Goal: Task Accomplishment & Management: Manage account settings

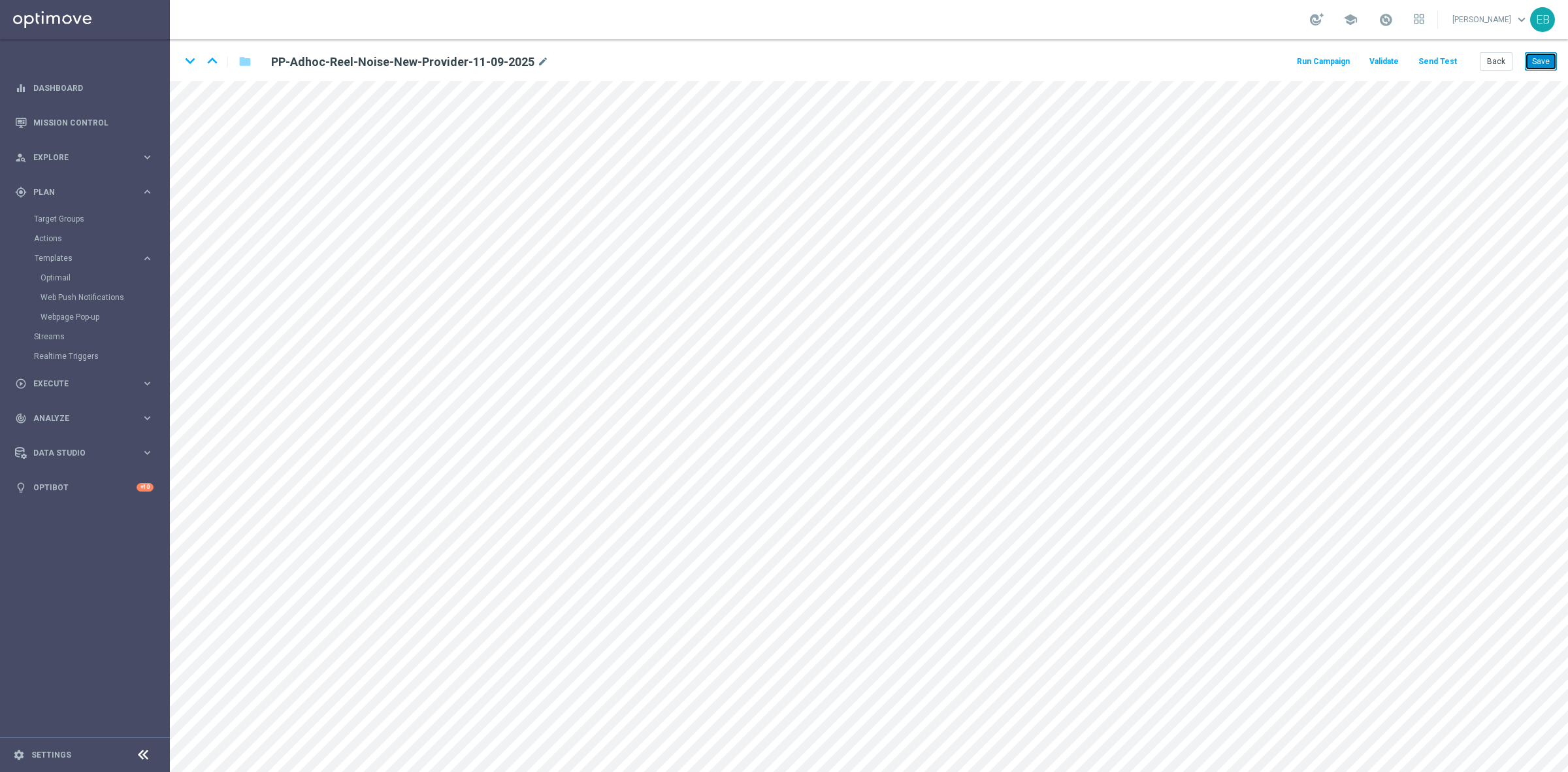
click at [1531, 59] on button "Save" at bounding box center [1540, 61] width 32 height 18
click at [1505, 60] on button "Back" at bounding box center [1496, 61] width 33 height 18
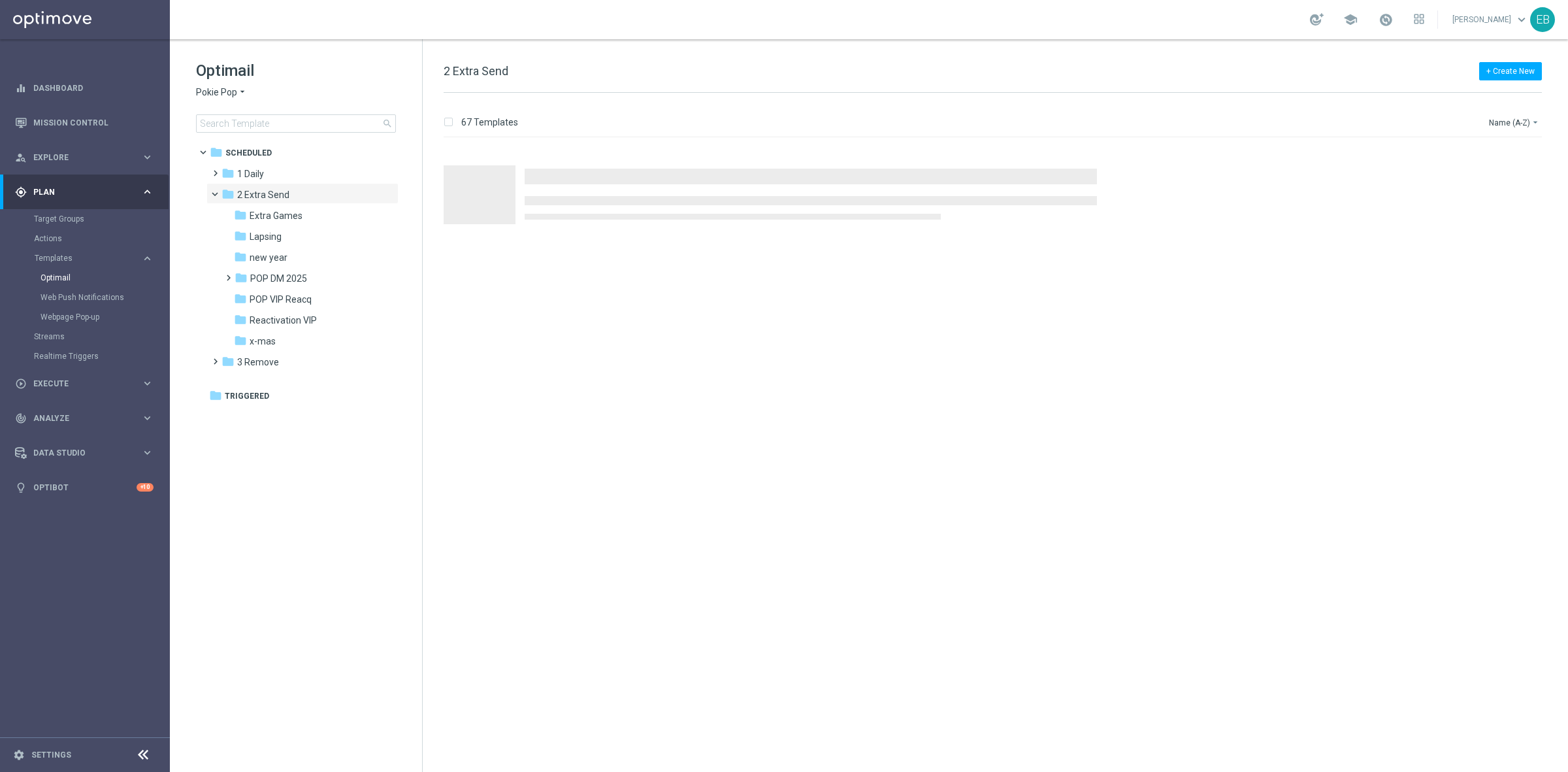
click at [232, 89] on span "Pokie Pop" at bounding box center [216, 92] width 41 height 12
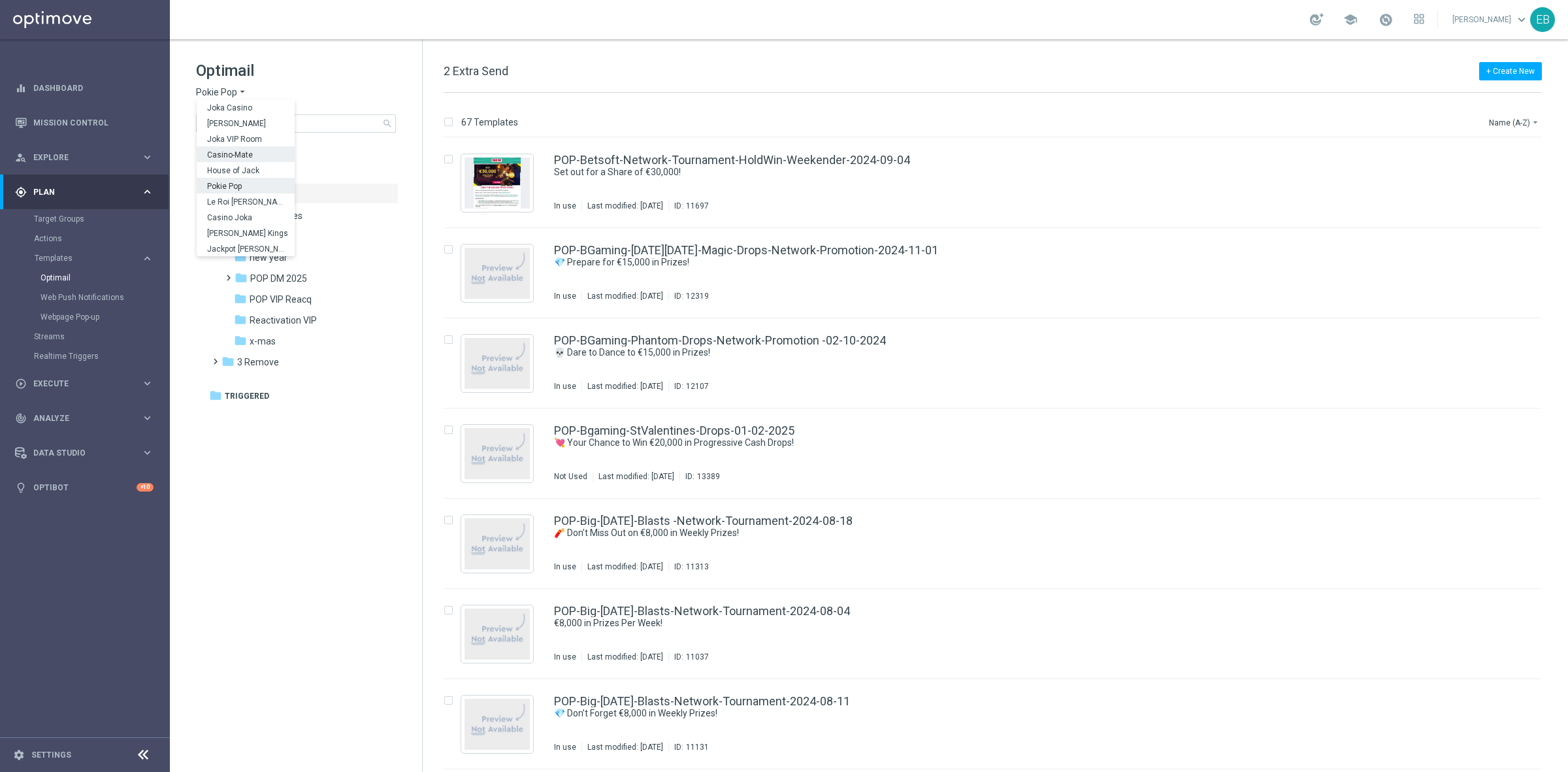
click at [0, 0] on span "Casino-Mate" at bounding box center [0, 0] width 0 height 0
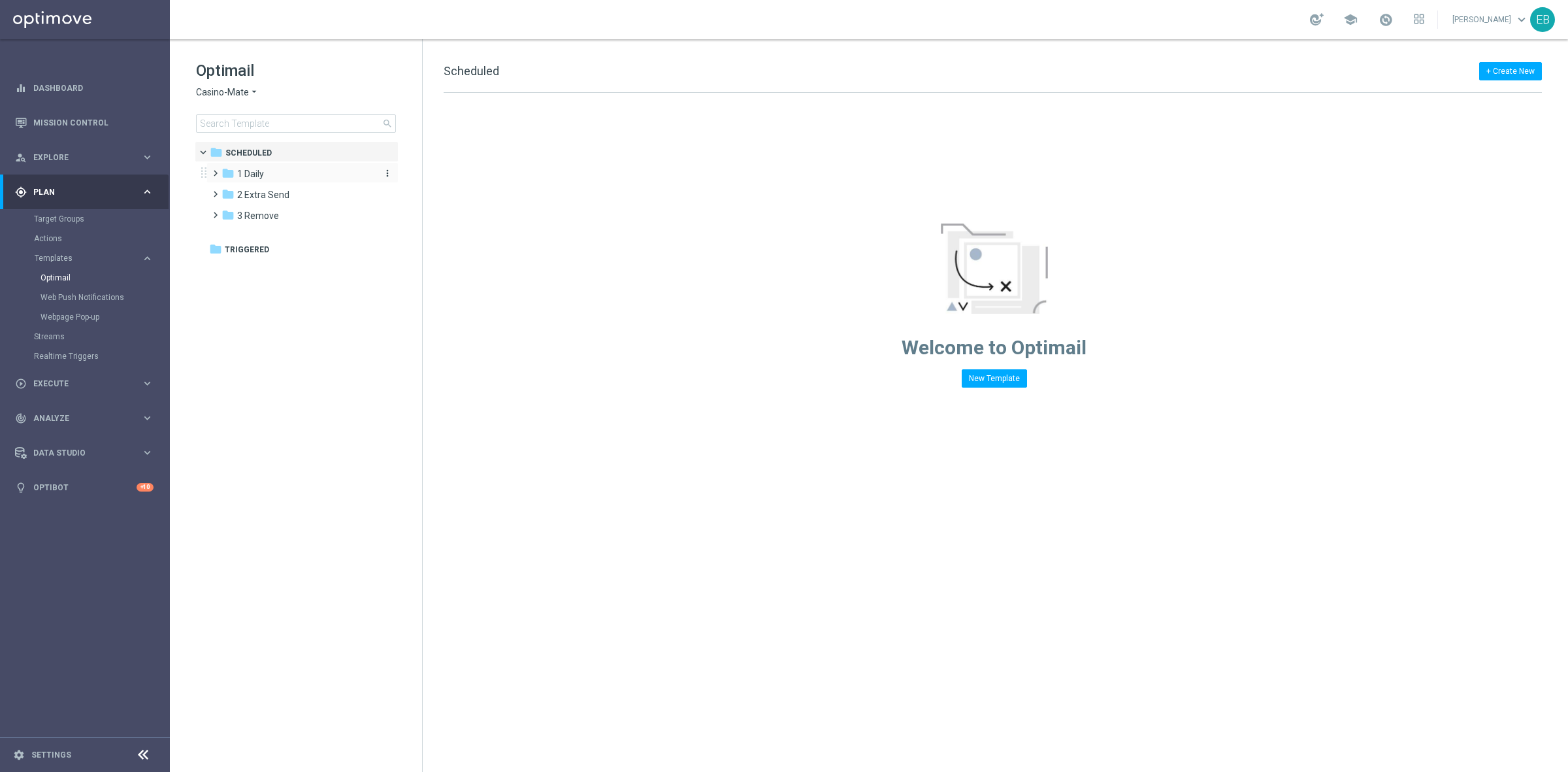
click at [292, 172] on div "folder 1 Daily" at bounding box center [296, 174] width 150 height 15
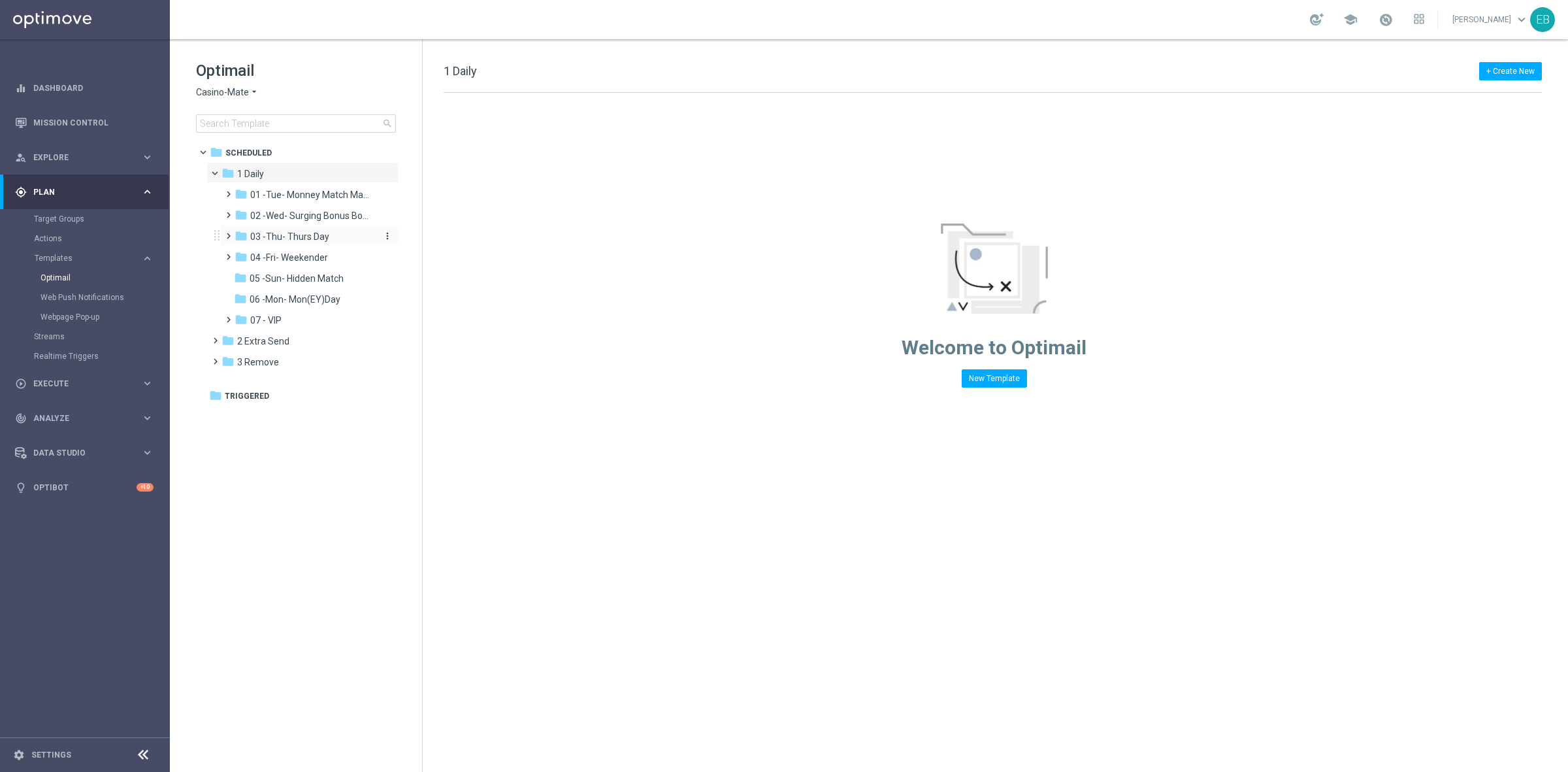
click at [331, 238] on div "folder 03 -Thu- Thurs Day" at bounding box center [303, 237] width 139 height 15
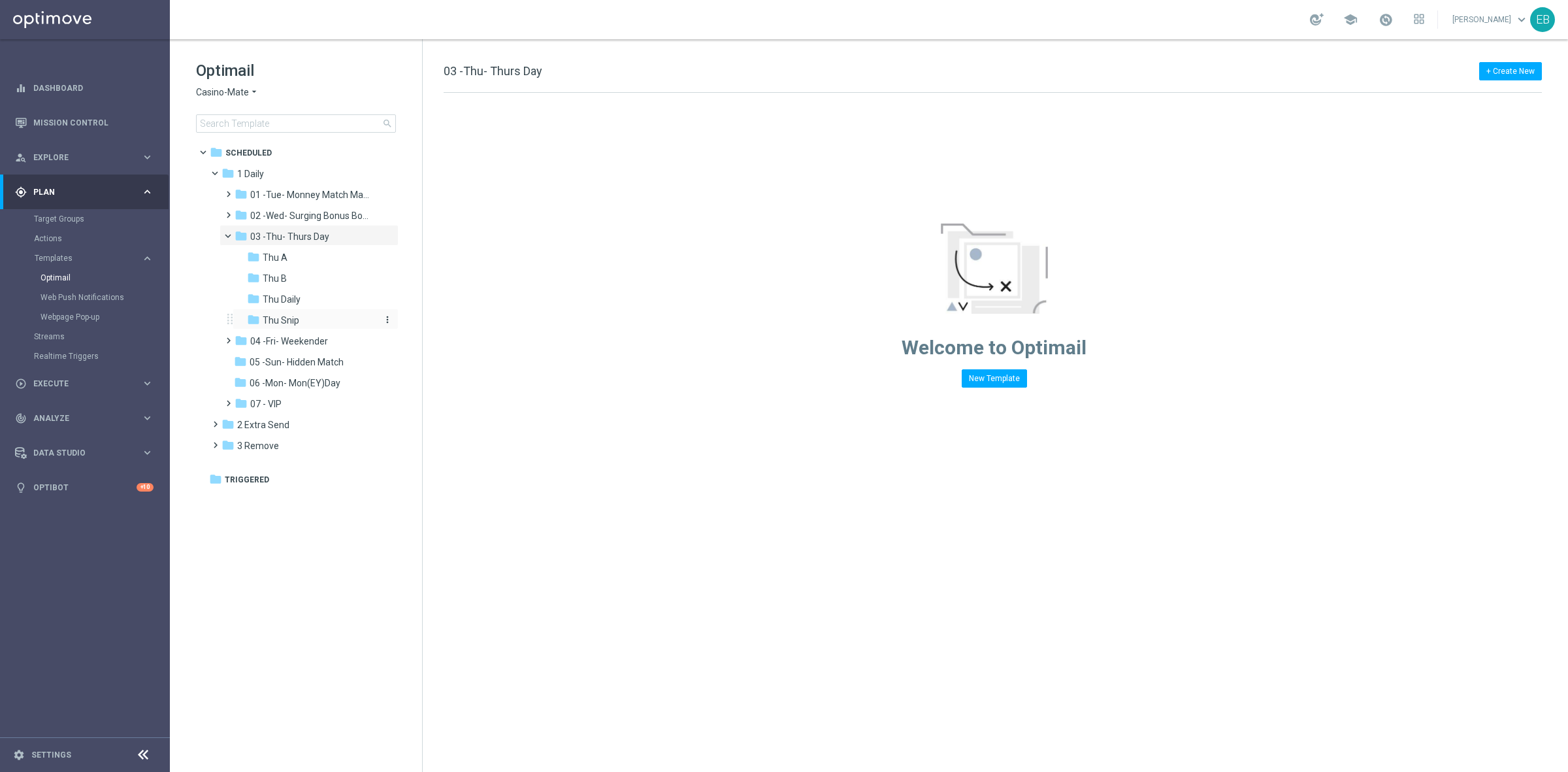
click at [307, 319] on div "folder Thu Snip" at bounding box center [311, 321] width 128 height 15
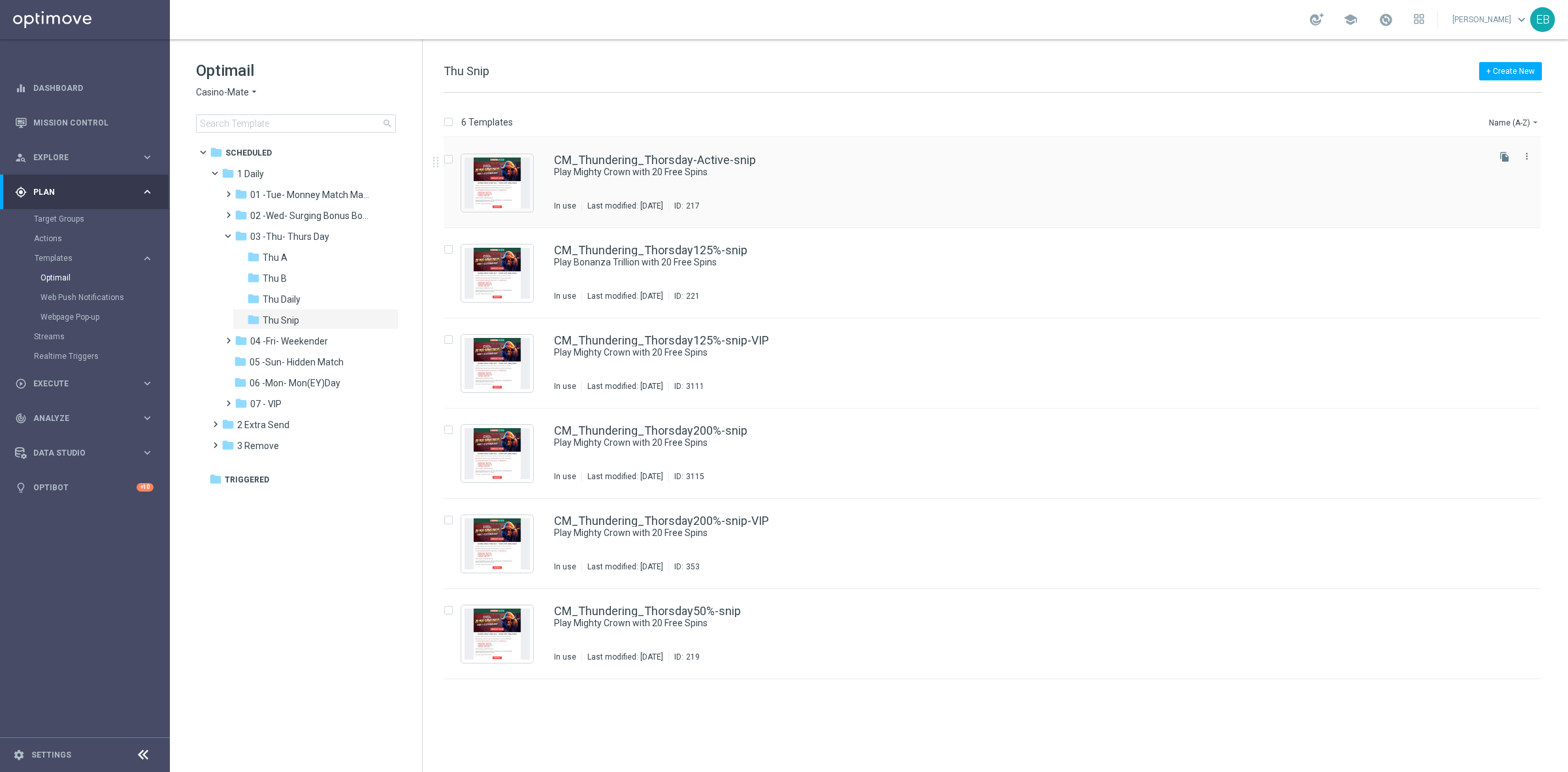
click at [969, 180] on div "CM_Thundering_Thorsday-Active-snip Play Mighty Crown with 20 Free Spins In use …" at bounding box center [1020, 183] width 932 height 57
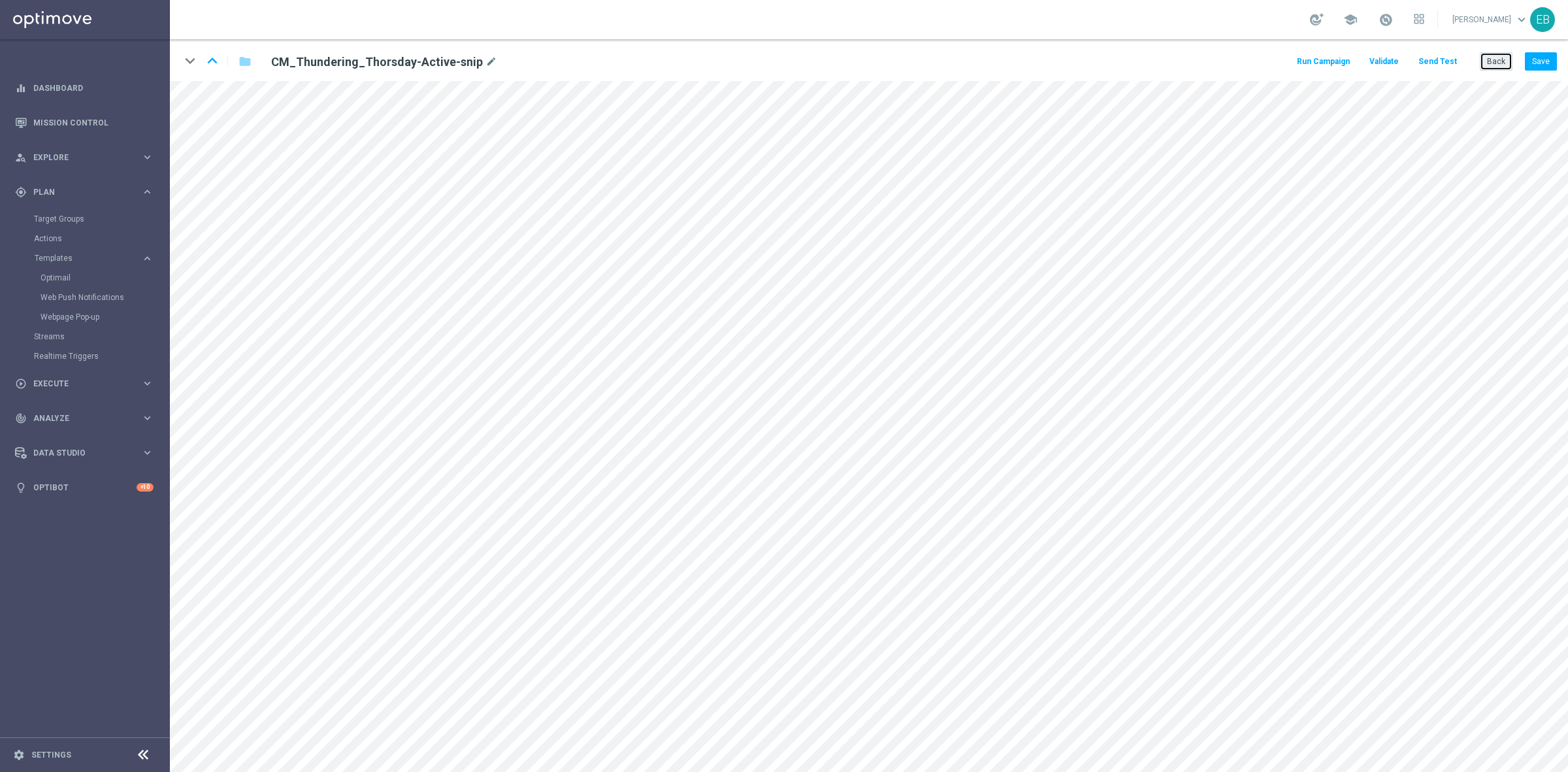
click at [1501, 59] on button "Back" at bounding box center [1496, 61] width 33 height 18
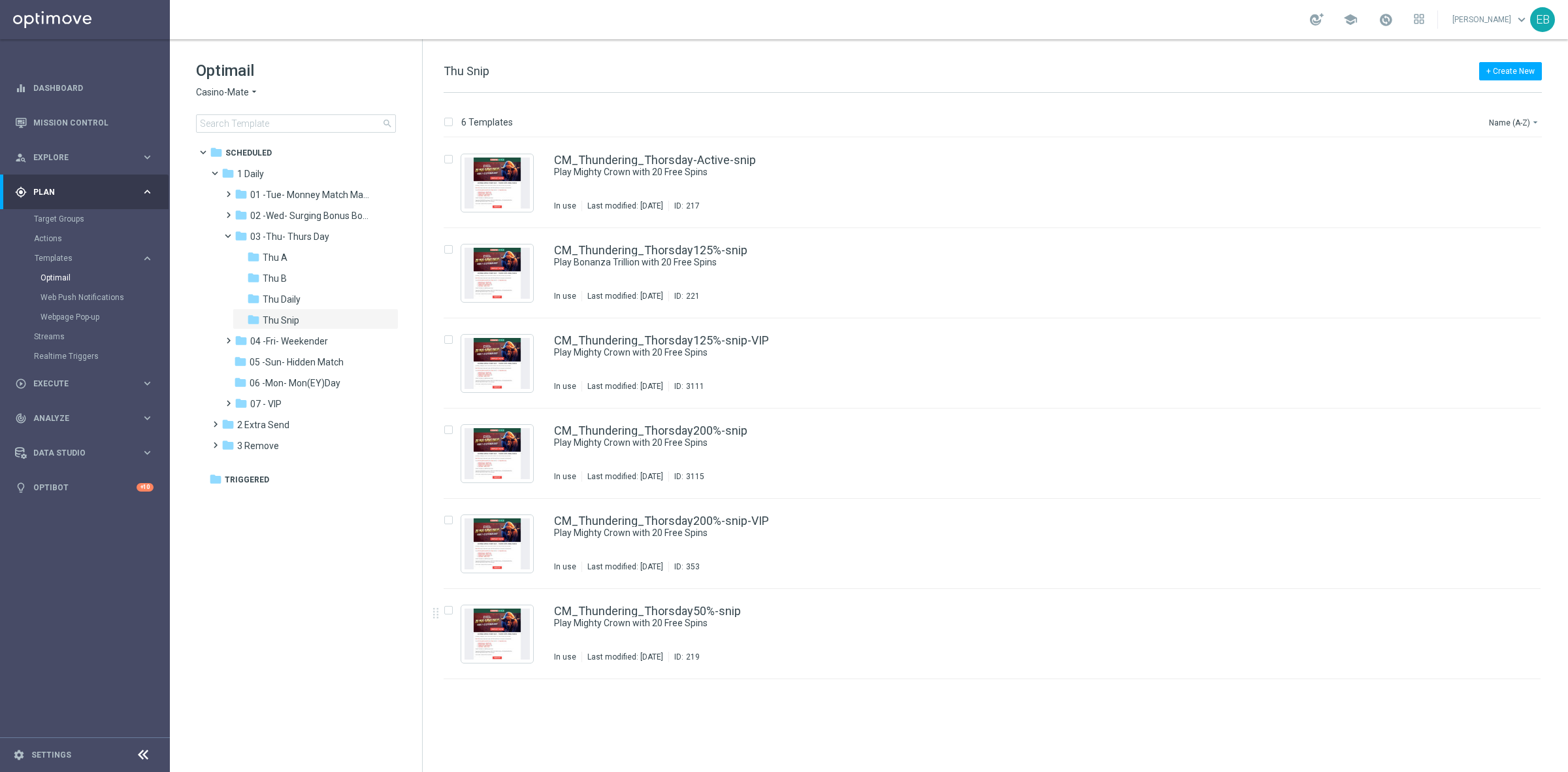
drag, startPoint x: 865, startPoint y: 639, endPoint x: 943, endPoint y: 611, distance: 82.9
click at [865, 639] on div "CM_Thundering_Thorsday50%-snip Play Mighty Crown with 20 Free Spins In use Last…" at bounding box center [1020, 634] width 932 height 57
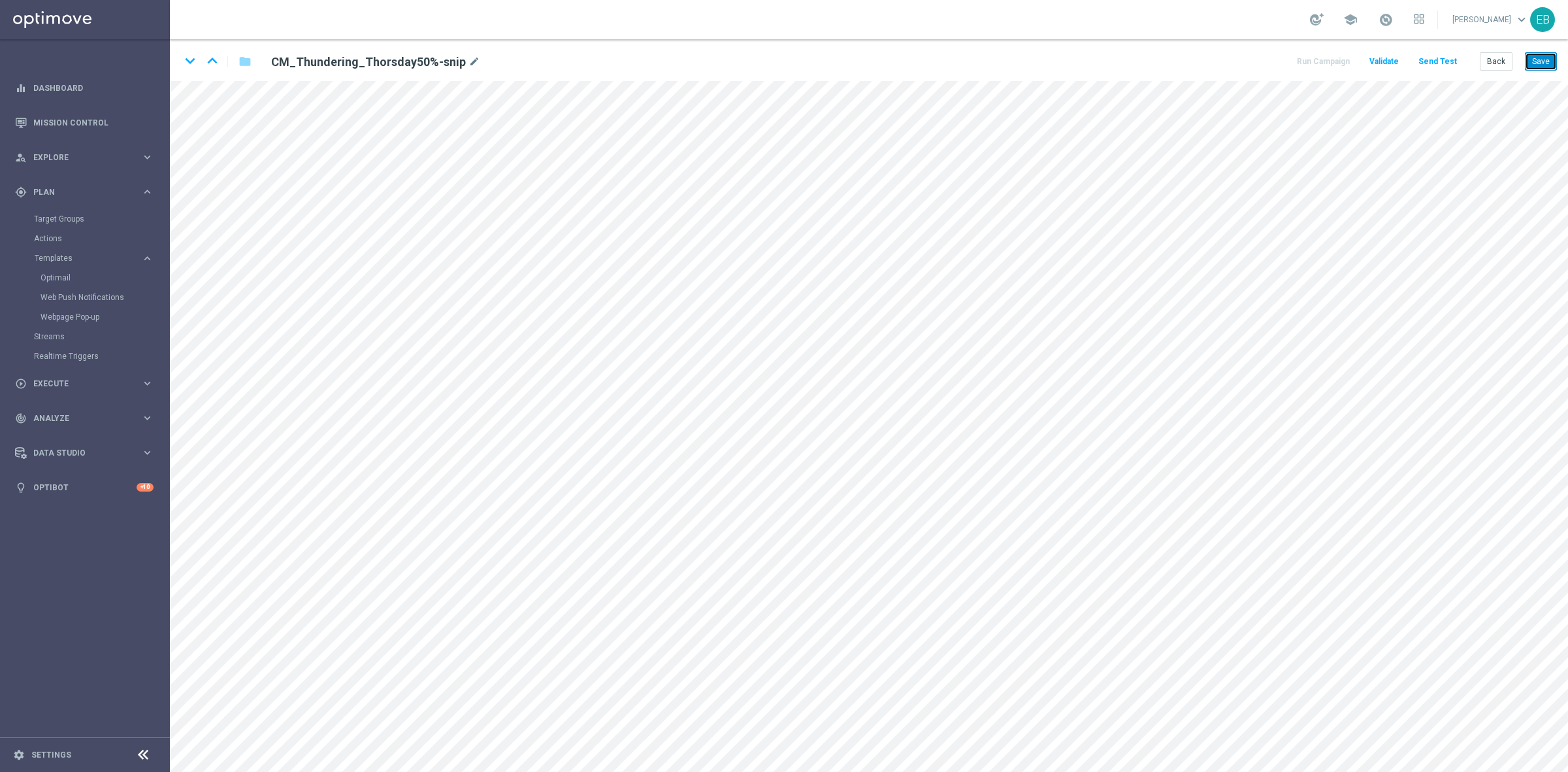
drag, startPoint x: 1548, startPoint y: 53, endPoint x: 1520, endPoint y: 62, distance: 29.4
click at [1548, 53] on button "Save" at bounding box center [1540, 61] width 32 height 18
click at [1500, 63] on button "Back" at bounding box center [1496, 61] width 33 height 18
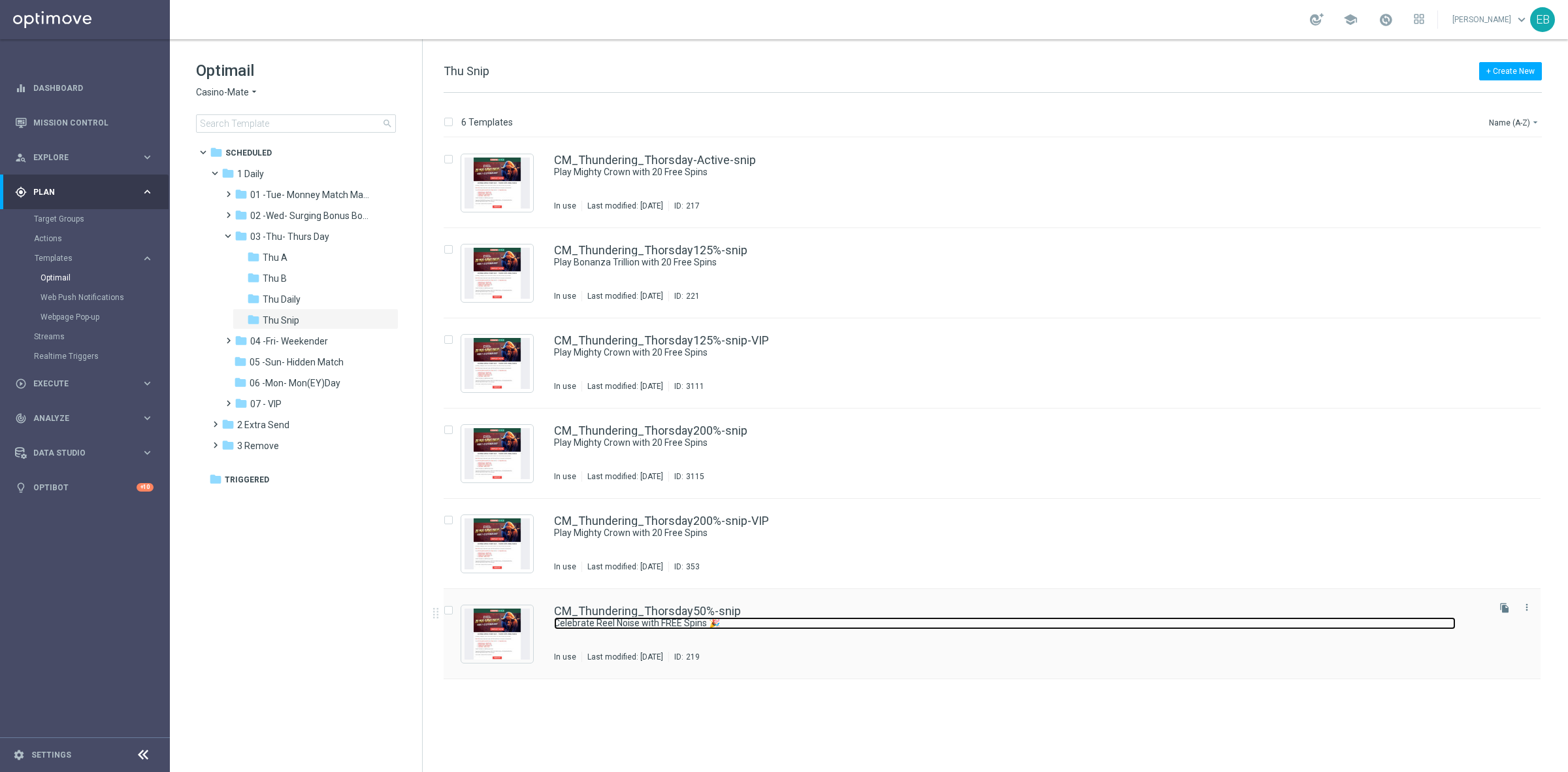
click at [1013, 617] on link "Celebrate Reel Noise with FREE Spins 🎉" at bounding box center [1004, 623] width 902 height 12
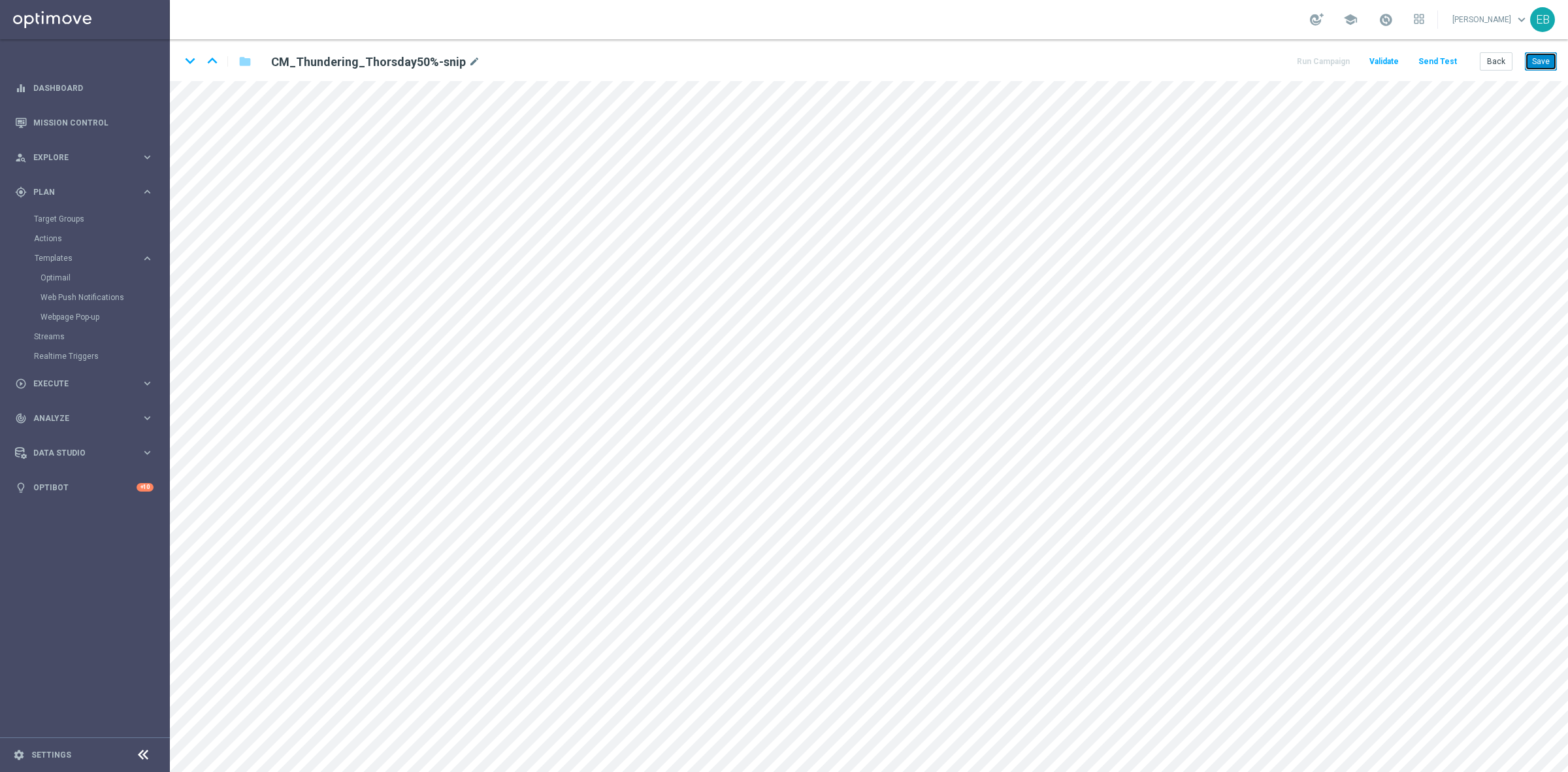
click at [1549, 64] on button "Save" at bounding box center [1540, 61] width 32 height 18
click at [1503, 60] on button "Back" at bounding box center [1496, 61] width 33 height 18
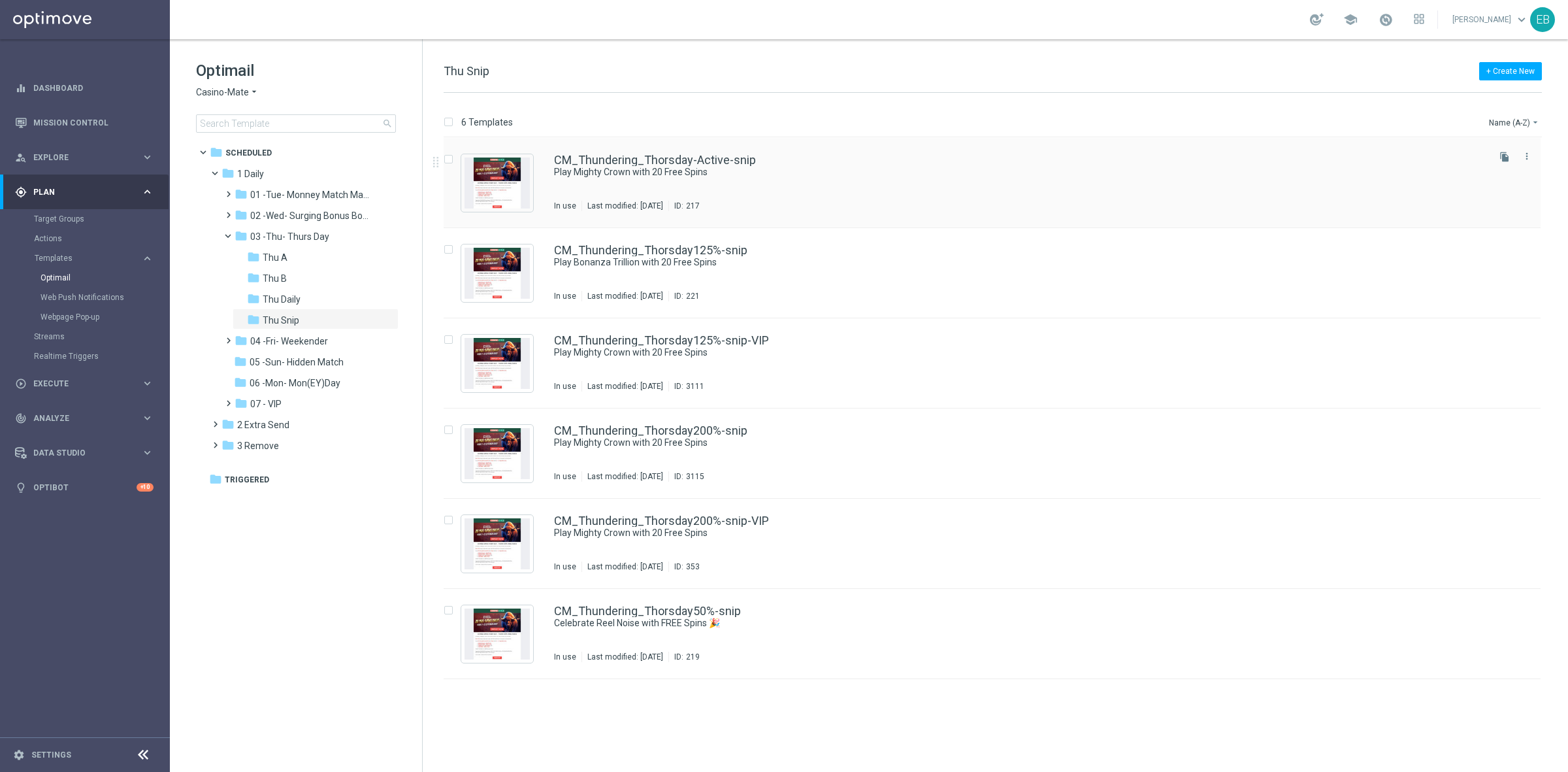
click at [830, 155] on div "CM_Thundering_Thorsday-Active-snip" at bounding box center [1020, 160] width 932 height 11
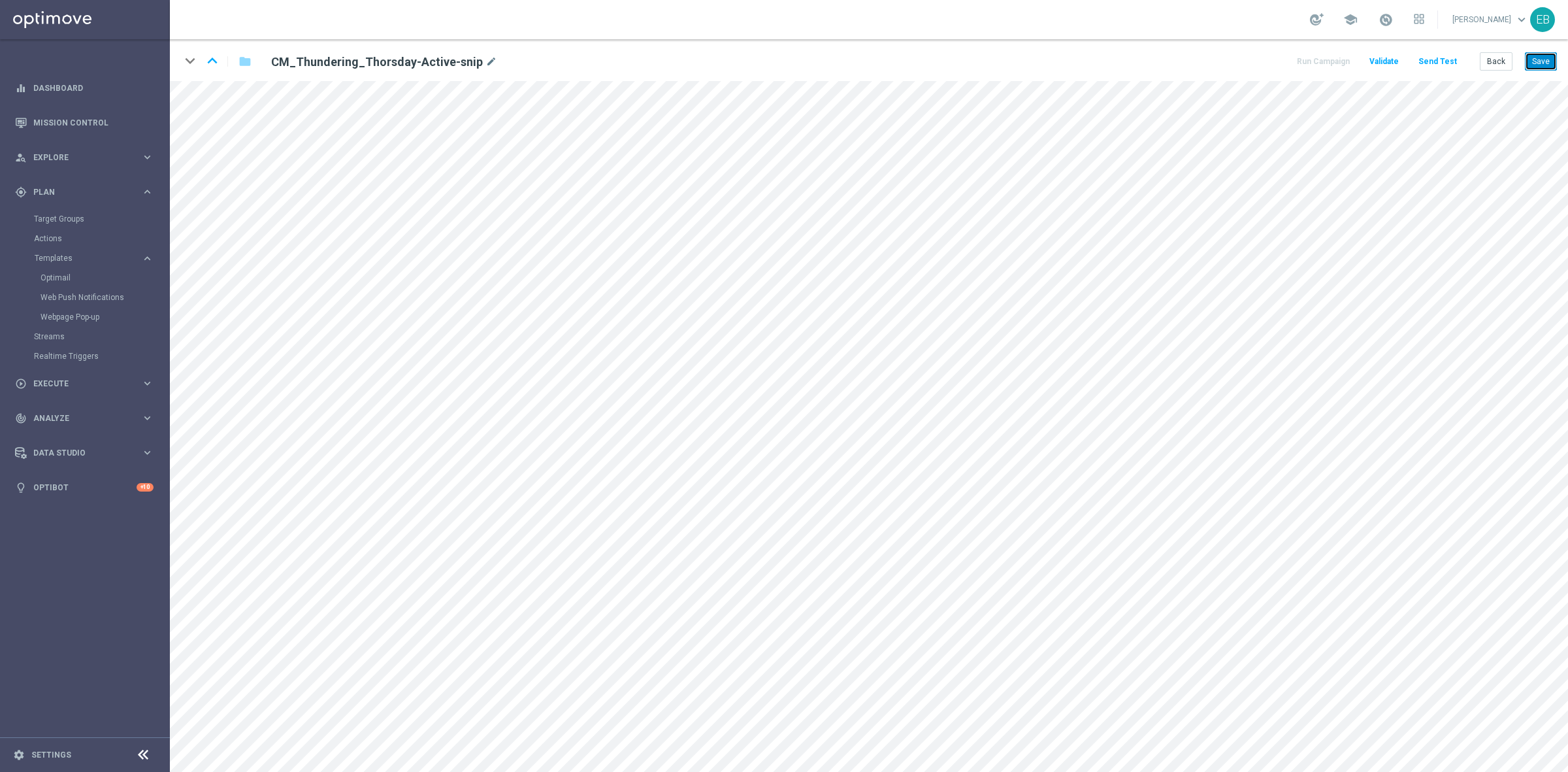
click at [1544, 64] on button "Save" at bounding box center [1540, 61] width 32 height 18
click at [1548, 59] on button "Save" at bounding box center [1540, 61] width 32 height 18
click at [1505, 56] on button "Back" at bounding box center [1496, 61] width 33 height 18
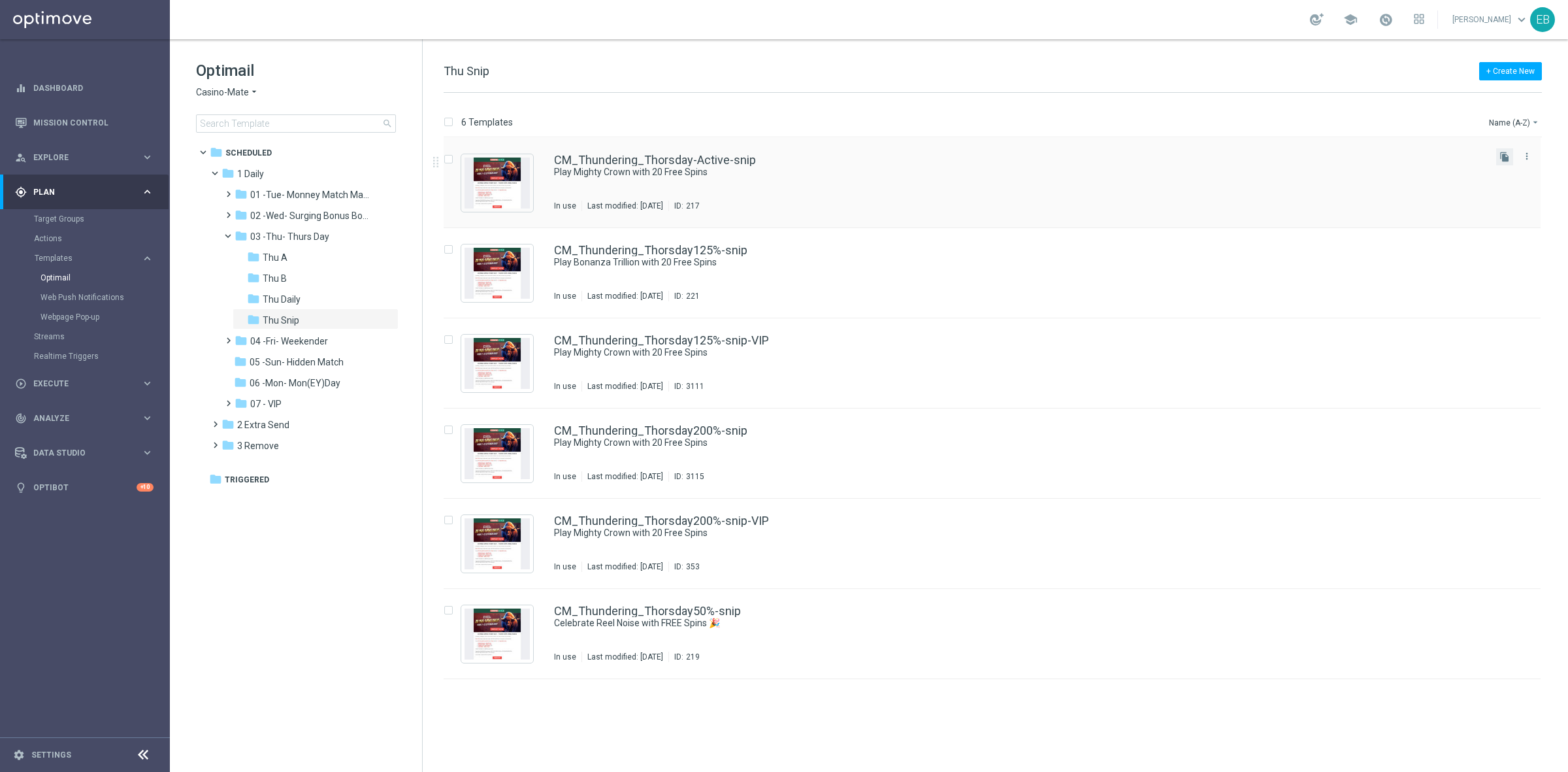
click at [1500, 148] on button "file_copy" at bounding box center [1505, 156] width 17 height 17
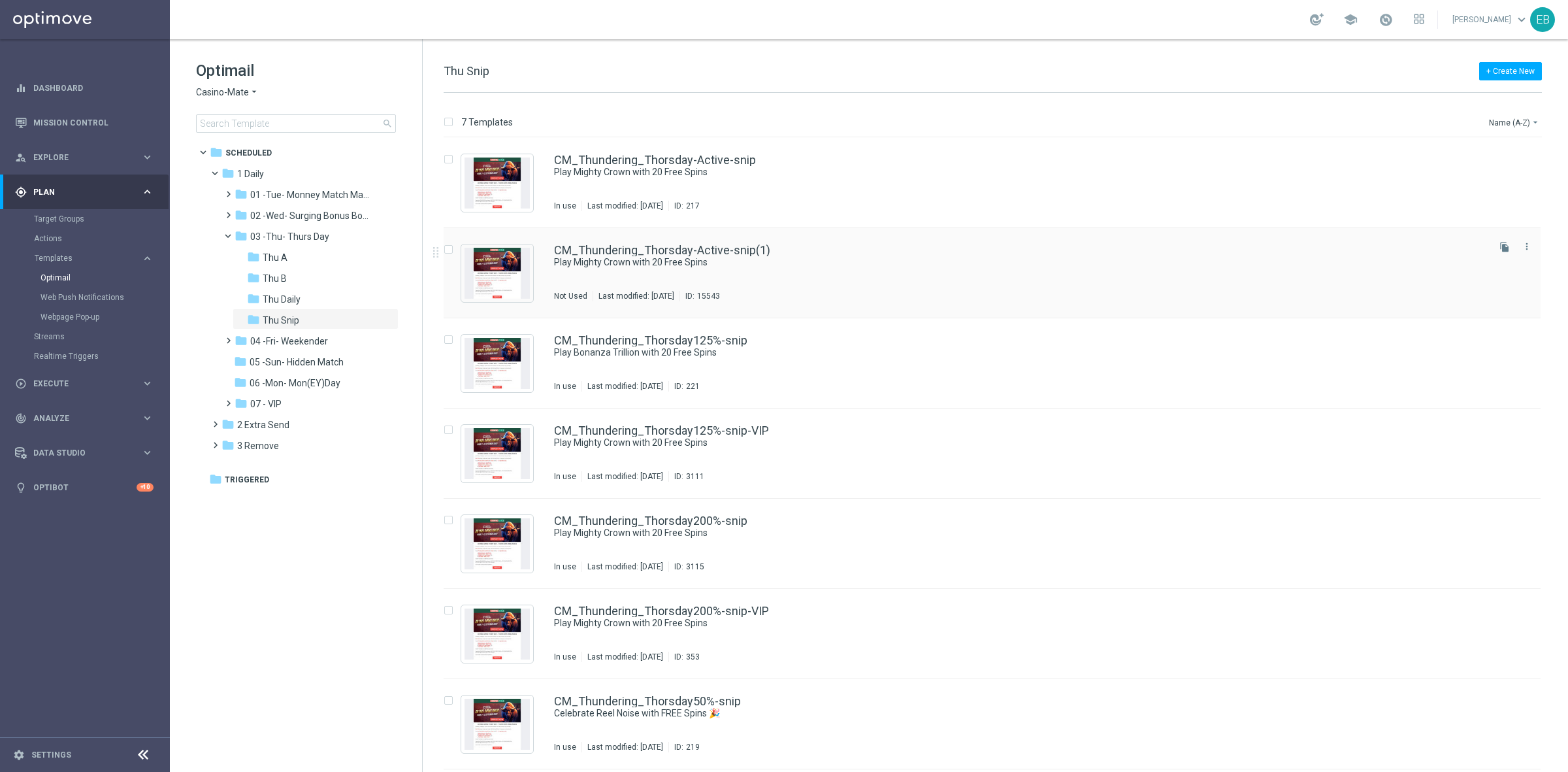
click at [978, 248] on div "CM_Thundering_Thorsday-Active-snip(1)" at bounding box center [1020, 251] width 932 height 11
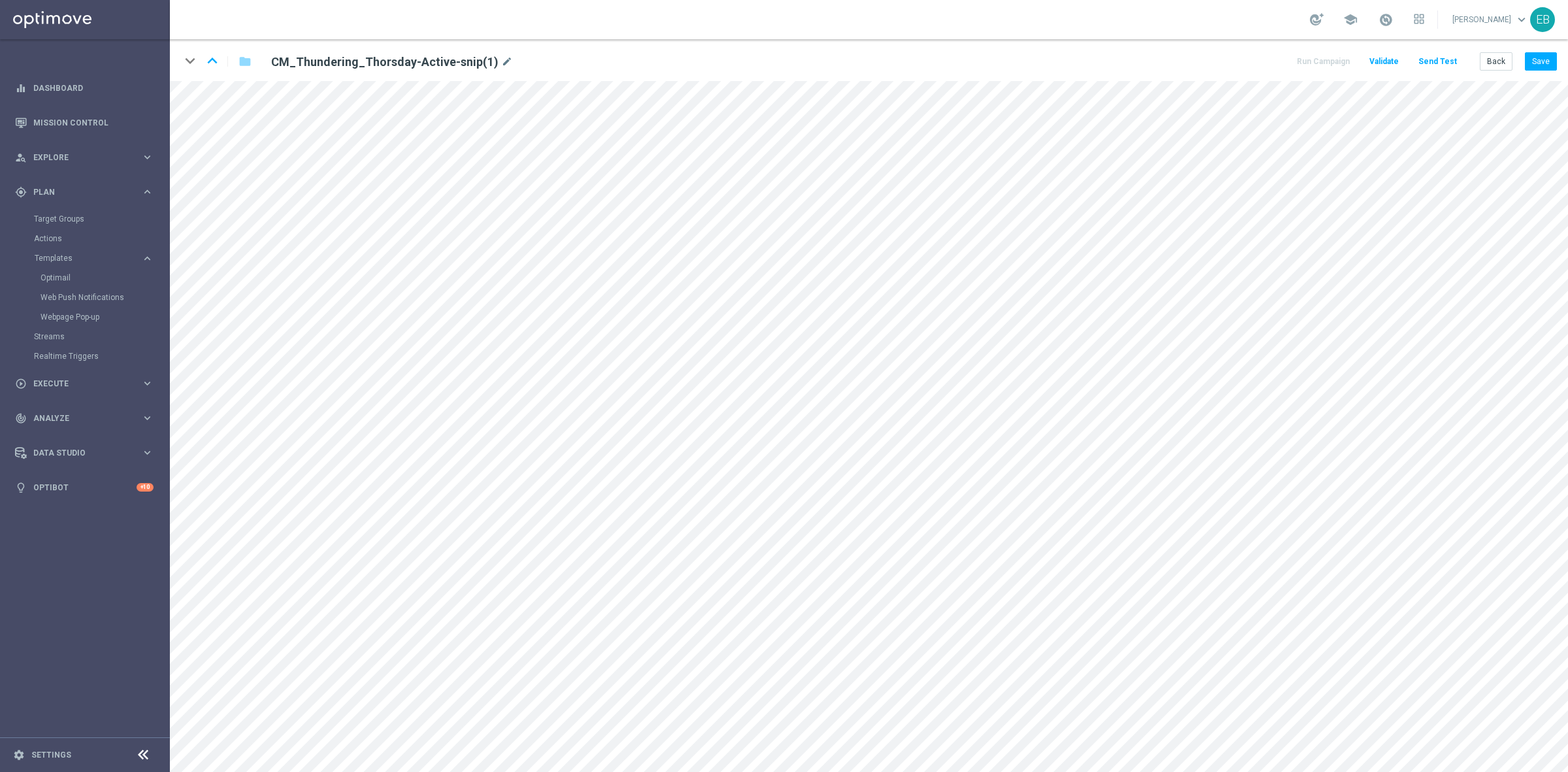
click at [507, 61] on div "CM_Thundering_Thorsday-Active-snip(1) mode_edit" at bounding box center [423, 61] width 324 height 18
click at [503, 63] on icon "mode_edit" at bounding box center [507, 62] width 11 height 15
click at [486, 63] on input "CM_Thundering_Thorsday-Active-snip(1)" at bounding box center [423, 61] width 324 height 18
type input "CM_Thundering_Thorsday-Active-snip-VIP"
click at [1561, 66] on div "keyboard_arrow_down keyboard_arrow_up folder CM_Thundering_Thorsday-Active-snip…" at bounding box center [869, 59] width 1399 height 41
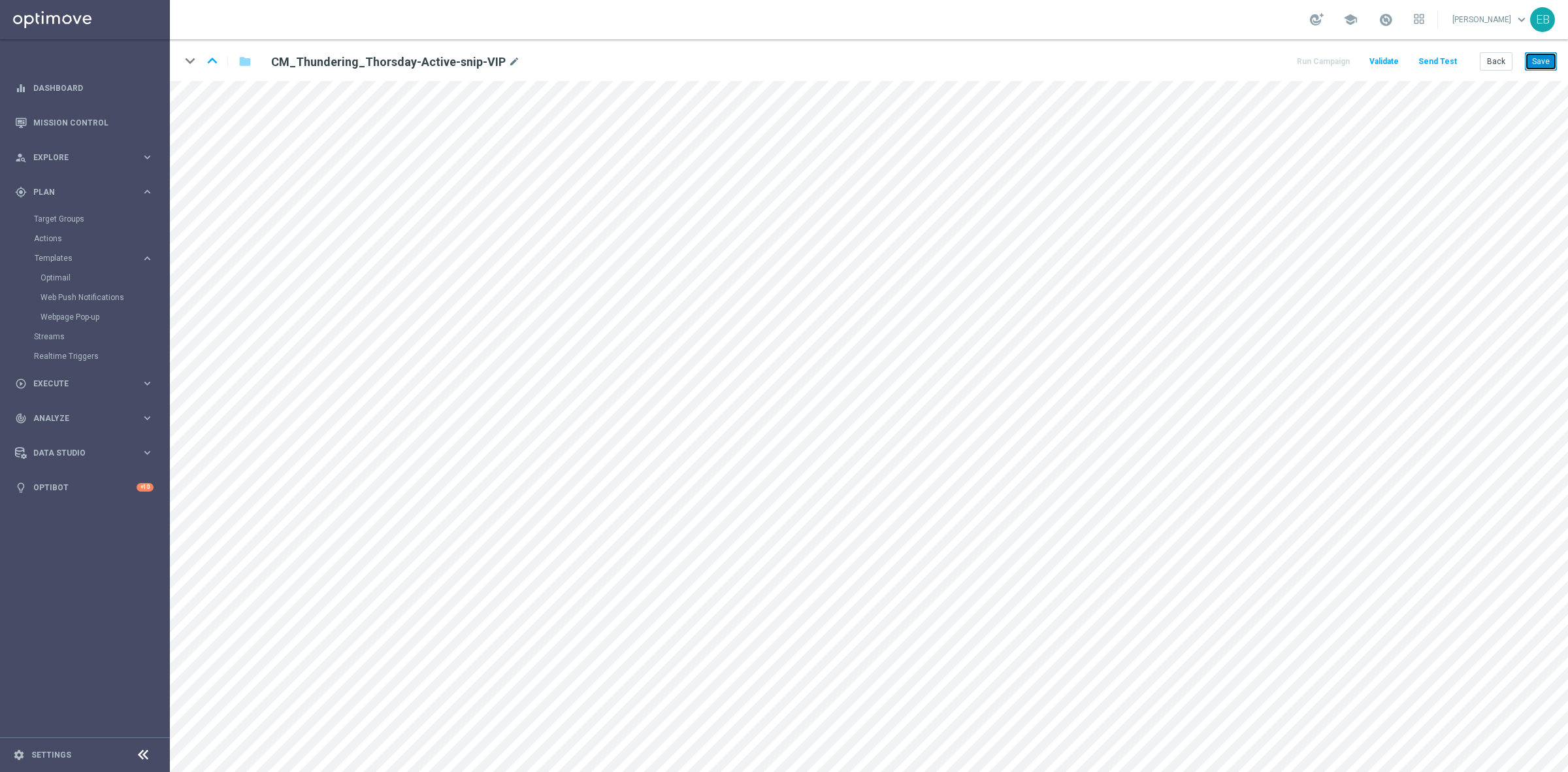
click at [1538, 59] on button "Save" at bounding box center [1540, 61] width 32 height 18
click at [1509, 57] on button "Back" at bounding box center [1496, 61] width 33 height 18
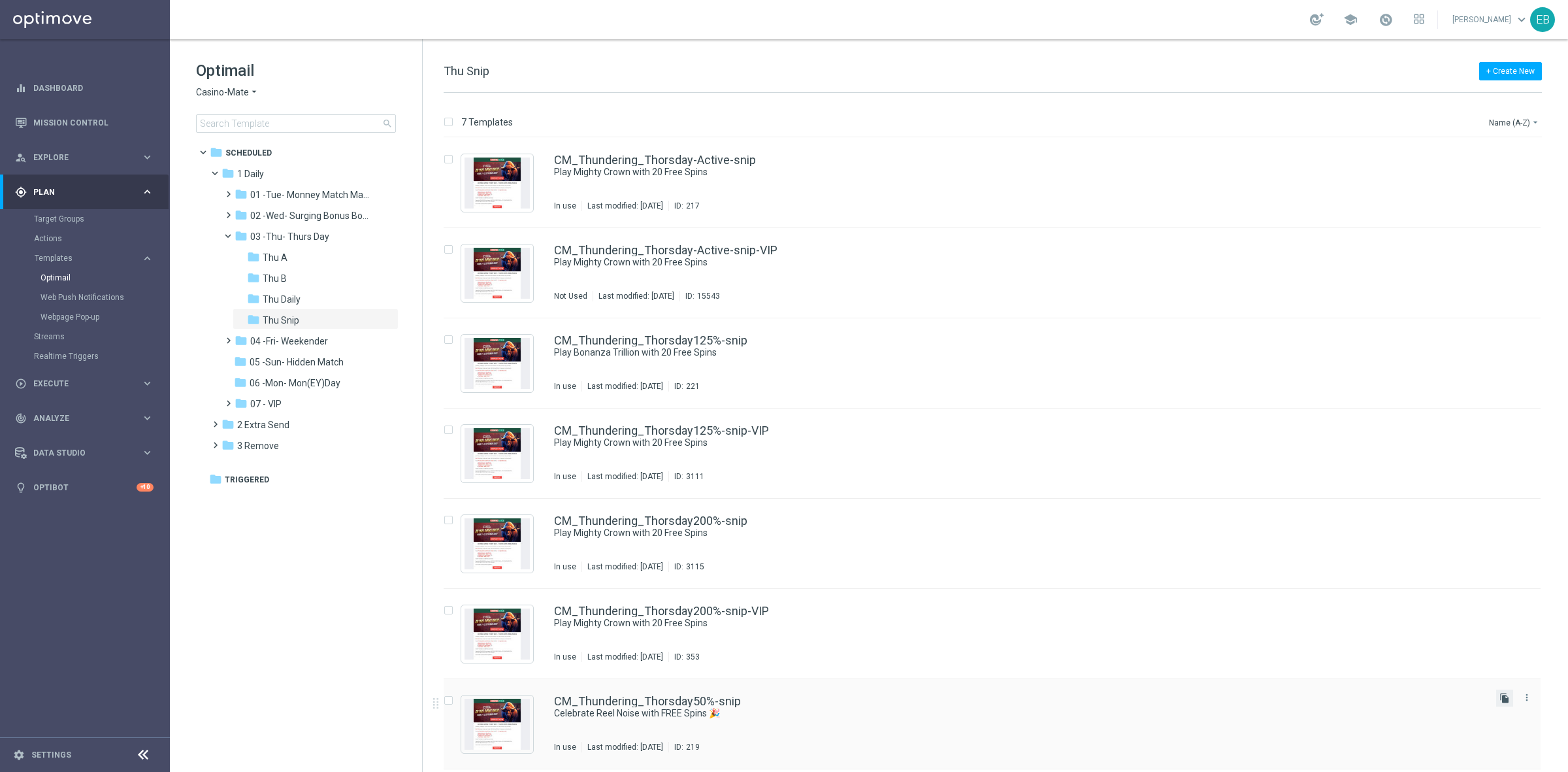
click at [1508, 696] on icon "file_copy" at bounding box center [1505, 698] width 11 height 11
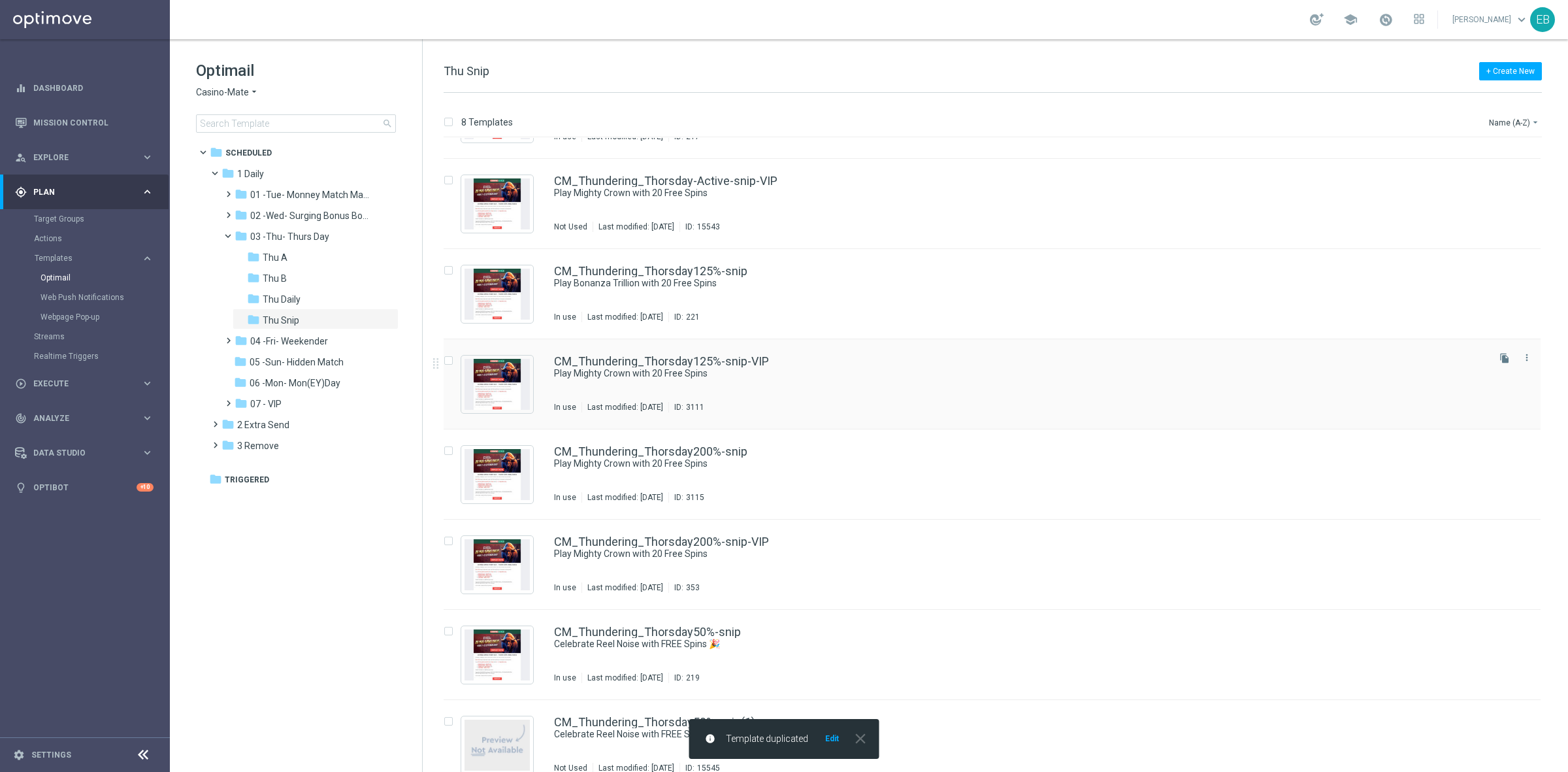
scroll to position [87, 0]
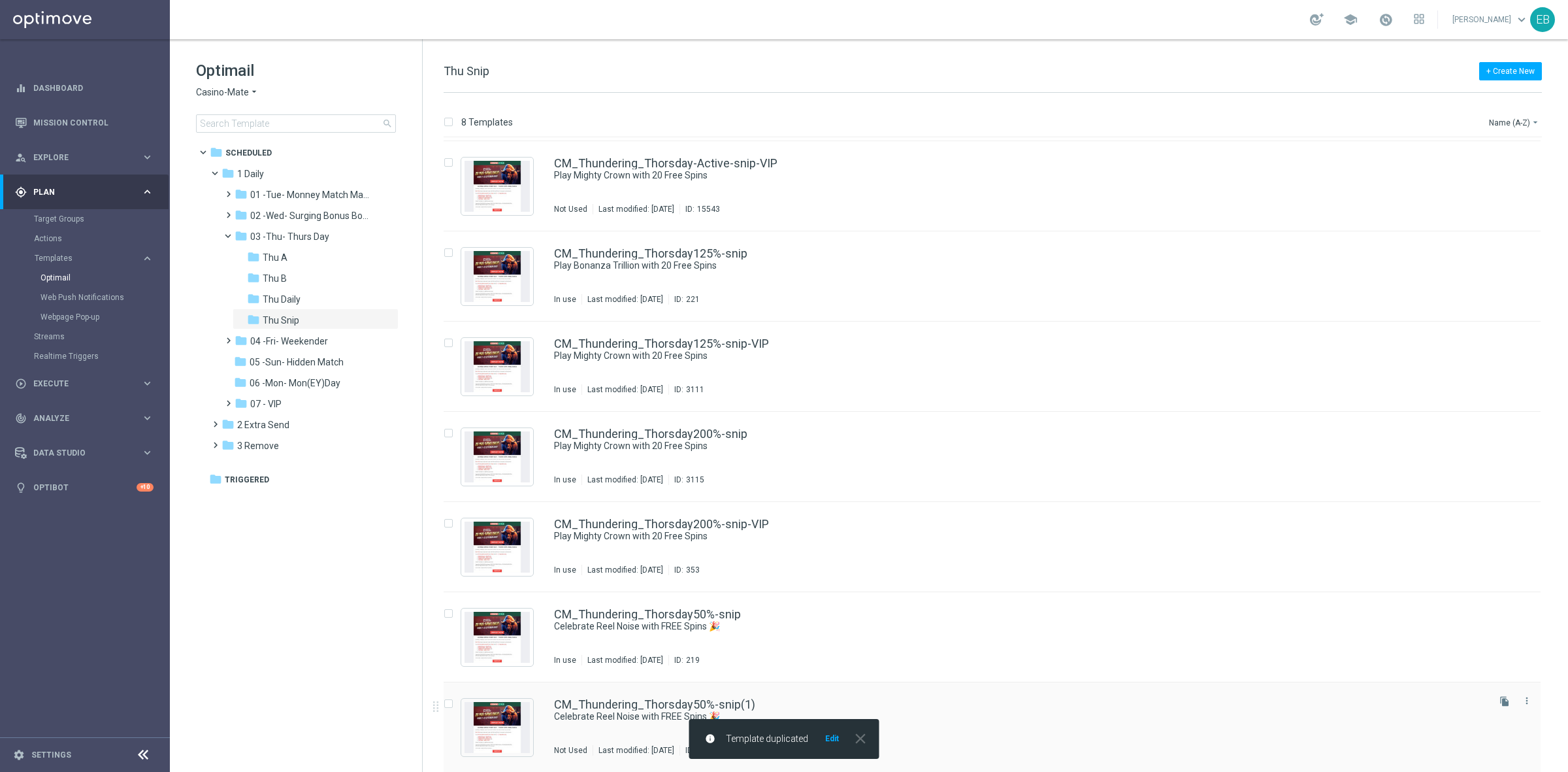
click at [1113, 700] on div "CM_Thundering_Thorsday50%-snip(1)" at bounding box center [1020, 704] width 932 height 11
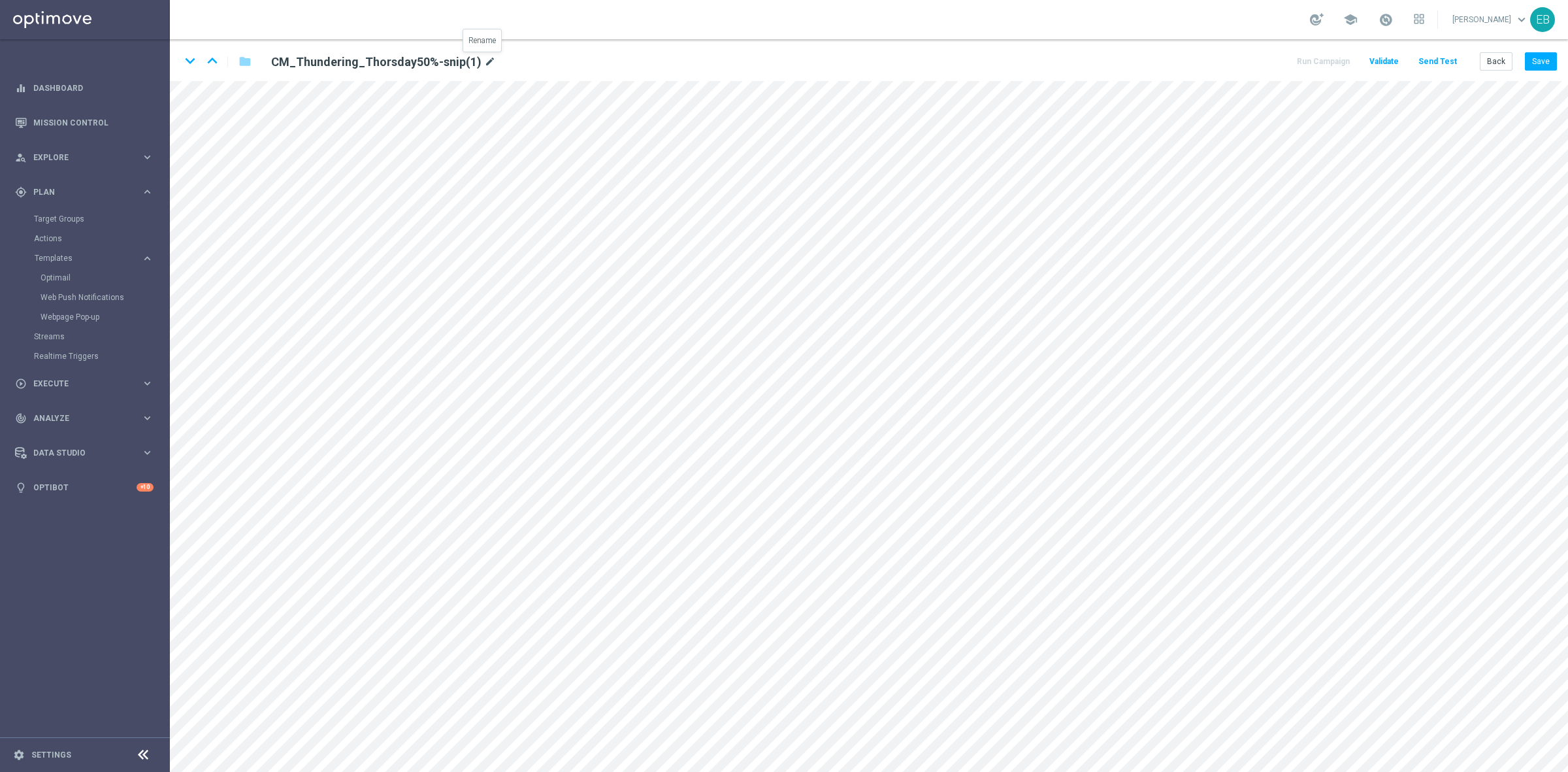
click at [484, 63] on icon "mode_edit" at bounding box center [490, 62] width 11 height 15
click at [474, 57] on input "CM_Thundering_Thorsday50%-snip(1)" at bounding box center [423, 61] width 324 height 18
type input "CM_Thundering_Thorsday50%-snip-VIP"
click at [1535, 60] on button "Save" at bounding box center [1540, 61] width 32 height 18
click at [494, 60] on icon "mode_edit" at bounding box center [497, 62] width 11 height 15
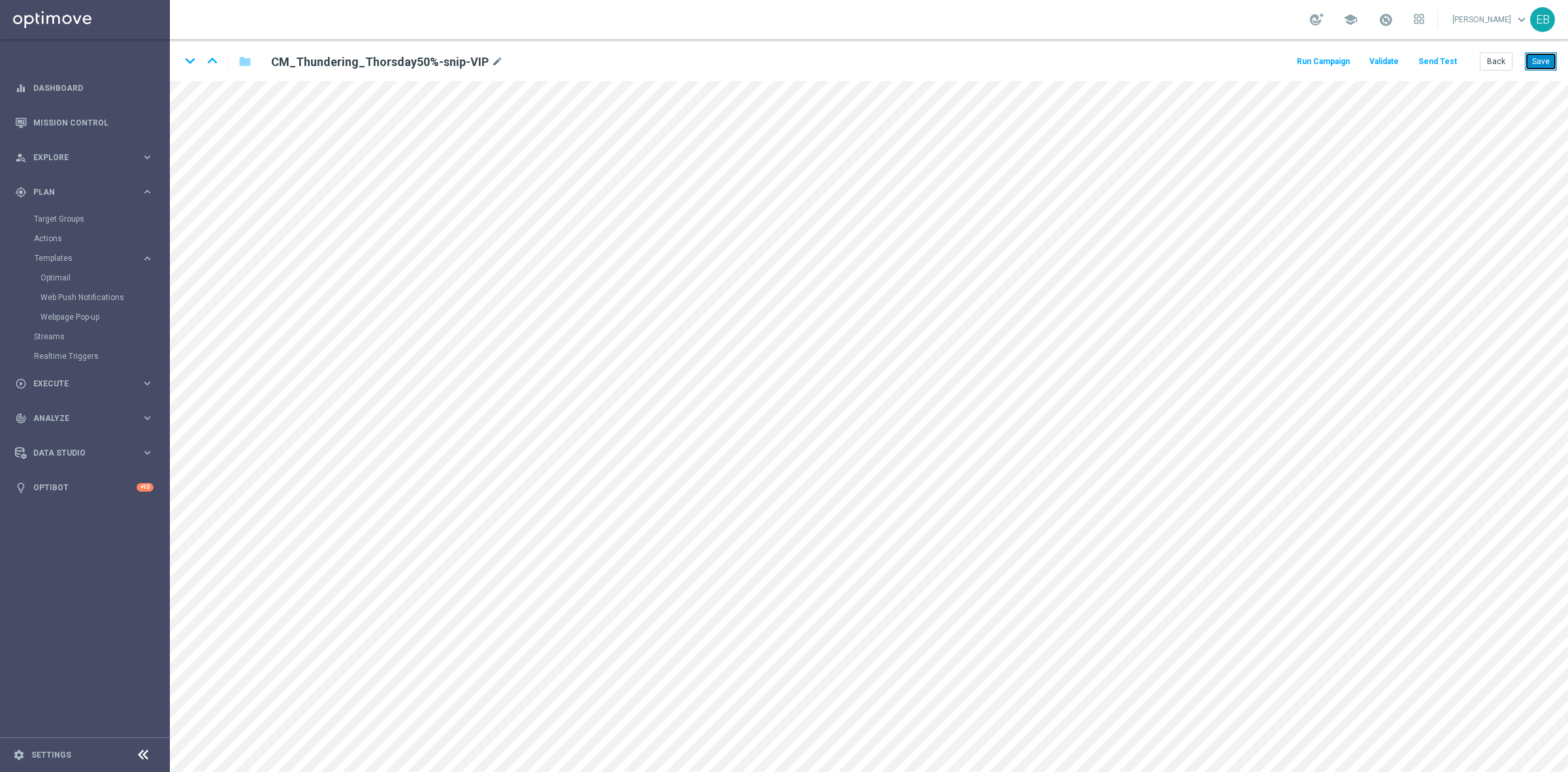
click at [1544, 63] on button "Save" at bounding box center [1540, 61] width 32 height 18
click at [1505, 65] on button "Back" at bounding box center [1496, 61] width 33 height 18
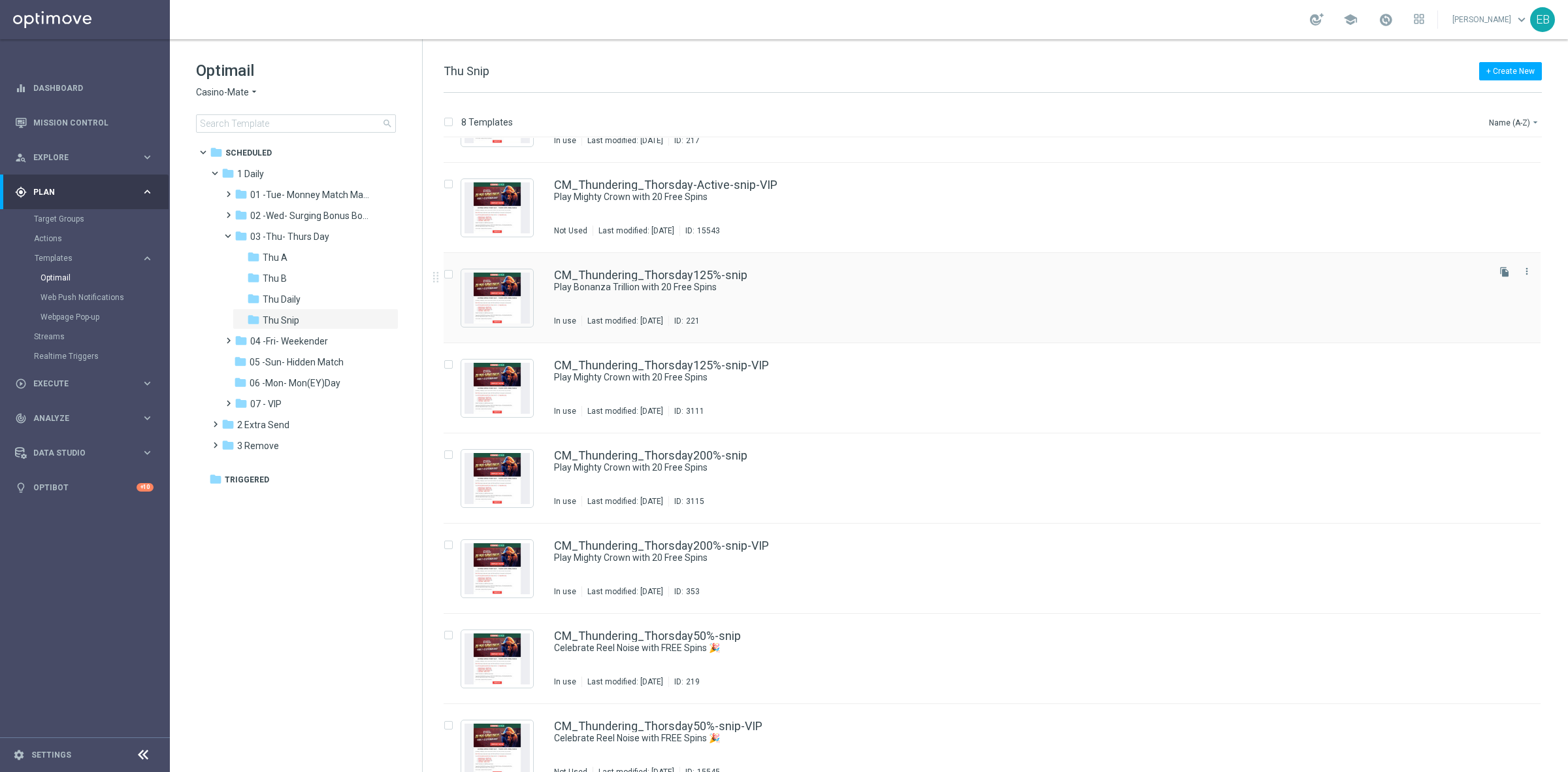
scroll to position [81, 0]
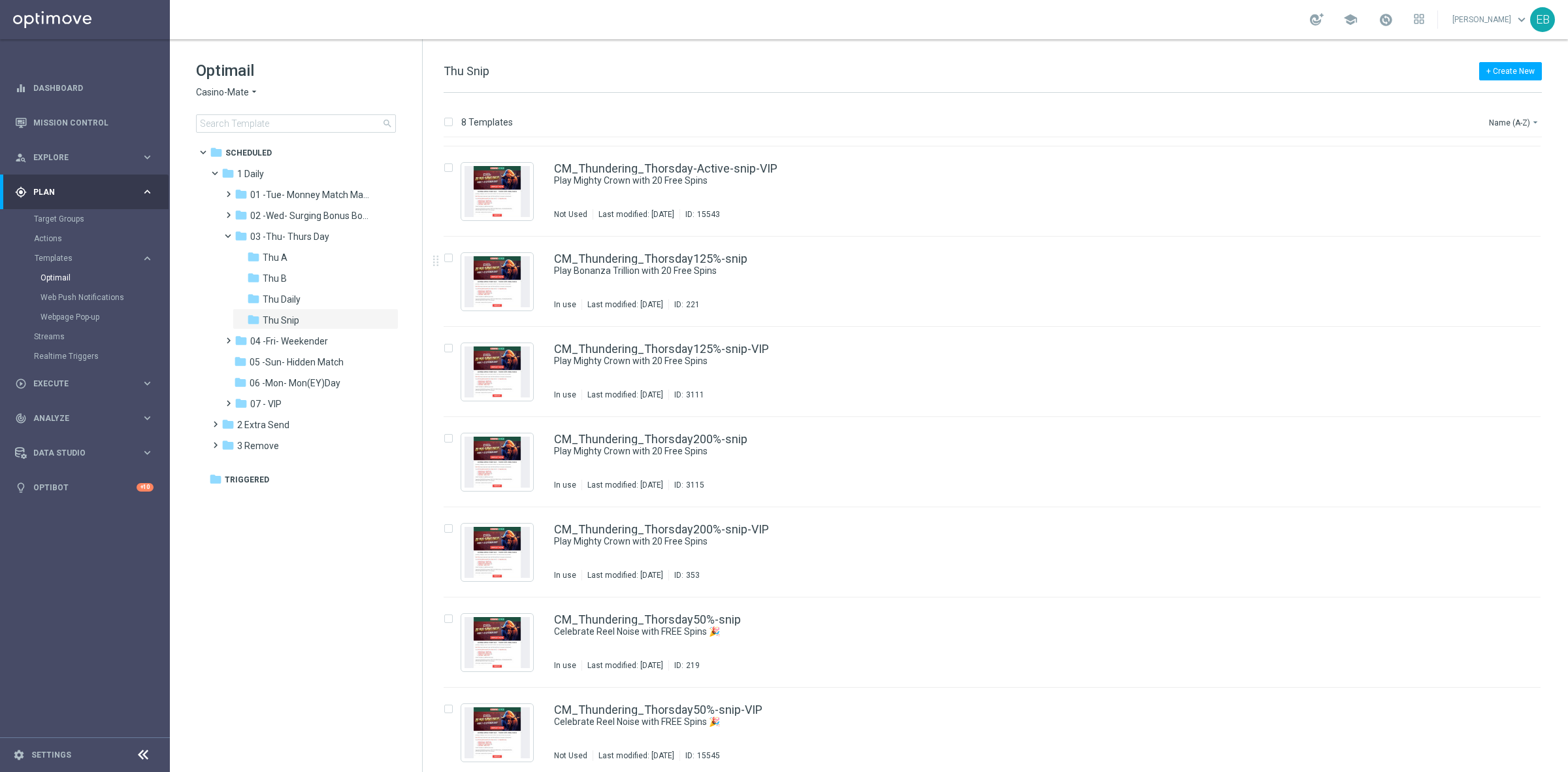
drag, startPoint x: 943, startPoint y: 288, endPoint x: 956, endPoint y: 270, distance: 22.2
click at [943, 288] on div "CM_Thundering_Thorsday125%-snip Play Bonanza Trillion with 20 Free Spins In use…" at bounding box center [1020, 281] width 932 height 57
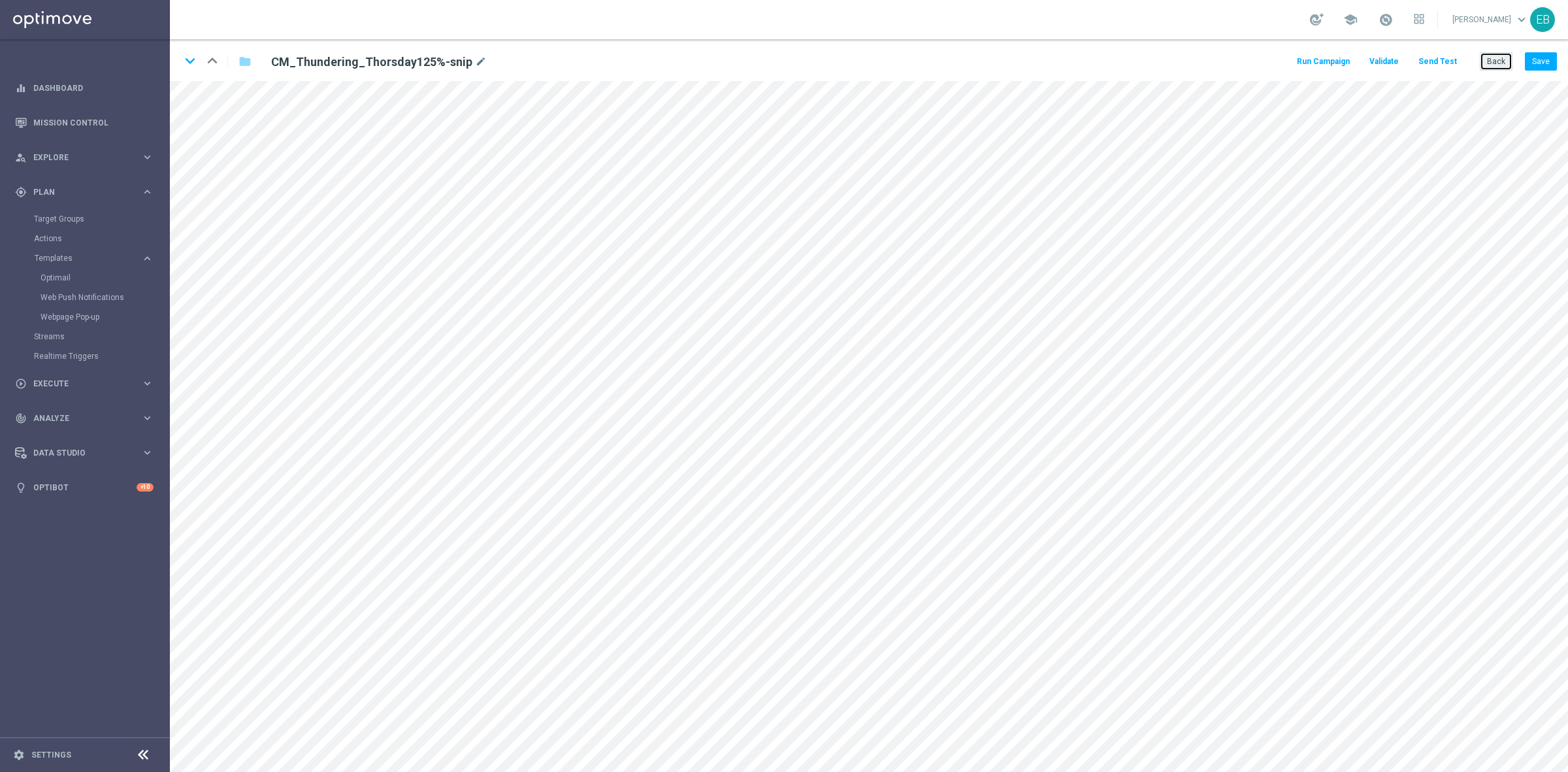
click at [1497, 56] on button "Back" at bounding box center [1496, 61] width 33 height 18
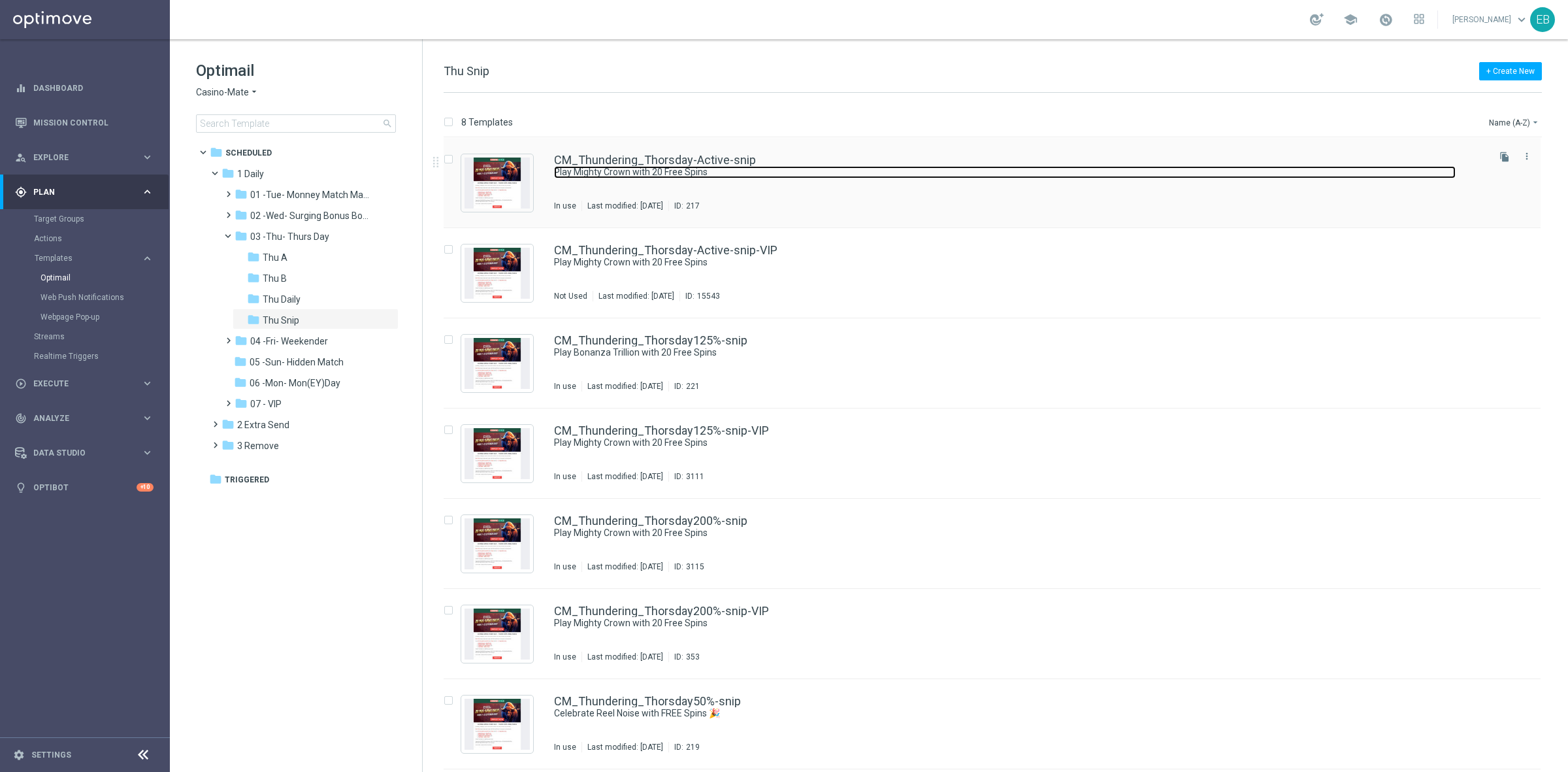
click at [1056, 168] on link "Play Mighty Crown with 20 Free Spins" at bounding box center [1004, 172] width 902 height 12
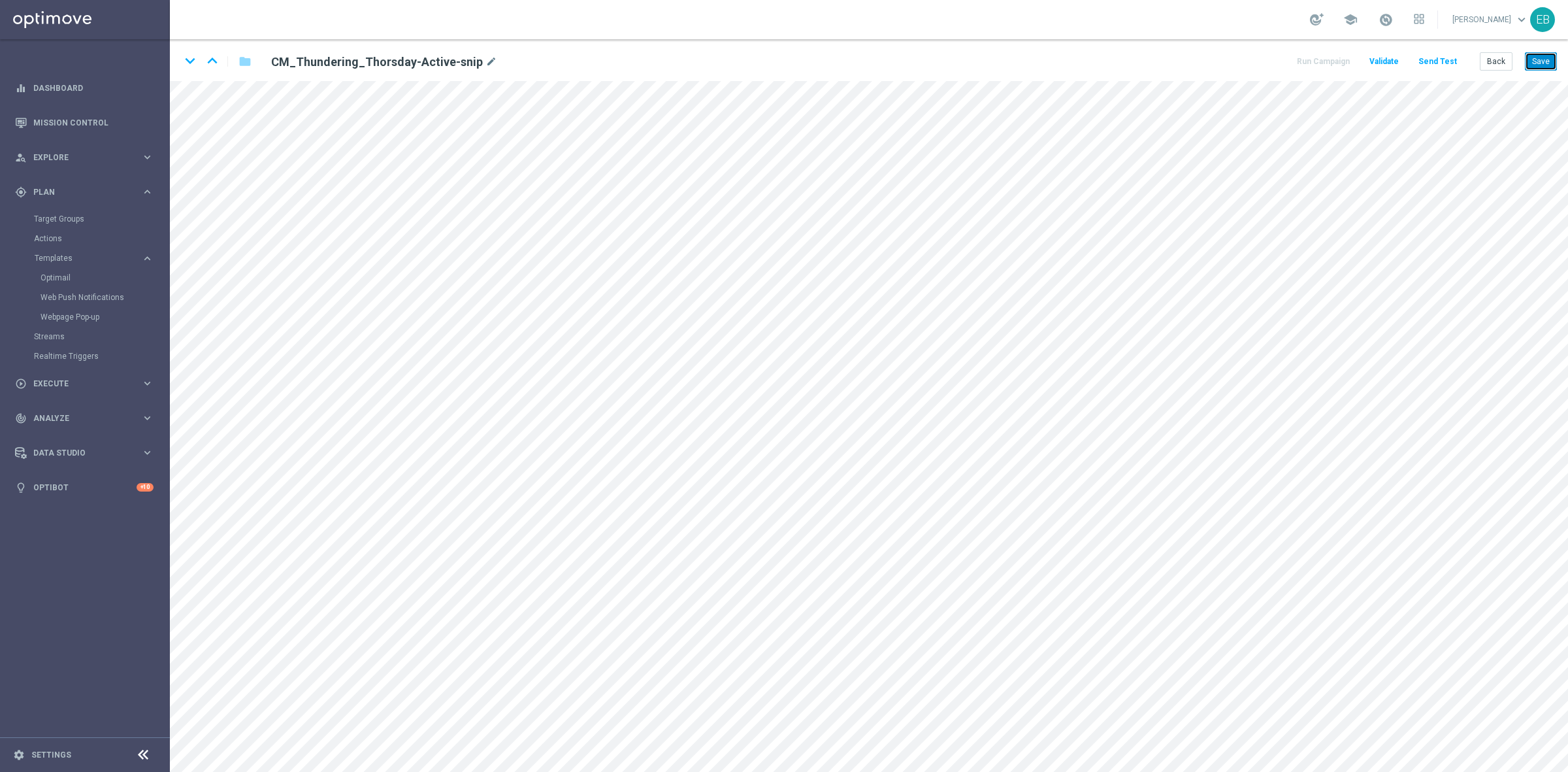
click at [1553, 67] on button "Save" at bounding box center [1540, 61] width 32 height 18
click at [189, 64] on icon "keyboard_arrow_down" at bounding box center [190, 61] width 20 height 20
click at [1537, 63] on button "Save" at bounding box center [1540, 61] width 32 height 18
click at [209, 60] on icon "keyboard_arrow_up" at bounding box center [212, 61] width 20 height 20
click at [216, 58] on icon "keyboard_arrow_up" at bounding box center [212, 61] width 20 height 20
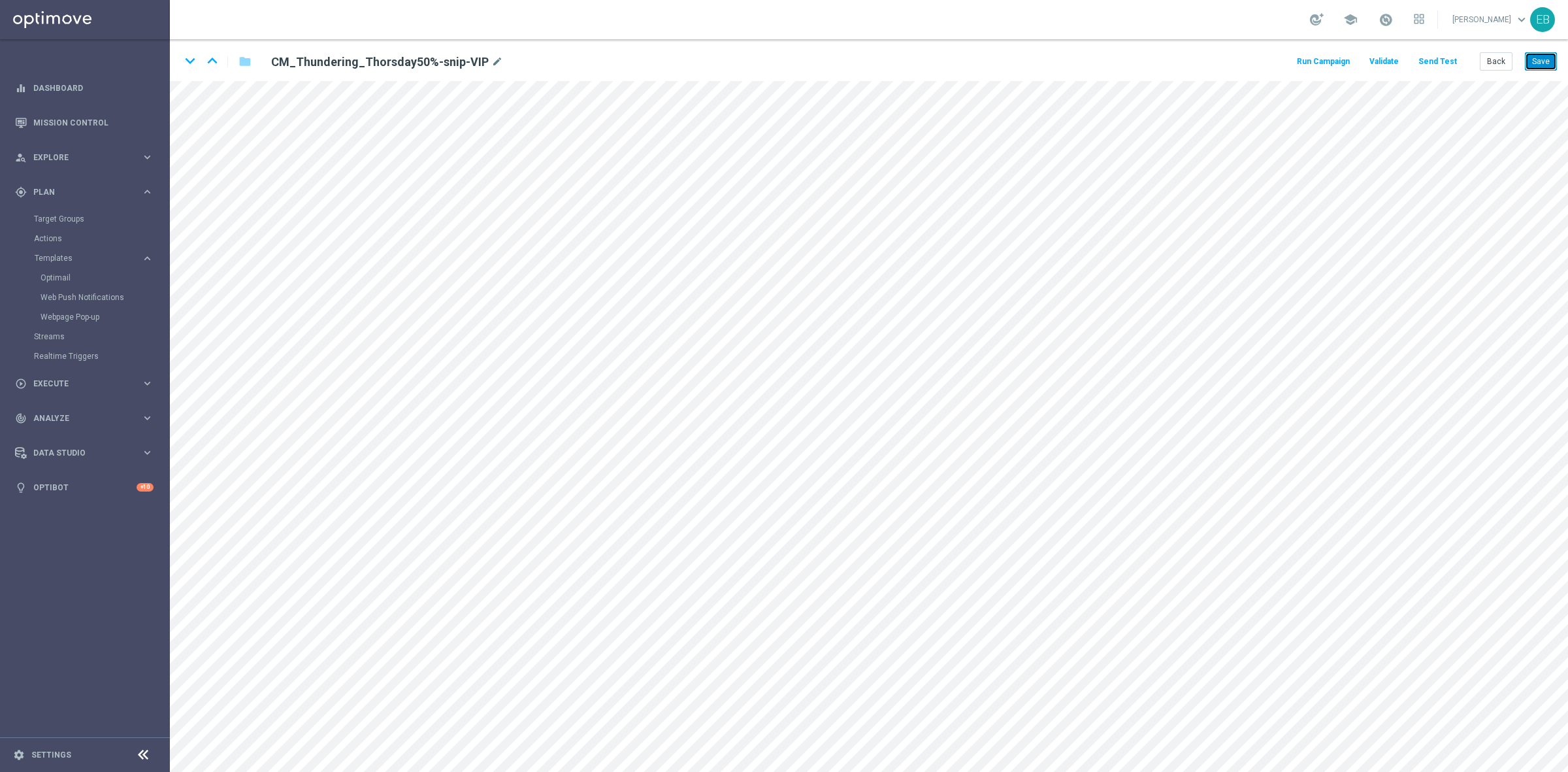
click at [1542, 60] on button "Save" at bounding box center [1540, 61] width 32 height 18
click at [211, 66] on icon "keyboard_arrow_up" at bounding box center [212, 61] width 20 height 20
click at [1541, 61] on button "Save" at bounding box center [1540, 61] width 32 height 18
click at [218, 63] on icon "keyboard_arrow_up" at bounding box center [212, 61] width 20 height 20
click at [1540, 67] on button "Save" at bounding box center [1540, 61] width 32 height 18
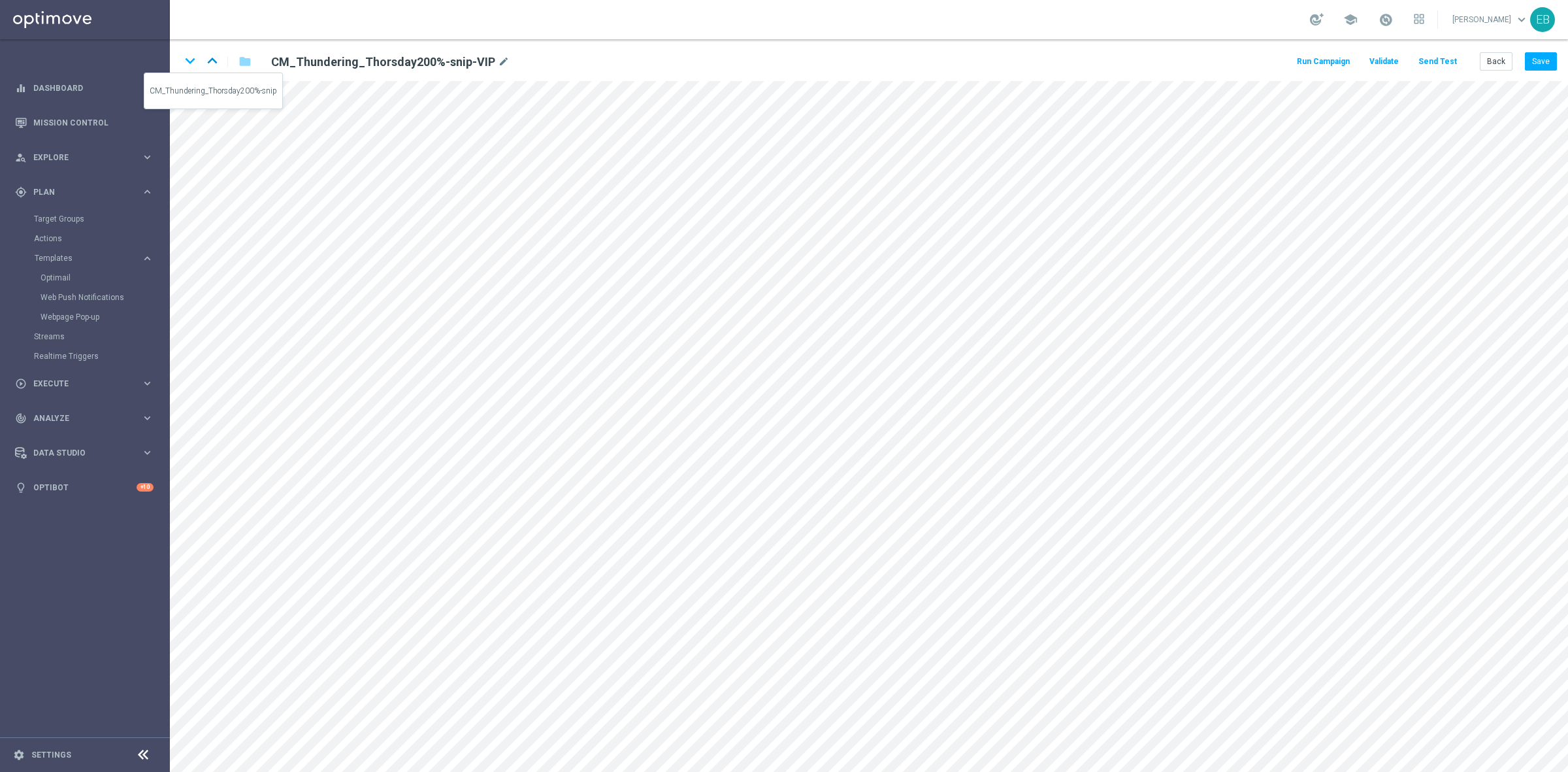
click at [211, 58] on icon "keyboard_arrow_up" at bounding box center [212, 61] width 20 height 20
click at [1540, 63] on button "Save" at bounding box center [1540, 61] width 32 height 18
click at [212, 63] on icon "keyboard_arrow_up" at bounding box center [212, 61] width 20 height 20
click at [1533, 55] on button "Save" at bounding box center [1540, 61] width 32 height 18
click at [211, 63] on icon "keyboard_arrow_up" at bounding box center [212, 61] width 20 height 20
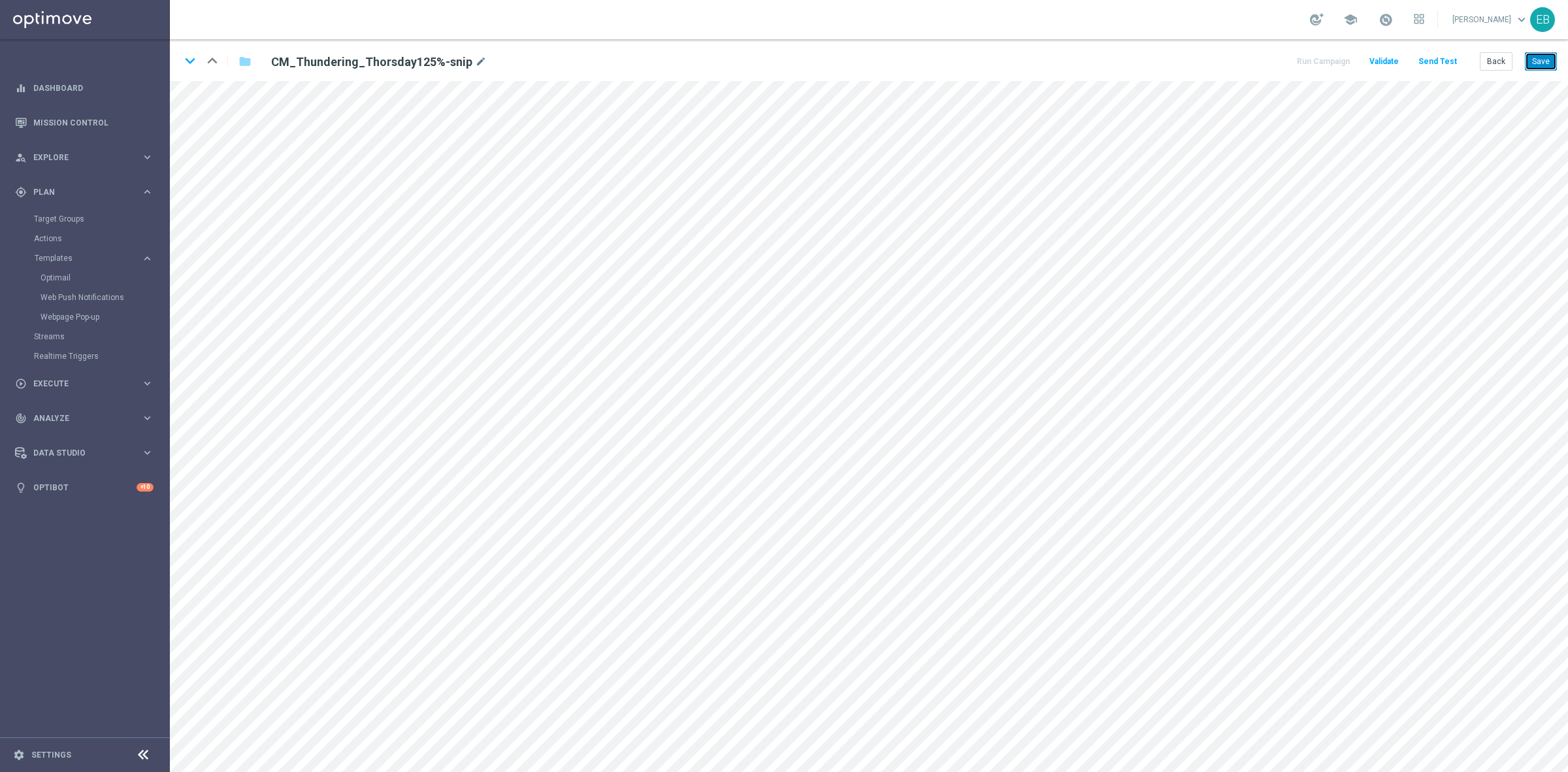
click at [1542, 62] on button "Save" at bounding box center [1540, 61] width 32 height 18
click at [1494, 58] on button "Back" at bounding box center [1496, 61] width 33 height 18
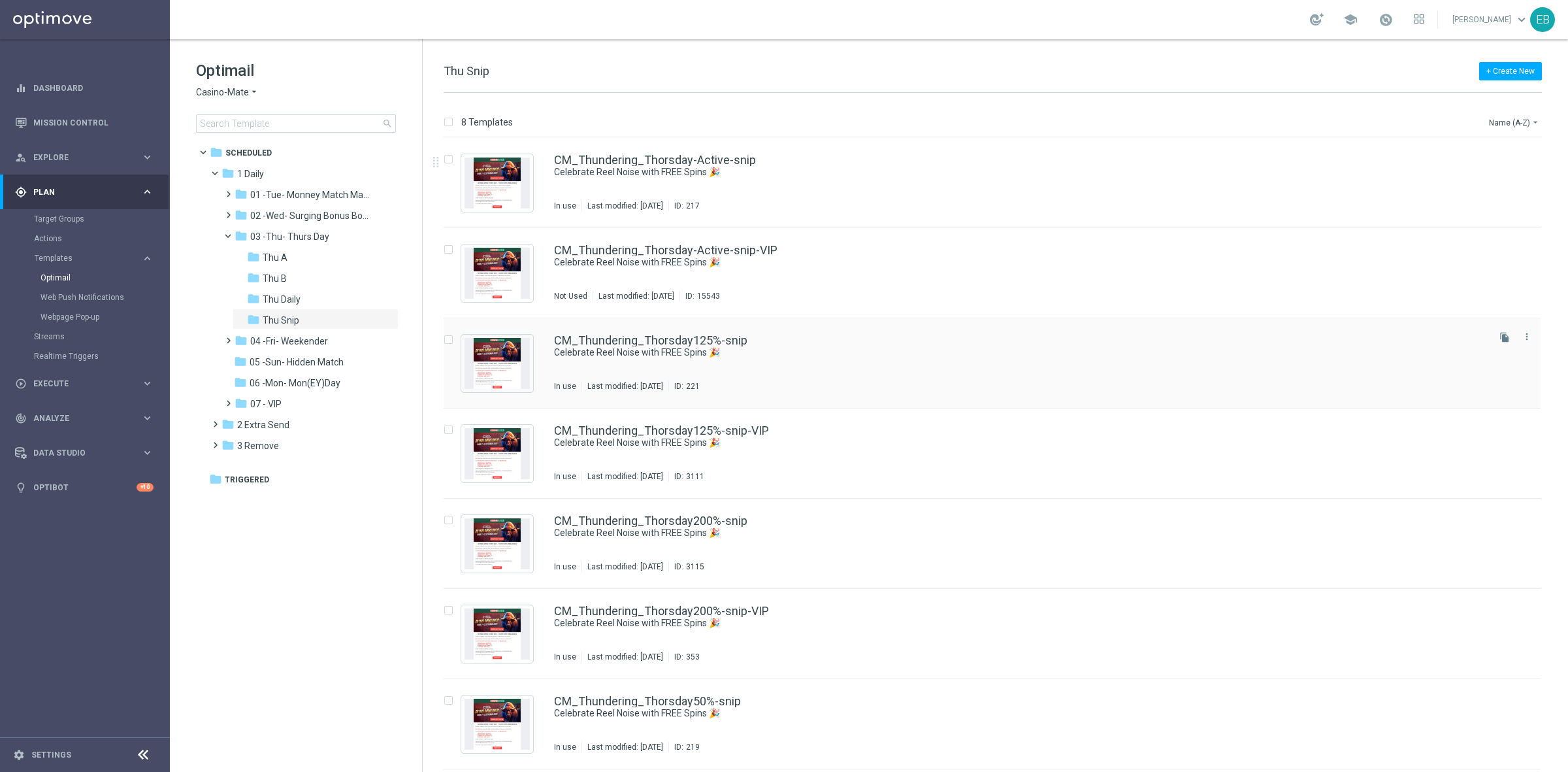
scroll to position [87, 0]
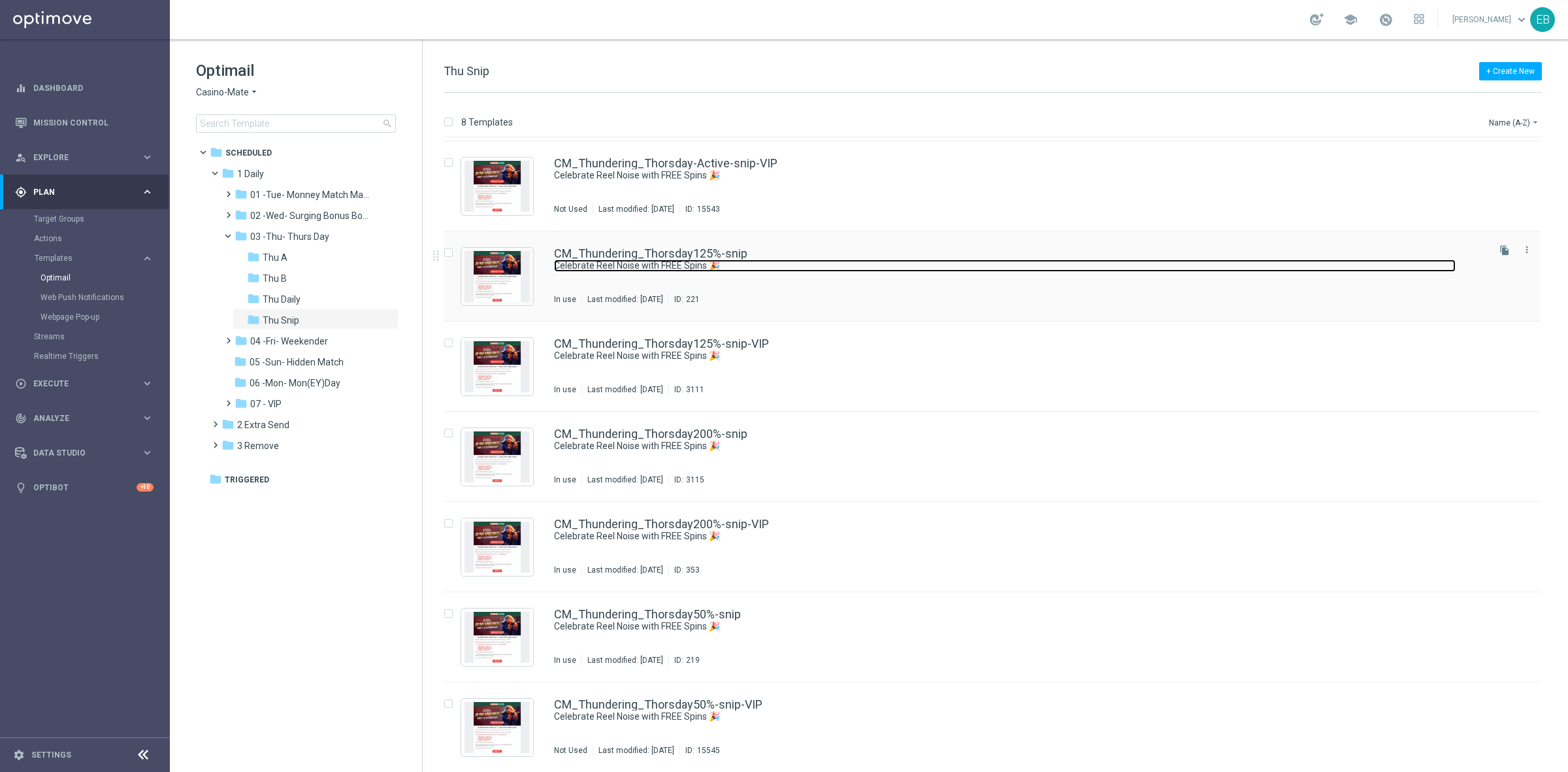
click at [930, 270] on link "Celebrate Reel Noise with FREE Spins 🎉" at bounding box center [1004, 265] width 902 height 12
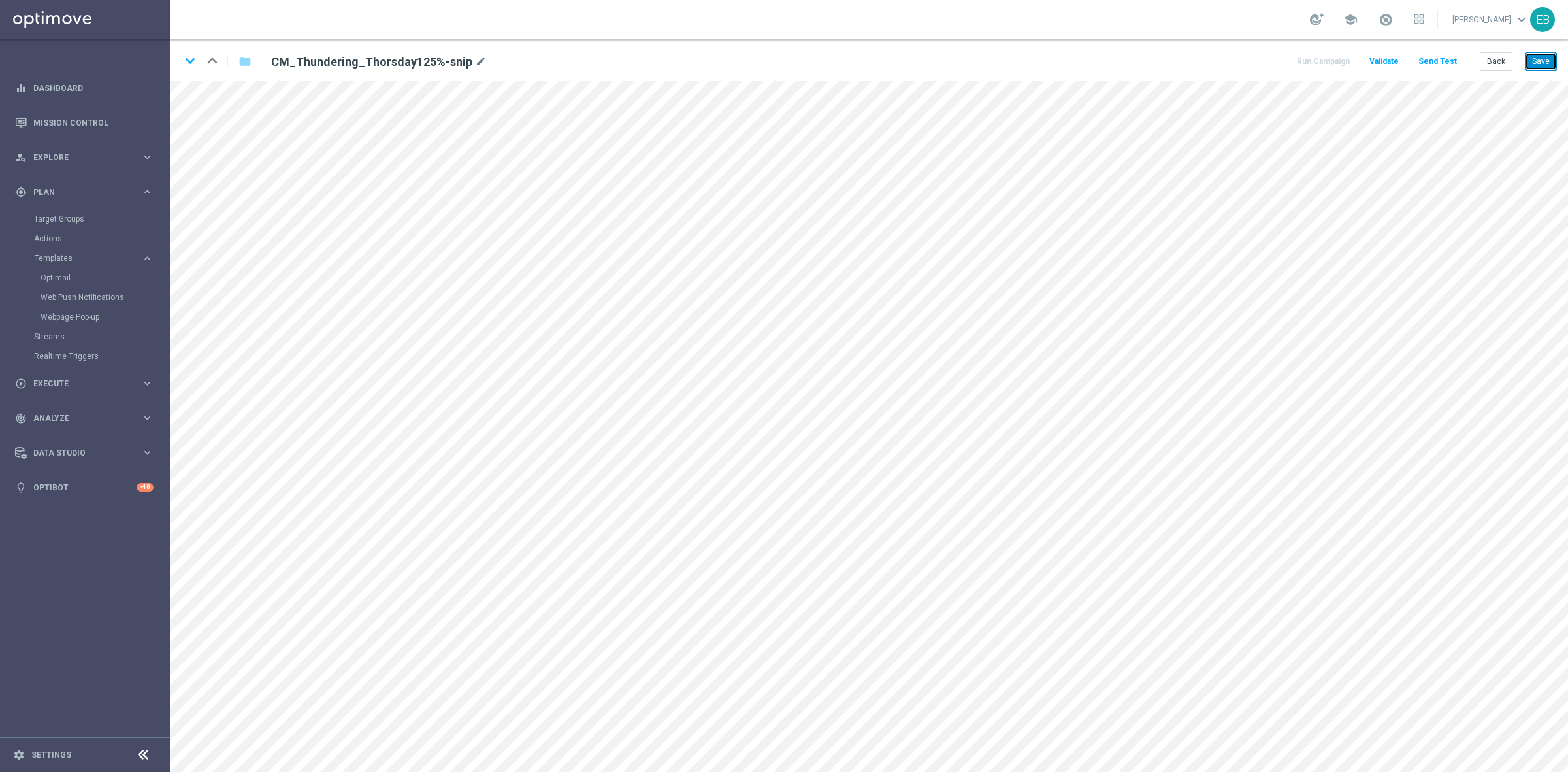
click at [1536, 57] on button "Save" at bounding box center [1540, 61] width 32 height 18
click at [1505, 68] on button "Back" at bounding box center [1496, 61] width 33 height 18
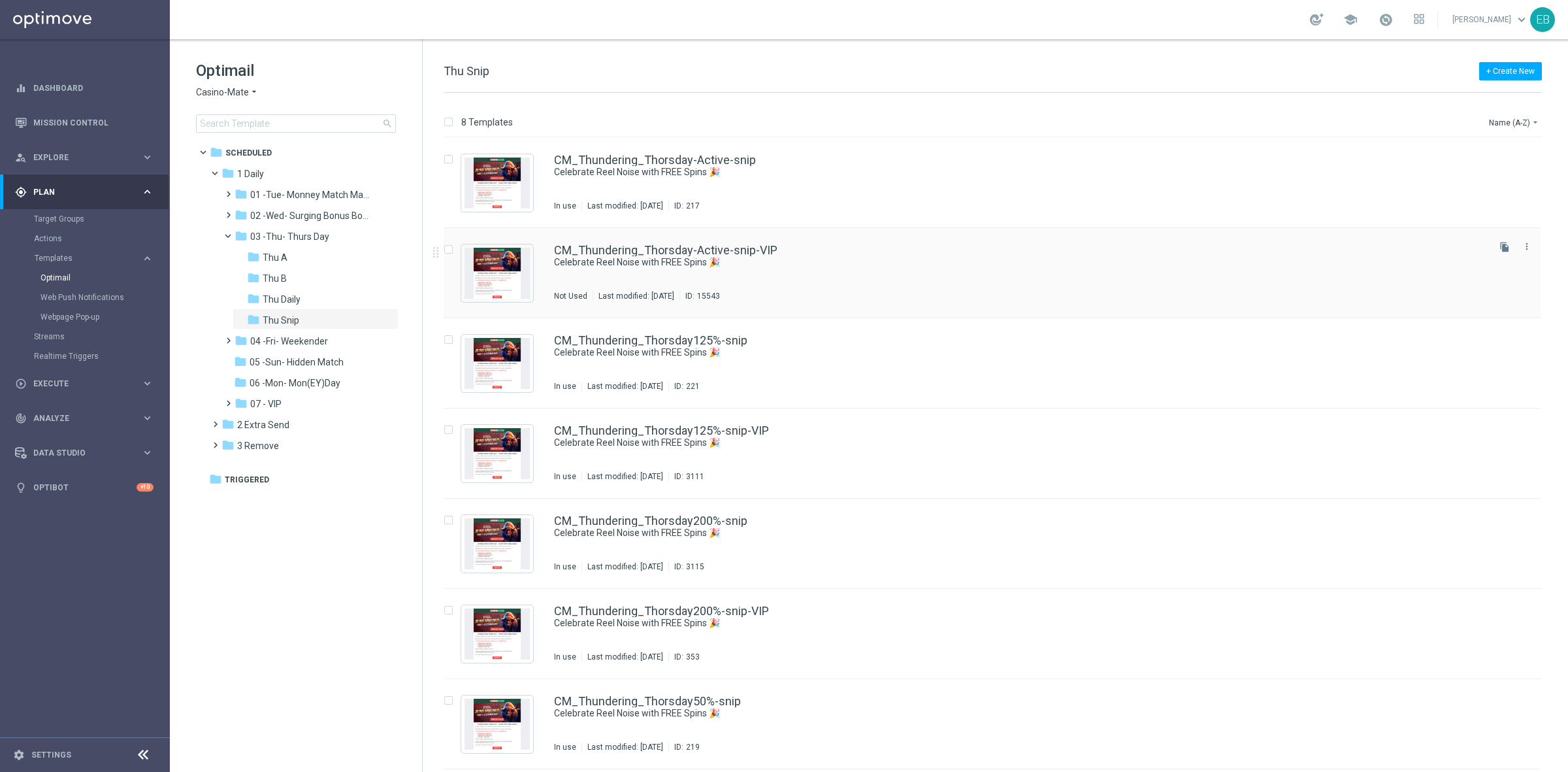
scroll to position [81, 0]
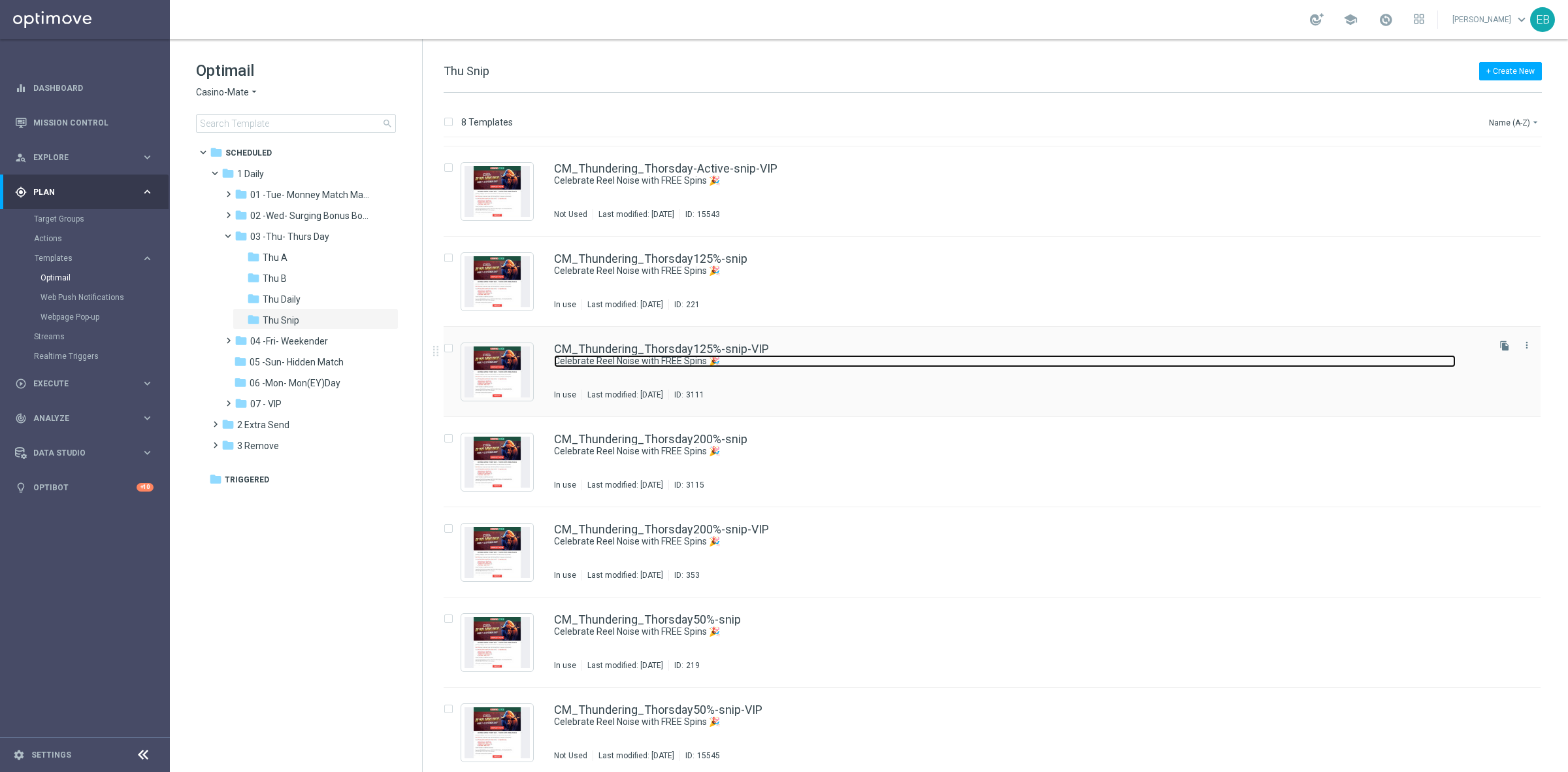
click at [893, 364] on link "Celebrate Reel Noise with FREE Spins 🎉" at bounding box center [1004, 360] width 902 height 12
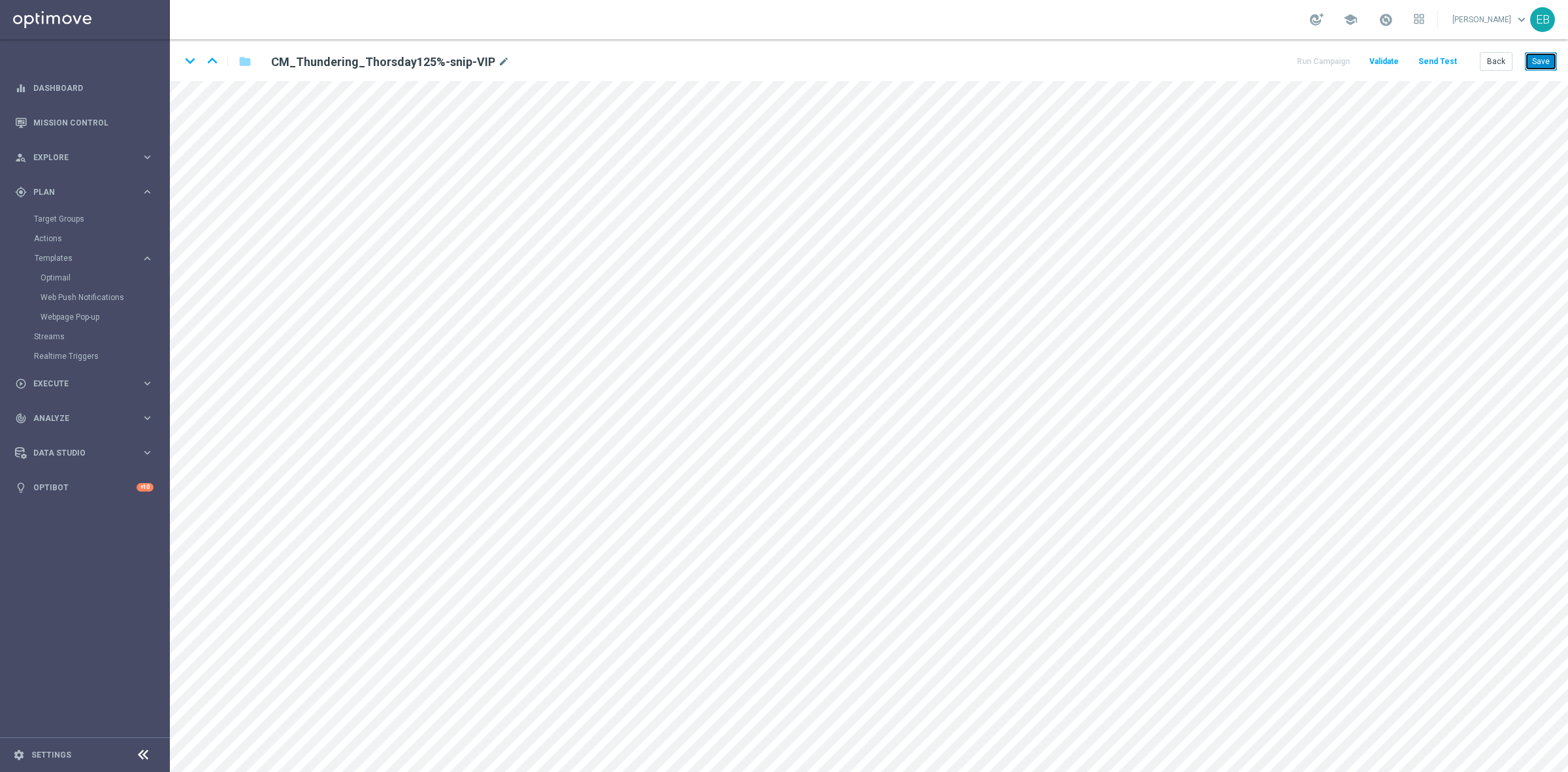
click at [1540, 63] on button "Save" at bounding box center [1540, 61] width 32 height 18
click at [188, 63] on icon "keyboard_arrow_down" at bounding box center [190, 61] width 20 height 20
click at [1544, 56] on button "Save" at bounding box center [1540, 61] width 32 height 18
click at [1491, 61] on button "Back" at bounding box center [1496, 61] width 33 height 18
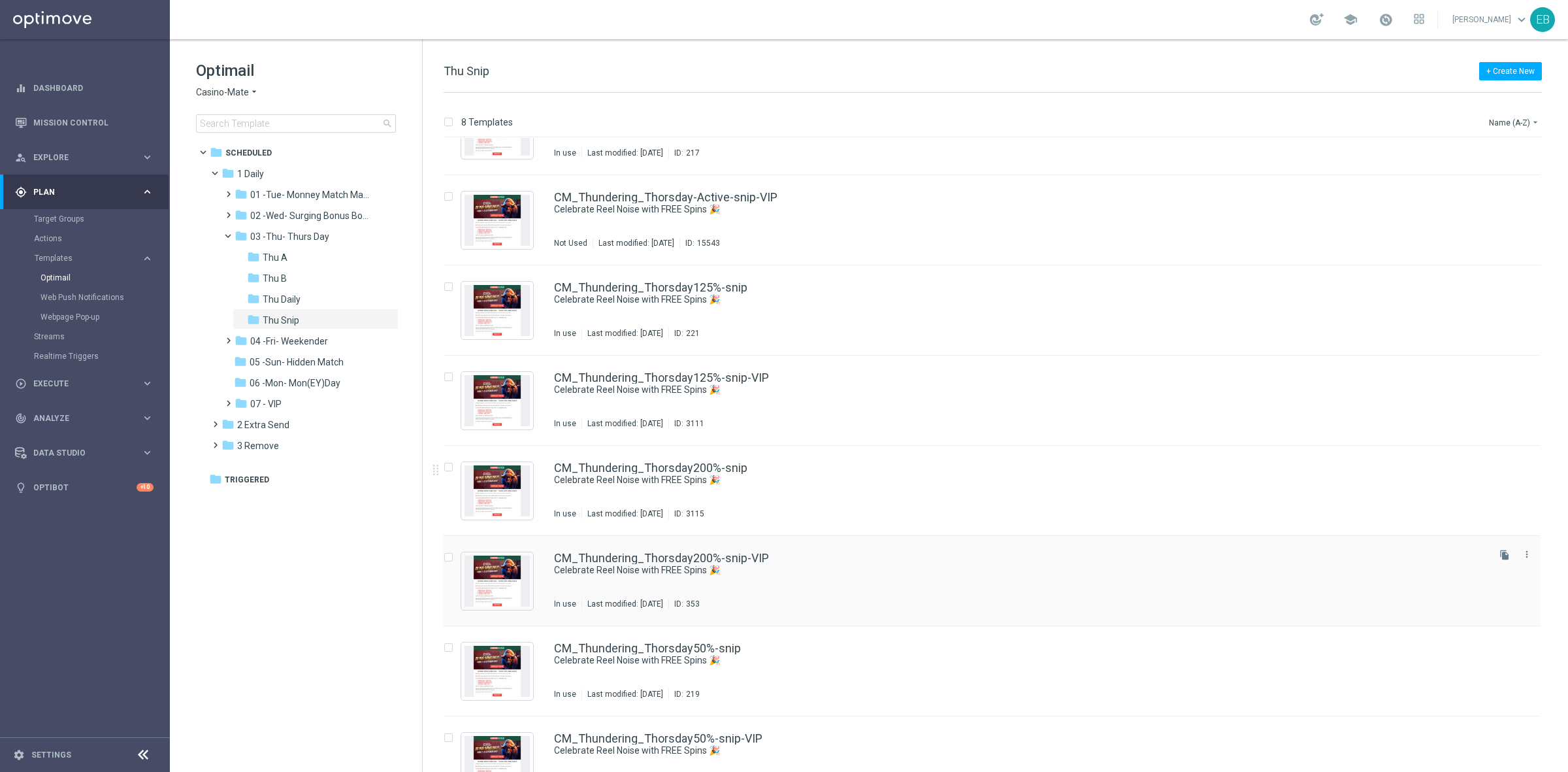
scroll to position [87, 0]
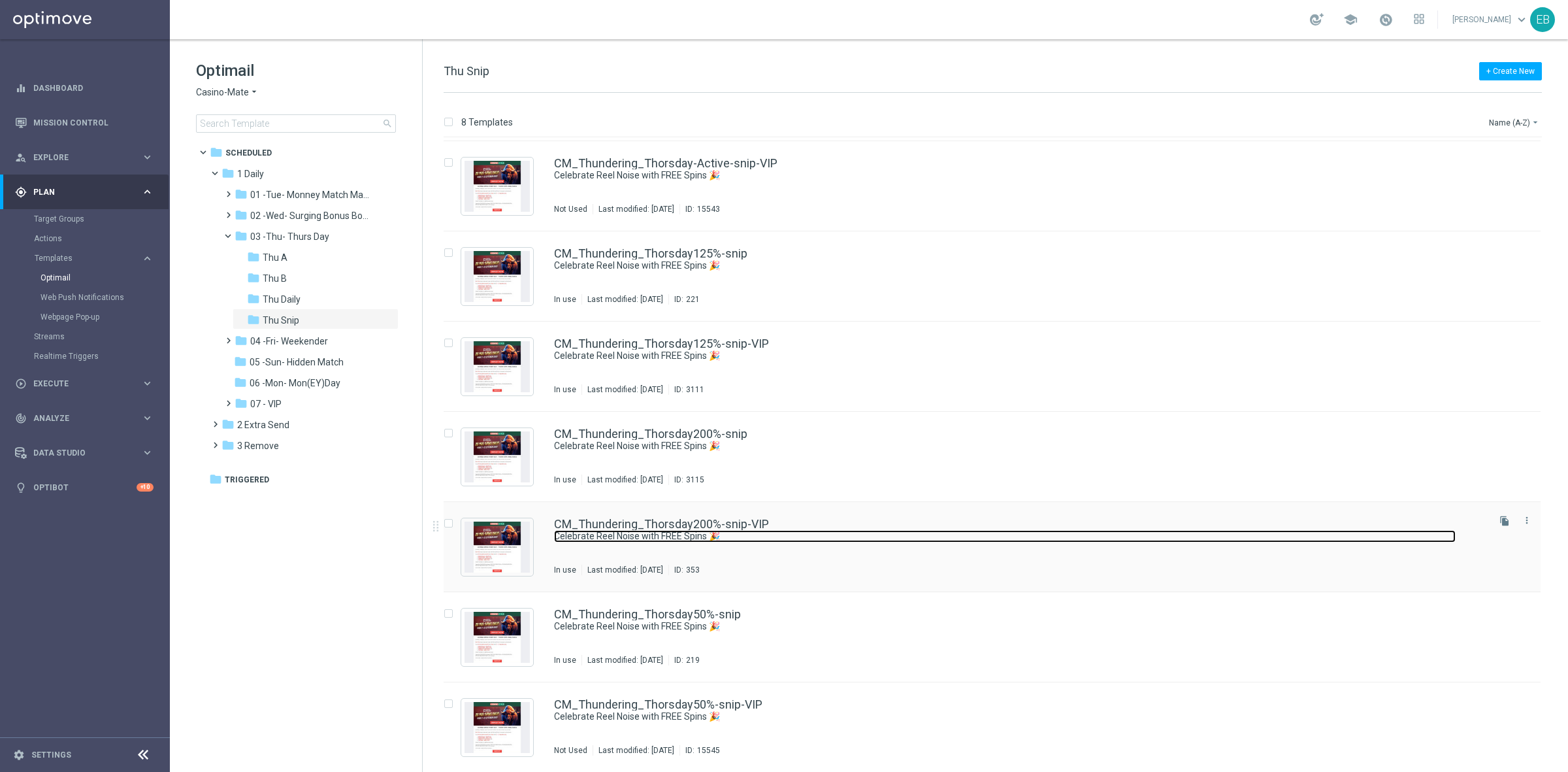
drag, startPoint x: 876, startPoint y: 539, endPoint x: 865, endPoint y: 523, distance: 19.4
click at [876, 539] on link "Celebrate Reel Noise with FREE Spins 🎉" at bounding box center [1004, 536] width 902 height 12
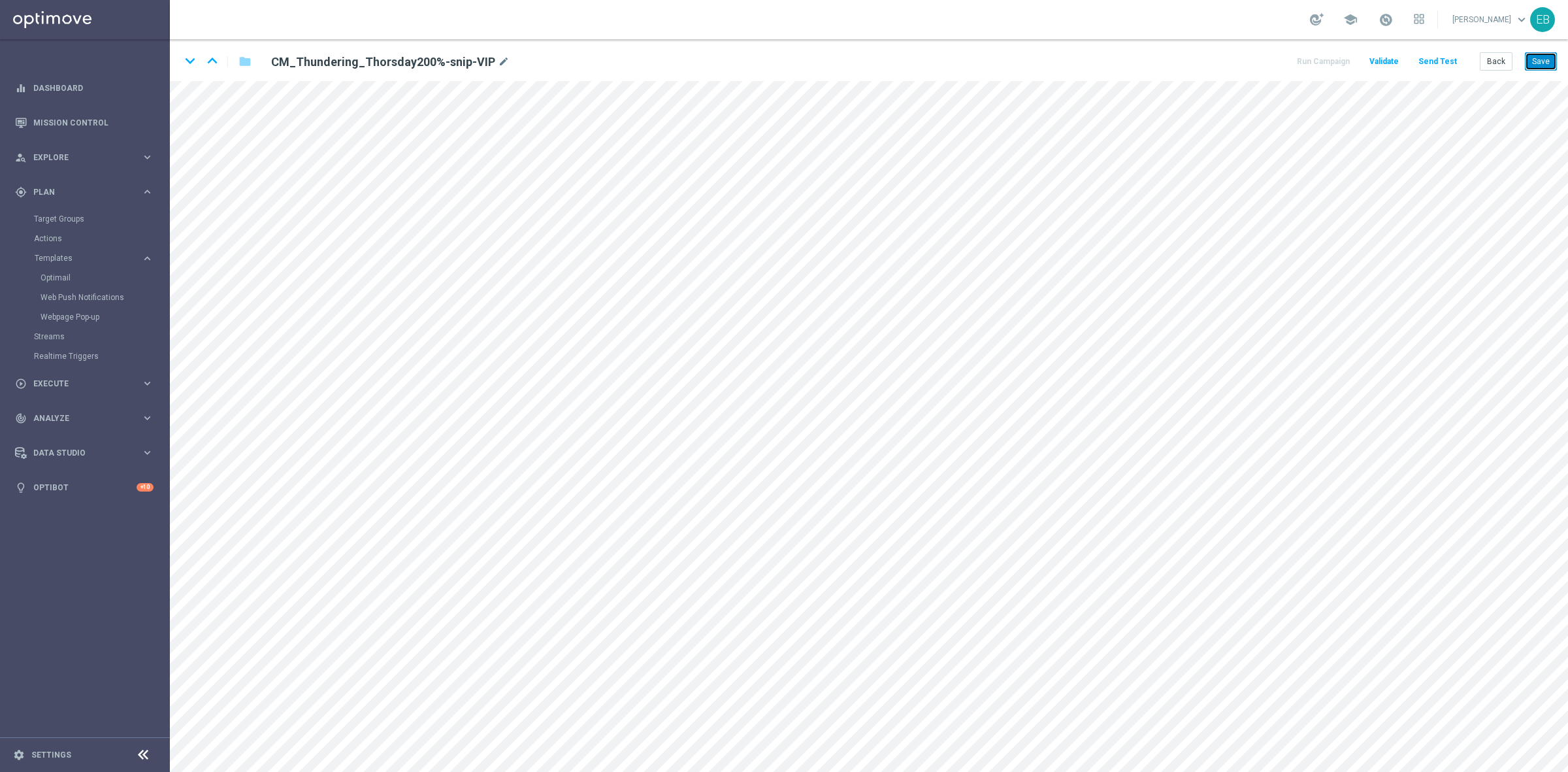
click at [1548, 60] on button "Save" at bounding box center [1540, 61] width 32 height 18
click at [1539, 55] on button "Save" at bounding box center [1540, 61] width 32 height 18
drag, startPoint x: 1485, startPoint y: 61, endPoint x: 1253, endPoint y: 71, distance: 232.2
click at [1487, 64] on button "Back" at bounding box center [1496, 61] width 33 height 18
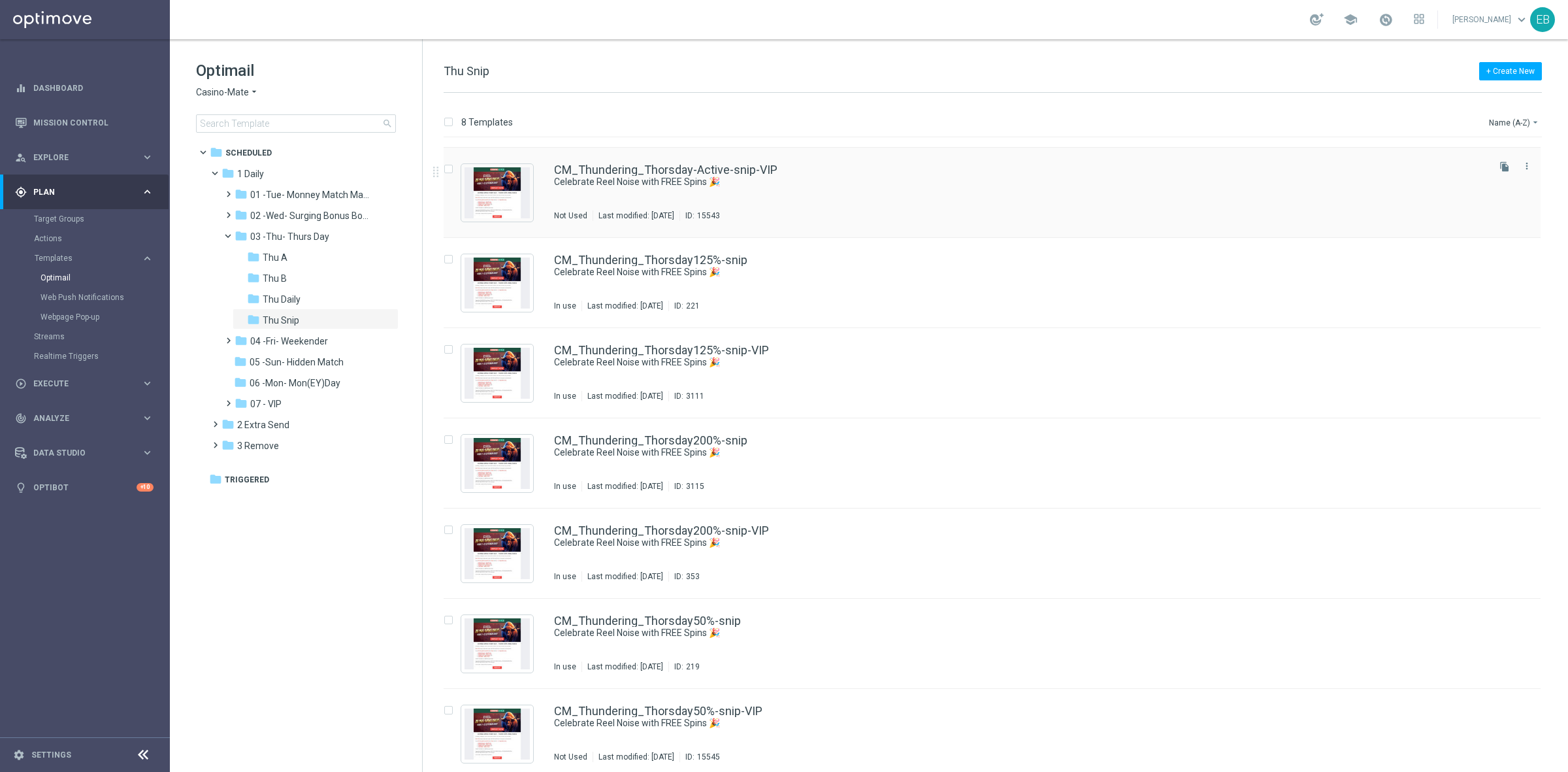
scroll to position [87, 0]
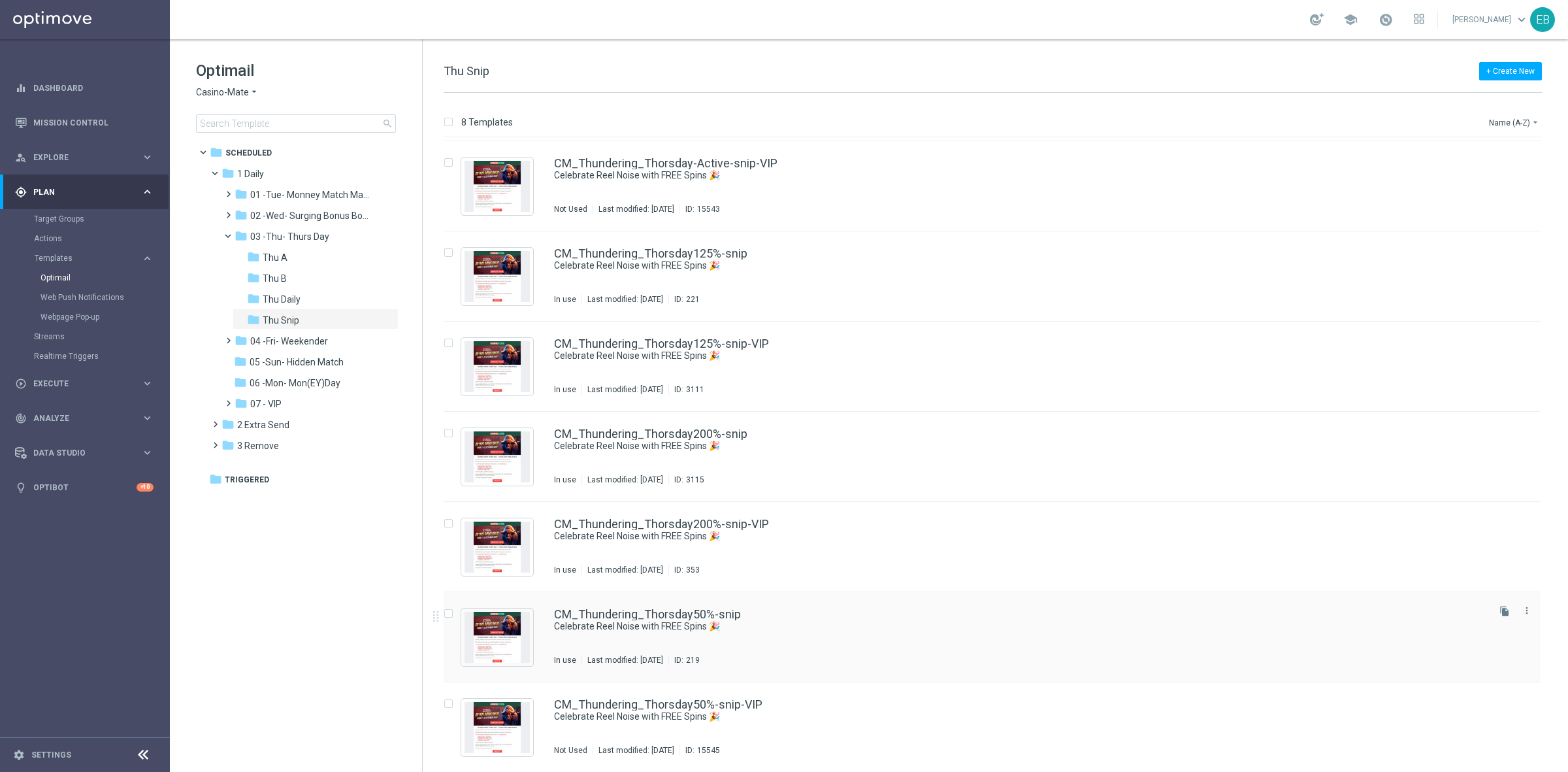
click at [842, 609] on div "CM_Thundering_Thorsday50%-snip" at bounding box center [1020, 614] width 932 height 11
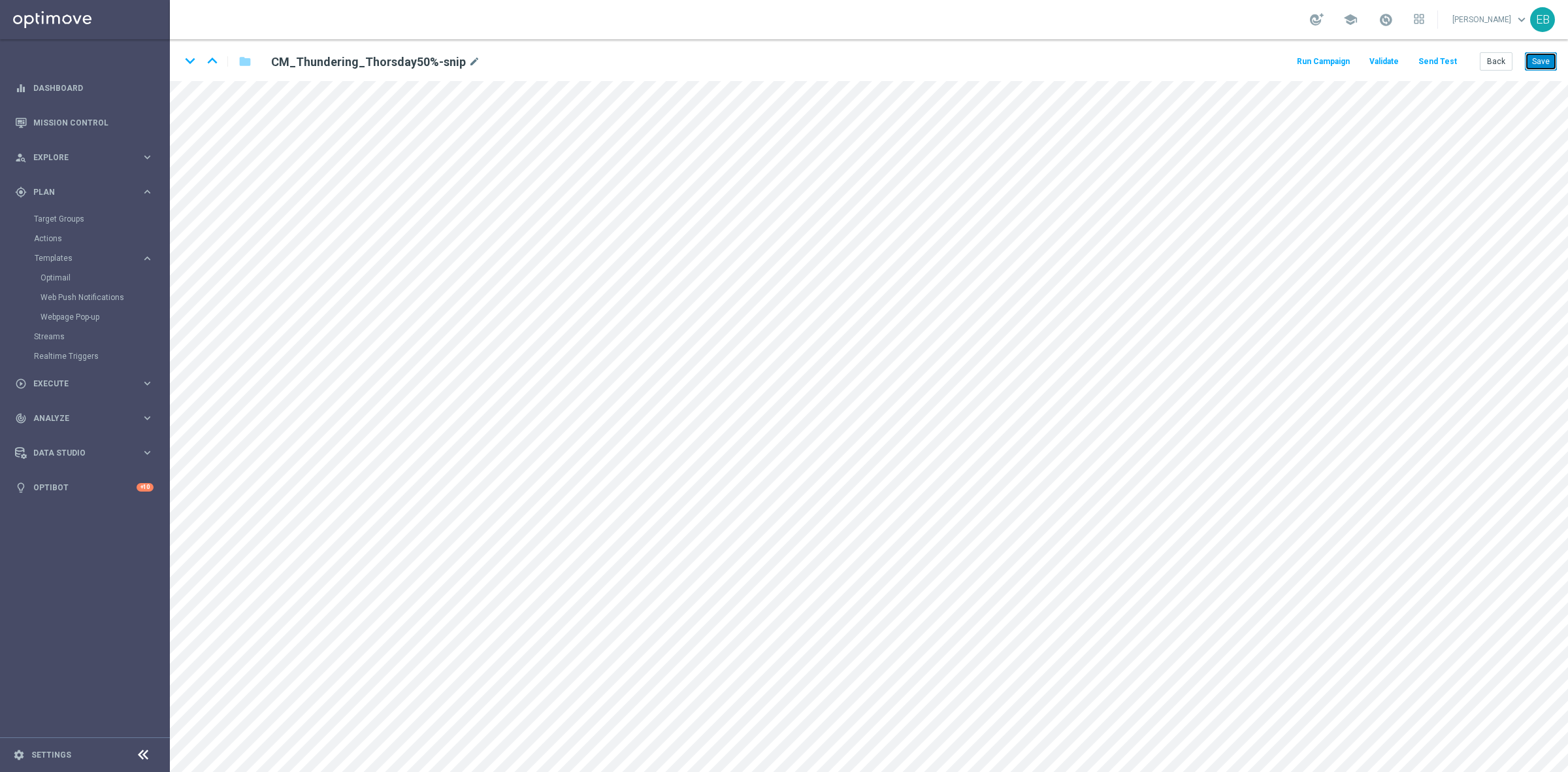
click at [1540, 63] on button "Save" at bounding box center [1540, 61] width 32 height 18
click at [1439, 65] on button "Send Test" at bounding box center [1438, 62] width 42 height 18
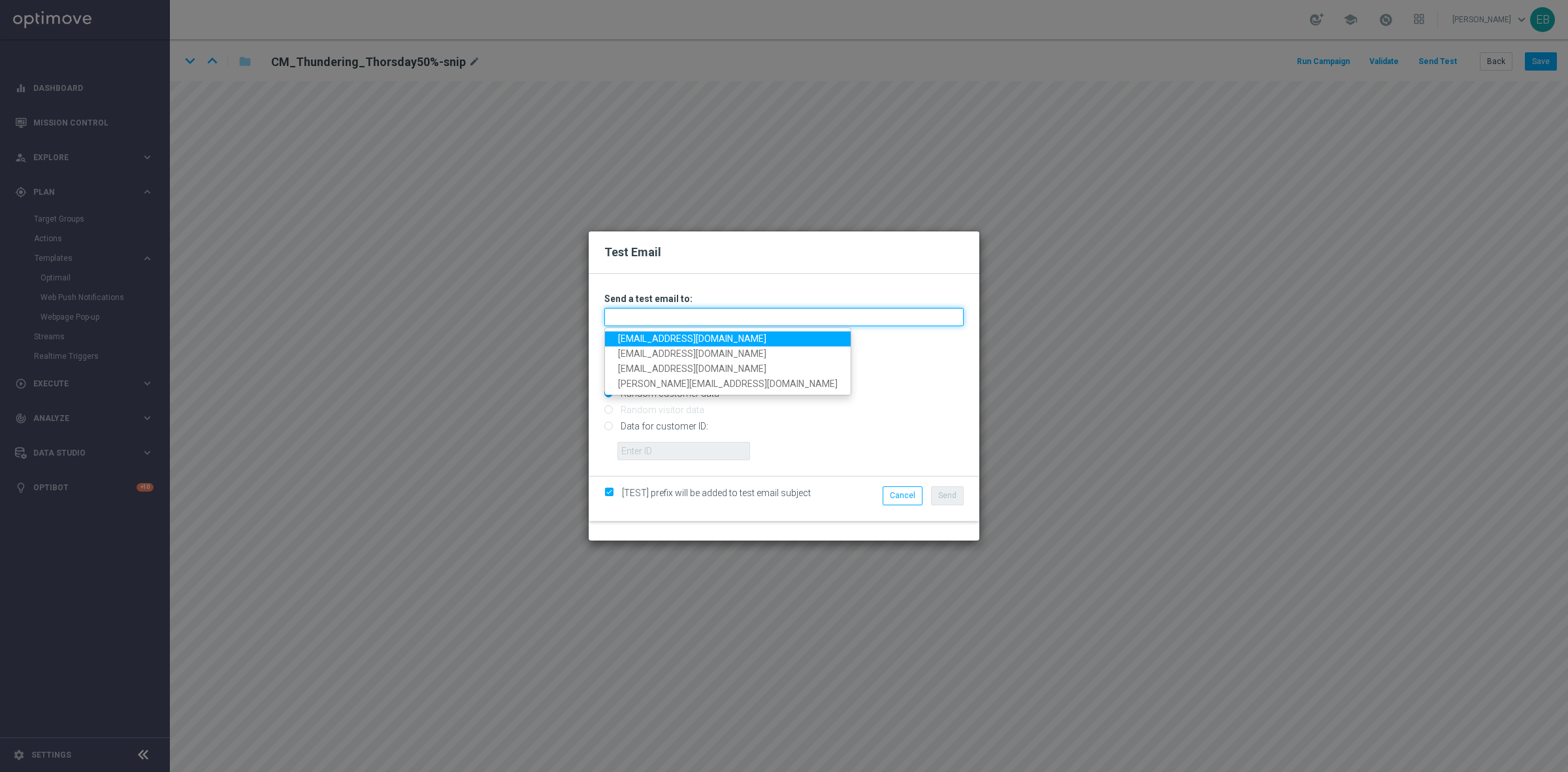
click at [703, 308] on input "text" at bounding box center [784, 316] width 359 height 18
click at [634, 340] on link "[EMAIL_ADDRESS][DOMAIN_NAME]" at bounding box center [728, 338] width 246 height 15
type input "[EMAIL_ADDRESS][DOMAIN_NAME]"
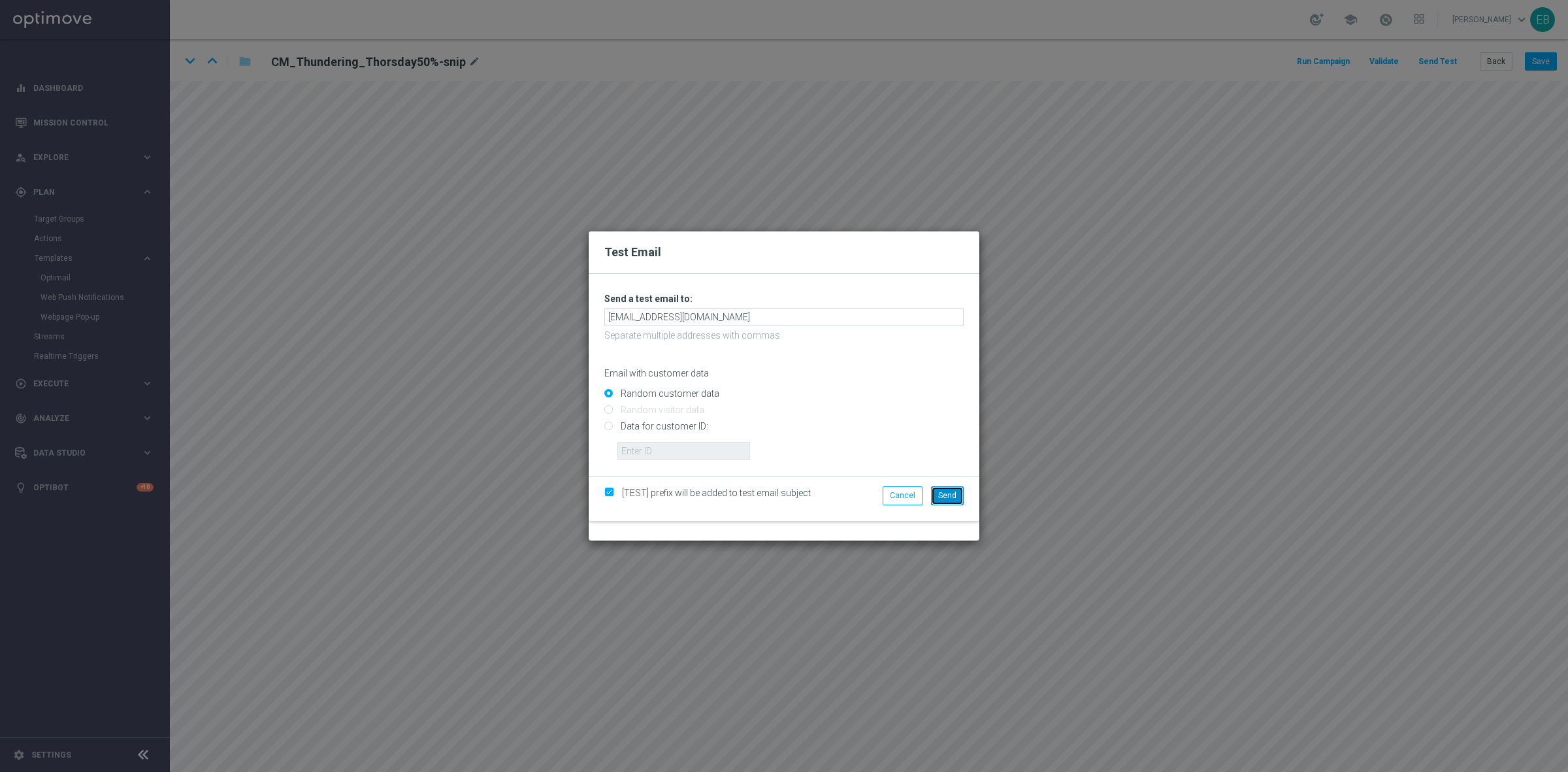
click at [947, 495] on span "Send" at bounding box center [947, 495] width 18 height 9
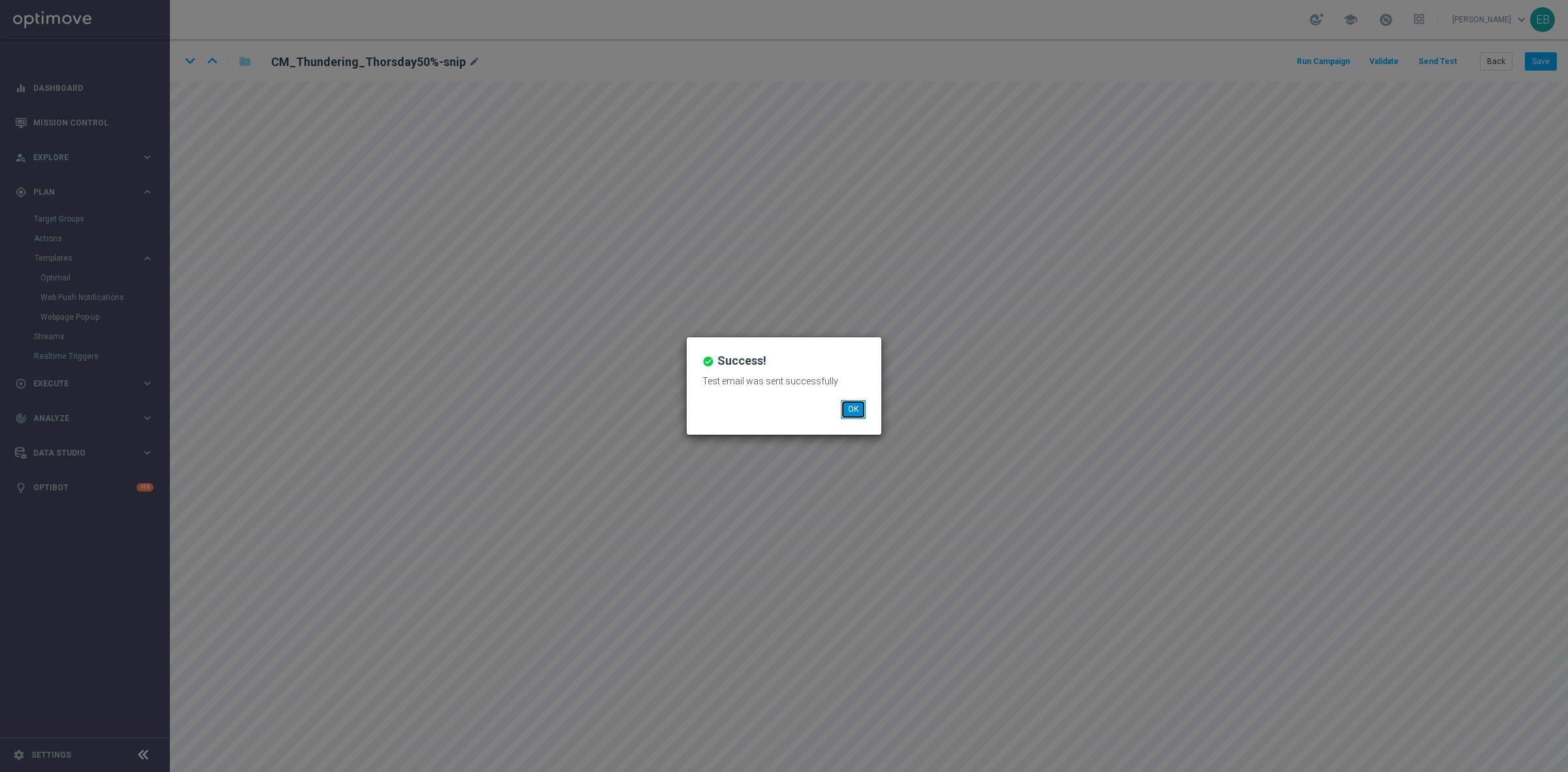
click at [844, 409] on button "OK" at bounding box center [853, 409] width 25 height 18
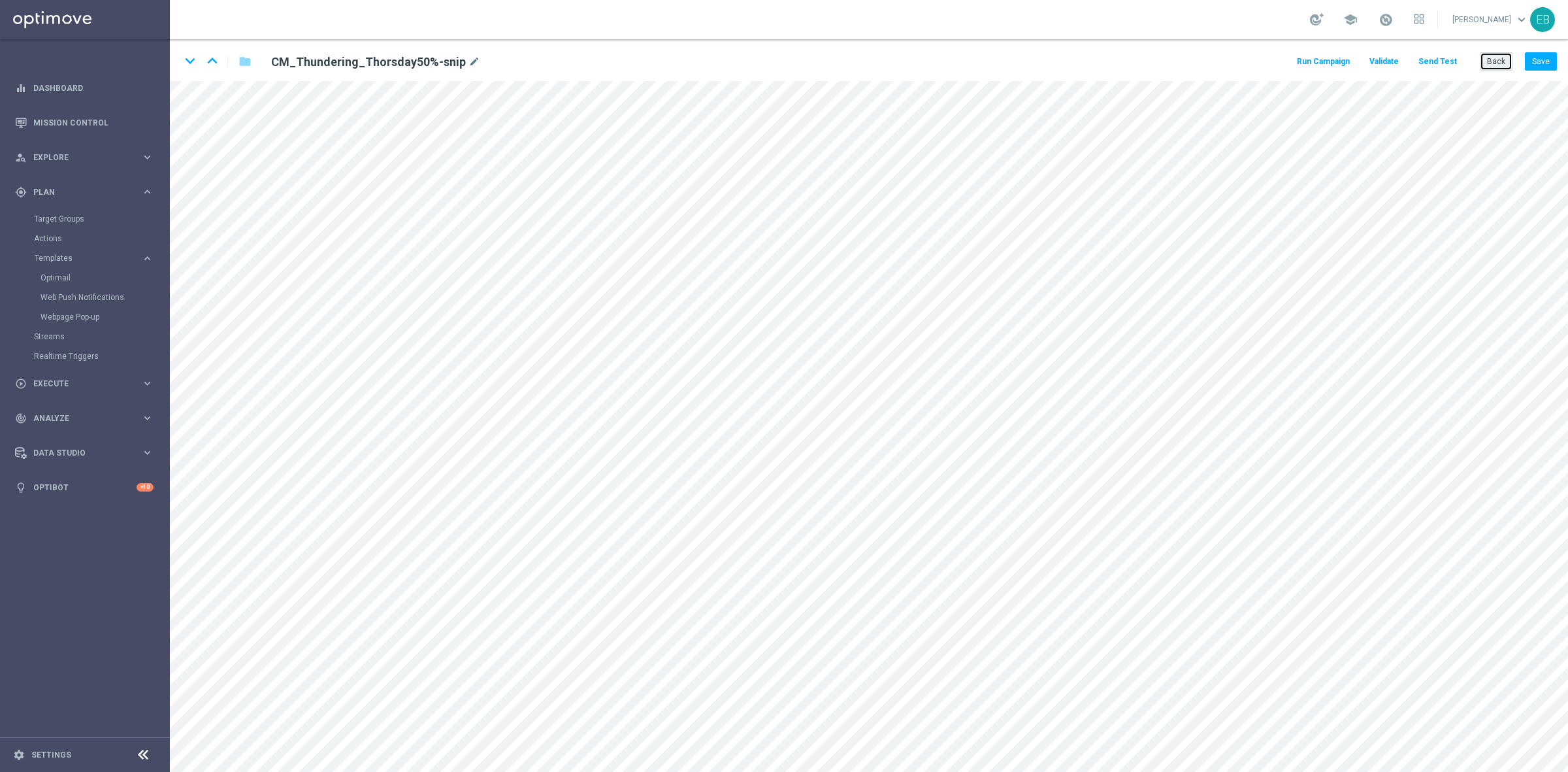
click at [1491, 64] on button "Back" at bounding box center [1496, 61] width 33 height 18
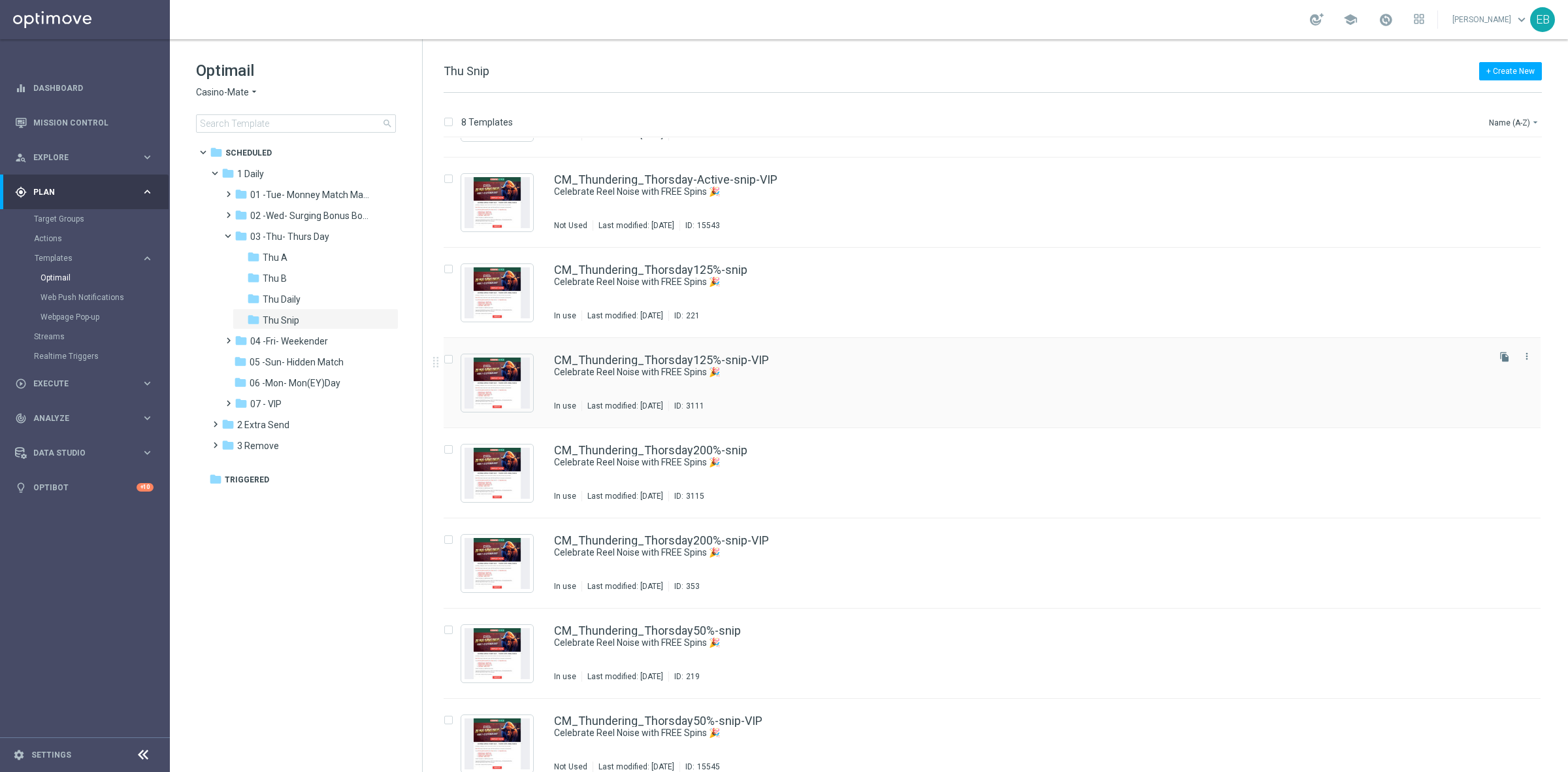
scroll to position [87, 0]
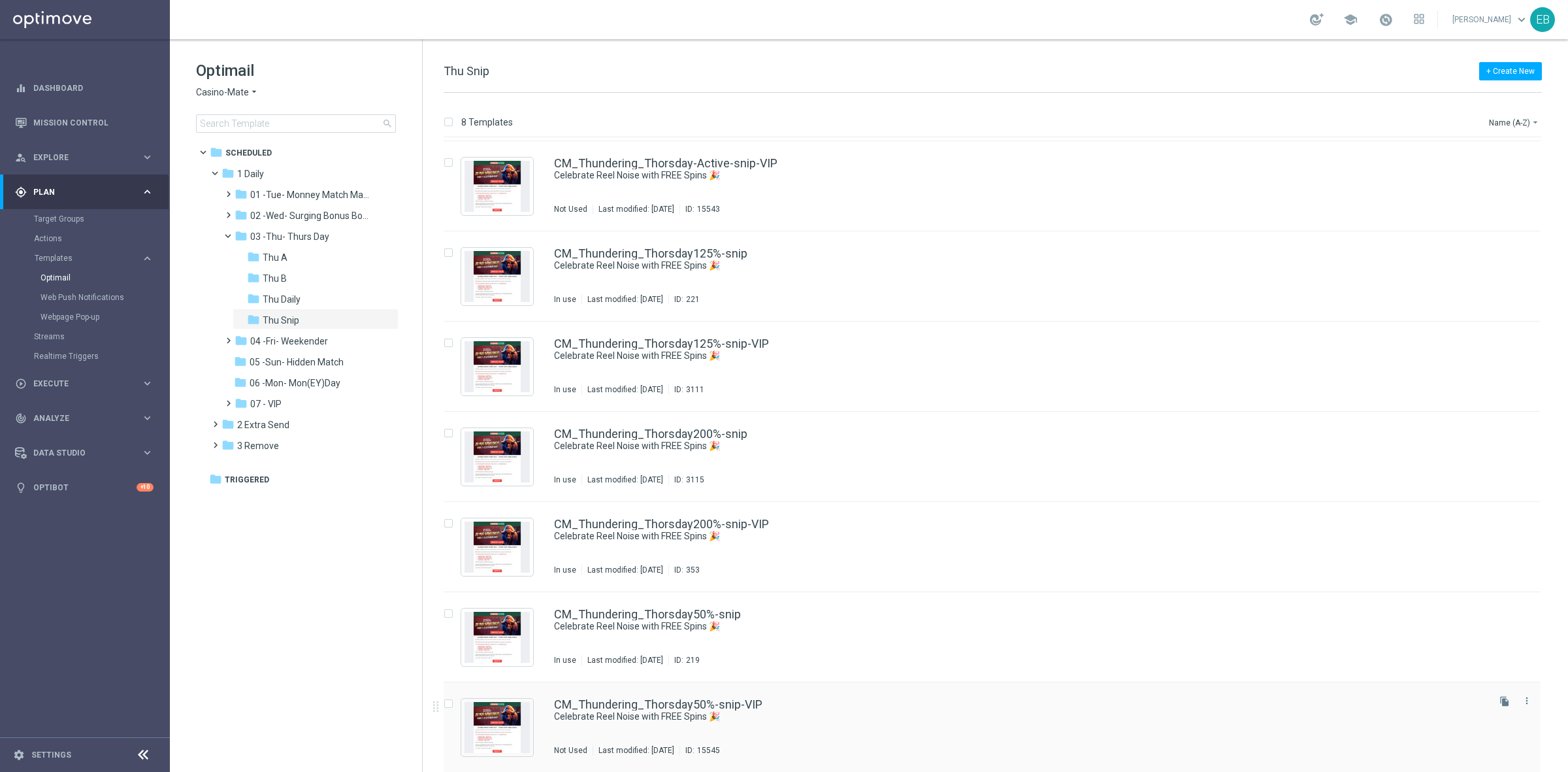
click at [926, 734] on div "CM_Thundering_Thorsday50%-snip-VIP Celebrate Reel Noise with FREE Spins 🎉 Not U…" at bounding box center [1020, 727] width 932 height 57
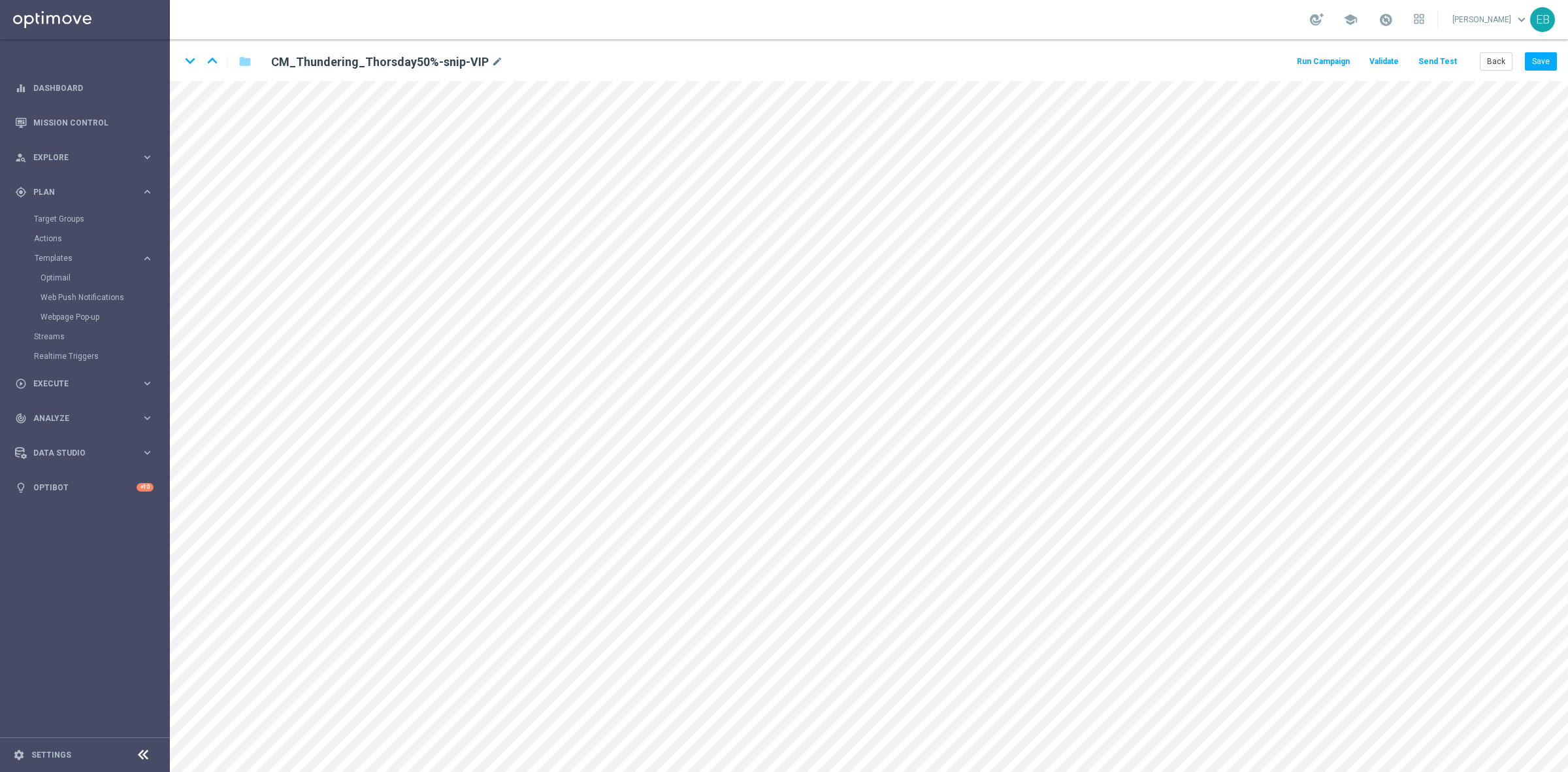
click at [1446, 56] on button "Send Test" at bounding box center [1438, 62] width 42 height 18
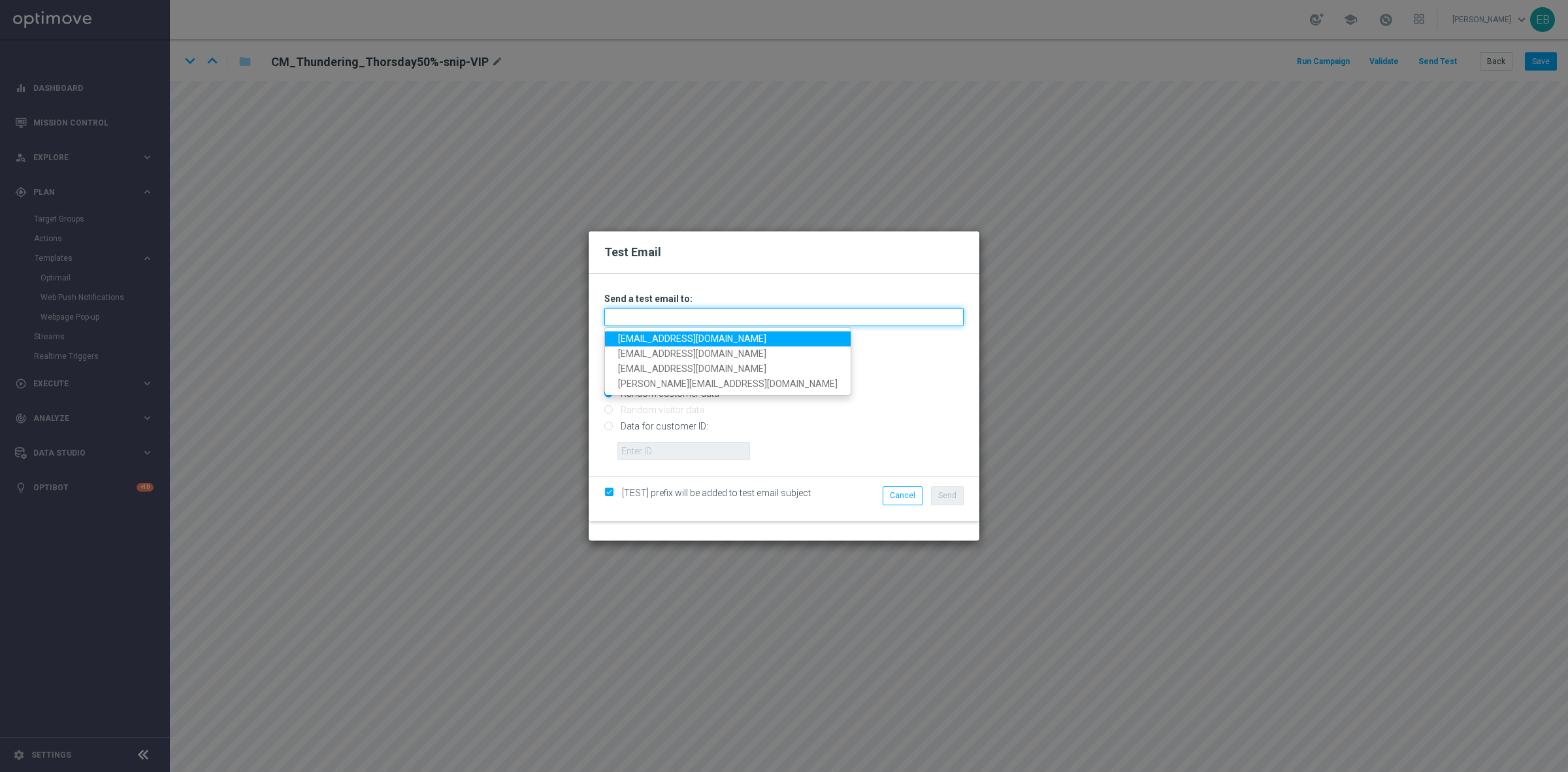
click at [608, 325] on input "text" at bounding box center [784, 316] width 359 height 18
click at [638, 335] on link "[EMAIL_ADDRESS][DOMAIN_NAME]" at bounding box center [728, 338] width 246 height 15
type input "[EMAIL_ADDRESS][DOMAIN_NAME]"
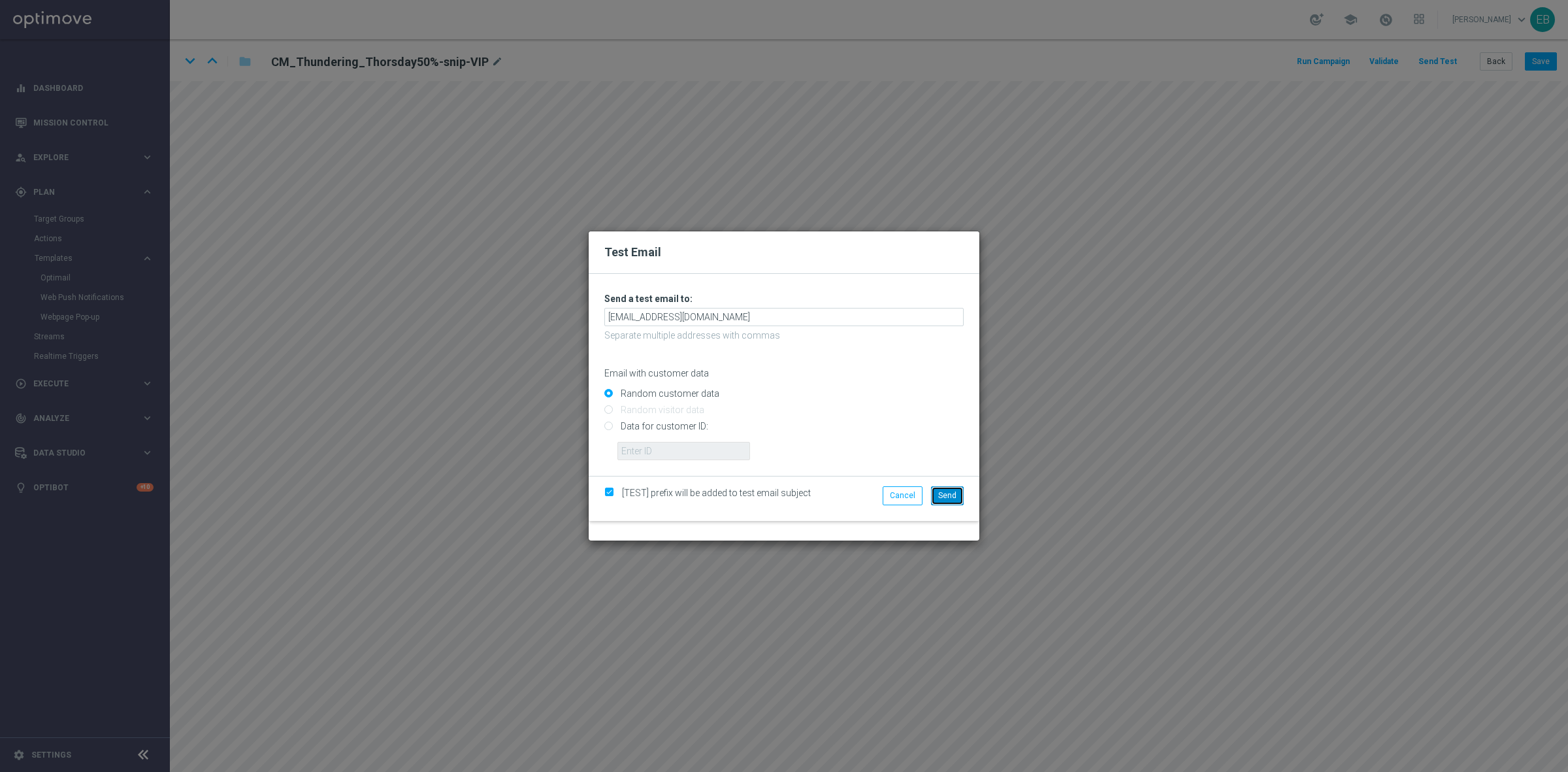
click at [956, 494] on button "Send" at bounding box center [947, 495] width 33 height 18
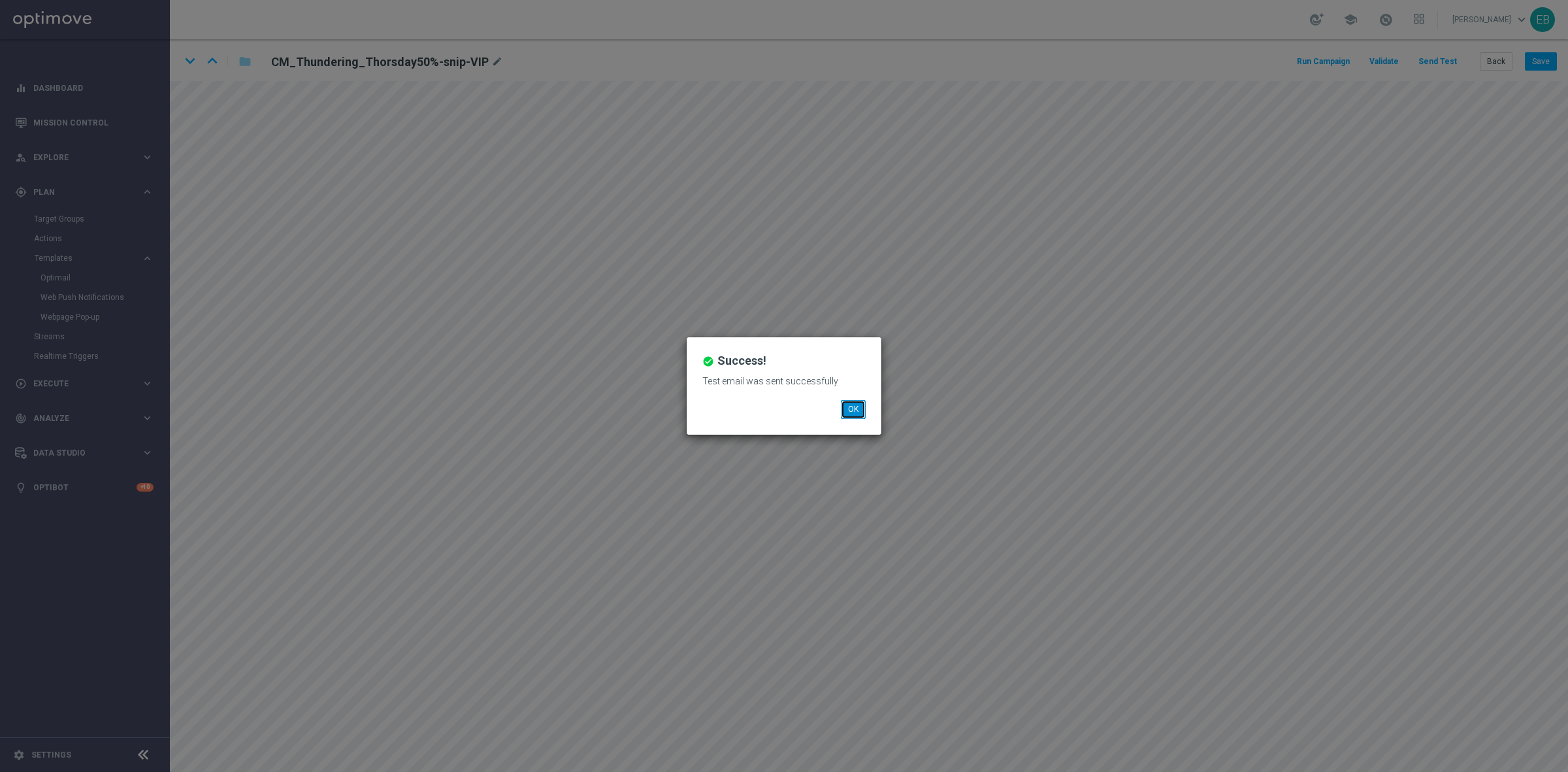
click at [856, 408] on button "OK" at bounding box center [853, 409] width 25 height 18
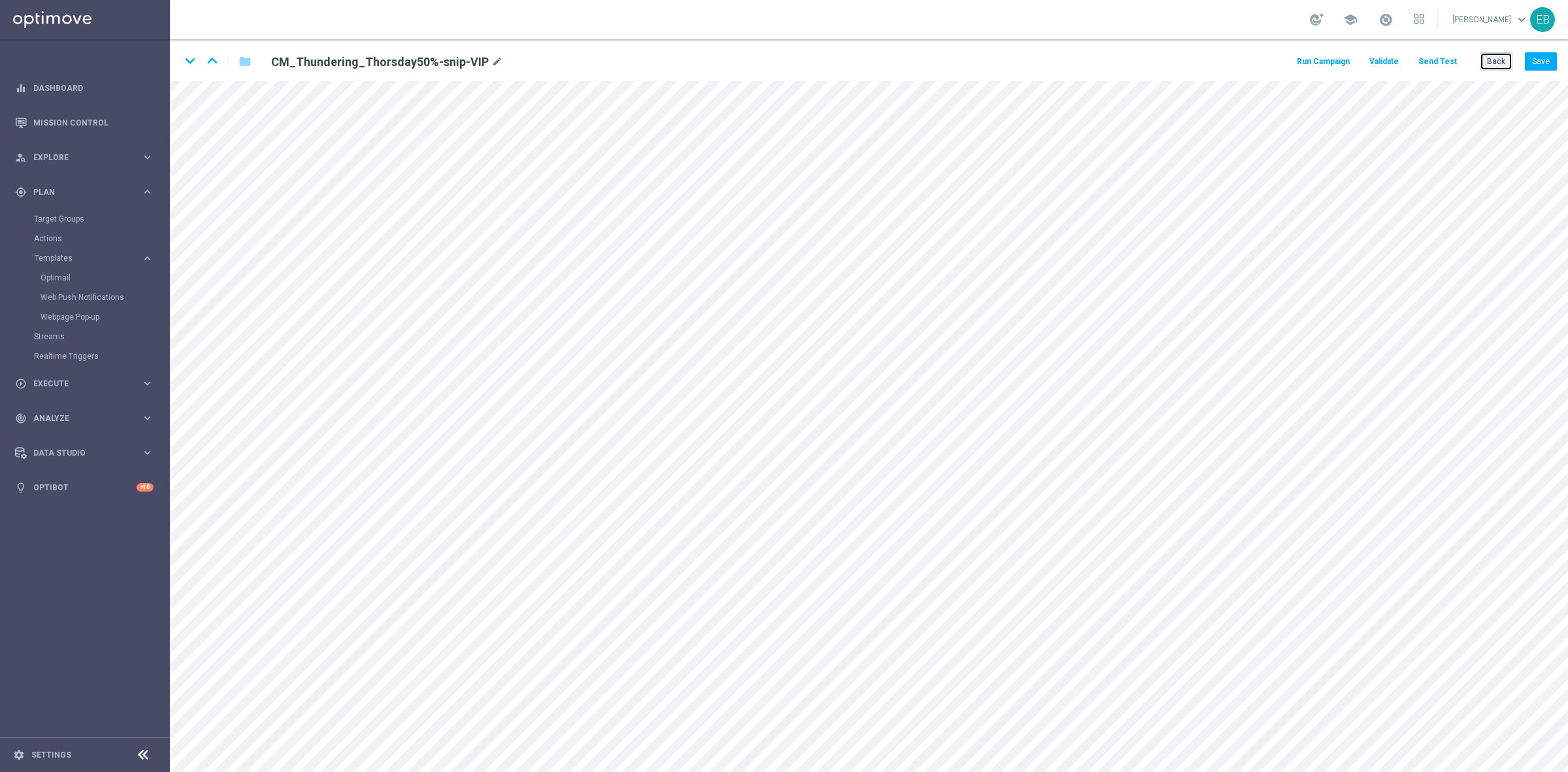
click at [1488, 58] on button "Back" at bounding box center [1496, 61] width 33 height 18
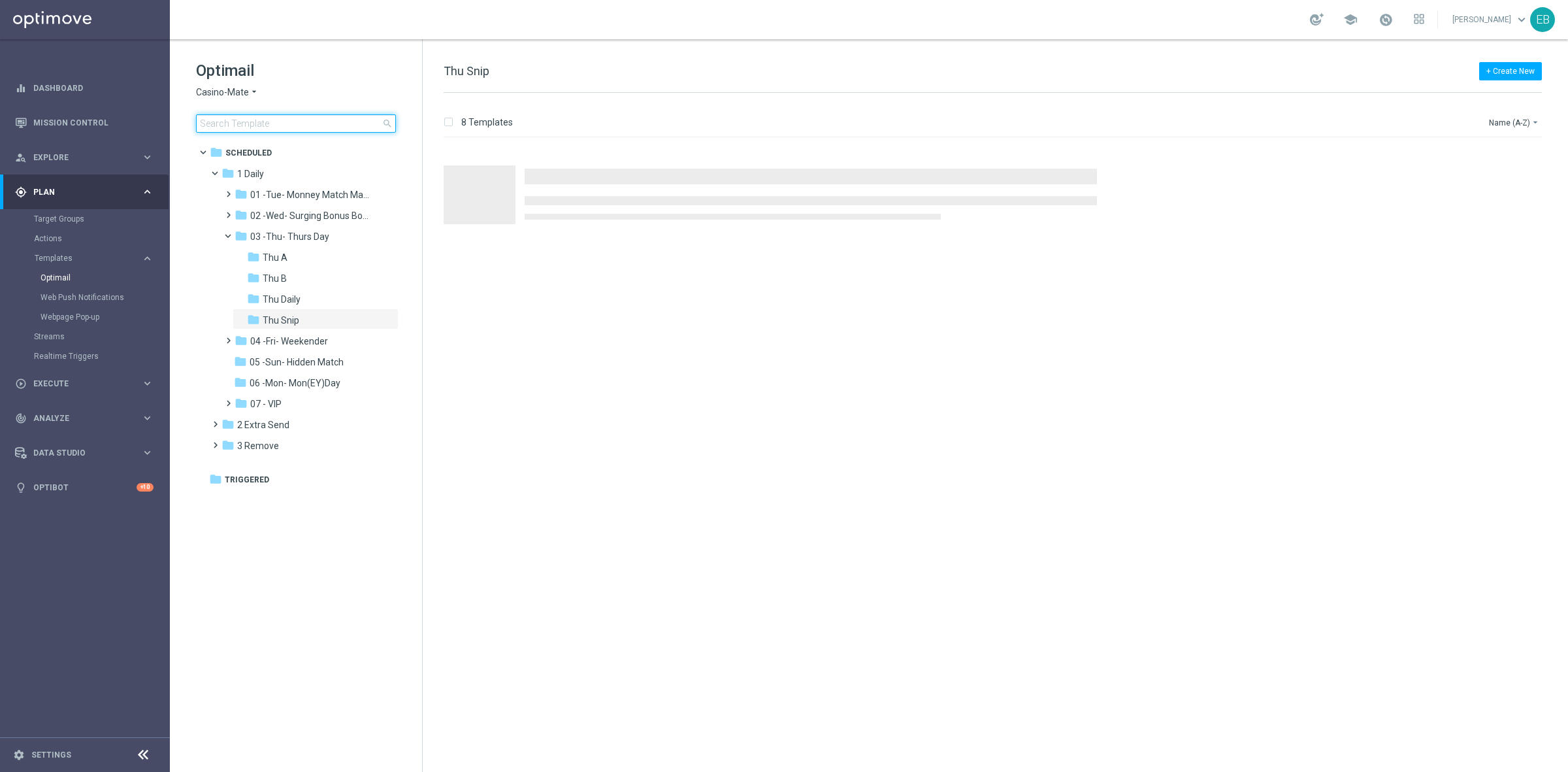
click at [260, 125] on input at bounding box center [296, 124] width 200 height 18
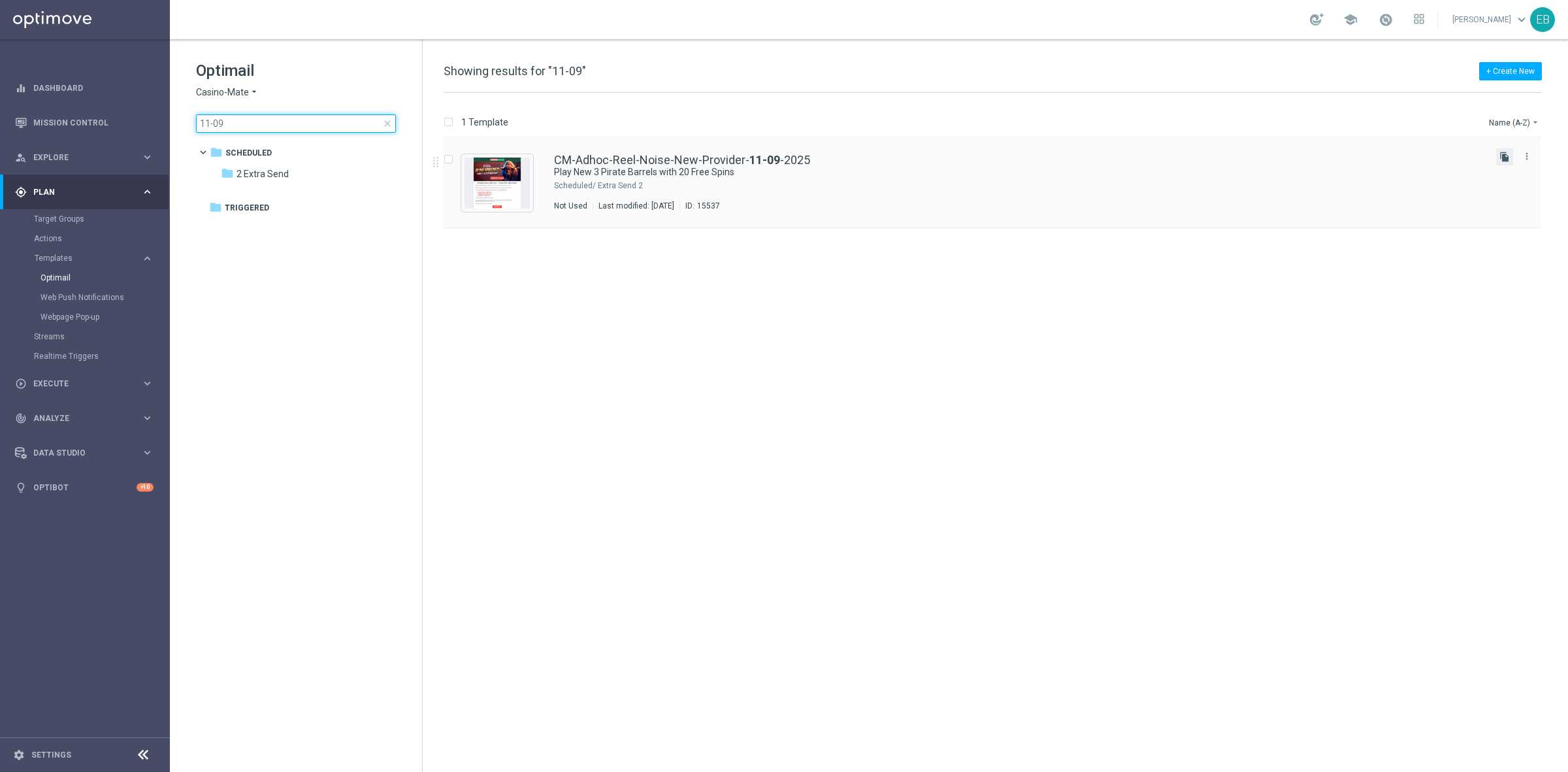
type input "11-09"
click at [1500, 155] on icon "file_copy" at bounding box center [1505, 156] width 11 height 11
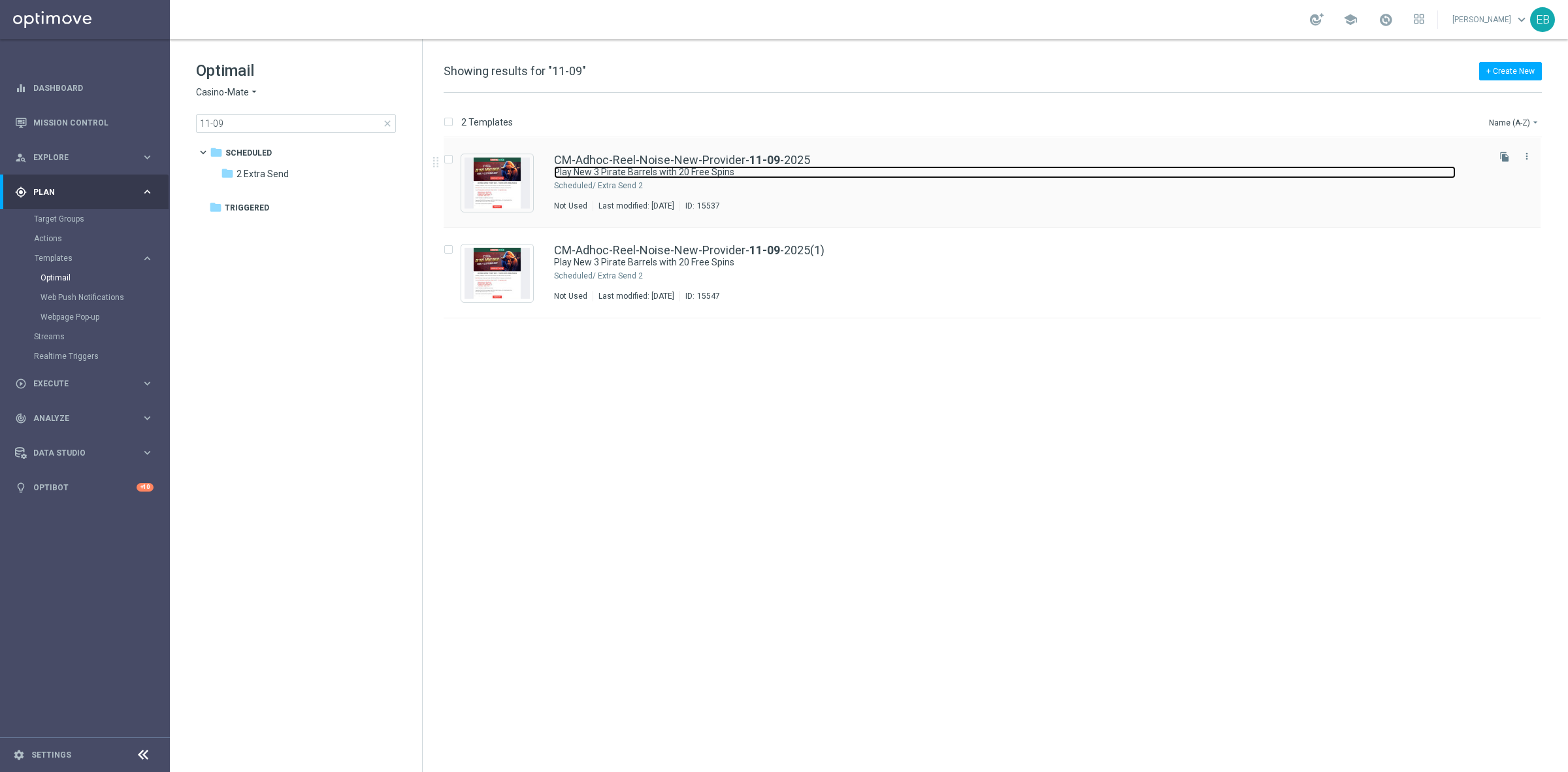
click at [943, 175] on link "Play New 3 Pirate Barrels with 20 Free Spins" at bounding box center [1004, 172] width 902 height 12
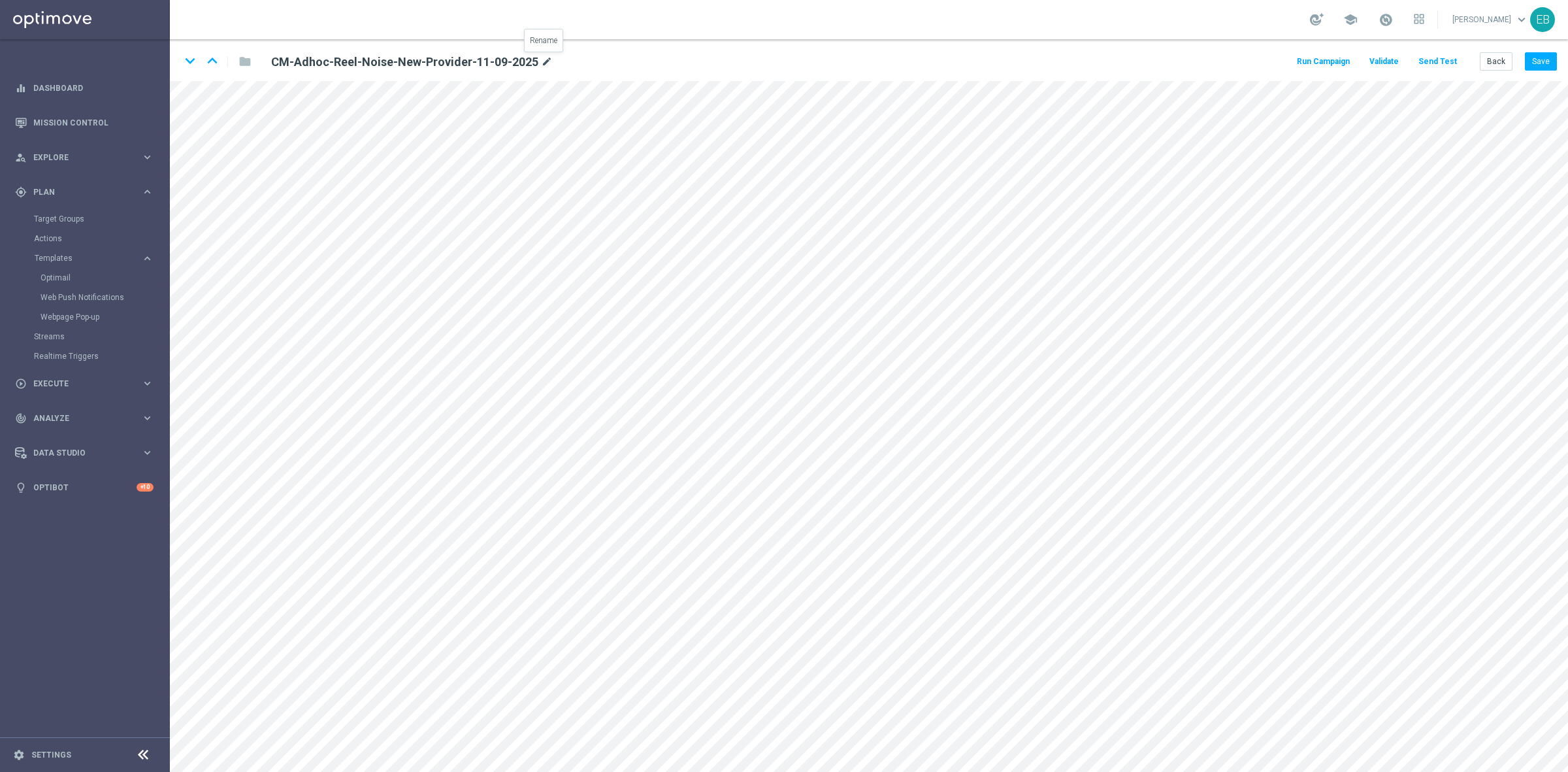
click at [547, 63] on icon "mode_edit" at bounding box center [547, 62] width 11 height 15
type input "CM-Adhoc-Reel-Noise-New-Provider-11-09-2025-NONVIP"
click at [1540, 60] on button "Save" at bounding box center [1540, 61] width 32 height 18
click at [1540, 59] on button "Save" at bounding box center [1540, 61] width 32 height 18
click at [1430, 63] on button "Send Test" at bounding box center [1438, 62] width 42 height 18
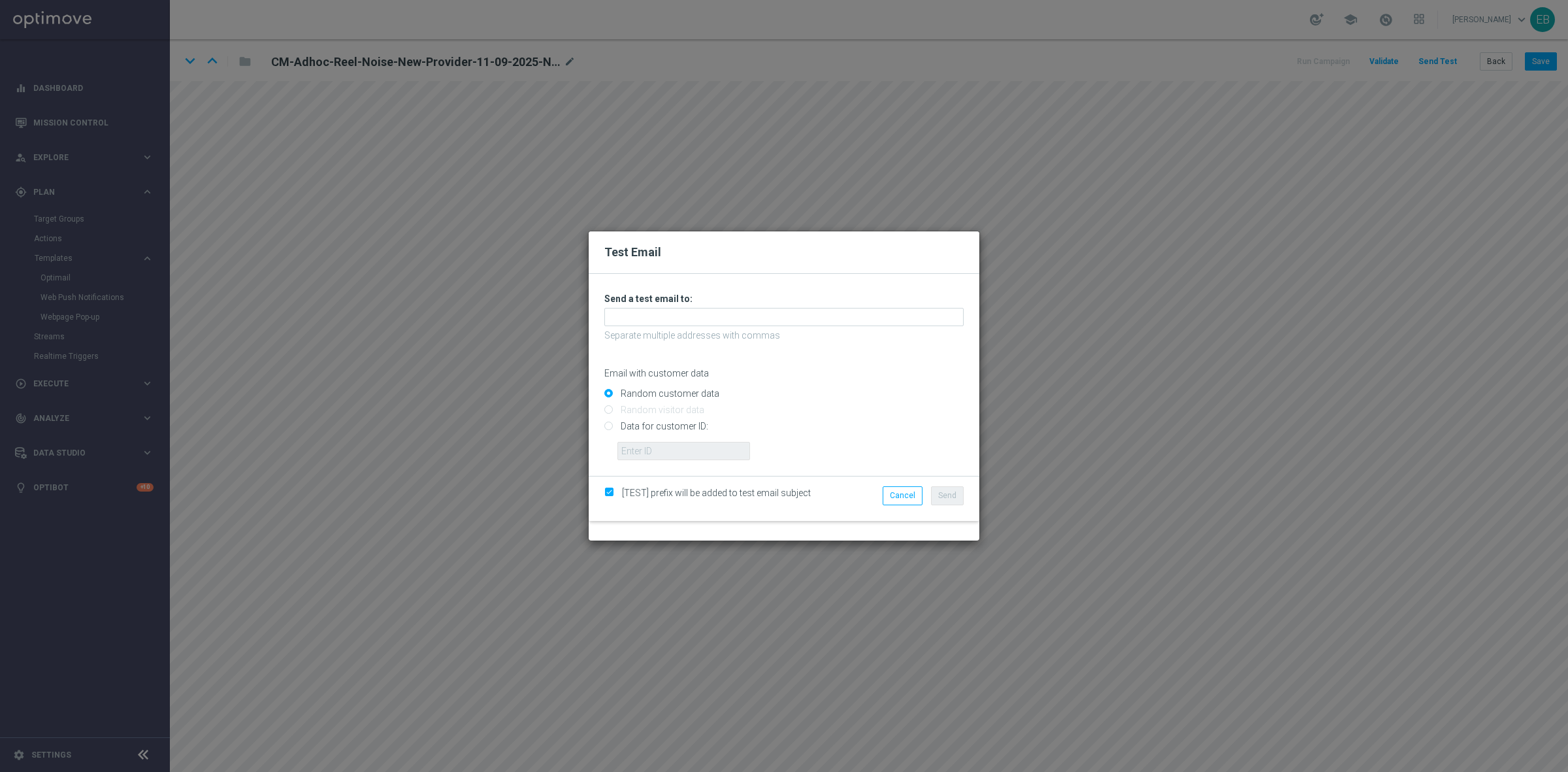
click at [617, 306] on div "Unable to send test email. If this problem persists, contact your CSM for assis…" at bounding box center [784, 377] width 359 height 168
click at [620, 316] on input "text" at bounding box center [784, 316] width 359 height 18
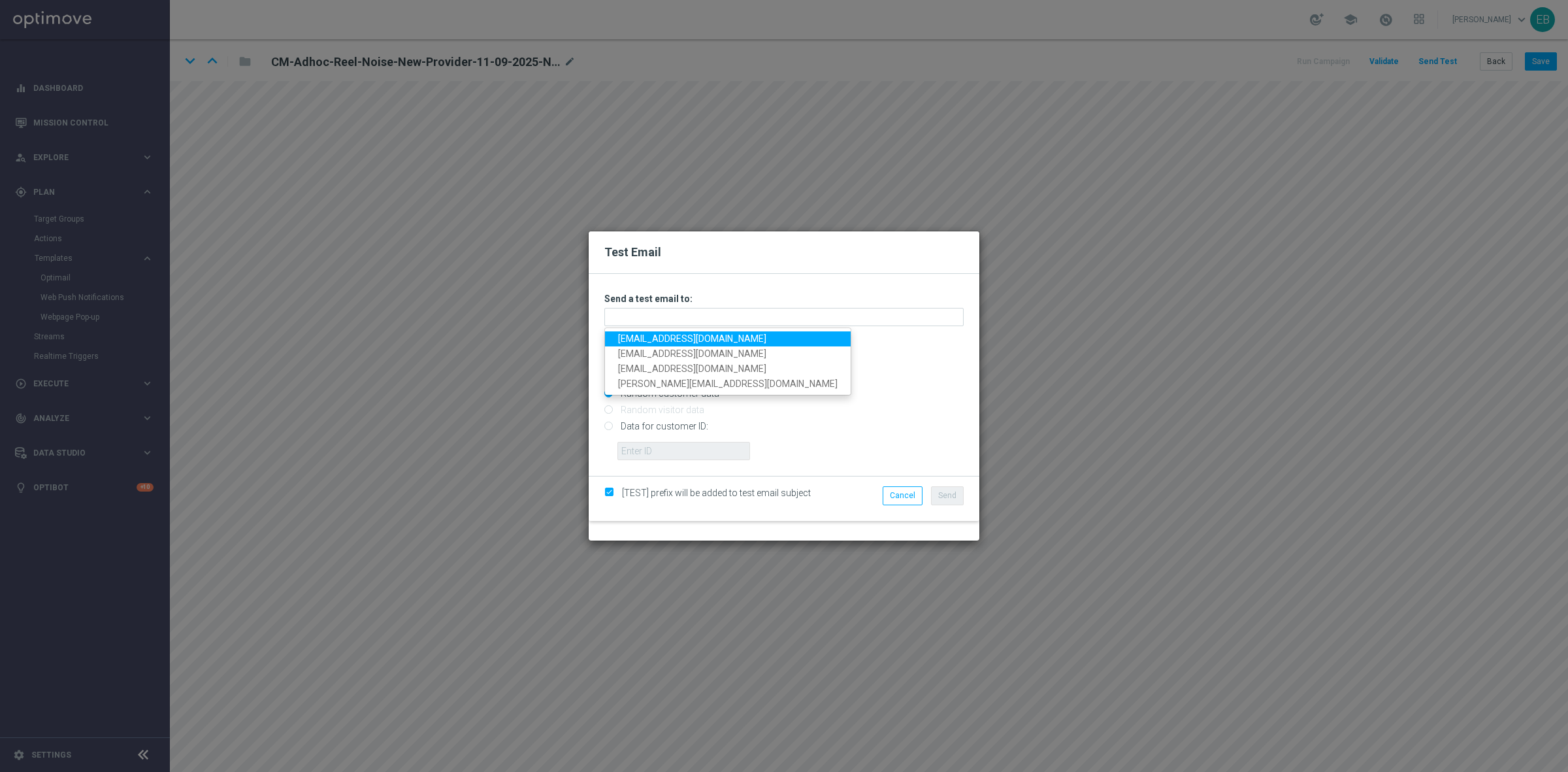
drag, startPoint x: 631, startPoint y: 341, endPoint x: 674, endPoint y: 341, distance: 43.0
click at [632, 341] on link "[EMAIL_ADDRESS][DOMAIN_NAME]" at bounding box center [728, 338] width 246 height 15
type input "[EMAIL_ADDRESS][DOMAIN_NAME]"
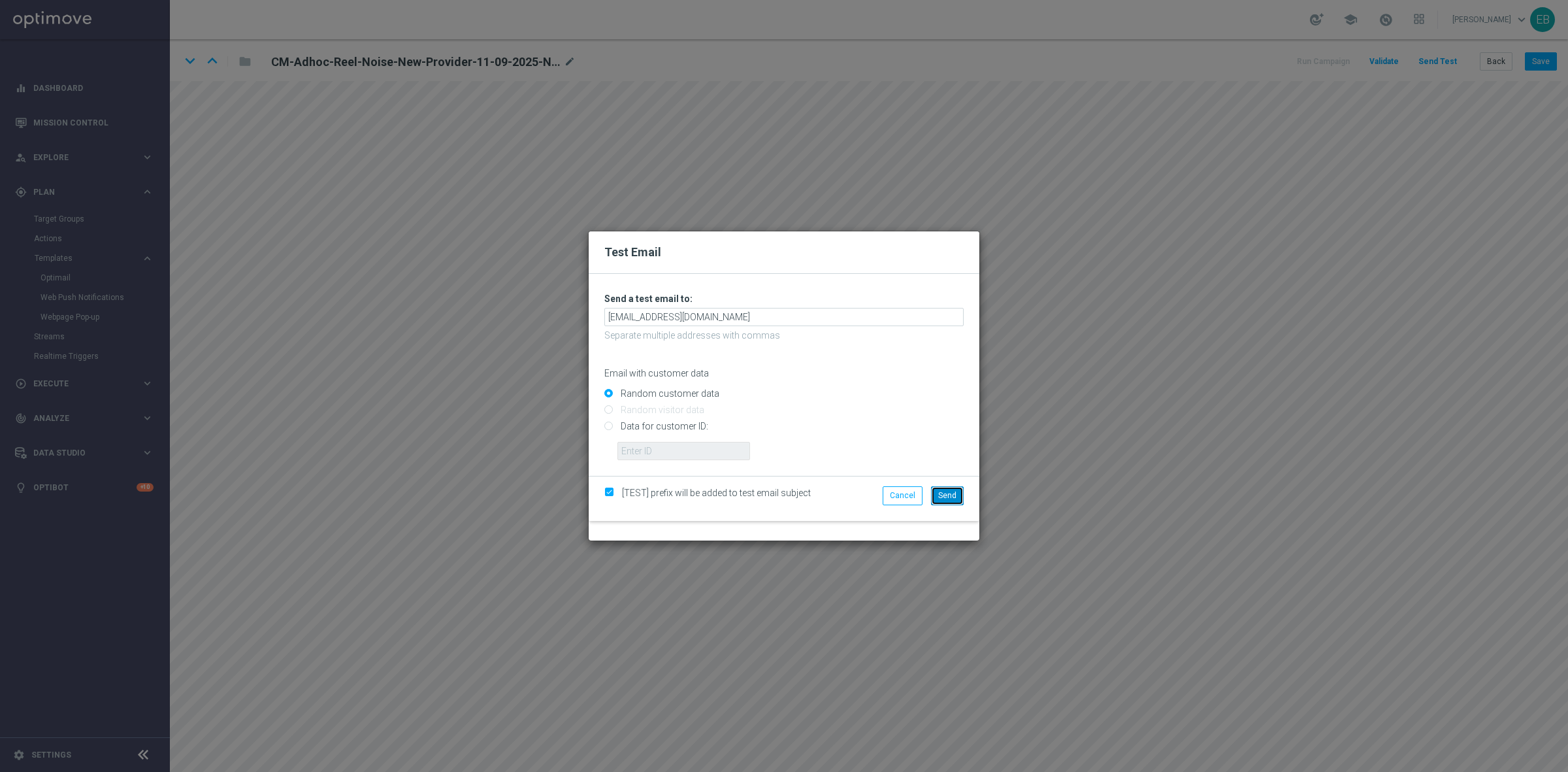
click at [945, 491] on span "Send" at bounding box center [947, 495] width 18 height 9
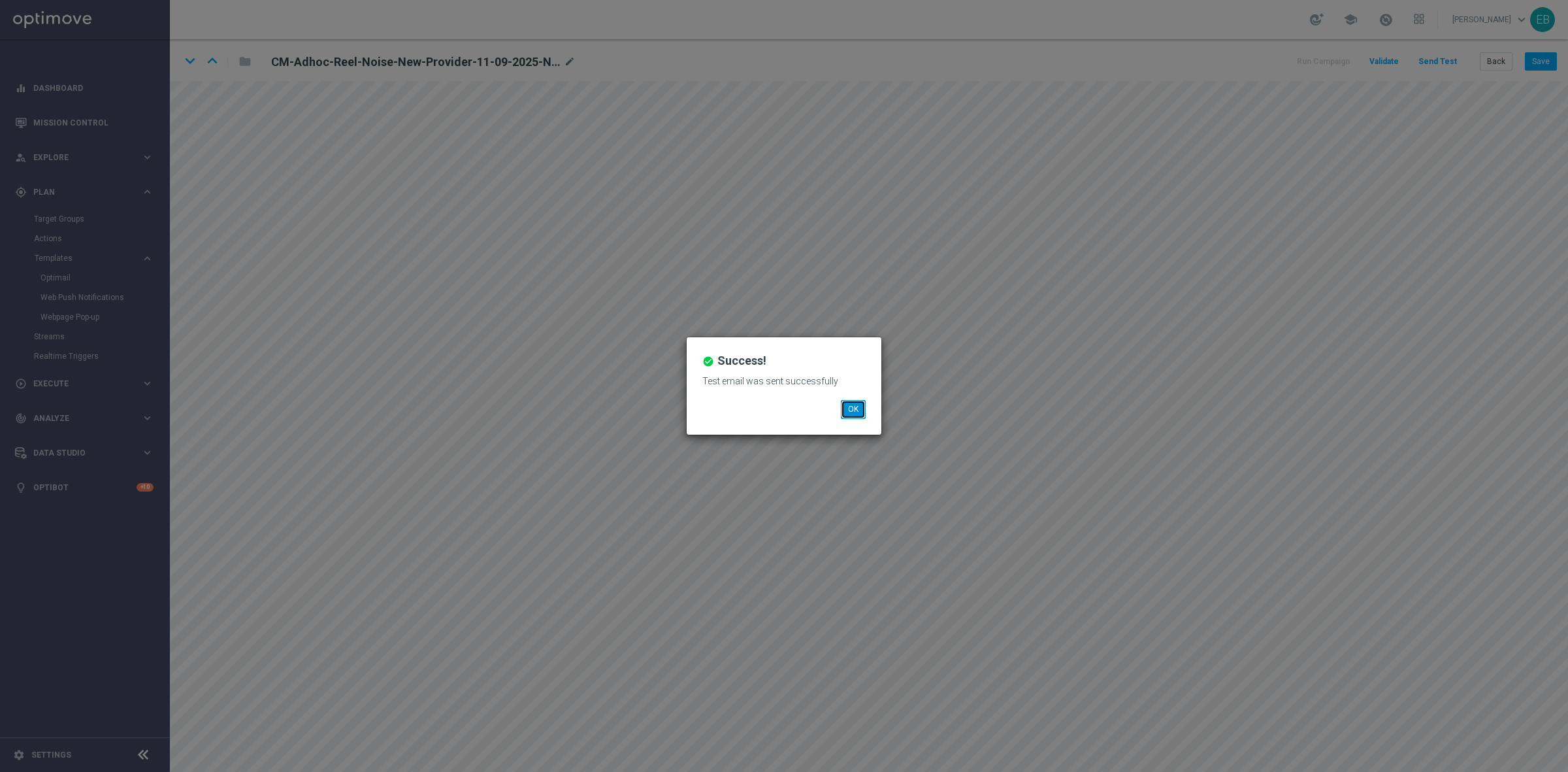
click at [850, 415] on button "OK" at bounding box center [853, 409] width 25 height 18
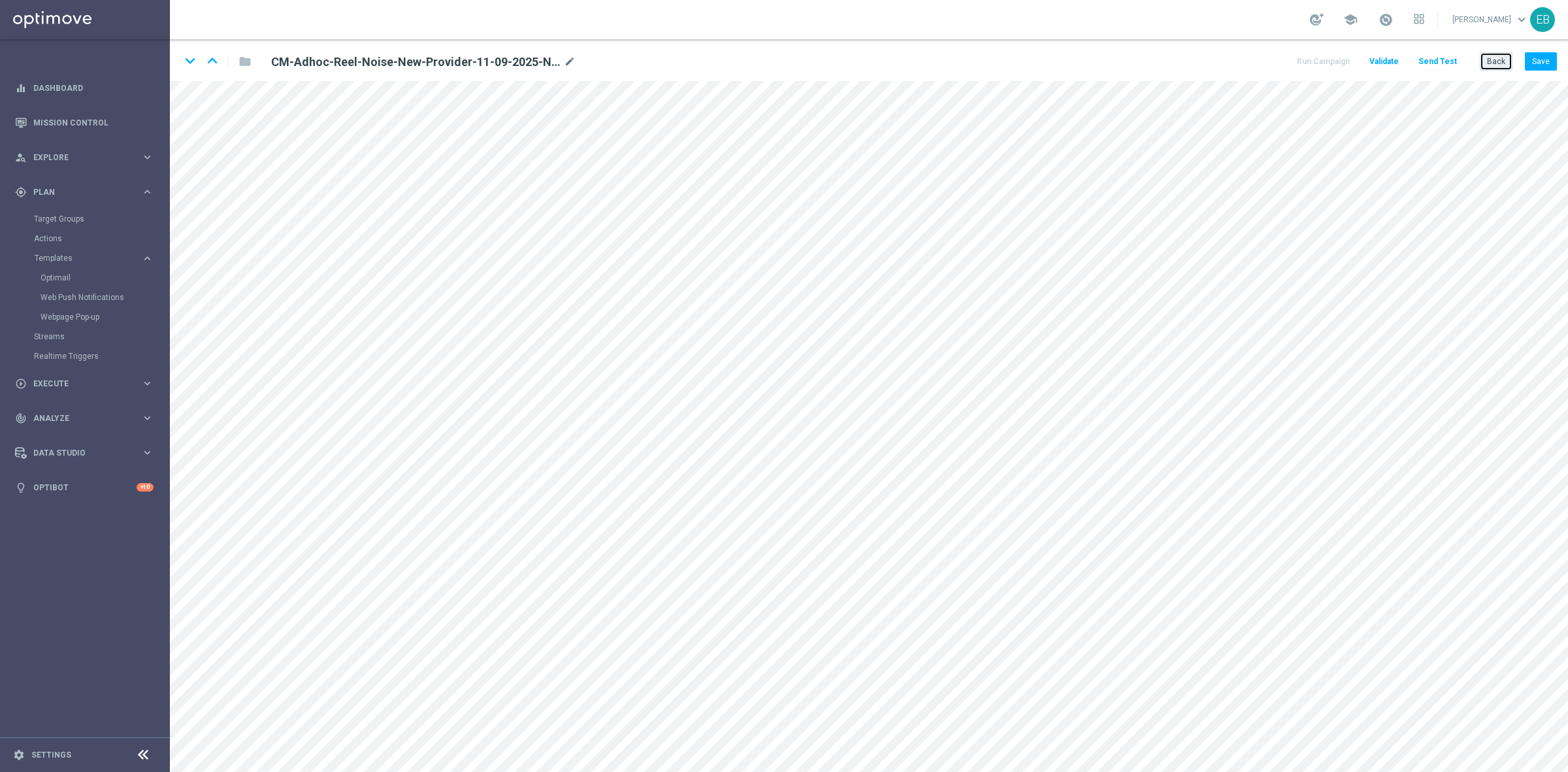
click at [1502, 58] on button "Back" at bounding box center [1496, 61] width 33 height 18
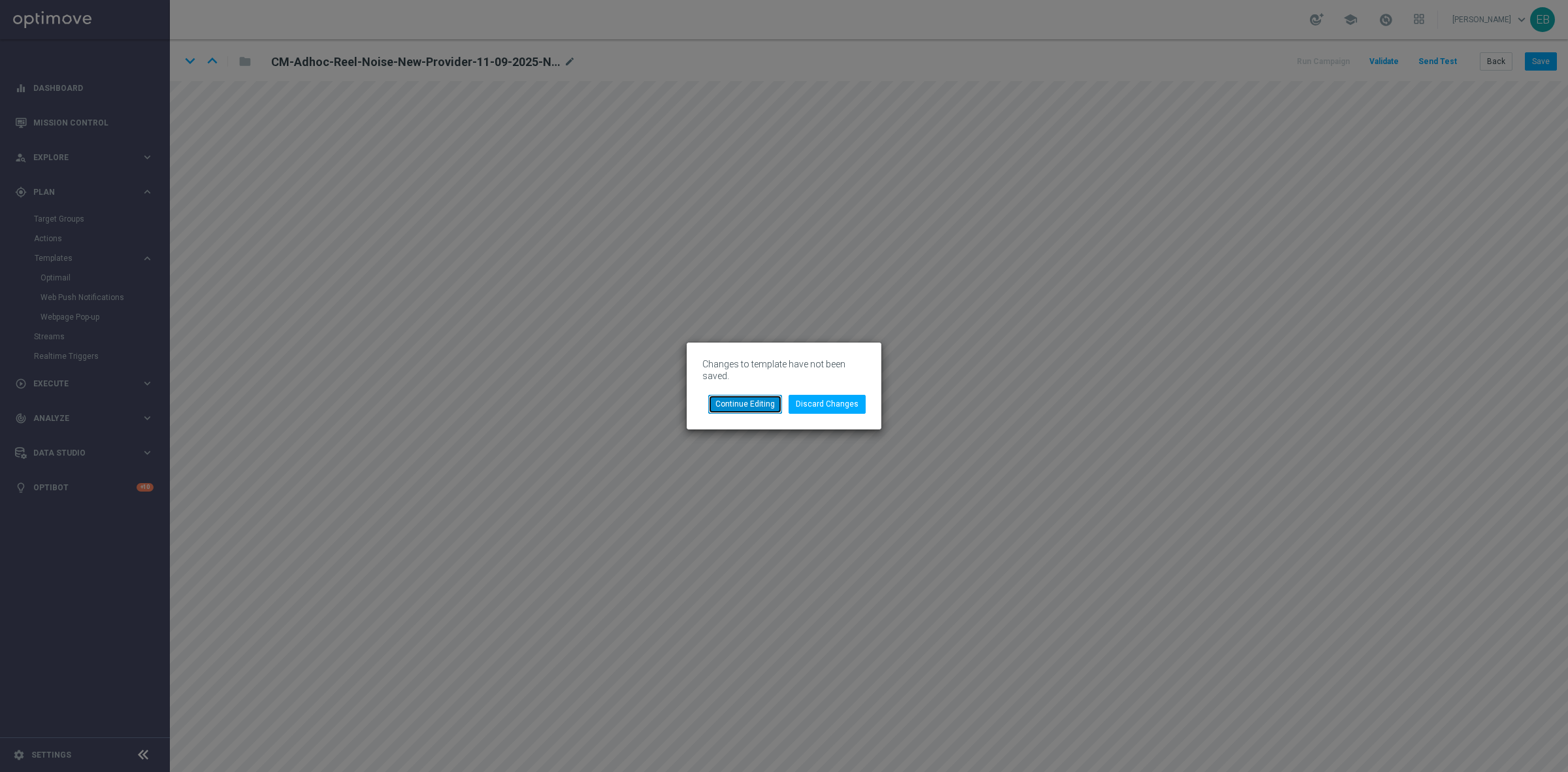
click at [762, 399] on button "Continue Editing" at bounding box center [745, 403] width 74 height 18
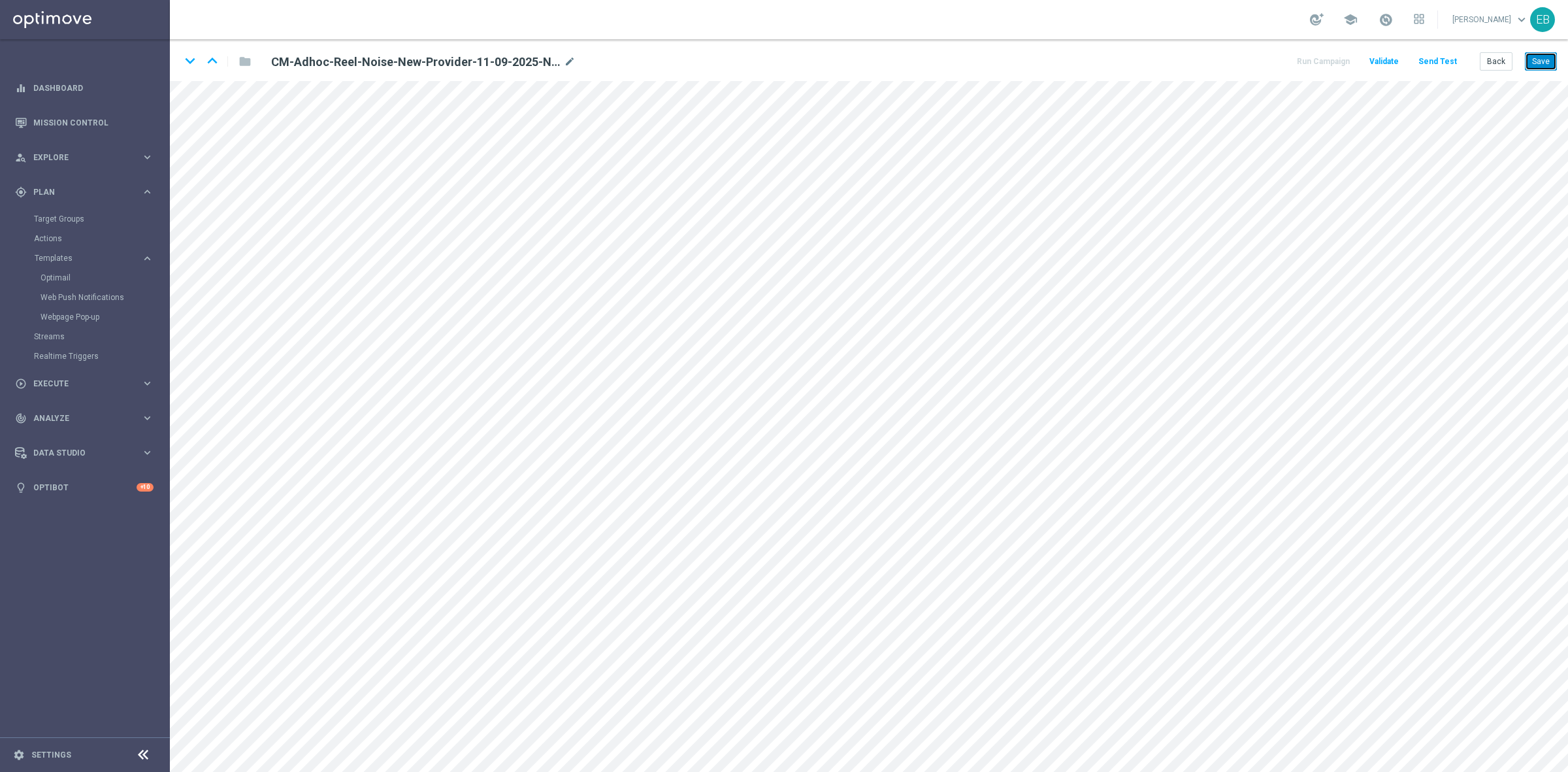
click at [1545, 61] on button "Save" at bounding box center [1540, 61] width 32 height 18
click at [1510, 56] on button "Back" at bounding box center [1496, 61] width 33 height 18
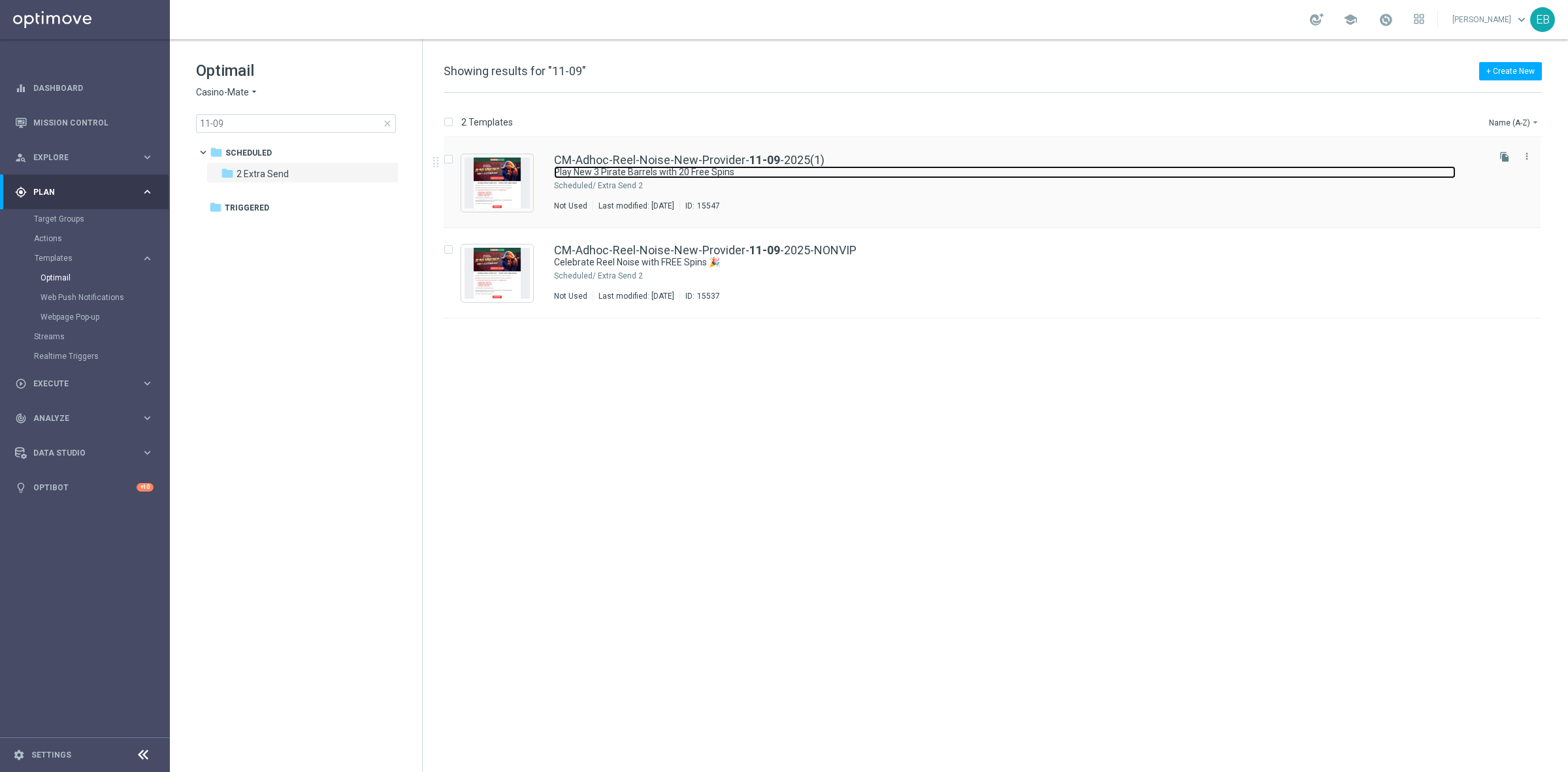
click at [951, 171] on link "Play New 3 Pirate Barrels with 20 Free Spins" at bounding box center [1004, 172] width 902 height 12
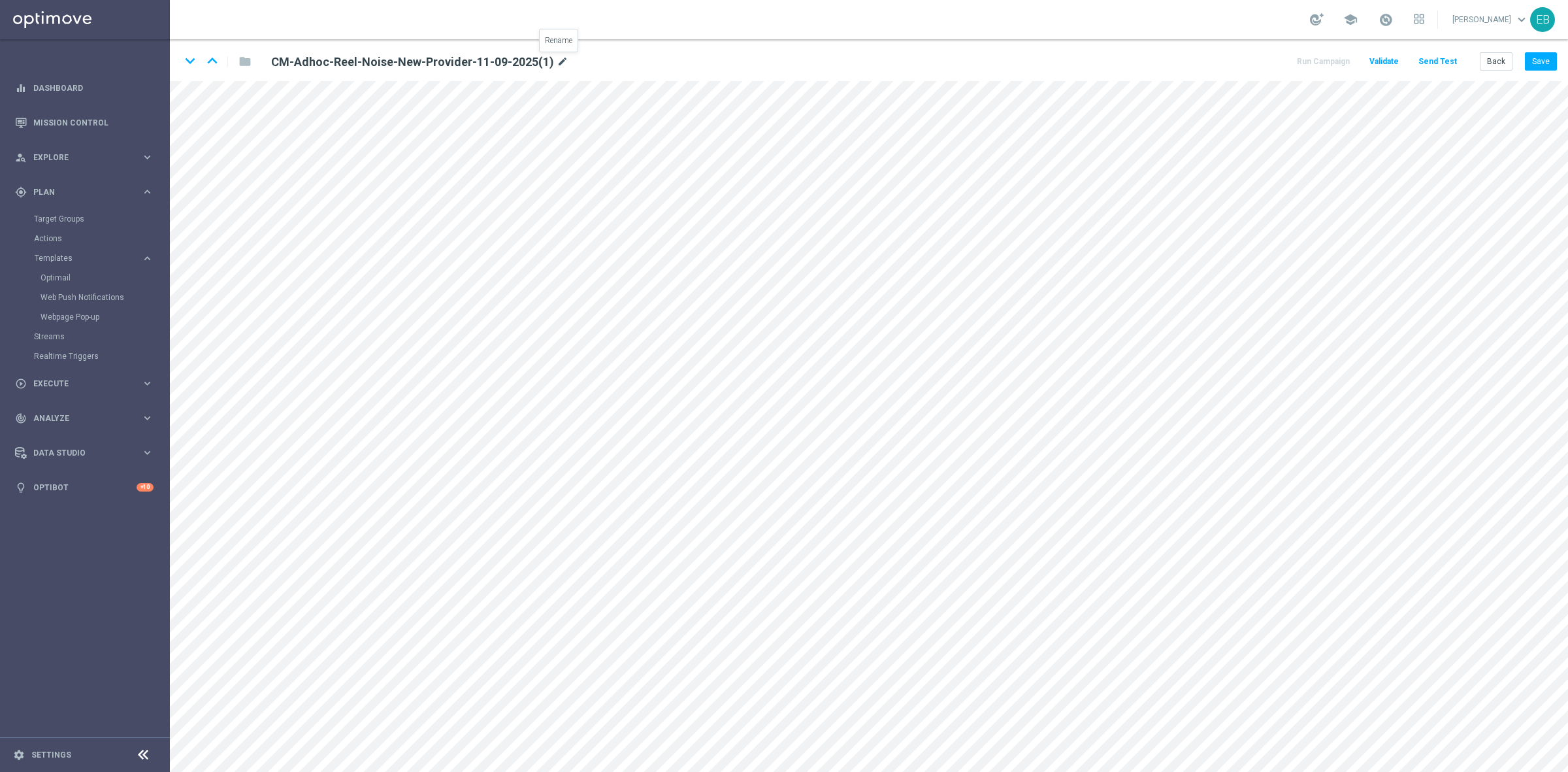
click at [560, 62] on icon "mode_edit" at bounding box center [563, 62] width 11 height 15
type input "CM-Adhoc-Reel-Noise-New-Provider-11-09-2025-VIP"
click at [1544, 63] on button "Save" at bounding box center [1540, 61] width 32 height 18
click at [1458, 60] on button "Send Test" at bounding box center [1438, 62] width 42 height 18
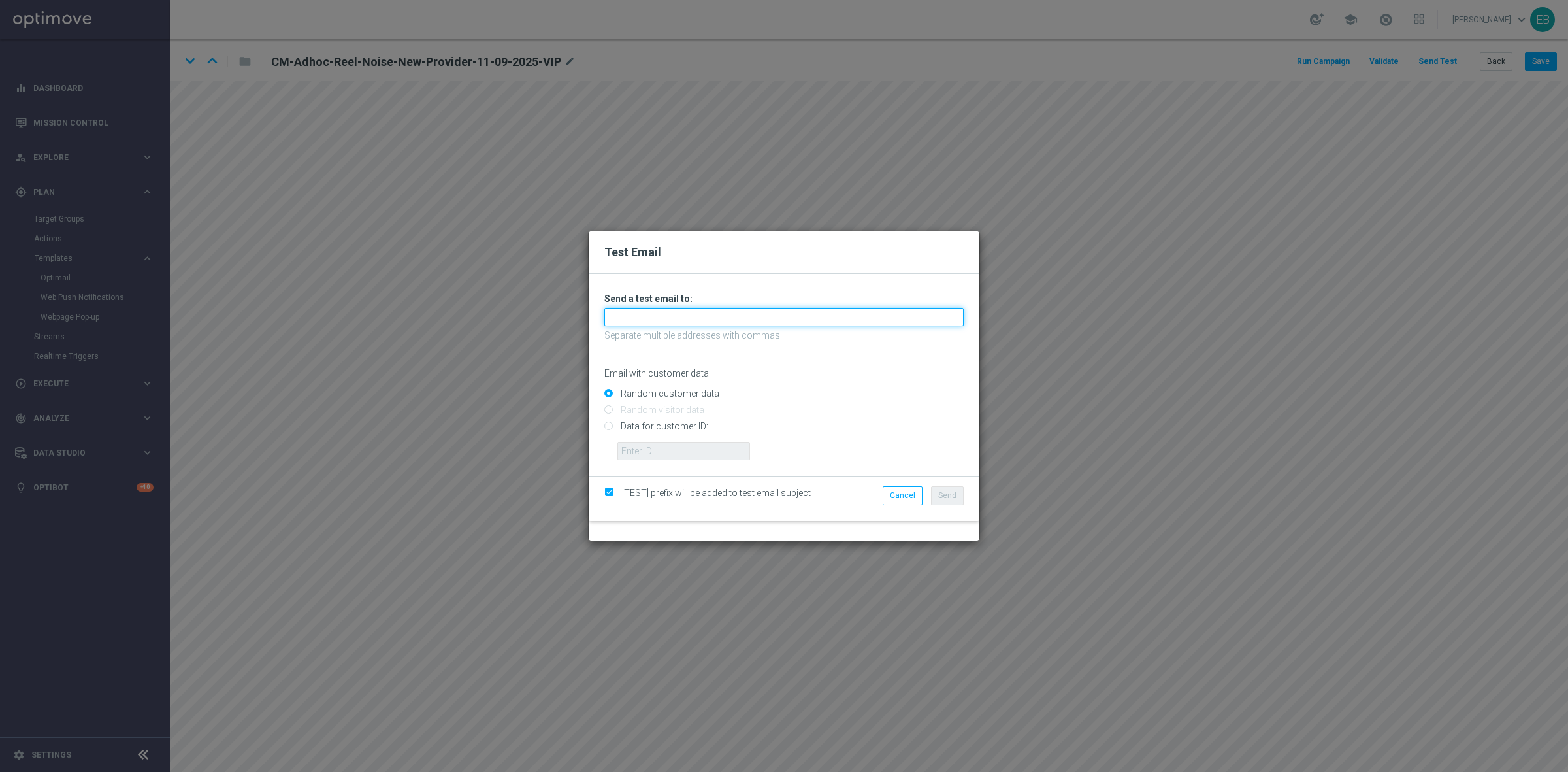
click at [633, 311] on input "text" at bounding box center [784, 316] width 359 height 18
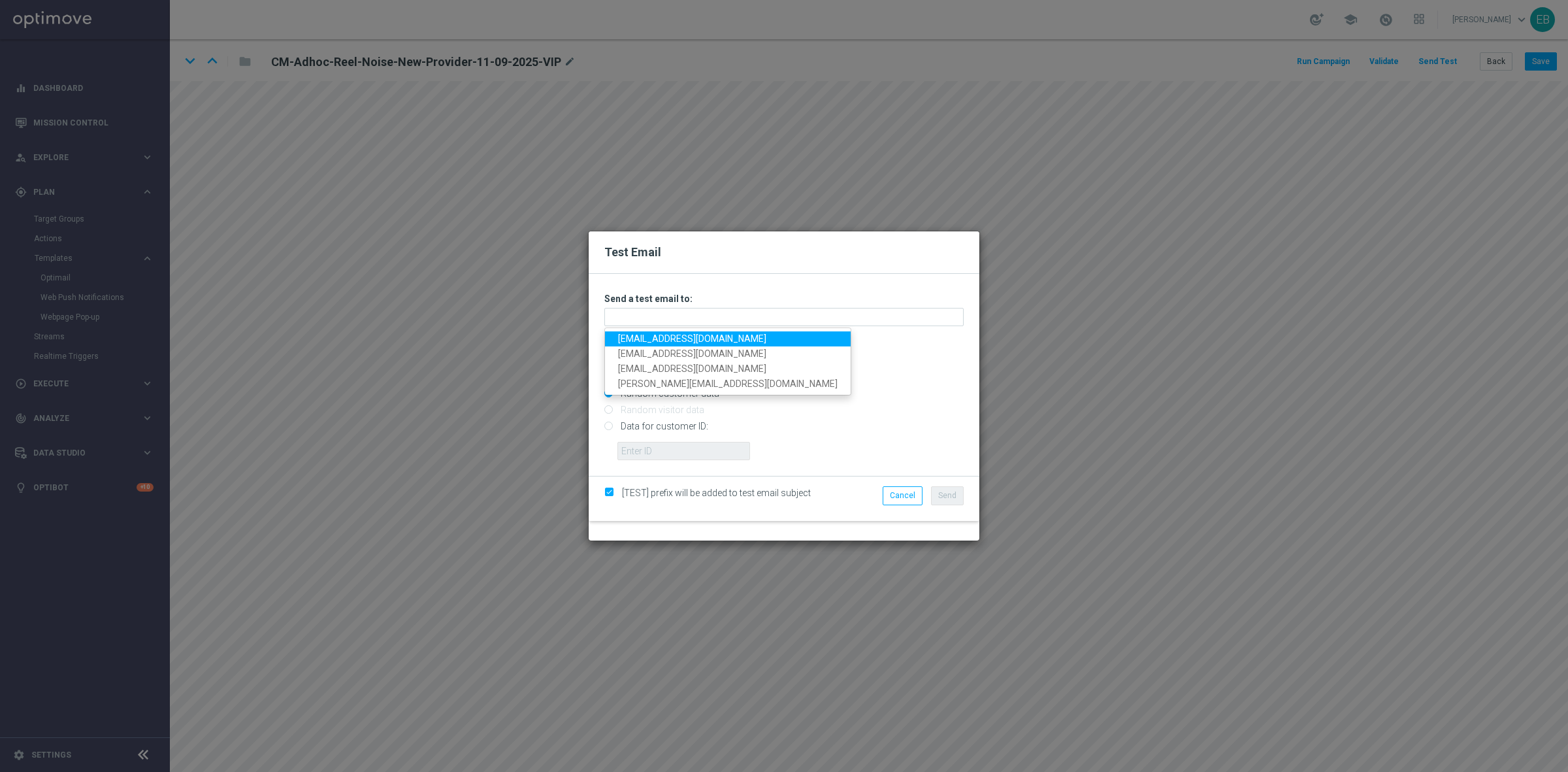
click at [629, 337] on link "[EMAIL_ADDRESS][DOMAIN_NAME]" at bounding box center [728, 338] width 246 height 15
type input "[EMAIL_ADDRESS][DOMAIN_NAME]"
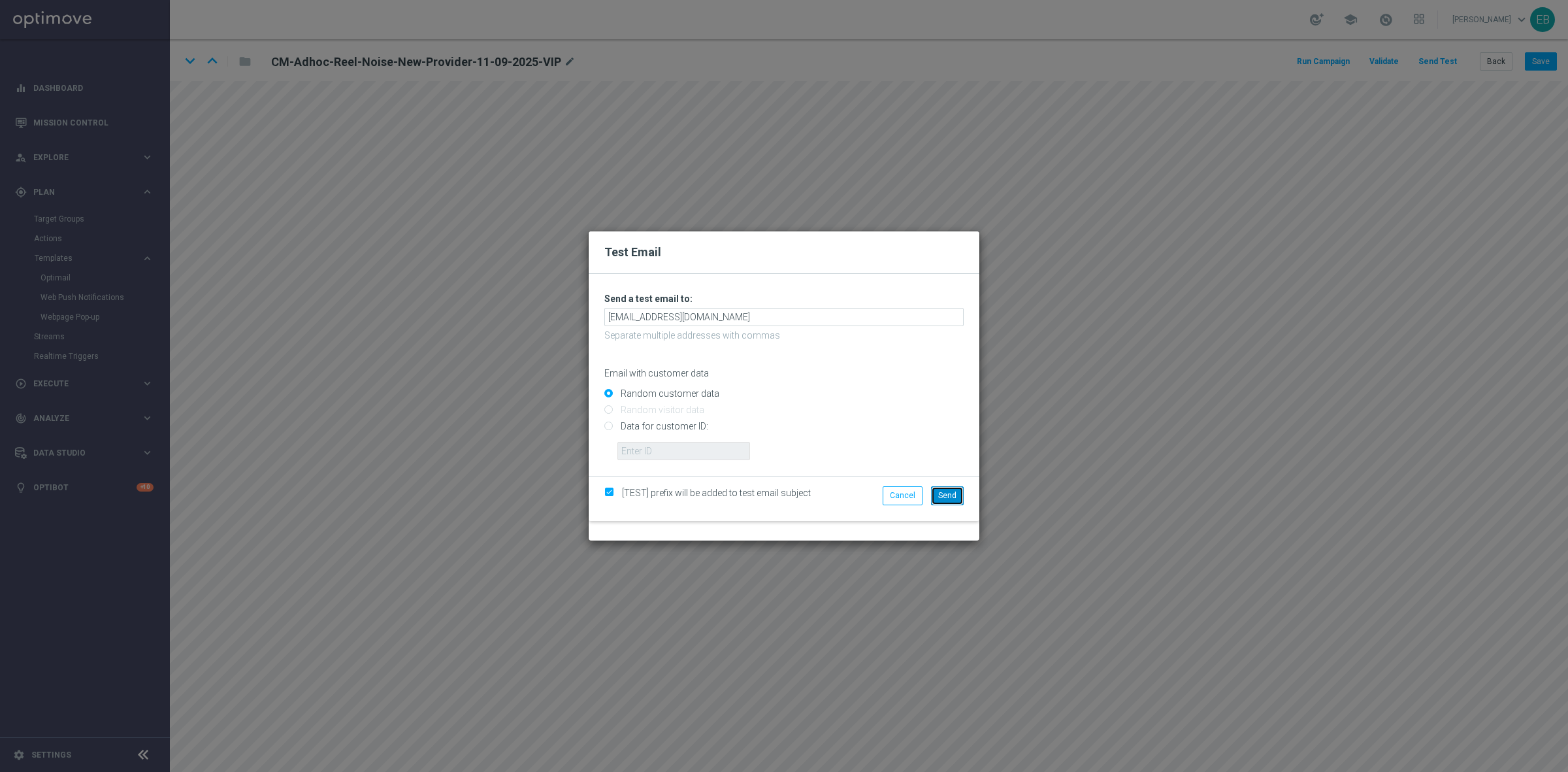
click at [941, 491] on span "Send" at bounding box center [947, 495] width 18 height 9
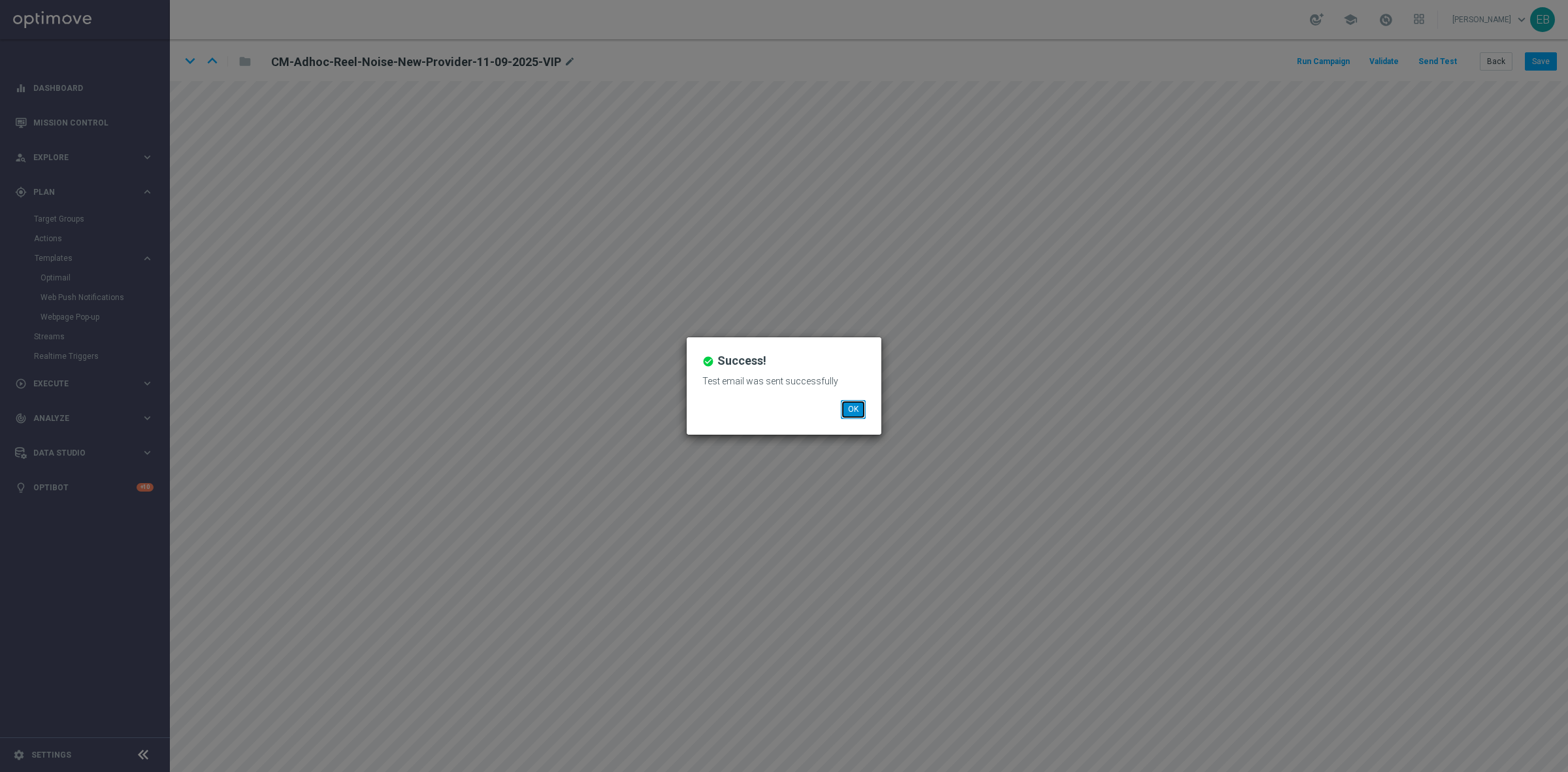
click at [843, 410] on button "OK" at bounding box center [853, 409] width 25 height 18
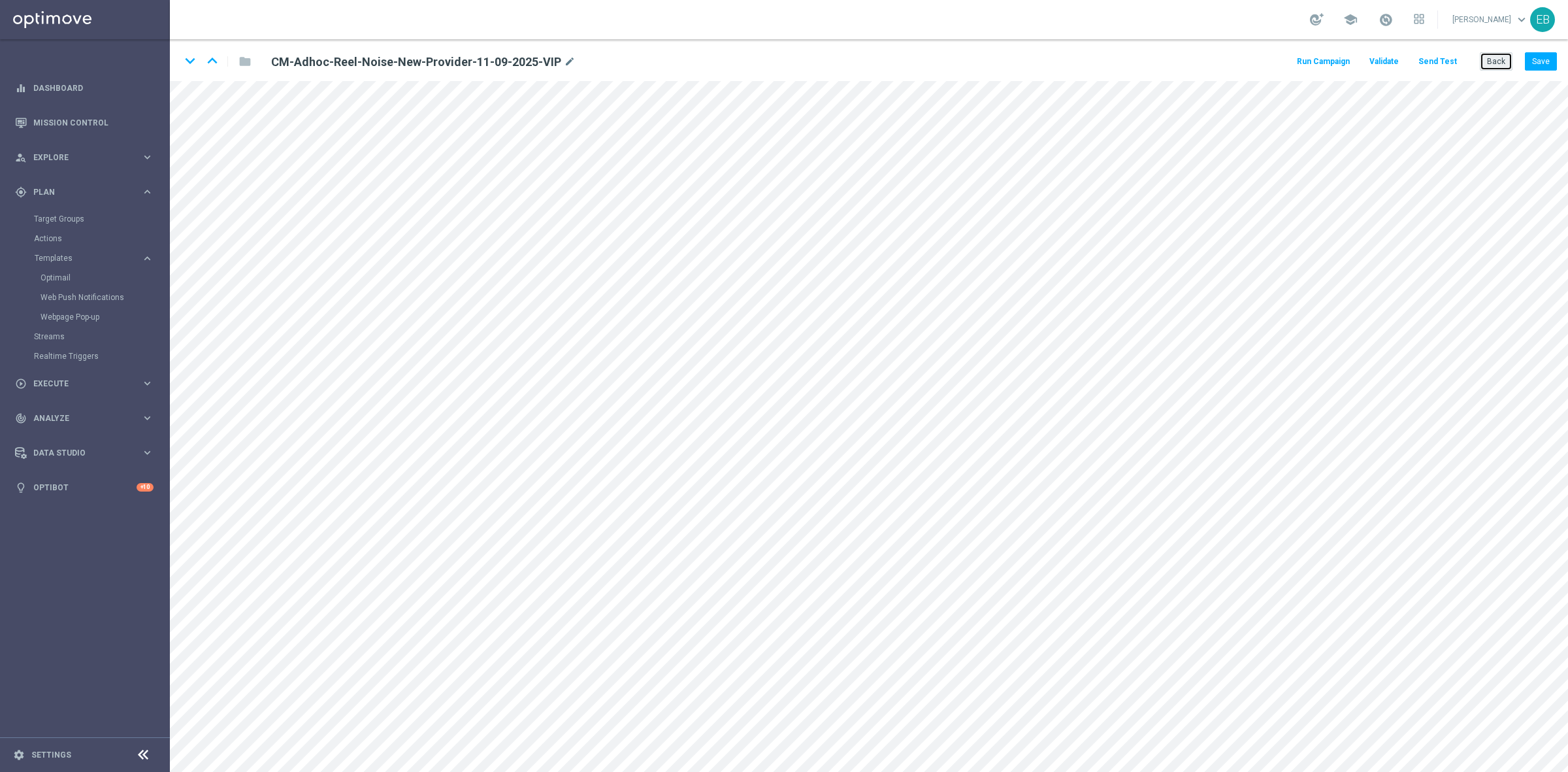
click at [1502, 63] on button "Back" at bounding box center [1496, 61] width 33 height 18
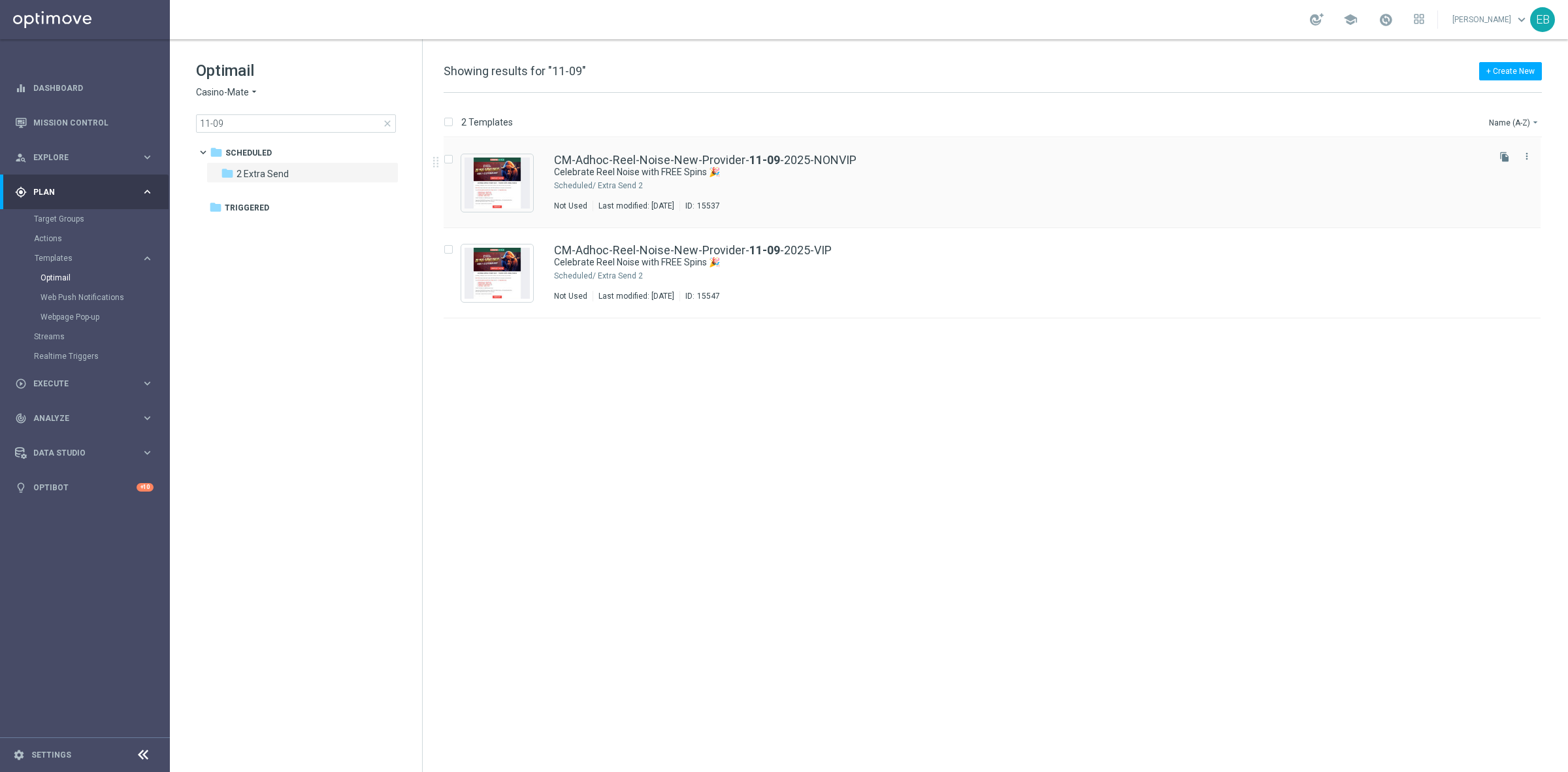
click at [959, 185] on div "2 Extra Send" at bounding box center [1042, 185] width 888 height 11
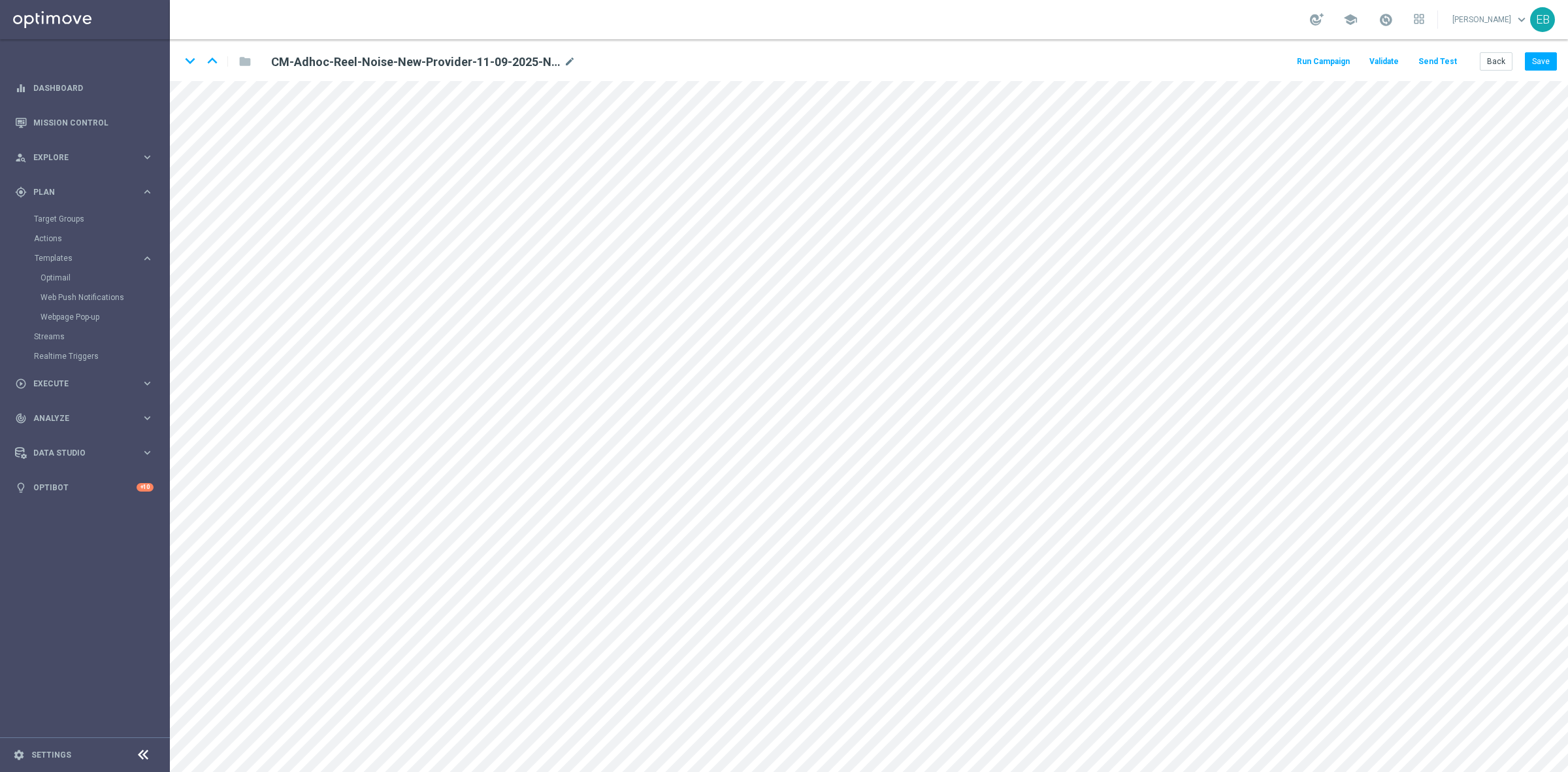
click at [1429, 59] on button "Send Test" at bounding box center [1438, 62] width 42 height 18
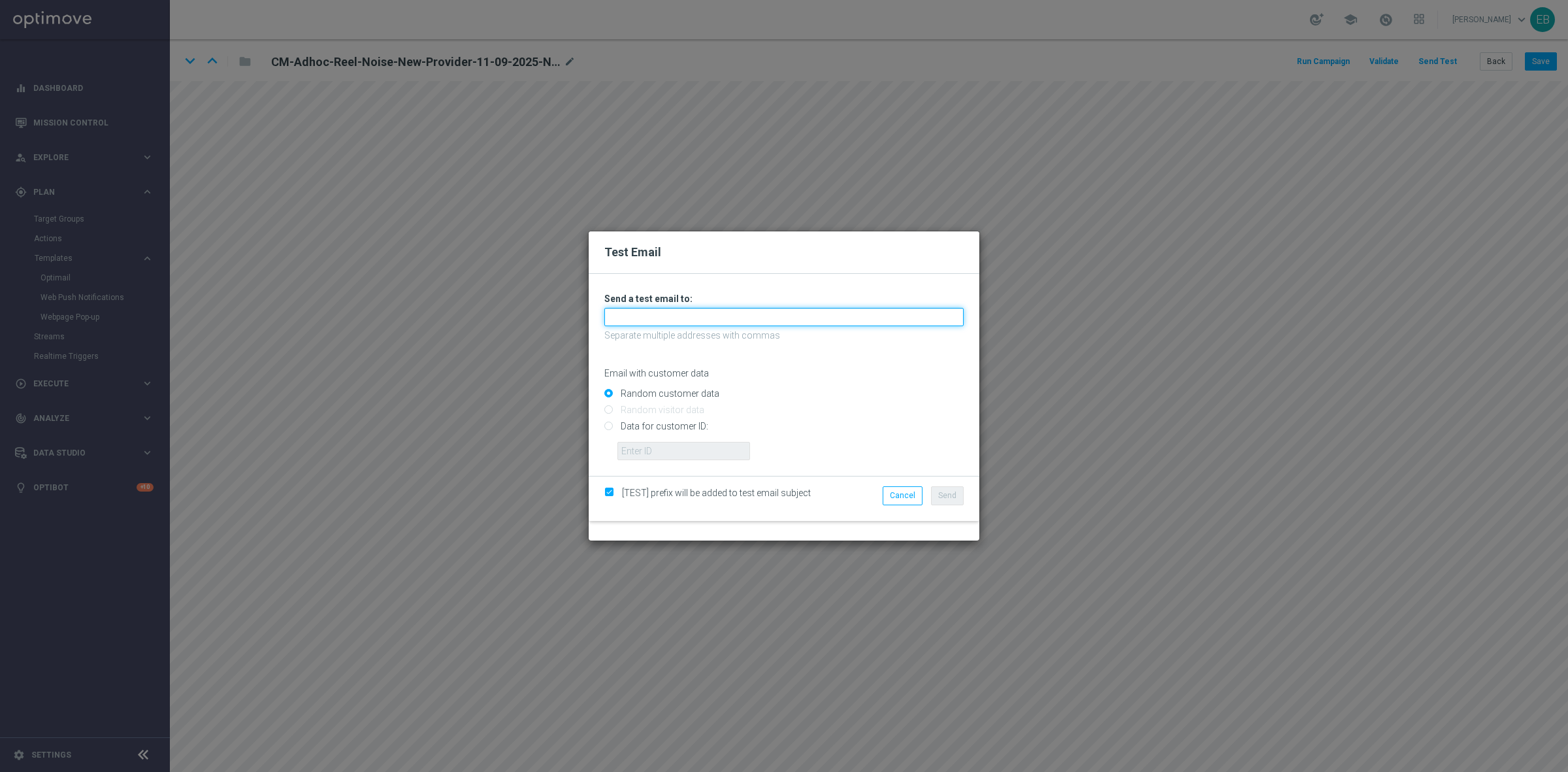
drag, startPoint x: 669, startPoint y: 315, endPoint x: 655, endPoint y: 321, distance: 15.2
click at [668, 315] on input "text" at bounding box center [784, 316] width 359 height 18
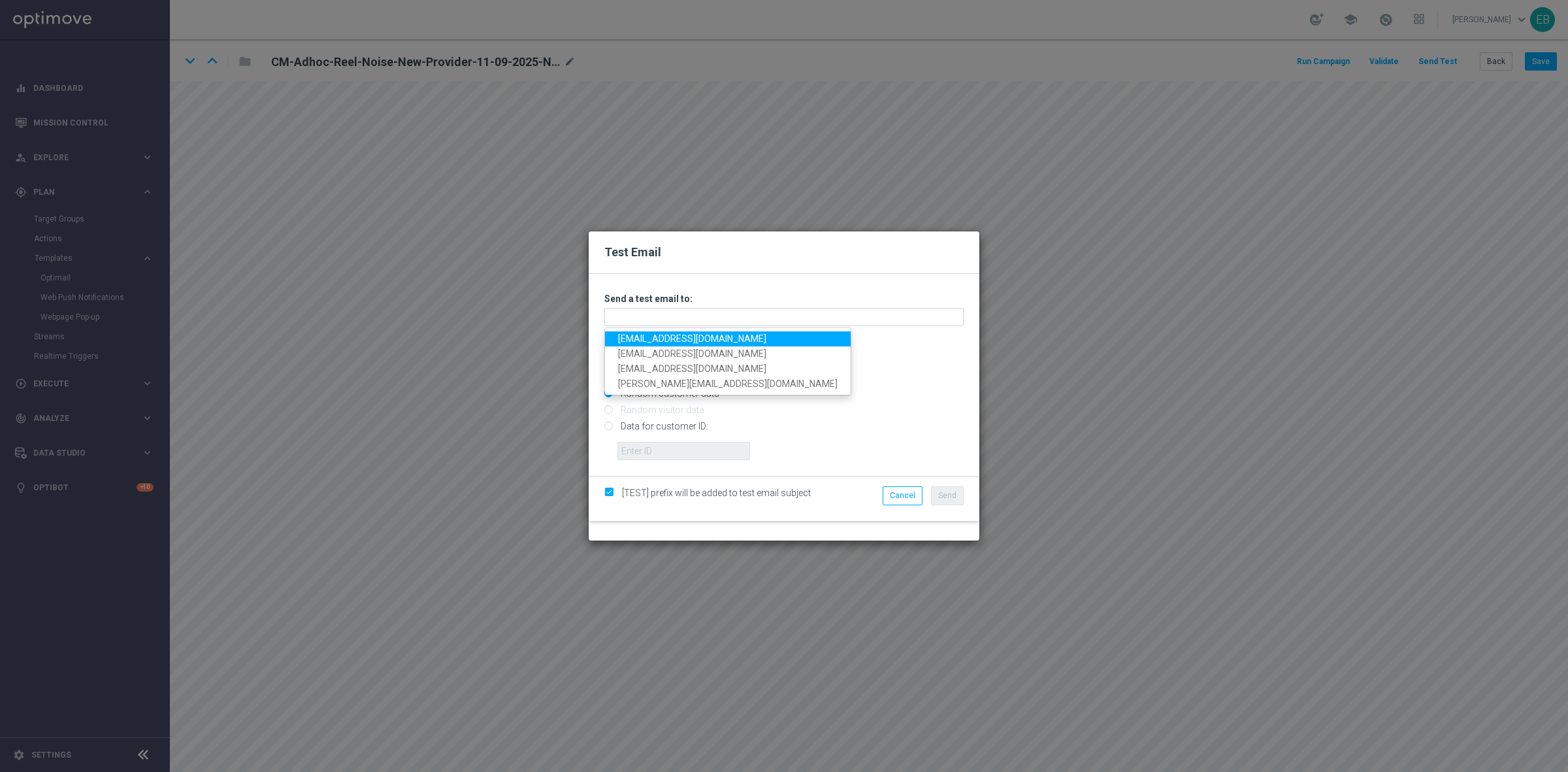
click at [631, 338] on link "[EMAIL_ADDRESS][DOMAIN_NAME]" at bounding box center [728, 338] width 246 height 15
type input "[EMAIL_ADDRESS][DOMAIN_NAME]"
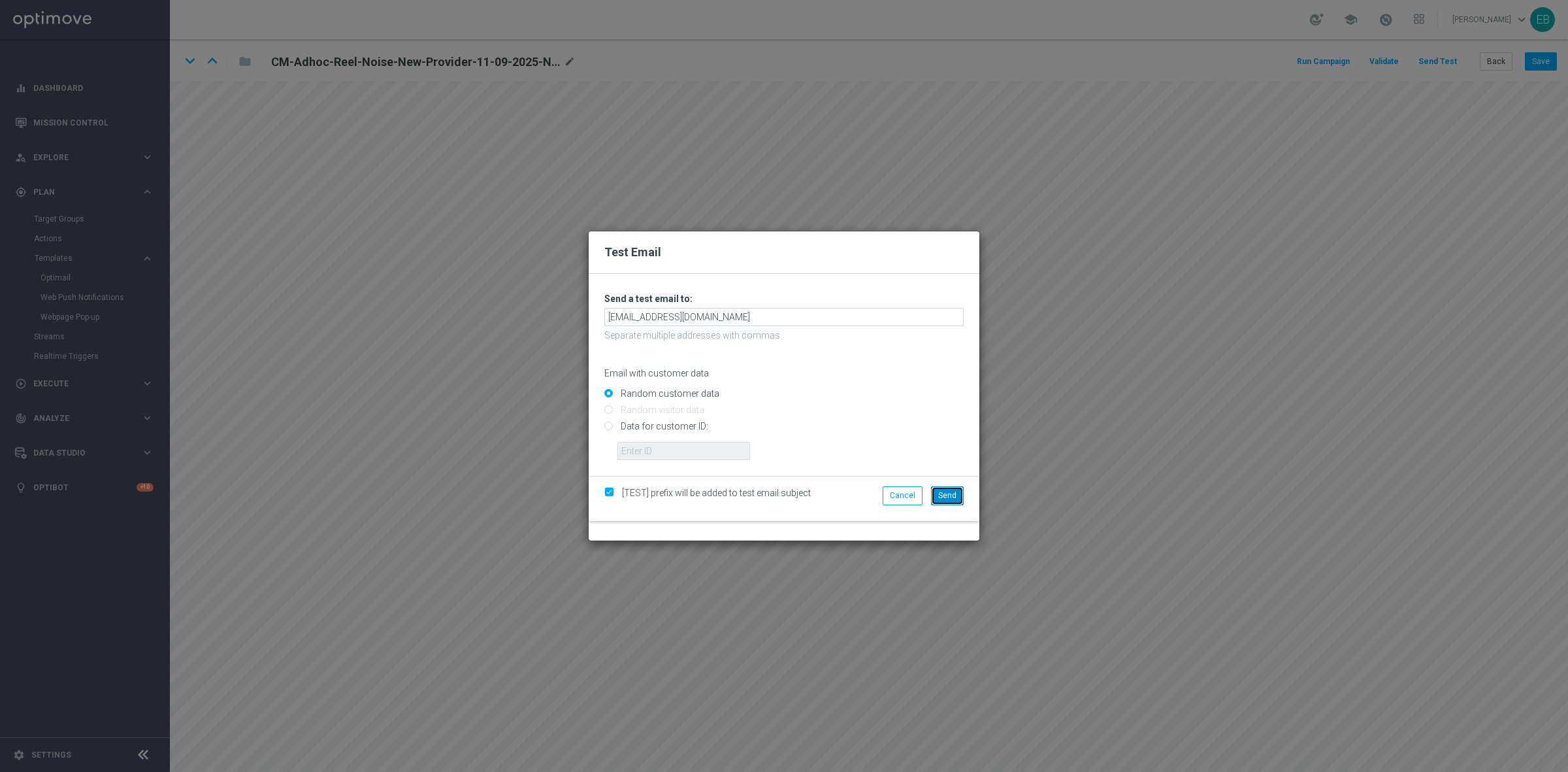
click at [939, 500] on button "Send" at bounding box center [947, 495] width 33 height 18
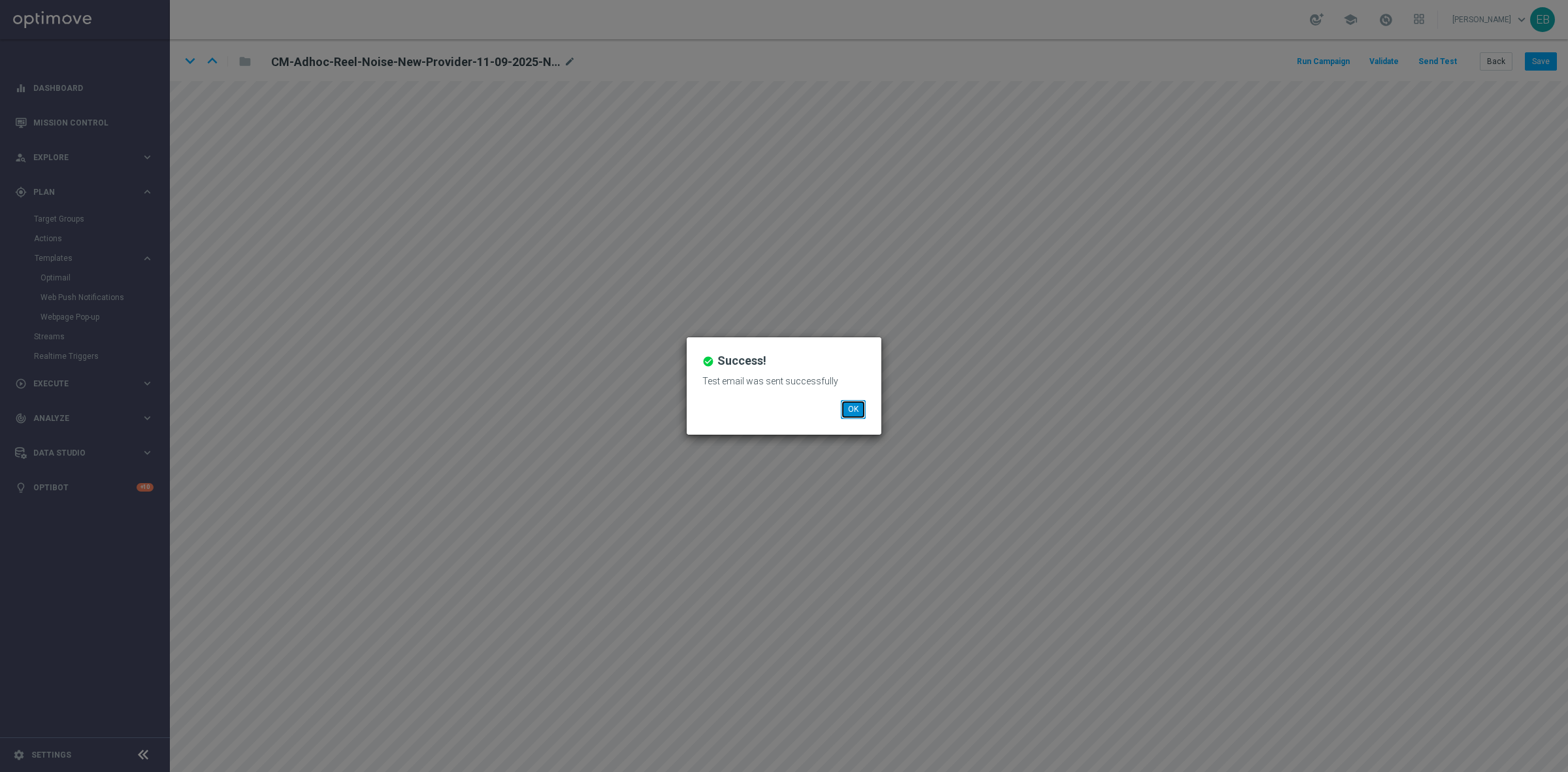
click at [856, 412] on button "OK" at bounding box center [853, 409] width 25 height 18
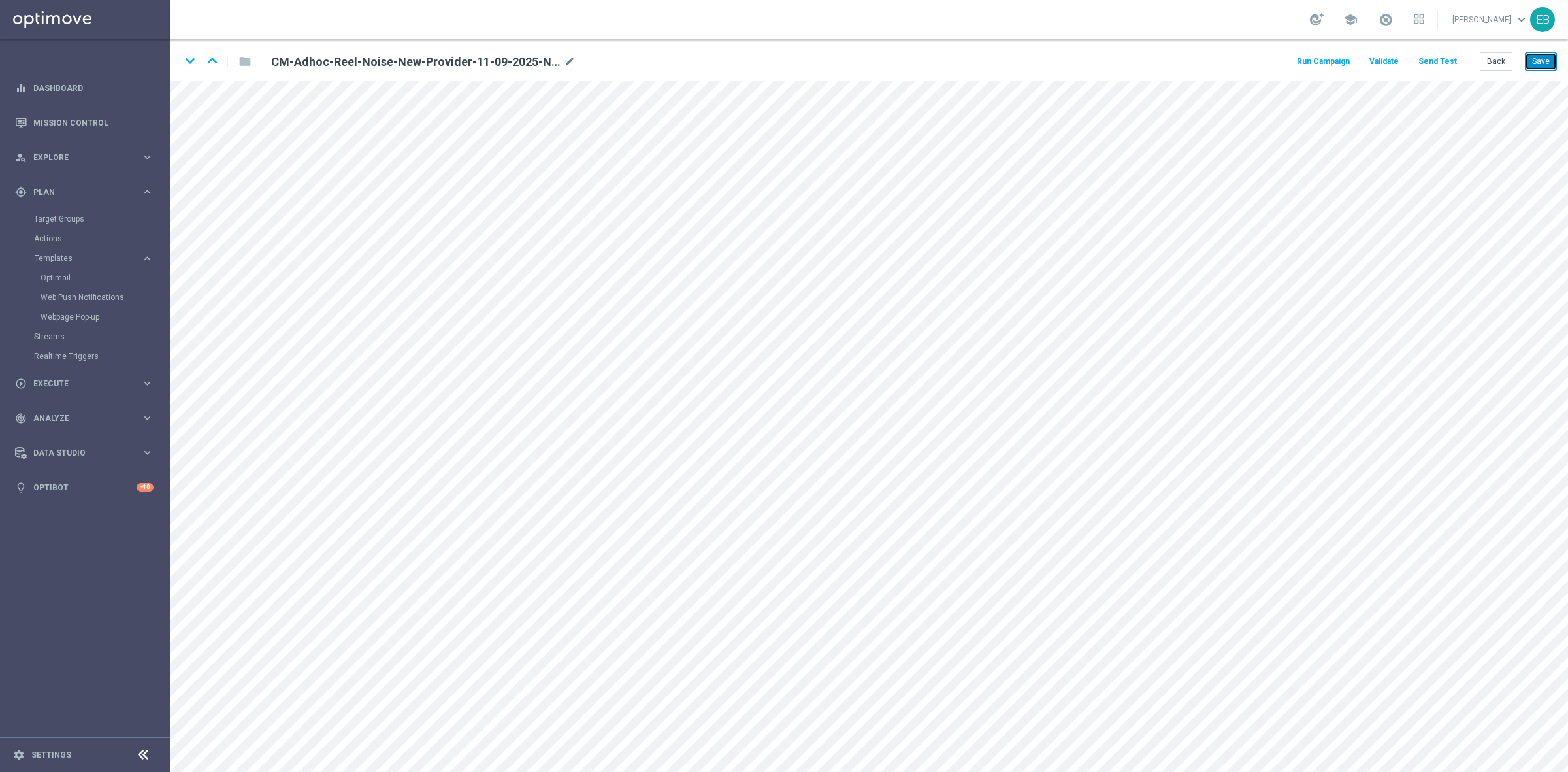
click at [1540, 55] on button "Save" at bounding box center [1540, 61] width 32 height 18
click at [1503, 61] on button "Back" at bounding box center [1496, 61] width 33 height 18
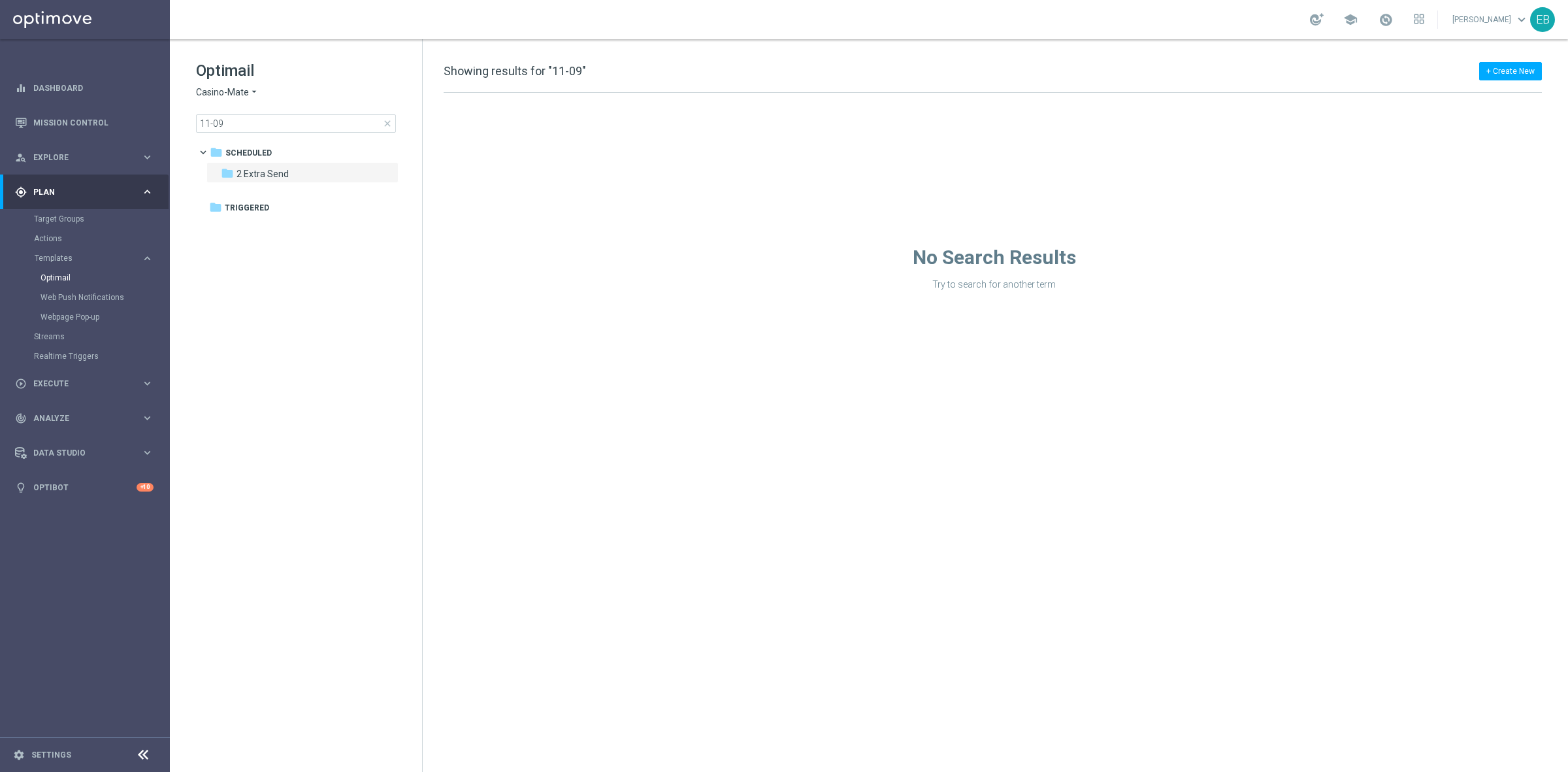
click at [228, 92] on span "Casino-Mate" at bounding box center [222, 92] width 53 height 12
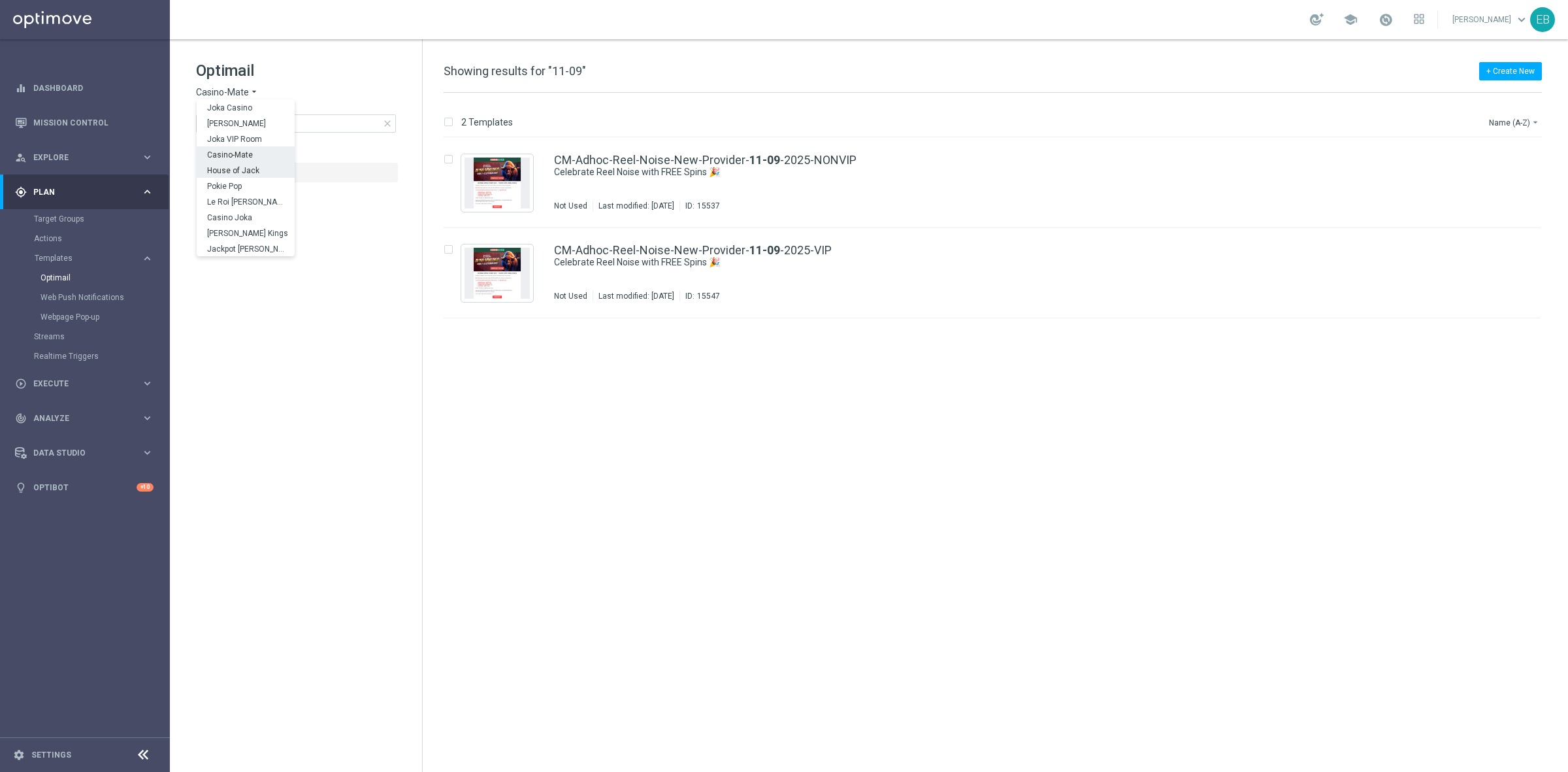
click at [0, 0] on span "House of Jack" at bounding box center [0, 0] width 0 height 0
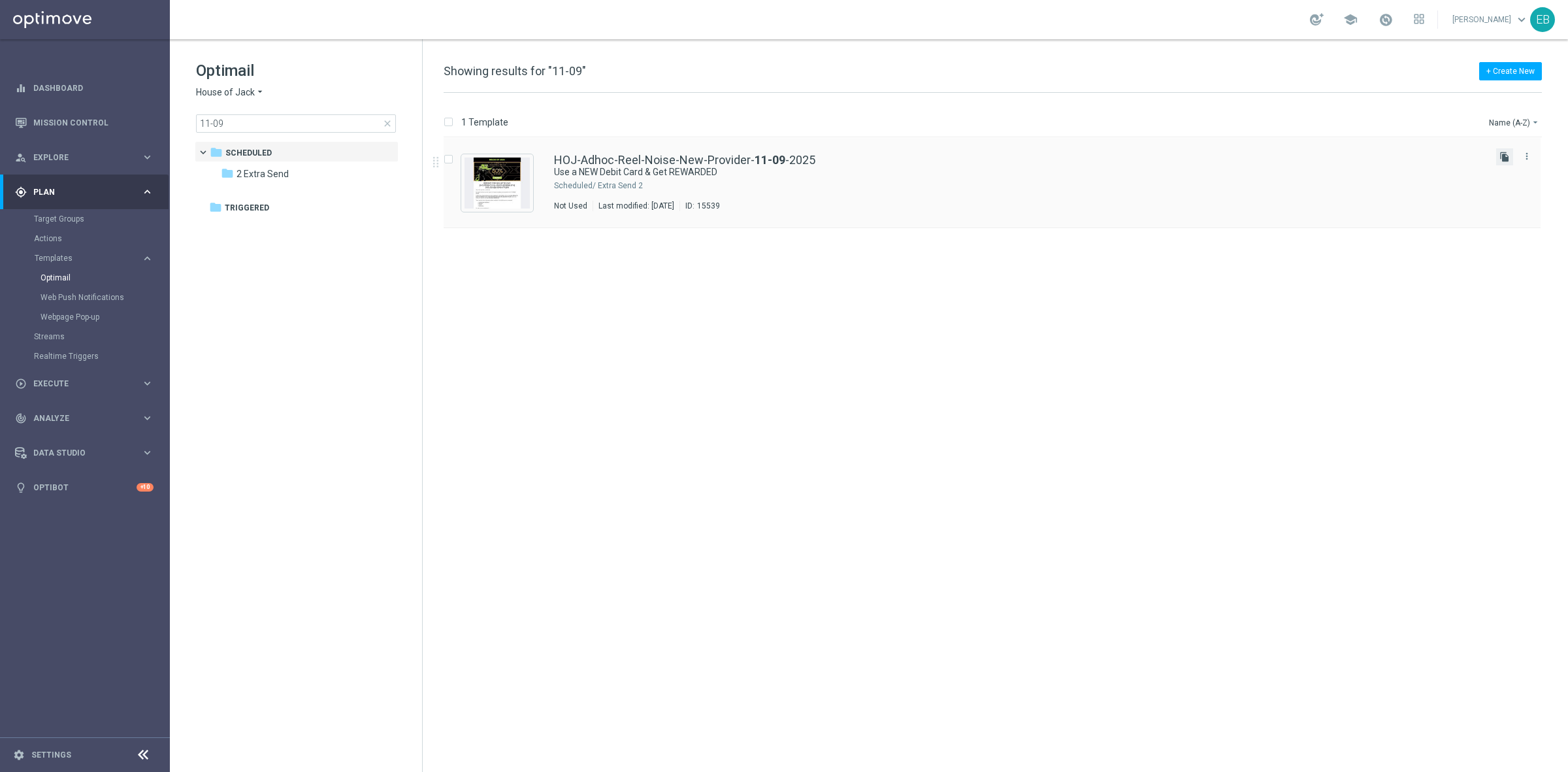
click at [1500, 155] on icon "file_copy" at bounding box center [1505, 156] width 11 height 11
click at [1039, 164] on div "HOJ-Adhoc-Reel-Noise-New-Provider- [DATE]" at bounding box center [1020, 160] width 932 height 11
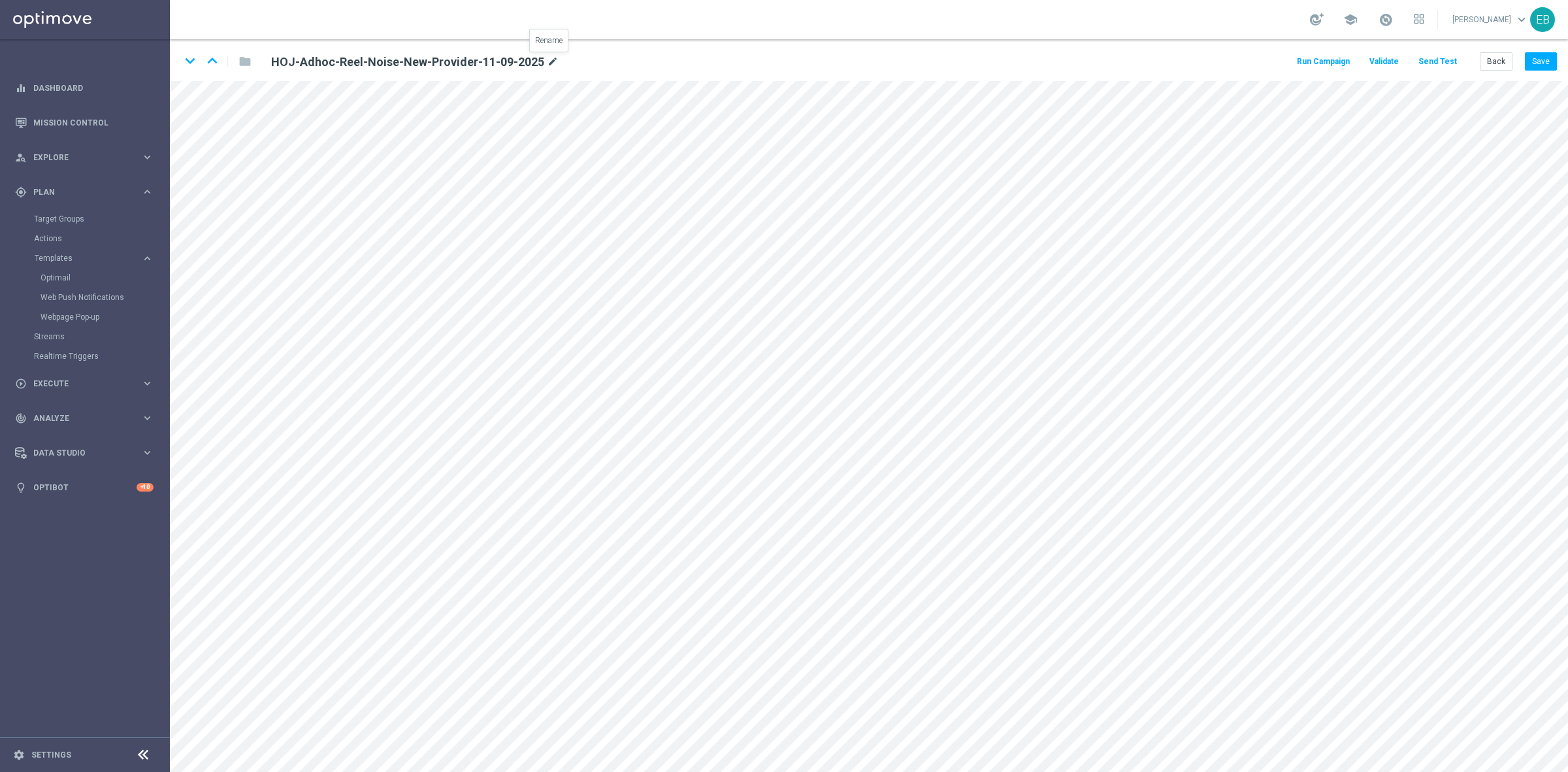
click at [551, 57] on icon "mode_edit" at bounding box center [553, 62] width 11 height 15
type input "HOJ-Adhoc-Reel-Noise-New-Provider-11-09-2025-NONVIP"
click at [1536, 64] on button "Save" at bounding box center [1540, 61] width 32 height 18
drag, startPoint x: 1494, startPoint y: 57, endPoint x: 1249, endPoint y: 88, distance: 247.0
click at [1493, 57] on button "Back" at bounding box center [1496, 61] width 33 height 18
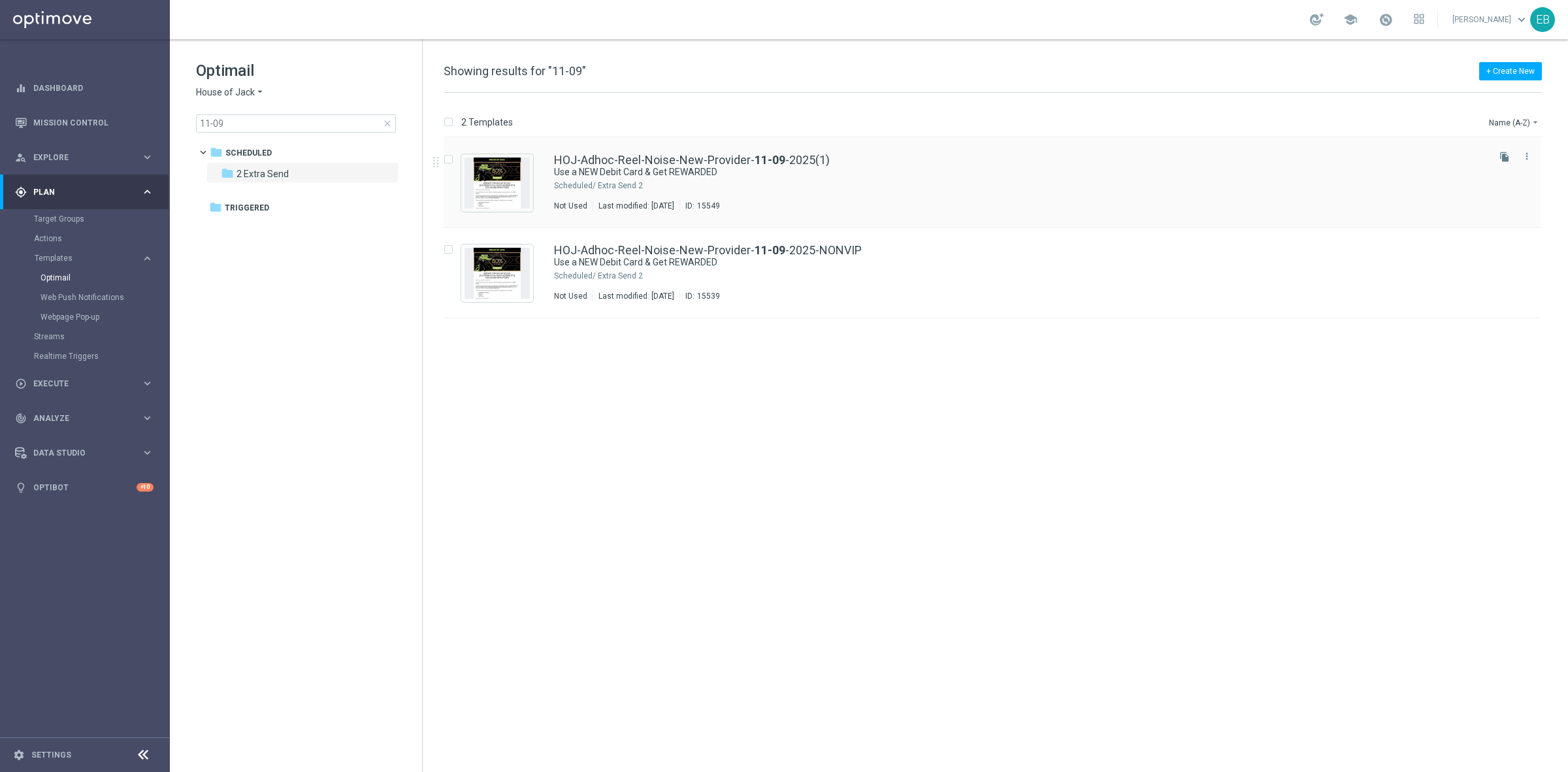
click at [960, 194] on div "HOJ-Adhoc-Reel-Noise-New-Provider- [DATE](1) Use a NEW Debit Card & Get REWARDE…" at bounding box center [1020, 183] width 932 height 57
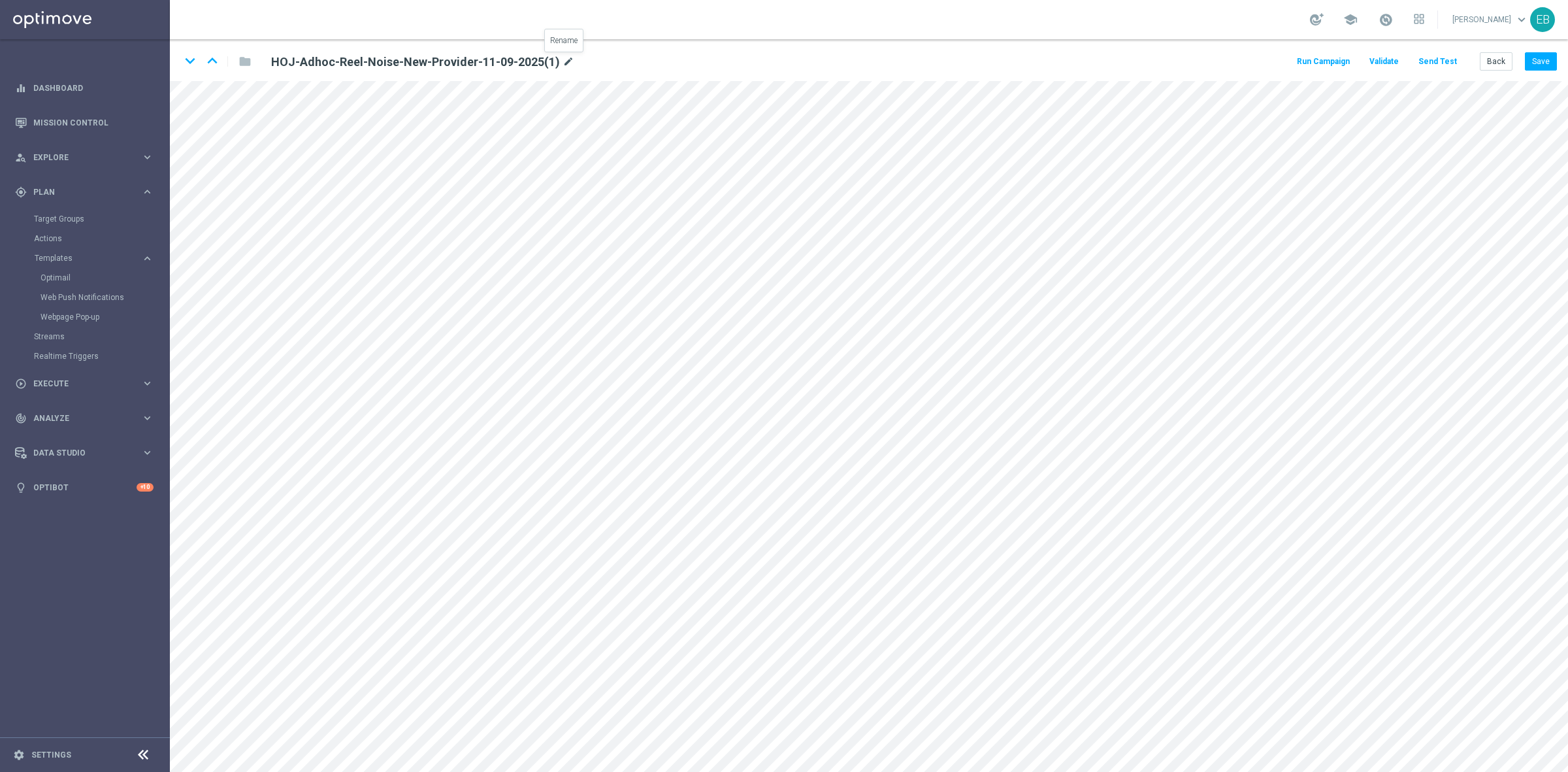
click at [566, 58] on icon "mode_edit" at bounding box center [568, 62] width 11 height 15
type input "HOJ-Adhoc-Reel-Noise-New-Provider-11-09-2025-VIP"
click at [1543, 68] on button "Save" at bounding box center [1540, 61] width 32 height 18
click at [1500, 63] on button "Back" at bounding box center [1496, 61] width 33 height 18
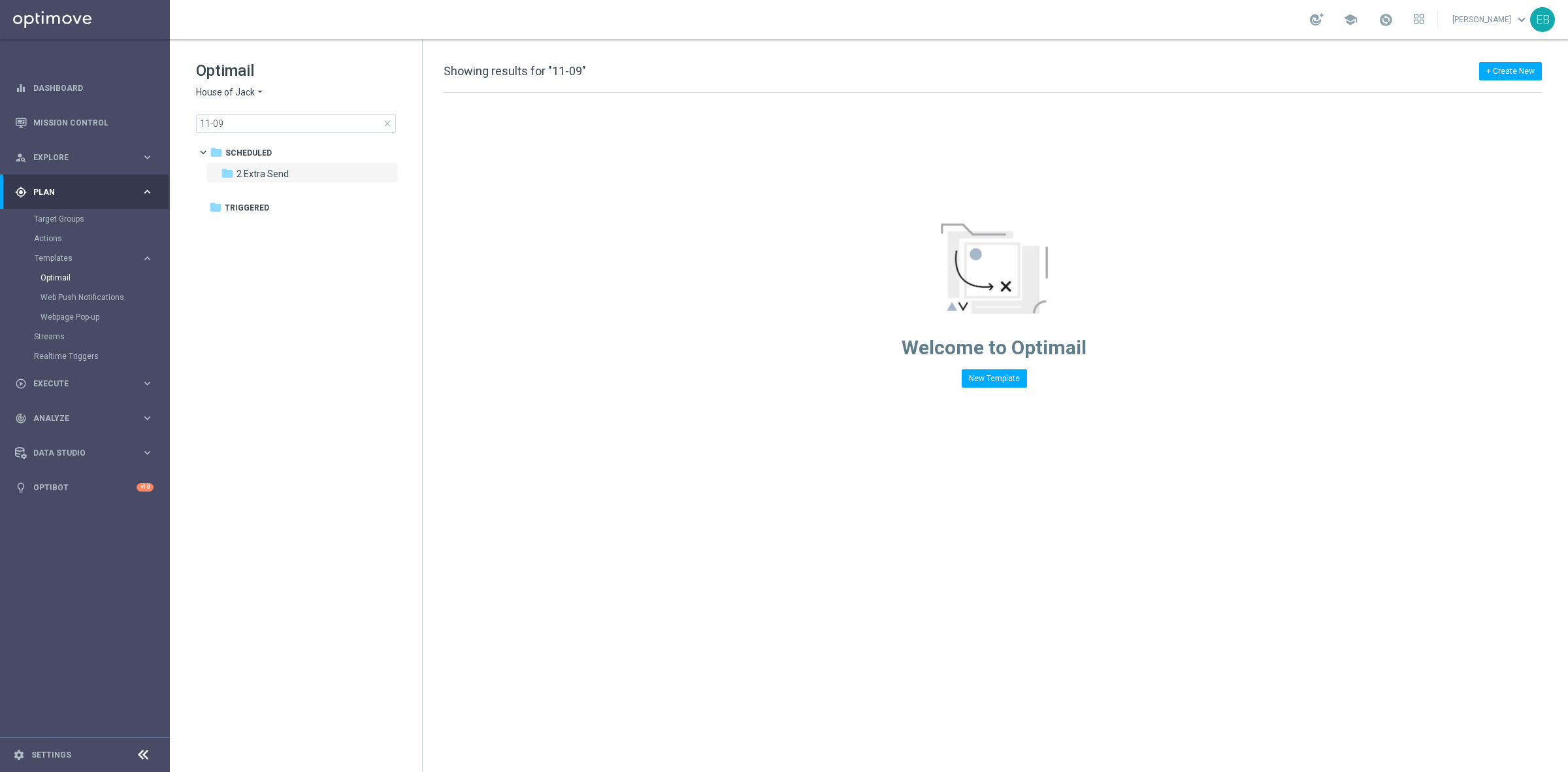
click at [241, 88] on span "House of Jack" at bounding box center [225, 92] width 59 height 12
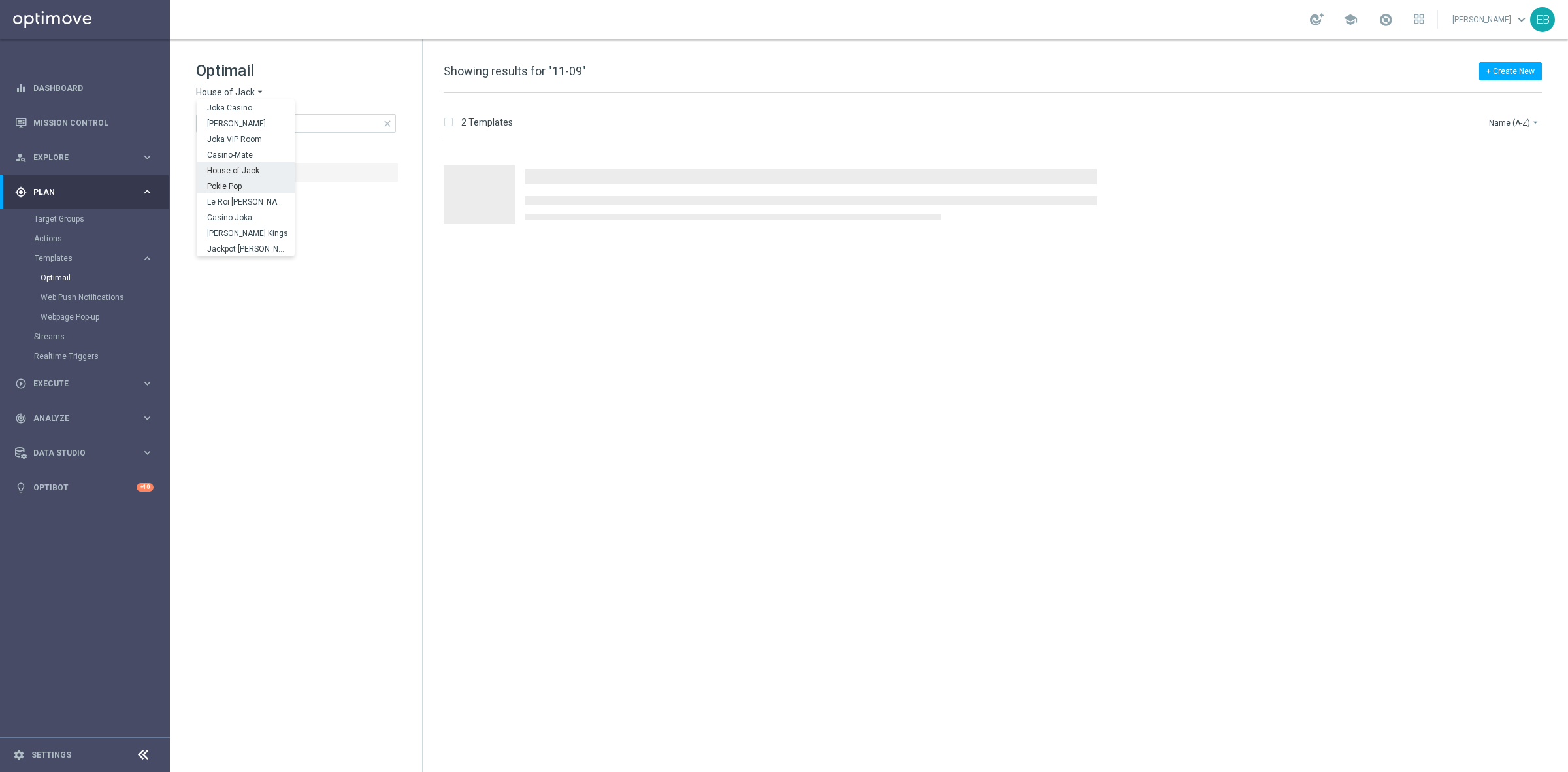
click at [252, 183] on div "Pokie Pop" at bounding box center [246, 185] width 98 height 15
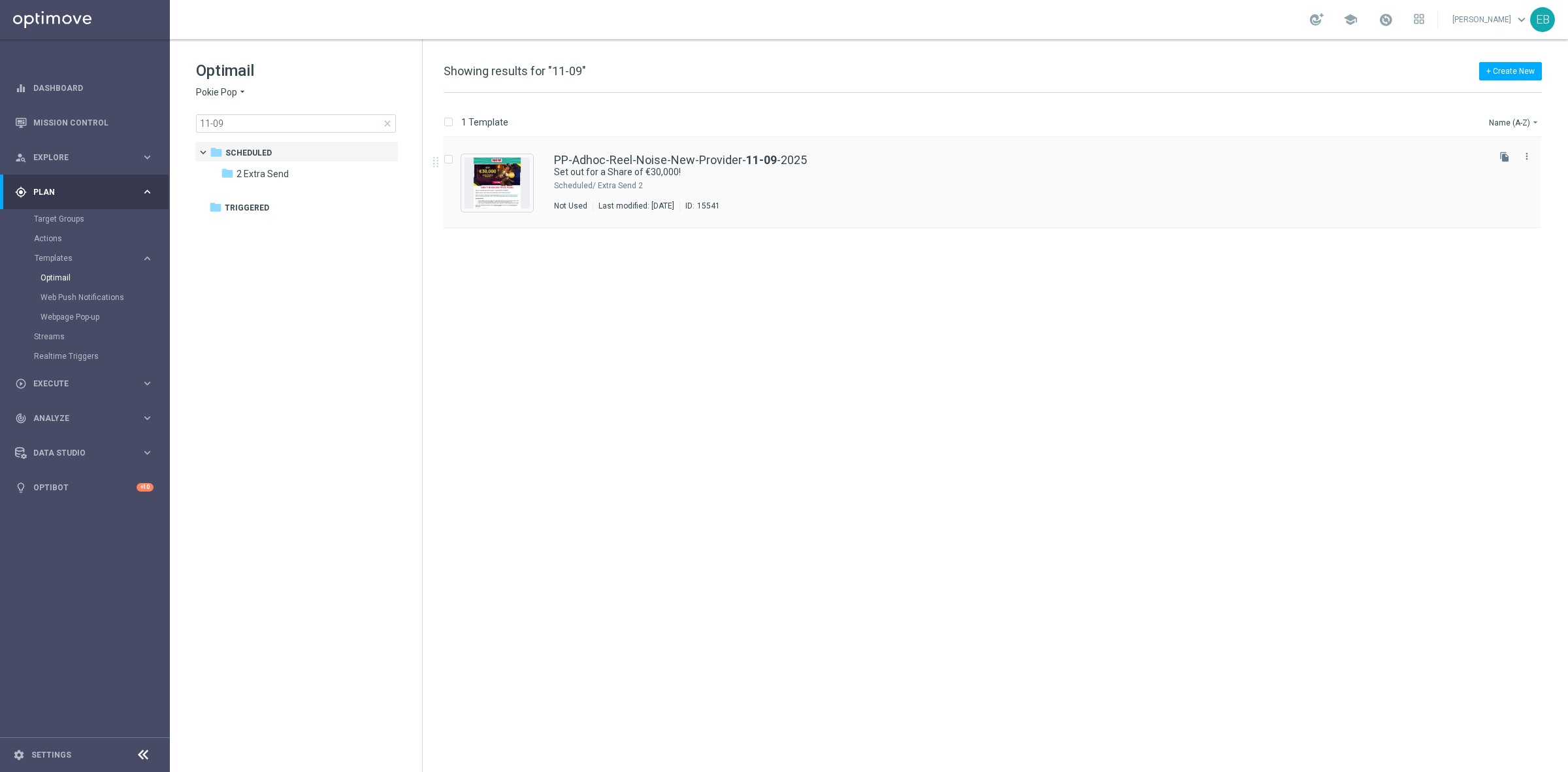
click at [1509, 159] on icon "file_copy" at bounding box center [1505, 156] width 11 height 11
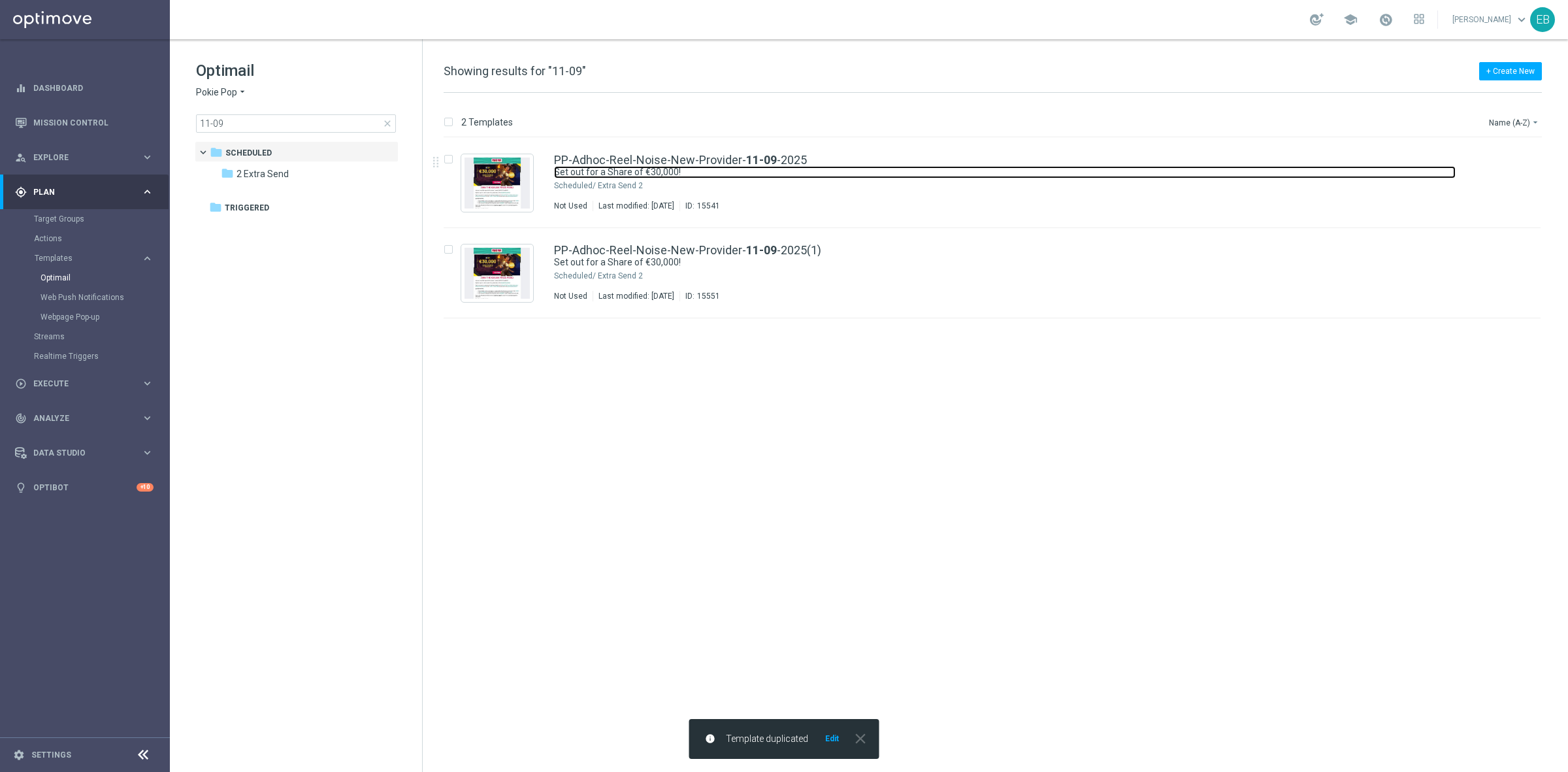
drag, startPoint x: 1086, startPoint y: 170, endPoint x: 1112, endPoint y: 164, distance: 26.7
click at [1086, 170] on link "Set out for a Share of €30,000!" at bounding box center [1004, 172] width 902 height 12
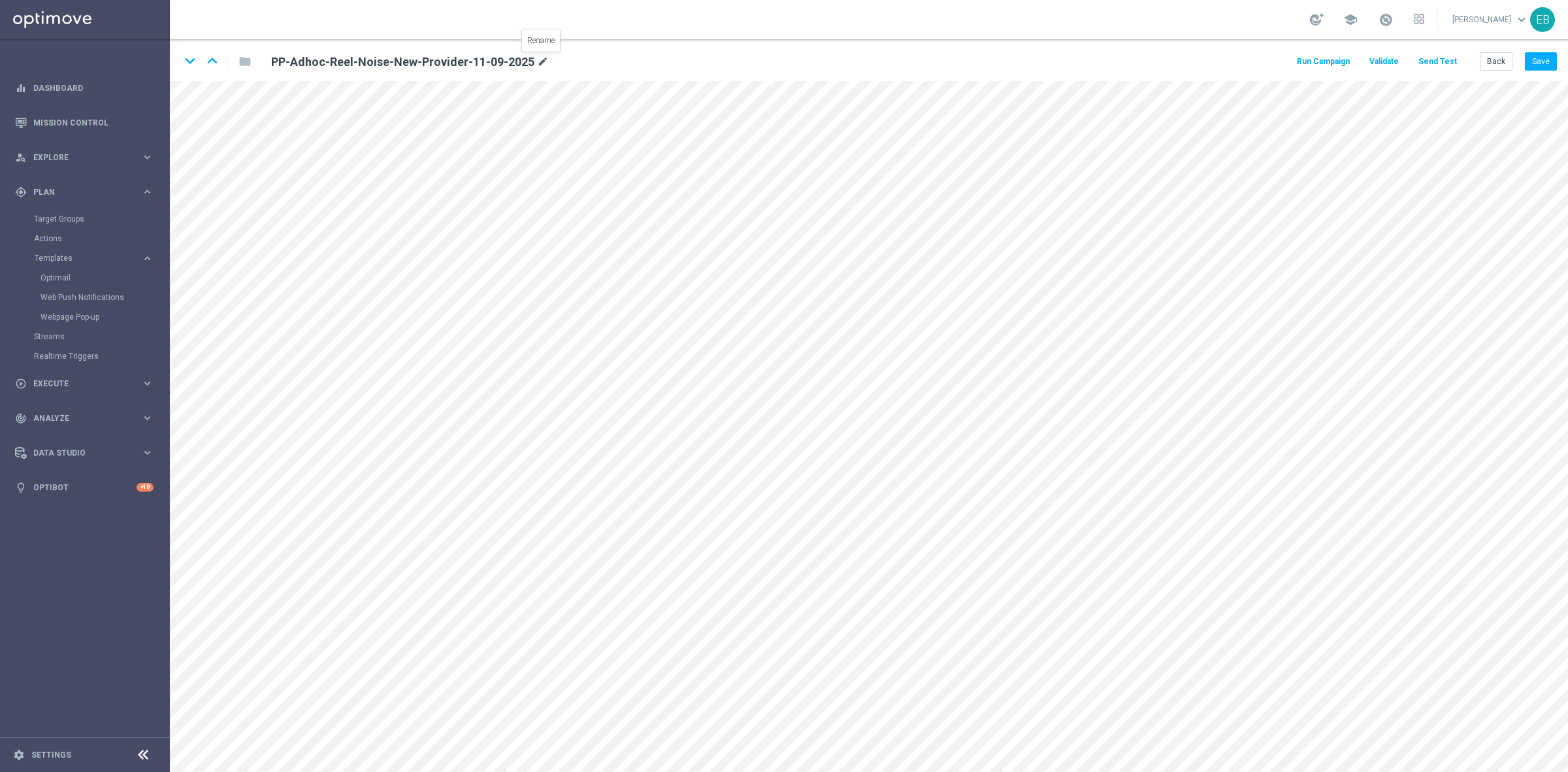
click at [540, 56] on icon "mode_edit" at bounding box center [543, 62] width 11 height 15
type input "PP-Adhoc-Reel-Noise-New-Provider-11-09-2025-NONVIP"
click at [1541, 67] on button "Save" at bounding box center [1540, 61] width 32 height 18
click at [1535, 56] on button "Save" at bounding box center [1540, 61] width 32 height 18
click at [1500, 55] on button "Back" at bounding box center [1496, 61] width 33 height 18
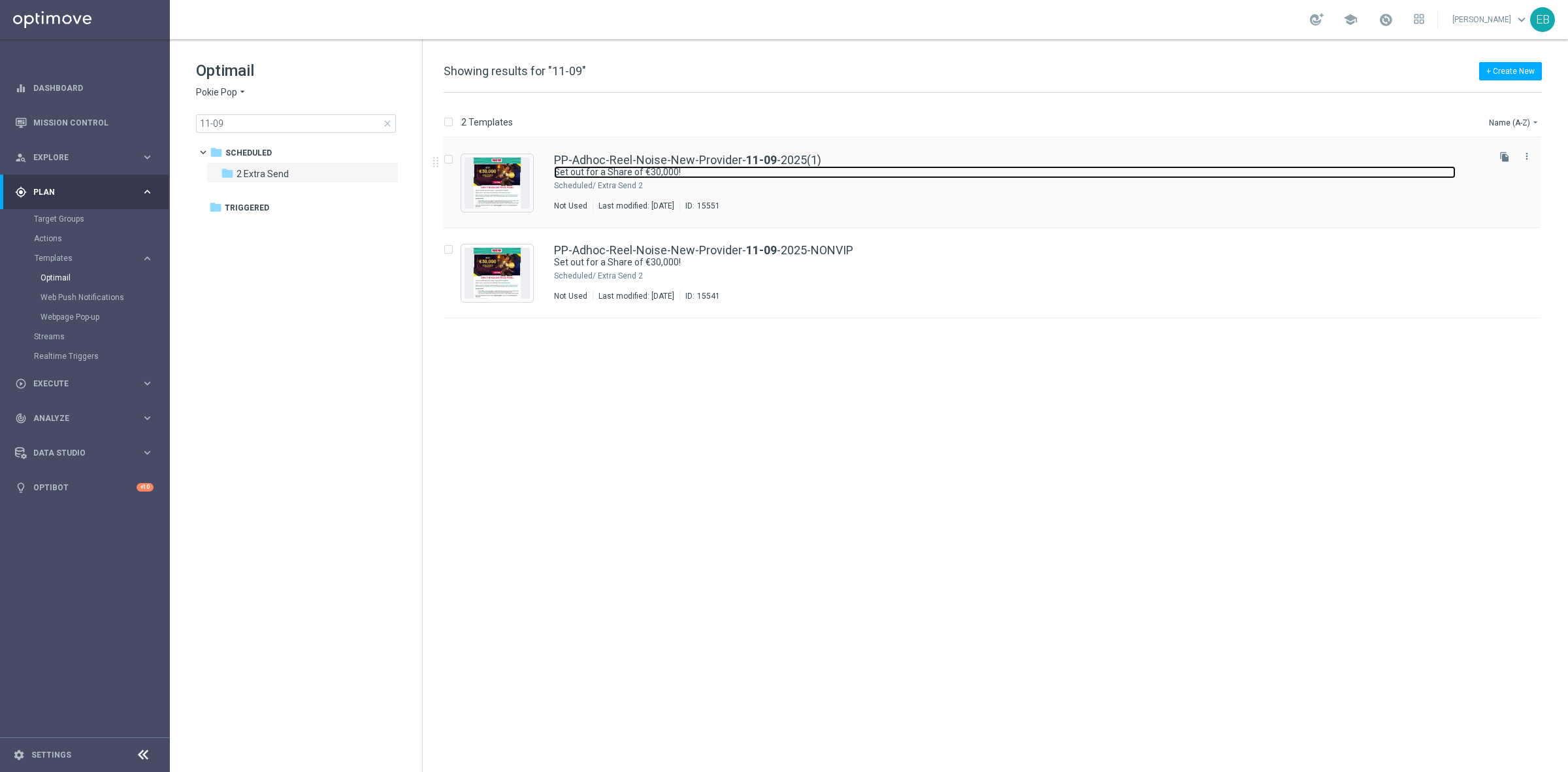
click at [926, 177] on link "Set out for a Share of €30,000!" at bounding box center [1004, 172] width 902 height 12
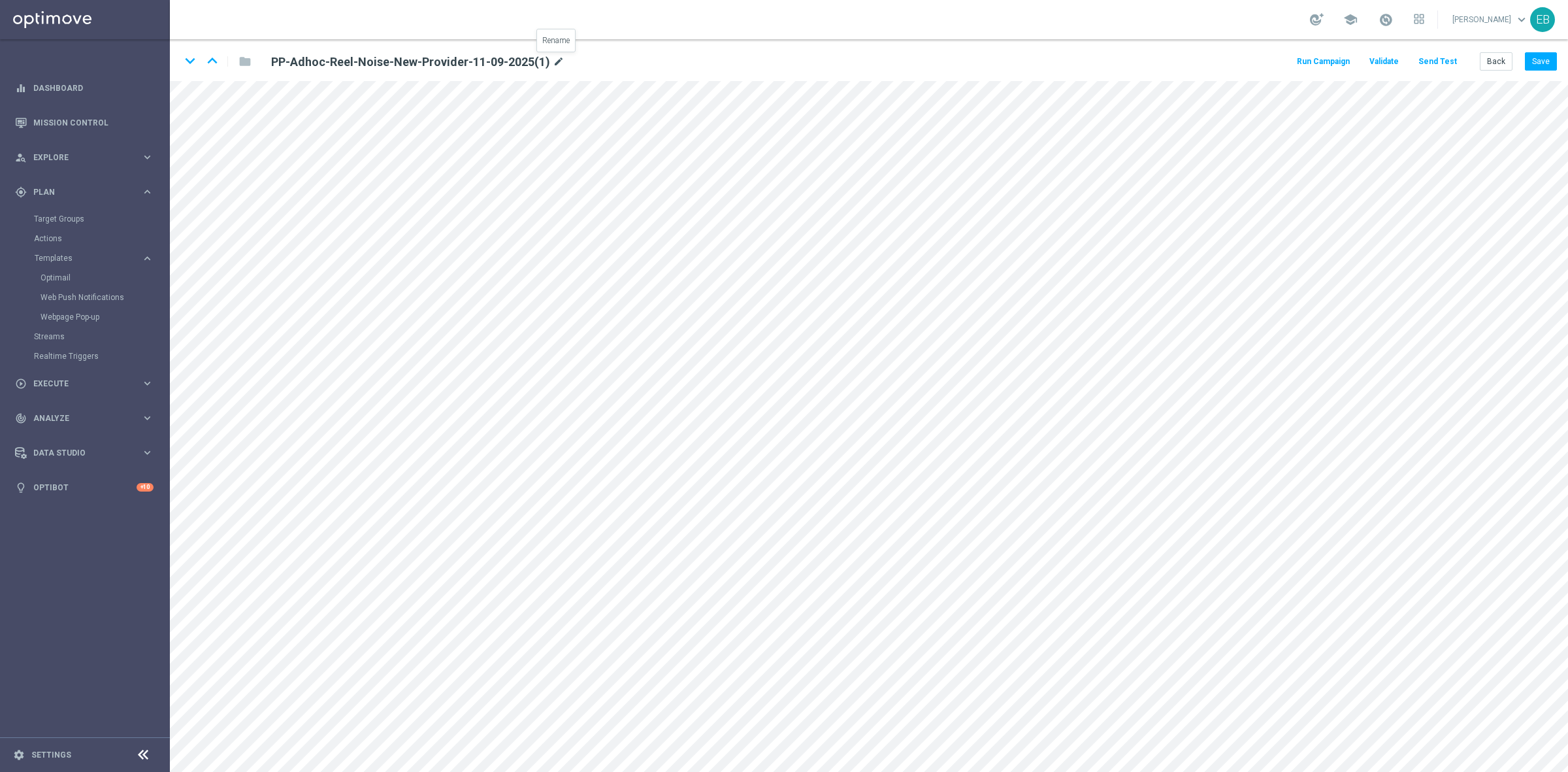
click at [555, 61] on icon "mode_edit" at bounding box center [559, 62] width 11 height 15
click at [557, 56] on input "PP-Adhoc-Reel-Noise-New-Provider-11-09-2025(1)" at bounding box center [423, 61] width 324 height 18
type input "PP-Adhoc-Reel-Noise-New-Provider-11-09-2025-VIP"
click at [1539, 55] on button "Save" at bounding box center [1540, 61] width 32 height 18
click at [1529, 57] on button "Save" at bounding box center [1540, 61] width 32 height 18
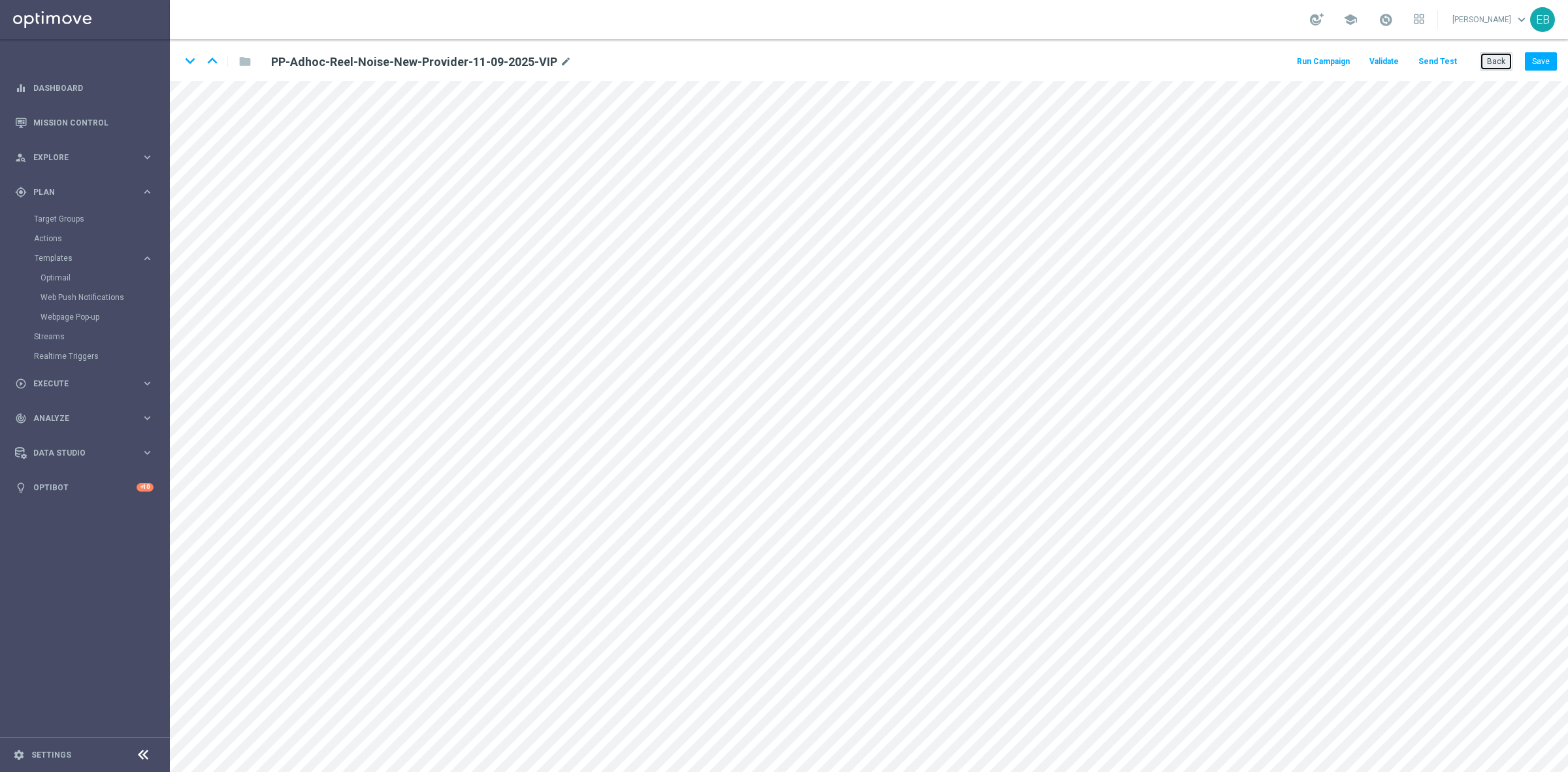
click at [1504, 60] on button "Back" at bounding box center [1496, 61] width 33 height 18
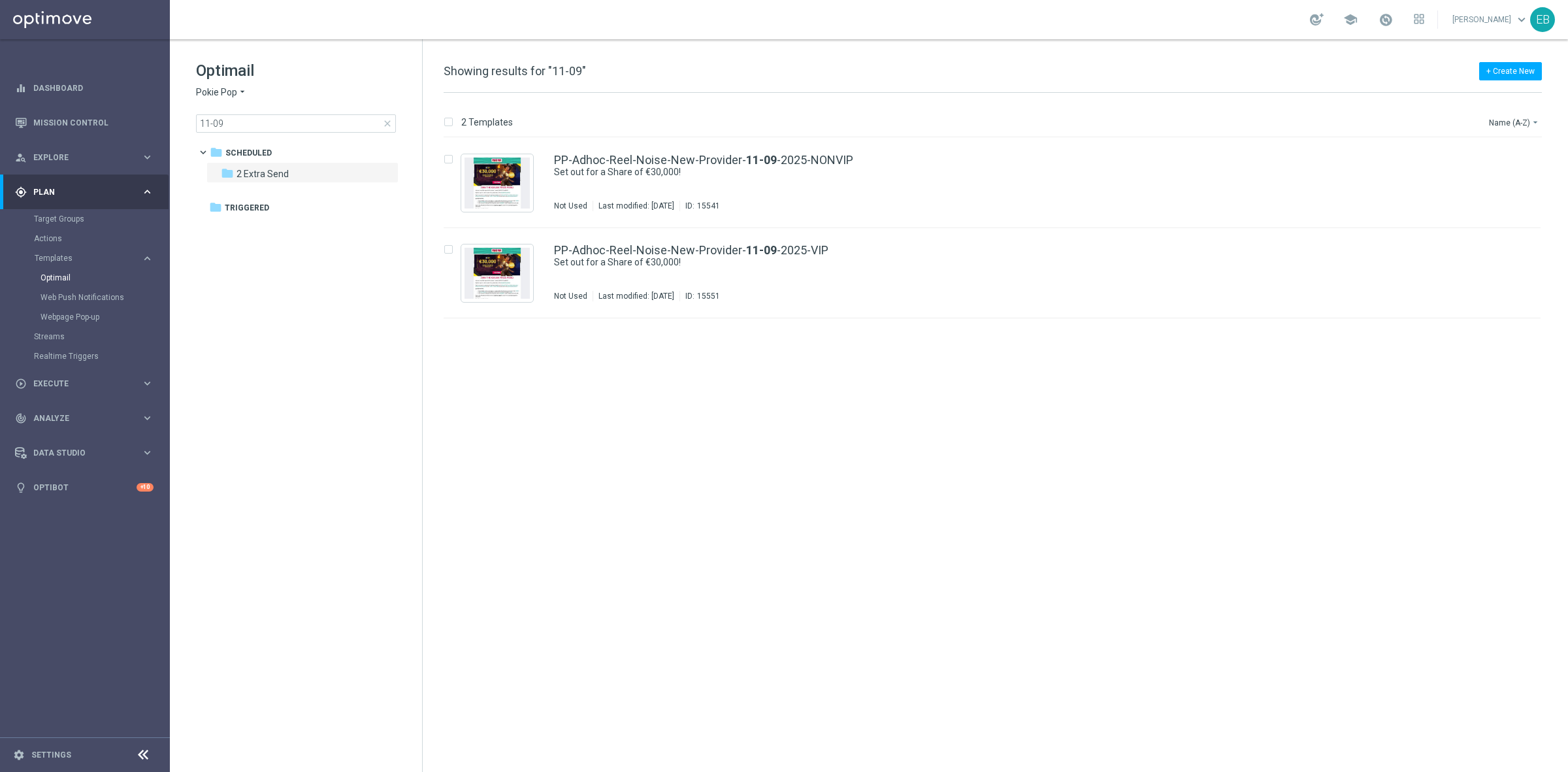
click at [229, 95] on span "Pokie Pop" at bounding box center [216, 92] width 41 height 12
click at [254, 157] on div "Casino-Mate" at bounding box center [246, 154] width 98 height 15
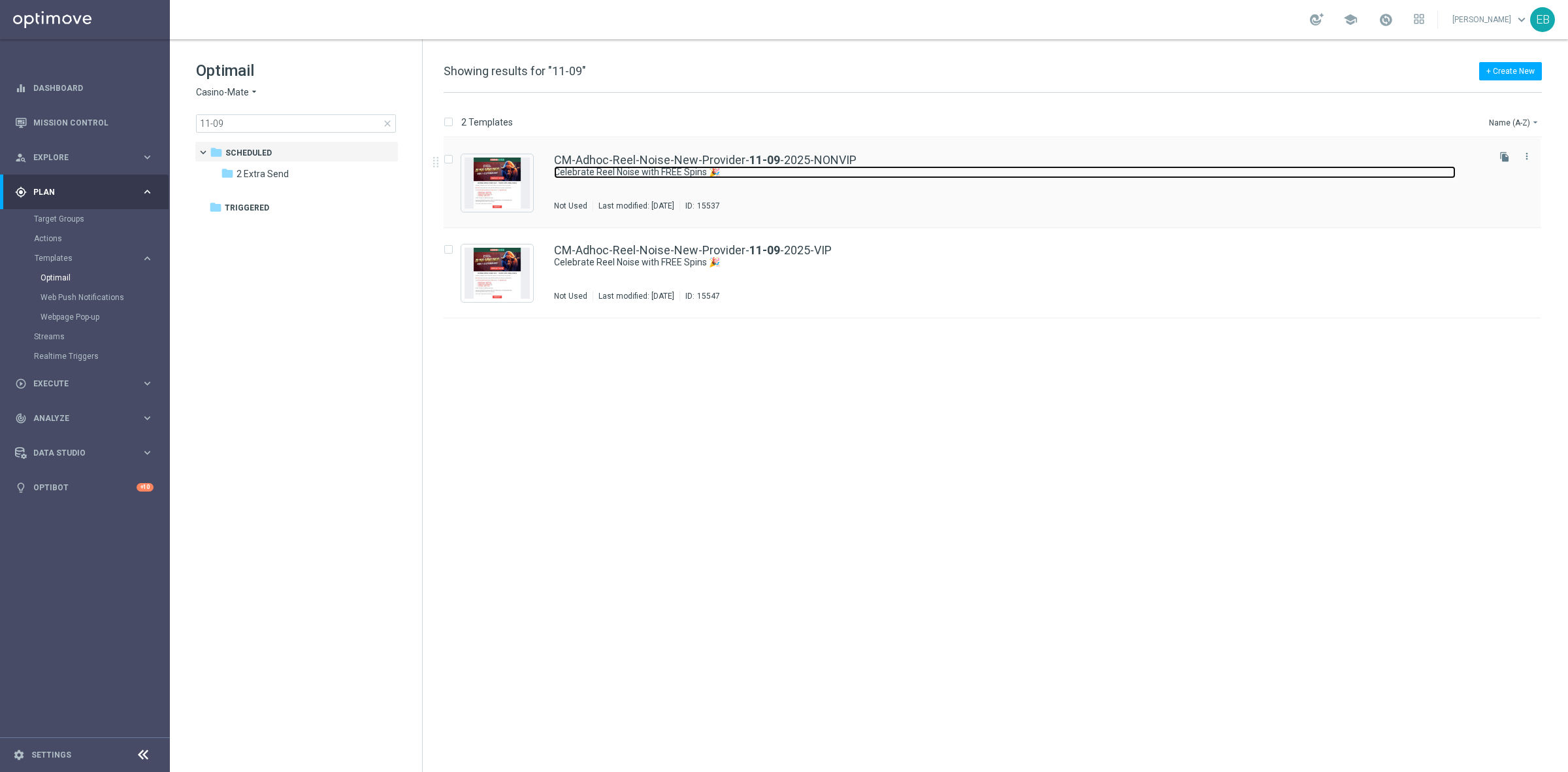
click at [883, 177] on link "Celebrate Reel Noise with FREE Spins 🎉" at bounding box center [1004, 172] width 902 height 12
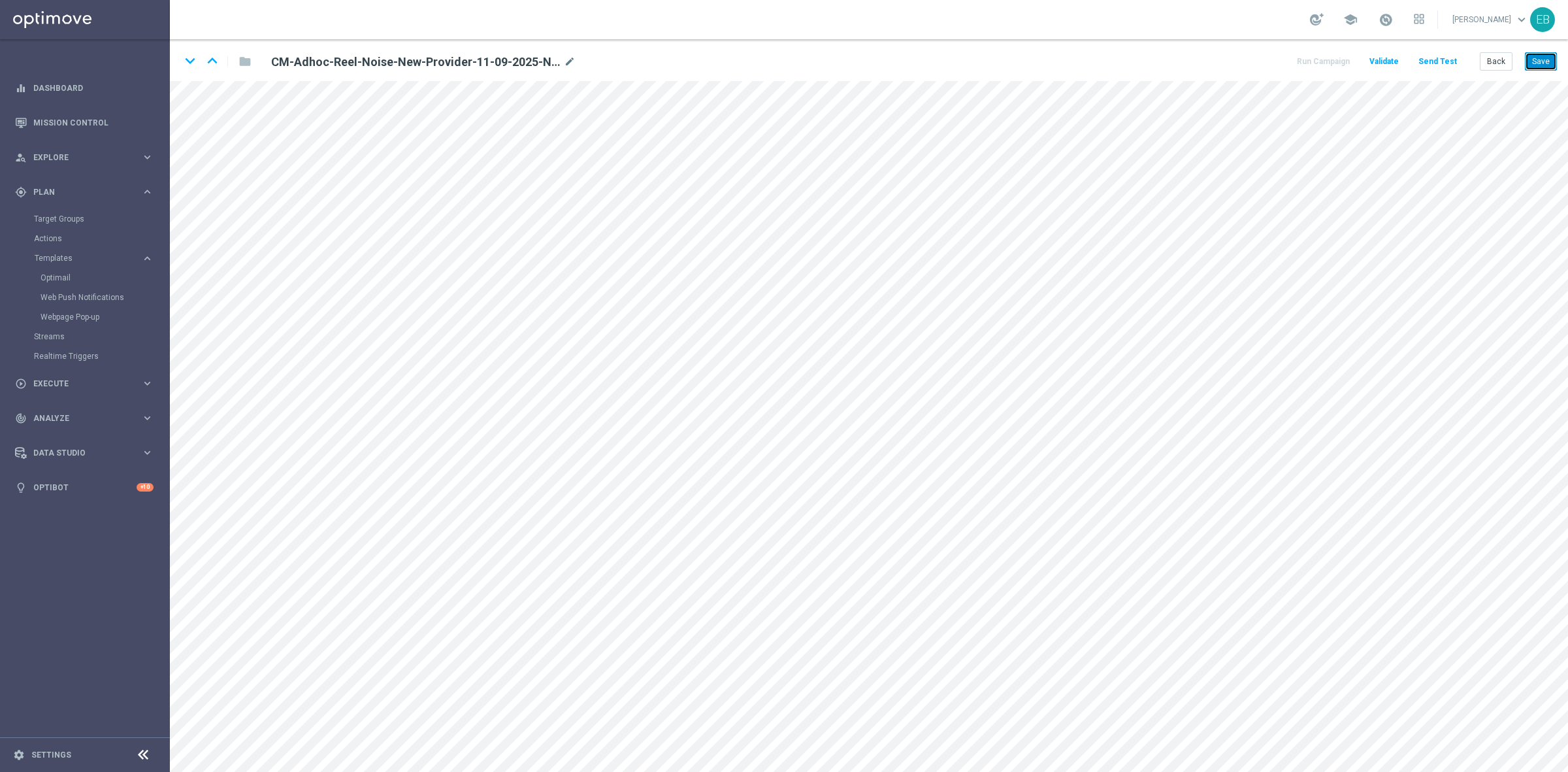
click at [1550, 62] on button "Save" at bounding box center [1540, 61] width 32 height 18
click at [1492, 56] on button "Back" at bounding box center [1496, 61] width 33 height 18
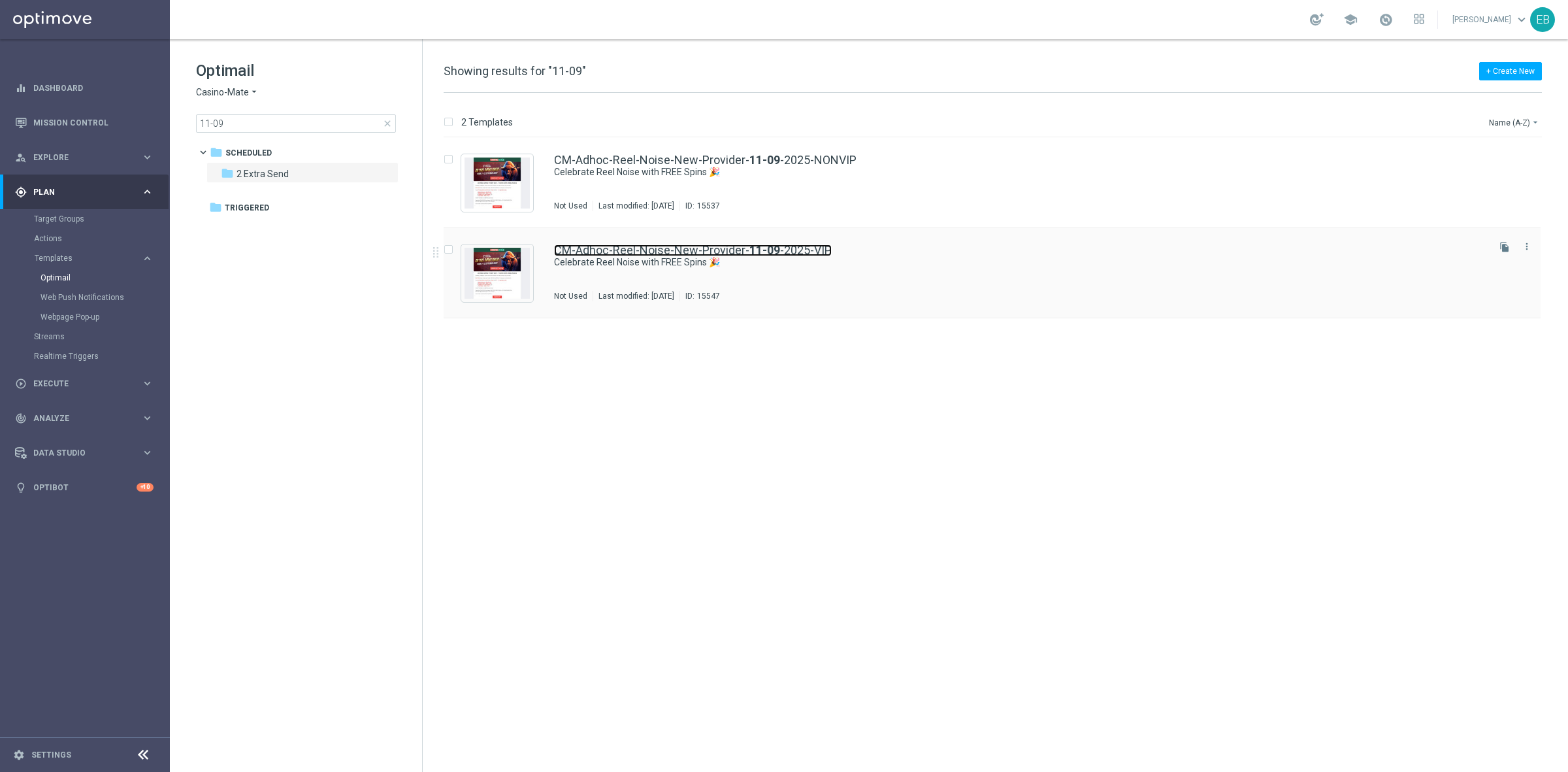
click at [794, 246] on link "CM-Adhoc-Reel-Noise-New-Provider- [DATE]-VIP" at bounding box center [692, 251] width 277 height 11
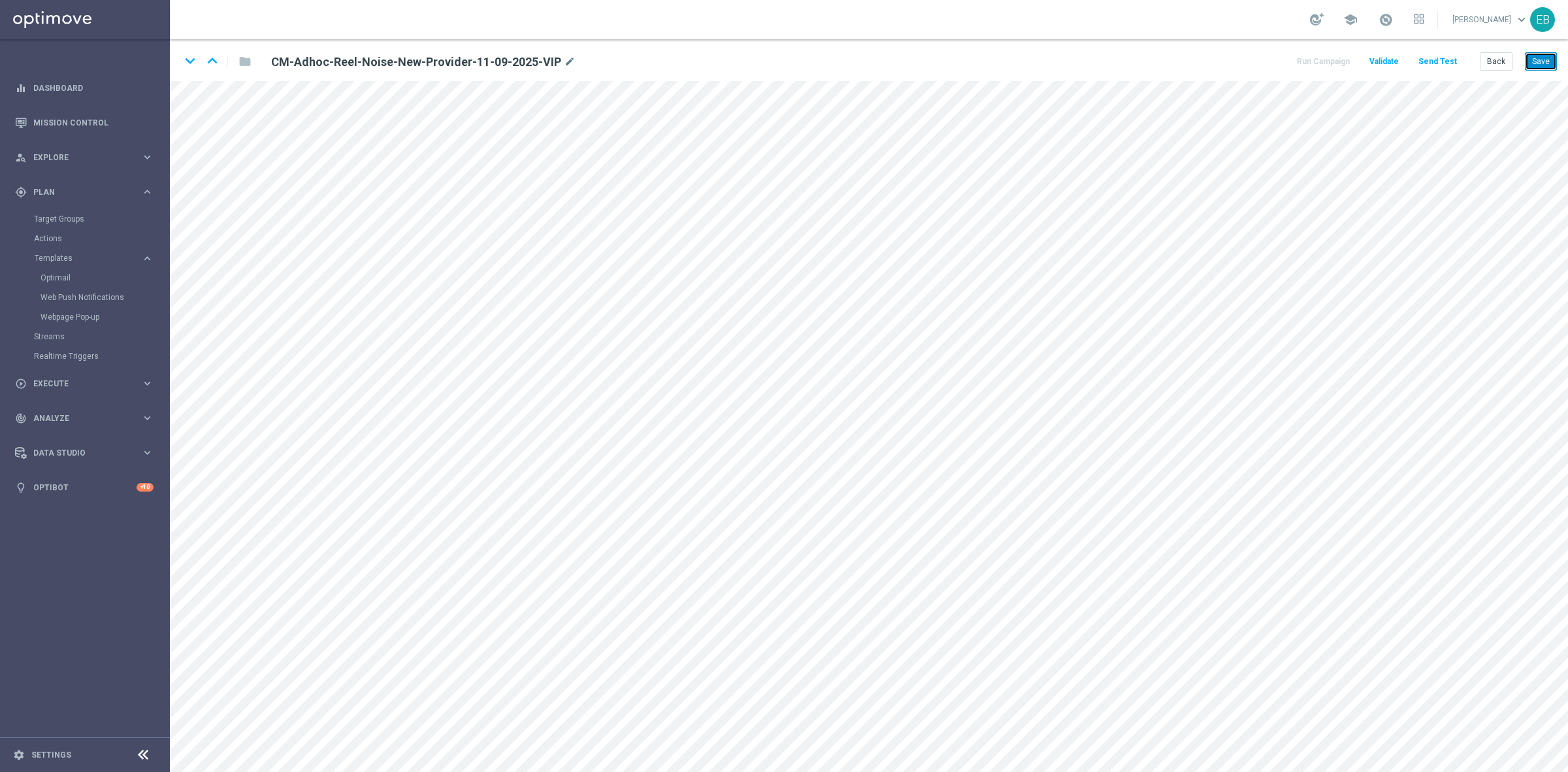
click at [1535, 55] on button "Save" at bounding box center [1540, 61] width 32 height 18
drag, startPoint x: 1549, startPoint y: 65, endPoint x: 1540, endPoint y: 62, distance: 9.5
click at [1549, 65] on button "Save" at bounding box center [1540, 61] width 32 height 18
click at [1487, 55] on button "Back" at bounding box center [1496, 61] width 33 height 18
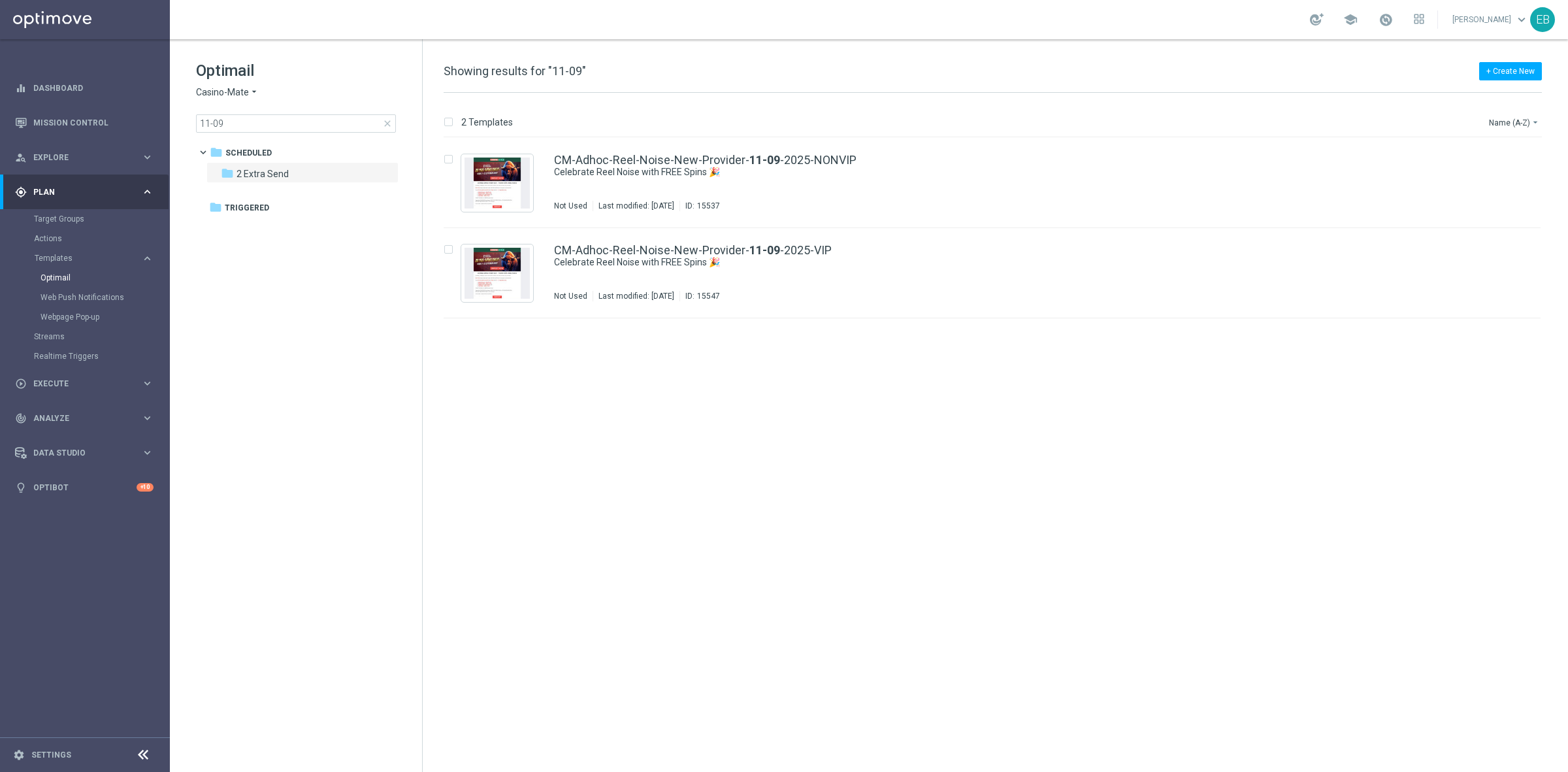
click at [386, 122] on span "close" at bounding box center [387, 123] width 11 height 11
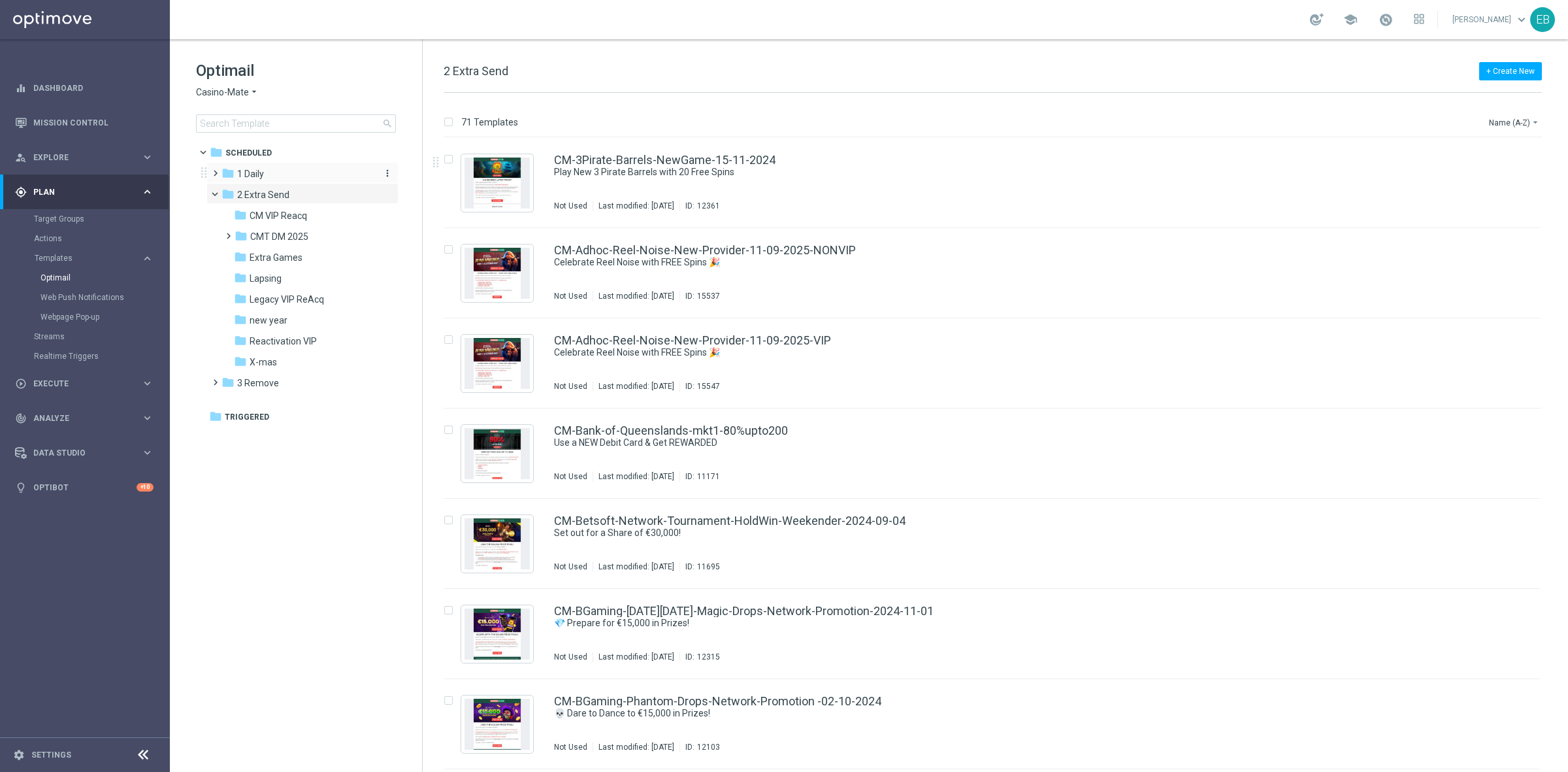
click at [288, 172] on div "folder 1 Daily" at bounding box center [296, 174] width 150 height 15
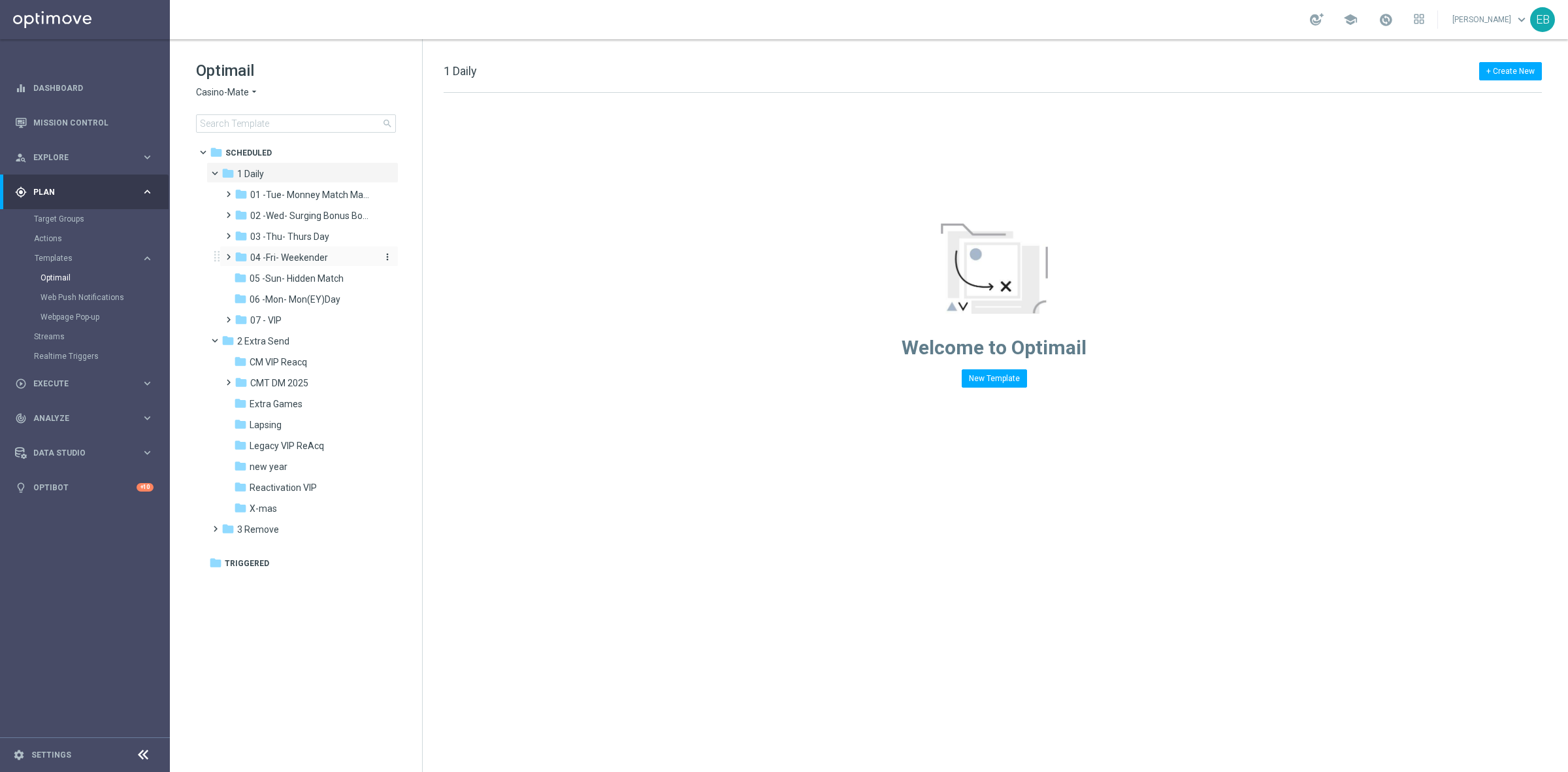
click at [311, 257] on span "04 -Fri- Weekender" at bounding box center [290, 257] width 78 height 11
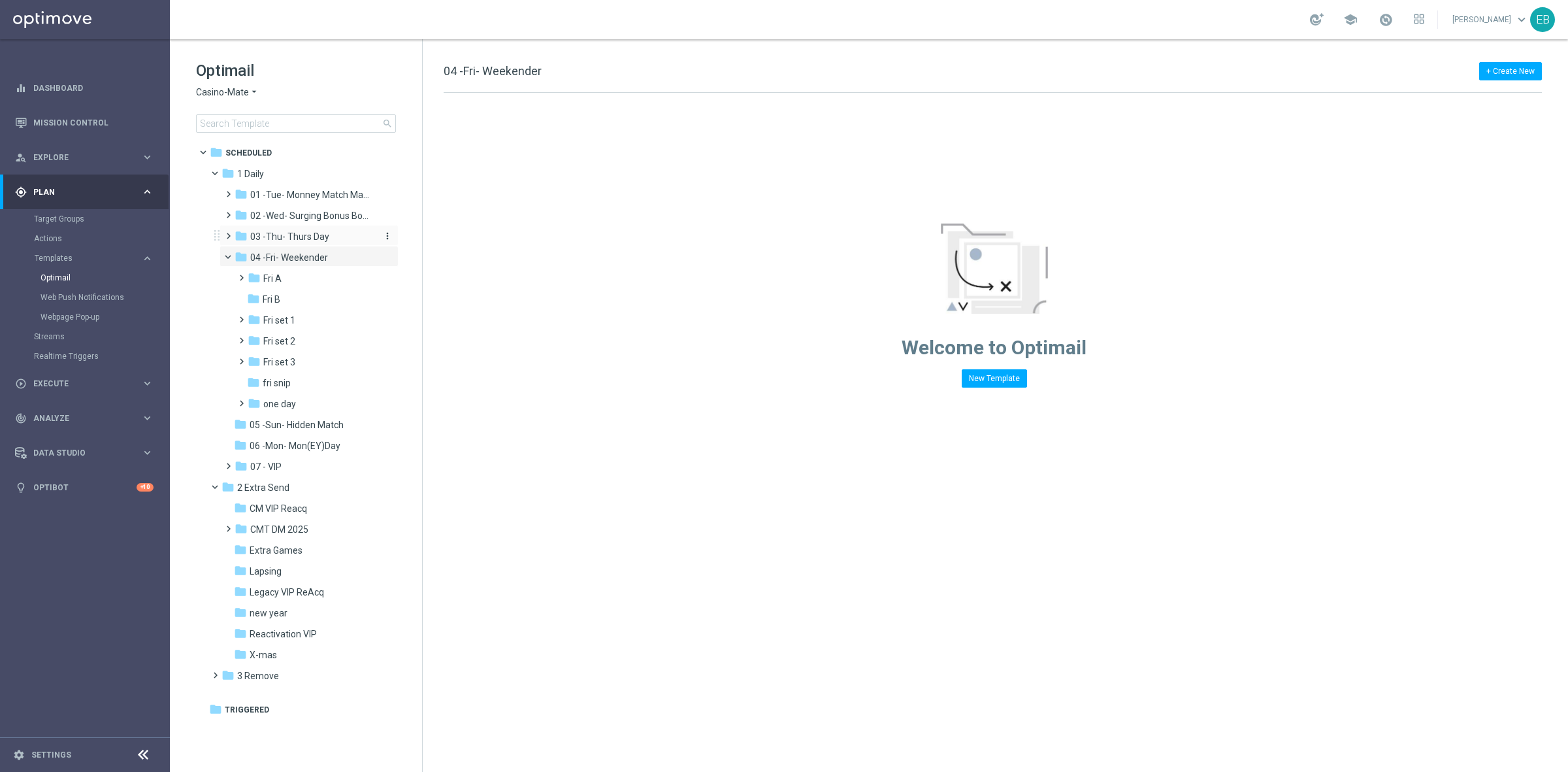
click at [334, 236] on div "folder 03 -Thu- Thurs Day" at bounding box center [303, 237] width 139 height 15
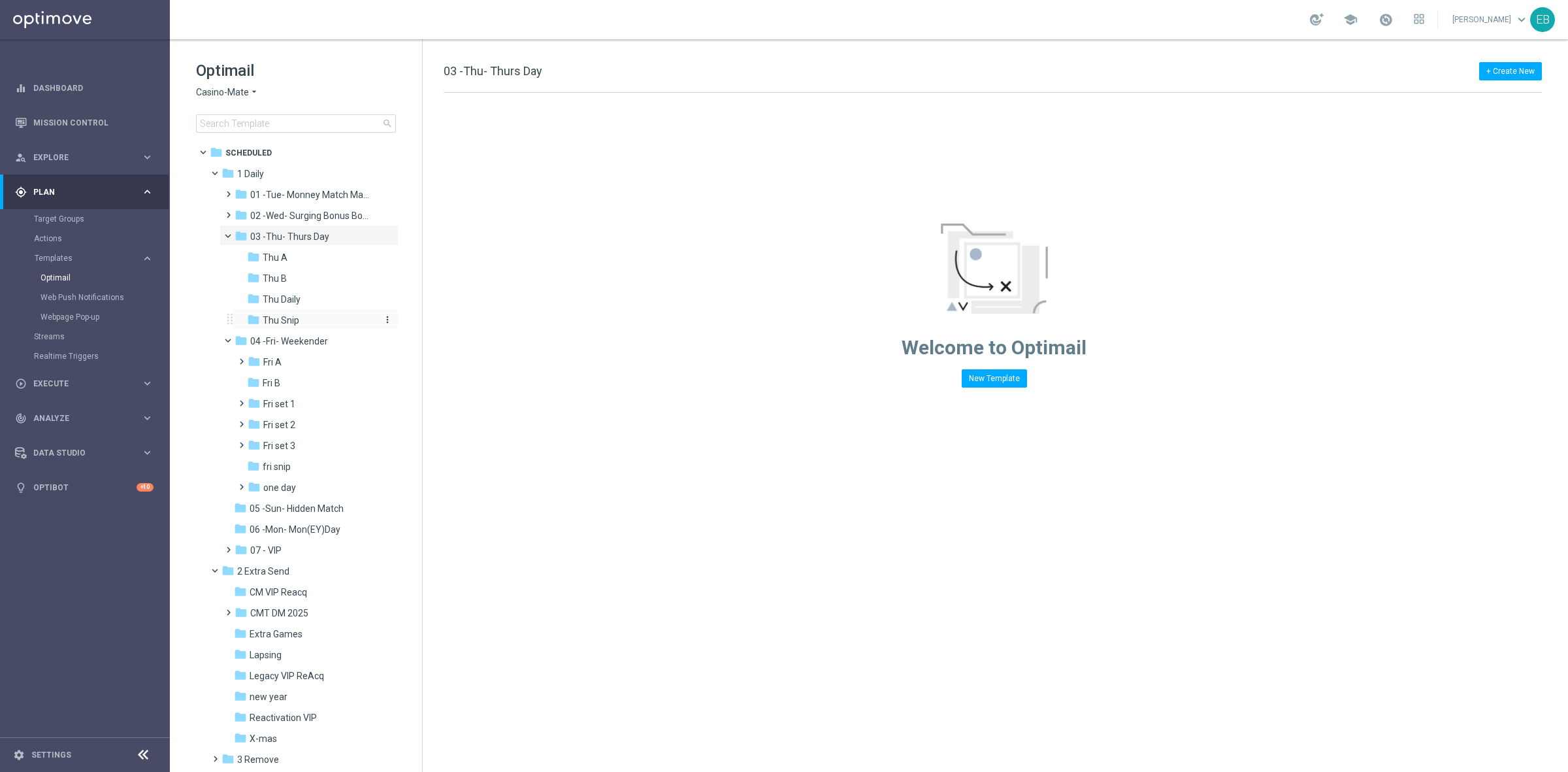
click at [305, 315] on div "folder Thu Snip" at bounding box center [311, 321] width 128 height 15
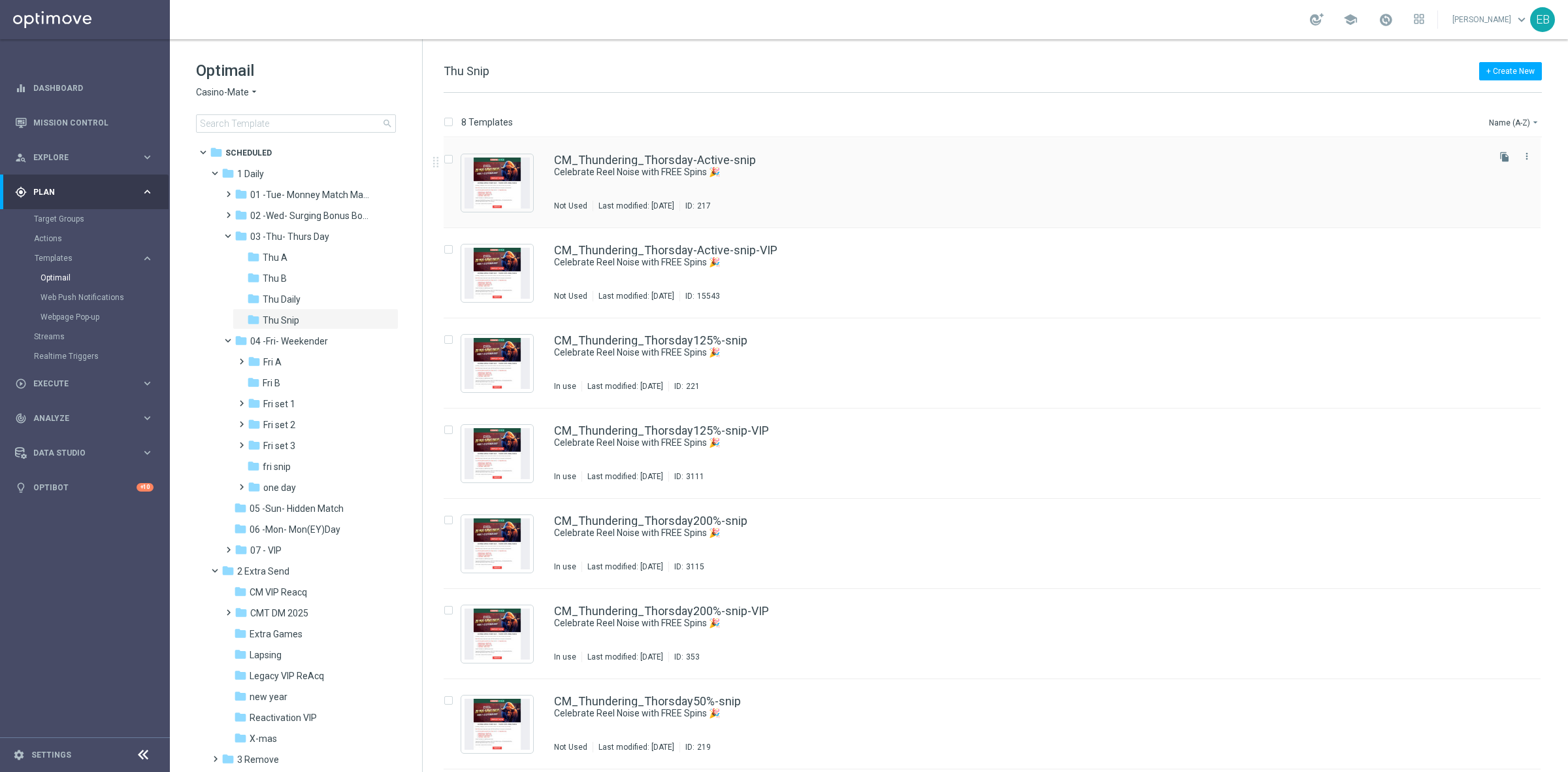
click at [899, 185] on div "CM_Thundering_Thorsday-Active-snip Celebrate Reel Noise with FREE Spins 🎉 Not U…" at bounding box center [1020, 183] width 932 height 57
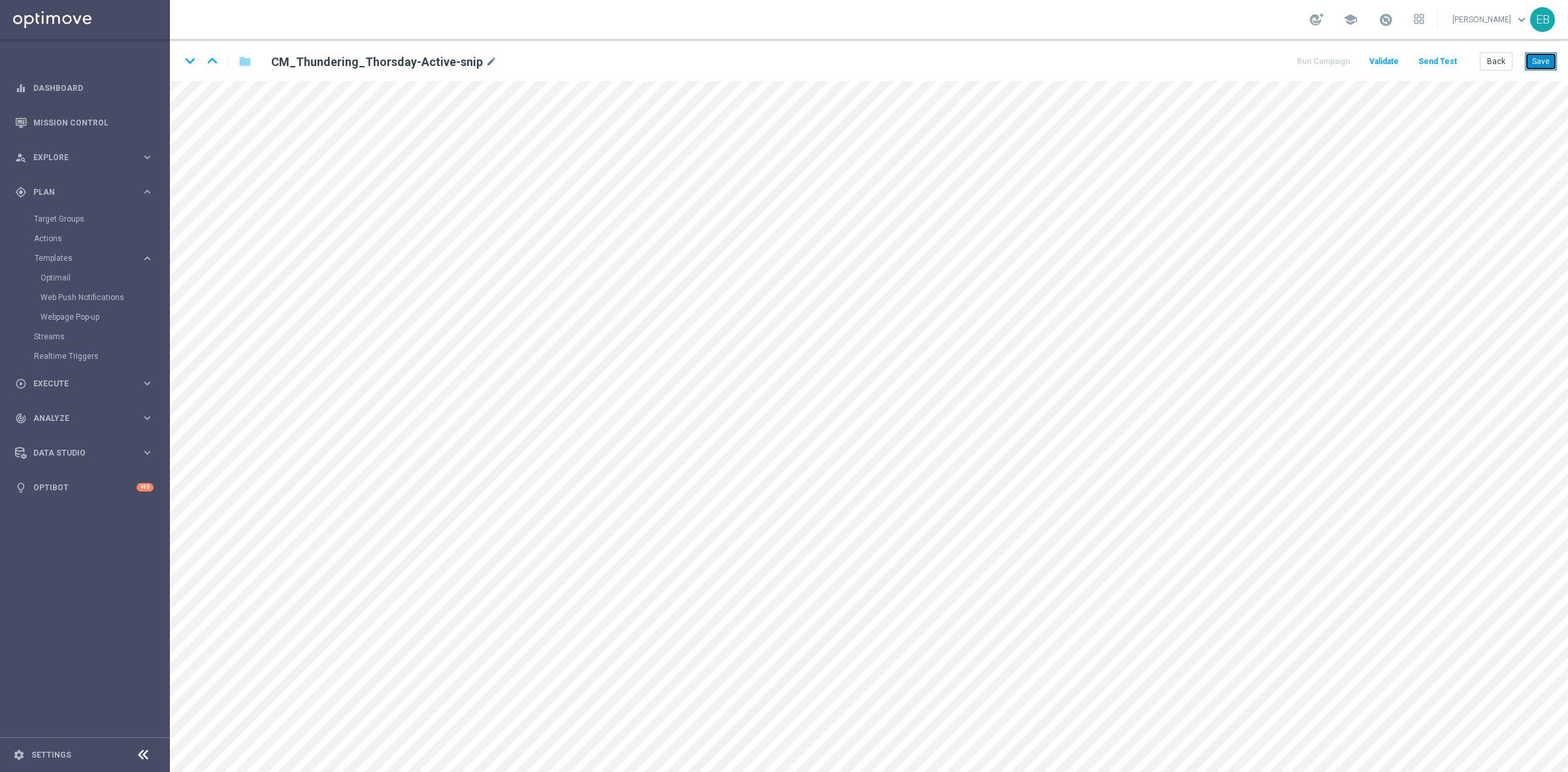
click at [1541, 61] on button "Save" at bounding box center [1540, 61] width 32 height 18
click at [190, 60] on icon "keyboard_arrow_down" at bounding box center [190, 61] width 20 height 20
click at [1548, 59] on button "Save" at bounding box center [1540, 61] width 32 height 18
click at [213, 64] on icon "keyboard_arrow_up" at bounding box center [212, 61] width 20 height 20
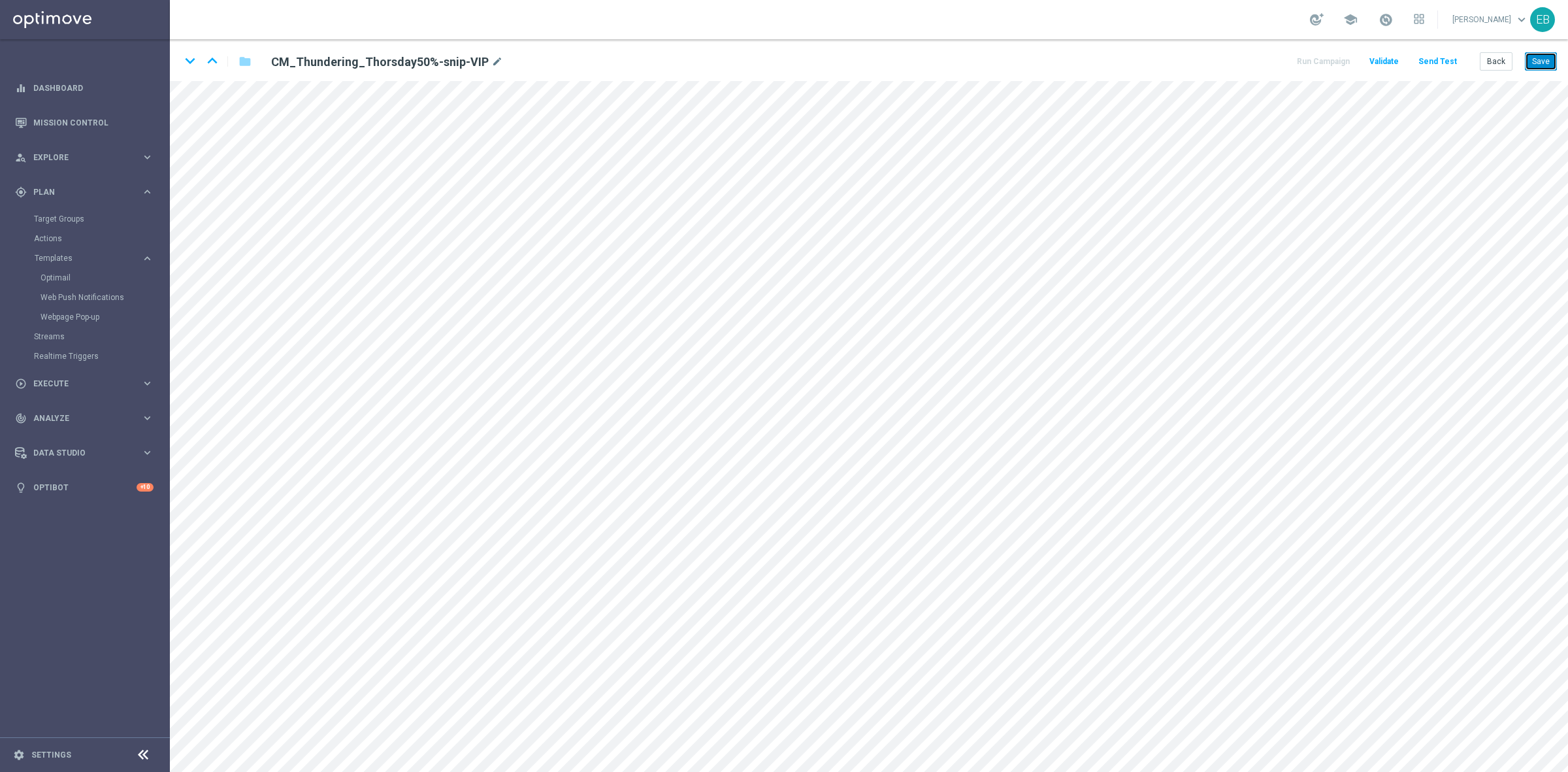
click at [1534, 61] on button "Save" at bounding box center [1540, 61] width 32 height 18
click at [211, 63] on icon "keyboard_arrow_up" at bounding box center [212, 61] width 20 height 20
click at [1538, 61] on button "Save" at bounding box center [1540, 61] width 32 height 18
click at [216, 62] on icon "keyboard_arrow_up" at bounding box center [212, 61] width 20 height 20
click at [1537, 60] on button "Save" at bounding box center [1540, 61] width 32 height 18
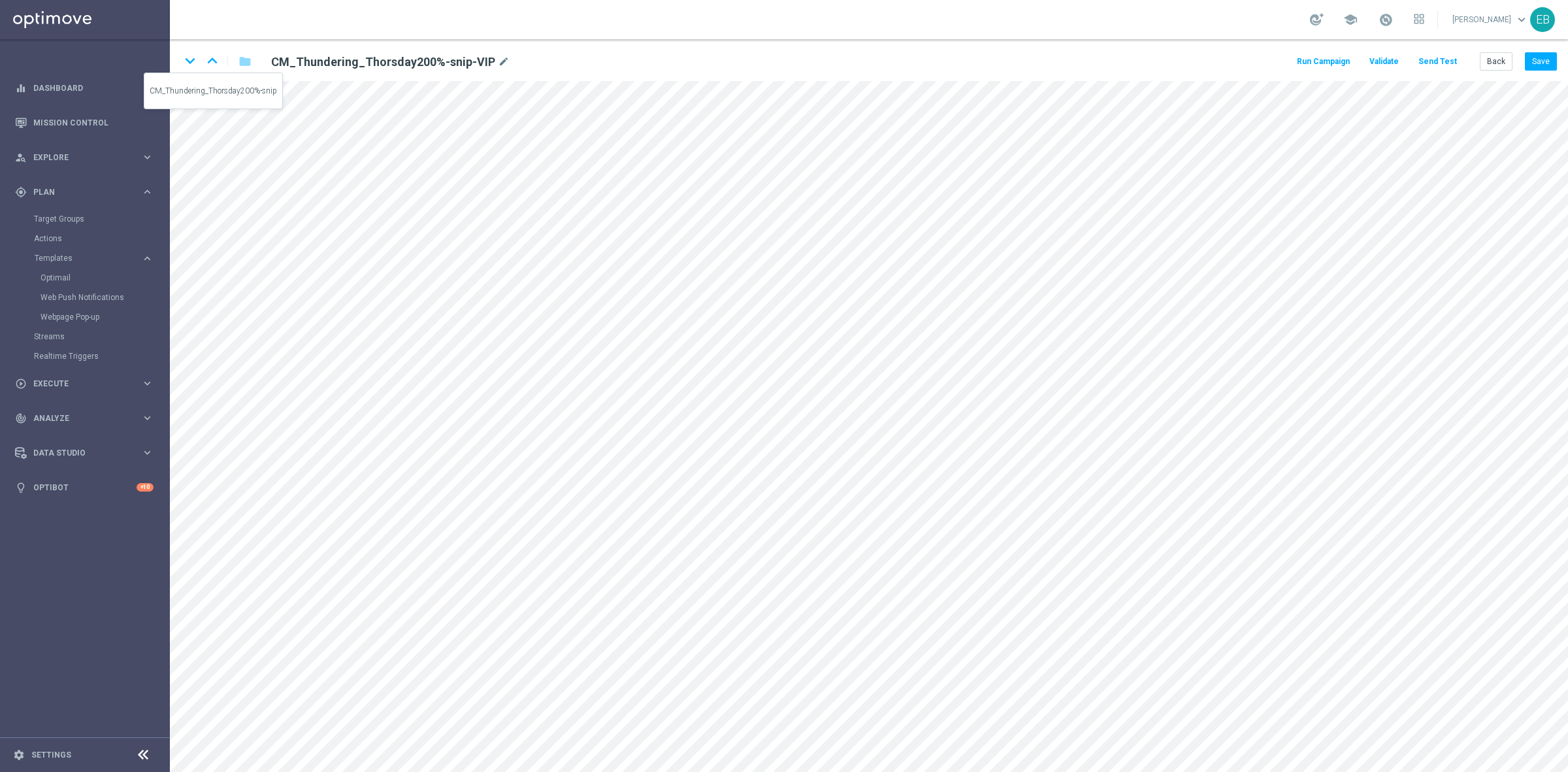
click at [213, 61] on icon "keyboard_arrow_up" at bounding box center [212, 61] width 20 height 20
click at [1538, 61] on button "Save" at bounding box center [1540, 61] width 32 height 18
click at [209, 63] on icon "keyboard_arrow_up" at bounding box center [212, 61] width 20 height 20
click at [1531, 61] on button "Save" at bounding box center [1540, 61] width 32 height 18
click at [216, 58] on icon "keyboard_arrow_up" at bounding box center [212, 61] width 20 height 20
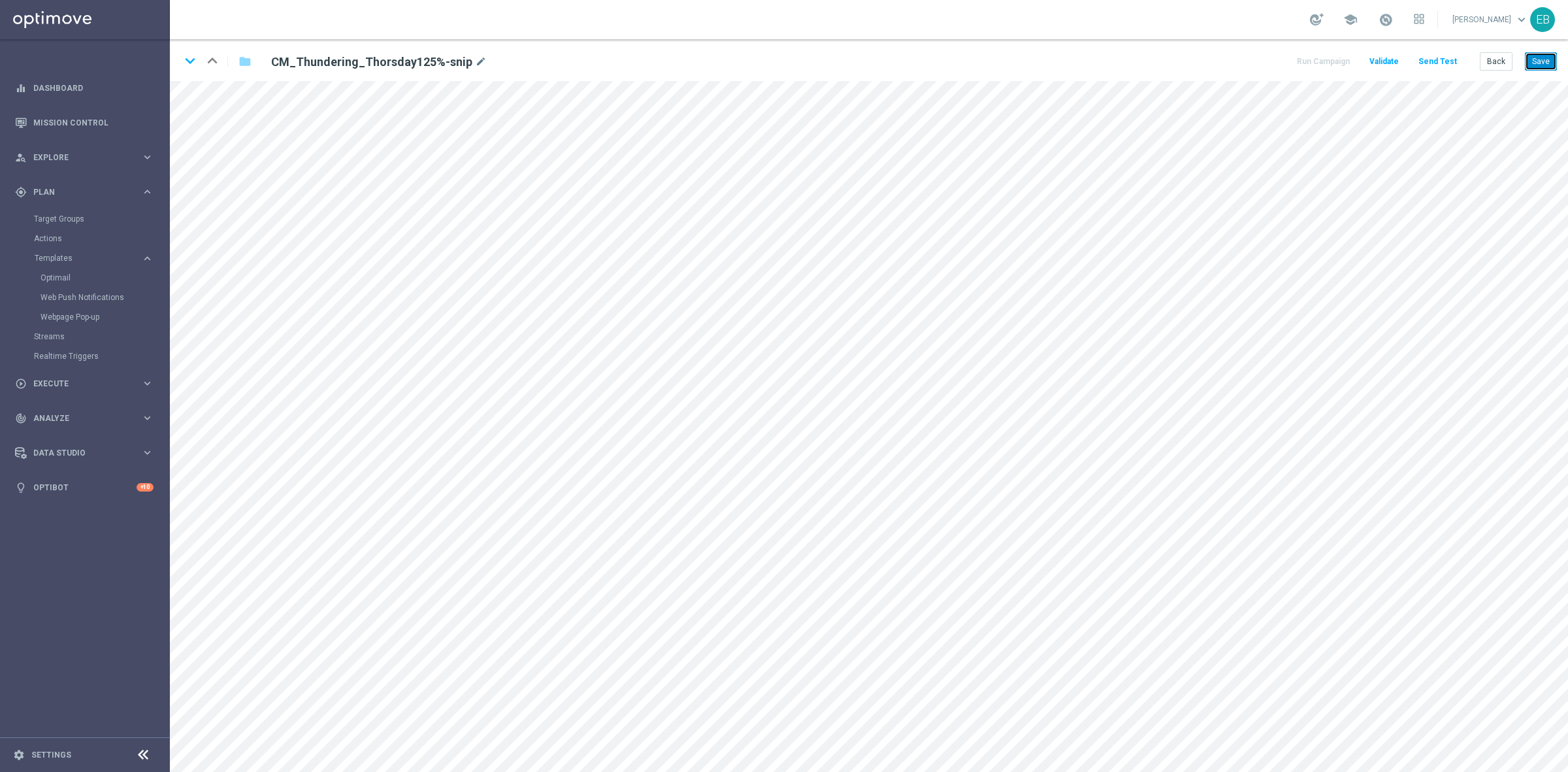
click at [1544, 52] on button "Save" at bounding box center [1540, 61] width 32 height 18
click at [1508, 57] on button "Back" at bounding box center [1496, 61] width 33 height 18
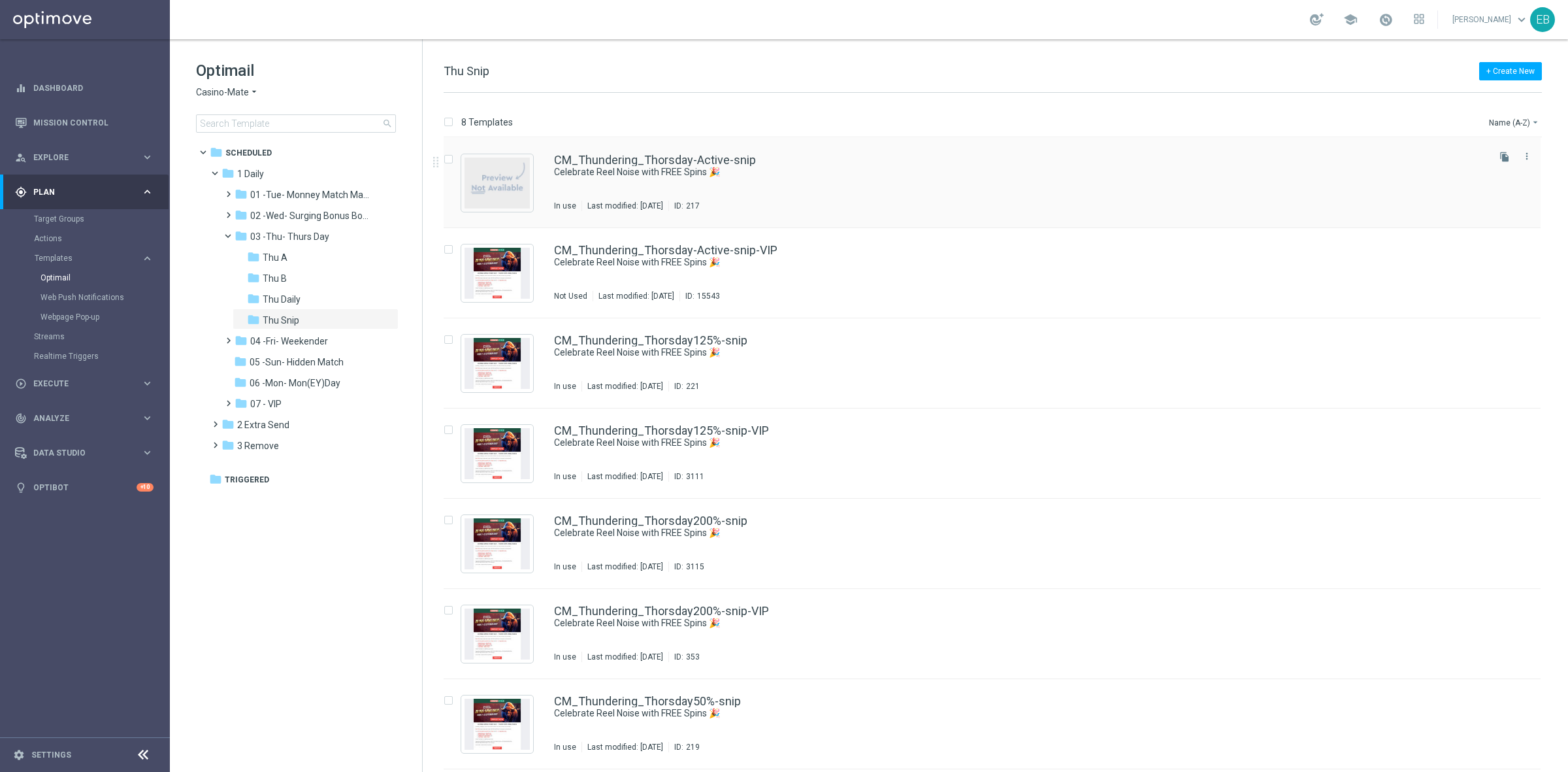
click at [944, 188] on div "CM_Thundering_Thorsday-Active-snip Celebrate Reel Noise with FREE Spins 🎉 In us…" at bounding box center [1020, 183] width 932 height 57
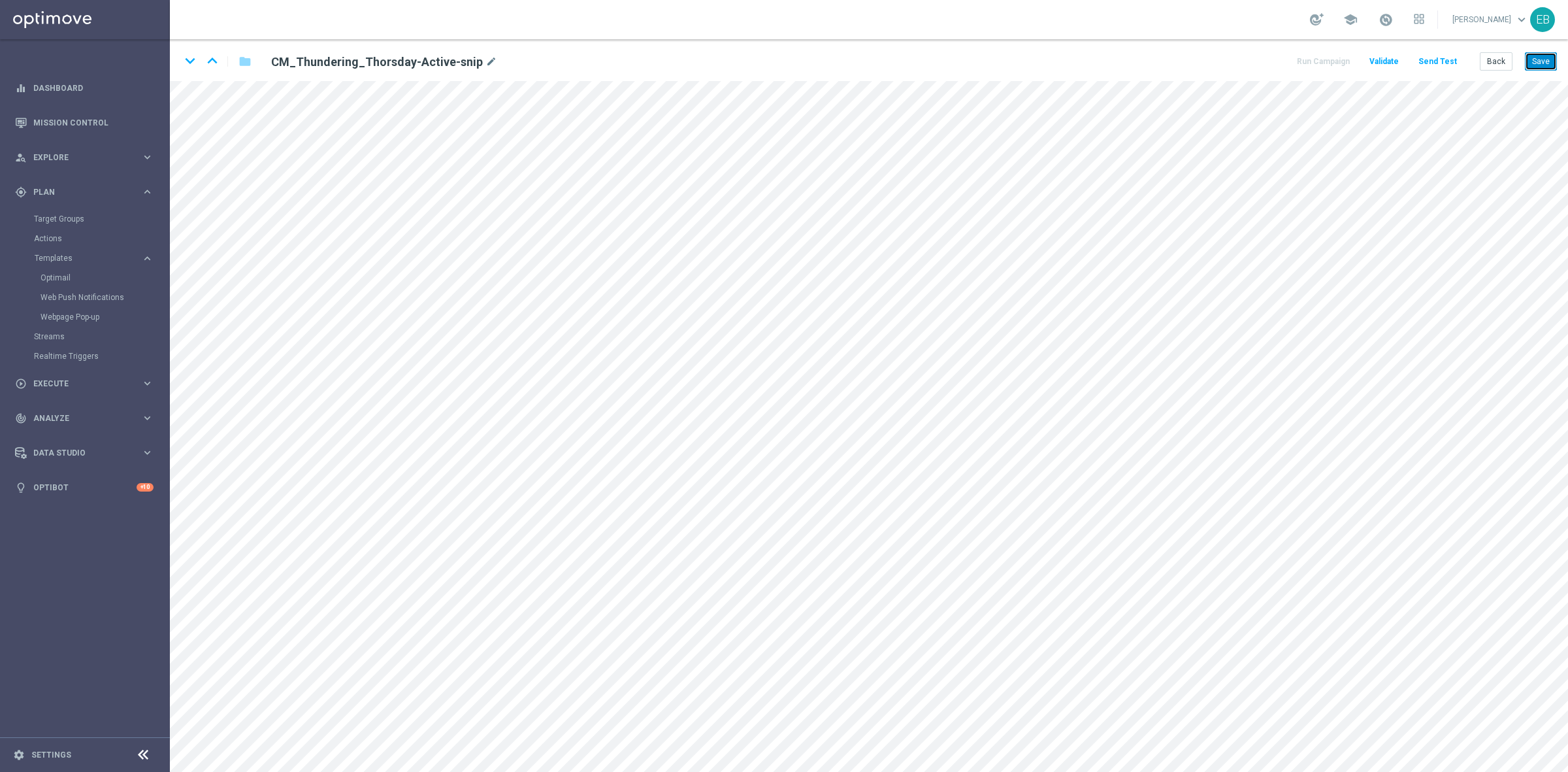
click at [1544, 61] on button "Save" at bounding box center [1540, 61] width 32 height 18
click at [194, 64] on icon "keyboard_arrow_down" at bounding box center [190, 61] width 20 height 20
click at [1548, 63] on button "Save" at bounding box center [1540, 61] width 32 height 18
click at [209, 62] on icon "keyboard_arrow_up" at bounding box center [212, 61] width 20 height 20
click at [1551, 62] on button "Save" at bounding box center [1540, 61] width 32 height 18
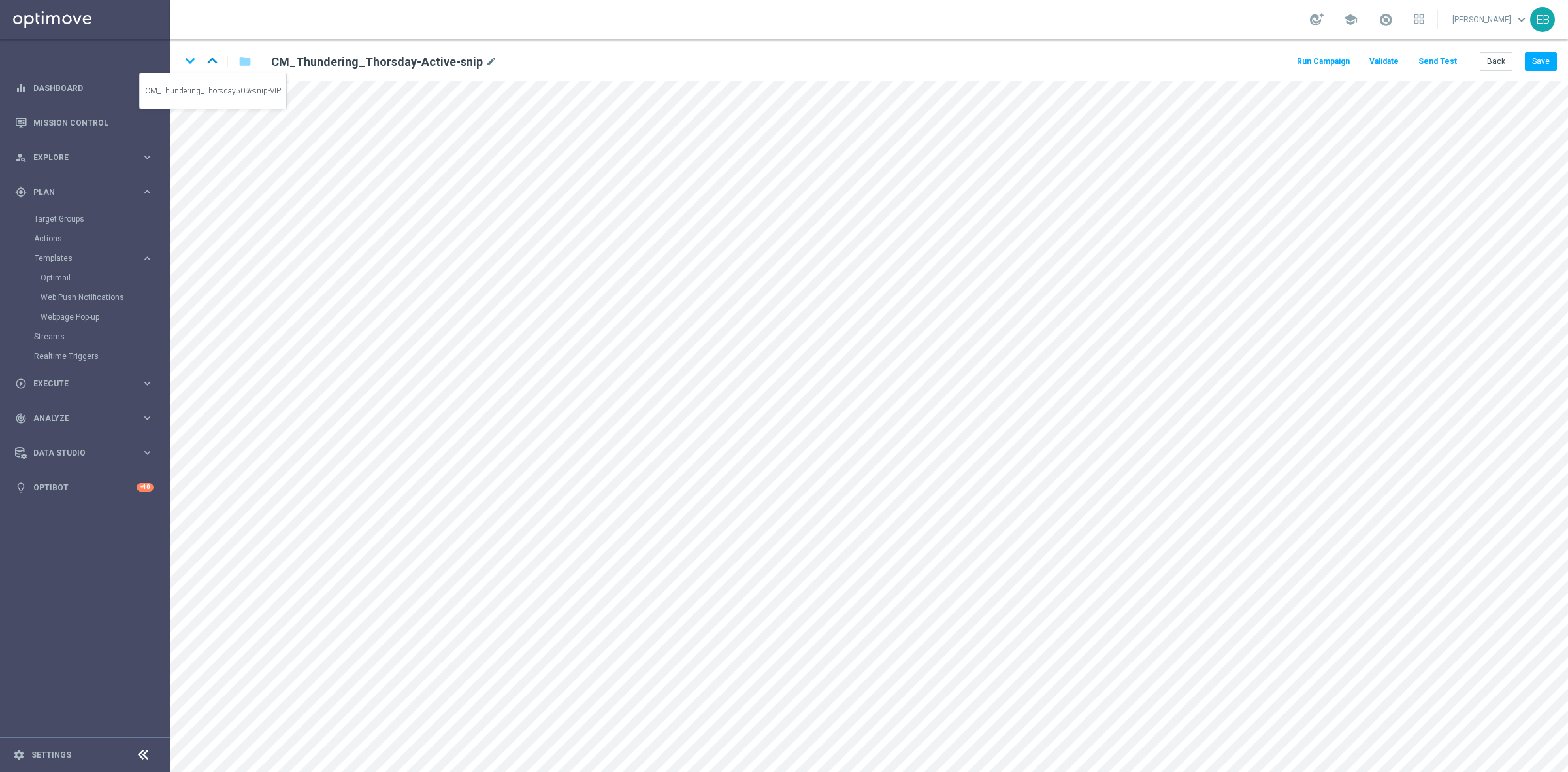
click at [207, 58] on icon "keyboard_arrow_up" at bounding box center [212, 61] width 20 height 20
click at [1541, 67] on button "Save" at bounding box center [1540, 61] width 32 height 18
click at [216, 59] on icon "keyboard_arrow_up" at bounding box center [212, 61] width 20 height 20
click at [1538, 57] on button "Save" at bounding box center [1540, 61] width 32 height 18
click at [1536, 61] on button "Save" at bounding box center [1540, 61] width 32 height 18
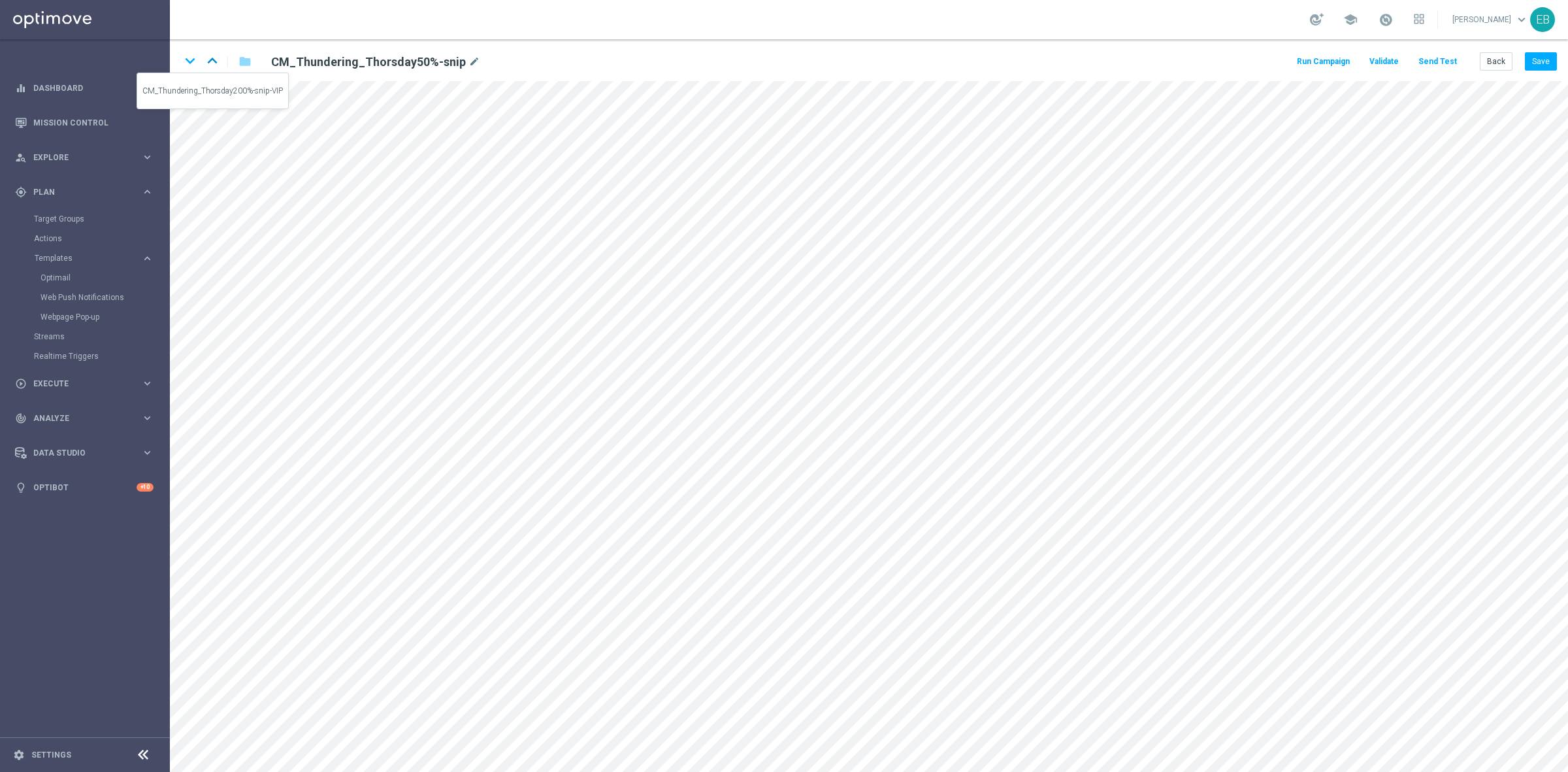
click at [219, 60] on icon "keyboard_arrow_up" at bounding box center [212, 61] width 20 height 20
click at [1531, 59] on button "Save" at bounding box center [1540, 61] width 32 height 18
click at [1545, 63] on button "Save" at bounding box center [1540, 61] width 32 height 18
click at [211, 60] on icon "keyboard_arrow_up" at bounding box center [212, 61] width 20 height 20
click at [1531, 63] on button "Save" at bounding box center [1540, 61] width 32 height 18
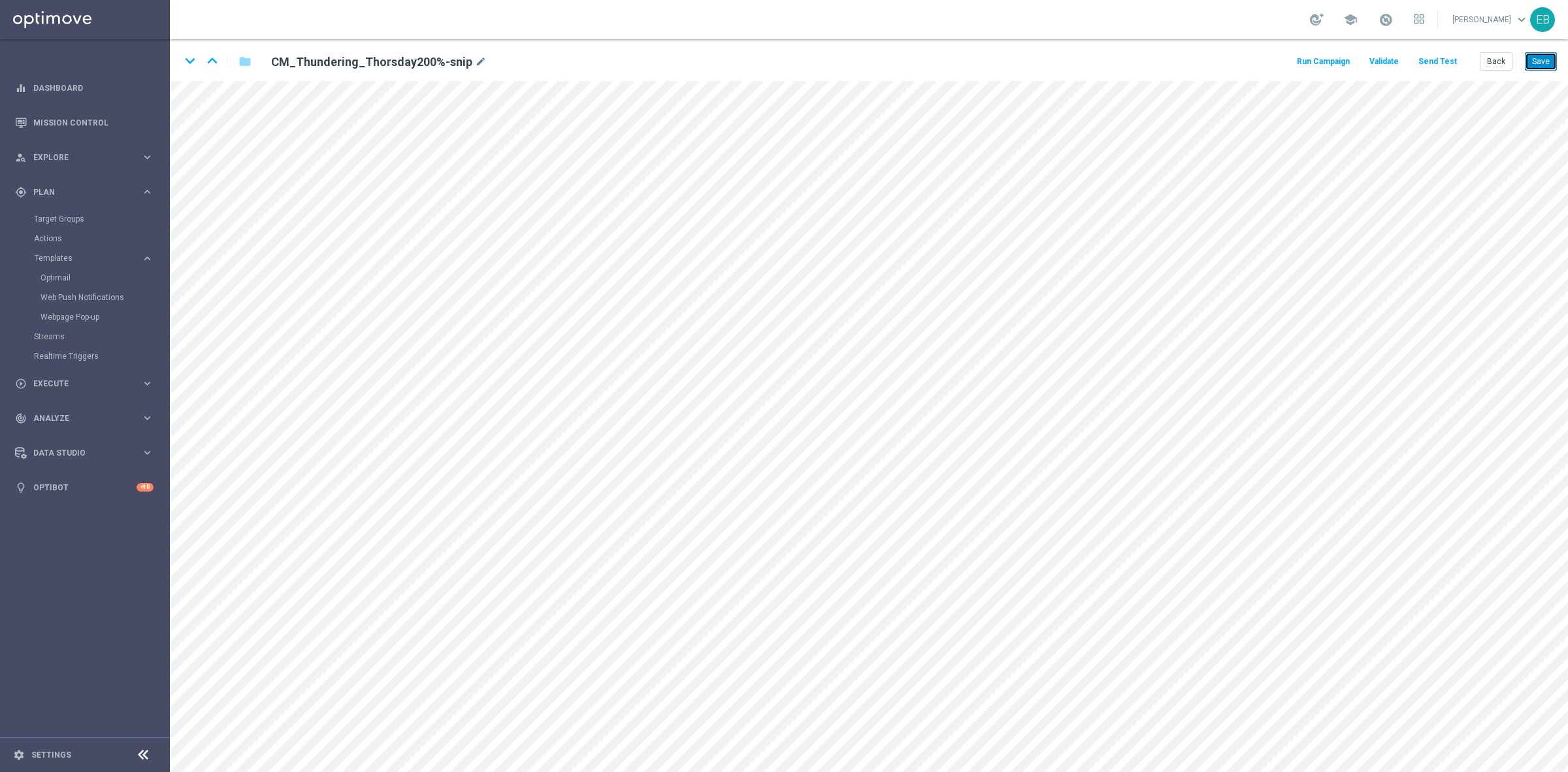
click at [1543, 57] on button "Save" at bounding box center [1540, 61] width 32 height 18
click at [214, 61] on icon "keyboard_arrow_up" at bounding box center [212, 61] width 20 height 20
click at [1536, 60] on button "Save" at bounding box center [1540, 61] width 32 height 18
click at [1535, 58] on button "Save" at bounding box center [1540, 61] width 32 height 18
click at [1541, 64] on button "Save" at bounding box center [1540, 61] width 32 height 18
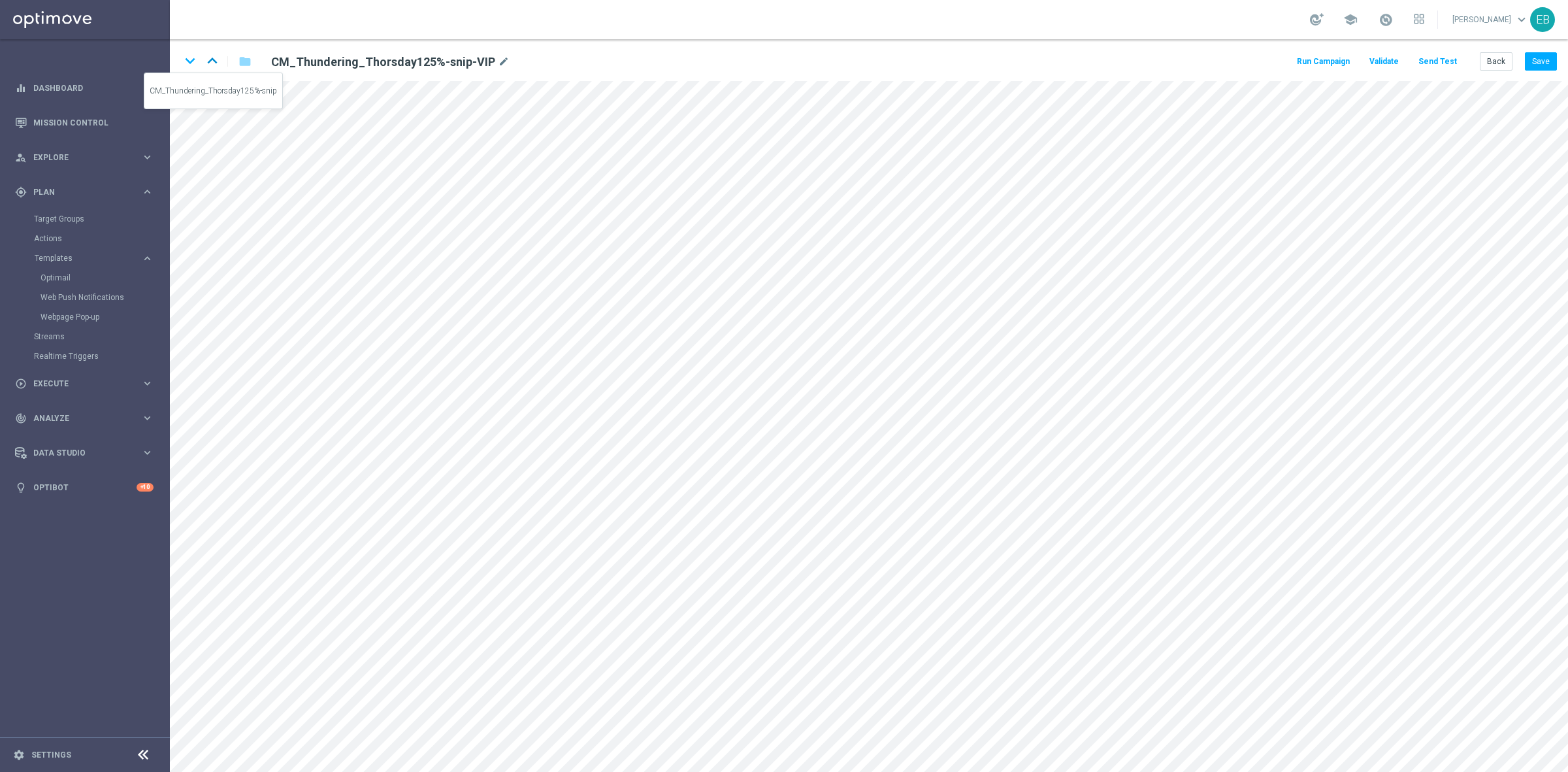
click at [217, 62] on icon "keyboard_arrow_up" at bounding box center [212, 61] width 20 height 20
click at [1543, 54] on button "Save" at bounding box center [1540, 61] width 32 height 18
click at [1541, 65] on button "Save" at bounding box center [1540, 61] width 32 height 18
click at [1498, 64] on button "Back" at bounding box center [1496, 61] width 33 height 18
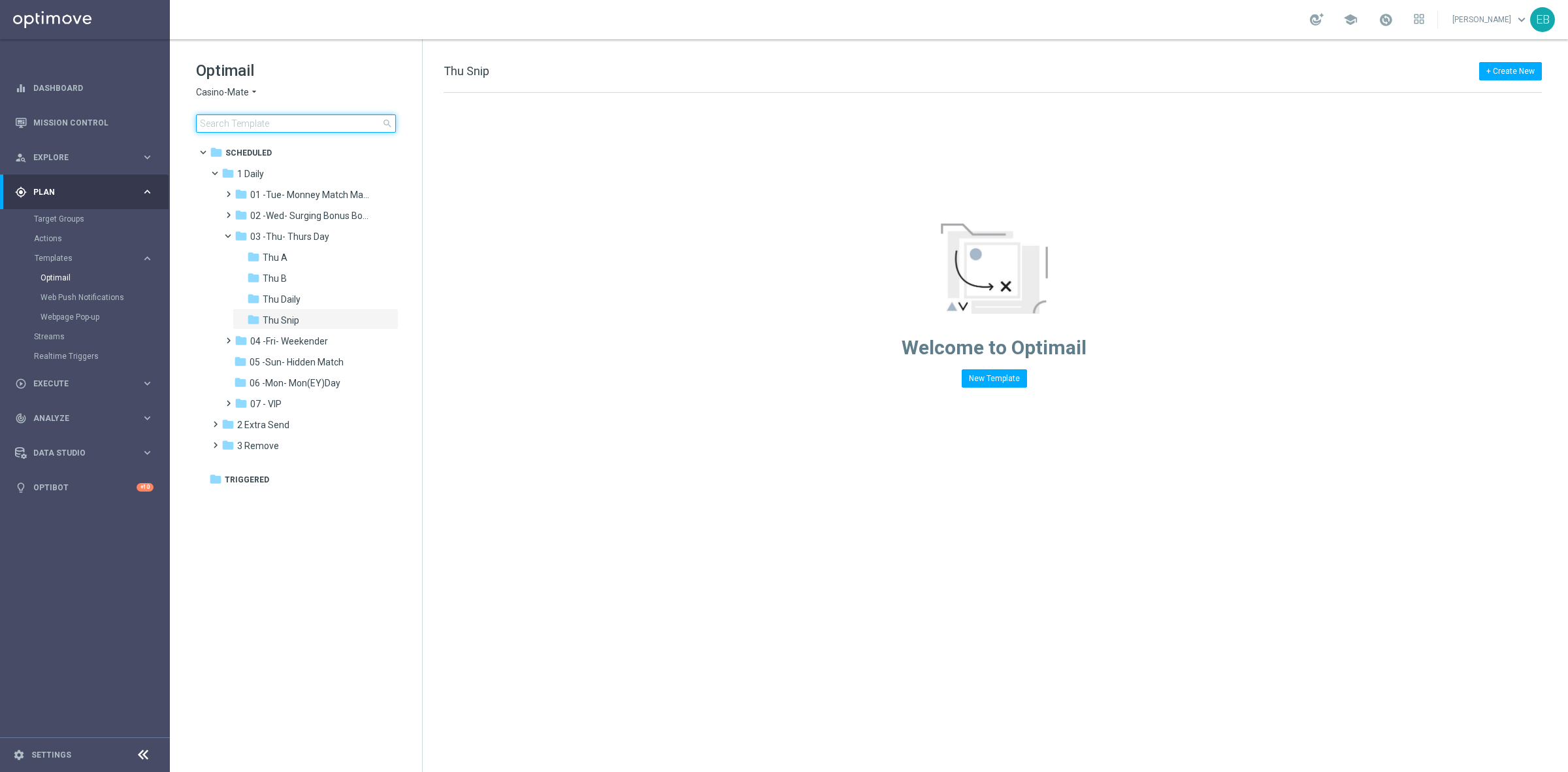
click at [273, 124] on input at bounding box center [296, 124] width 200 height 18
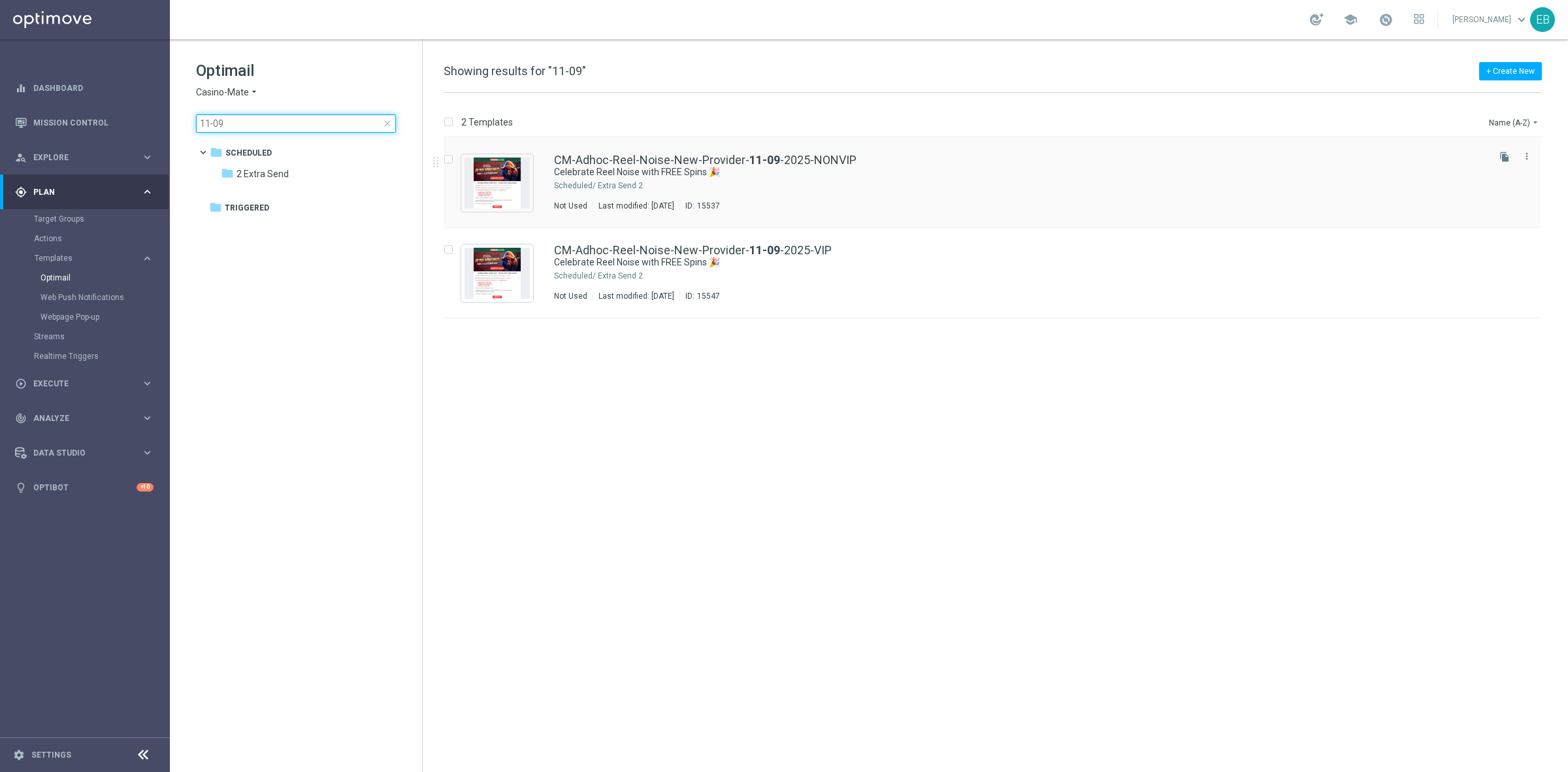
type input "11-09"
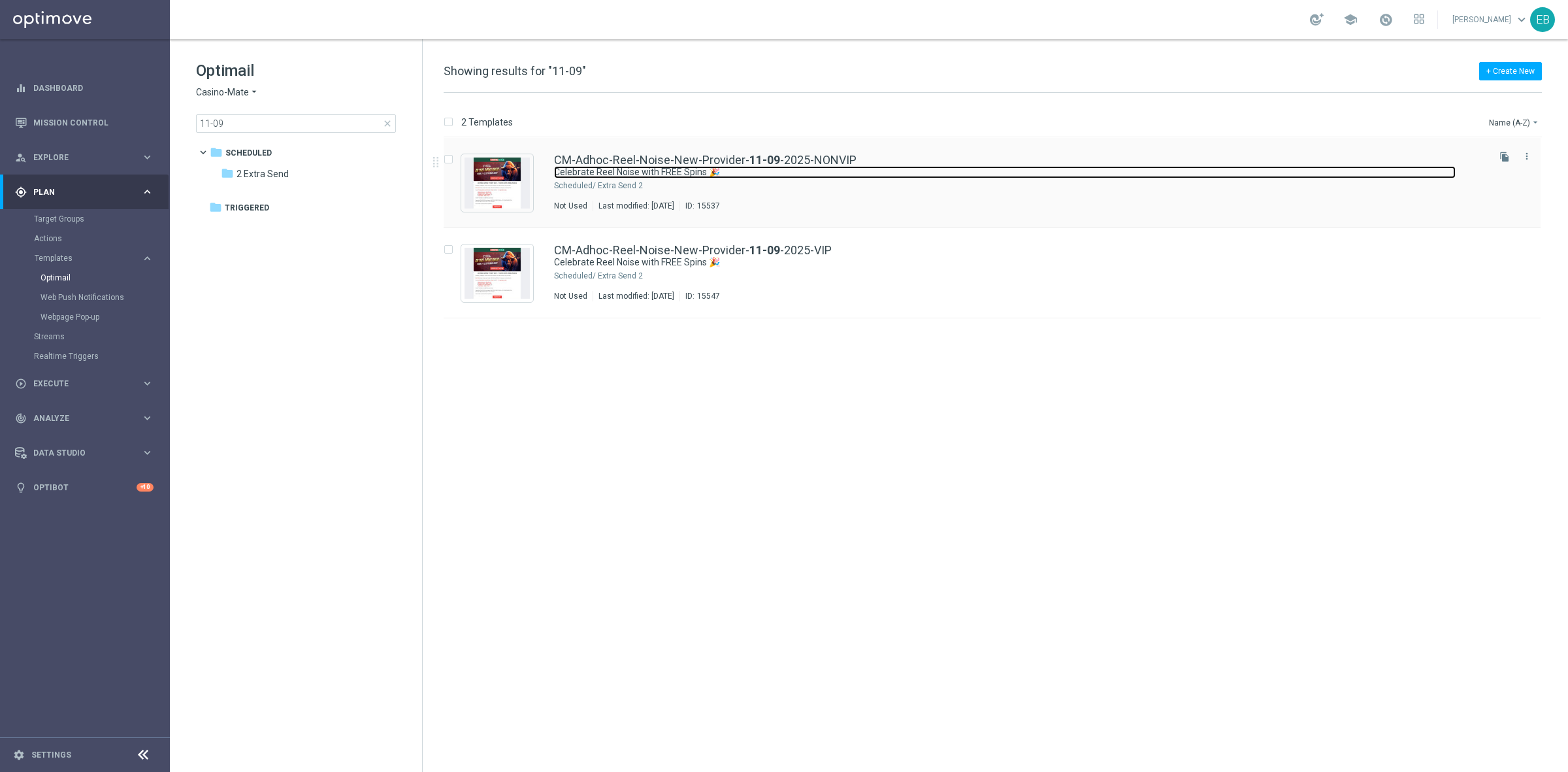
click at [952, 167] on link "Celebrate Reel Noise with FREE Spins 🎉" at bounding box center [1004, 172] width 902 height 12
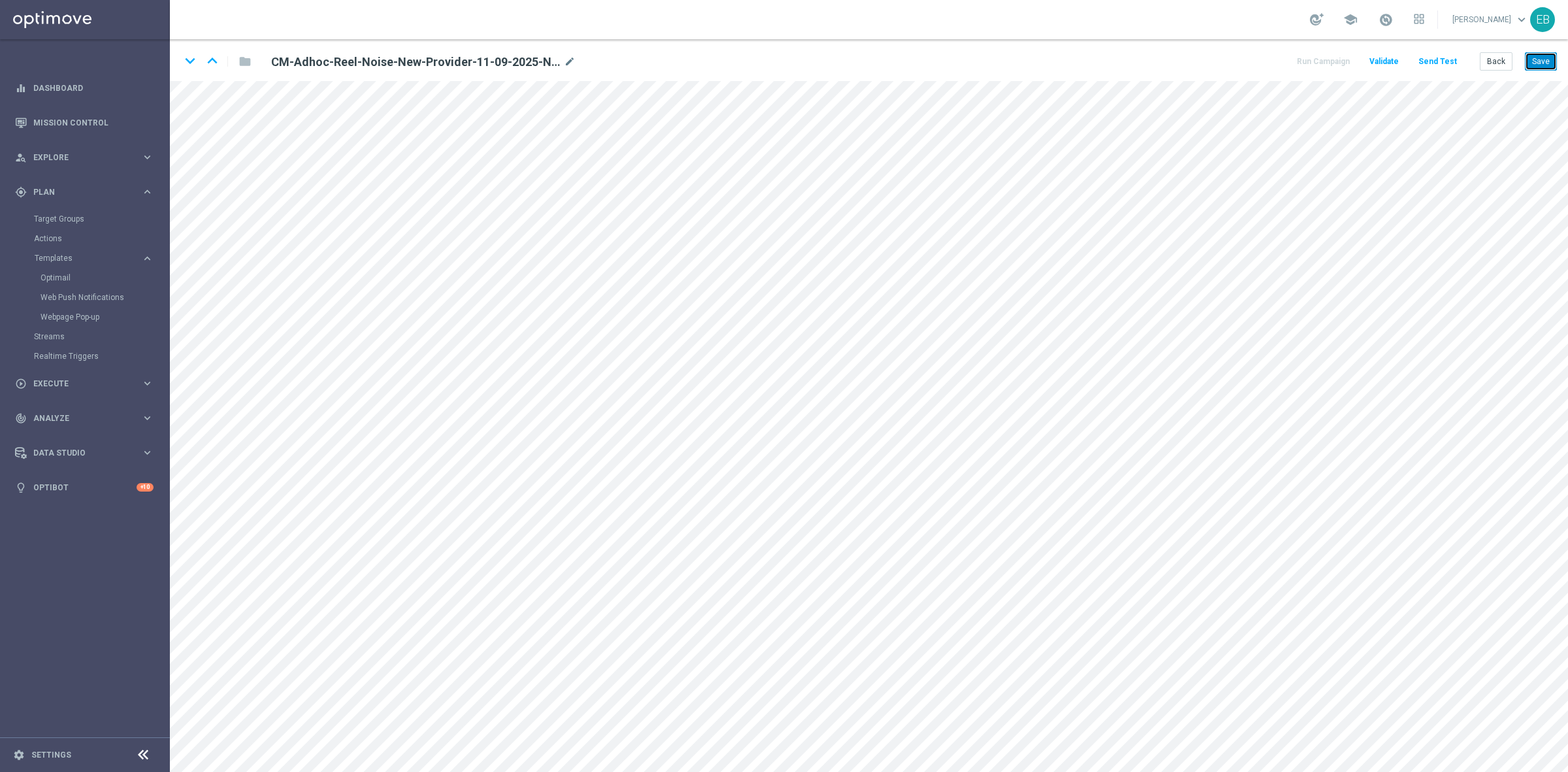
click at [1539, 60] on button "Save" at bounding box center [1540, 61] width 32 height 18
click at [1543, 68] on button "Save" at bounding box center [1540, 61] width 32 height 18
click at [1507, 59] on button "Back" at bounding box center [1496, 61] width 33 height 18
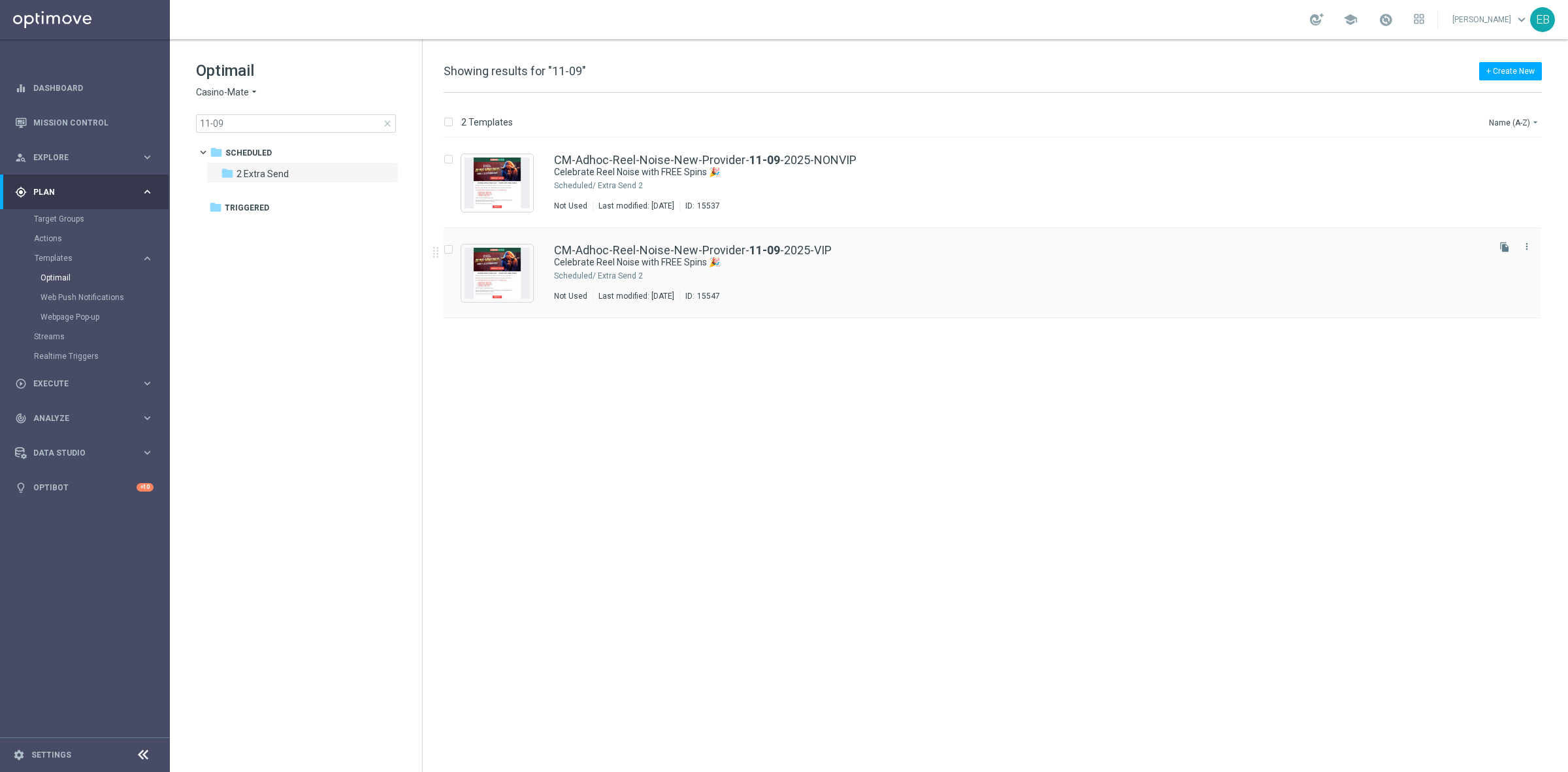
click at [970, 246] on div "CM-Adhoc-Reel-Noise-New-Provider- [DATE]-VIP" at bounding box center [1020, 251] width 932 height 11
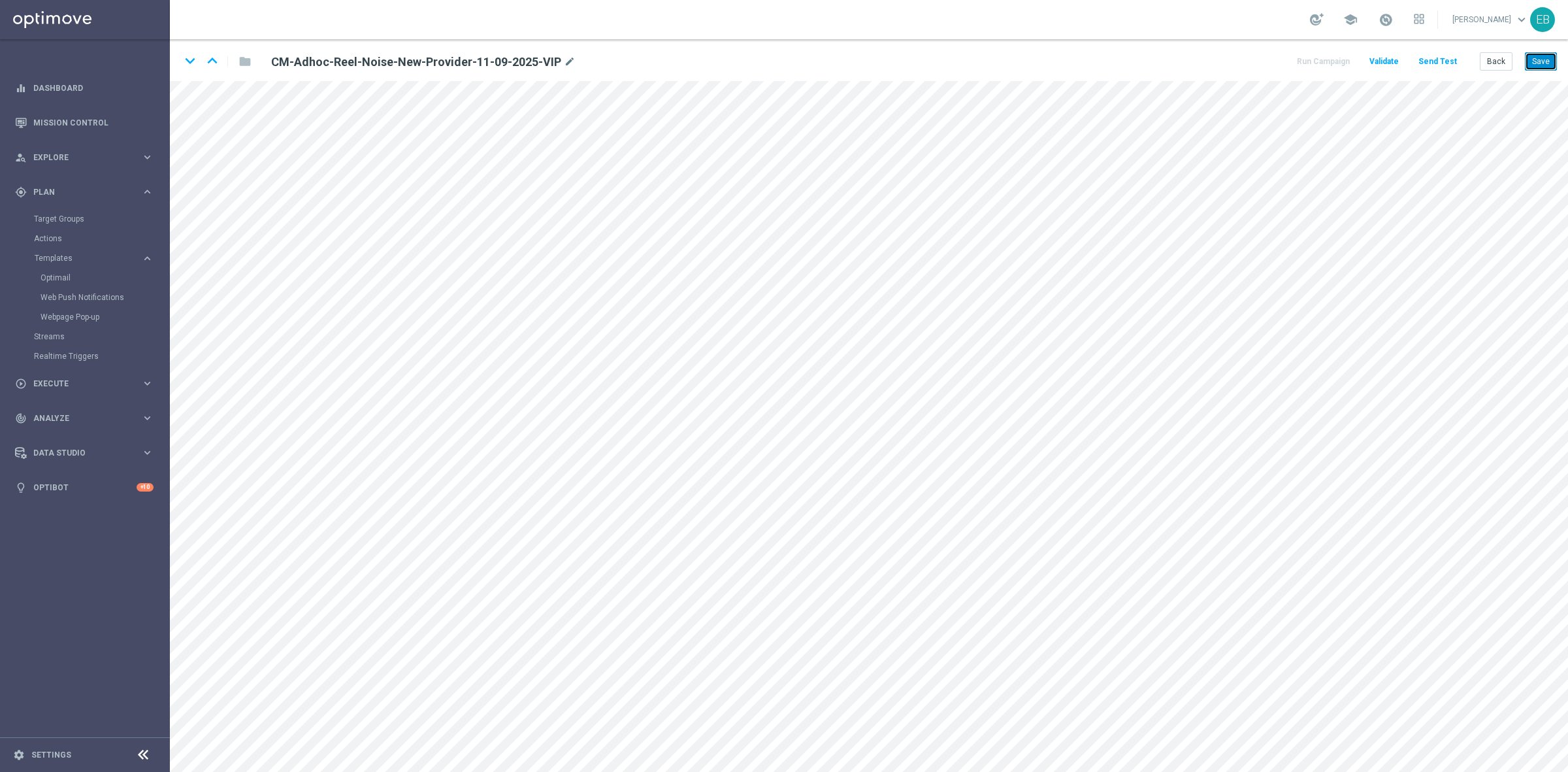
click at [1550, 66] on button "Save" at bounding box center [1540, 61] width 32 height 18
click at [1549, 63] on button "Save" at bounding box center [1540, 61] width 32 height 18
click at [1500, 67] on button "Back" at bounding box center [1496, 61] width 33 height 18
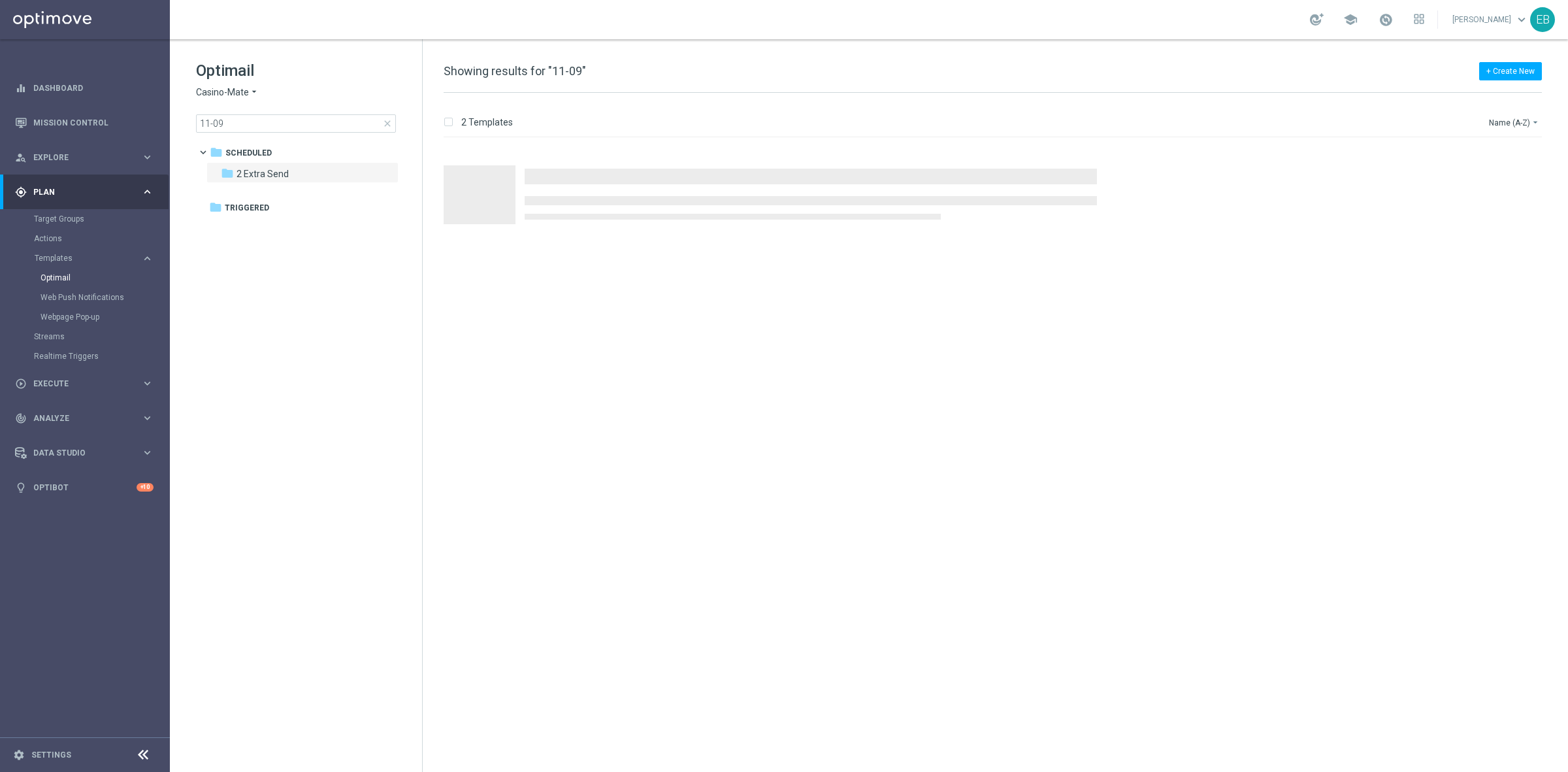
click at [233, 91] on span "Casino-Mate" at bounding box center [222, 92] width 53 height 12
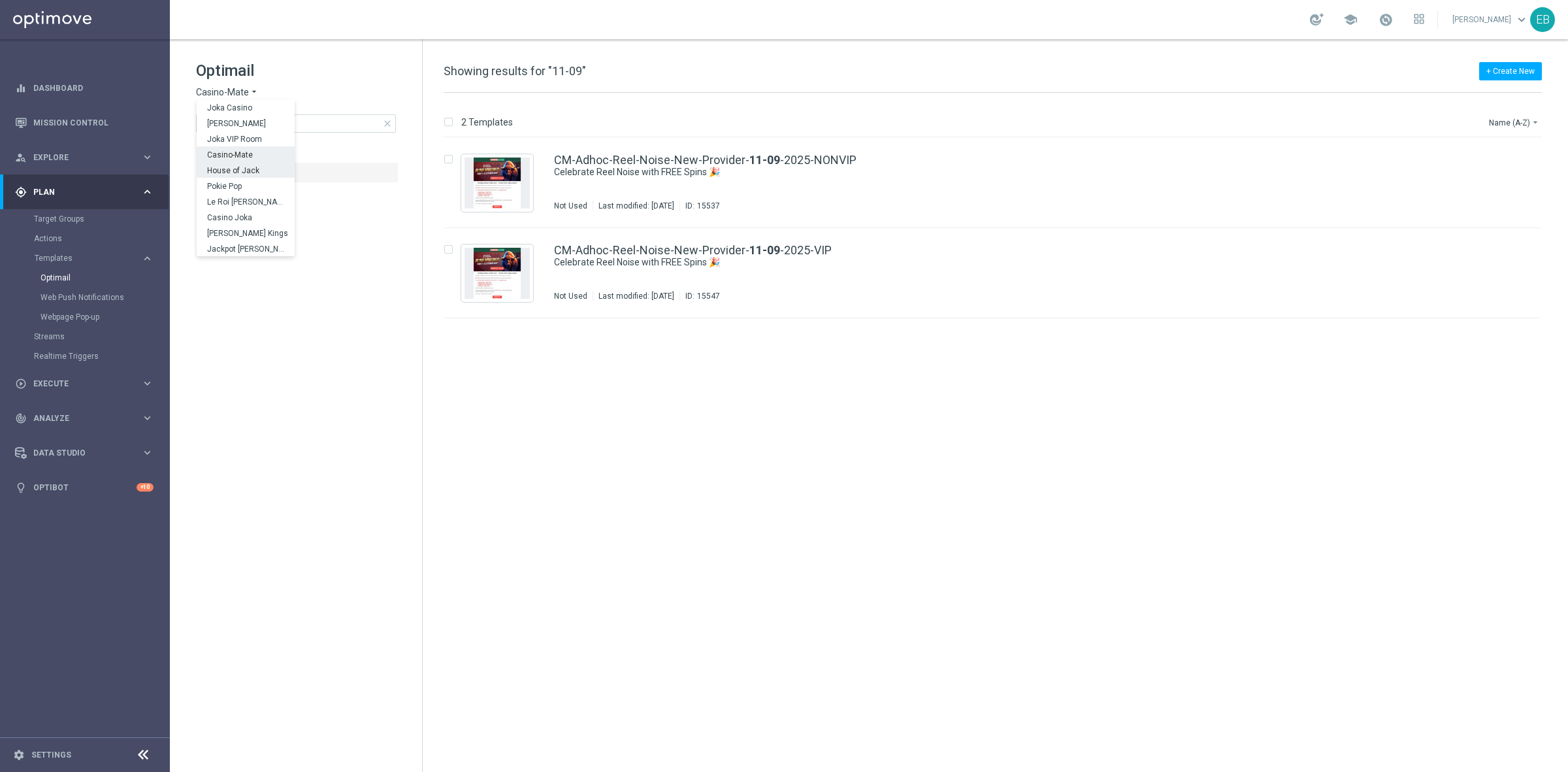
click at [248, 175] on div "House of Jack" at bounding box center [246, 169] width 98 height 15
click at [390, 122] on span "close" at bounding box center [387, 123] width 11 height 11
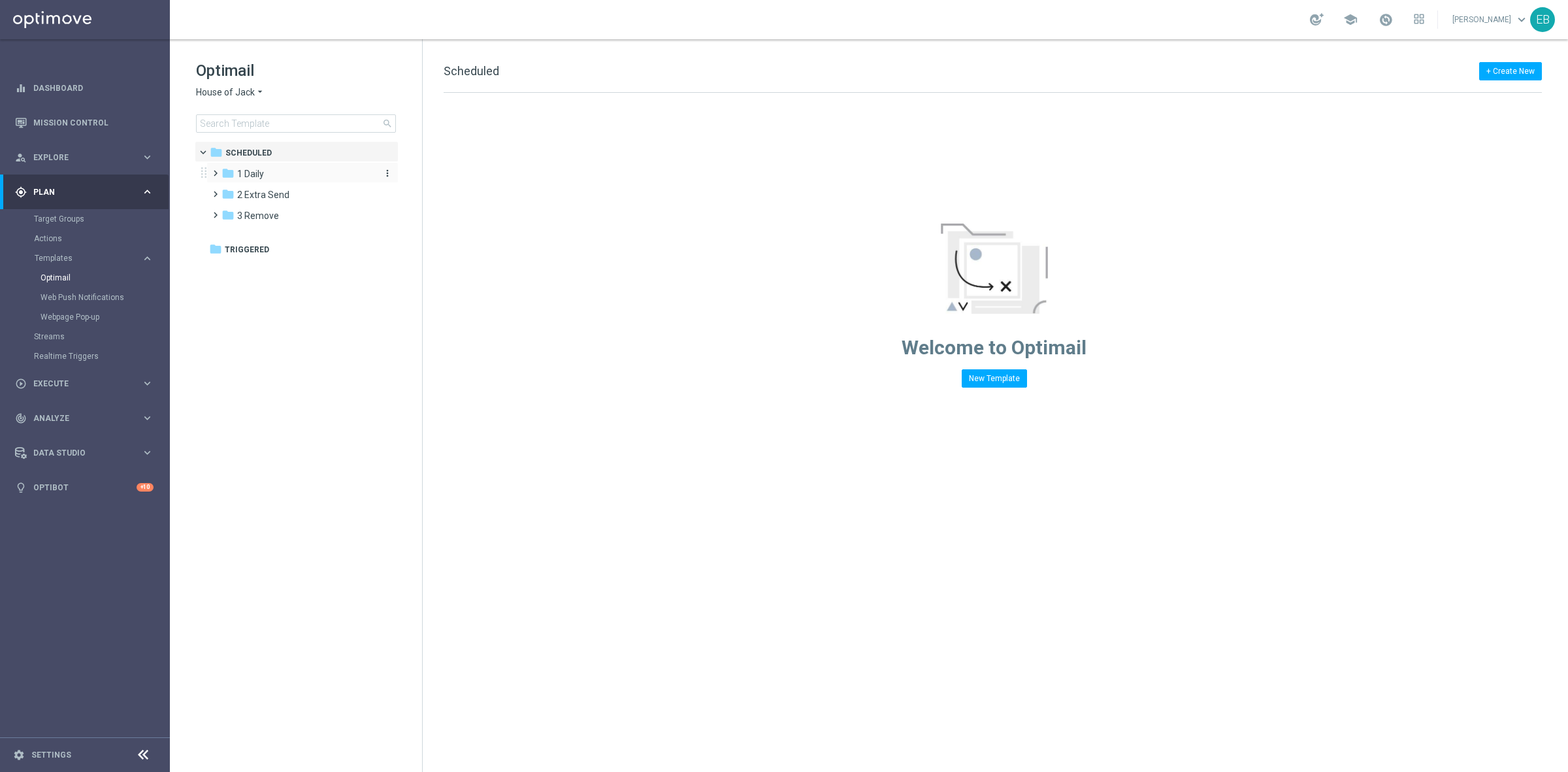
click at [248, 173] on span "1 Daily" at bounding box center [250, 174] width 27 height 11
click at [316, 239] on div "folder 3 - [DATE]" at bounding box center [303, 237] width 139 height 15
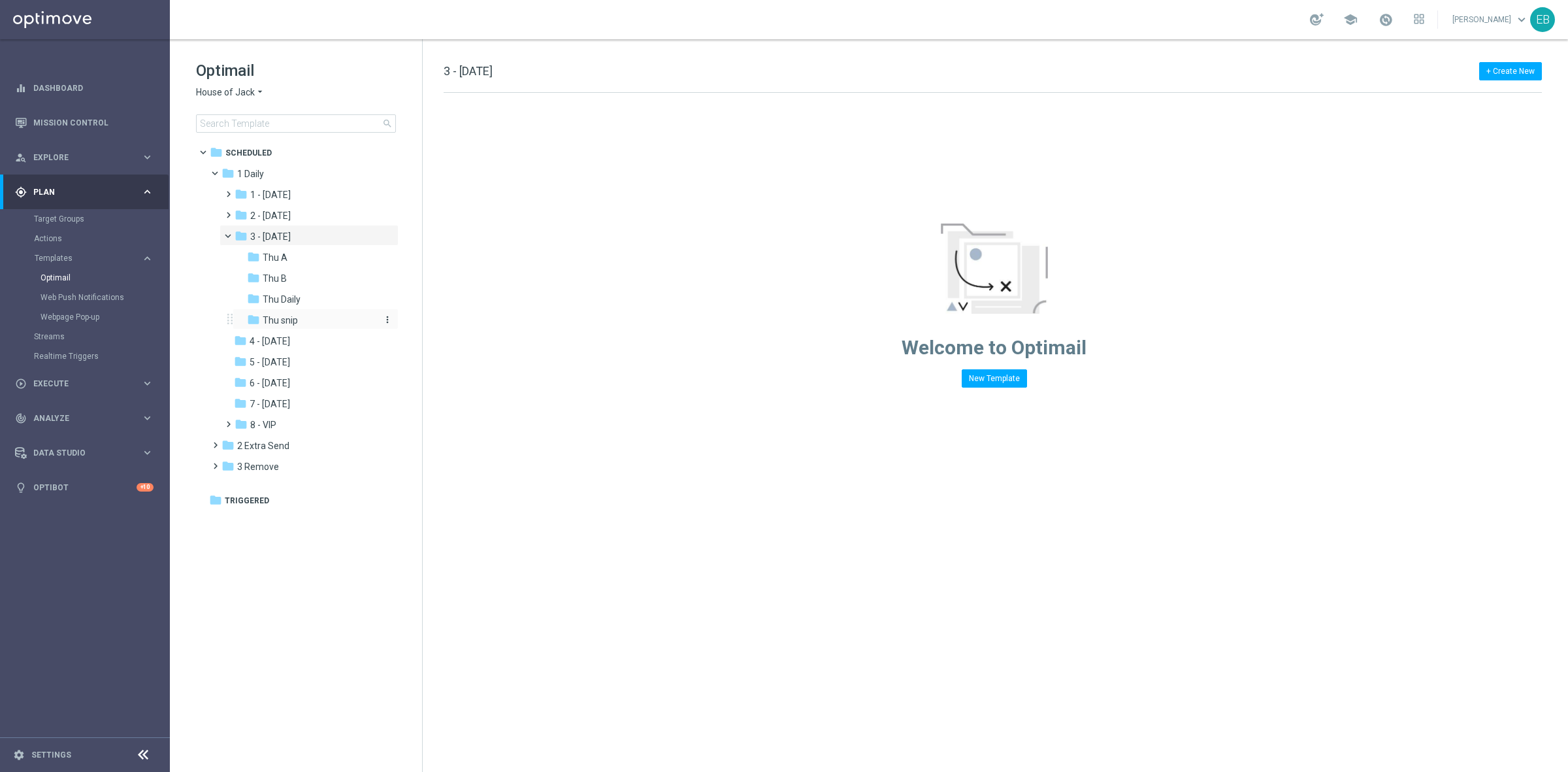
click at [305, 317] on div "folder Thu snip" at bounding box center [311, 321] width 128 height 15
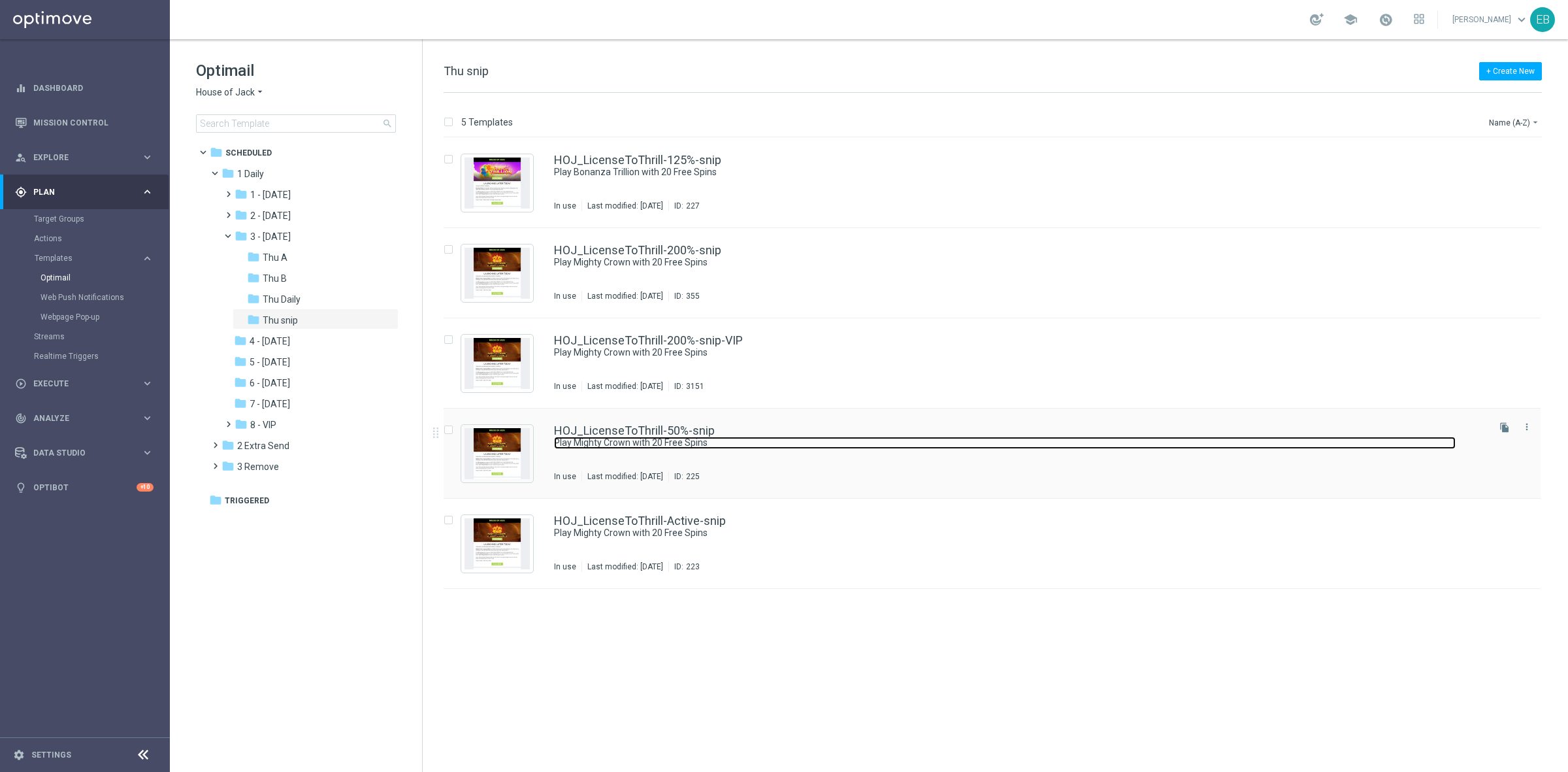
click at [821, 446] on link "Play Mighty Crown with 20 Free Spins" at bounding box center [1004, 443] width 902 height 12
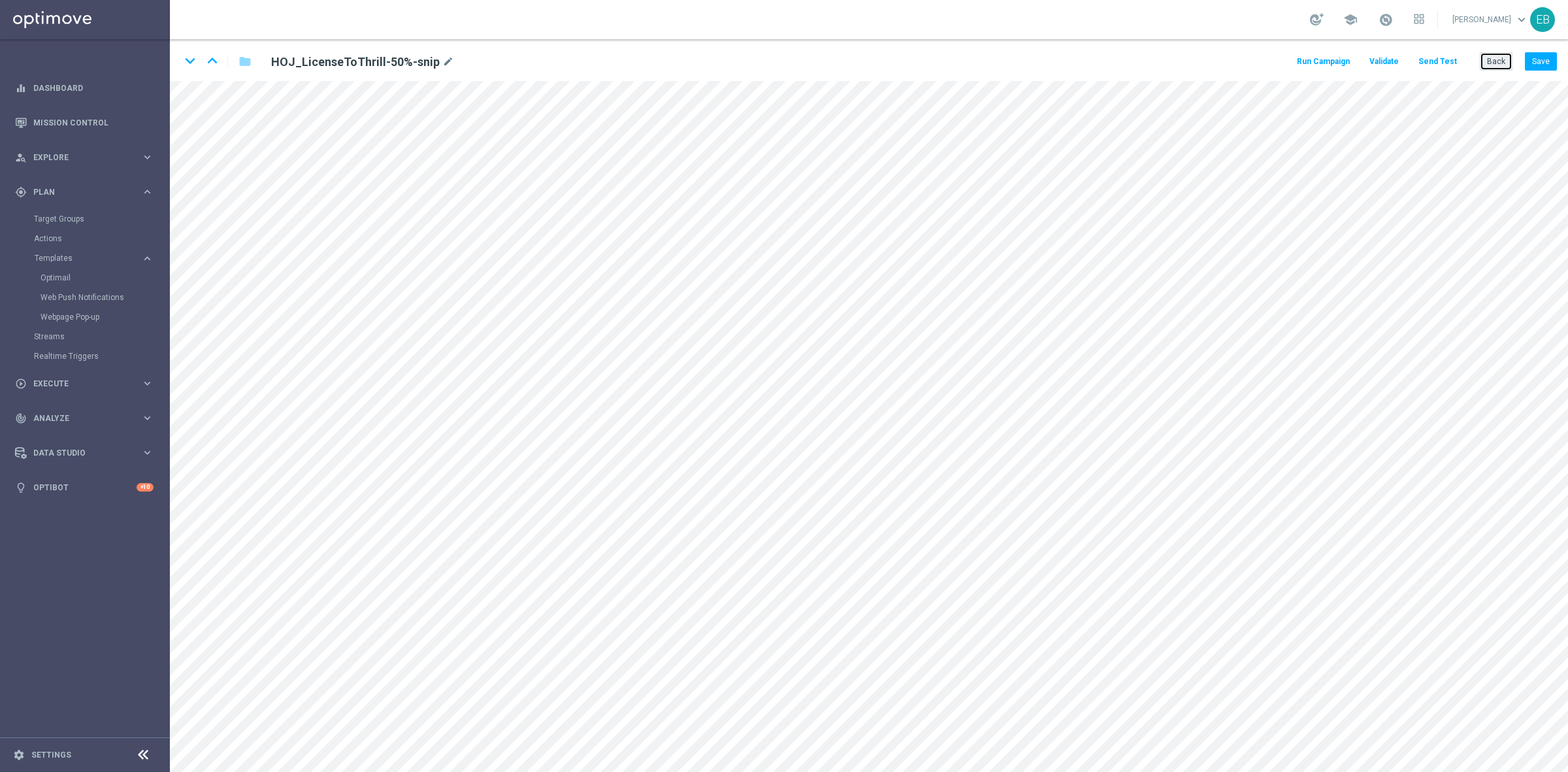
click at [1501, 60] on button "Back" at bounding box center [1496, 61] width 33 height 18
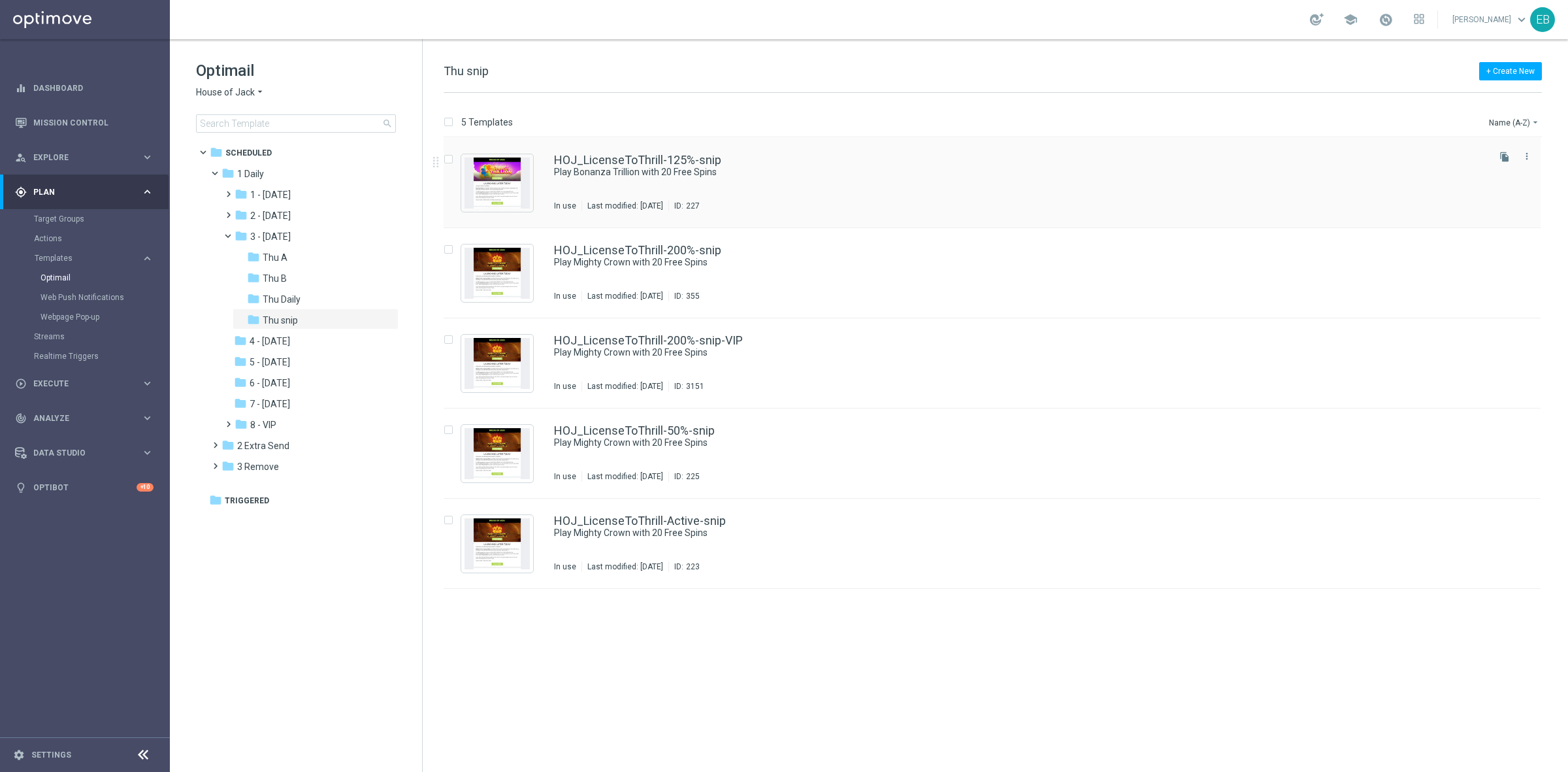
click at [896, 183] on div "HOJ_LicenseToThrill-125%-snip Play Bonanza Trillion with 20 Free Spins In use L…" at bounding box center [1020, 183] width 932 height 57
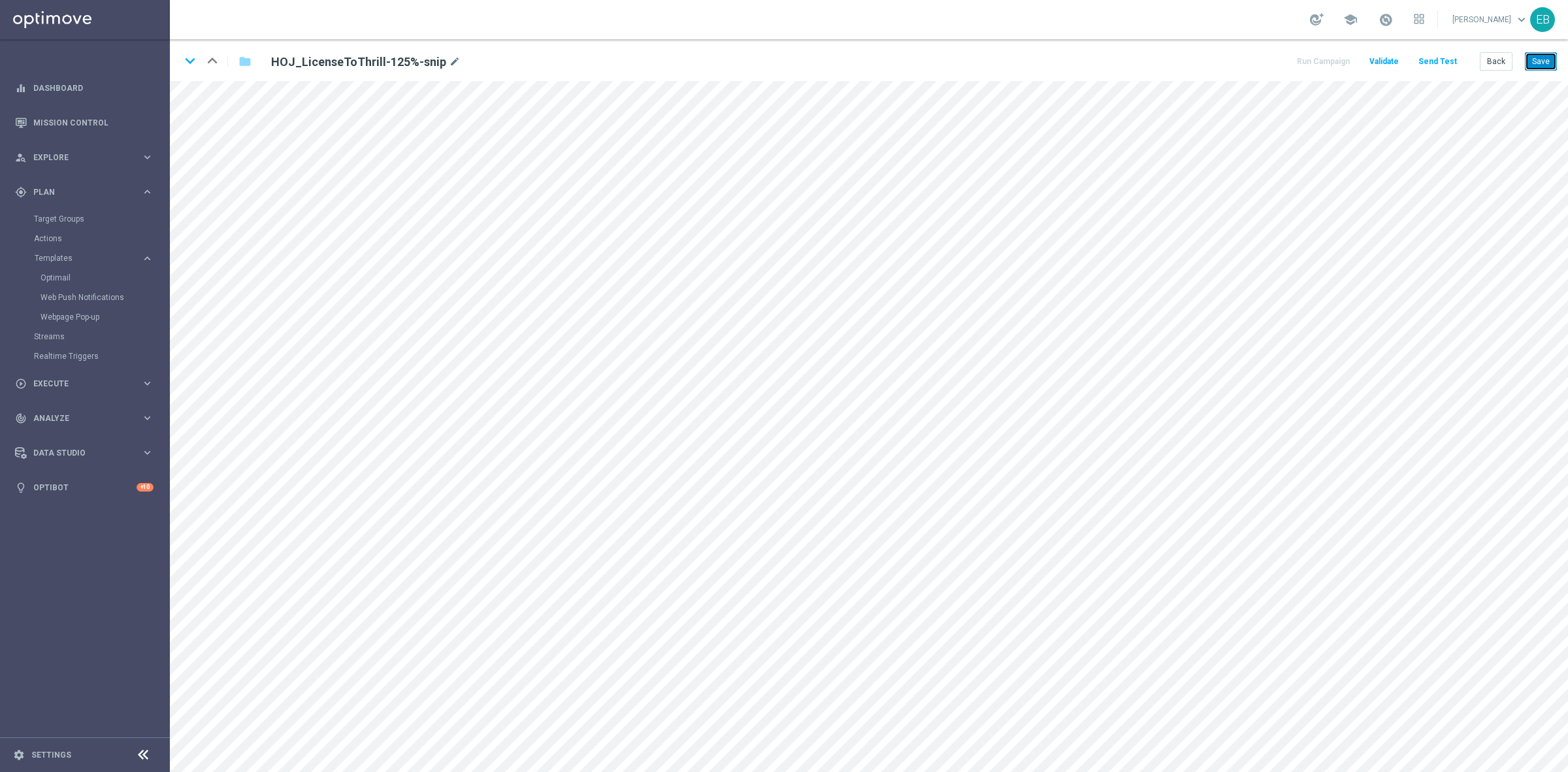
click at [1546, 56] on button "Save" at bounding box center [1540, 61] width 32 height 18
click at [187, 64] on icon "keyboard_arrow_down" at bounding box center [190, 61] width 20 height 20
click at [1547, 58] on button "Save" at bounding box center [1540, 61] width 32 height 18
click at [188, 62] on icon "keyboard_arrow_down" at bounding box center [190, 61] width 20 height 20
click at [1531, 61] on button "Save" at bounding box center [1540, 61] width 32 height 18
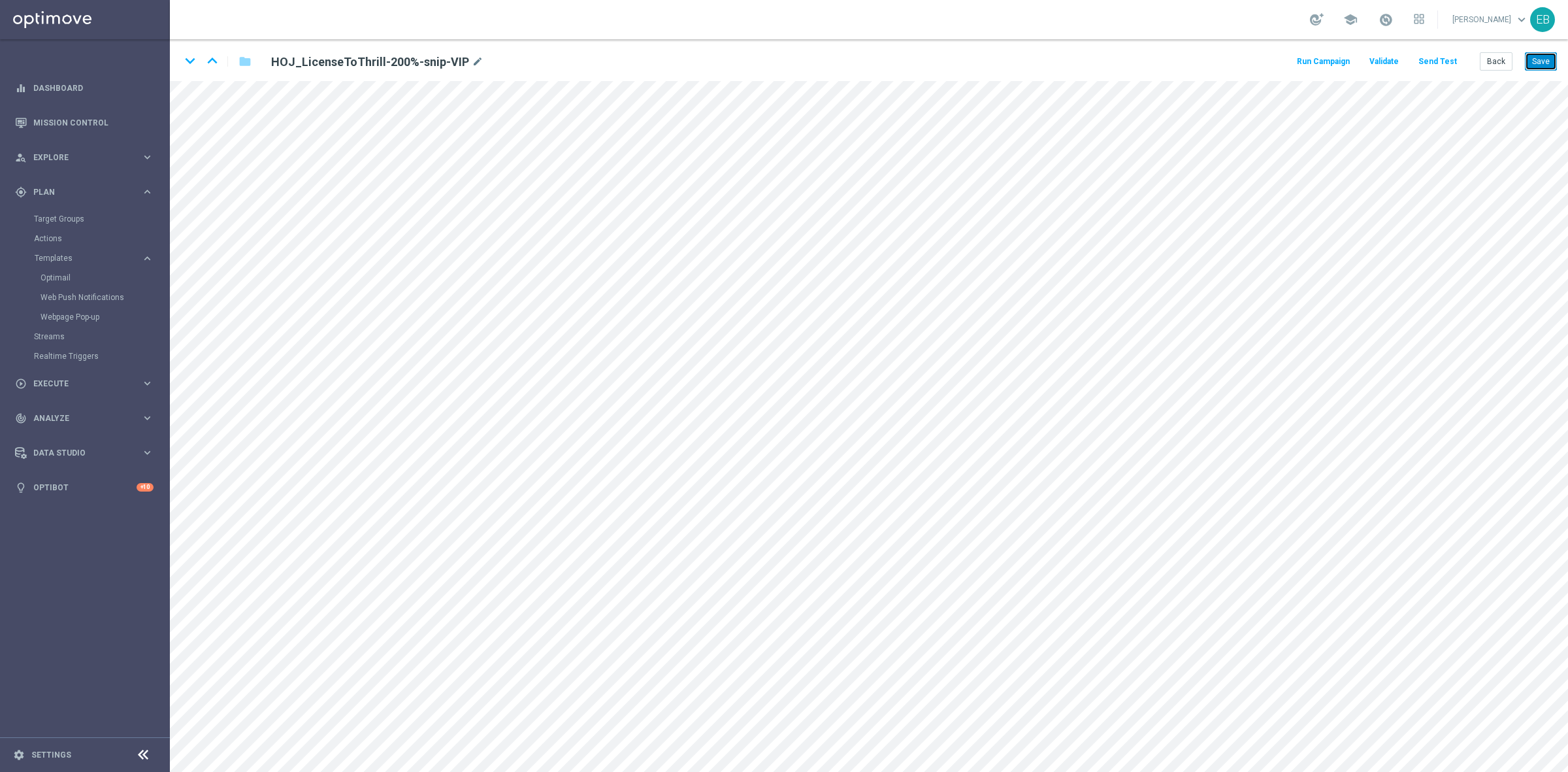
click at [1541, 61] on button "Save" at bounding box center [1540, 61] width 32 height 18
click at [191, 58] on icon "keyboard_arrow_down" at bounding box center [190, 61] width 20 height 20
click at [1540, 63] on button "Save" at bounding box center [1540, 61] width 32 height 18
click at [188, 51] on icon "keyboard_arrow_down" at bounding box center [190, 61] width 20 height 20
click at [1537, 62] on button "Save" at bounding box center [1540, 61] width 32 height 18
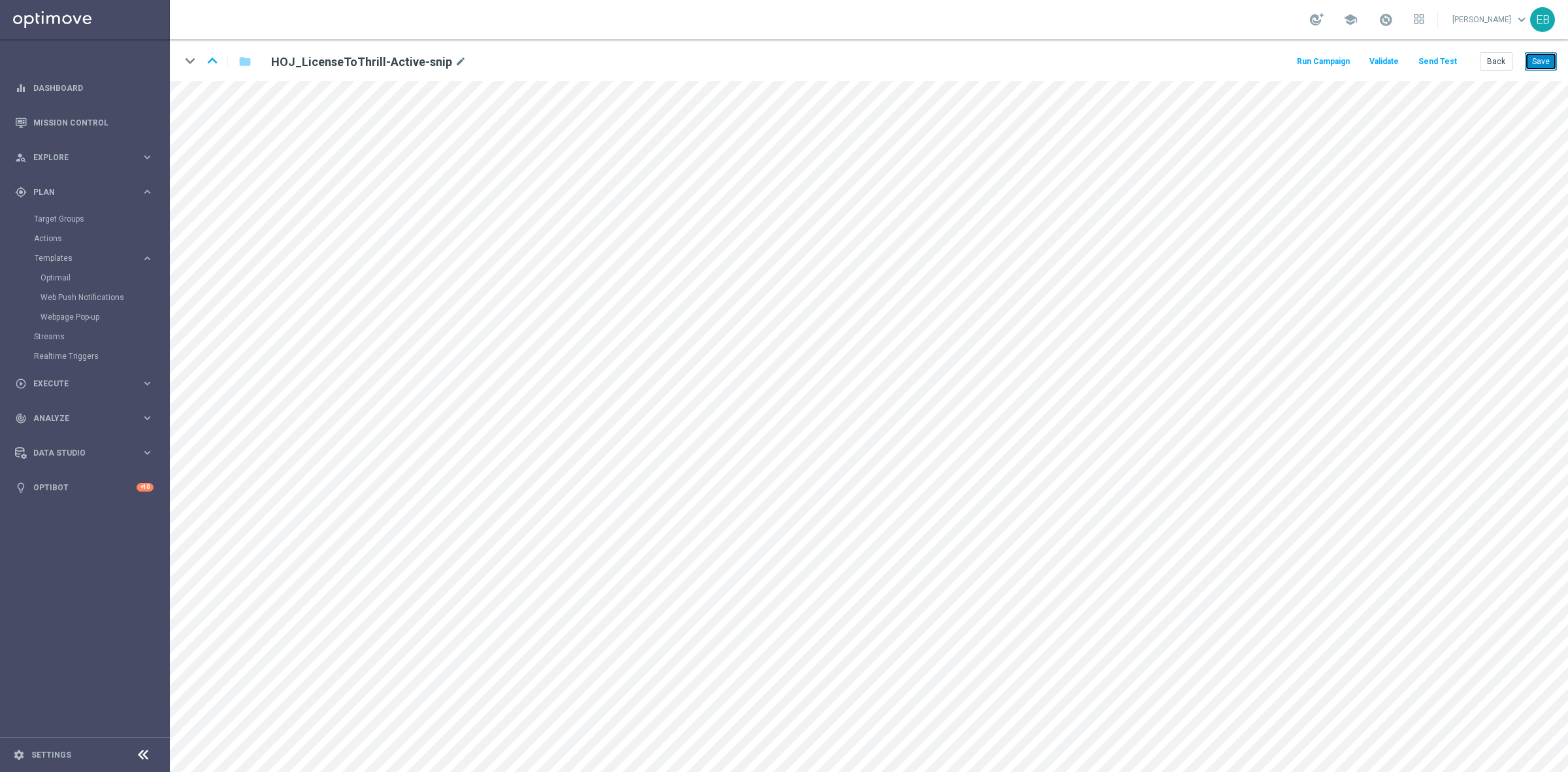
click at [1545, 63] on button "Save" at bounding box center [1540, 61] width 32 height 18
click at [1538, 59] on button "Save" at bounding box center [1540, 61] width 32 height 18
click at [1490, 56] on button "Back" at bounding box center [1496, 61] width 33 height 18
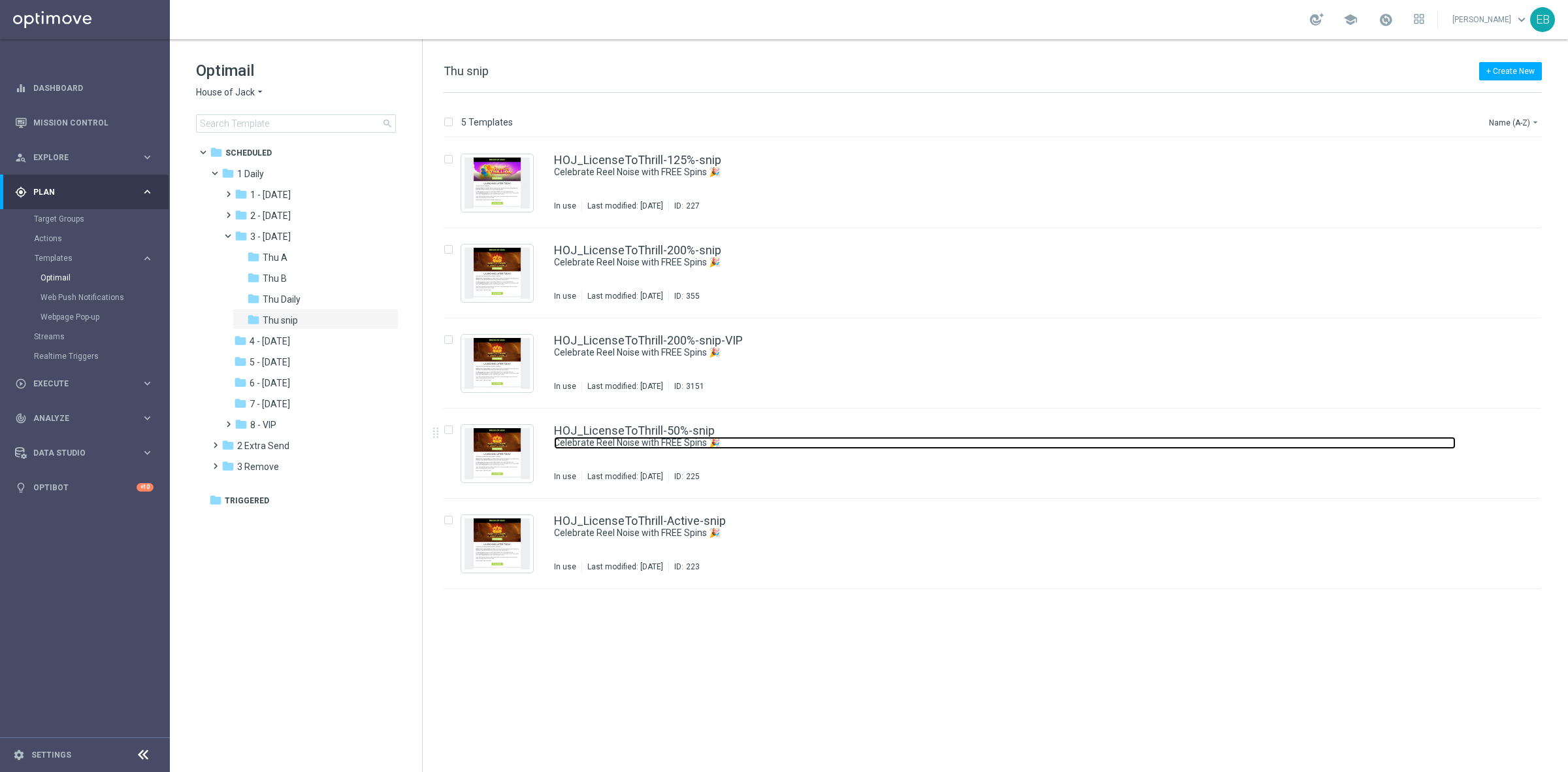
drag, startPoint x: 840, startPoint y: 442, endPoint x: 886, endPoint y: 442, distance: 46.0
click at [840, 442] on link "Celebrate Reel Noise with FREE Spins 🎉" at bounding box center [1004, 443] width 902 height 12
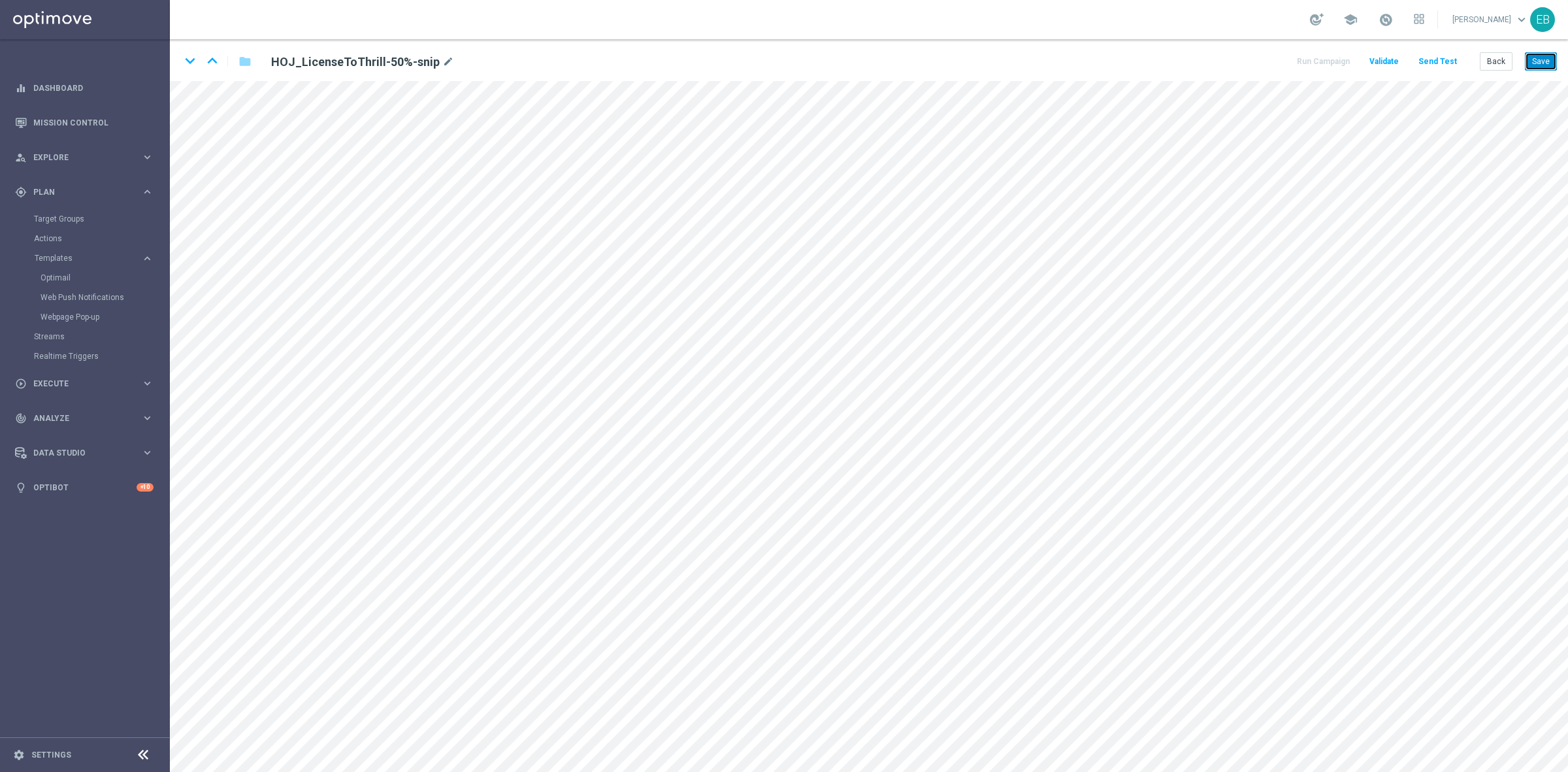
click at [1542, 60] on button "Save" at bounding box center [1540, 61] width 32 height 18
click at [1542, 57] on button "Save" at bounding box center [1540, 61] width 32 height 18
click at [1493, 55] on button "Back" at bounding box center [1496, 61] width 33 height 18
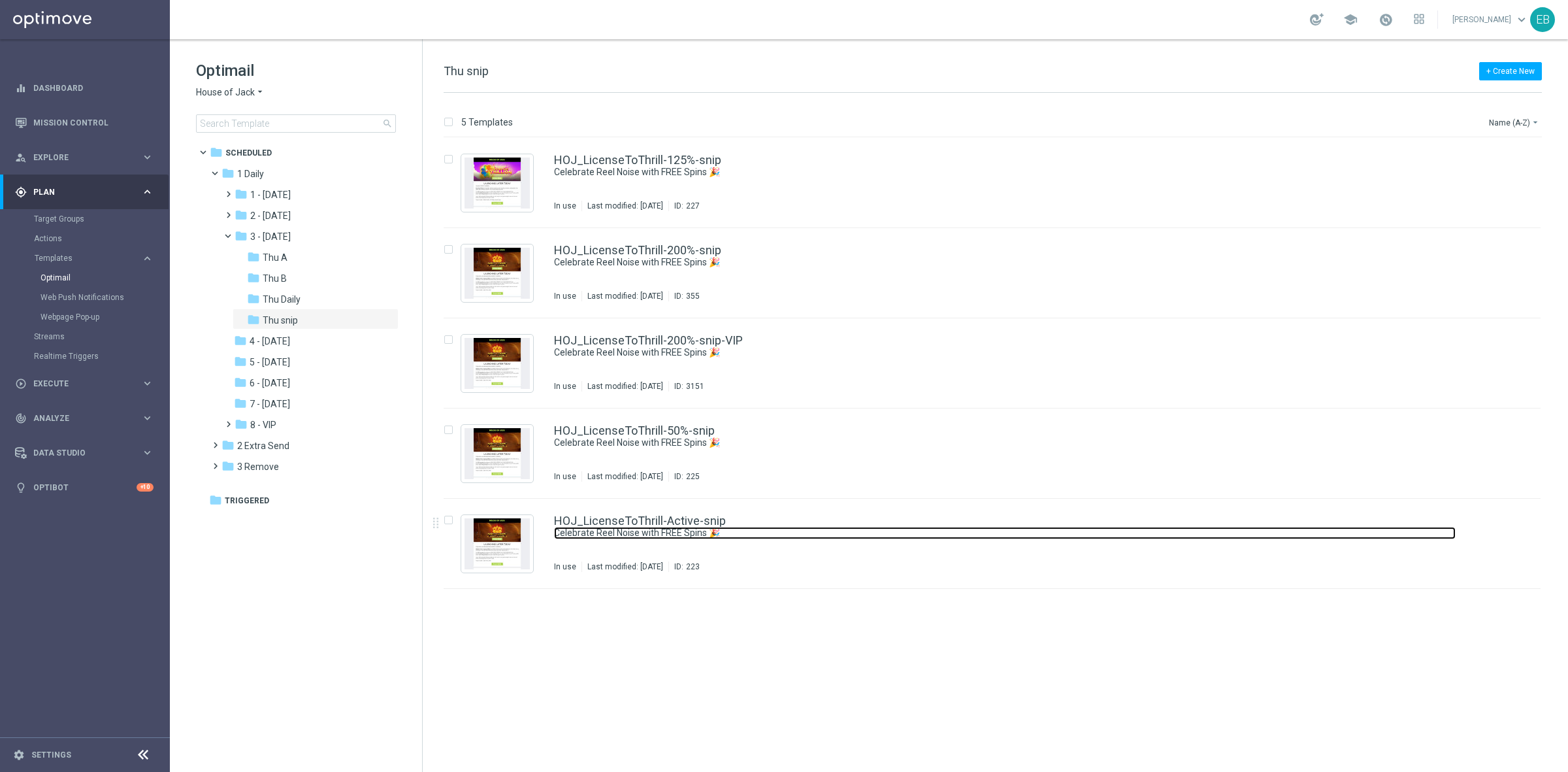
drag, startPoint x: 923, startPoint y: 527, endPoint x: 955, endPoint y: 489, distance: 49.7
click at [923, 527] on link "Celebrate Reel Noise with FREE Spins 🎉" at bounding box center [1004, 533] width 902 height 12
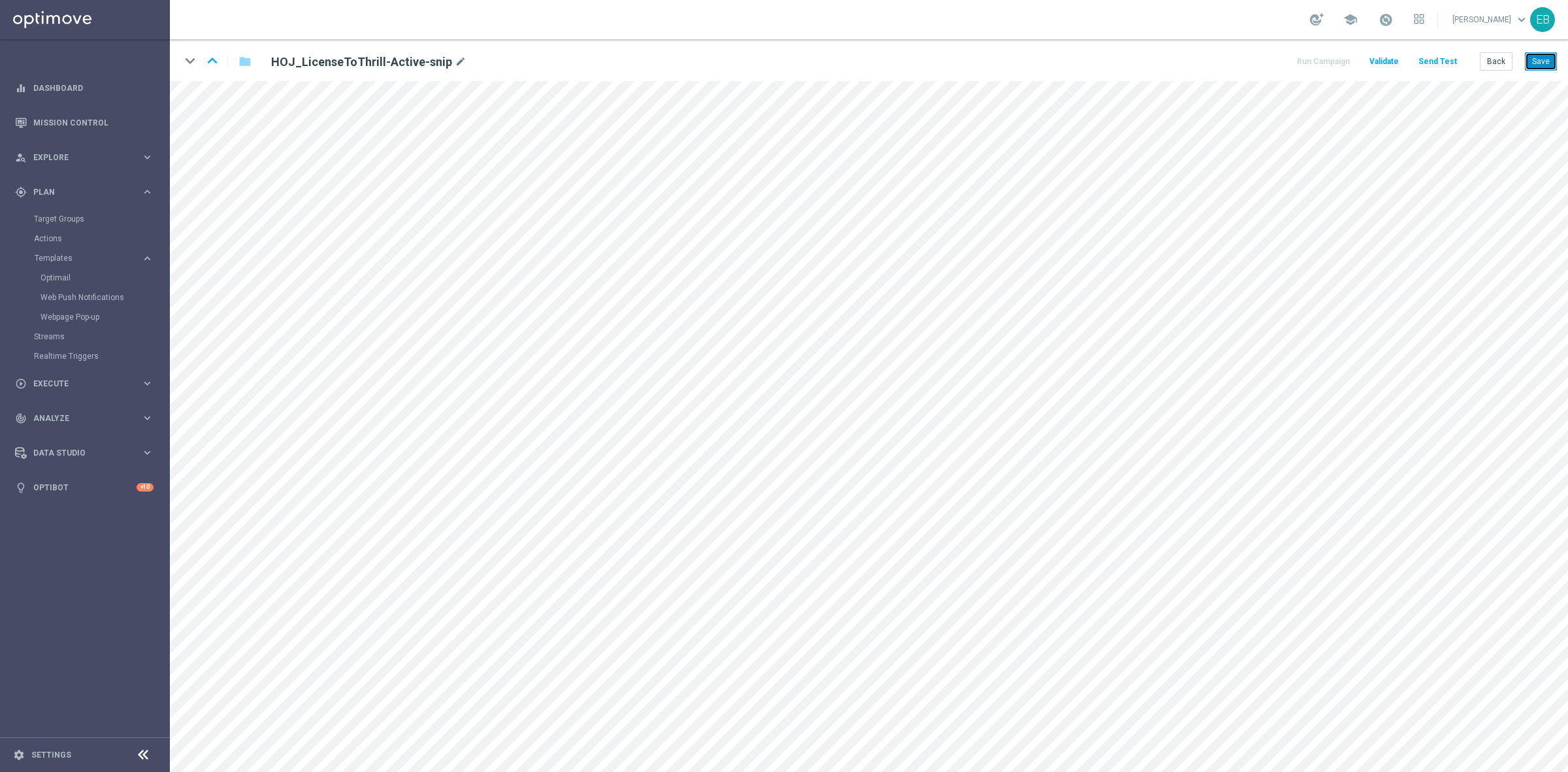
click at [1542, 59] on button "Save" at bounding box center [1540, 61] width 32 height 18
click at [1503, 56] on button "Back" at bounding box center [1496, 61] width 33 height 18
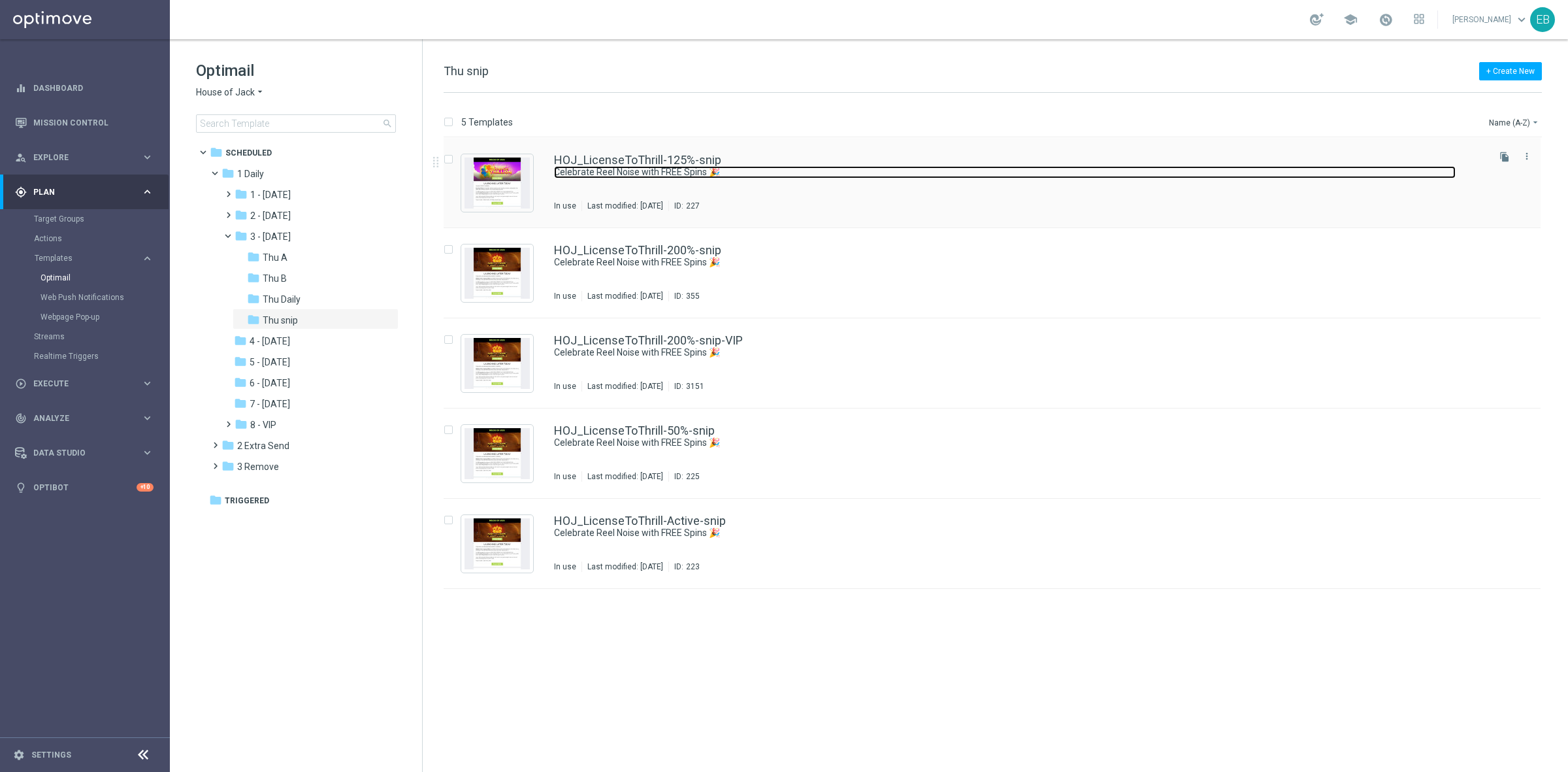
click at [870, 168] on link "Celebrate Reel Noise with FREE Spins 🎉" at bounding box center [1004, 172] width 902 height 12
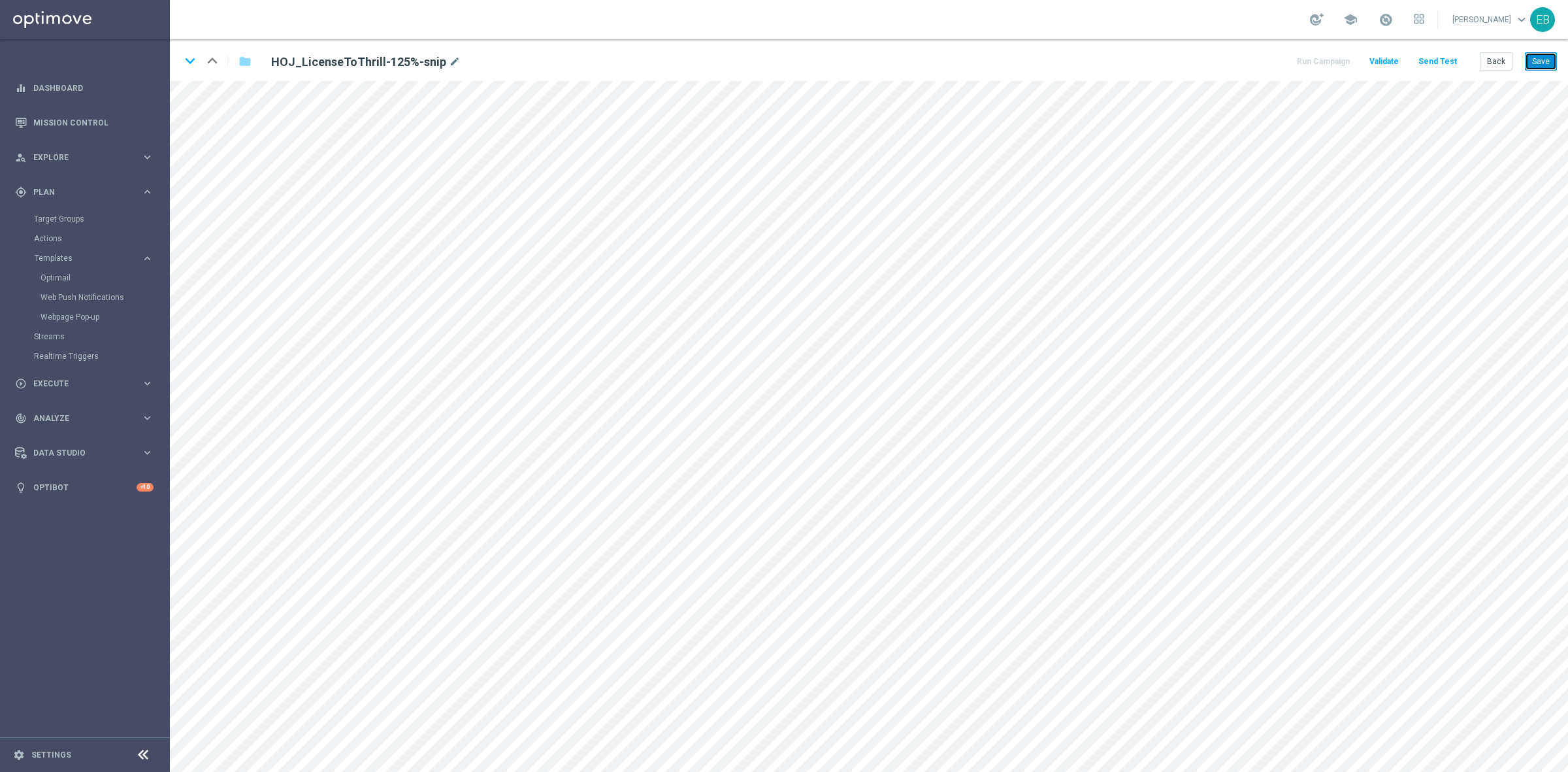
click at [1536, 59] on button "Save" at bounding box center [1540, 61] width 32 height 18
click at [1492, 63] on button "Back" at bounding box center [1496, 61] width 33 height 18
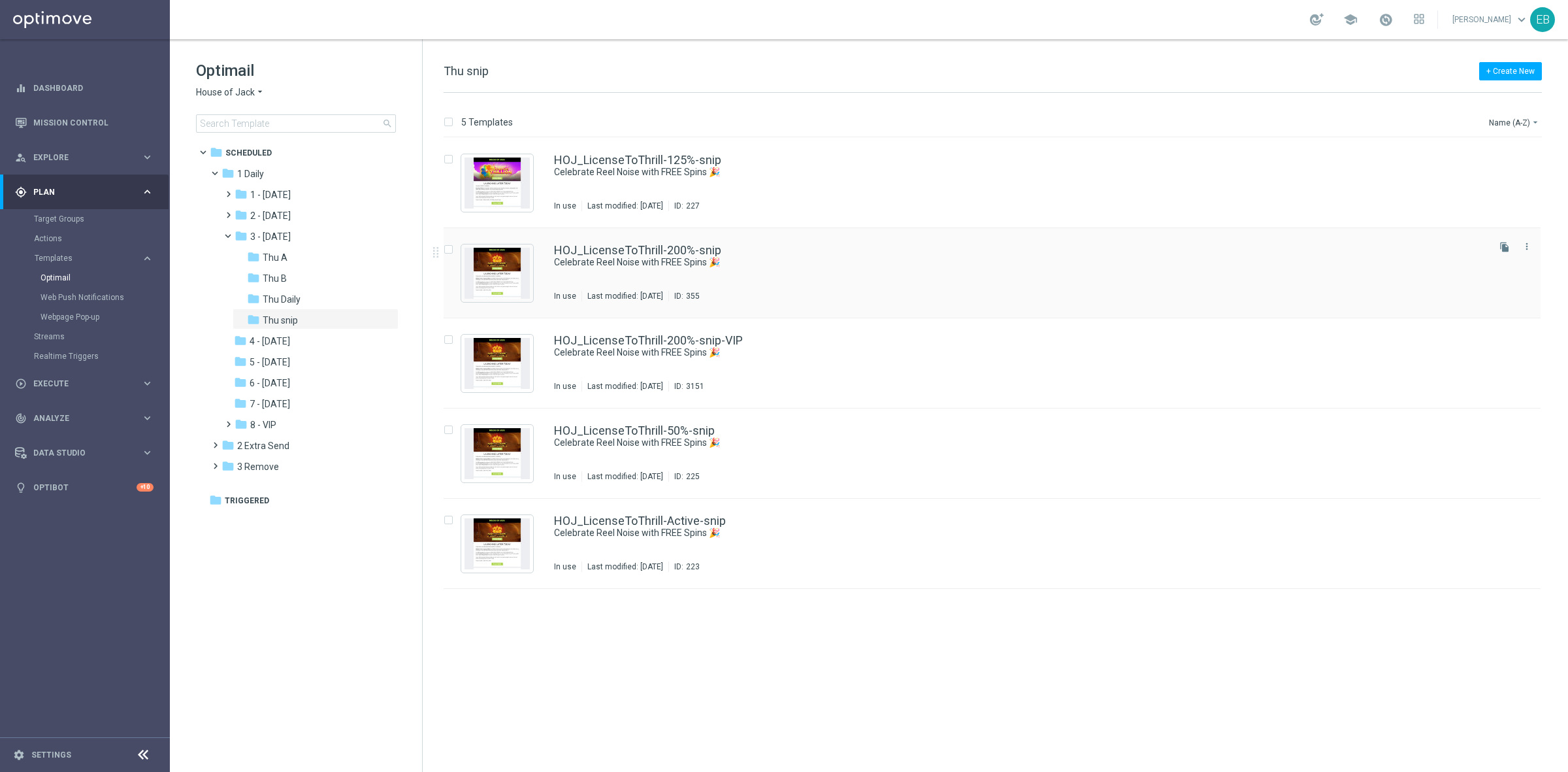
click at [843, 277] on div "HOJ_LicenseToThrill-200%-snip Celebrate Reel Noise with FREE Spins 🎉 In use Las…" at bounding box center [1020, 273] width 932 height 57
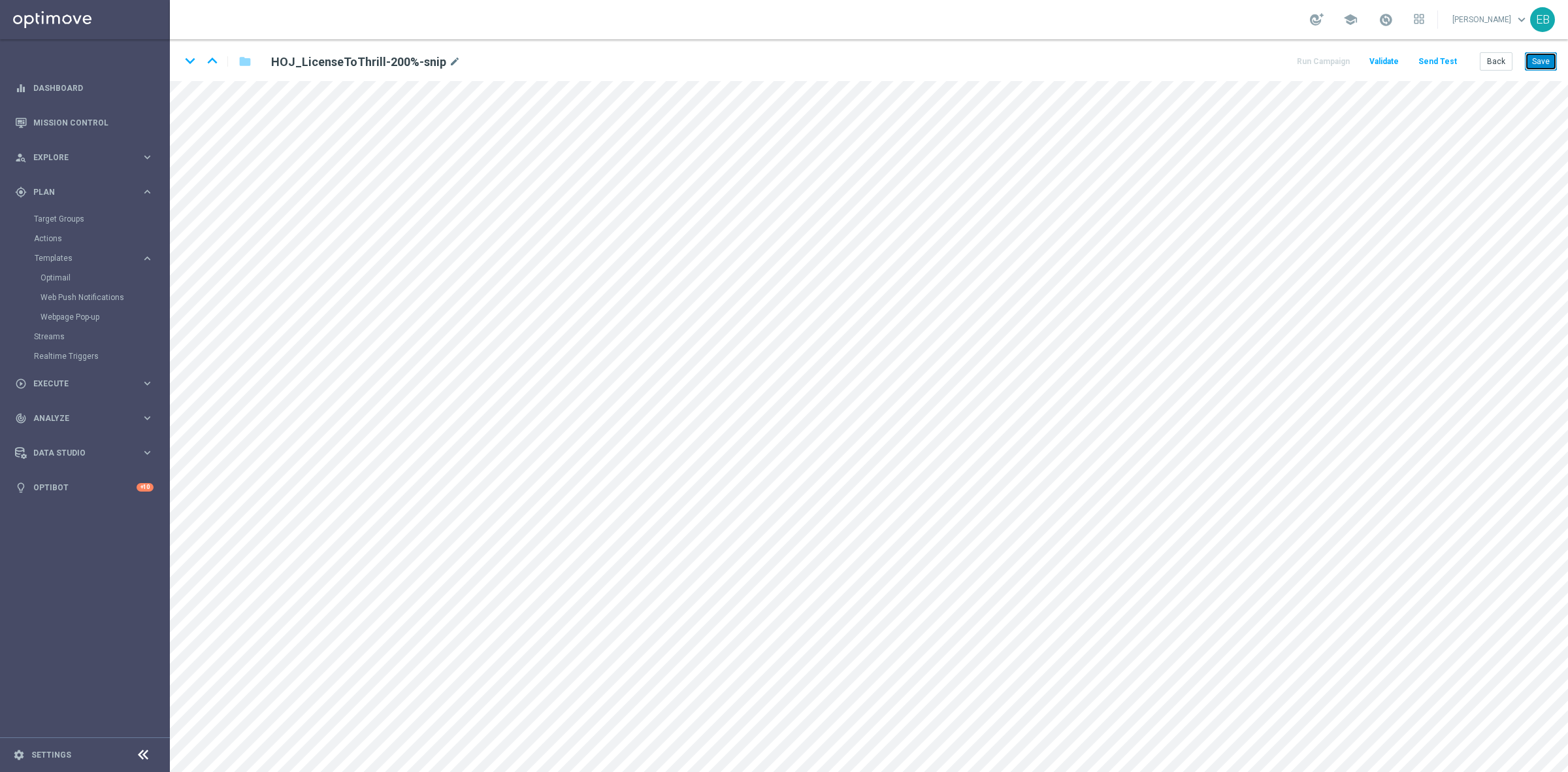
click at [1542, 59] on button "Save" at bounding box center [1540, 61] width 32 height 18
click at [1511, 65] on button "Back" at bounding box center [1496, 61] width 33 height 18
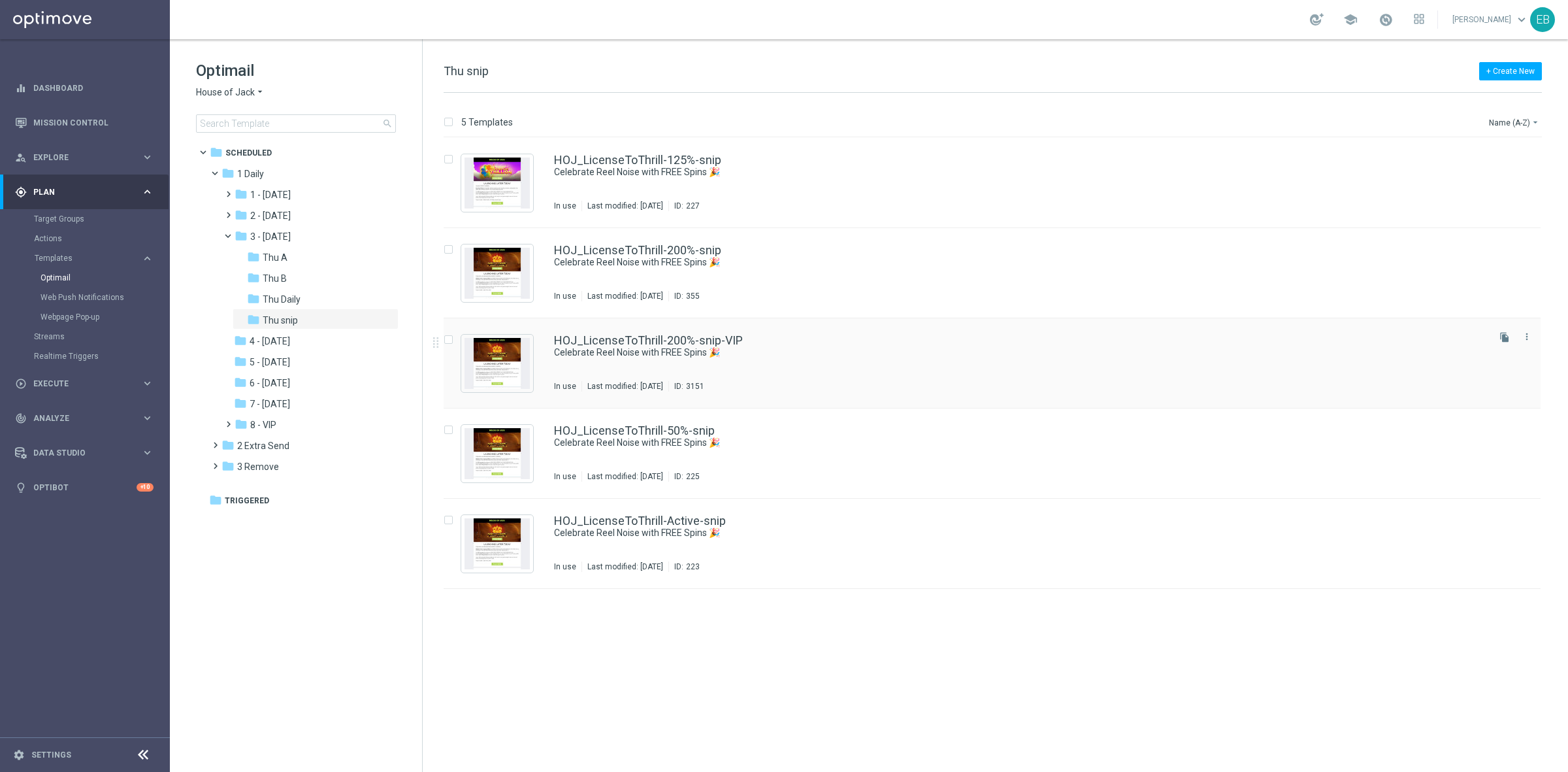
click at [866, 341] on div "HOJ_LicenseToThrill-200%-snip-VIP" at bounding box center [1020, 340] width 932 height 11
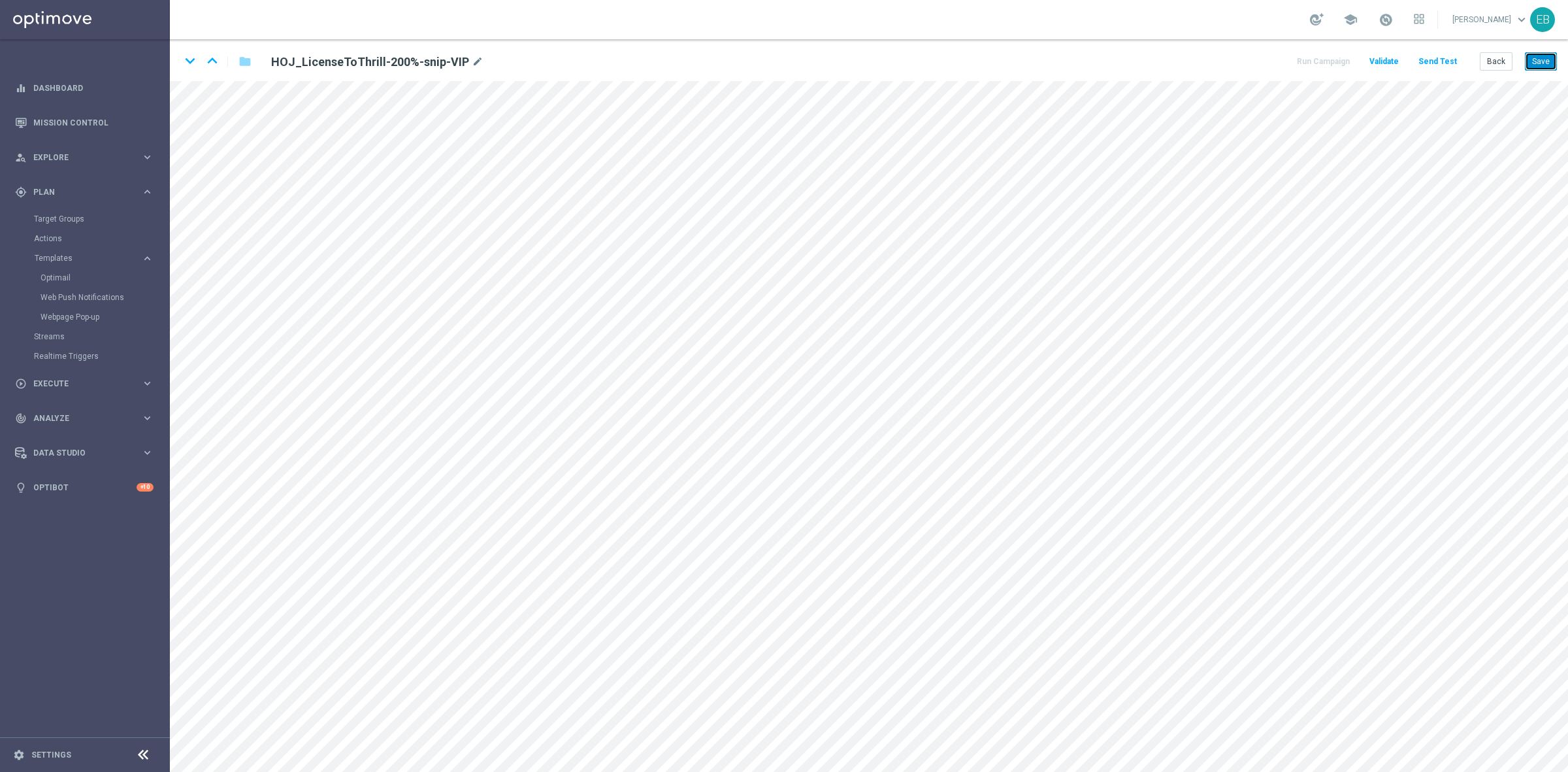
click at [1541, 63] on button "Save" at bounding box center [1540, 61] width 32 height 18
click at [1488, 59] on button "Back" at bounding box center [1496, 61] width 33 height 18
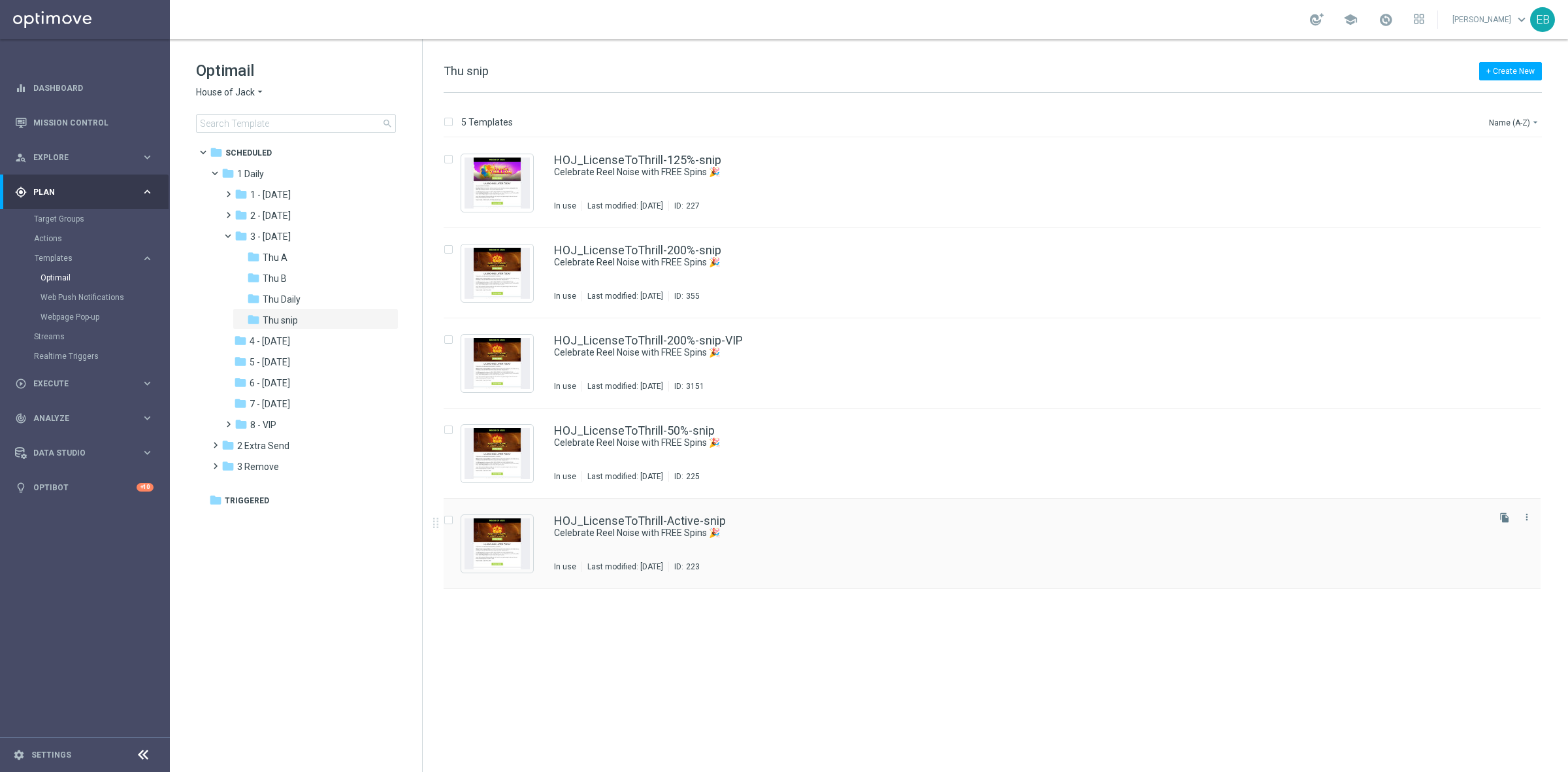
click at [1497, 521] on button "file_copy" at bounding box center [1505, 517] width 17 height 17
click at [1502, 521] on icon "file_copy" at bounding box center [1505, 517] width 11 height 11
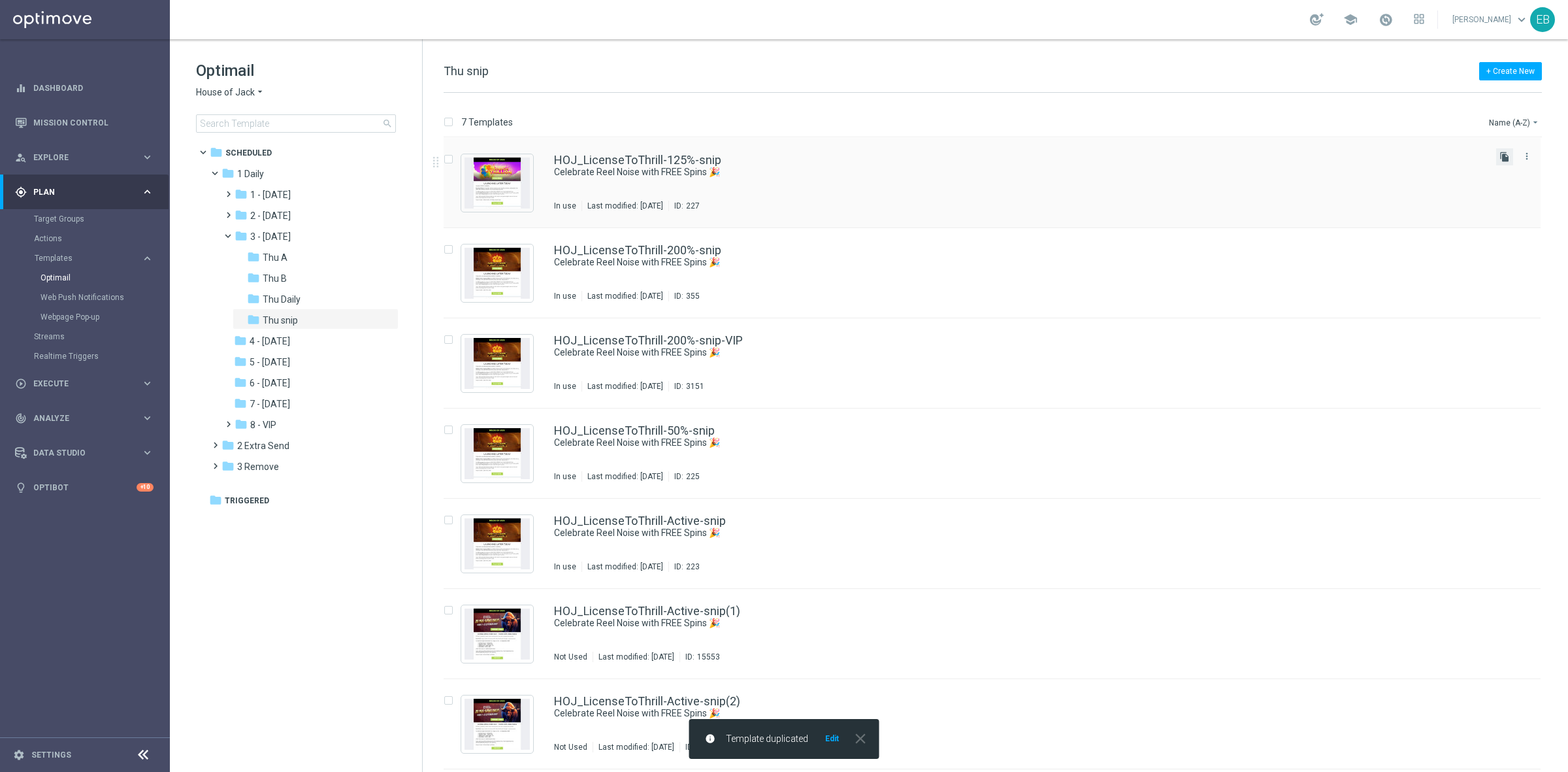
click at [1500, 151] on icon "file_copy" at bounding box center [1505, 156] width 11 height 11
click at [912, 251] on div "HOJ_LicenseToThrill-125%-snip(1)" at bounding box center [1020, 251] width 932 height 11
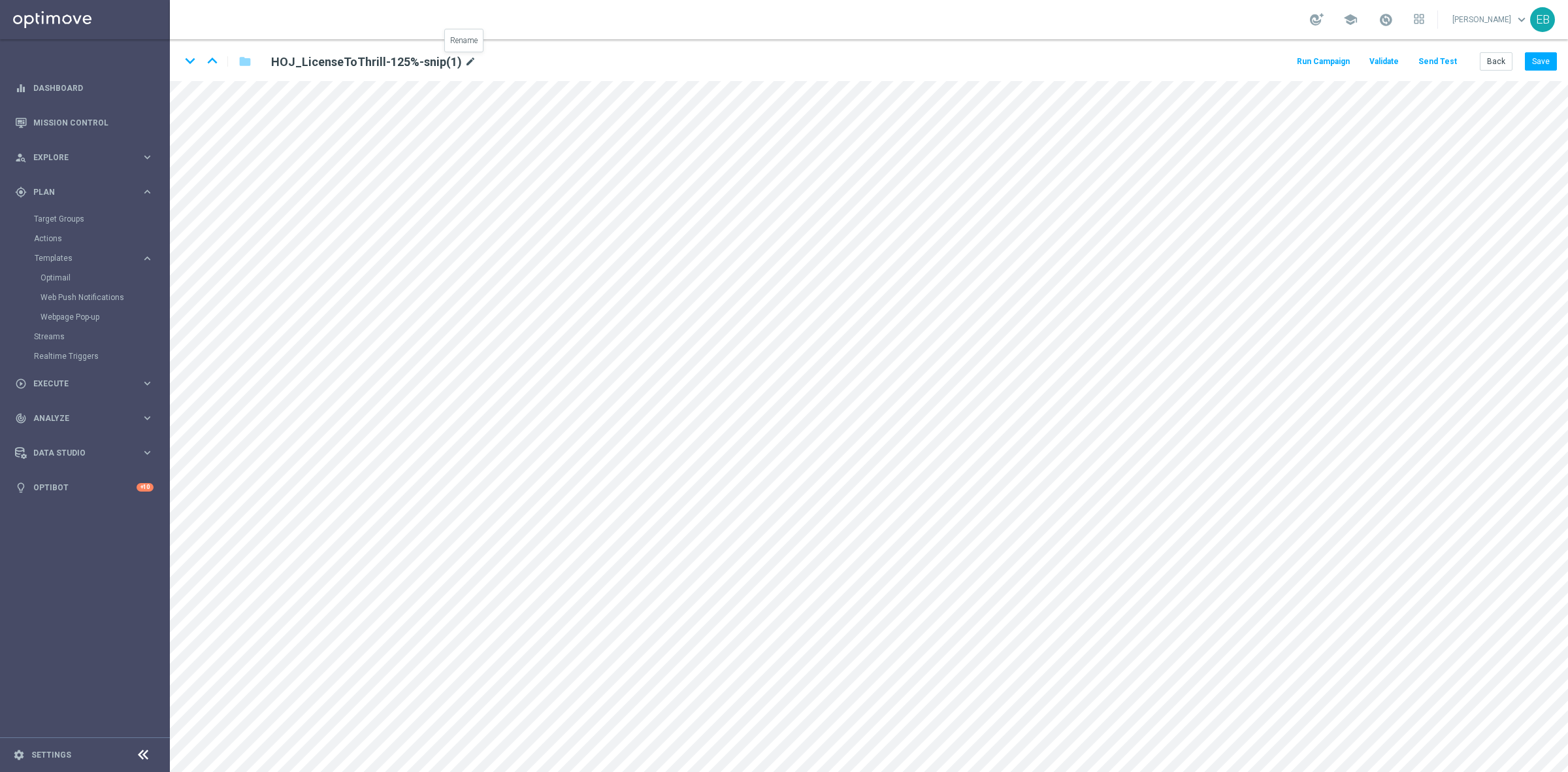
click at [468, 60] on icon "mode_edit" at bounding box center [470, 62] width 11 height 15
drag, startPoint x: 464, startPoint y: 59, endPoint x: 394, endPoint y: 58, distance: 70.0
click at [394, 58] on input "HOJ_LicenseToThrill-125%-snip-VIP" at bounding box center [423, 61] width 324 height 18
click at [435, 61] on input "HOJ_LicenseToThrill-125%-snip-VIP" at bounding box center [423, 61] width 324 height 18
click at [415, 58] on input "HOJ_LicenseToThrill-125%-snip-VIP" at bounding box center [423, 61] width 324 height 18
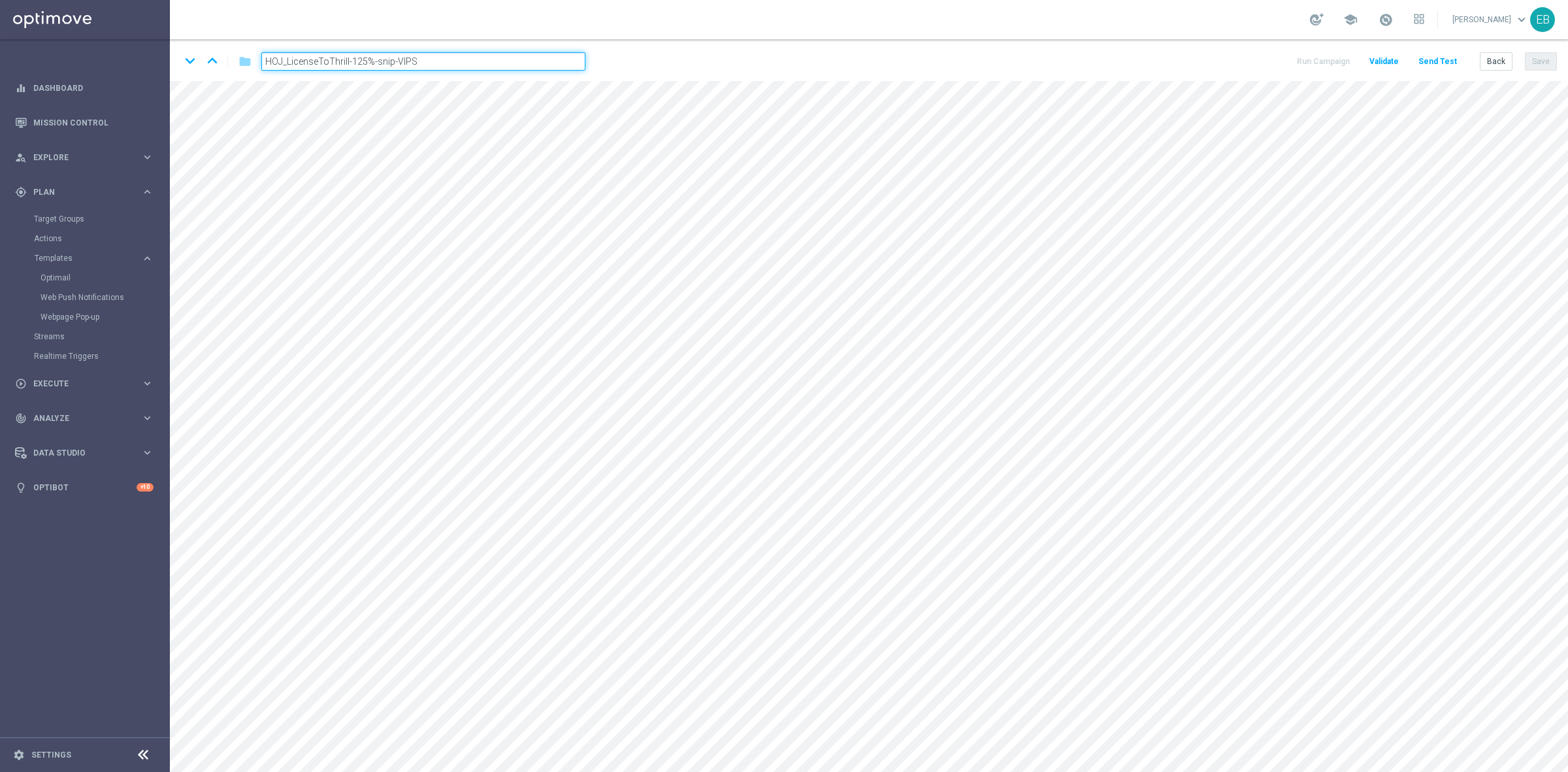
type input "HOJ_LicenseToThrill-125%-snip-VIPS"
click at [1544, 60] on button "Save" at bounding box center [1540, 61] width 32 height 18
click at [1490, 59] on button "Back" at bounding box center [1496, 61] width 33 height 18
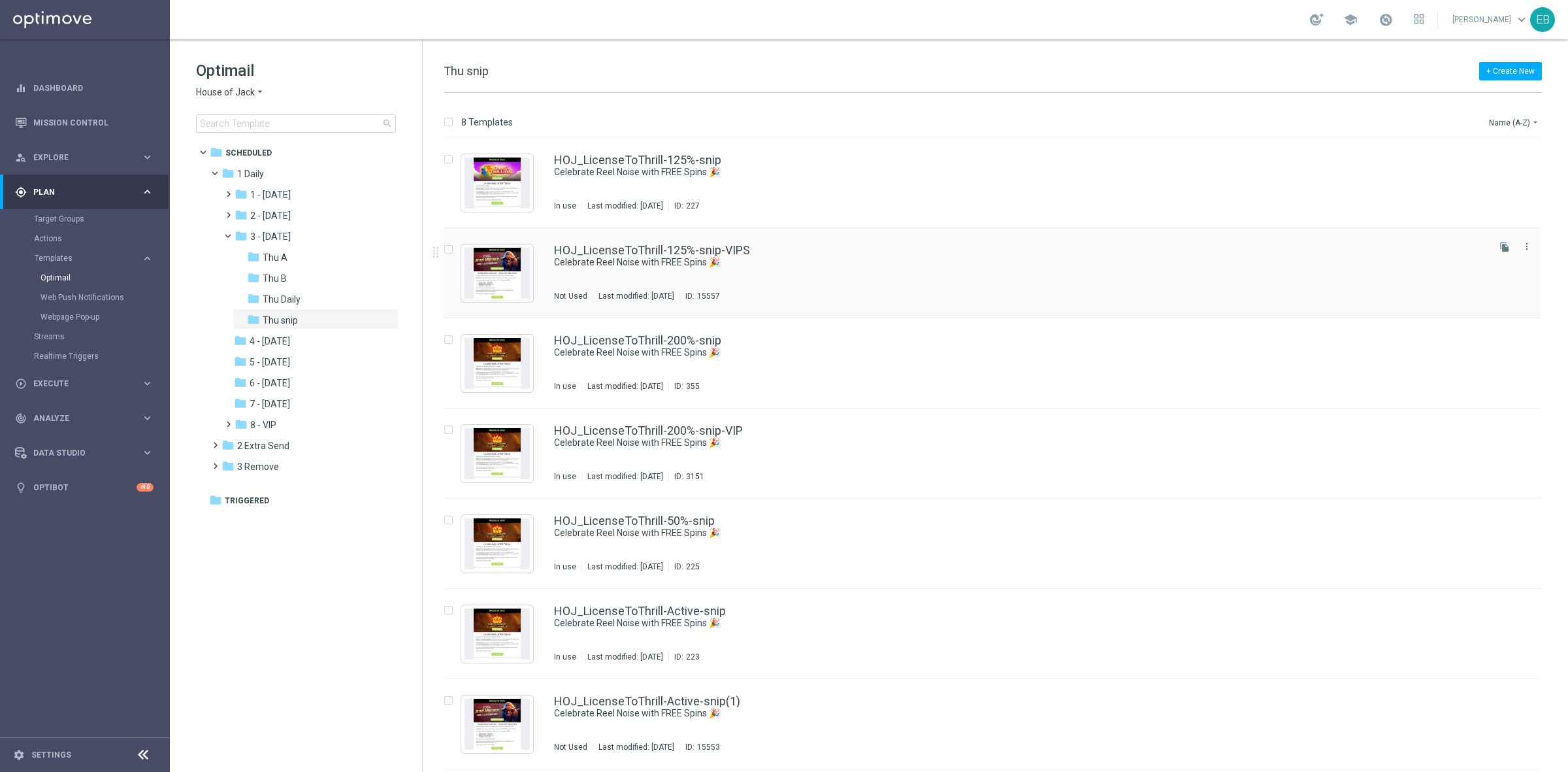
click at [905, 241] on div "HOJ_LicenseToThrill-125%-snip-VIPS Celebrate Reel Noise with FREE Spins 🎉 Not U…" at bounding box center [992, 273] width 1097 height 90
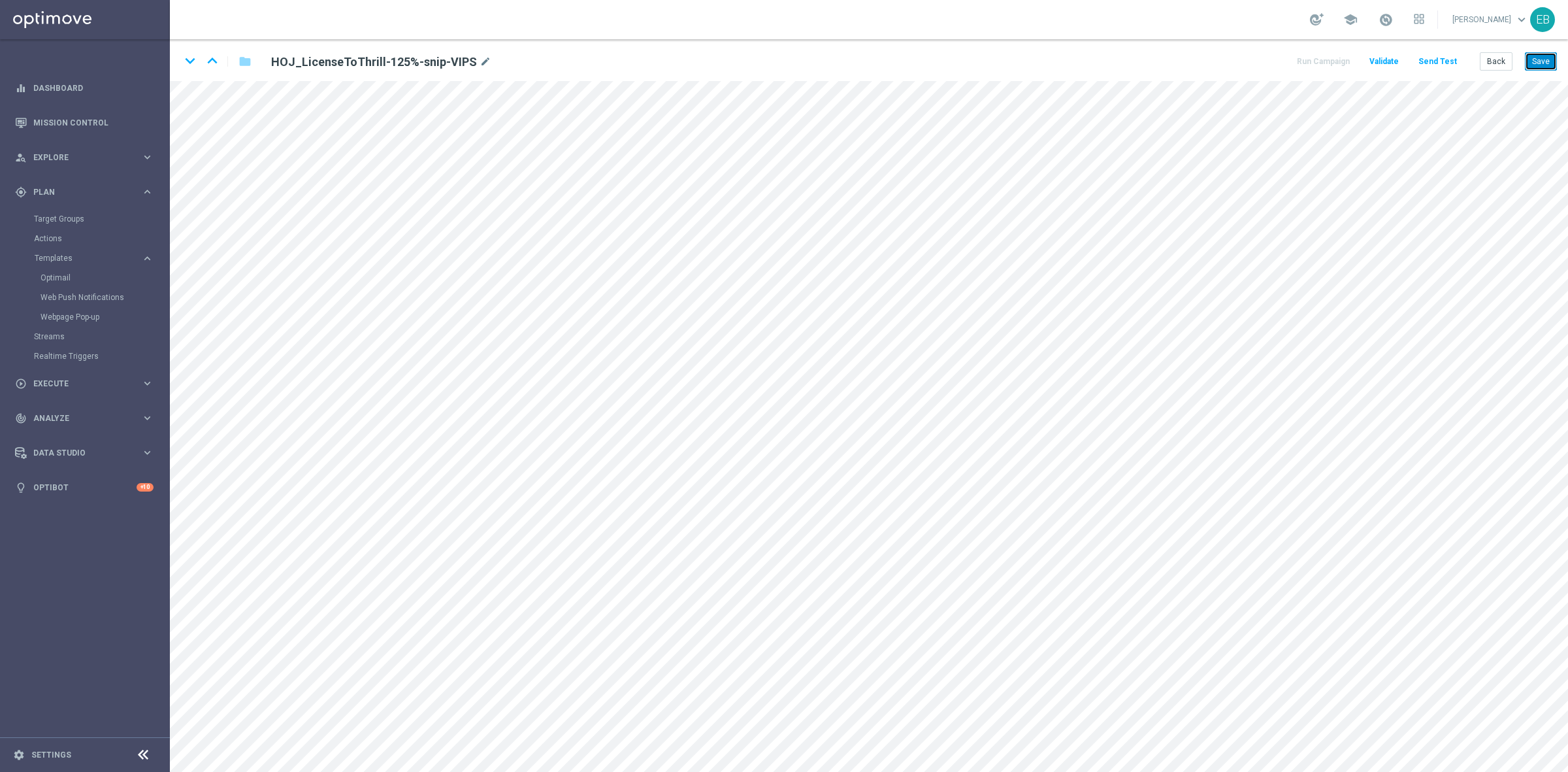
click at [1530, 57] on button "Save" at bounding box center [1540, 61] width 32 height 18
click at [1566, 55] on div "keyboard_arrow_down keyboard_arrow_up folder HOJ_LicenseToThrill-125%-snip-VIPS…" at bounding box center [869, 59] width 1399 height 41
click at [1543, 62] on button "Save" at bounding box center [1540, 61] width 32 height 18
click at [1502, 63] on button "Back" at bounding box center [1496, 61] width 33 height 18
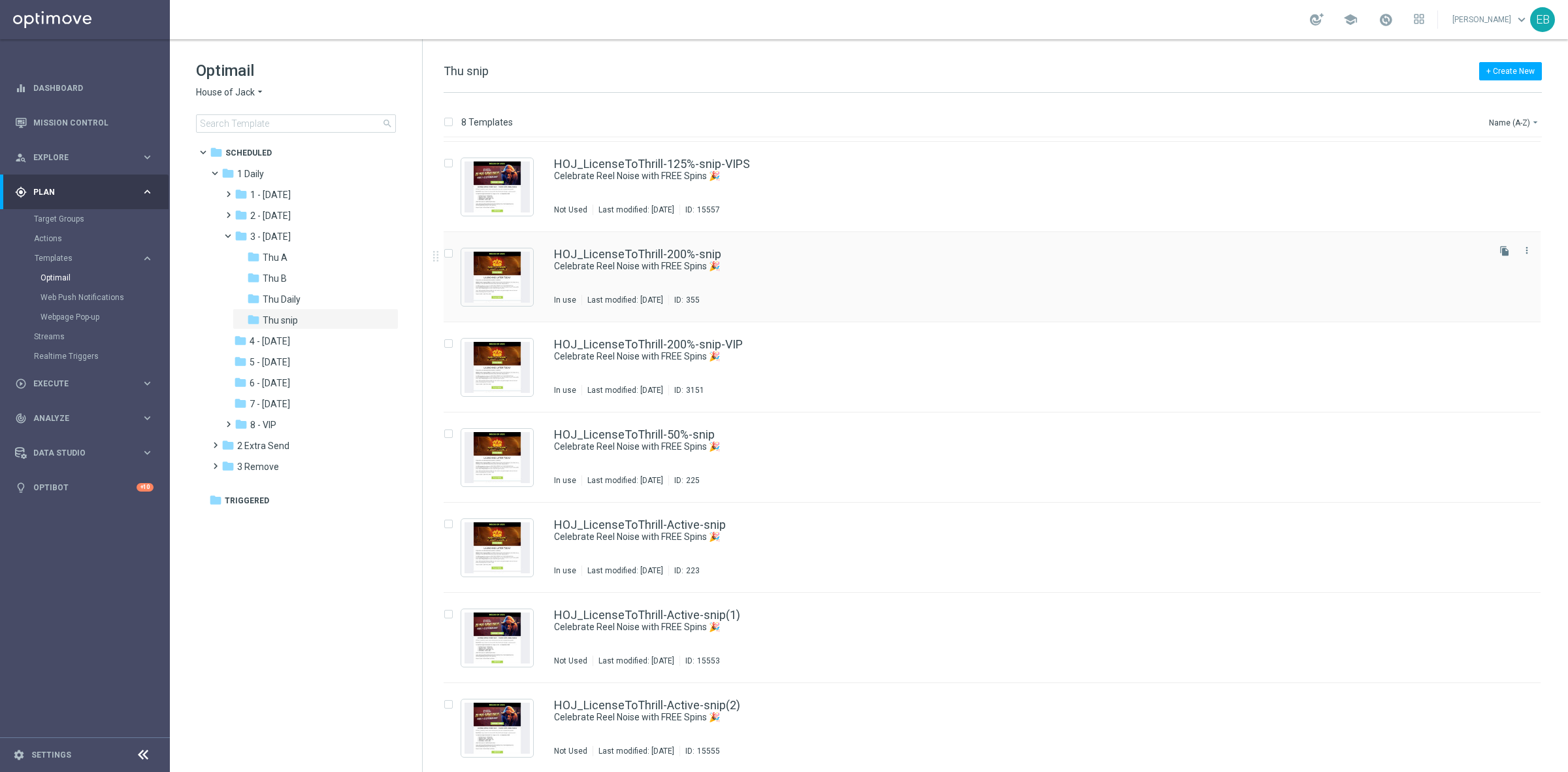
scroll to position [87, 0]
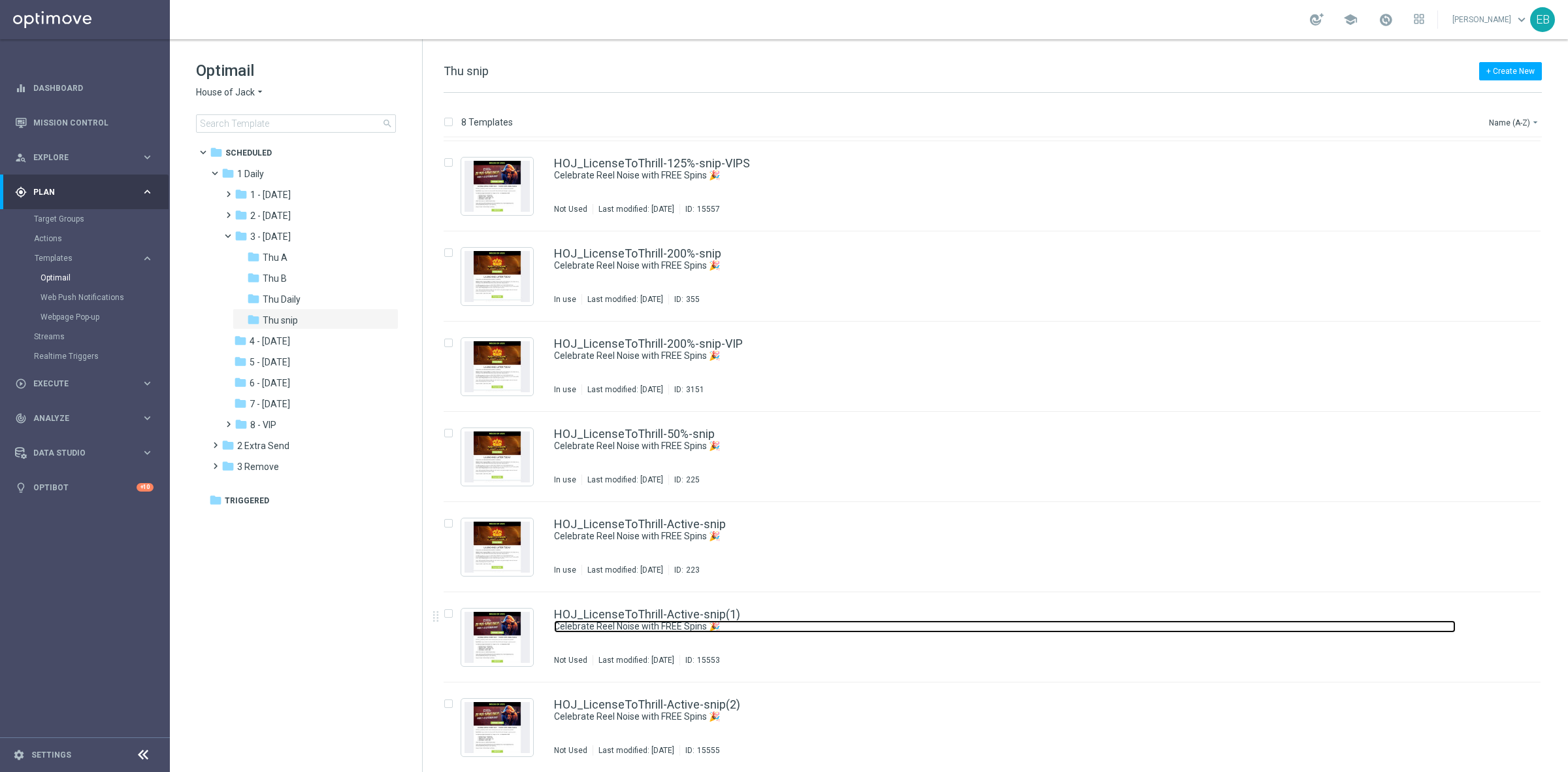
drag, startPoint x: 883, startPoint y: 619, endPoint x: 953, endPoint y: 566, distance: 87.8
click at [883, 621] on link "Celebrate Reel Noise with FREE Spins 🎉" at bounding box center [1004, 626] width 902 height 12
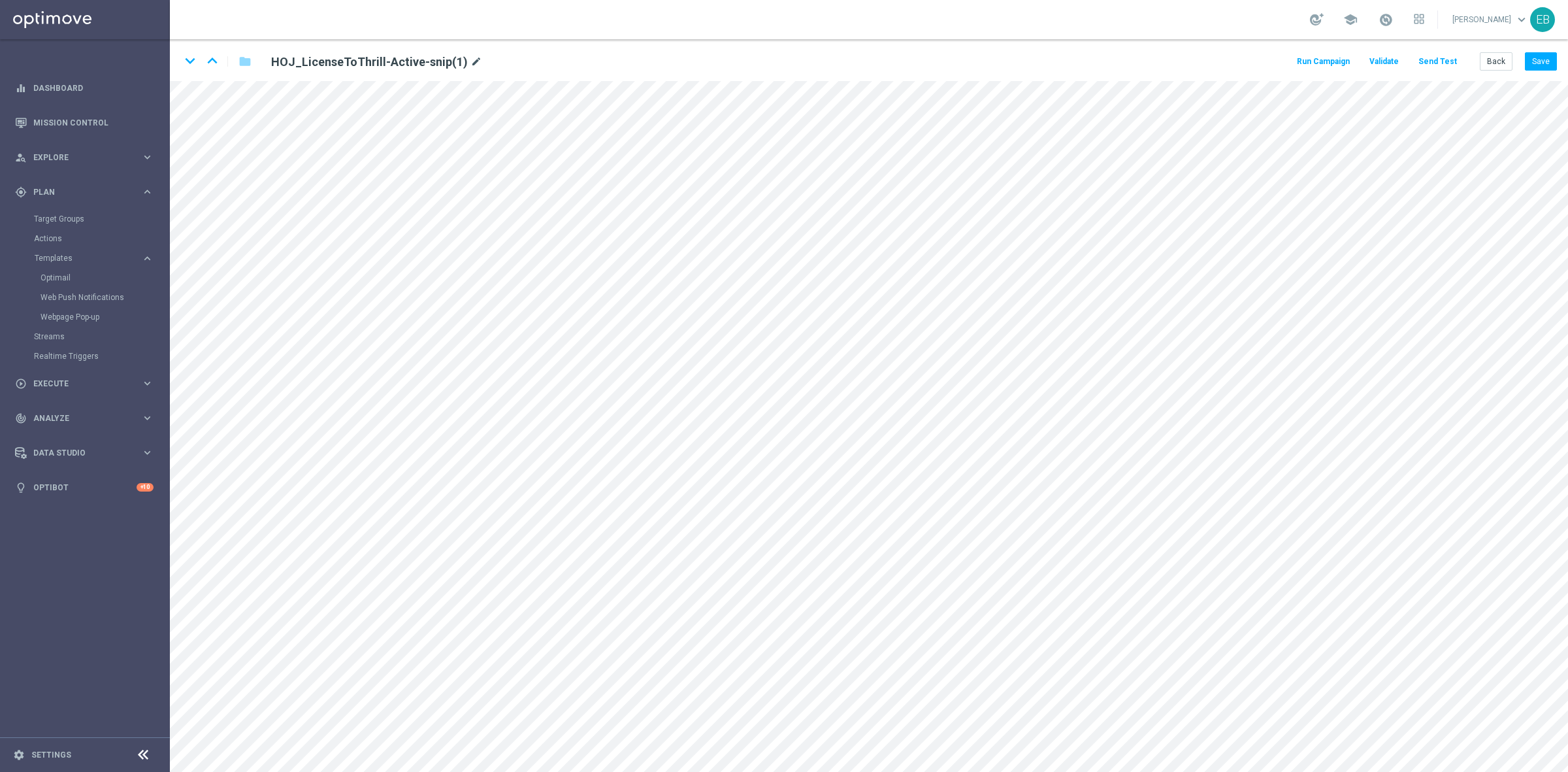
click at [474, 59] on icon "mode_edit" at bounding box center [477, 62] width 11 height 15
click at [456, 61] on input "HOJ_LicenseToThrill-Active-snip(1)" at bounding box center [423, 61] width 324 height 18
type input "HOJ_LicenseToThrill-Active-snip-VIPS"
click at [1535, 57] on button "Save" at bounding box center [1540, 61] width 32 height 18
click at [1506, 64] on button "Back" at bounding box center [1496, 61] width 33 height 18
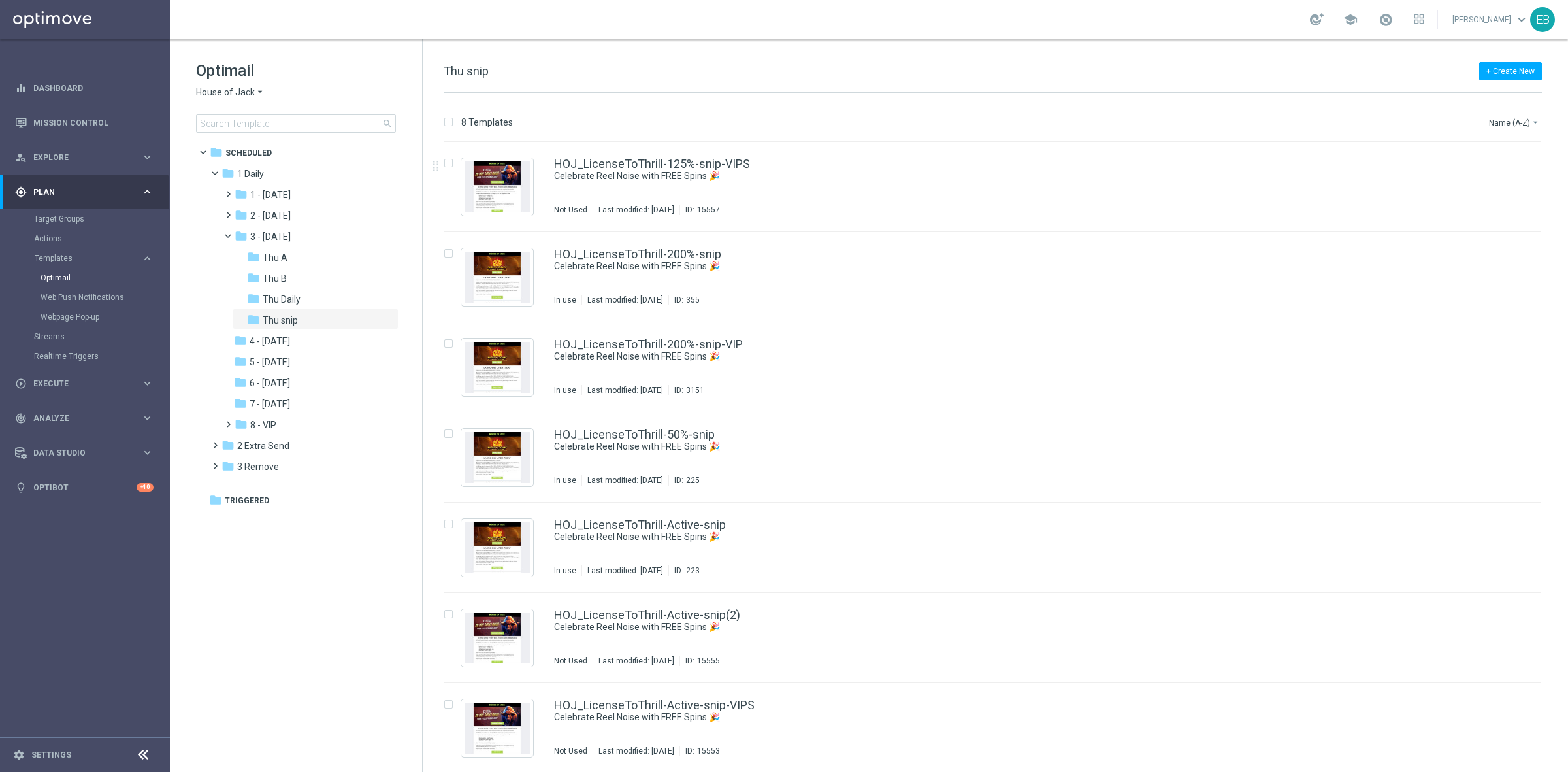
scroll to position [87, 0]
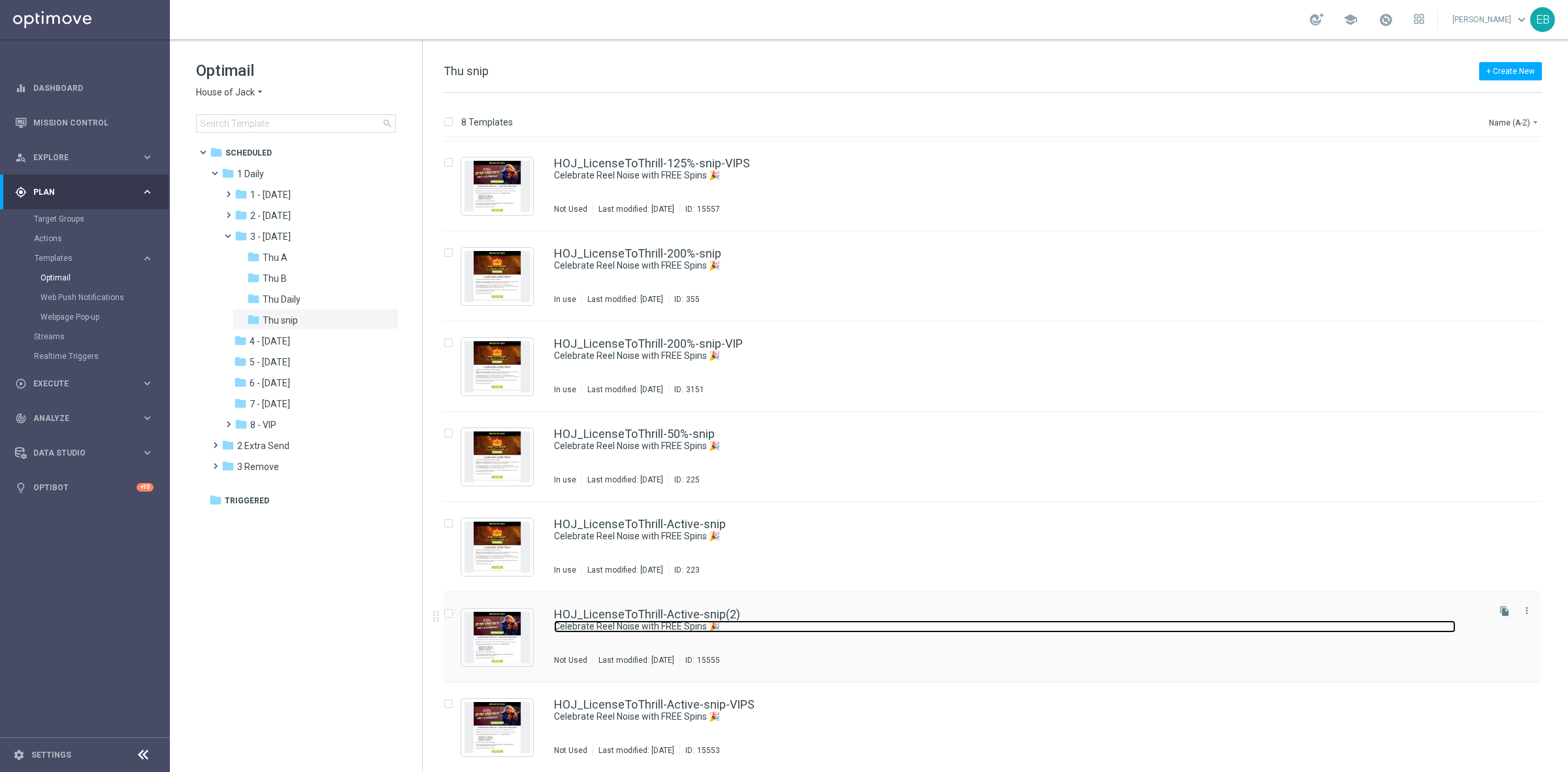
click at [947, 623] on link "Celebrate Reel Noise with FREE Spins 🎉" at bounding box center [1004, 626] width 902 height 12
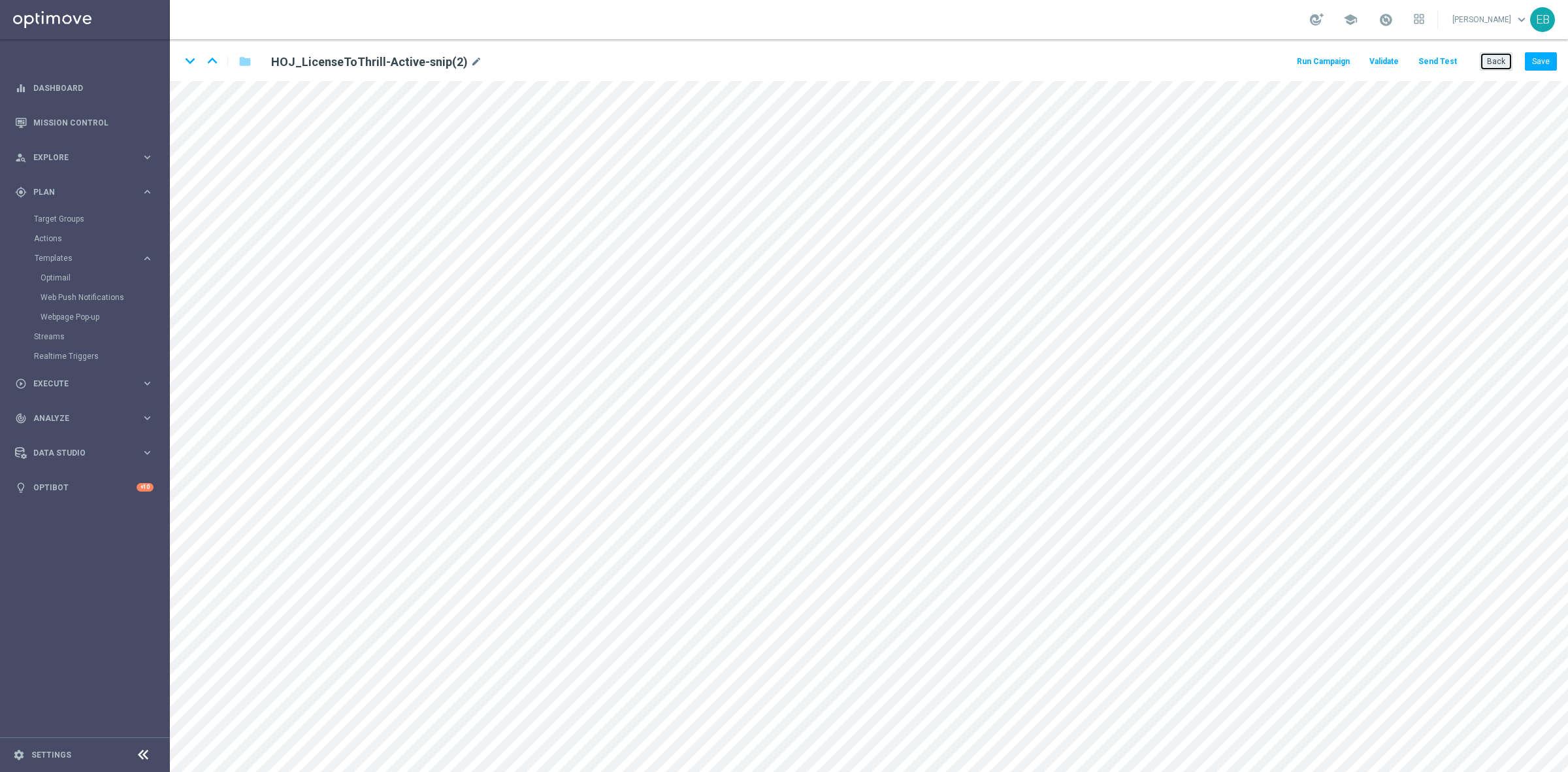
click at [1500, 57] on button "Back" at bounding box center [1496, 61] width 33 height 18
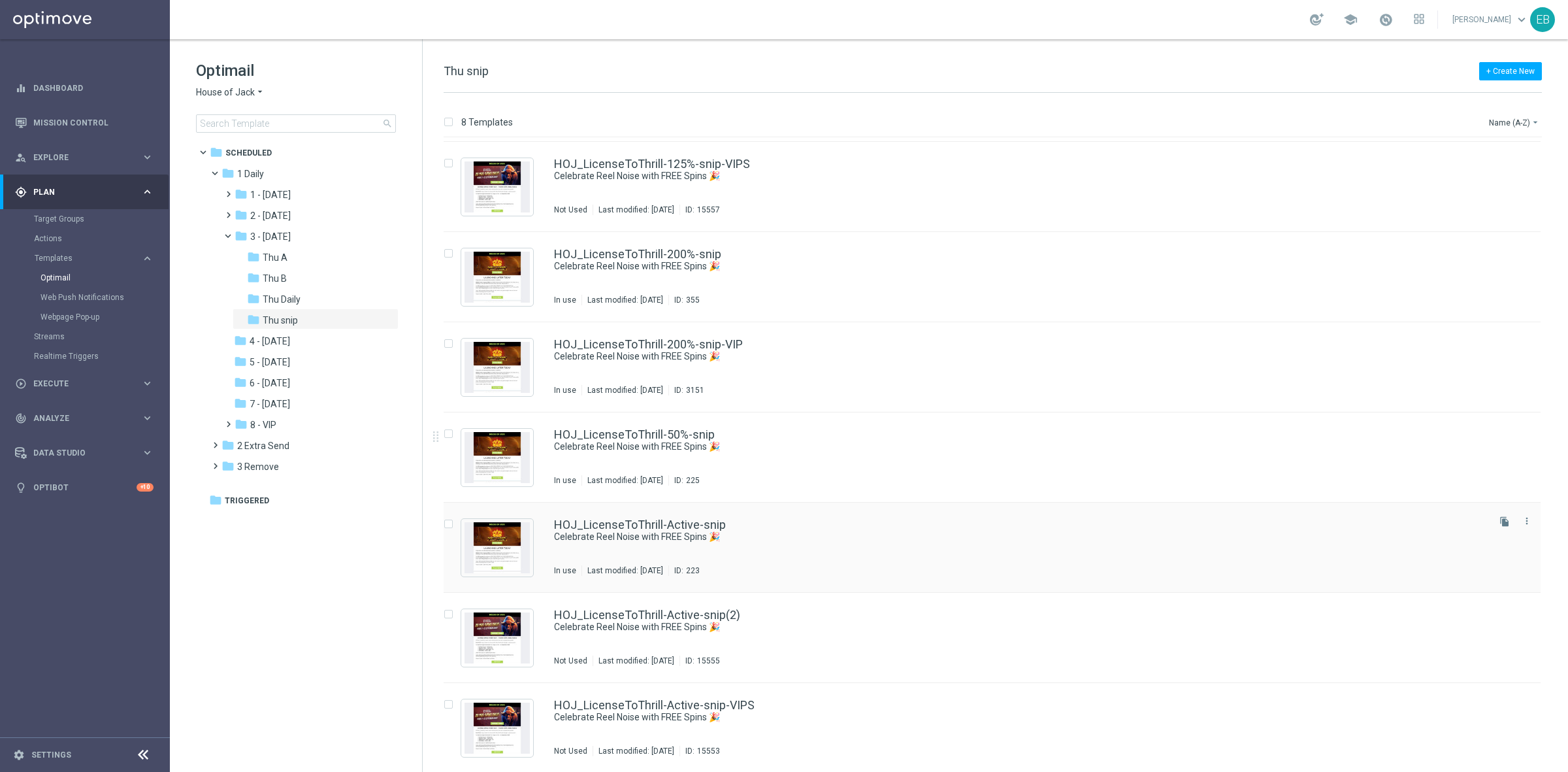
scroll to position [87, 0]
click at [1522, 605] on icon "more_vert" at bounding box center [1527, 610] width 11 height 11
click at [1462, 664] on div "Delete" at bounding box center [1472, 661] width 79 height 9
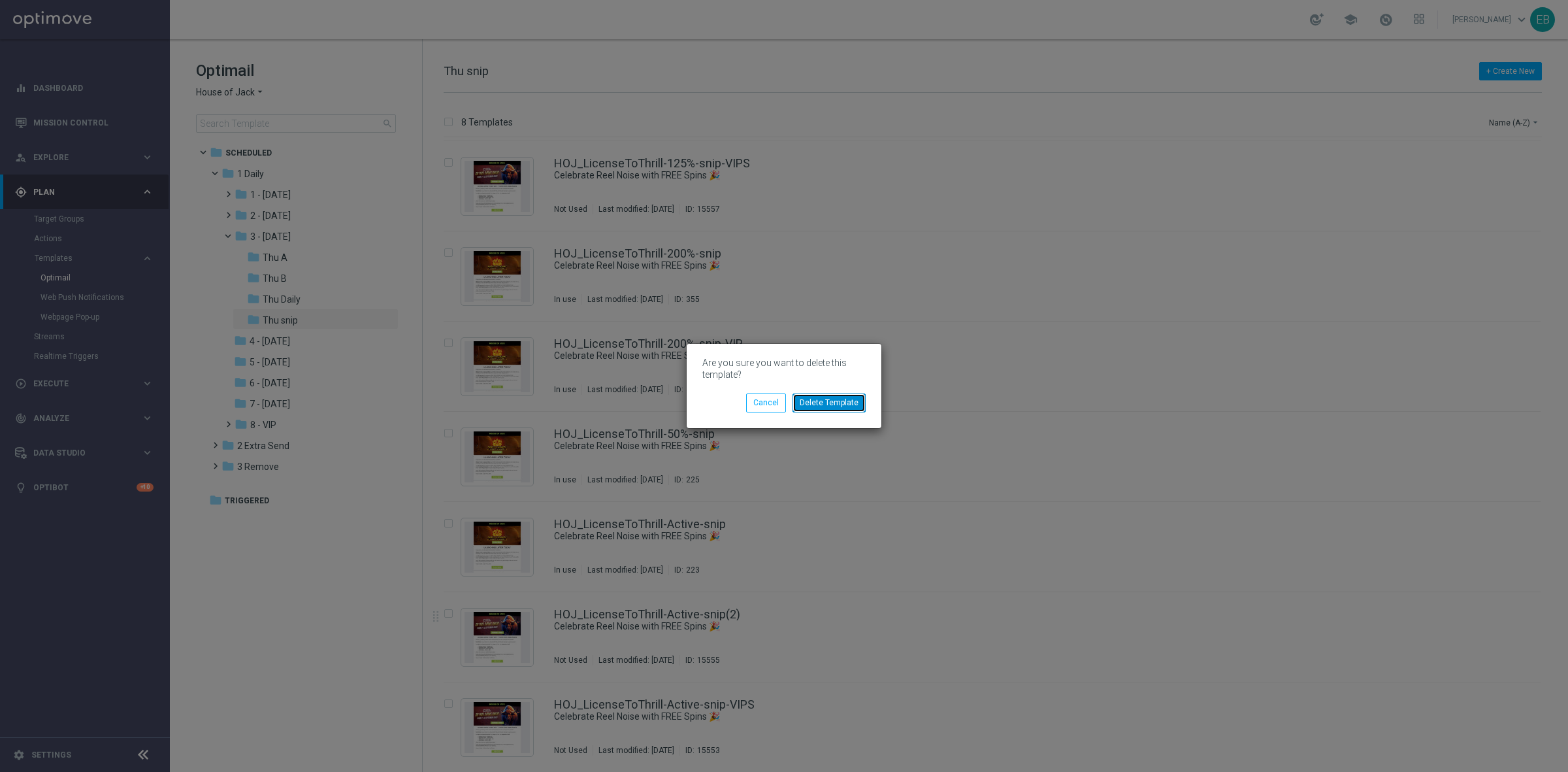
click at [841, 401] on button "Delete Template" at bounding box center [830, 403] width 73 height 18
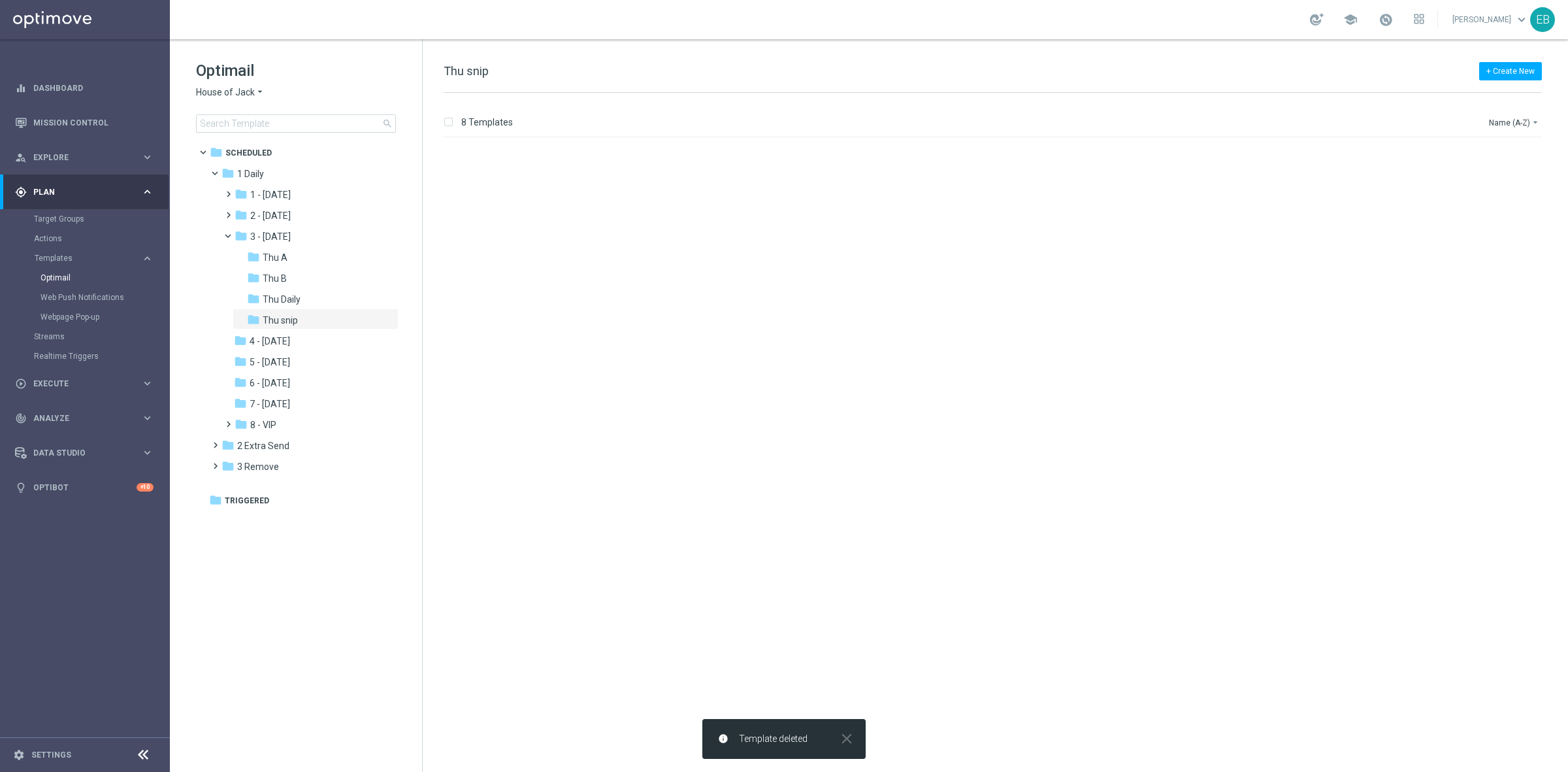
scroll to position [0, 0]
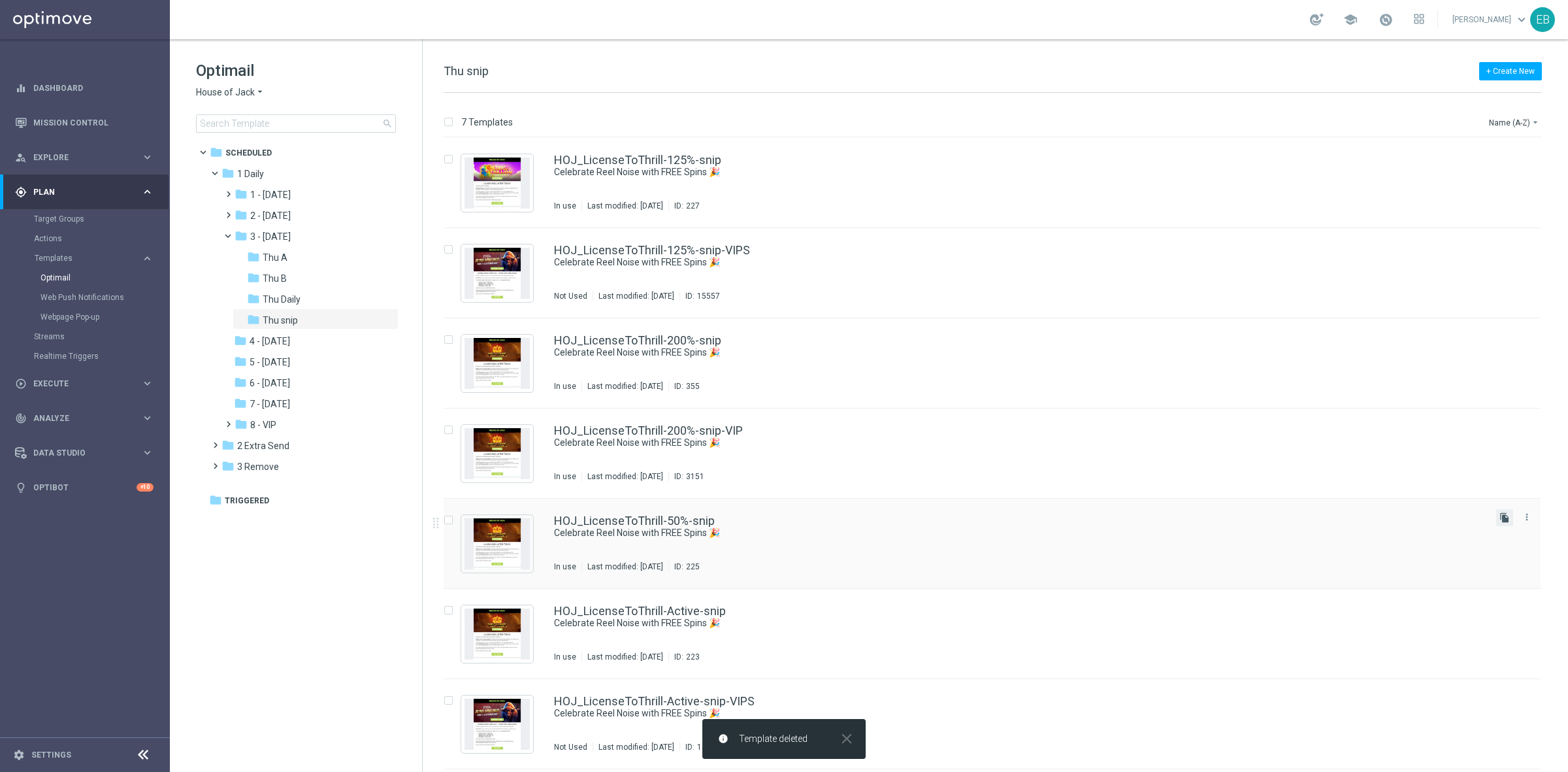
click at [1506, 515] on icon "file_copy" at bounding box center [1505, 517] width 11 height 11
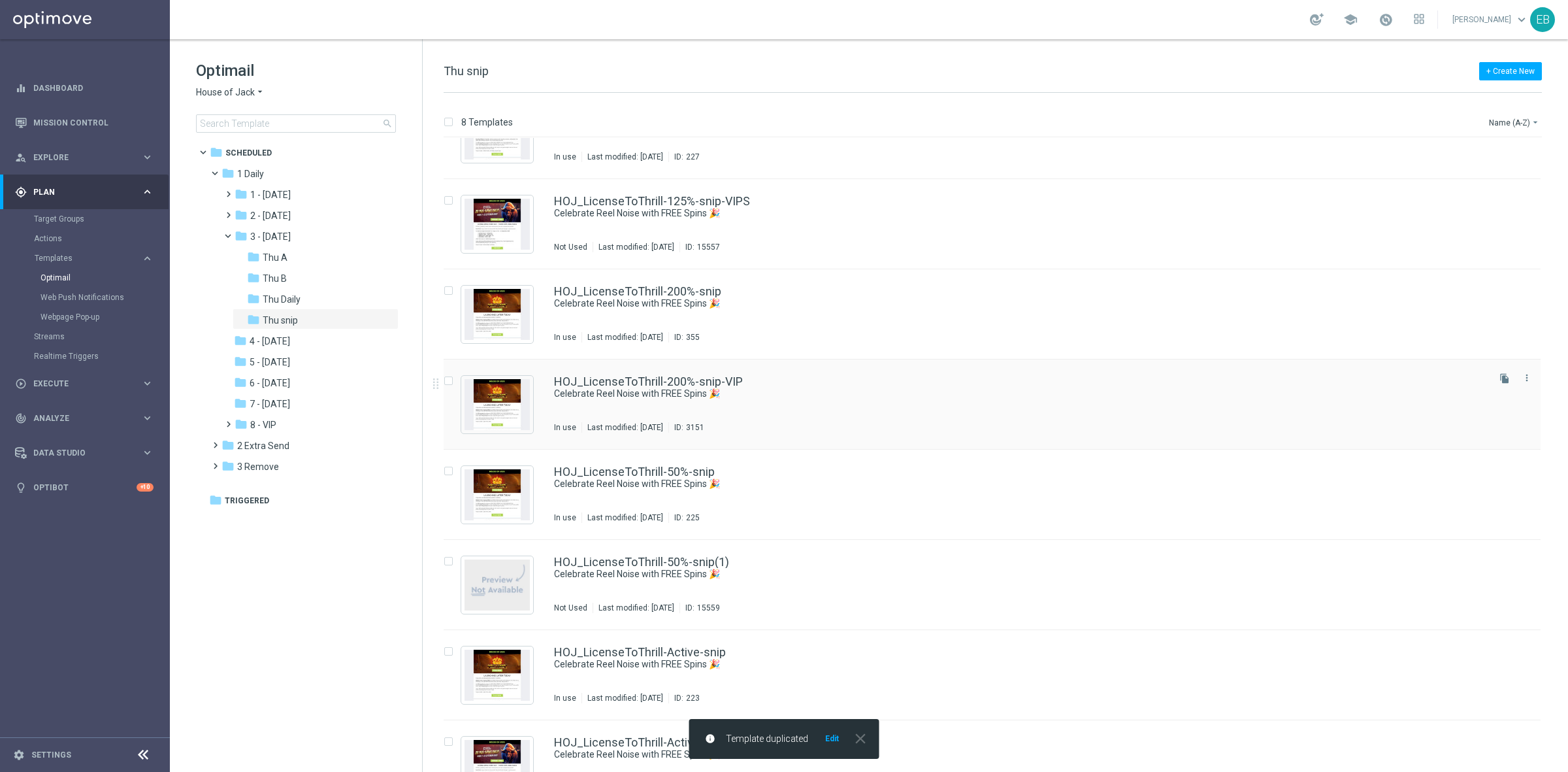
scroll to position [87, 0]
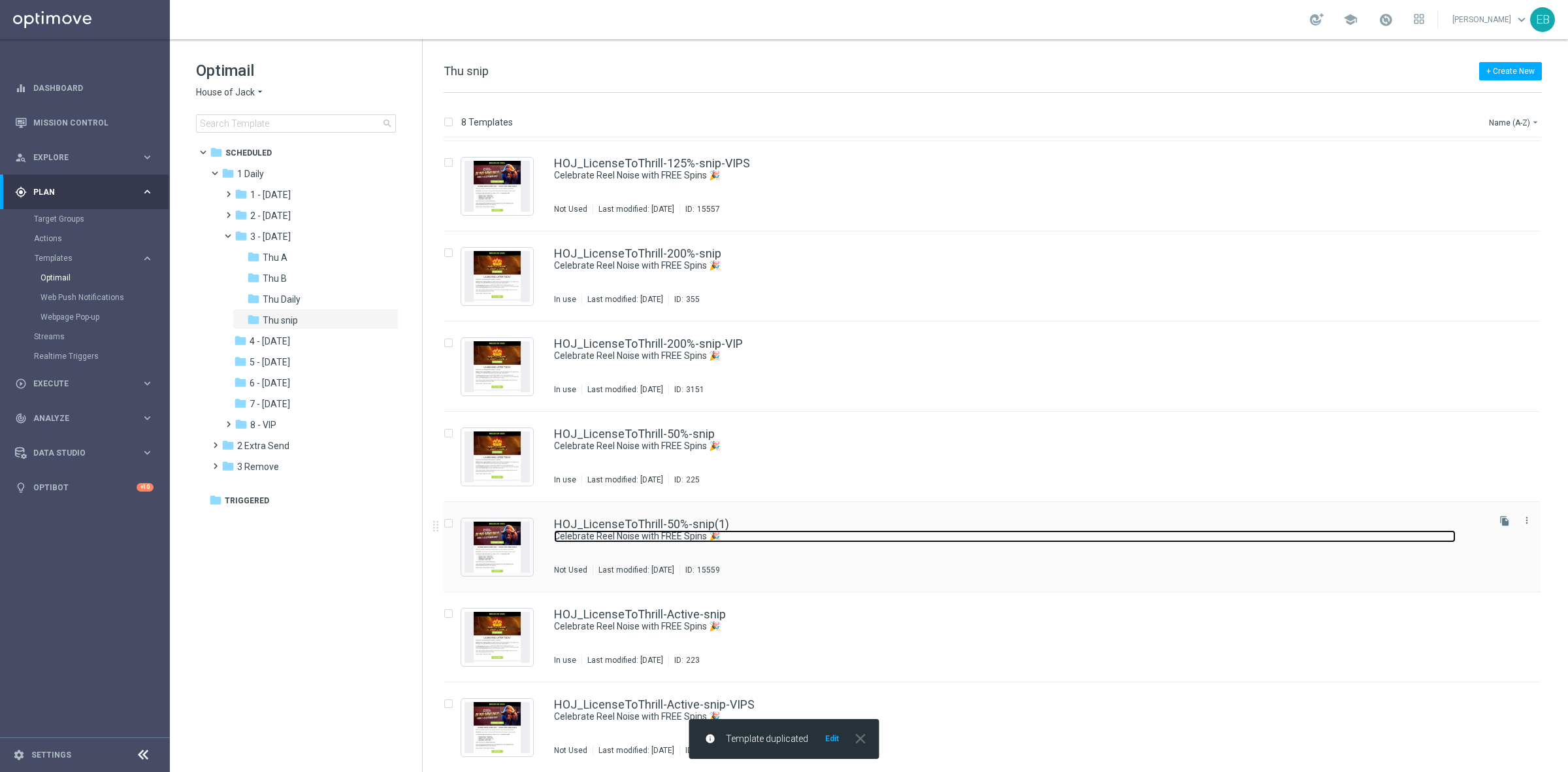
click at [907, 530] on link "Celebrate Reel Noise with FREE Spins 🎉" at bounding box center [1004, 536] width 902 height 12
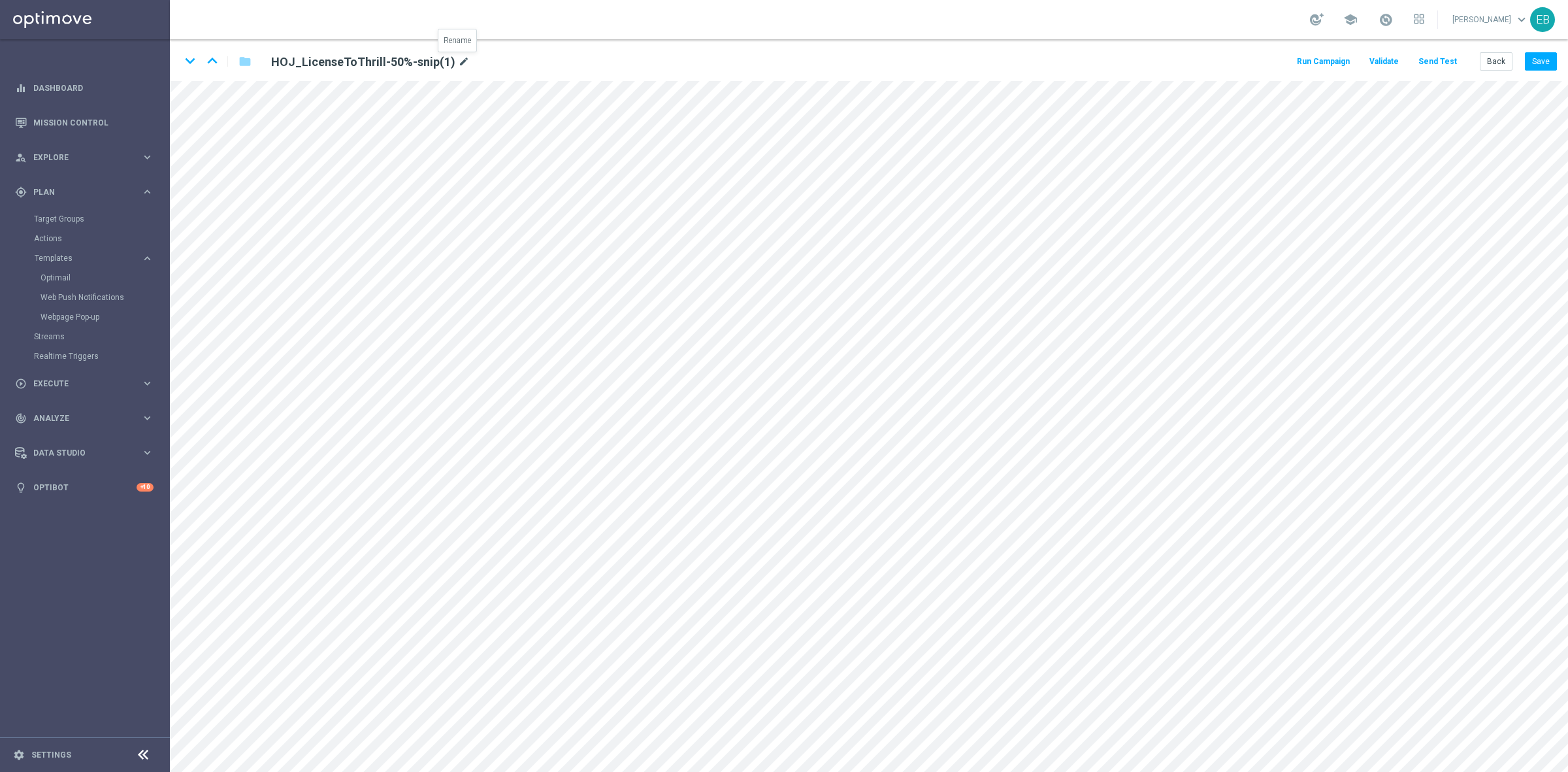
click at [461, 63] on icon "mode_edit" at bounding box center [464, 62] width 11 height 15
click at [452, 59] on input "HOJ_LicenseToThrill-50%-snip(1)" at bounding box center [423, 61] width 324 height 18
type input "HOJ_LicenseToThrill-50%-snip-VIPS"
click at [1538, 64] on button "Save" at bounding box center [1540, 61] width 32 height 18
click at [1530, 59] on button "Save" at bounding box center [1540, 61] width 32 height 18
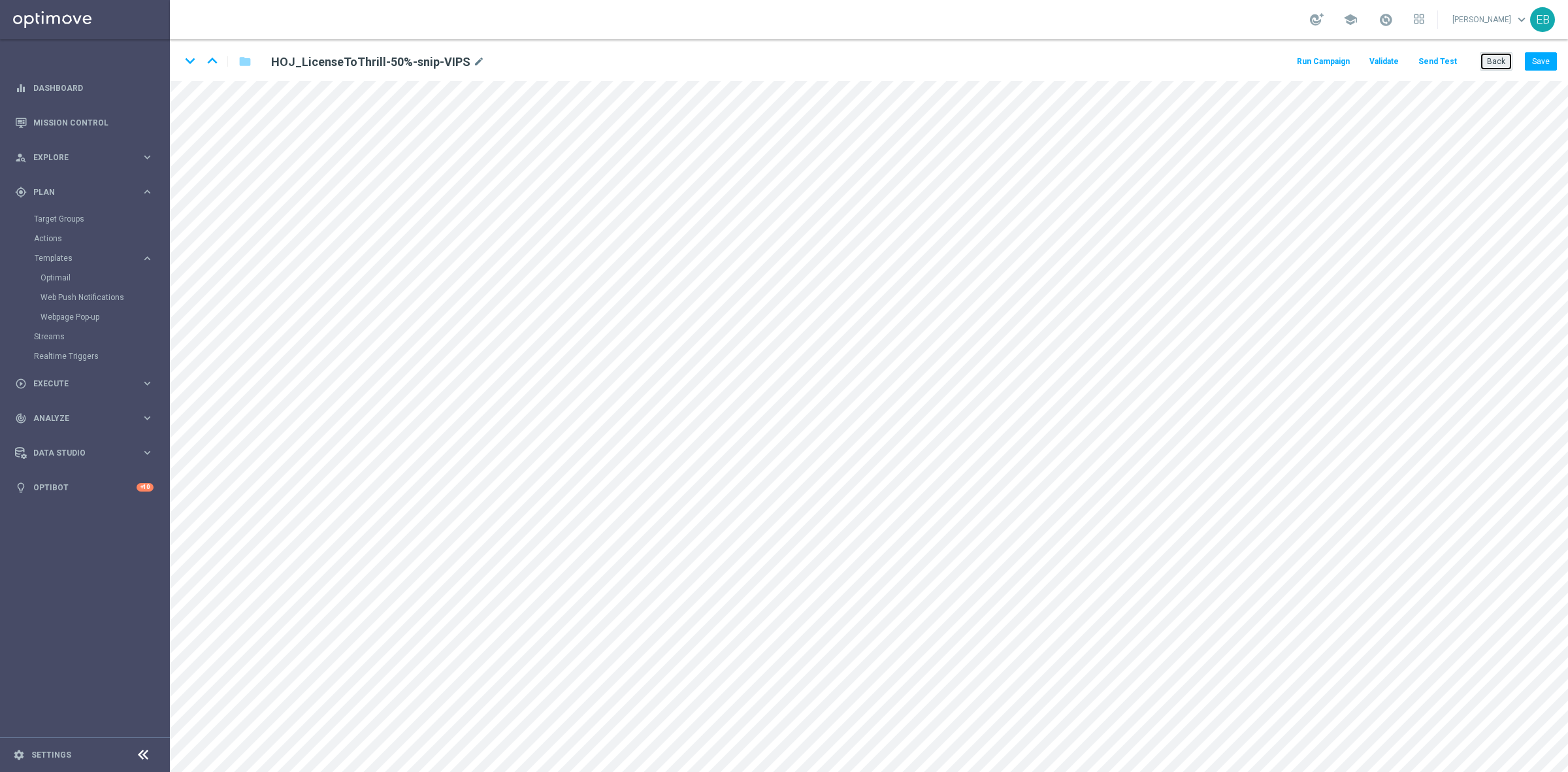
click at [1492, 56] on button "Back" at bounding box center [1496, 61] width 33 height 18
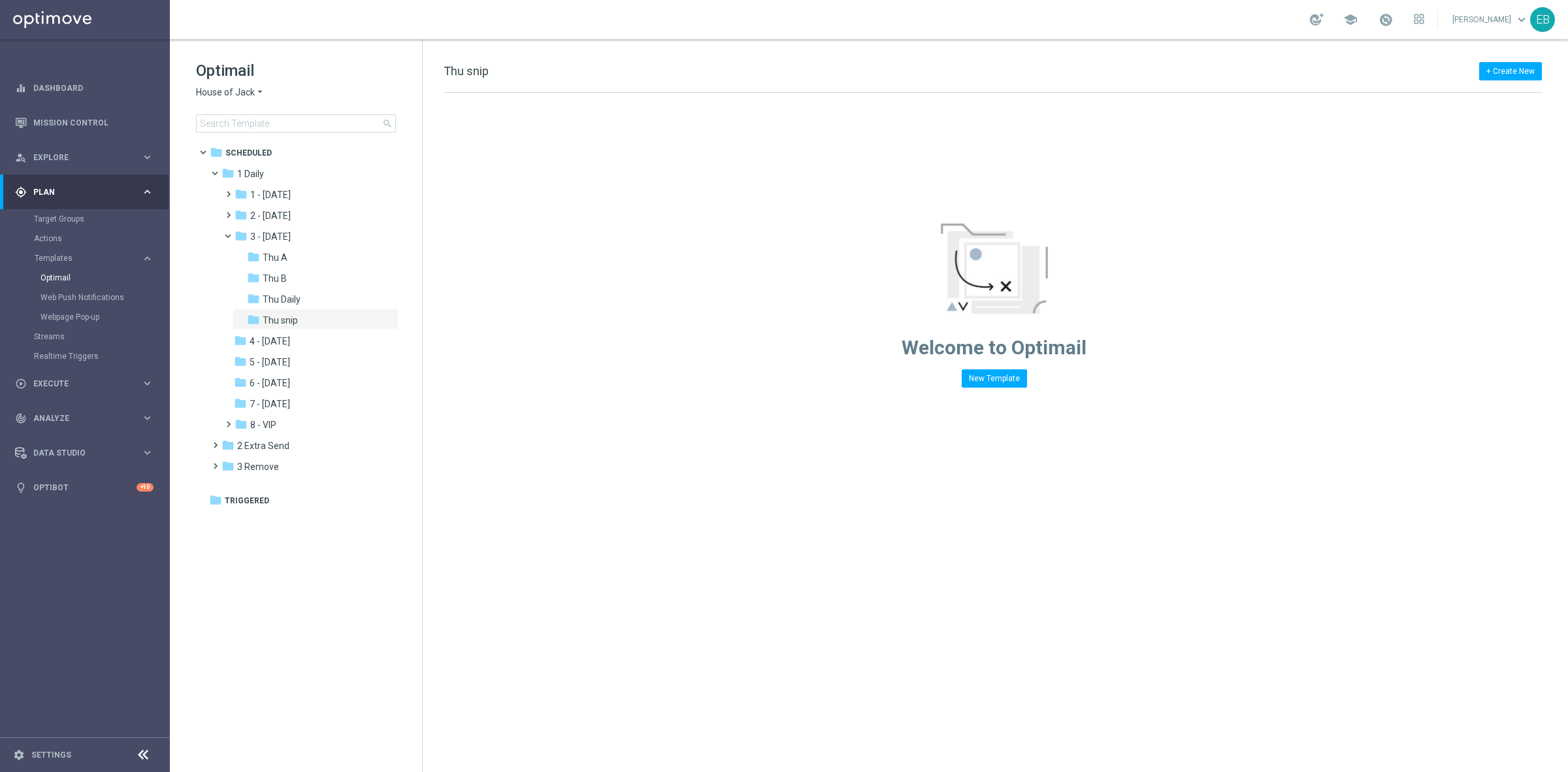
click at [226, 112] on div "Optimail House of Jack arrow_drop_down × House of Jack search" at bounding box center [309, 96] width 226 height 72
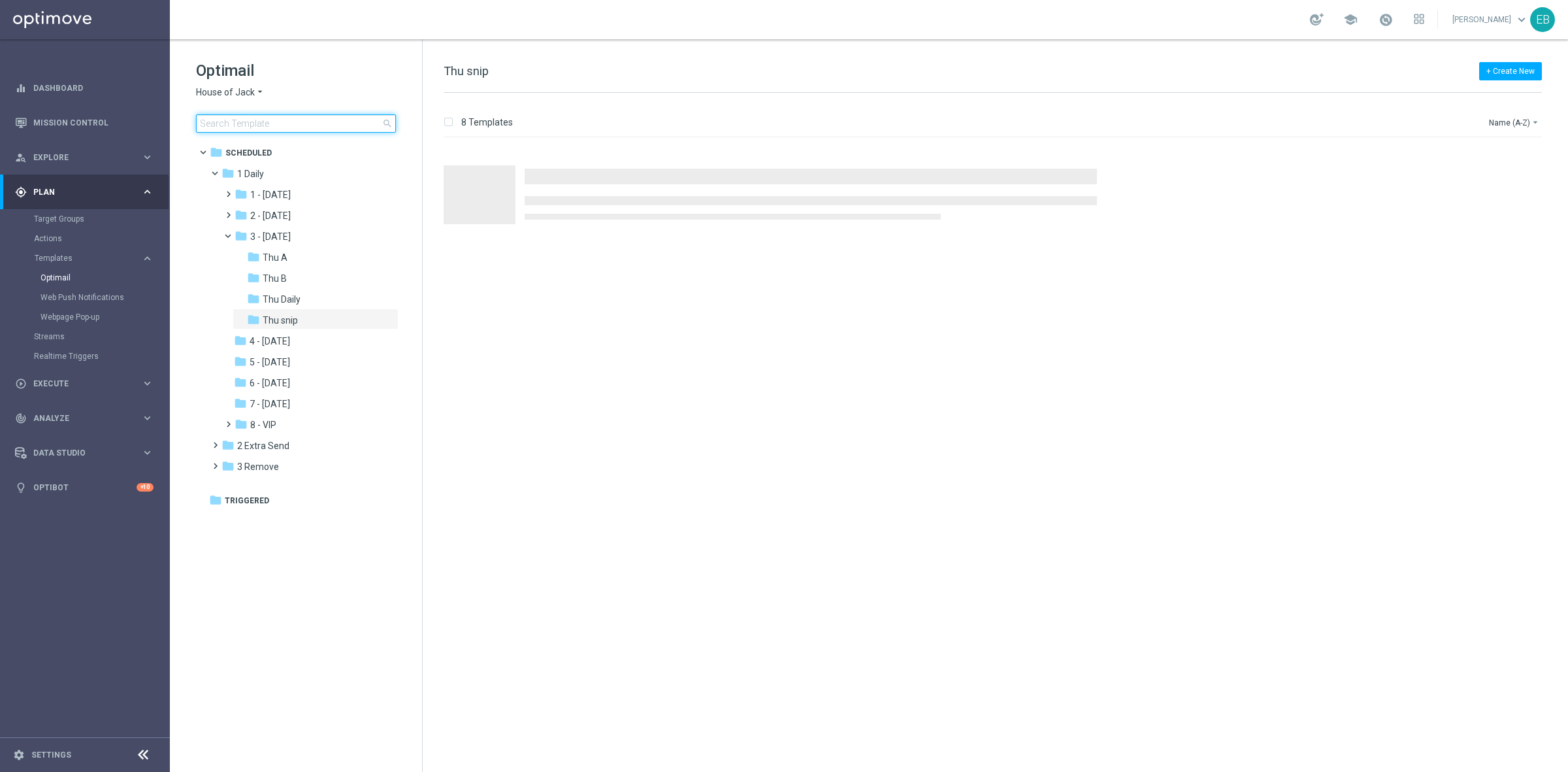
click at [235, 120] on input at bounding box center [296, 124] width 200 height 18
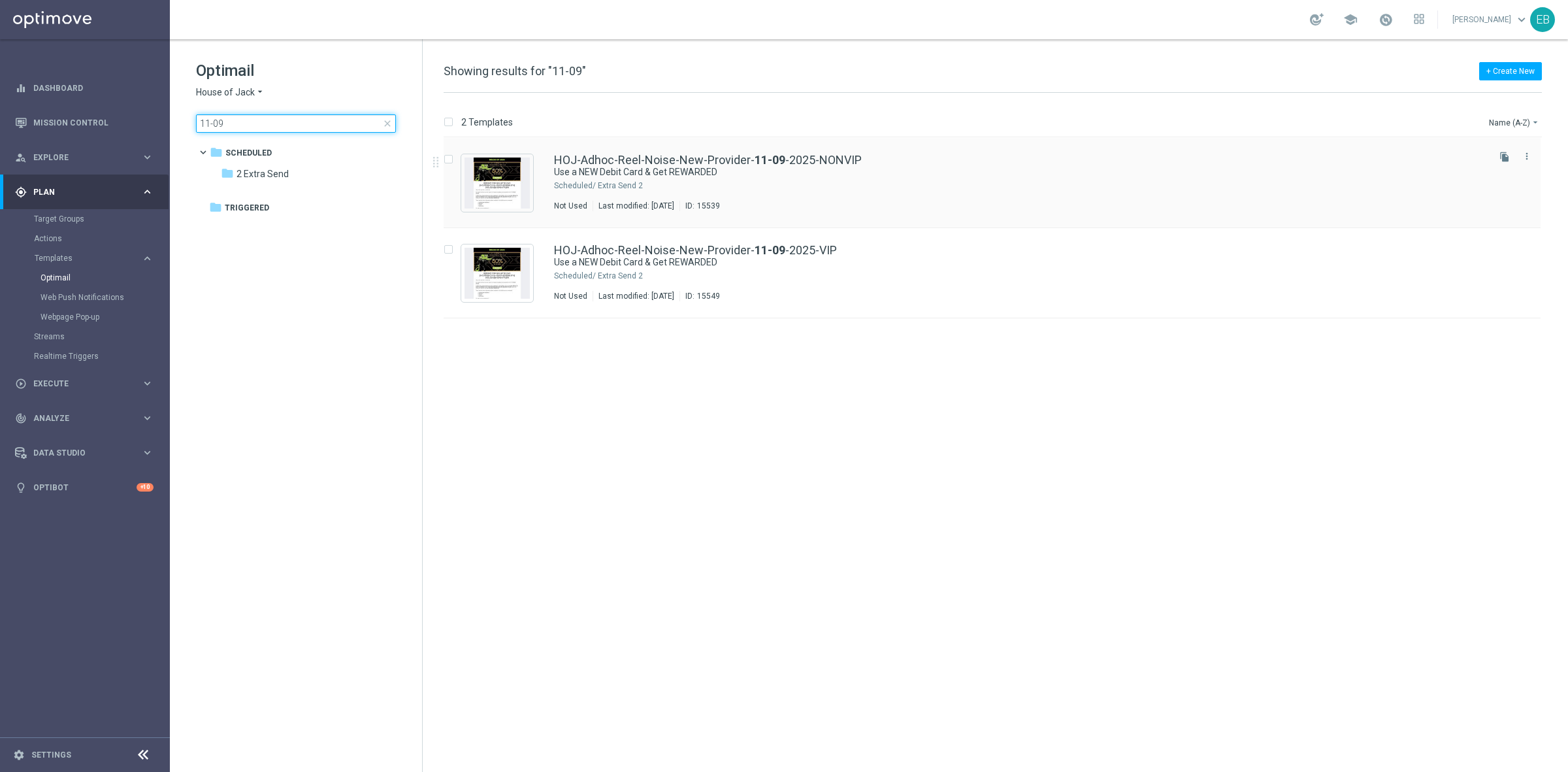
type input "11-09"
click at [981, 186] on div "2 Extra Send" at bounding box center [1042, 185] width 888 height 11
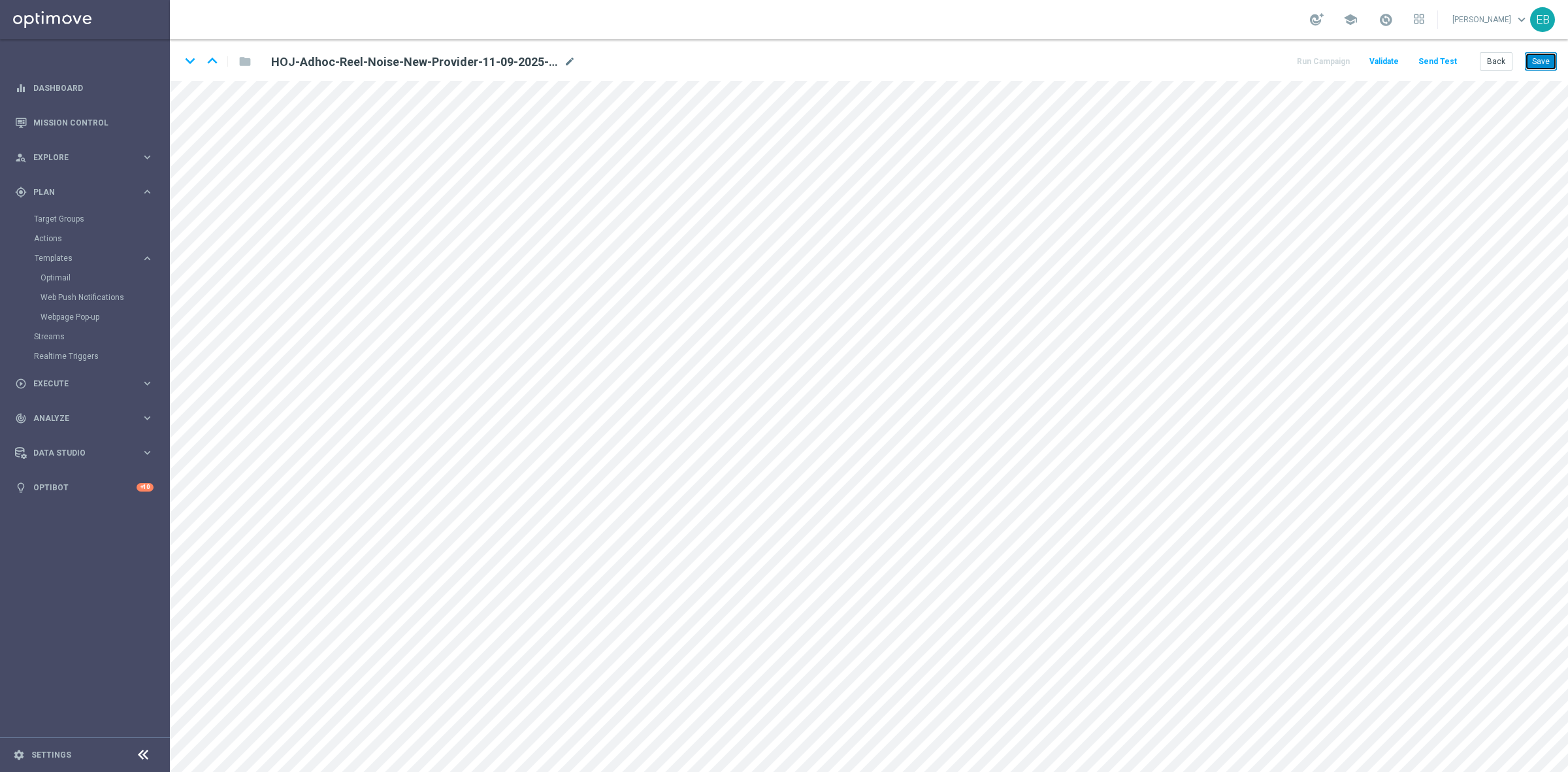
click at [1532, 57] on button "Save" at bounding box center [1540, 61] width 32 height 18
click at [1543, 59] on button "Save" at bounding box center [1540, 61] width 32 height 18
click at [1498, 65] on button "Back" at bounding box center [1496, 61] width 33 height 18
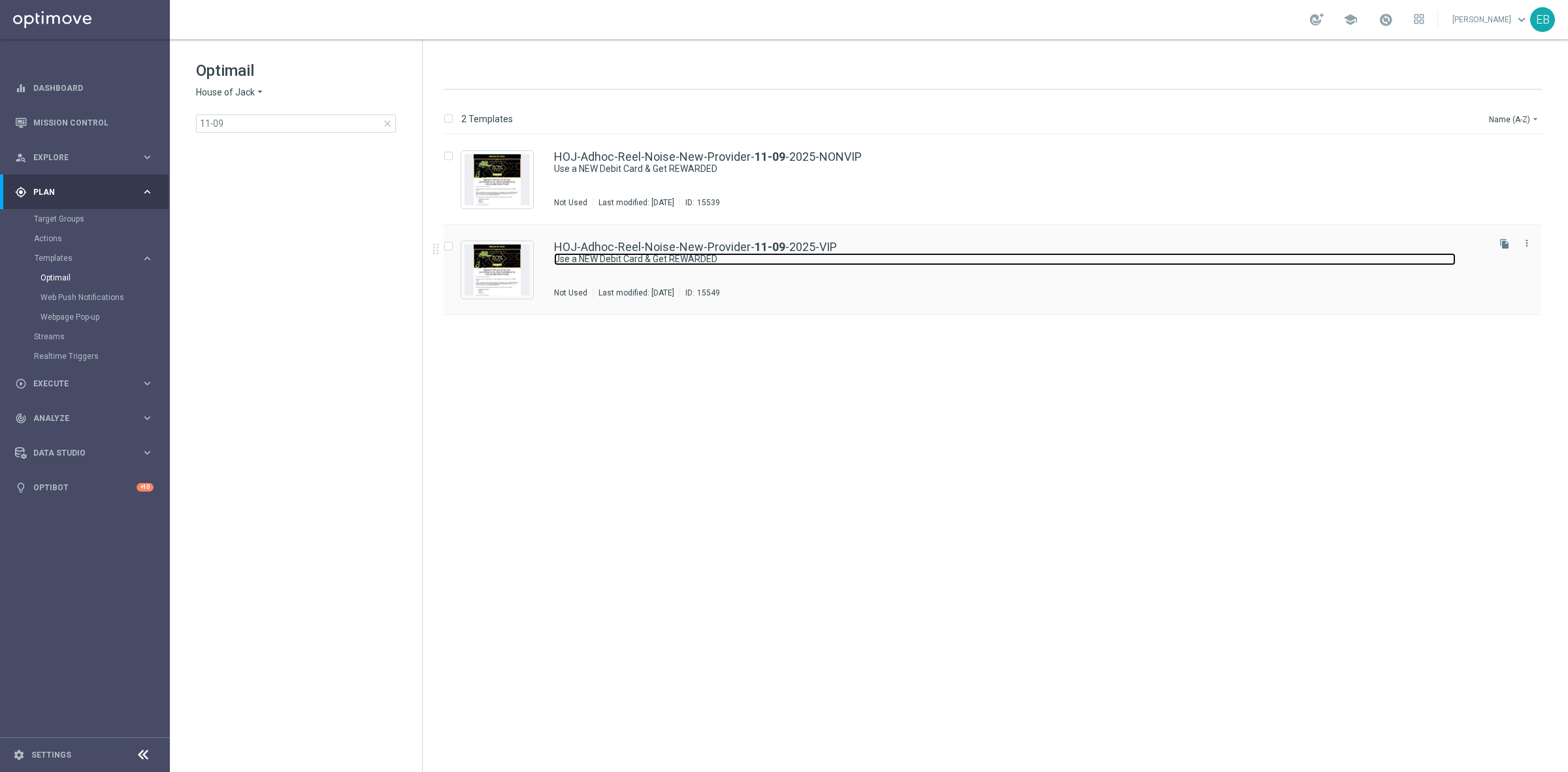
click at [920, 259] on link "Use a NEW Debit Card & Get REWARDED" at bounding box center [1004, 259] width 902 height 12
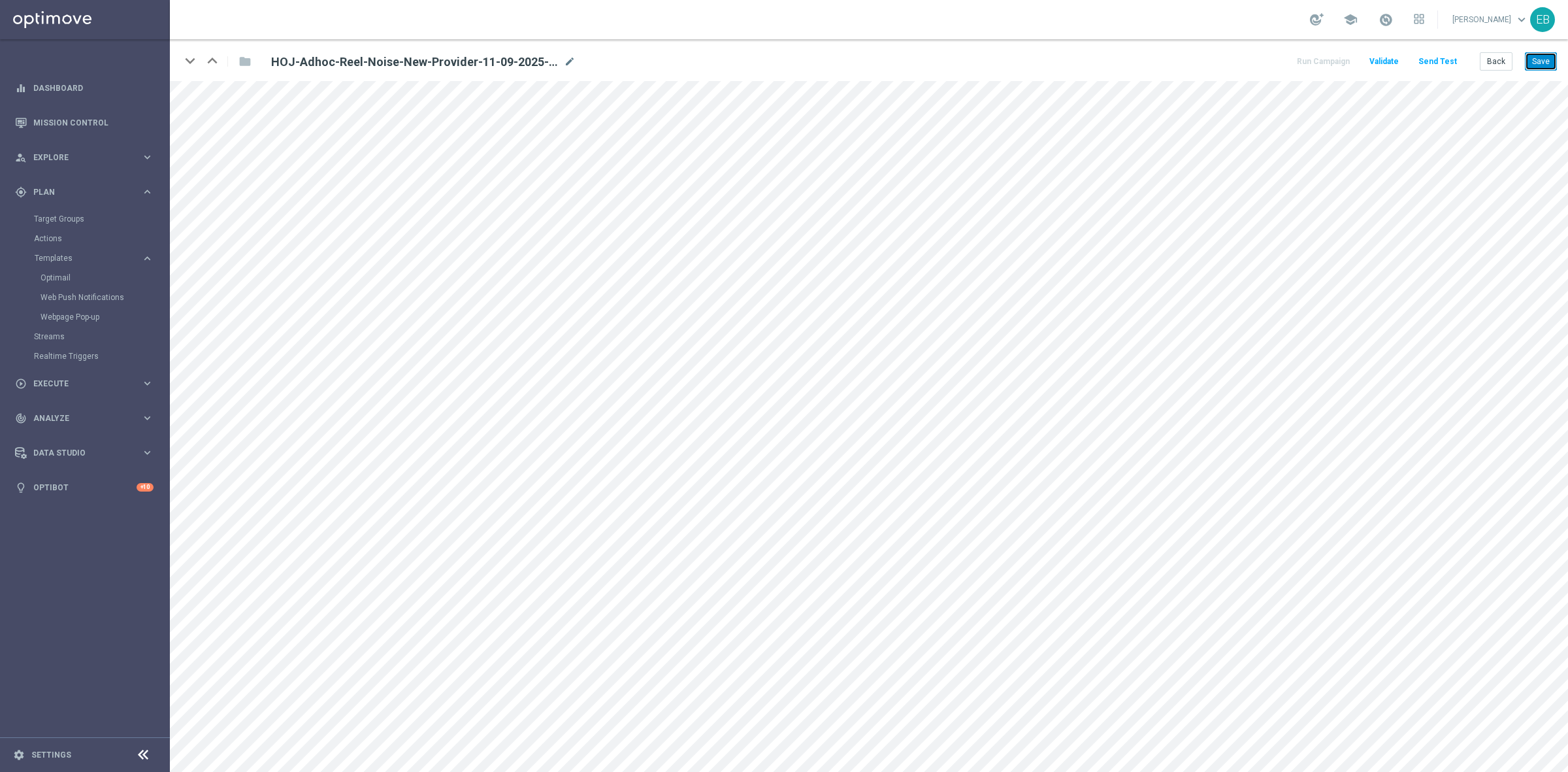
click at [1531, 57] on button "Save" at bounding box center [1540, 61] width 32 height 18
click at [1440, 66] on button "Send Test" at bounding box center [1438, 62] width 42 height 18
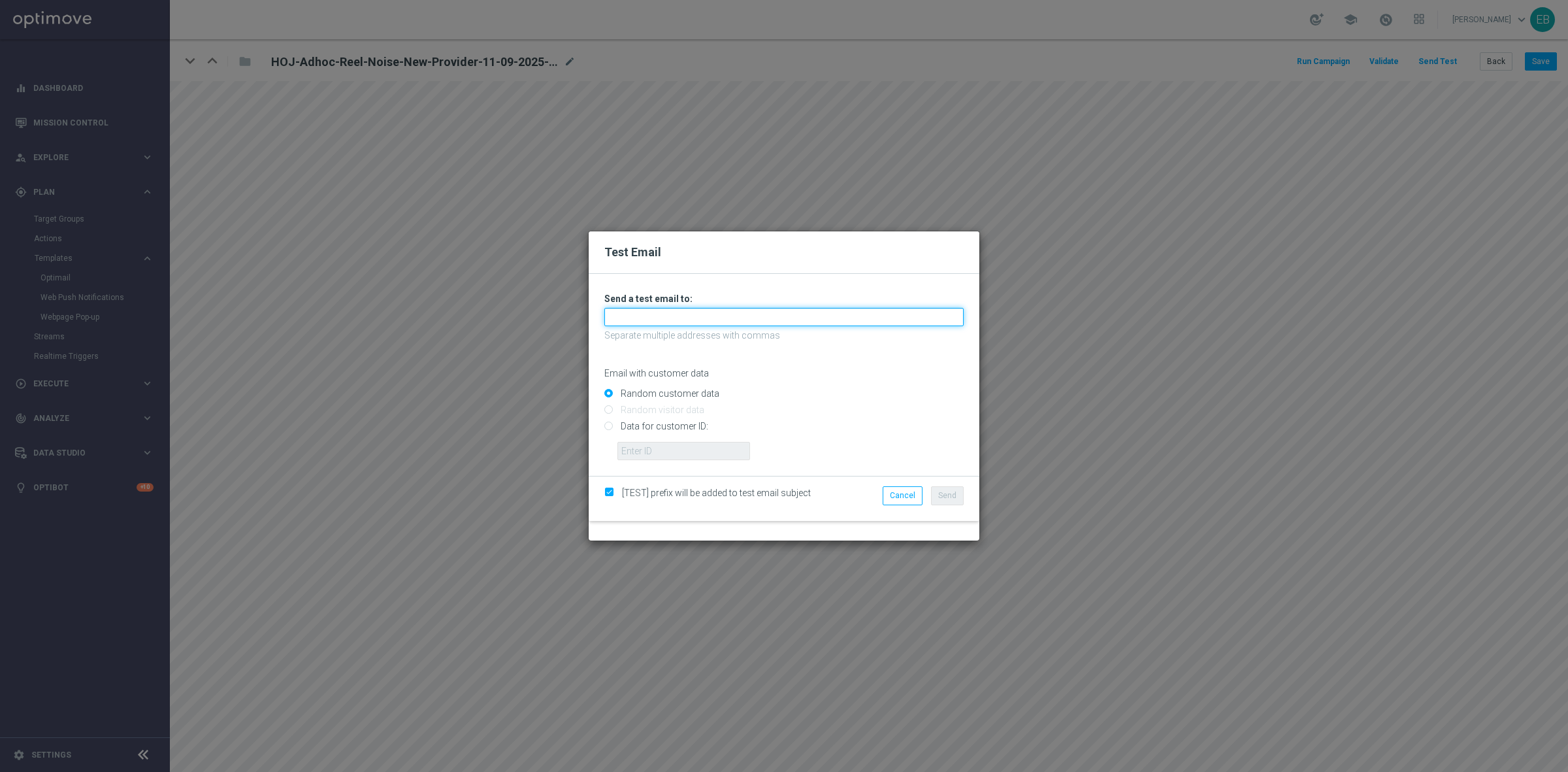
click at [659, 321] on input "text" at bounding box center [784, 316] width 359 height 18
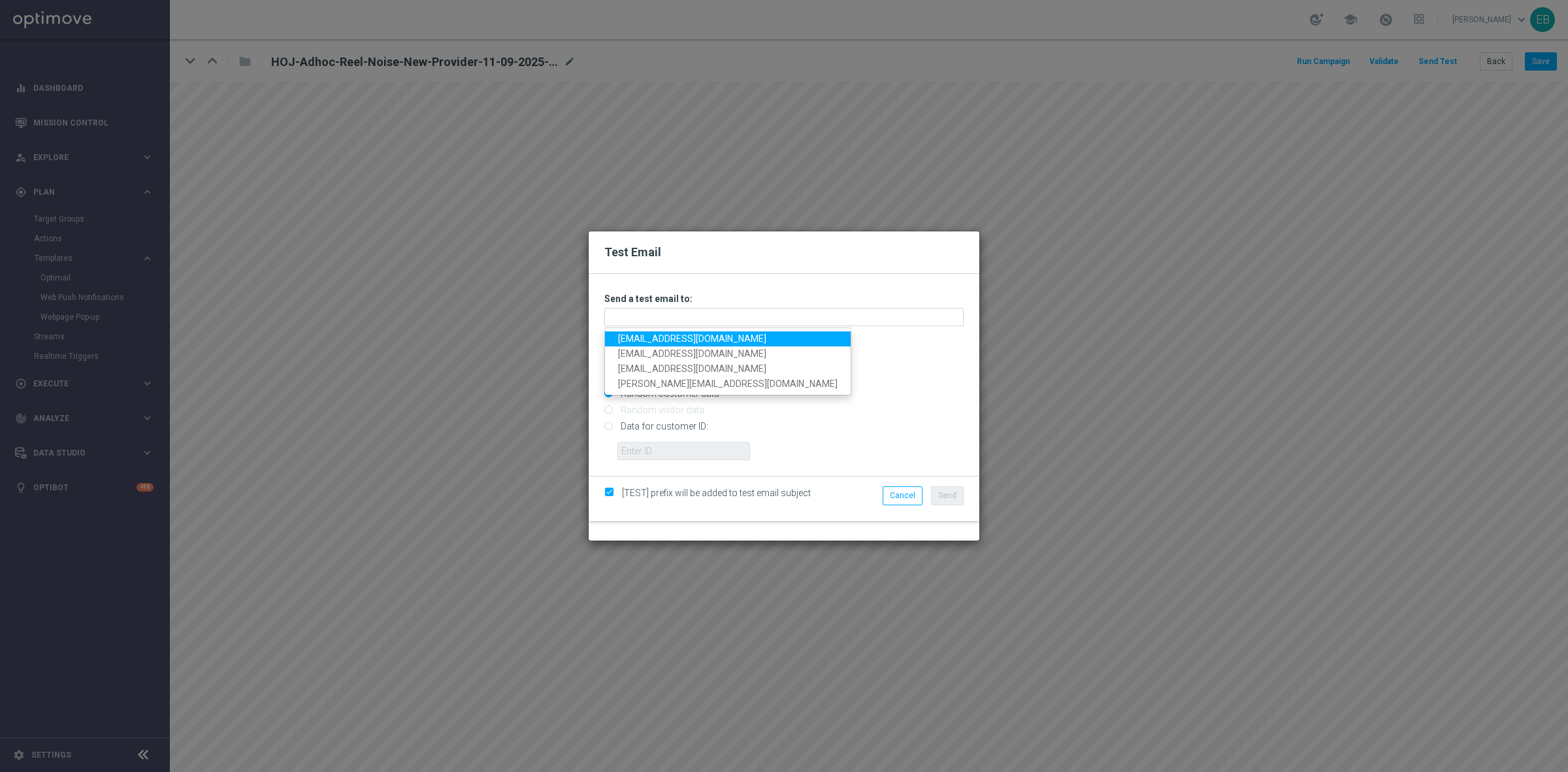
click at [630, 334] on link "[EMAIL_ADDRESS][DOMAIN_NAME]" at bounding box center [728, 338] width 246 height 15
type input "[EMAIL_ADDRESS][DOMAIN_NAME]"
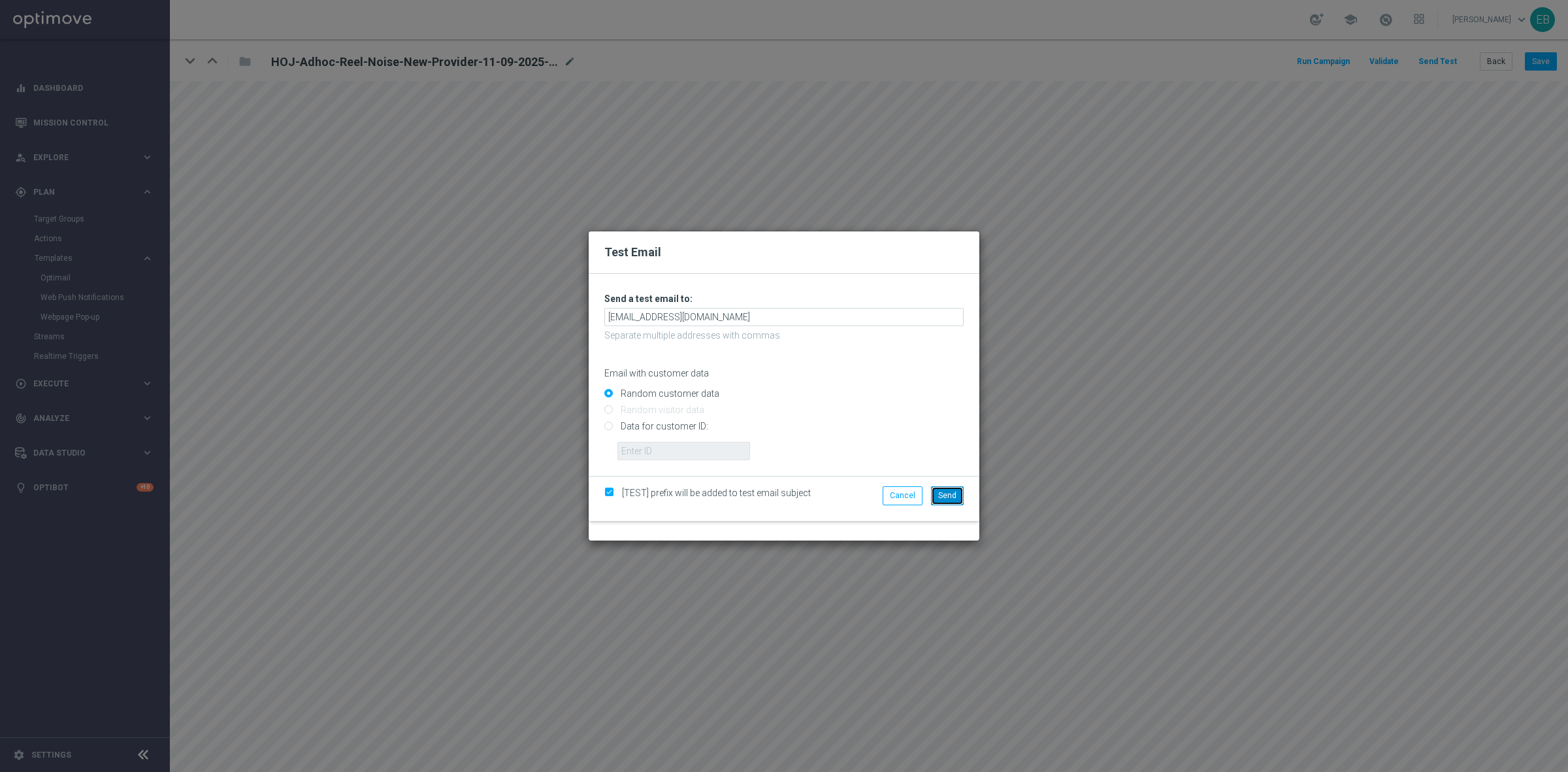
click at [945, 494] on span "Send" at bounding box center [947, 495] width 18 height 9
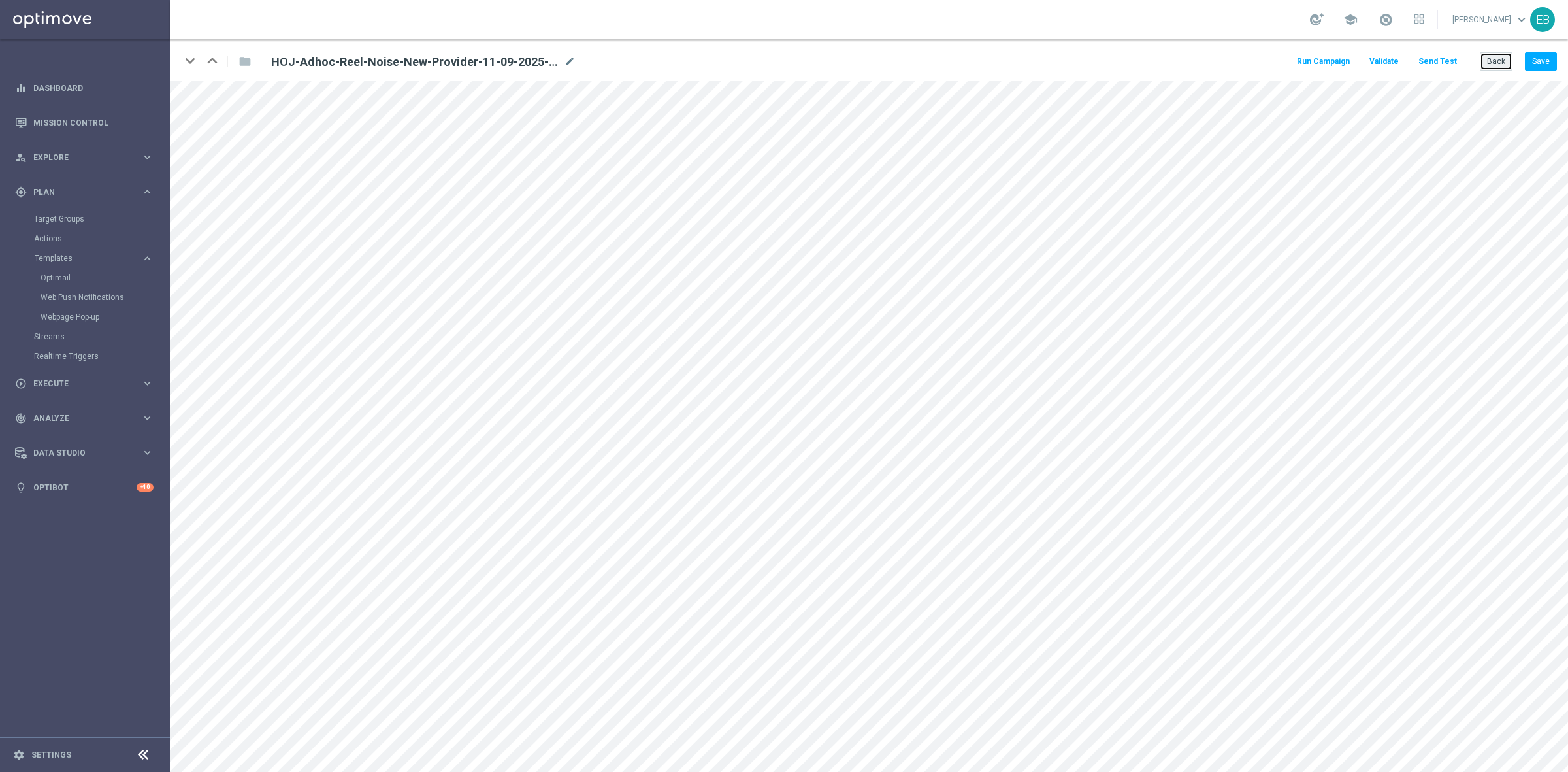
click at [1507, 68] on button "Back" at bounding box center [1496, 61] width 33 height 18
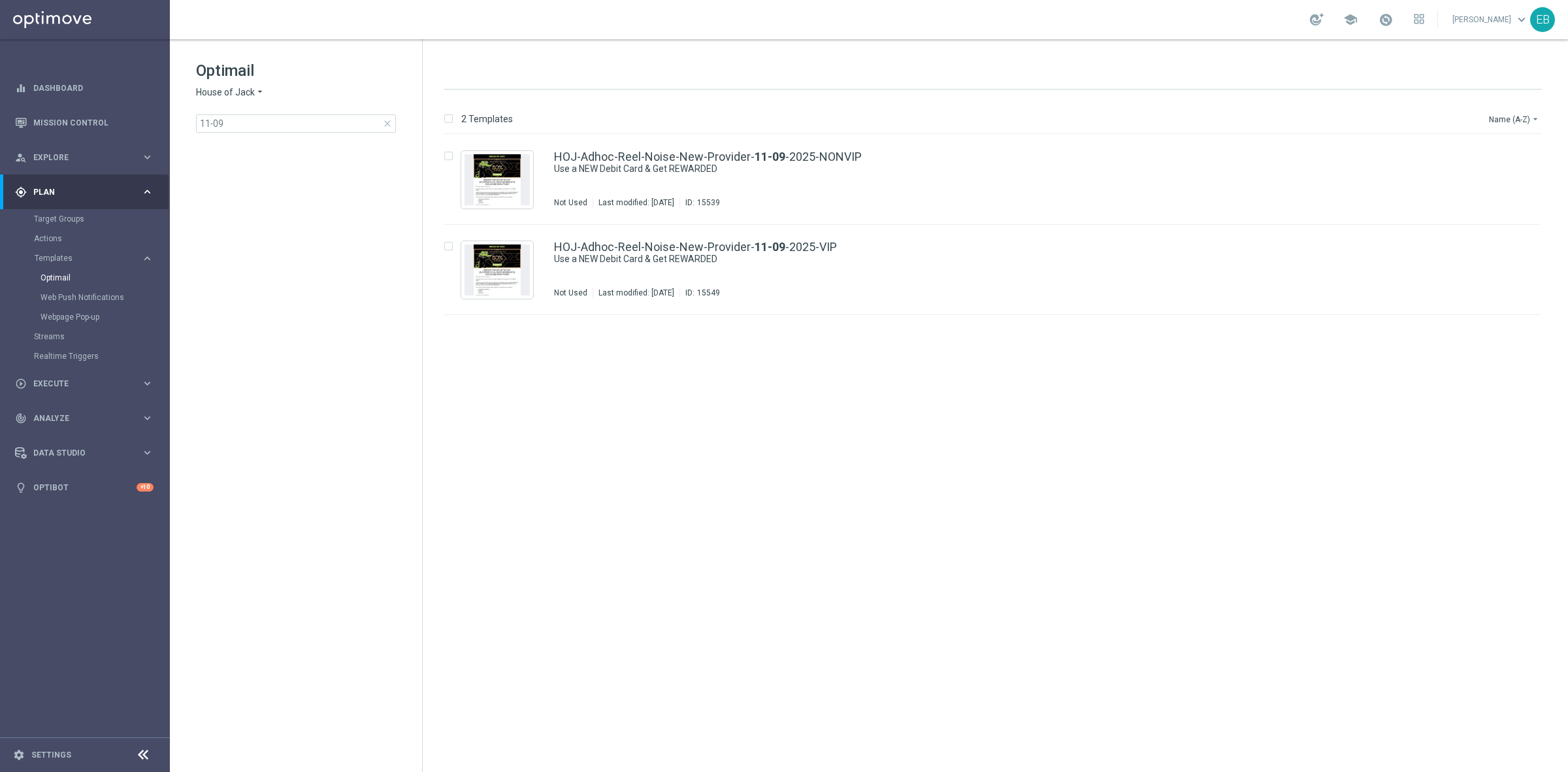
click at [389, 123] on span "close" at bounding box center [387, 123] width 11 height 11
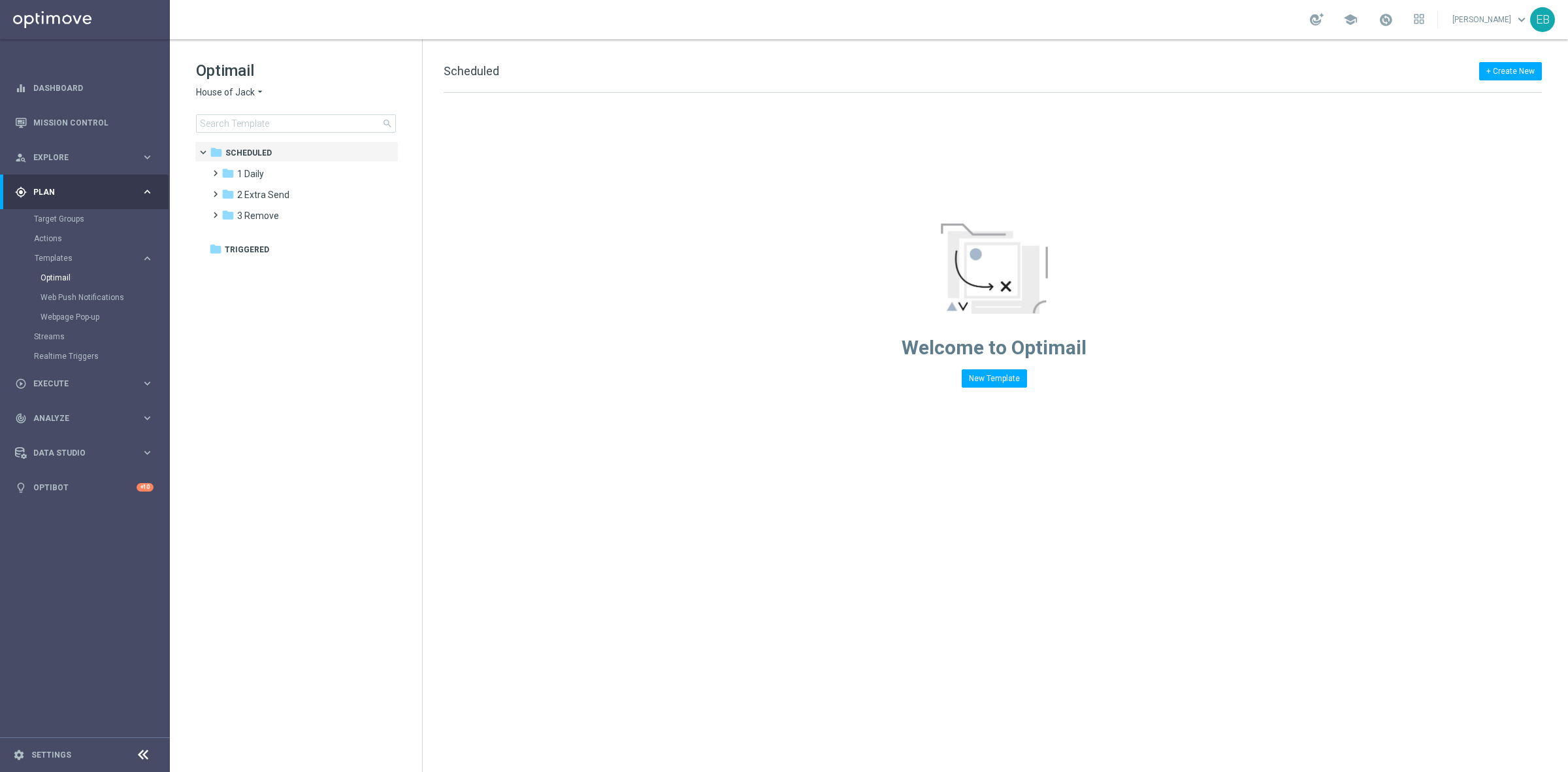
drag, startPoint x: 304, startPoint y: 2, endPoint x: 882, endPoint y: 59, distance: 580.8
click at [886, 60] on div "+ Create New Scheduled Drag here to set row groups Drag here to set column labe…" at bounding box center [995, 405] width 1146 height 733
click at [268, 178] on div "folder 1 Daily" at bounding box center [296, 174] width 150 height 15
click at [291, 234] on span "3 - [DATE]" at bounding box center [271, 237] width 41 height 11
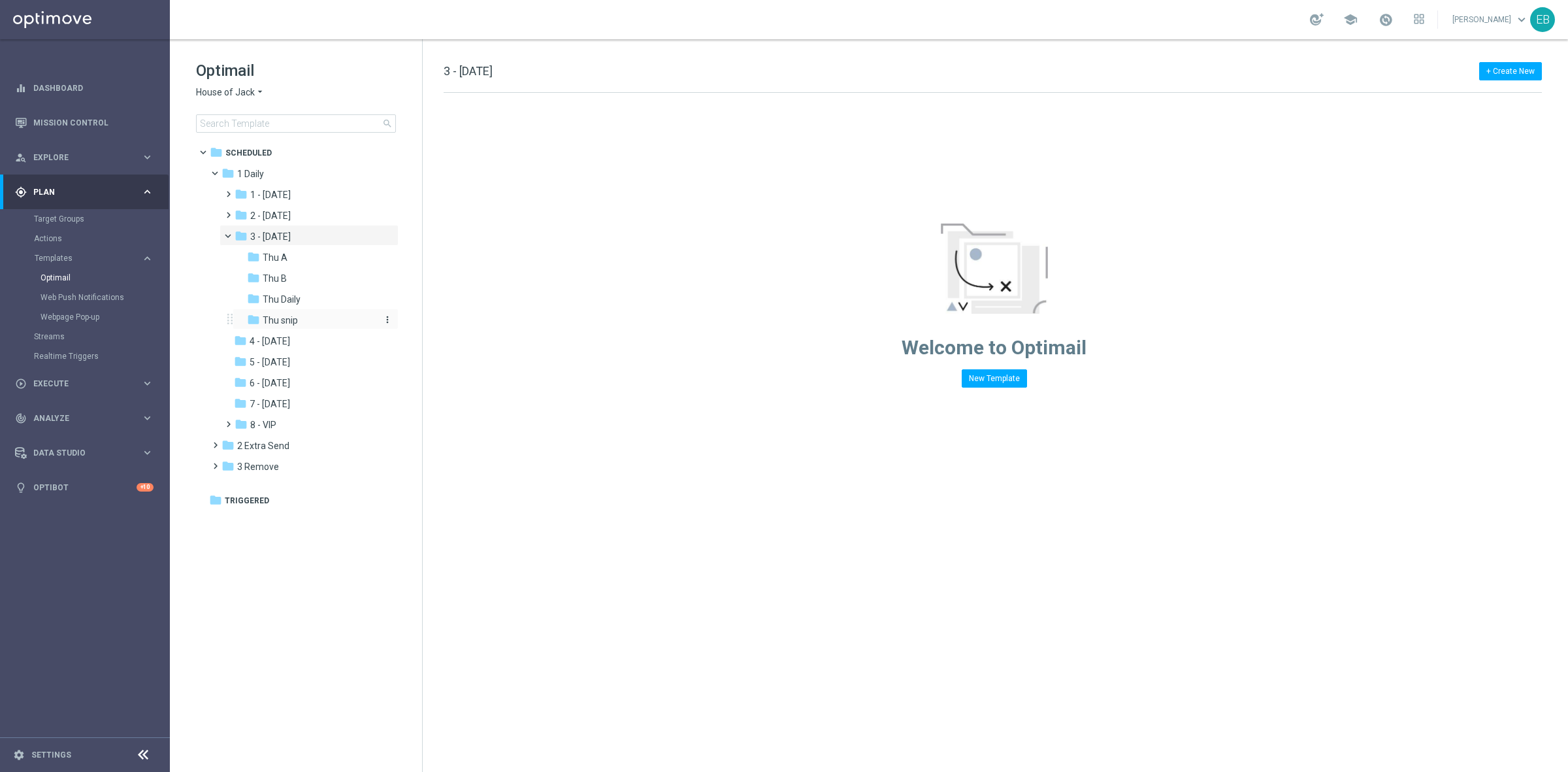
click at [256, 325] on icon "folder" at bounding box center [254, 320] width 13 height 13
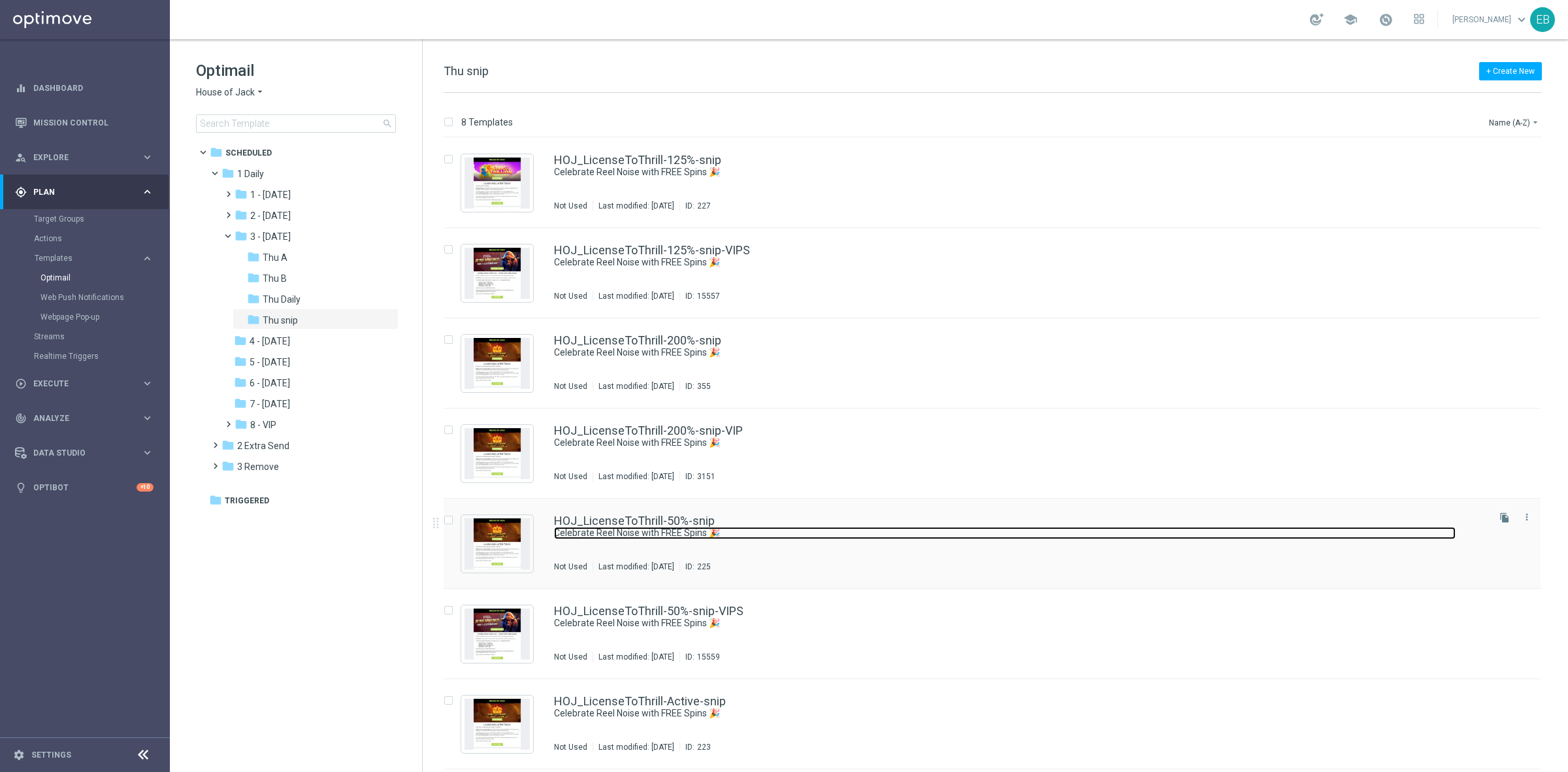
click at [925, 530] on link "Celebrate Reel Noise with FREE Spins 🎉" at bounding box center [1004, 533] width 902 height 12
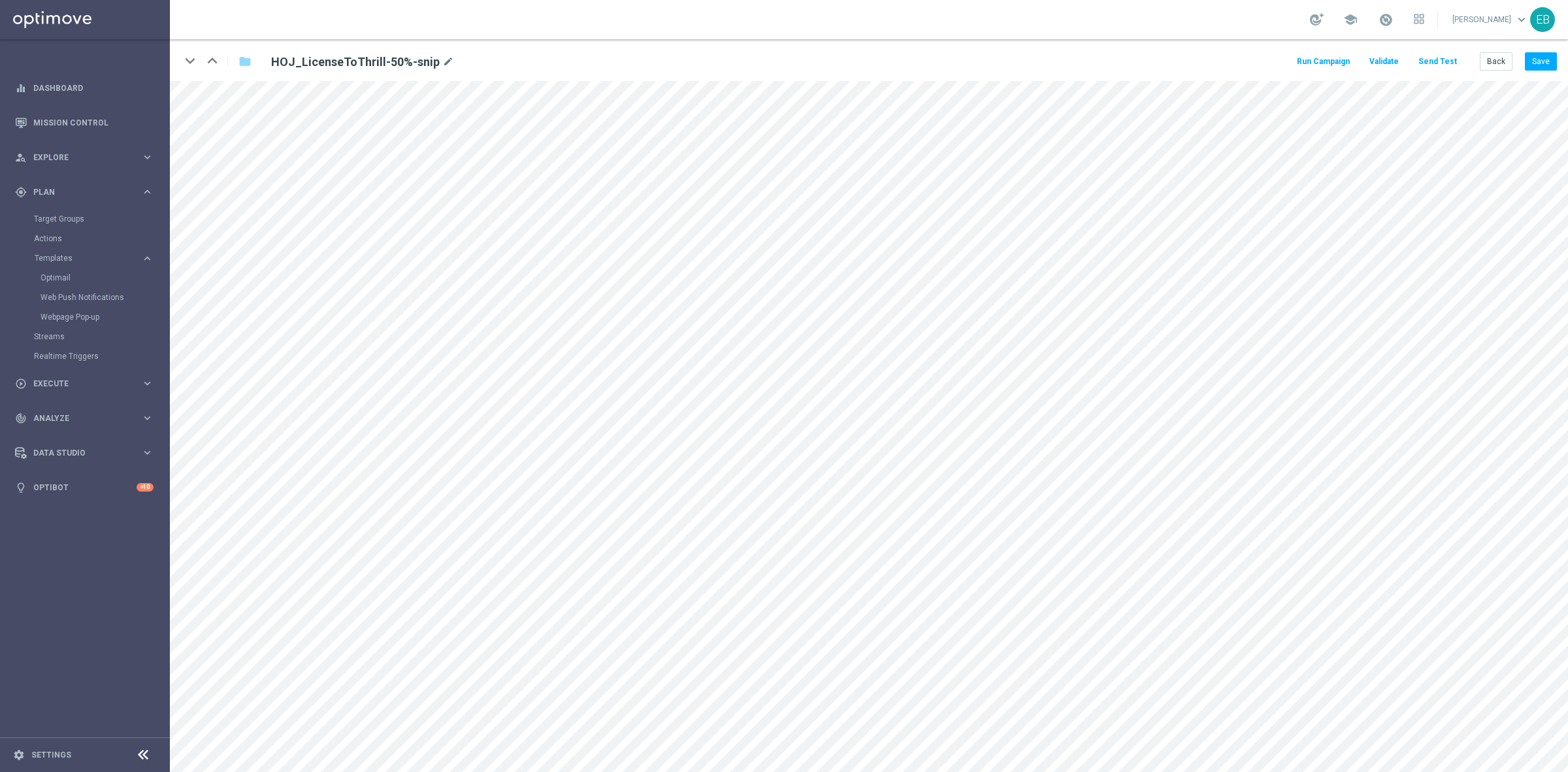
click at [1446, 61] on button "Send Test" at bounding box center [1438, 62] width 42 height 18
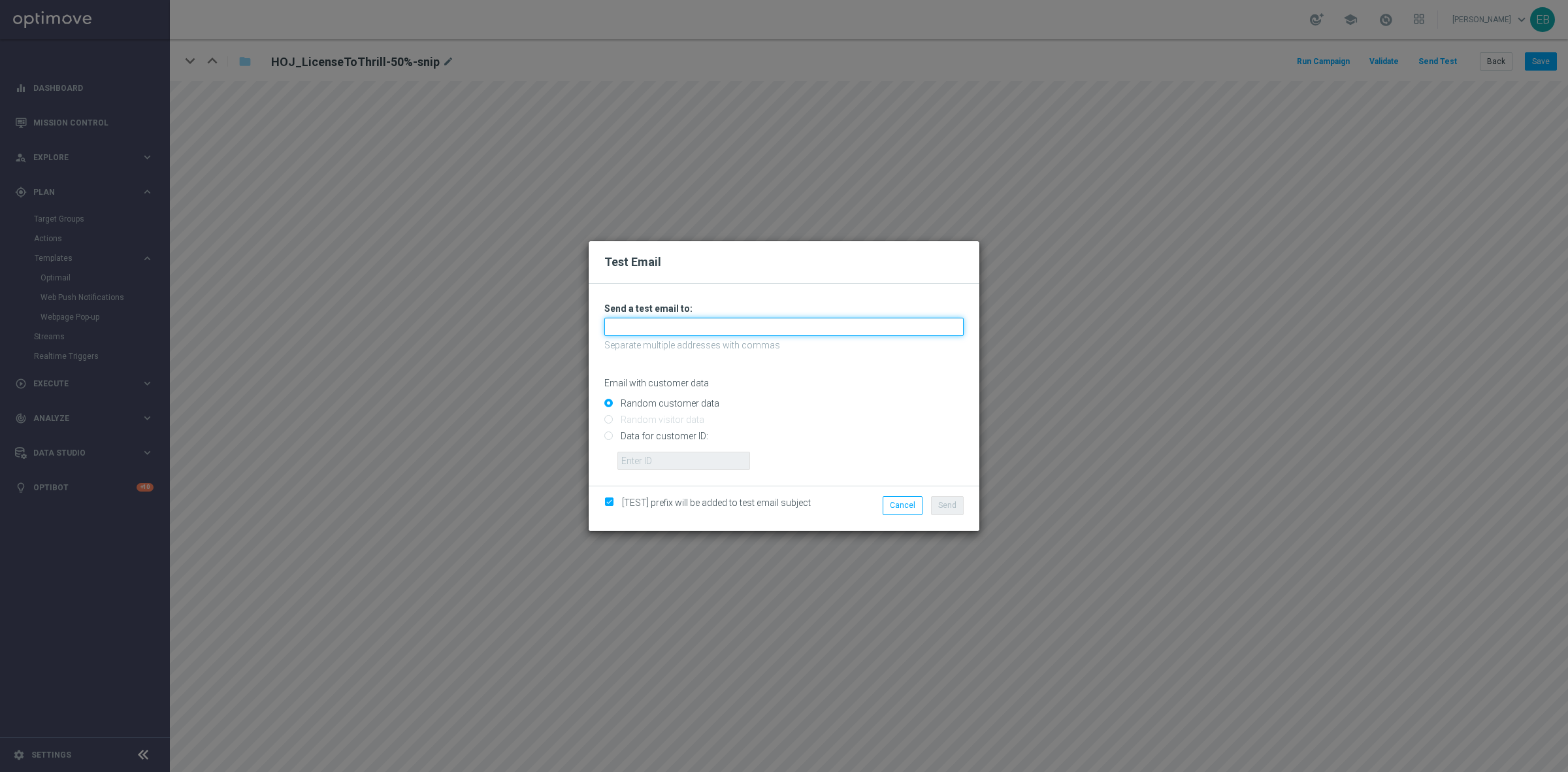
click at [631, 325] on input "text" at bounding box center [784, 327] width 359 height 18
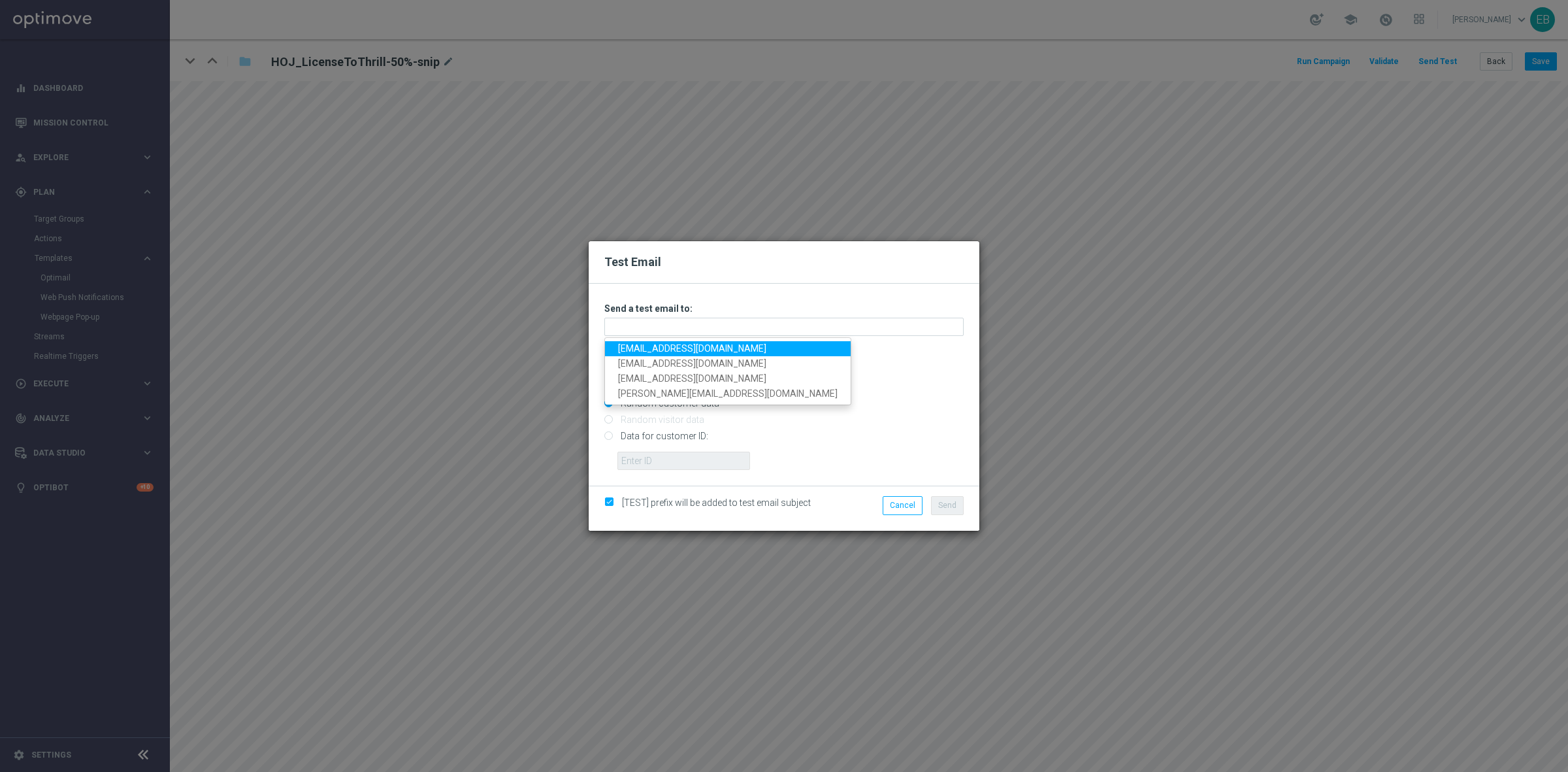
click at [624, 347] on link "[EMAIL_ADDRESS][DOMAIN_NAME]" at bounding box center [728, 348] width 246 height 15
type input "testingalltesting@gmail.com"
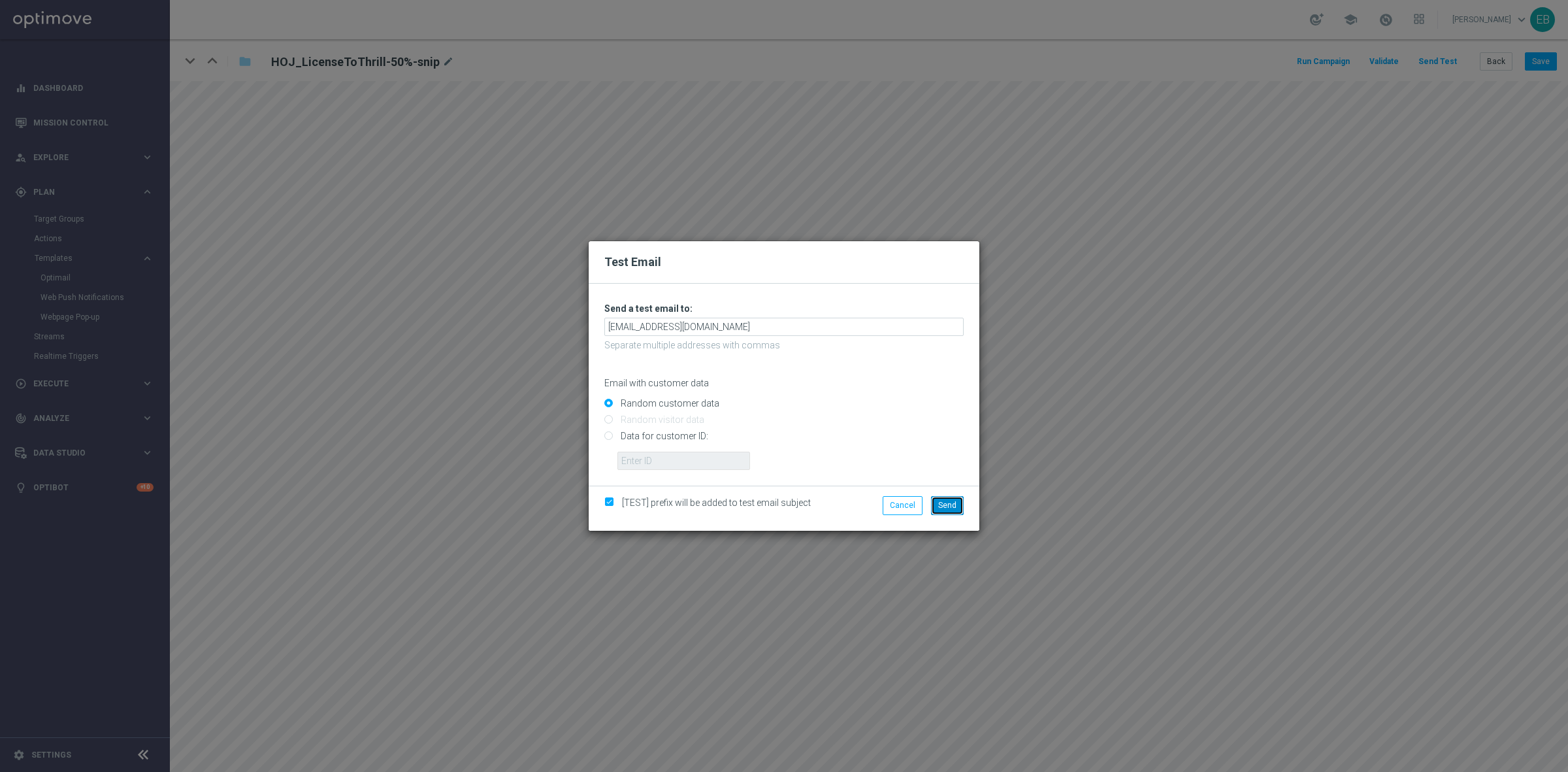
click at [956, 511] on button "Send" at bounding box center [947, 505] width 33 height 18
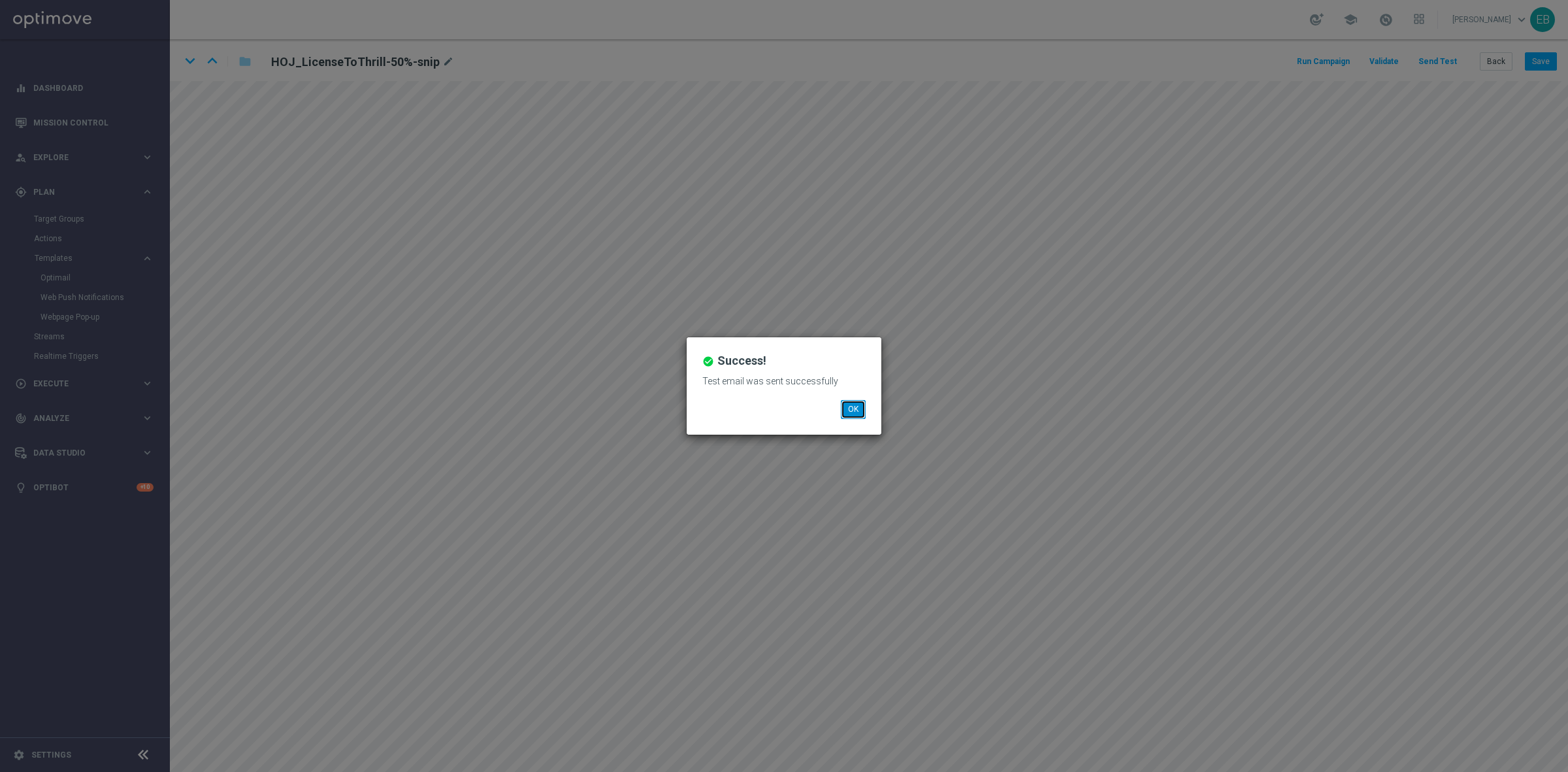
click at [851, 410] on button "OK" at bounding box center [853, 409] width 25 height 18
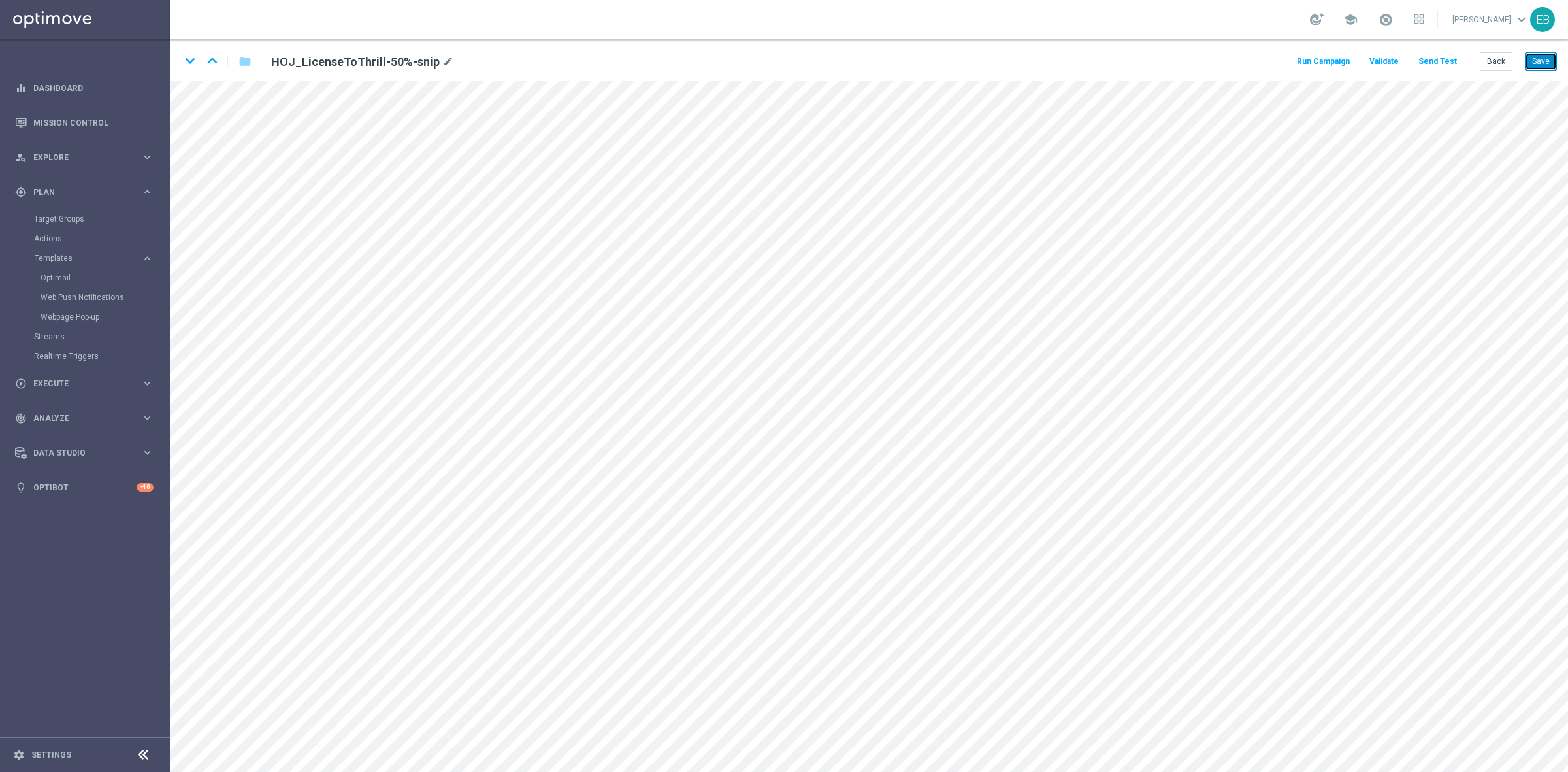
click at [1544, 57] on button "Save" at bounding box center [1540, 61] width 32 height 18
click at [1500, 61] on button "Back" at bounding box center [1496, 61] width 33 height 18
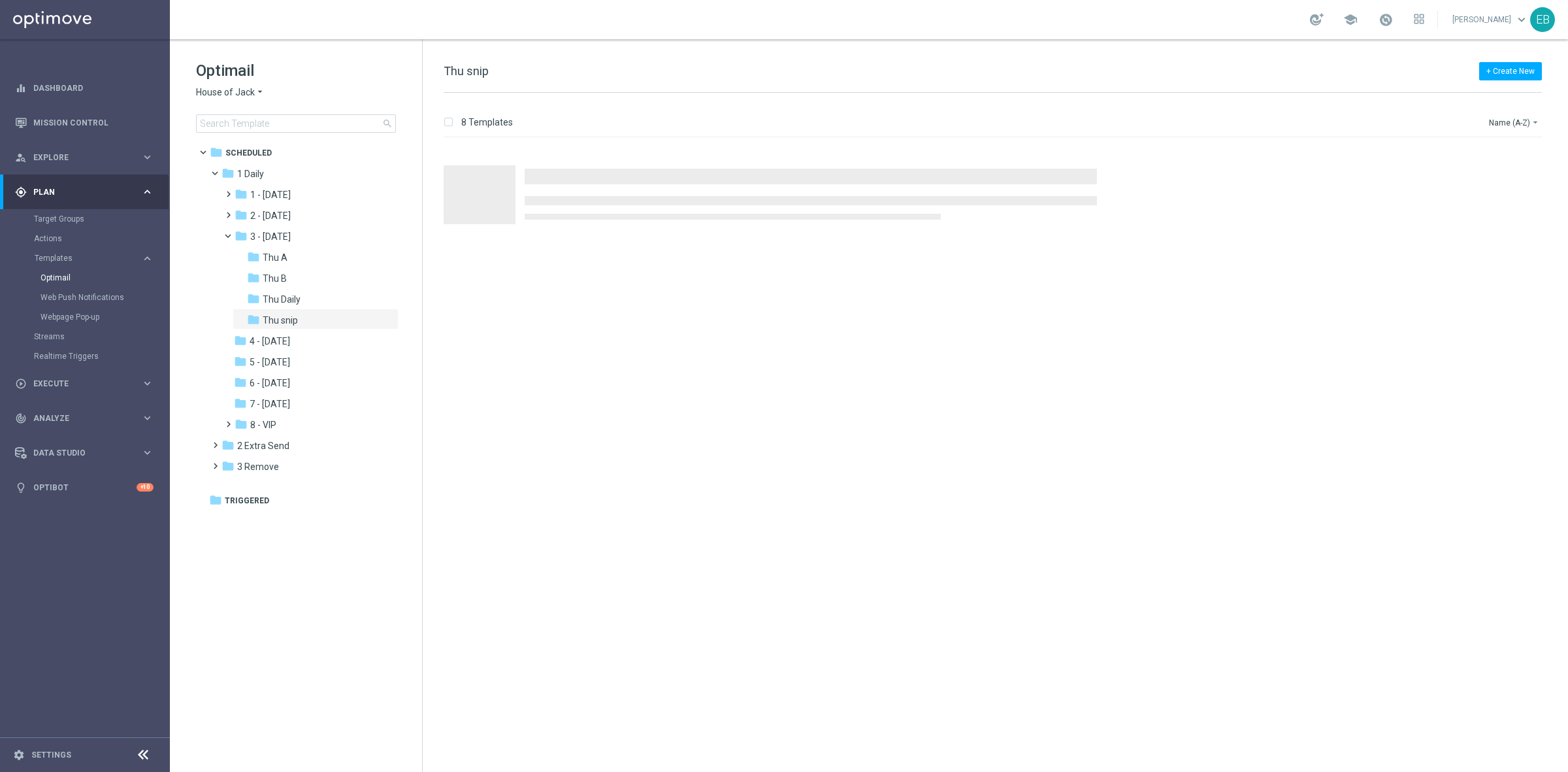
click at [224, 97] on span "House of Jack" at bounding box center [225, 92] width 59 height 12
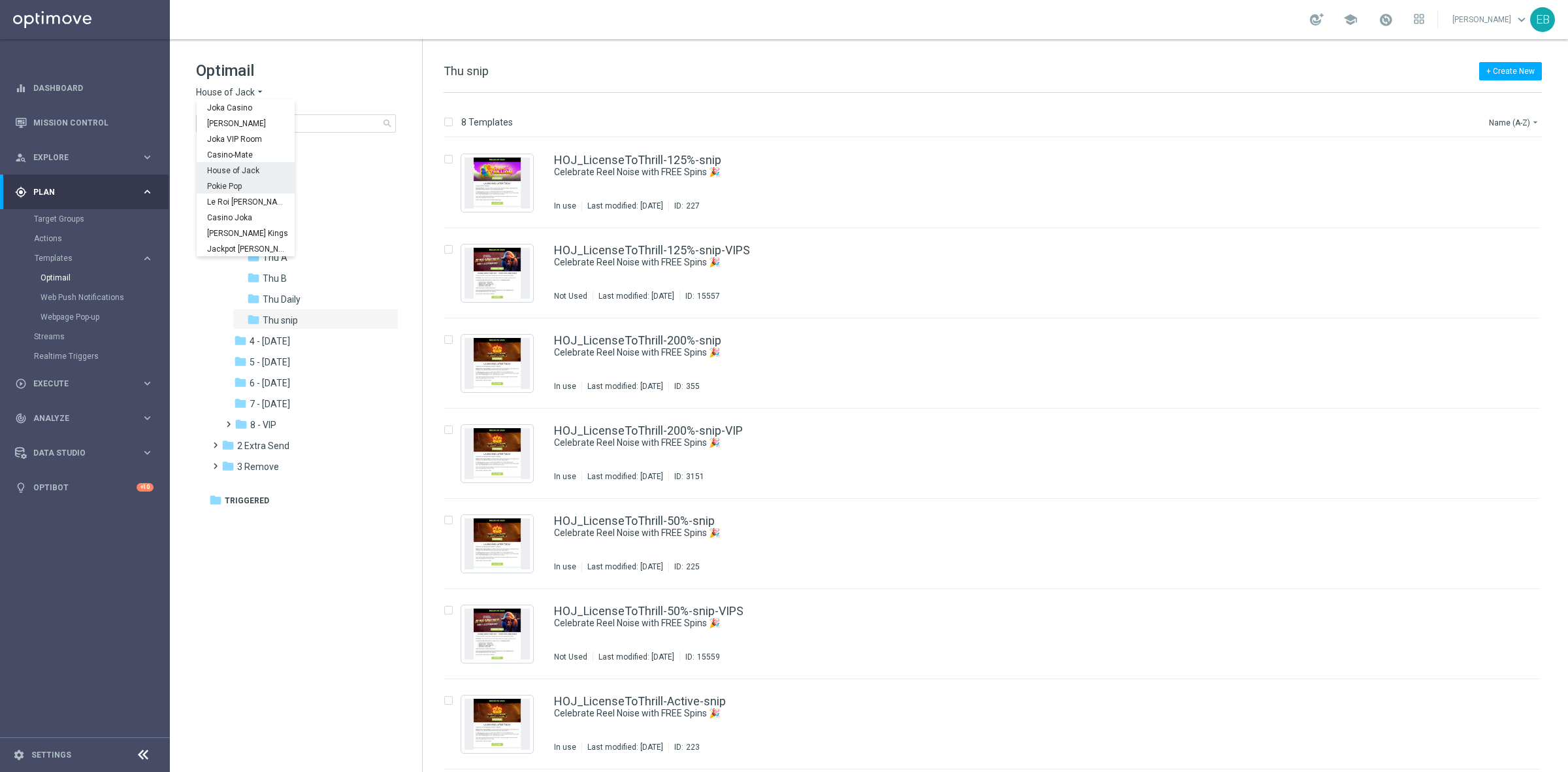
click at [246, 181] on div "Pokie Pop" at bounding box center [246, 185] width 98 height 15
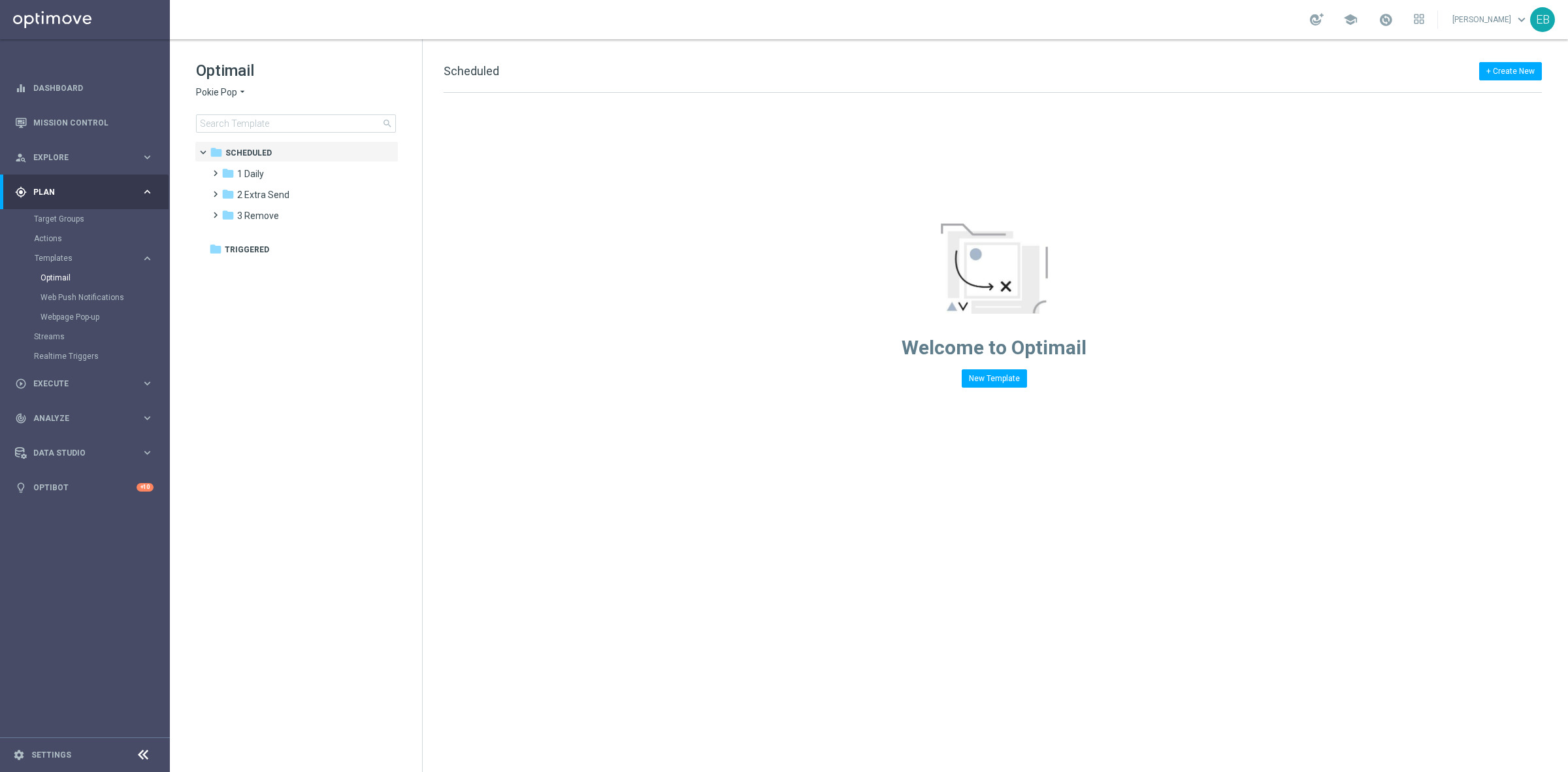
click at [278, 180] on div "folder 1 Daily" at bounding box center [296, 174] width 150 height 15
click at [321, 238] on div "folder 3 - [DATE]" at bounding box center [303, 237] width 139 height 15
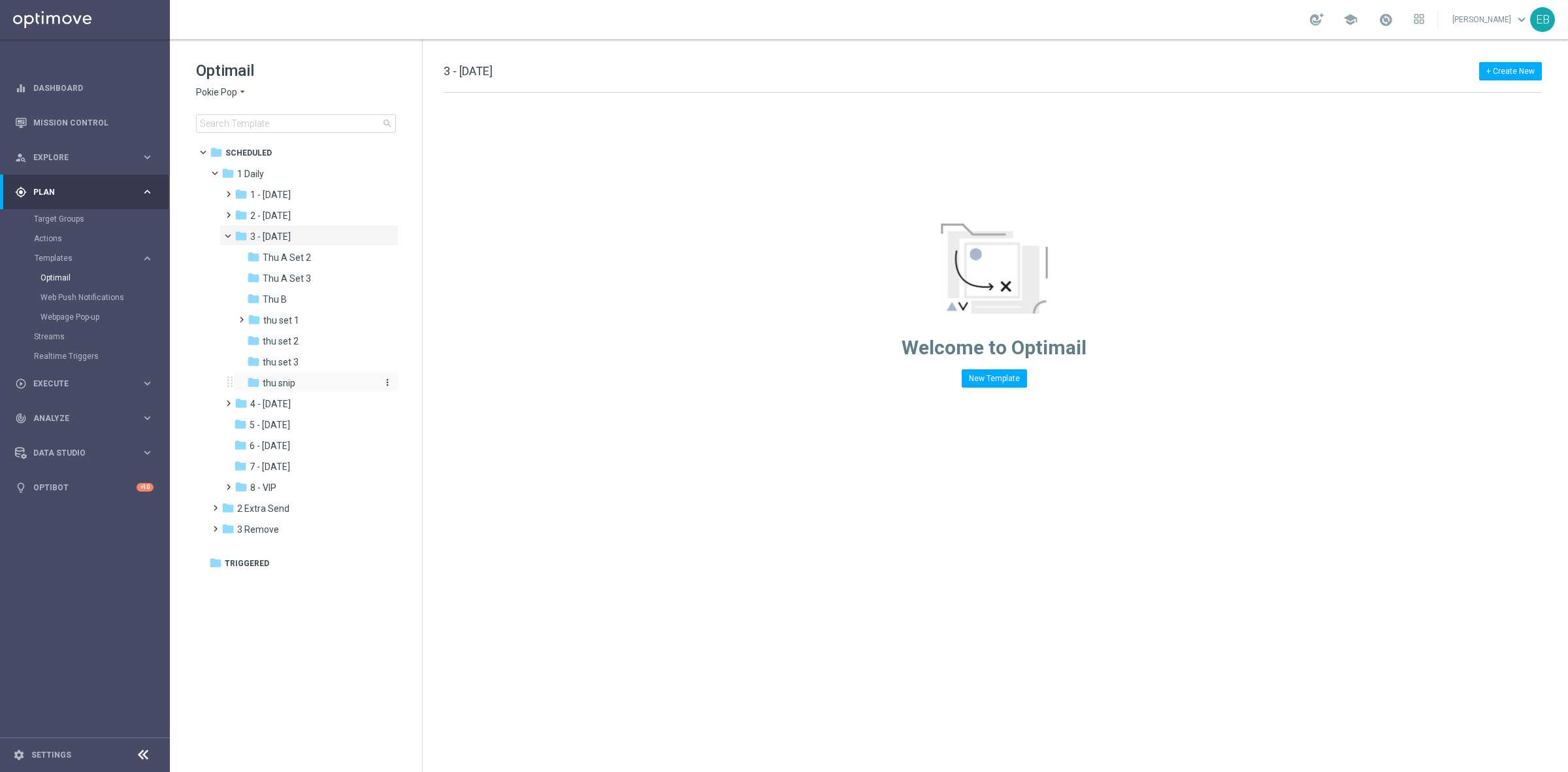
click at [321, 386] on div "folder thu snip" at bounding box center [311, 383] width 128 height 15
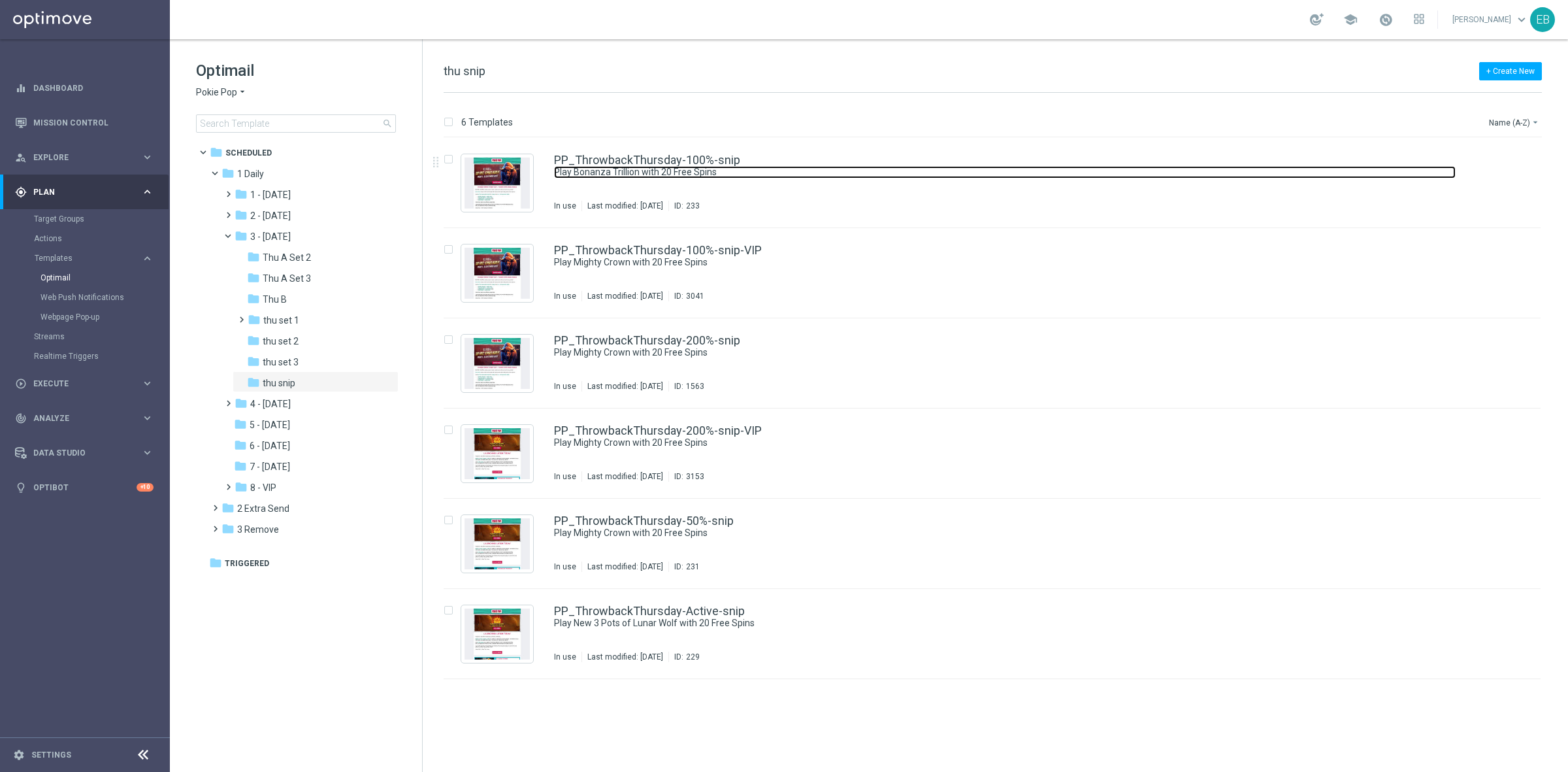
click at [1020, 168] on link "Play Bonanza Trillion with 20 Free Spins" at bounding box center [1004, 172] width 902 height 12
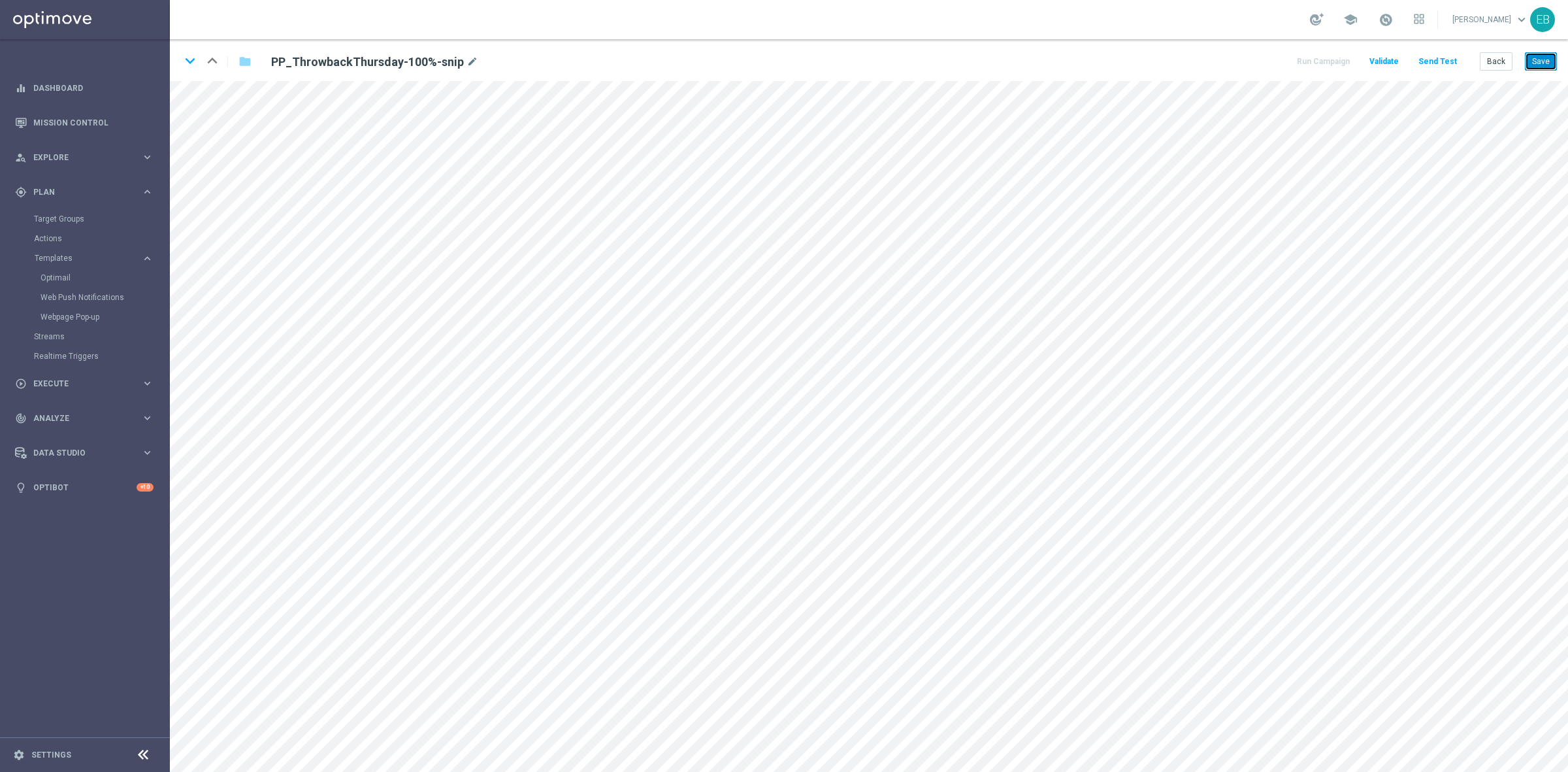
click at [1543, 63] on button "Save" at bounding box center [1540, 61] width 32 height 18
click at [190, 58] on icon "keyboard_arrow_down" at bounding box center [190, 61] width 20 height 20
click at [1550, 60] on button "Save" at bounding box center [1540, 61] width 32 height 18
click at [189, 57] on icon "keyboard_arrow_down" at bounding box center [190, 61] width 20 height 20
click at [1553, 60] on button "Save" at bounding box center [1540, 61] width 32 height 18
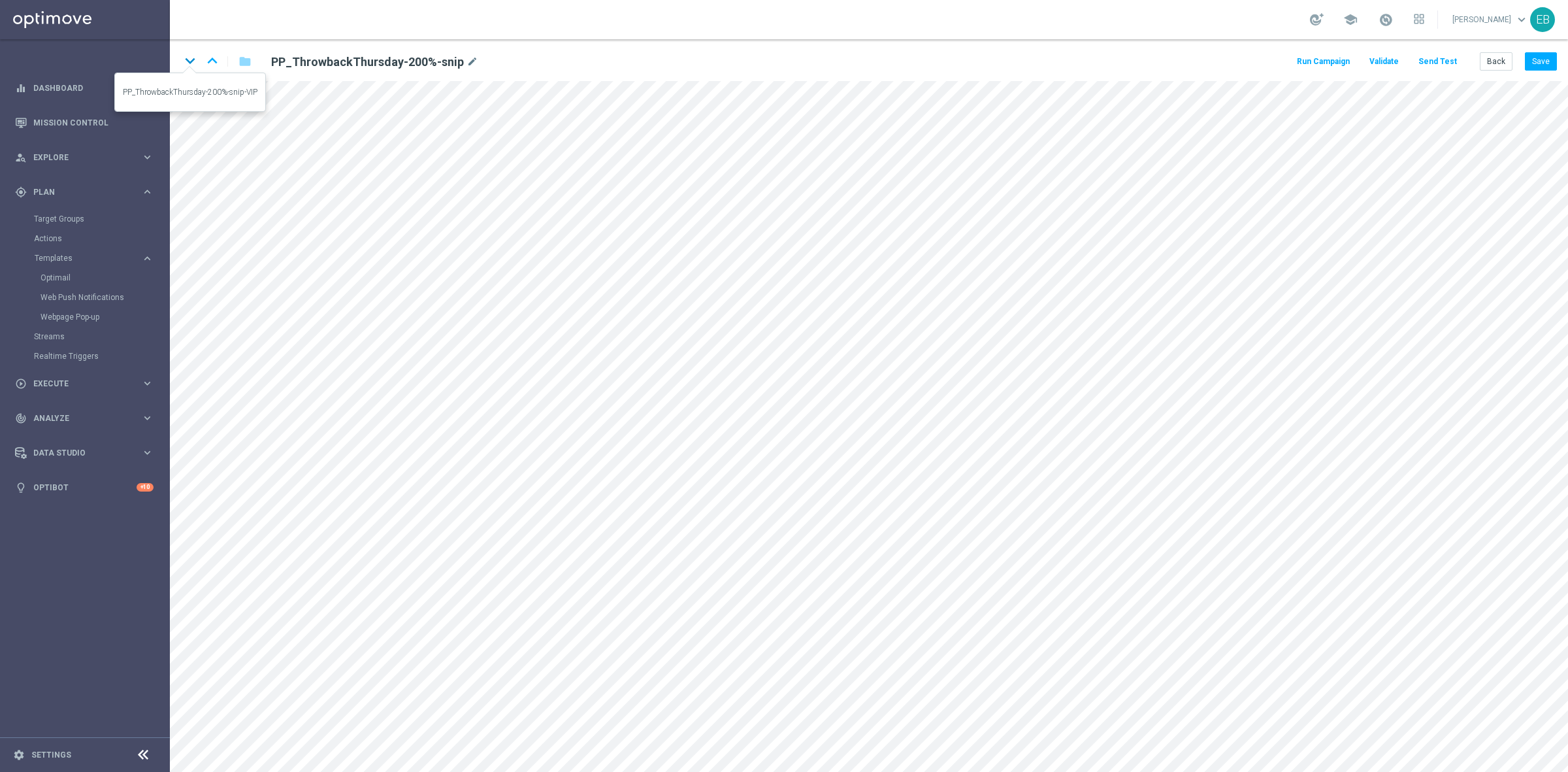
click at [193, 63] on icon "keyboard_arrow_down" at bounding box center [190, 61] width 20 height 20
click at [1549, 66] on button "Save" at bounding box center [1540, 61] width 32 height 18
click at [187, 60] on icon "keyboard_arrow_down" at bounding box center [190, 61] width 20 height 20
click at [1544, 64] on button "Save" at bounding box center [1540, 61] width 32 height 18
click at [185, 62] on icon "keyboard_arrow_down" at bounding box center [190, 61] width 20 height 20
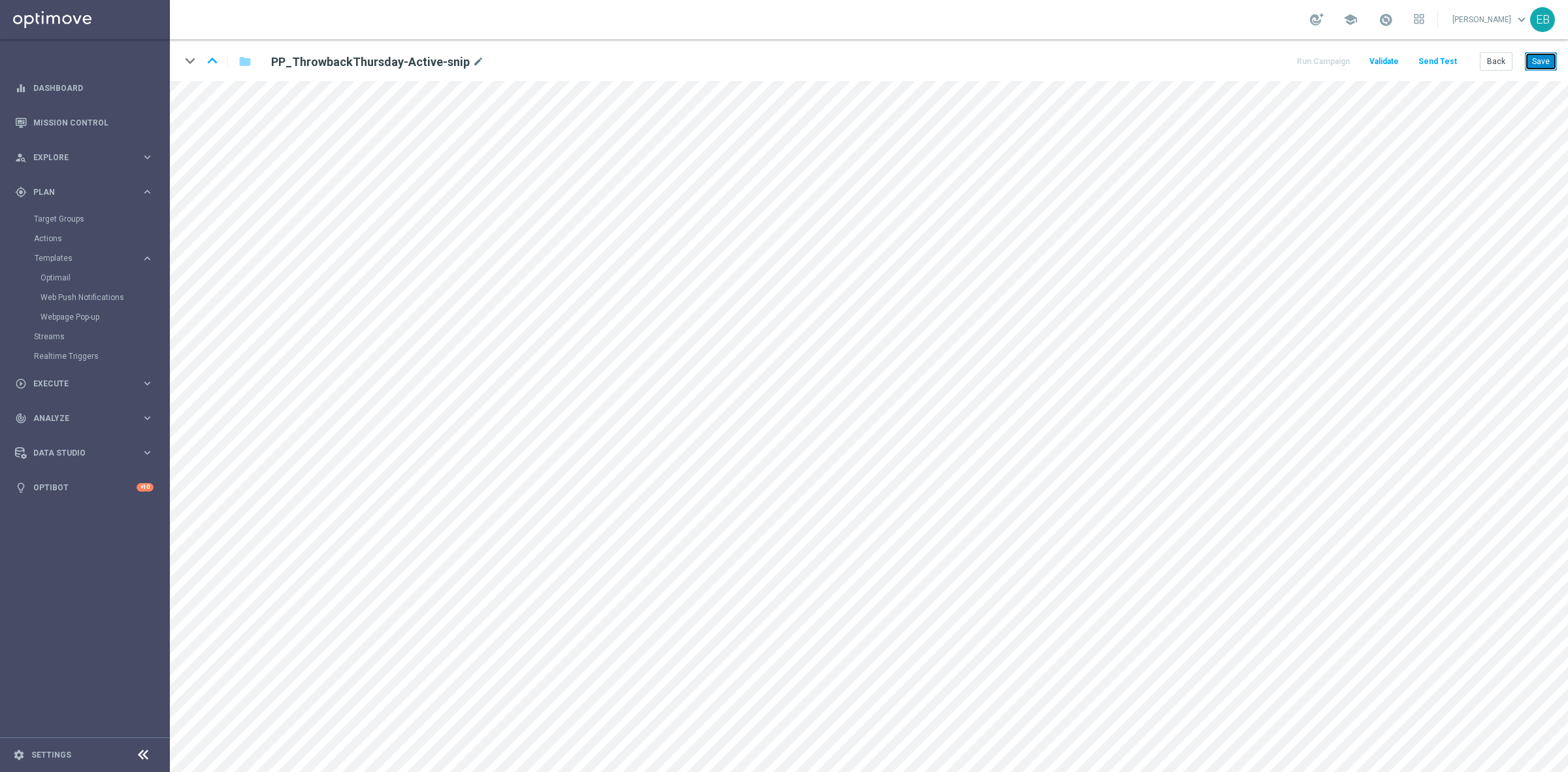
click at [1541, 63] on button "Save" at bounding box center [1540, 61] width 32 height 18
click at [1487, 65] on button "Back" at bounding box center [1496, 61] width 33 height 18
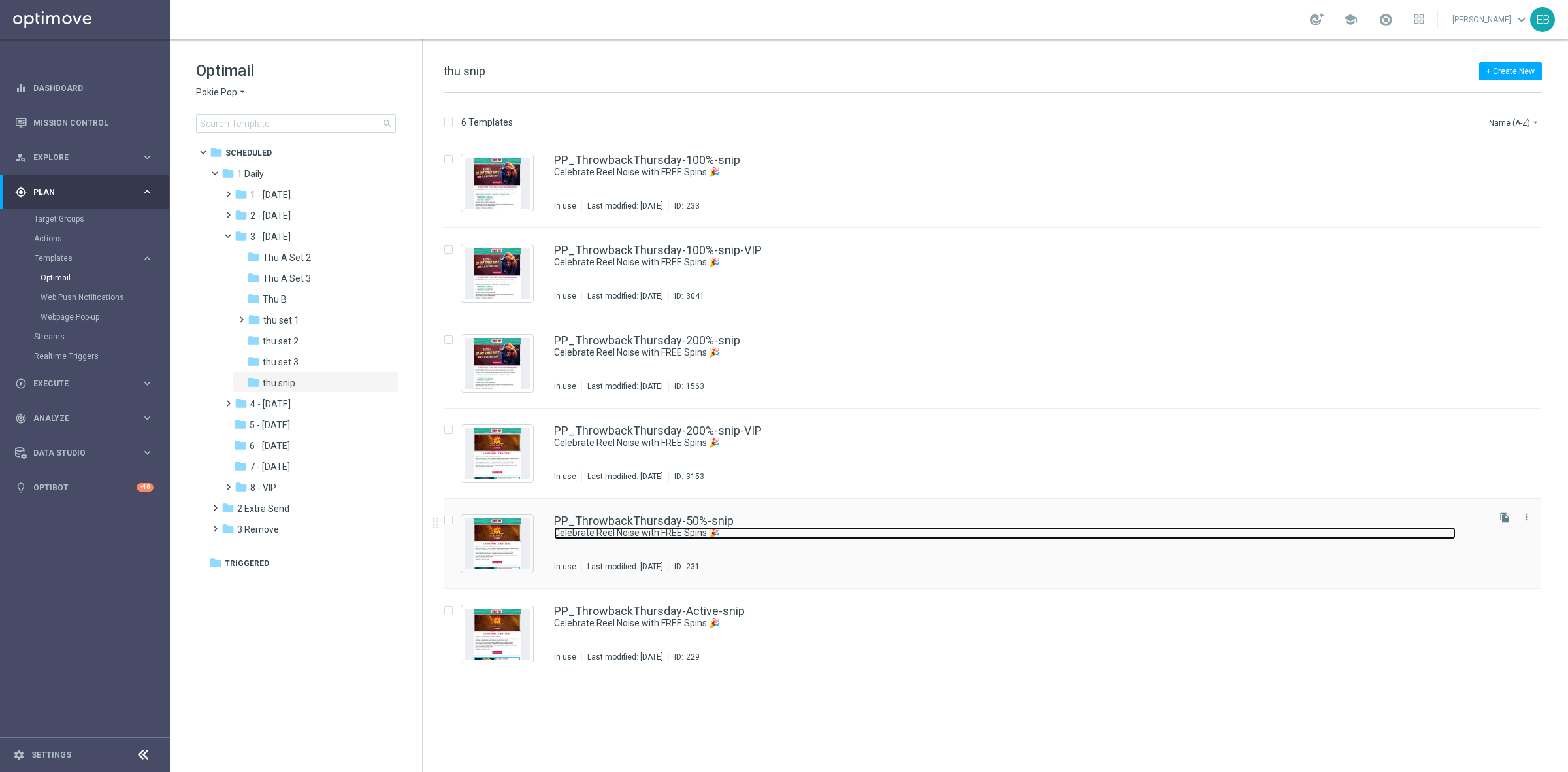
click at [869, 530] on link "Celebrate Reel Noise with FREE Spins 🎉" at bounding box center [1004, 533] width 902 height 12
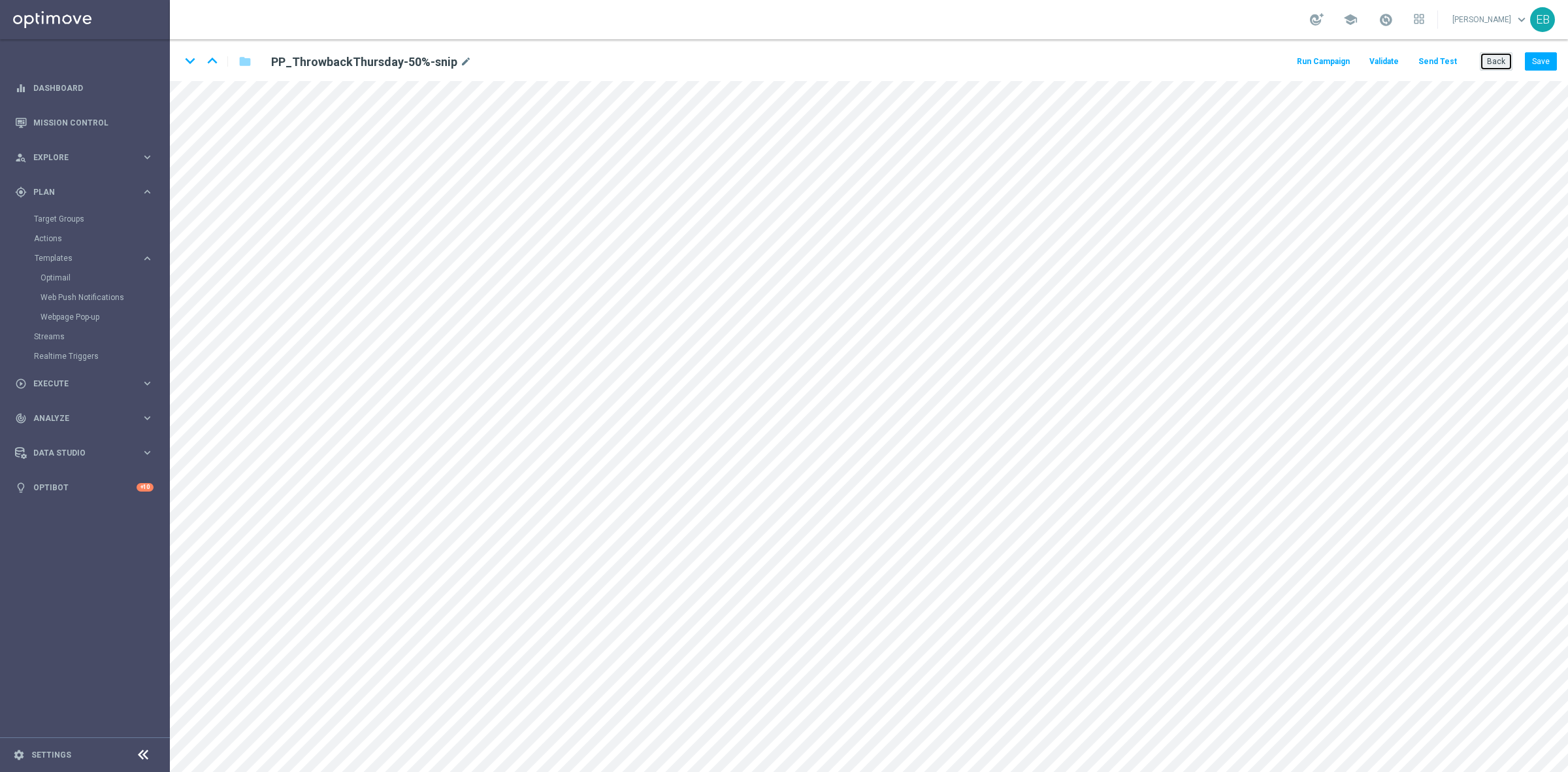
click at [1488, 58] on button "Back" at bounding box center [1496, 61] width 33 height 18
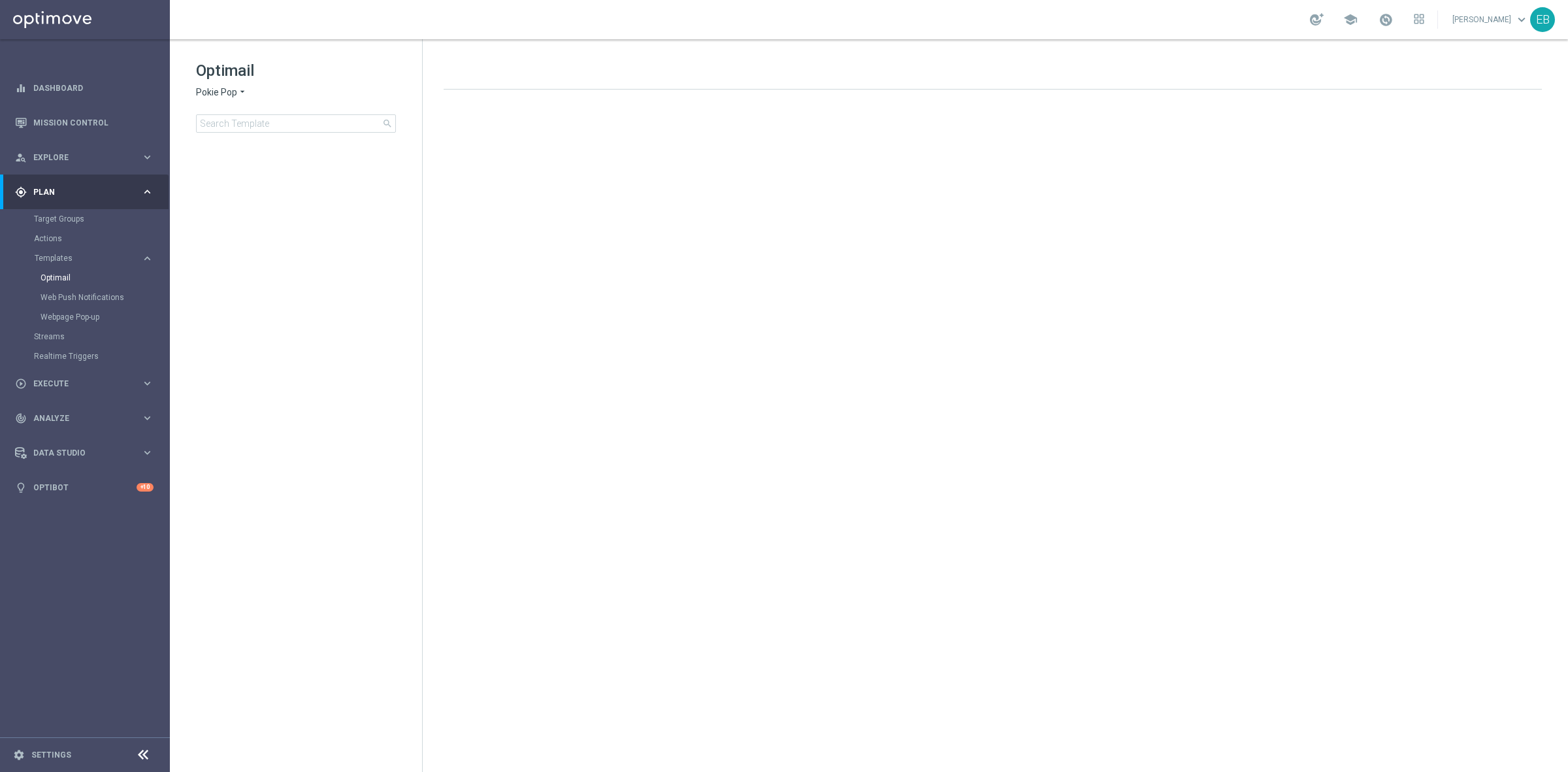
click at [233, 90] on span "Pokie Pop" at bounding box center [216, 92] width 41 height 12
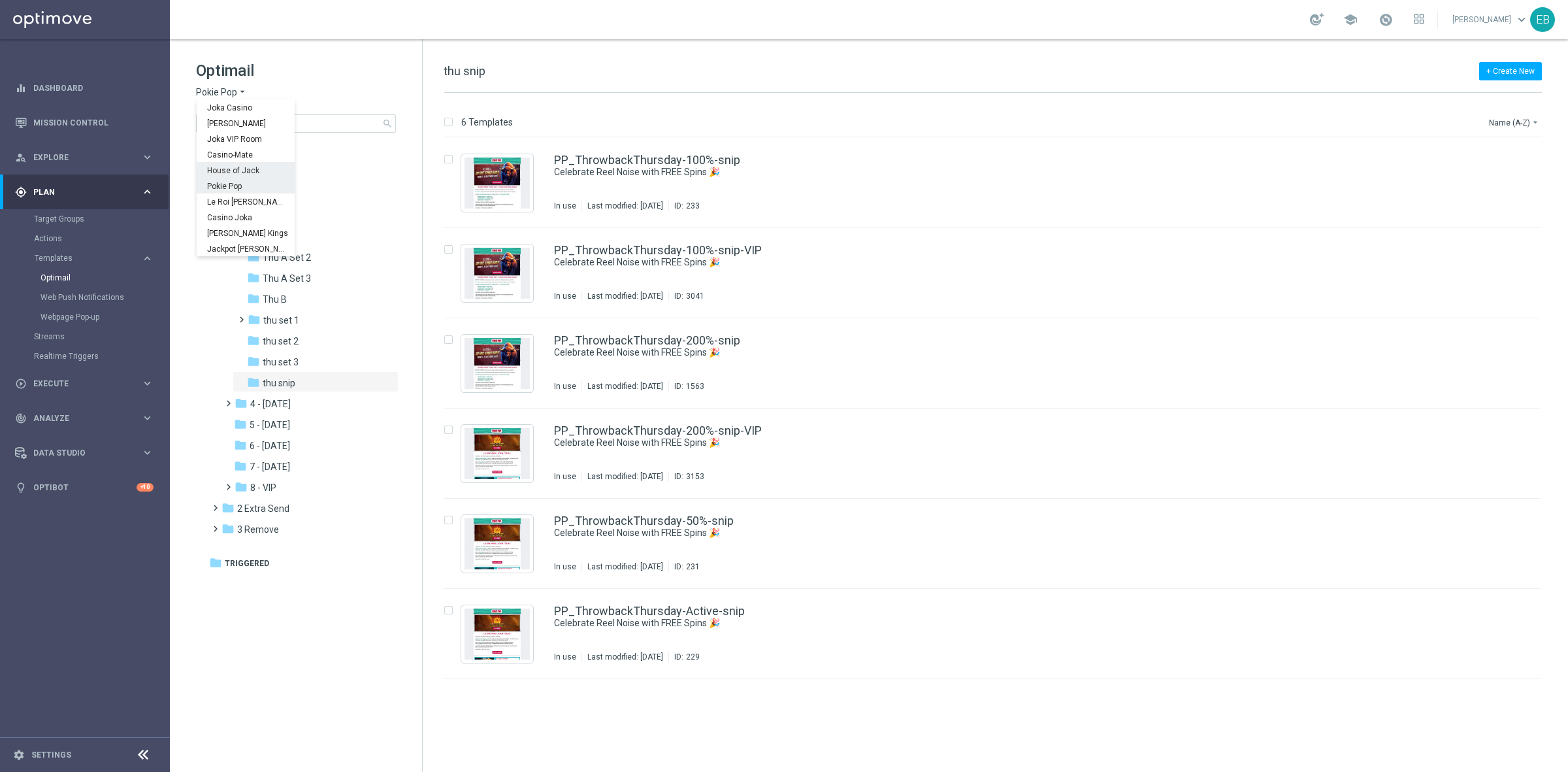
click at [246, 164] on div "House of Jack" at bounding box center [246, 169] width 98 height 15
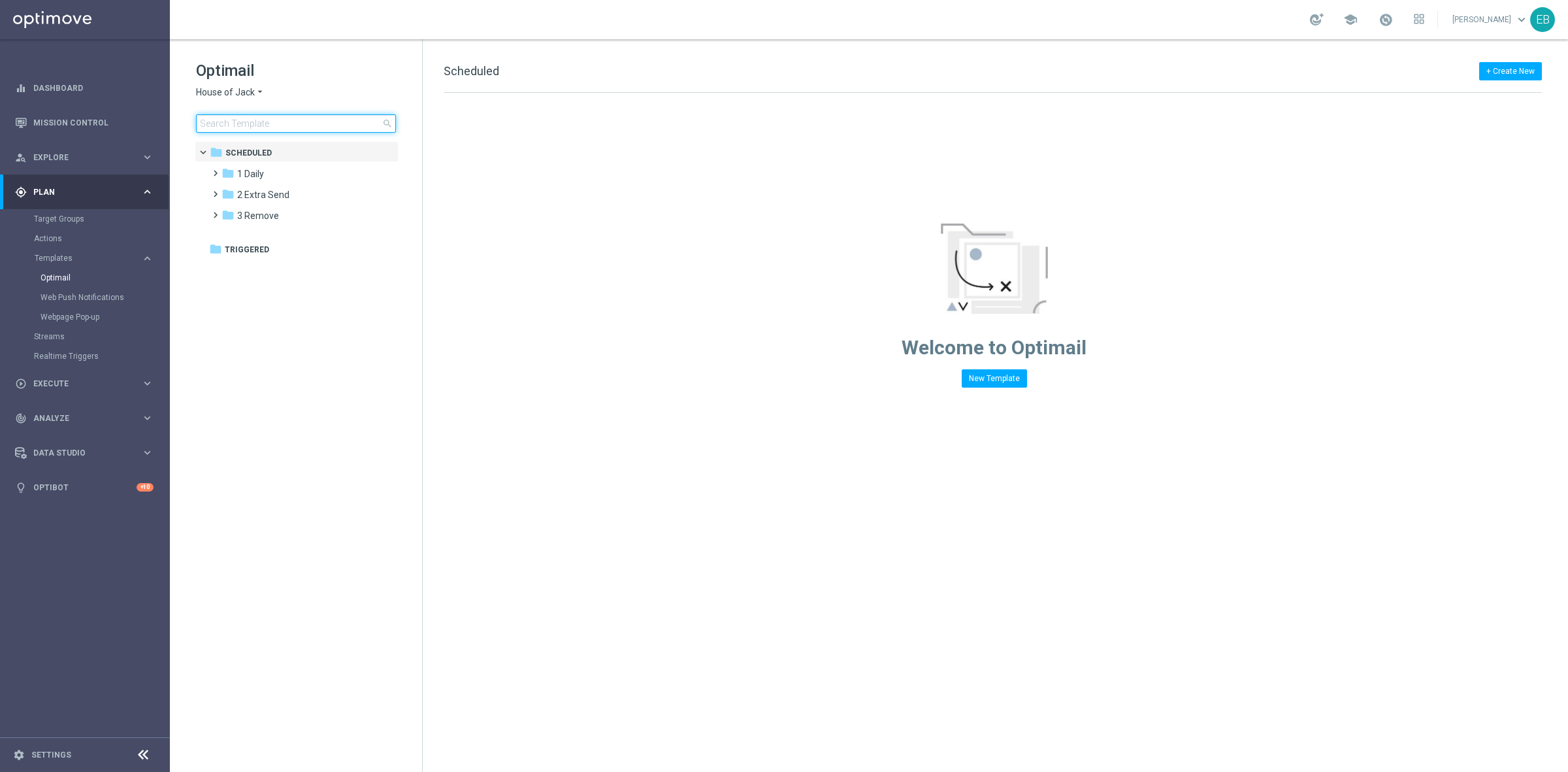
click at [275, 125] on input at bounding box center [296, 124] width 200 height 18
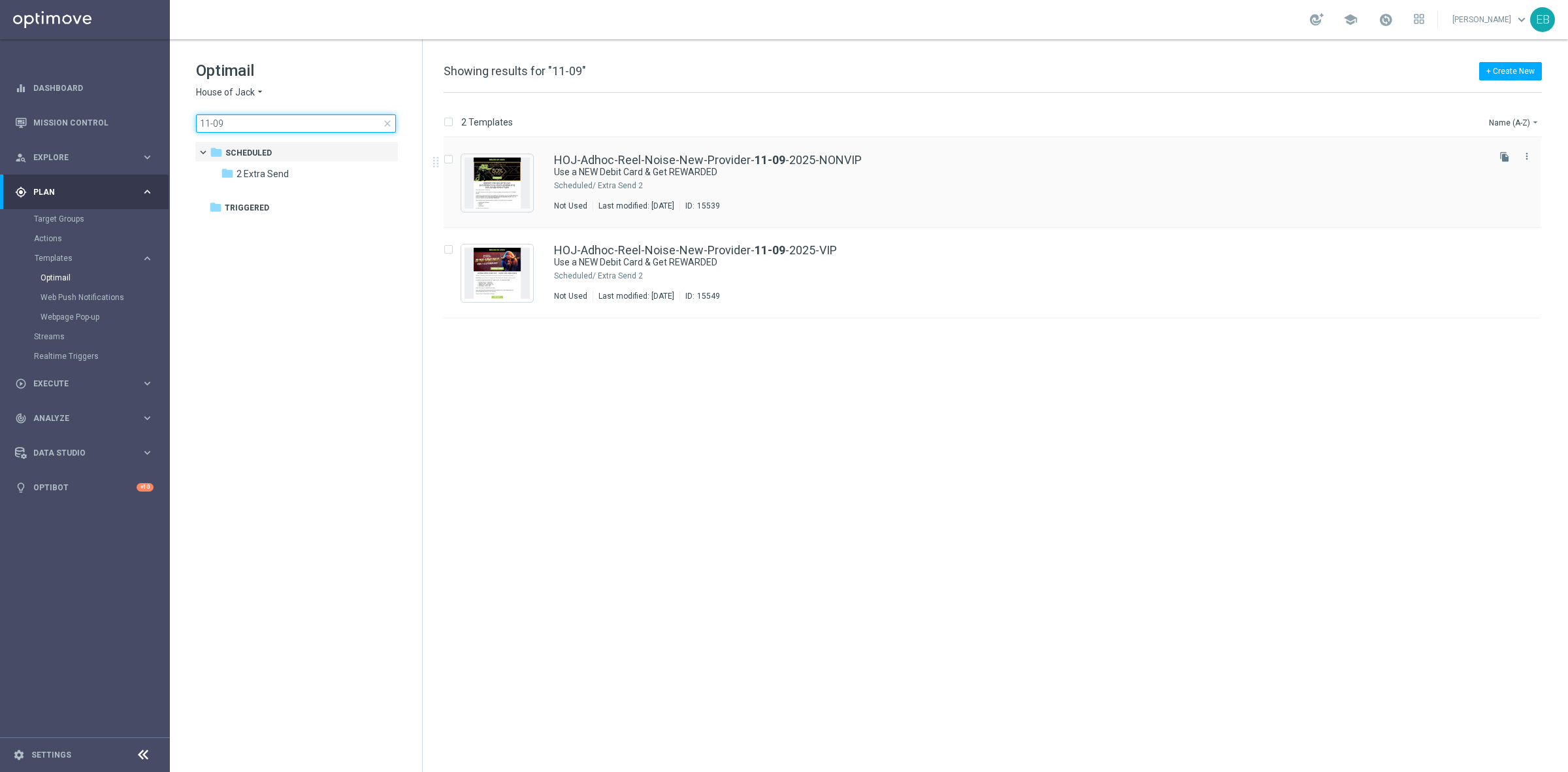
type input "11-09"
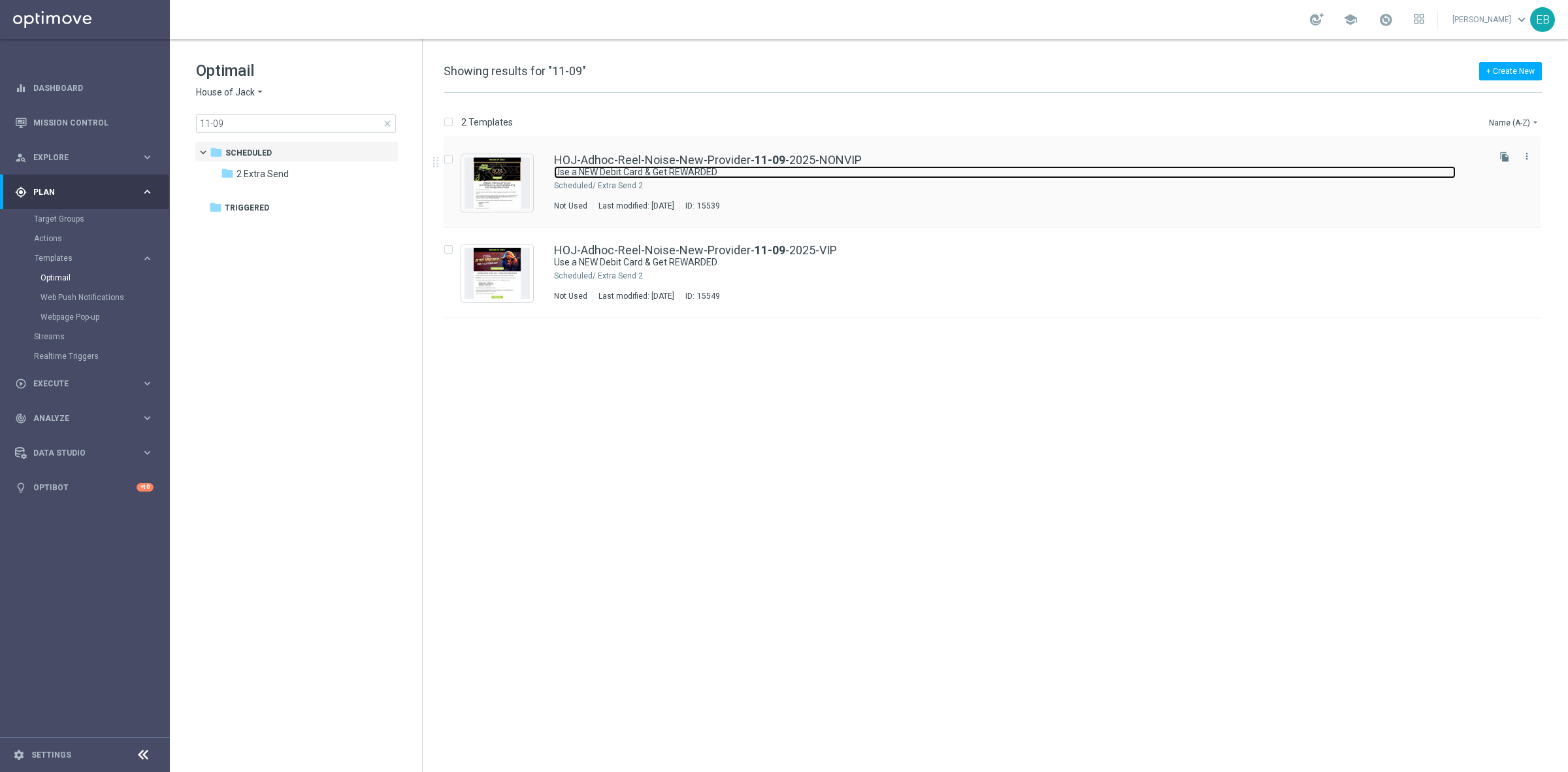
click at [959, 172] on link "Use a NEW Debit Card & Get REWARDED" at bounding box center [1004, 172] width 902 height 12
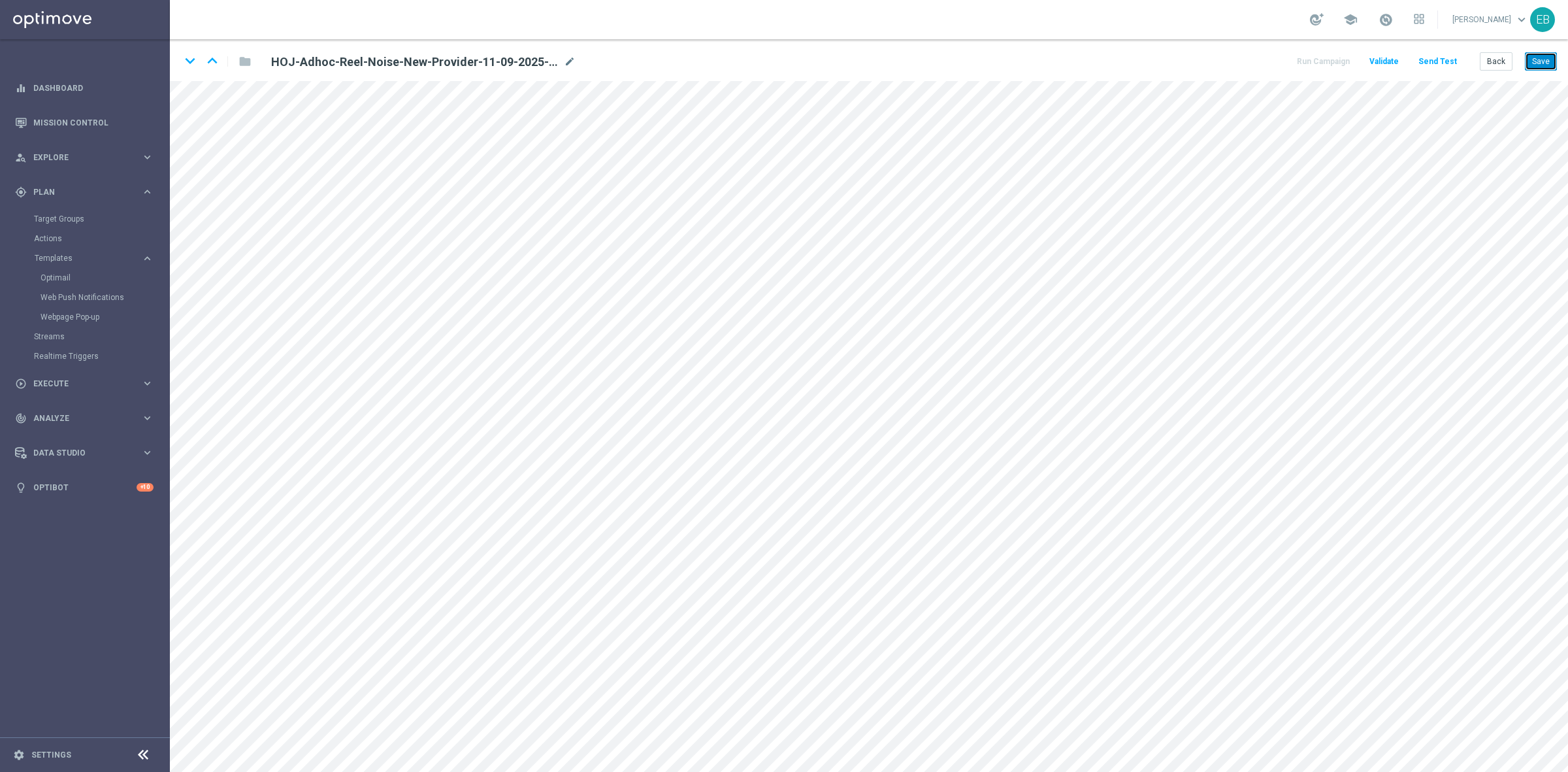
click at [1548, 55] on button "Save" at bounding box center [1540, 61] width 32 height 18
click at [1511, 63] on button "Back" at bounding box center [1496, 61] width 33 height 18
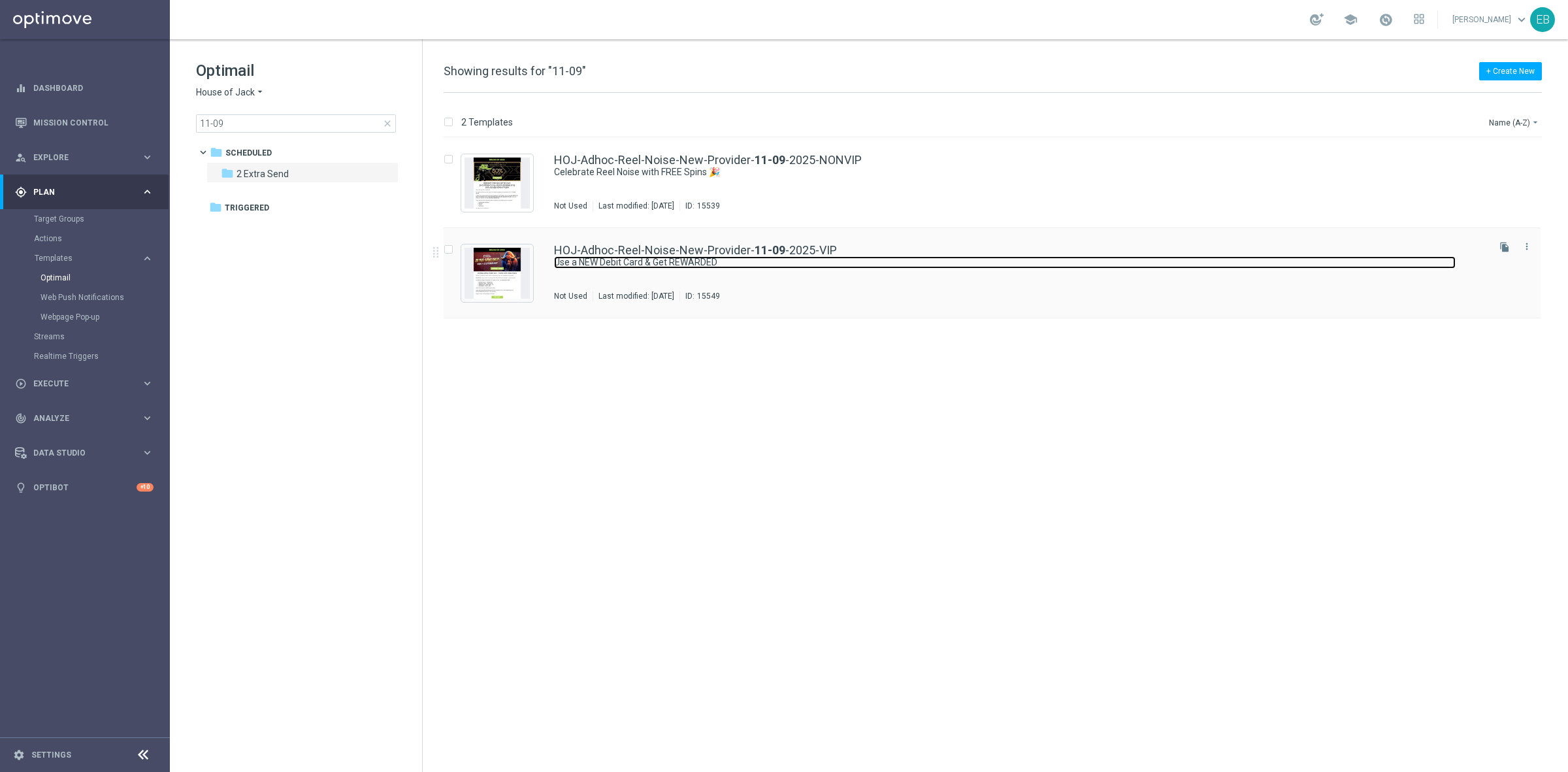
click at [877, 267] on link "Use a NEW Debit Card & Get REWARDED" at bounding box center [1004, 262] width 902 height 12
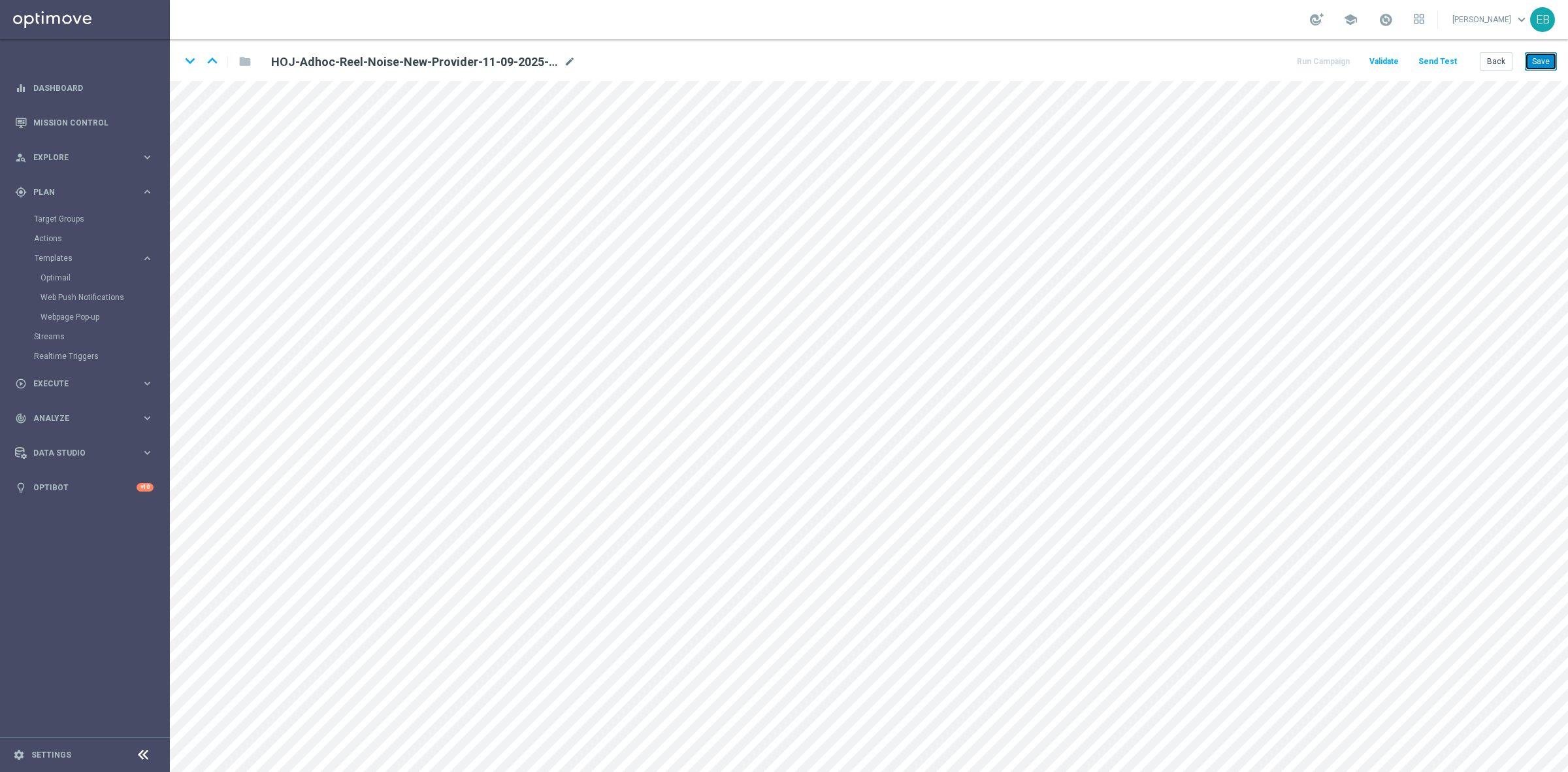
click at [1540, 63] on button "Save" at bounding box center [1540, 61] width 32 height 18
click at [1539, 61] on button "Save" at bounding box center [1540, 61] width 32 height 18
click at [1497, 65] on button "Back" at bounding box center [1496, 61] width 33 height 18
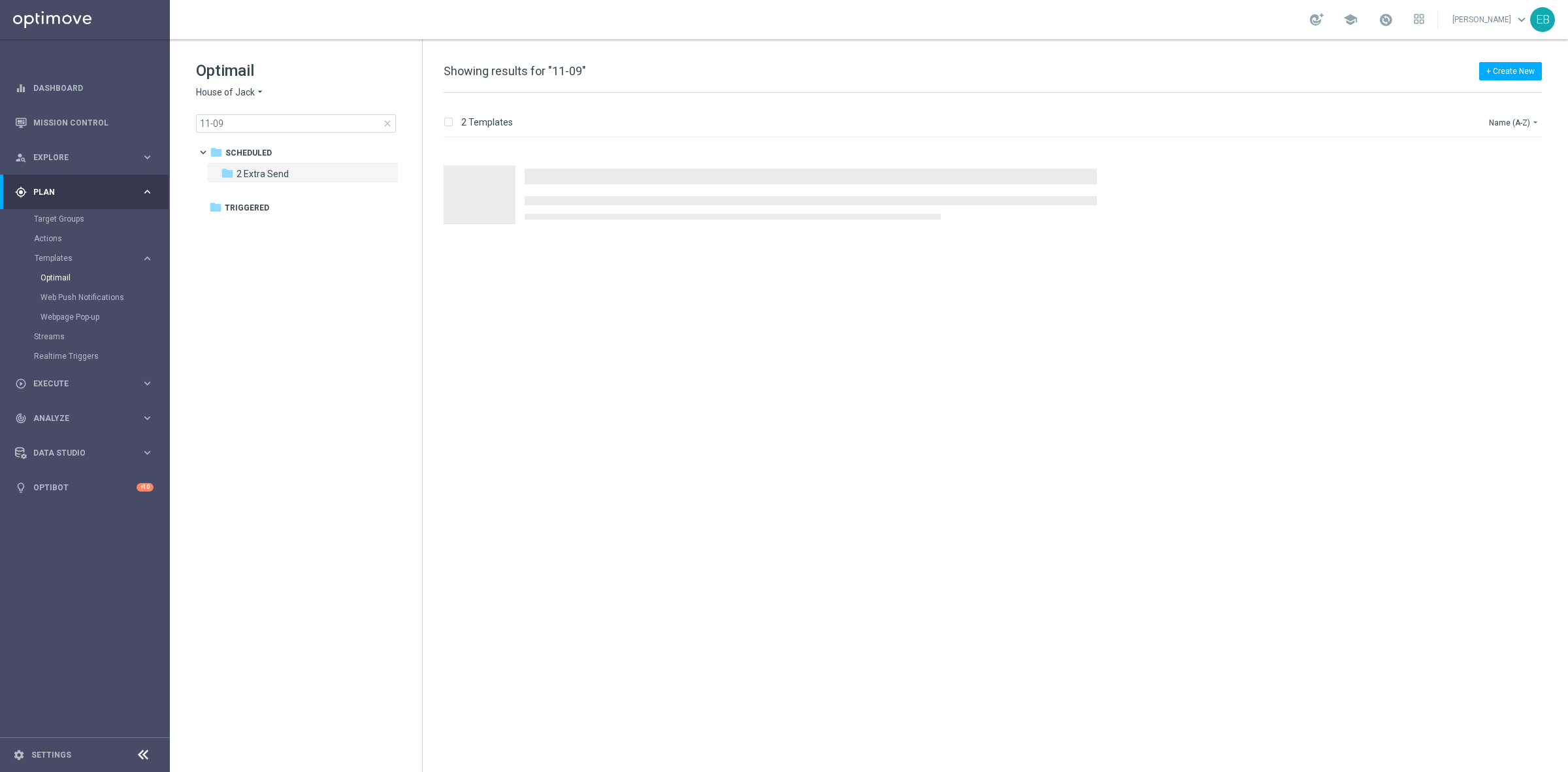
click at [233, 92] on span "House of Jack" at bounding box center [225, 92] width 59 height 12
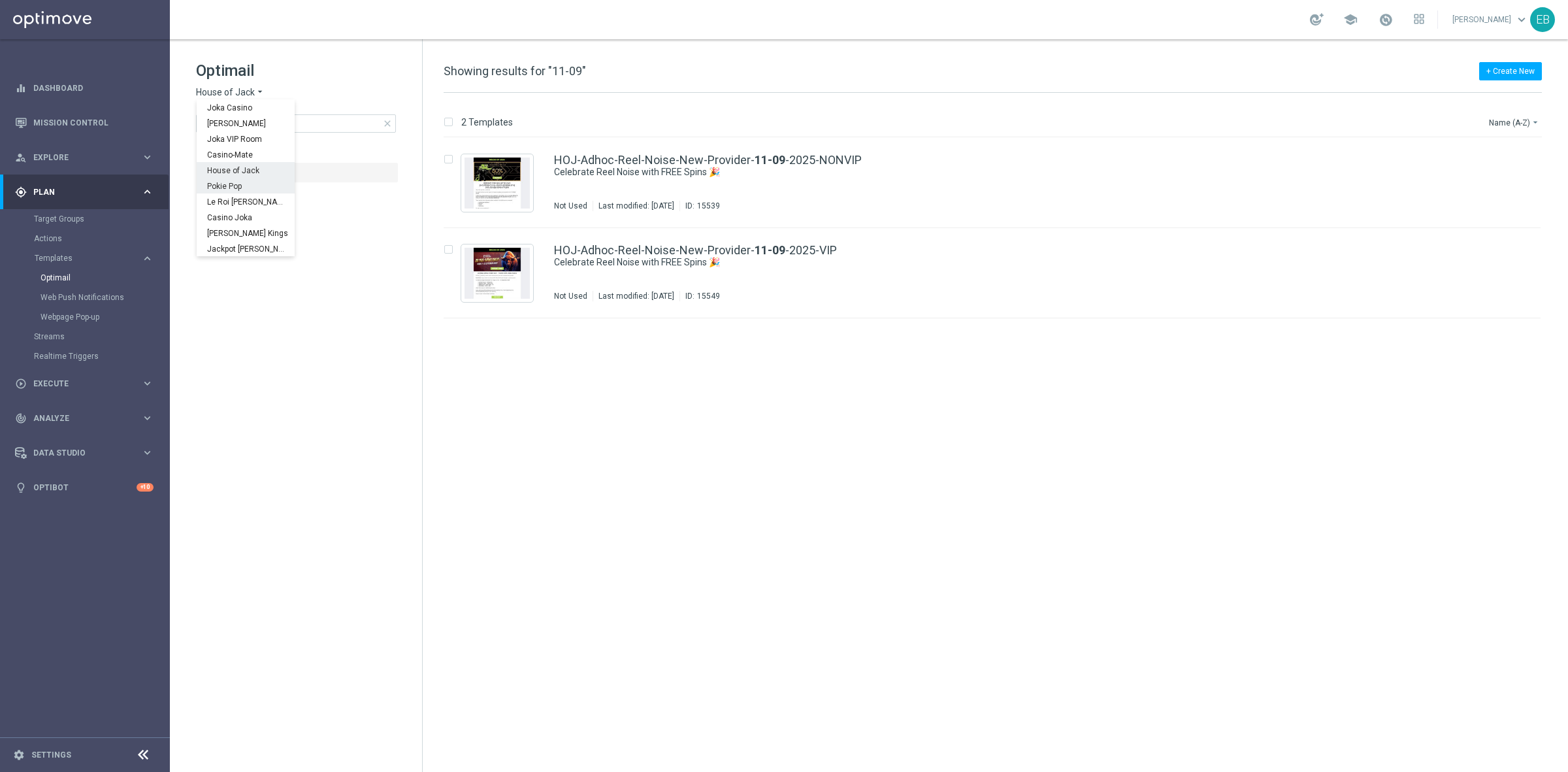
click at [0, 0] on span "Pokie Pop" at bounding box center [0, 0] width 0 height 0
click at [1061, 273] on div "PP-Adhoc-Reel-Noise-New-Provider- 11-09 -2025-VIP Set out for a Share of €30,00…" at bounding box center [1020, 273] width 932 height 57
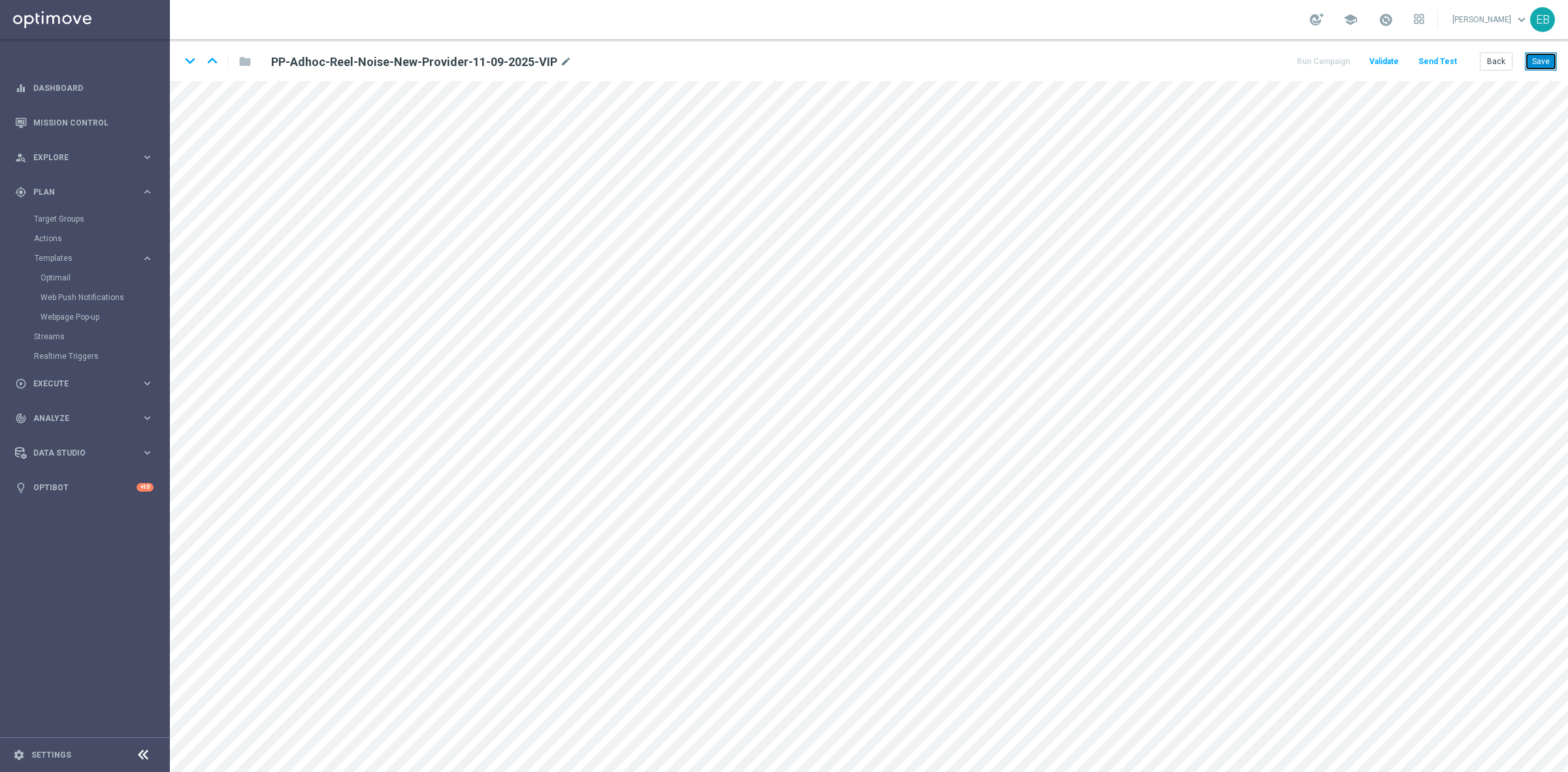
click at [1539, 56] on button "Save" at bounding box center [1540, 61] width 32 height 18
click at [1491, 62] on button "Back" at bounding box center [1496, 61] width 33 height 18
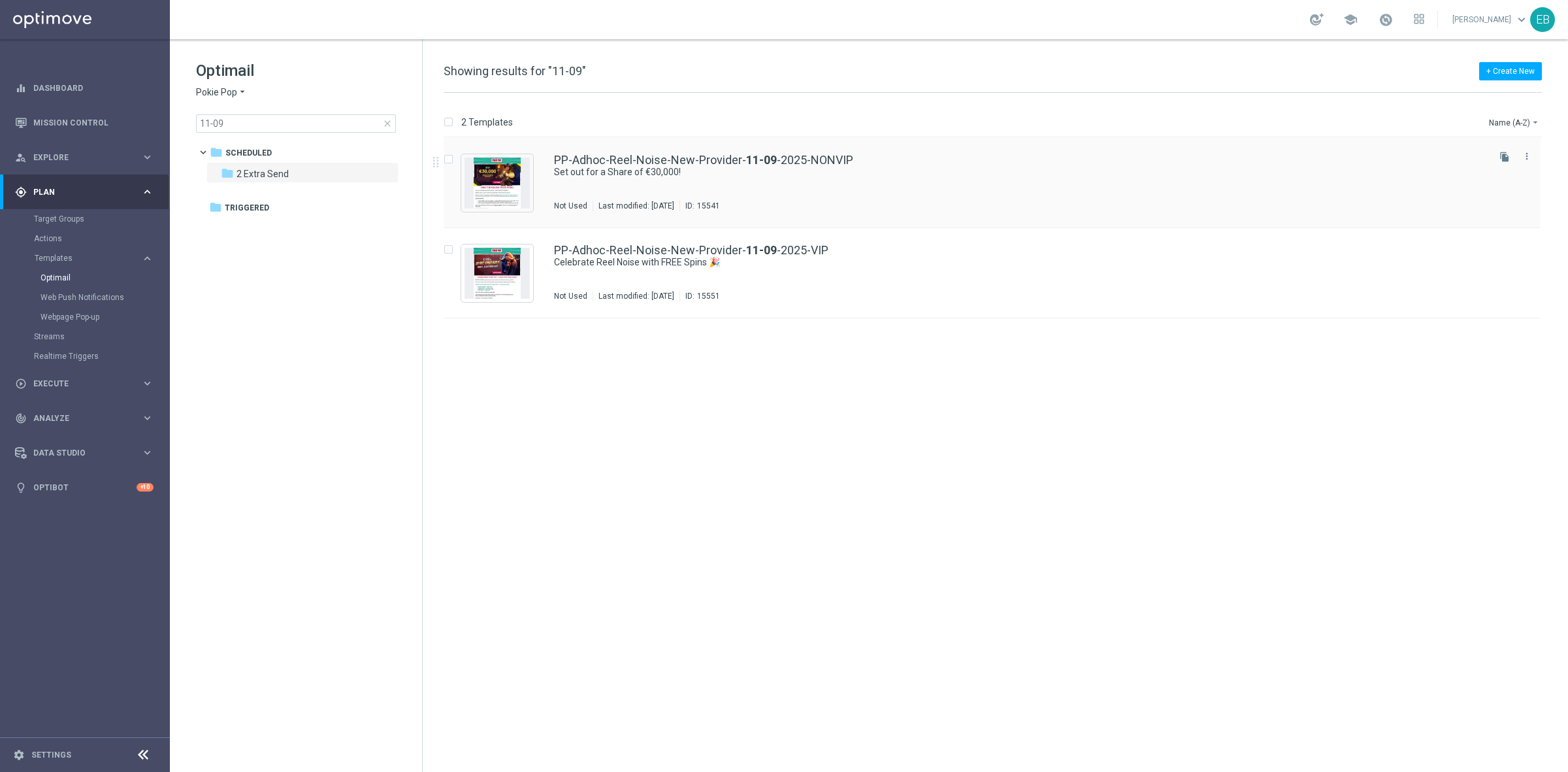
click at [904, 185] on div "PP-Adhoc-Reel-Noise-New-Provider- 11-09 -2025-NONVIP Set out for a Share of €30…" at bounding box center [1020, 183] width 932 height 57
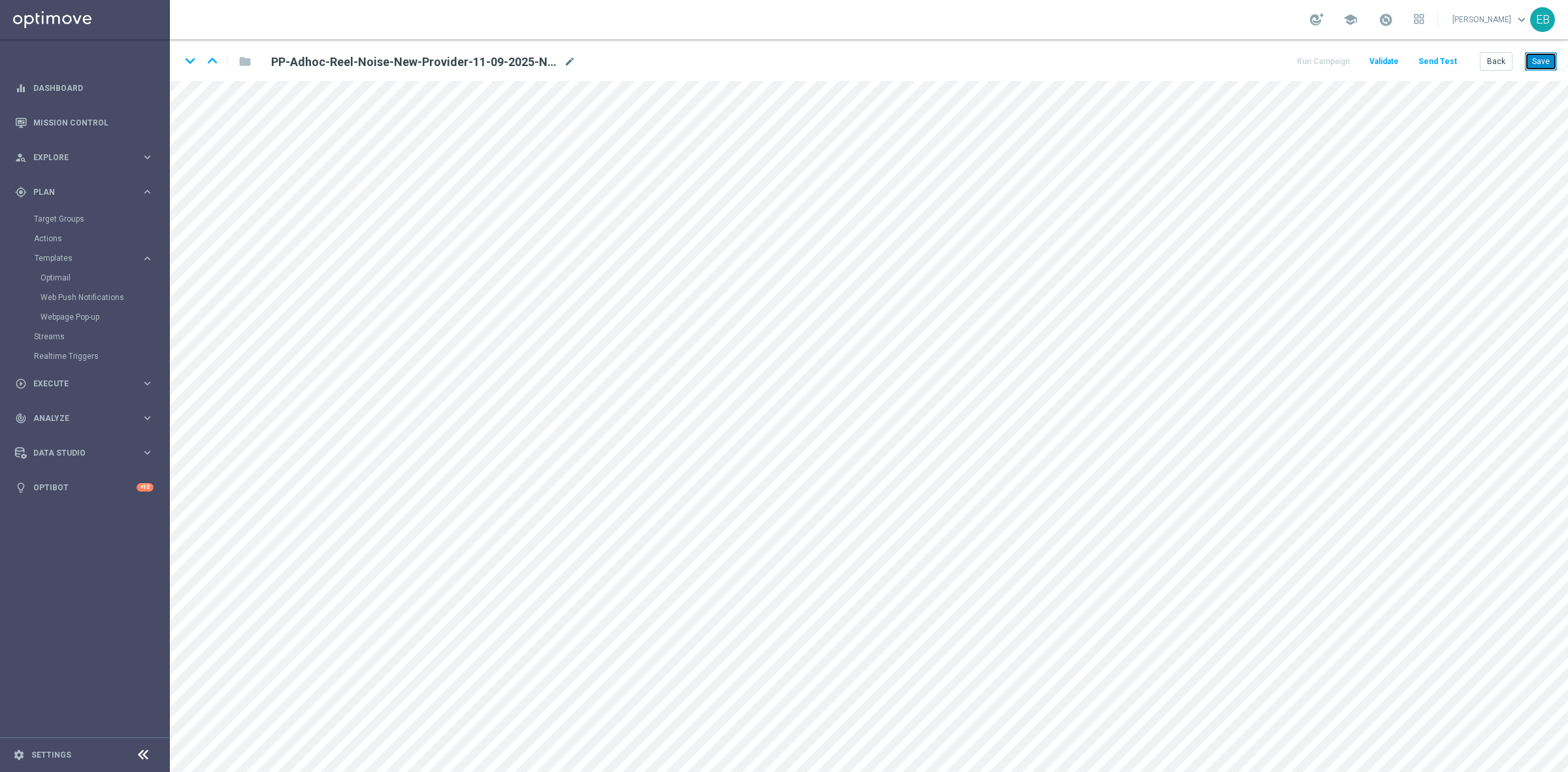
click at [1552, 55] on button "Save" at bounding box center [1540, 61] width 32 height 18
click at [1496, 63] on button "Back" at bounding box center [1496, 61] width 33 height 18
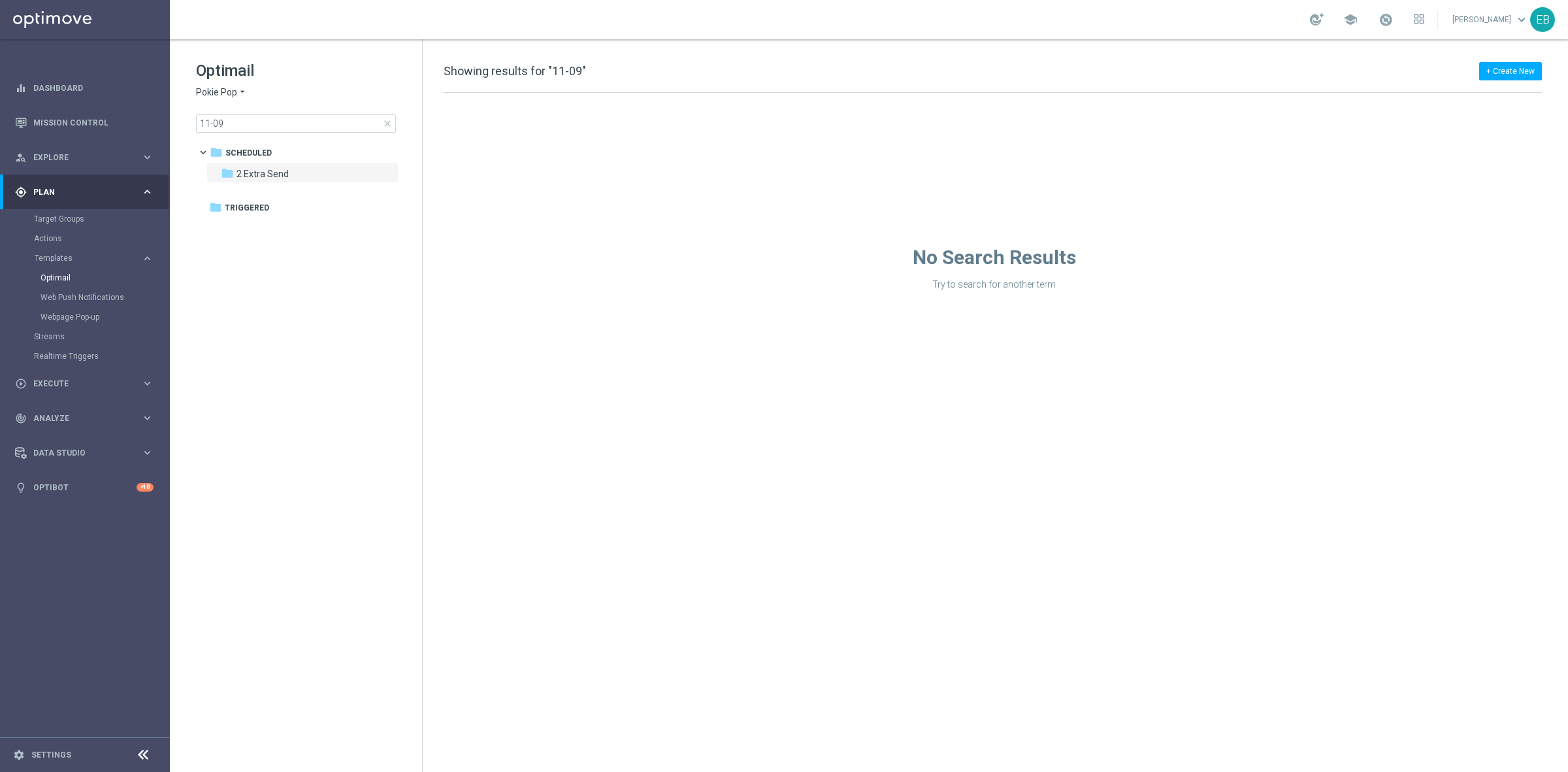
click at [390, 121] on span "close" at bounding box center [387, 123] width 11 height 11
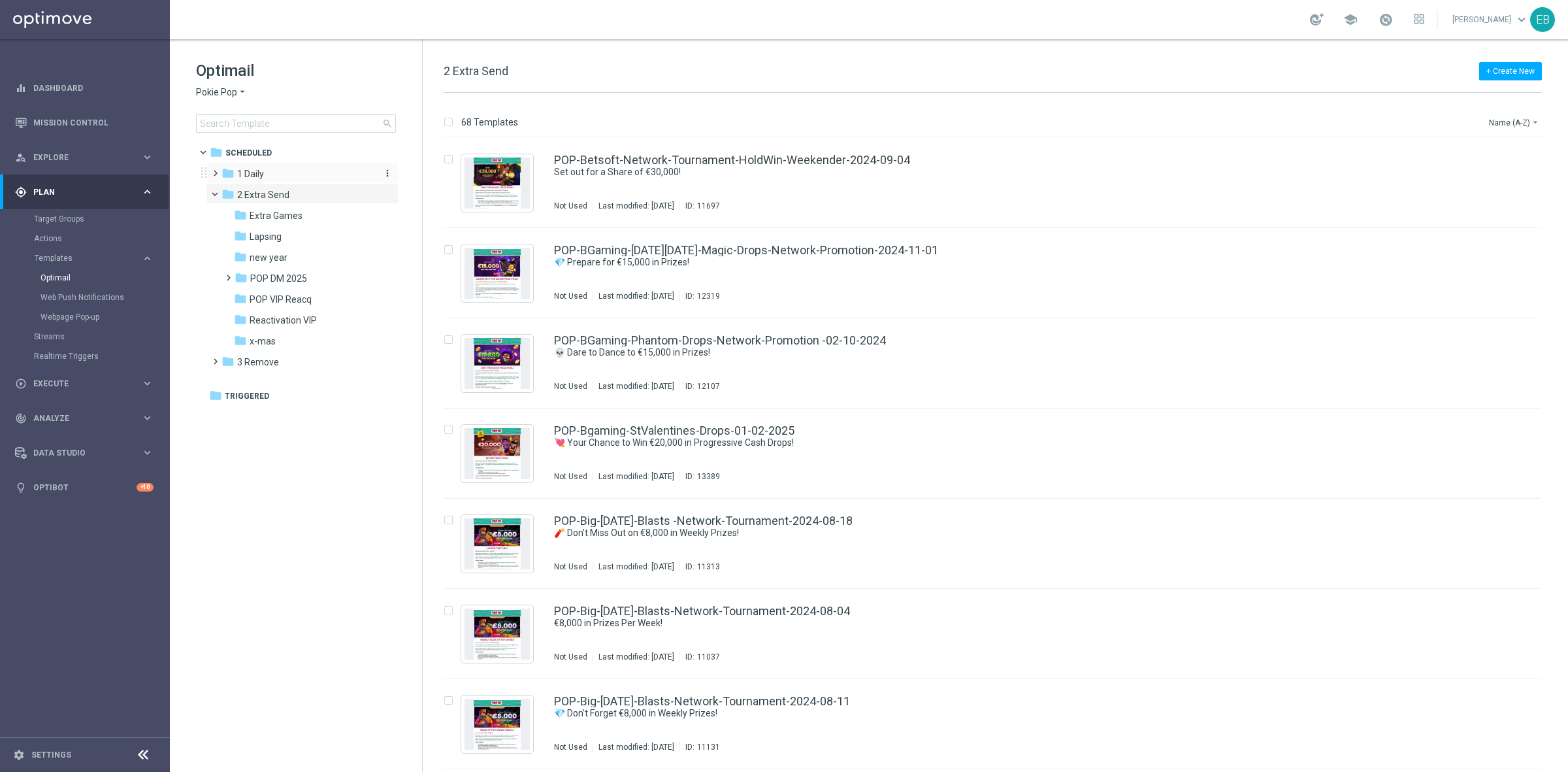
click at [268, 177] on div "folder 1 Daily" at bounding box center [296, 174] width 150 height 15
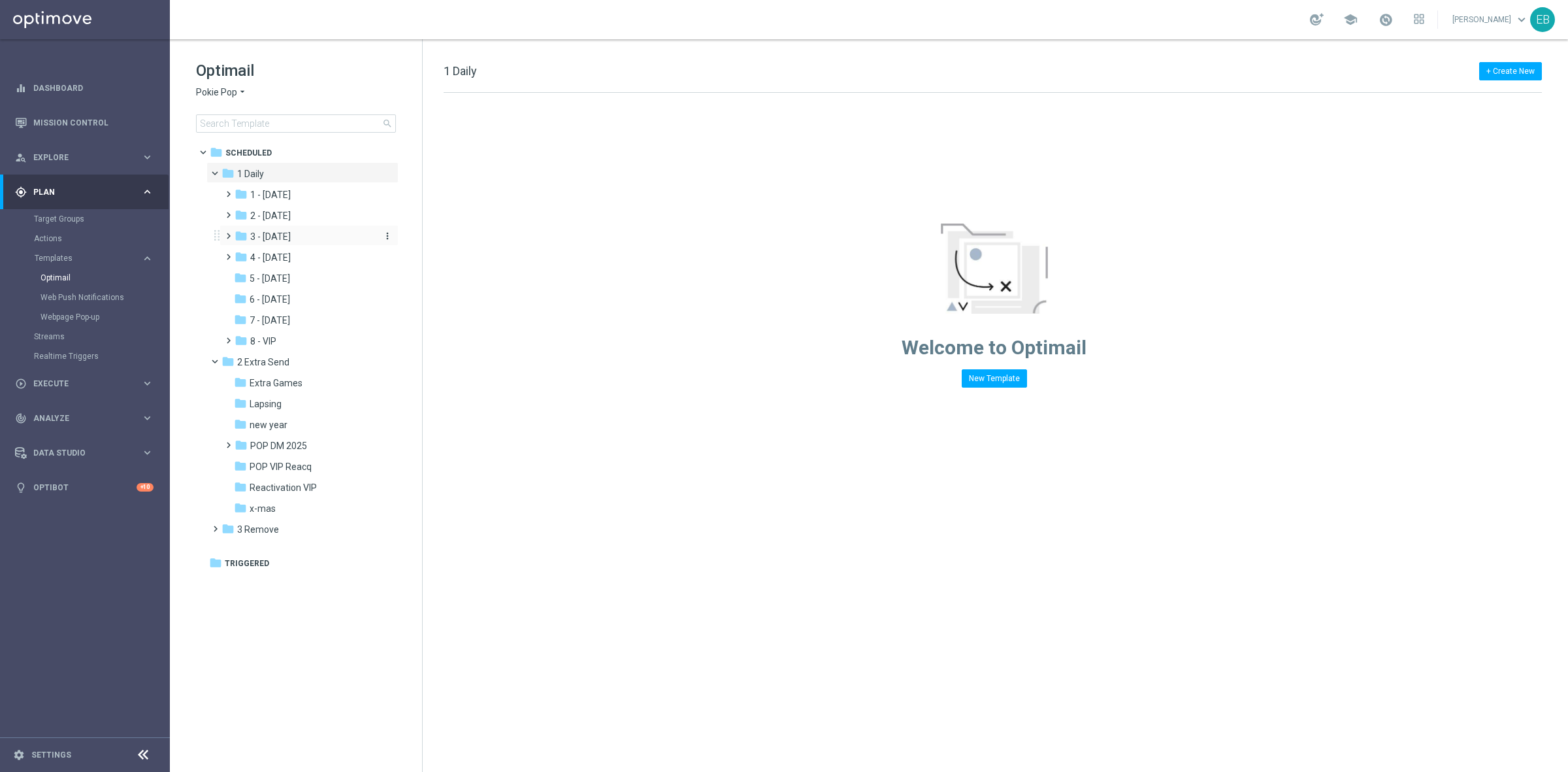
click at [291, 238] on span "3 - [DATE]" at bounding box center [271, 237] width 41 height 11
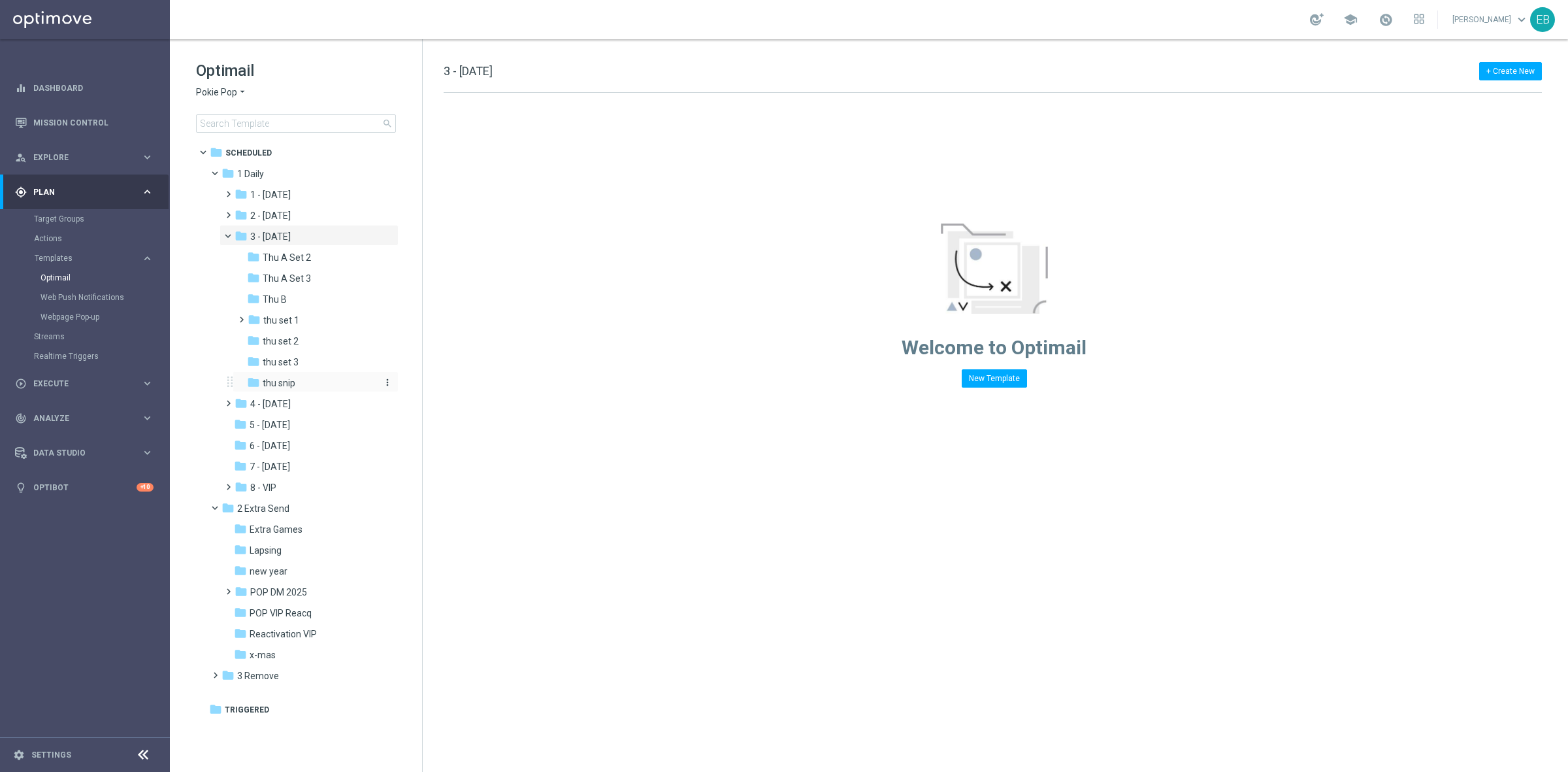
click at [317, 383] on div "folder thu snip" at bounding box center [311, 383] width 128 height 15
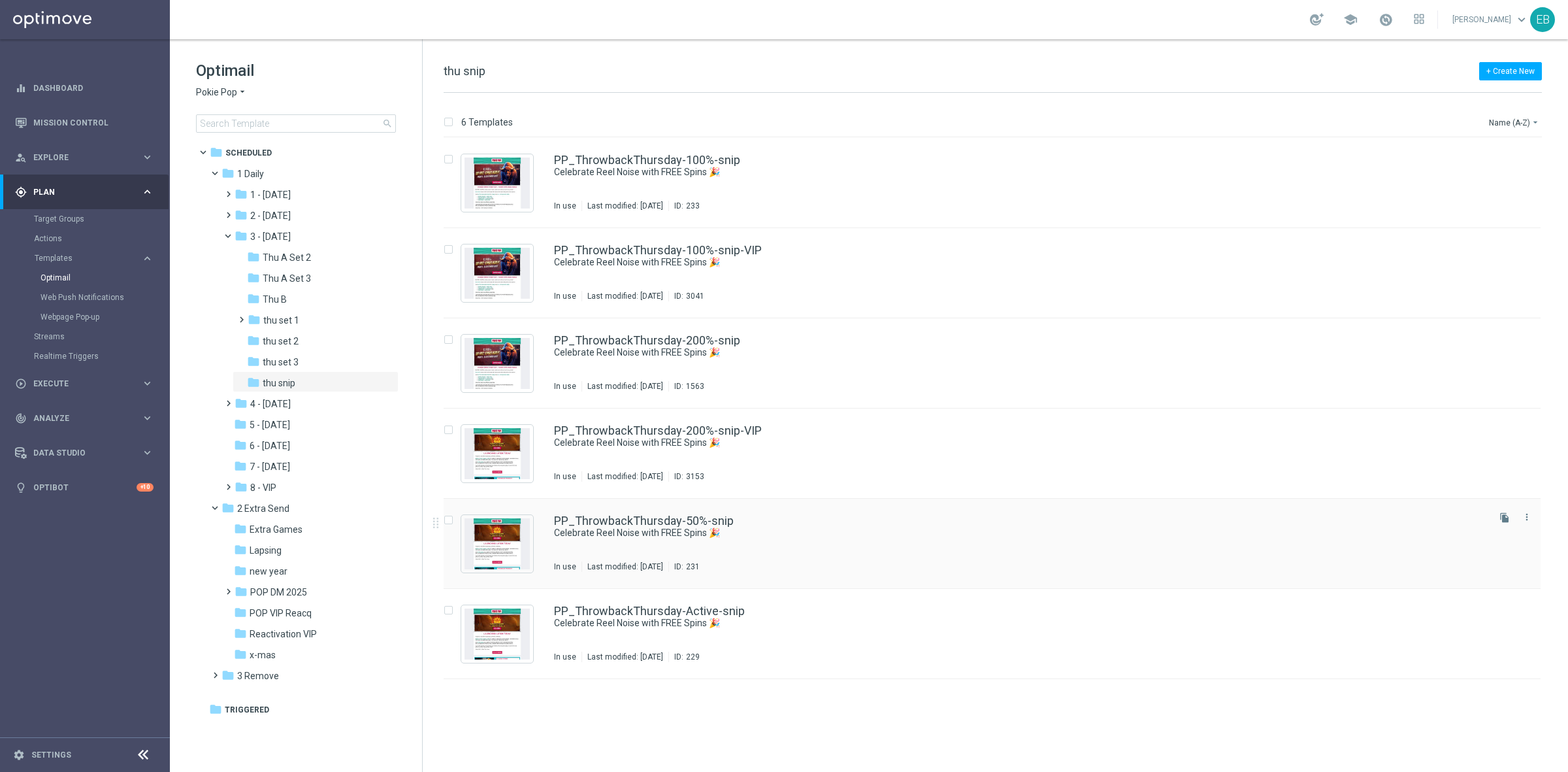
click at [987, 543] on div "PP_ThrowbackThursday-50%-snip Celebrate Reel Noise with FREE Spins 🎉 In use Las…" at bounding box center [1020, 543] width 932 height 57
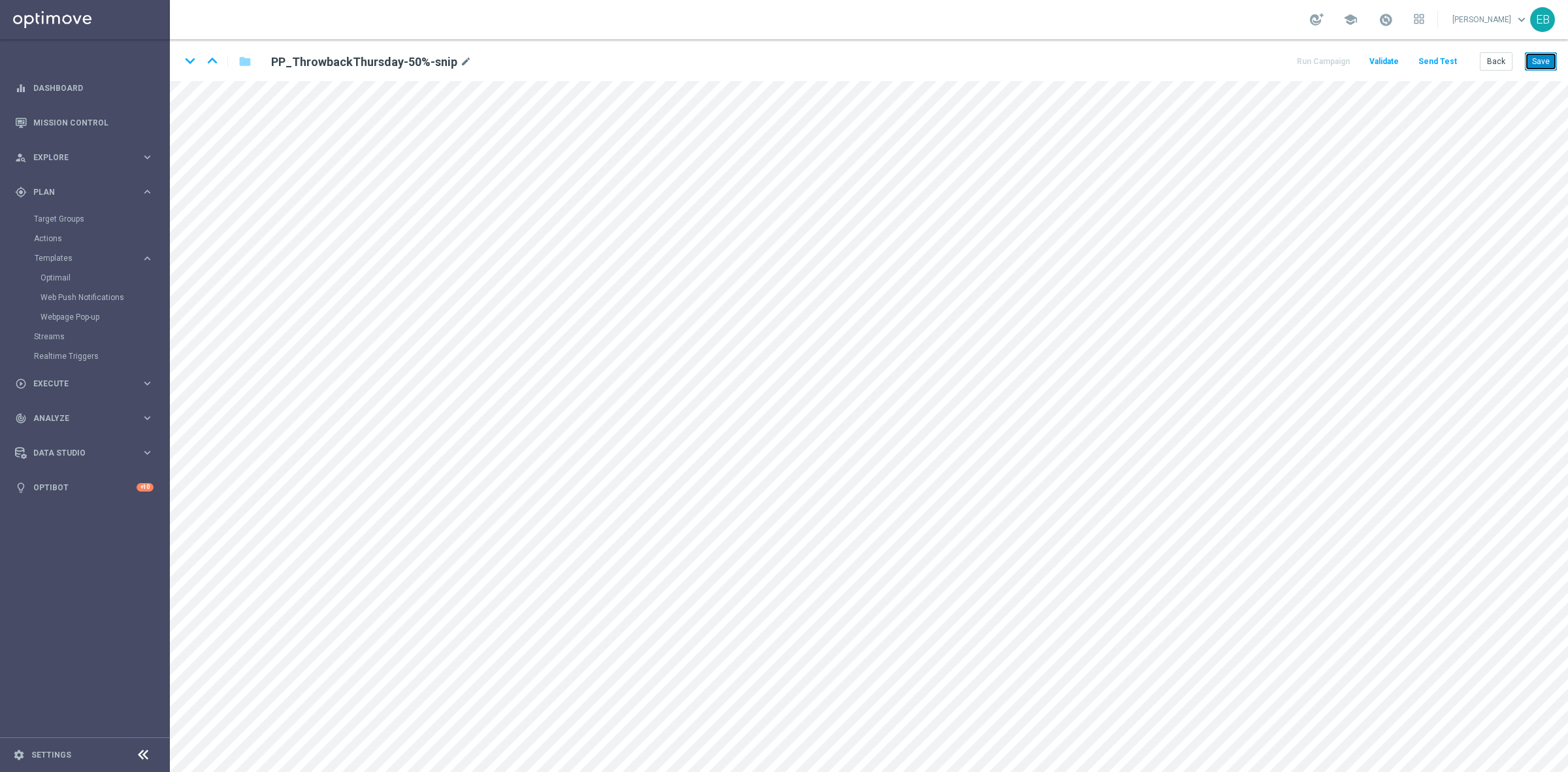
click at [1542, 56] on button "Save" at bounding box center [1540, 61] width 32 height 18
click at [1504, 61] on button "Back" at bounding box center [1496, 61] width 33 height 18
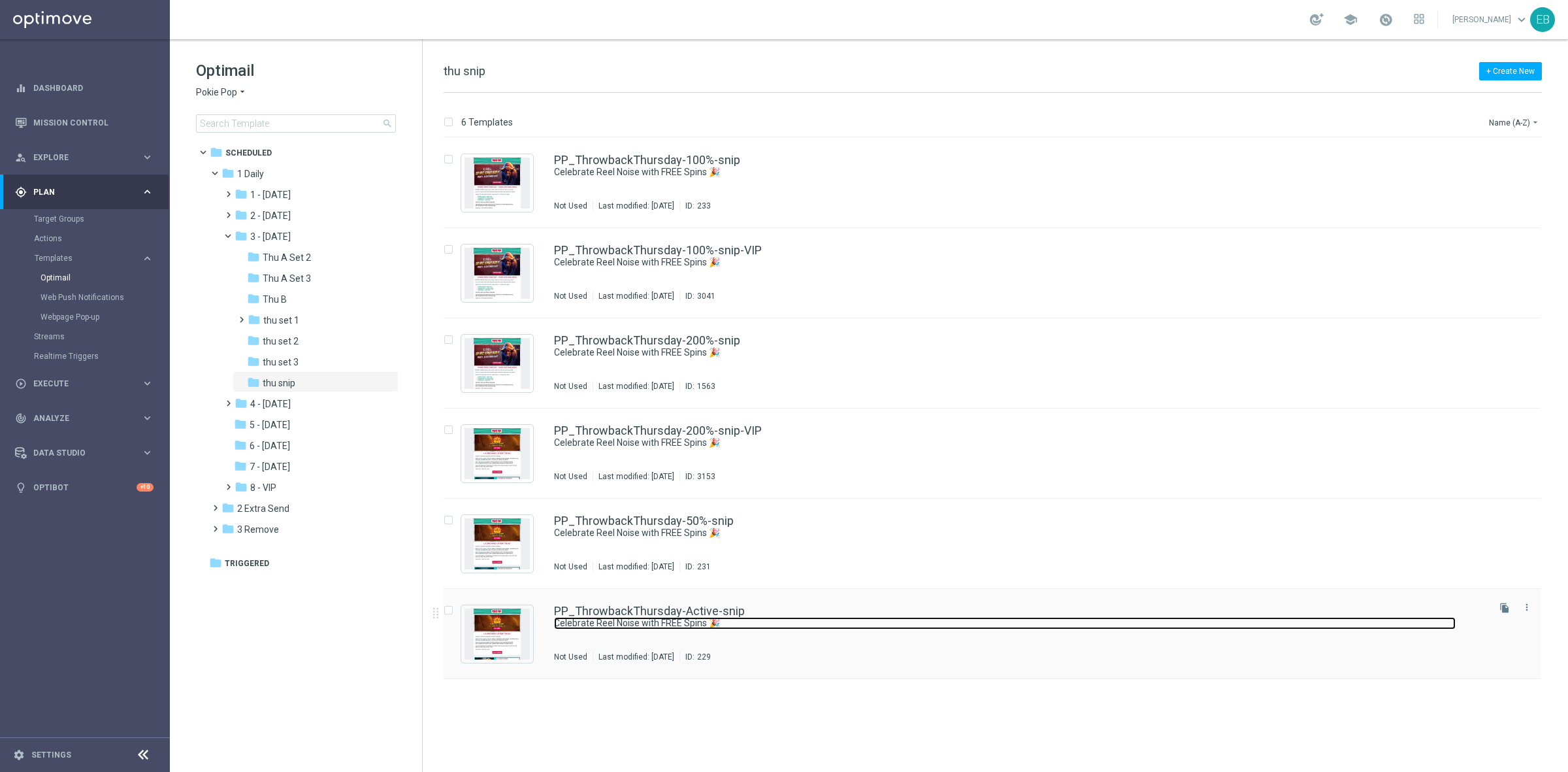
click at [847, 618] on link "Celebrate Reel Noise with FREE Spins 🎉" at bounding box center [1004, 623] width 902 height 12
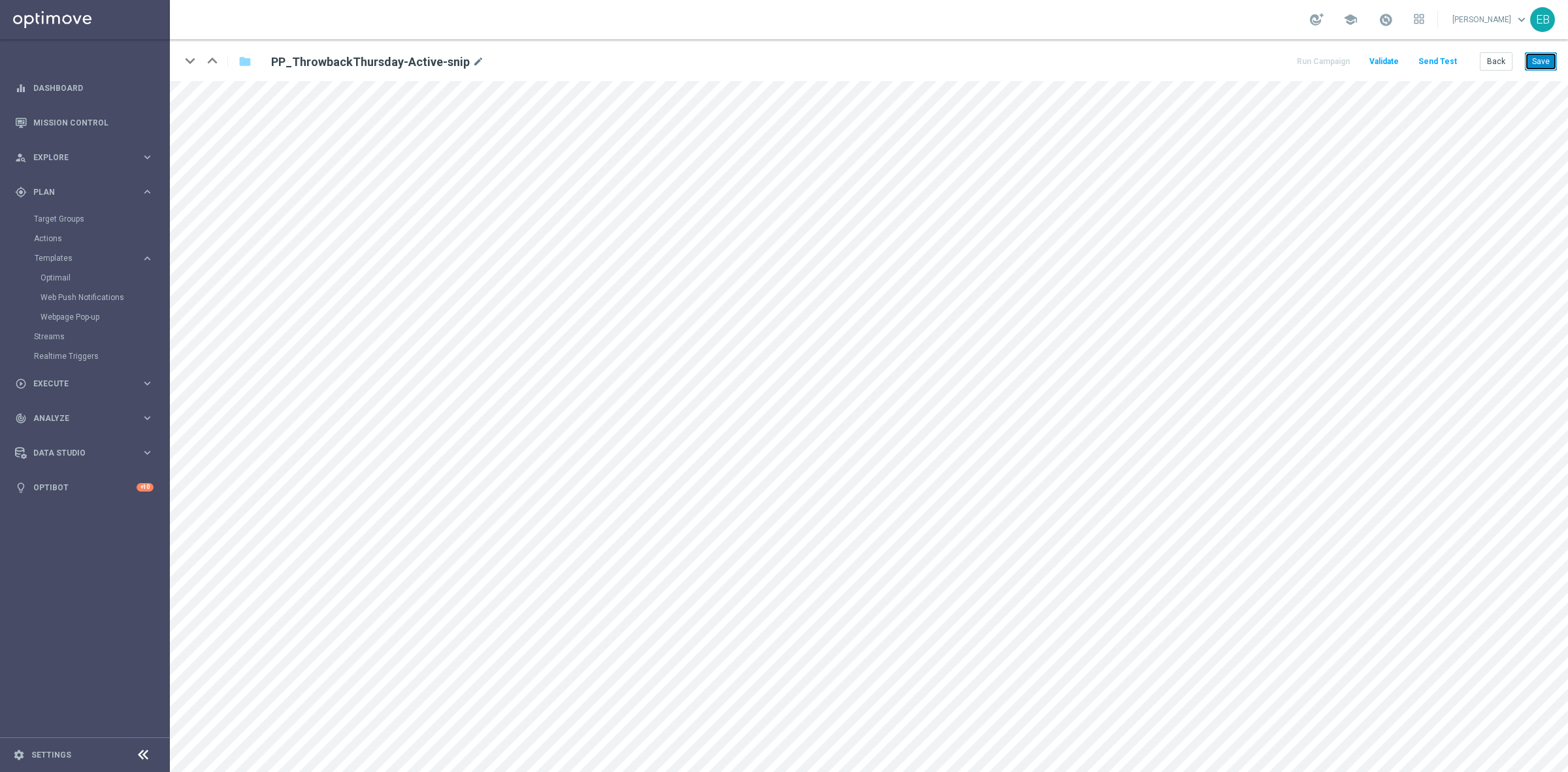
click at [1541, 57] on button "Save" at bounding box center [1540, 61] width 32 height 18
click at [1498, 59] on button "Back" at bounding box center [1496, 61] width 33 height 18
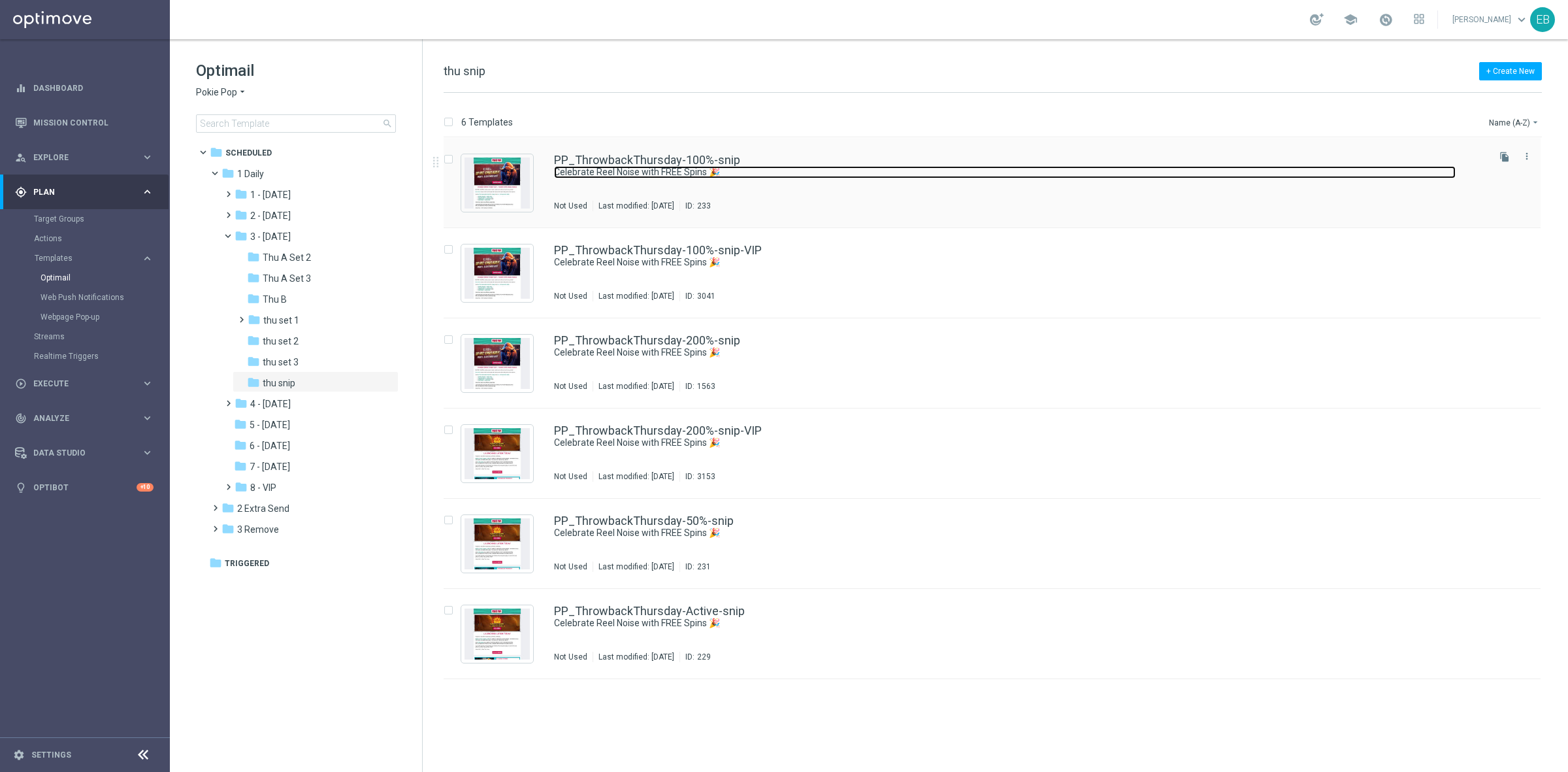
click at [878, 171] on link "Celebrate Reel Noise with FREE Spins 🎉" at bounding box center [1004, 172] width 902 height 12
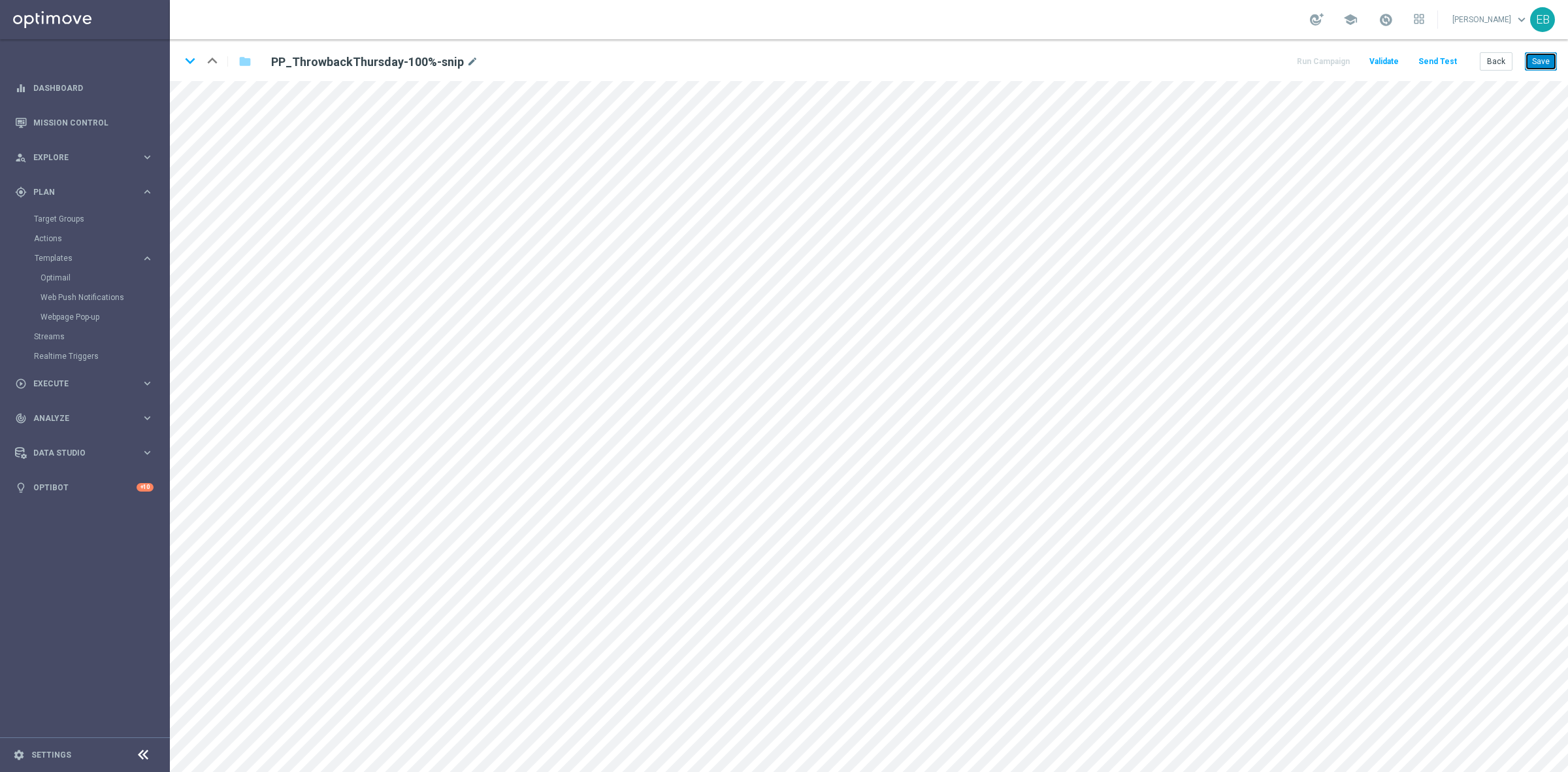
click at [1539, 57] on button "Save" at bounding box center [1540, 61] width 32 height 18
click at [191, 59] on icon "keyboard_arrow_down" at bounding box center [190, 61] width 20 height 20
click at [1553, 59] on button "Save" at bounding box center [1540, 61] width 32 height 18
drag, startPoint x: 1501, startPoint y: 60, endPoint x: 1274, endPoint y: 116, distance: 233.8
click at [1501, 60] on button "Back" at bounding box center [1496, 61] width 33 height 18
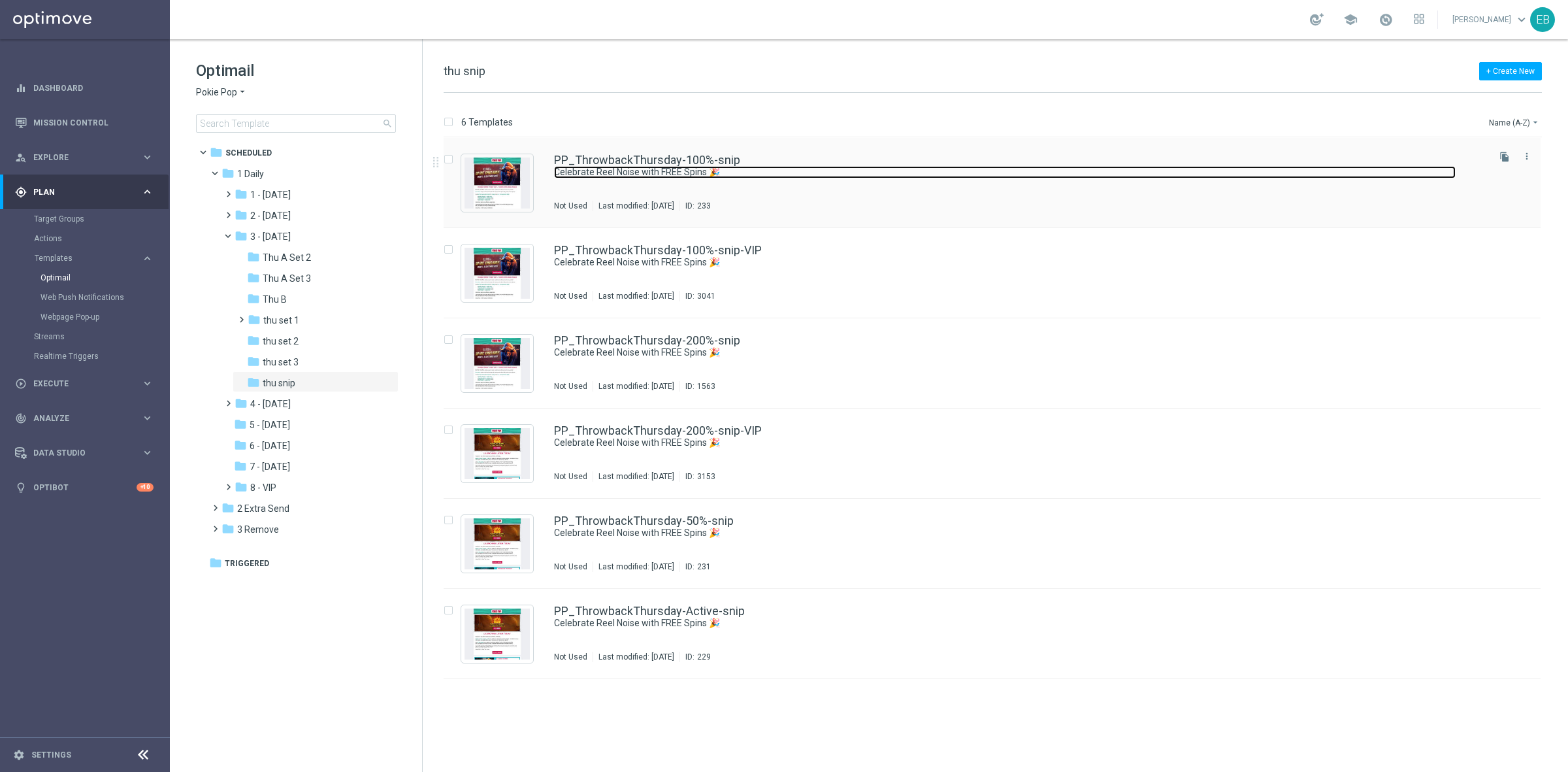
click at [905, 175] on link "Celebrate Reel Noise with FREE Spins 🎉" at bounding box center [1004, 172] width 902 height 12
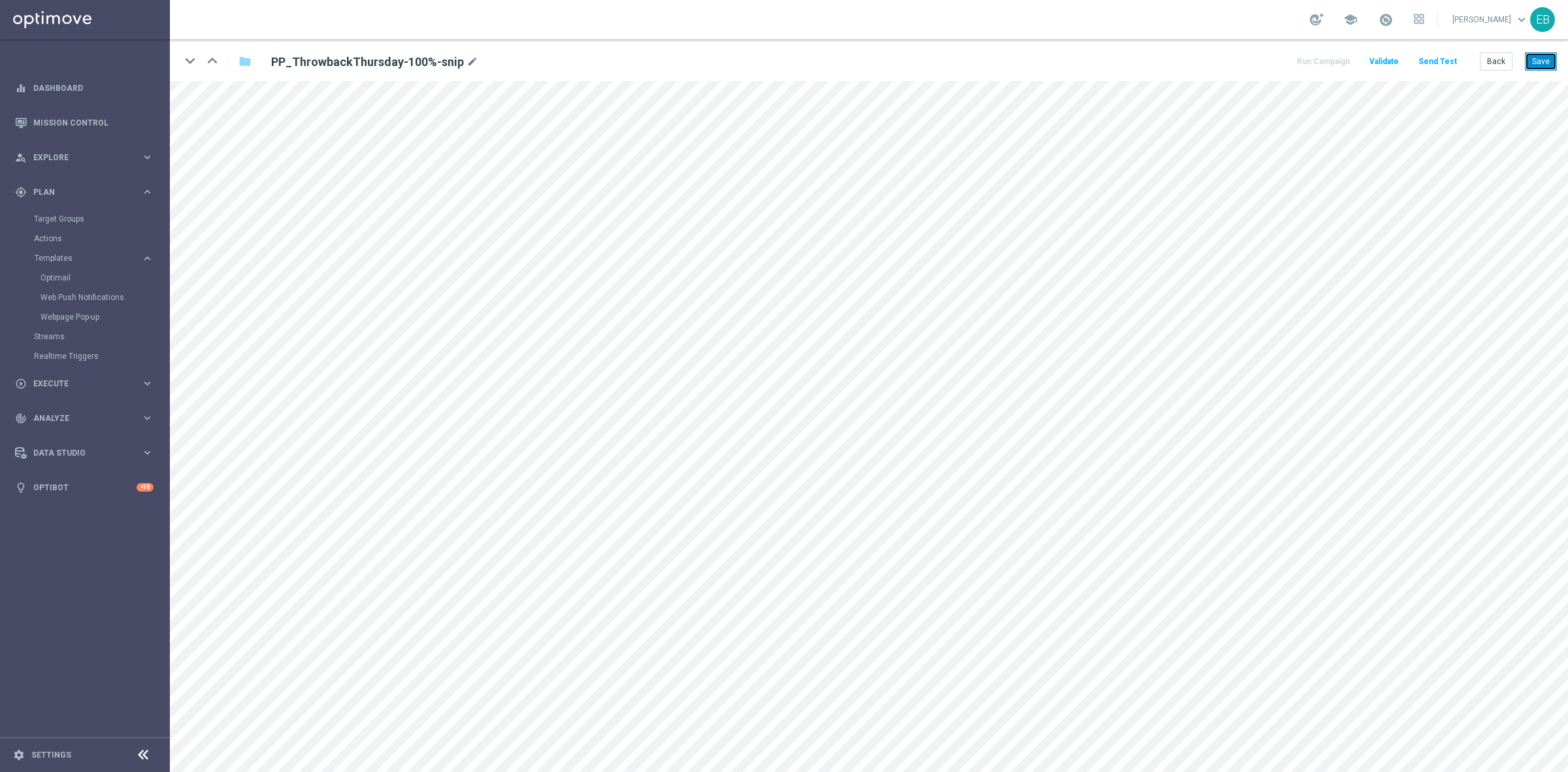
click at [1548, 64] on button "Save" at bounding box center [1540, 61] width 32 height 18
click at [1491, 52] on button "Back" at bounding box center [1496, 61] width 33 height 18
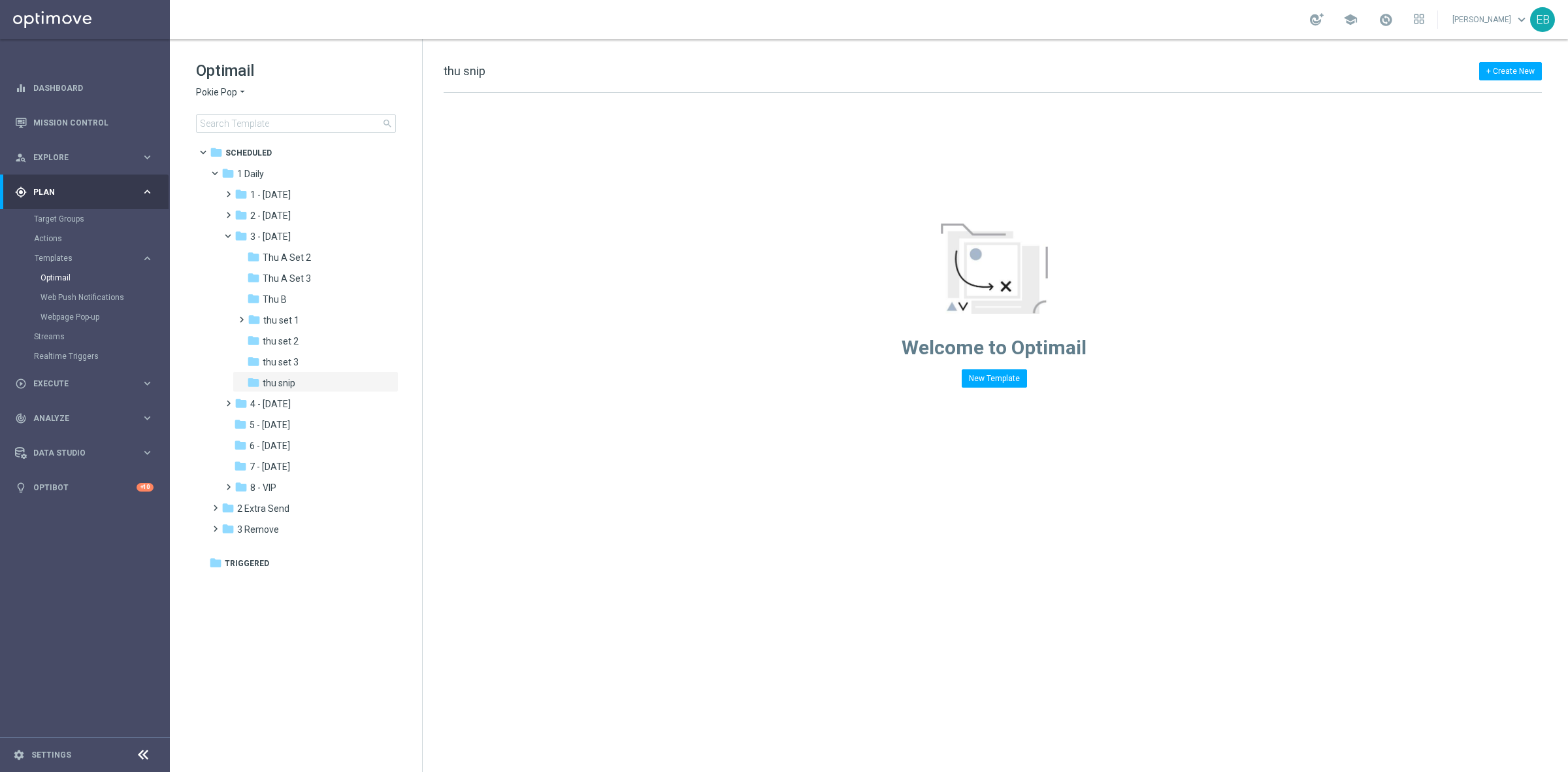
drag, startPoint x: 160, startPoint y: 2, endPoint x: 1129, endPoint y: 68, distance: 971.2
click at [1129, 68] on div "+ Create New thu snip" at bounding box center [993, 78] width 1099 height 29
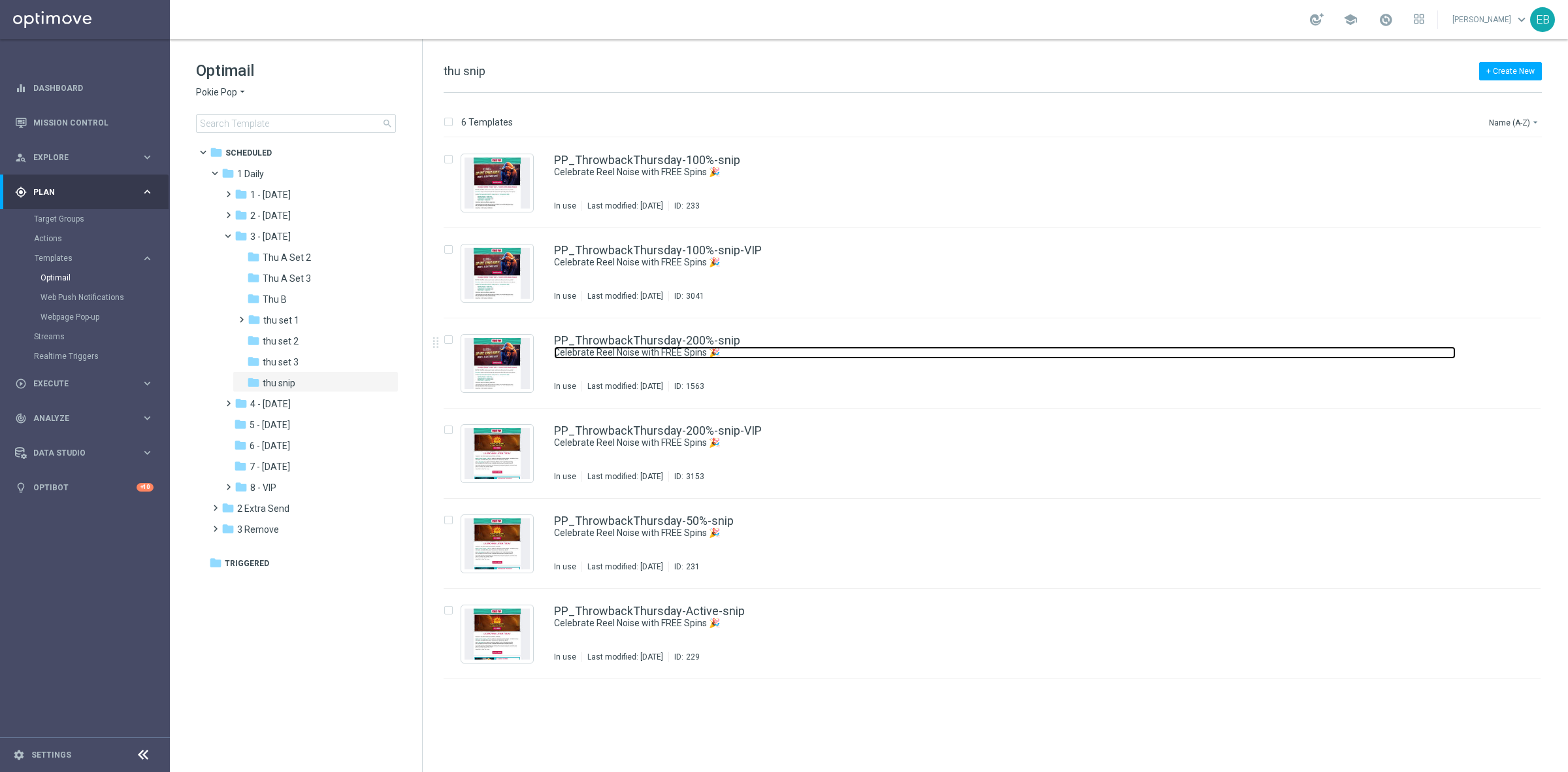
drag, startPoint x: 891, startPoint y: 347, endPoint x: 880, endPoint y: 344, distance: 11.4
click at [891, 347] on link "Celebrate Reel Noise with FREE Spins 🎉" at bounding box center [1004, 352] width 902 height 12
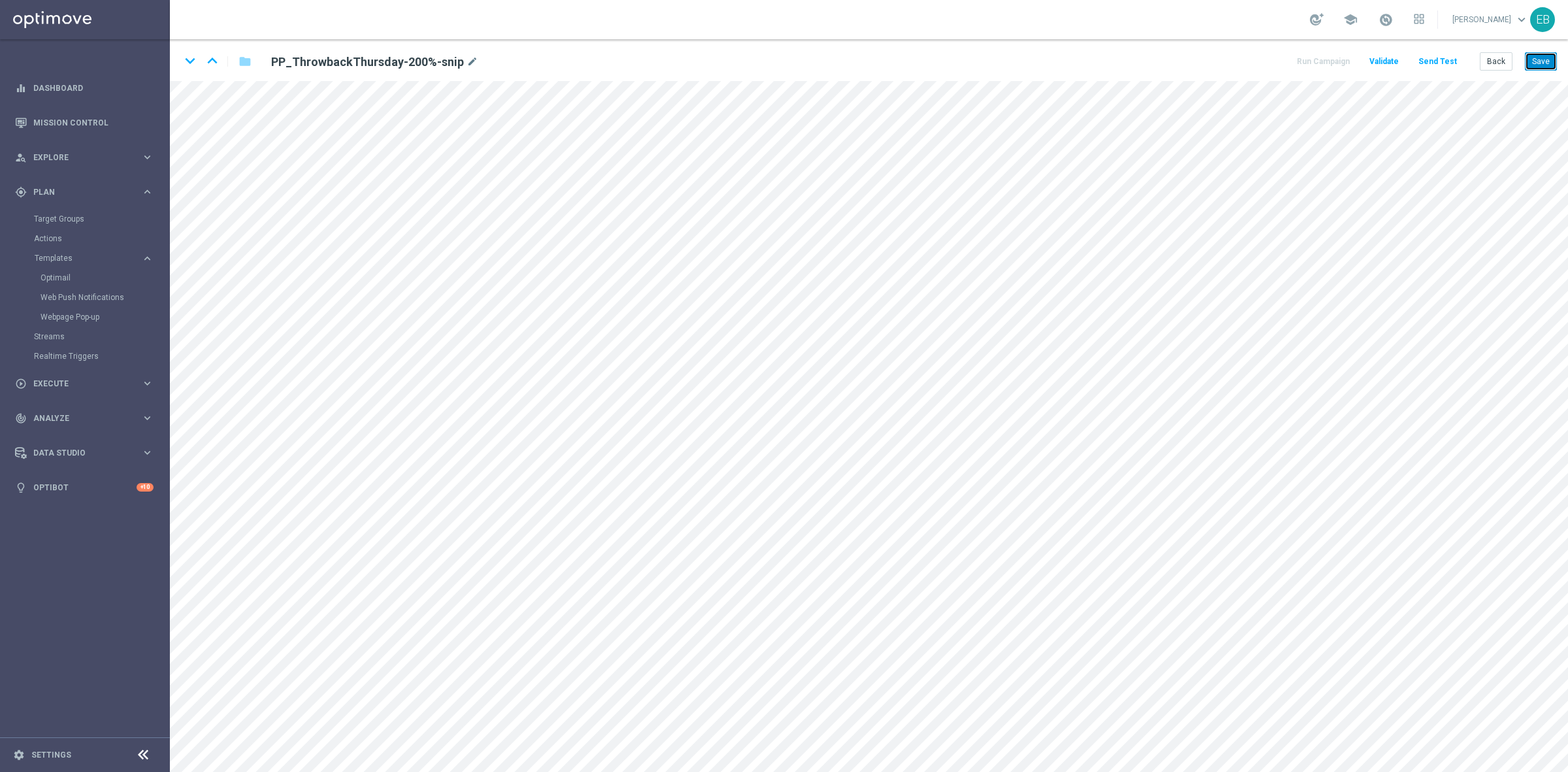
click at [1542, 53] on button "Save" at bounding box center [1540, 61] width 32 height 18
click at [213, 55] on icon "keyboard_arrow_up" at bounding box center [212, 61] width 20 height 20
click at [1530, 61] on button "Save" at bounding box center [1540, 61] width 32 height 18
click at [185, 59] on icon "keyboard_arrow_down" at bounding box center [190, 61] width 20 height 20
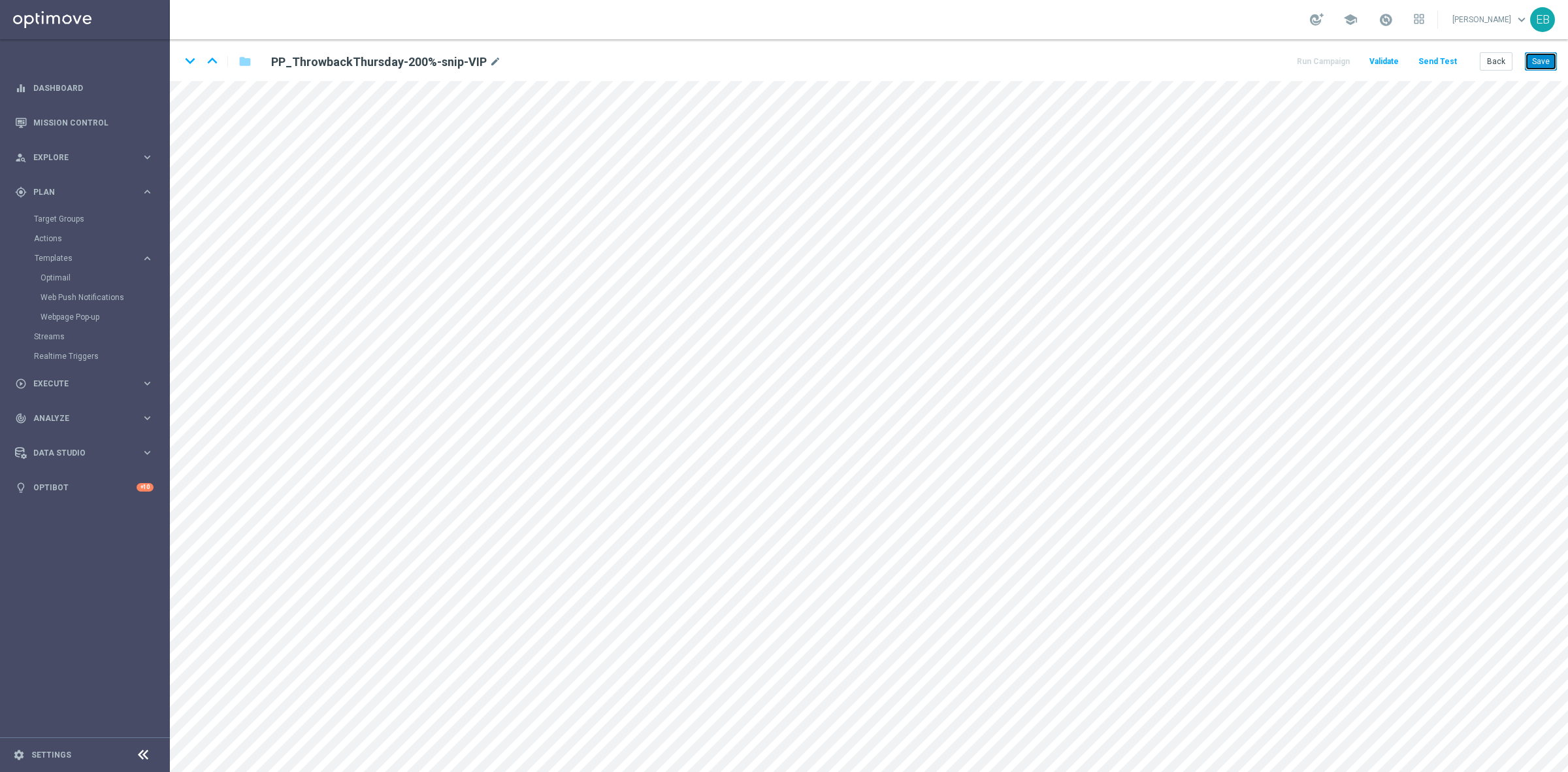
click at [1539, 65] on button "Save" at bounding box center [1540, 61] width 32 height 18
click at [191, 64] on icon "keyboard_arrow_down" at bounding box center [190, 61] width 20 height 20
click at [186, 59] on icon "keyboard_arrow_down" at bounding box center [190, 61] width 20 height 20
click at [1510, 63] on button "Back" at bounding box center [1496, 61] width 33 height 18
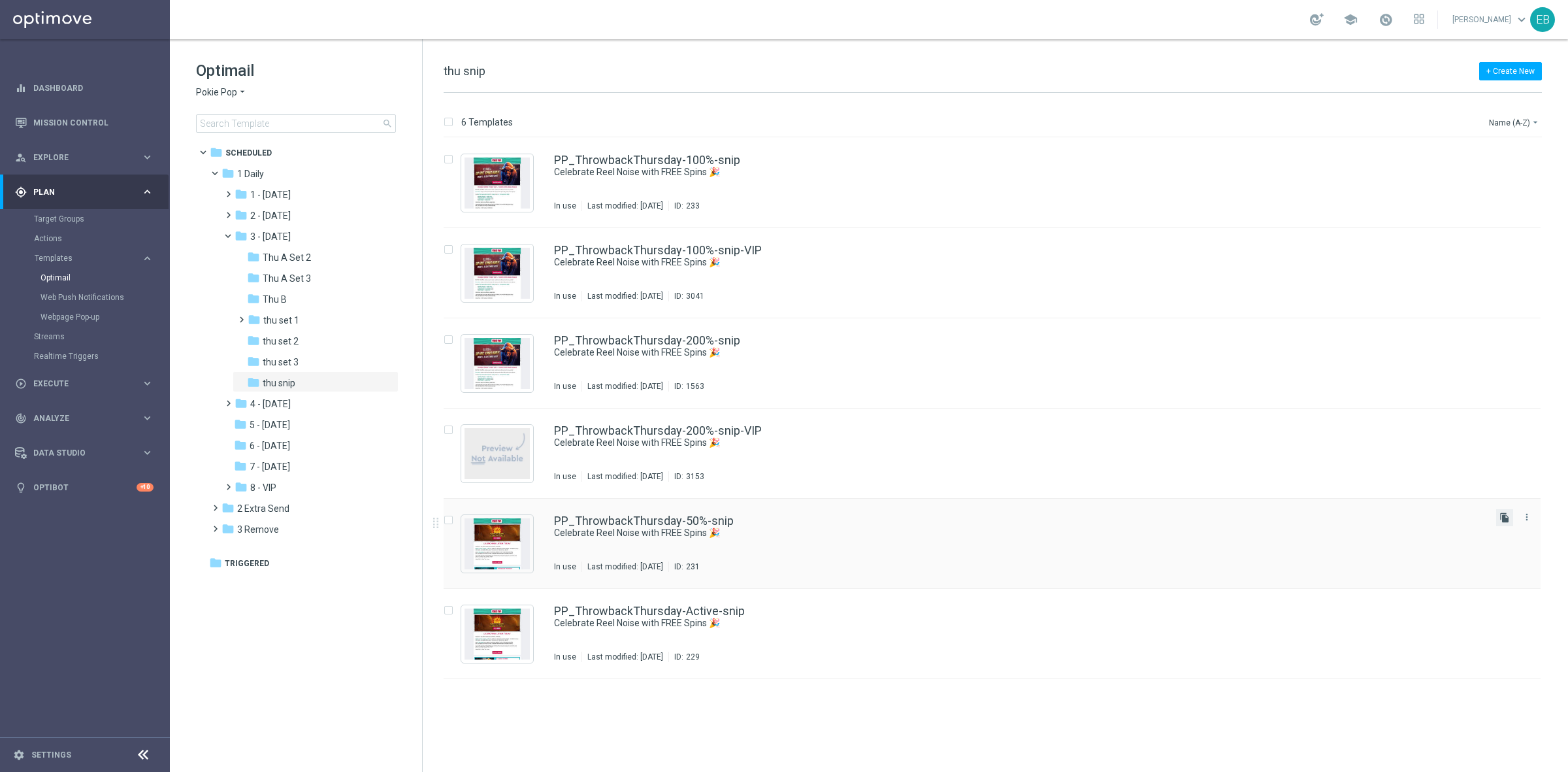
click at [1501, 517] on icon "file_copy" at bounding box center [1505, 517] width 11 height 11
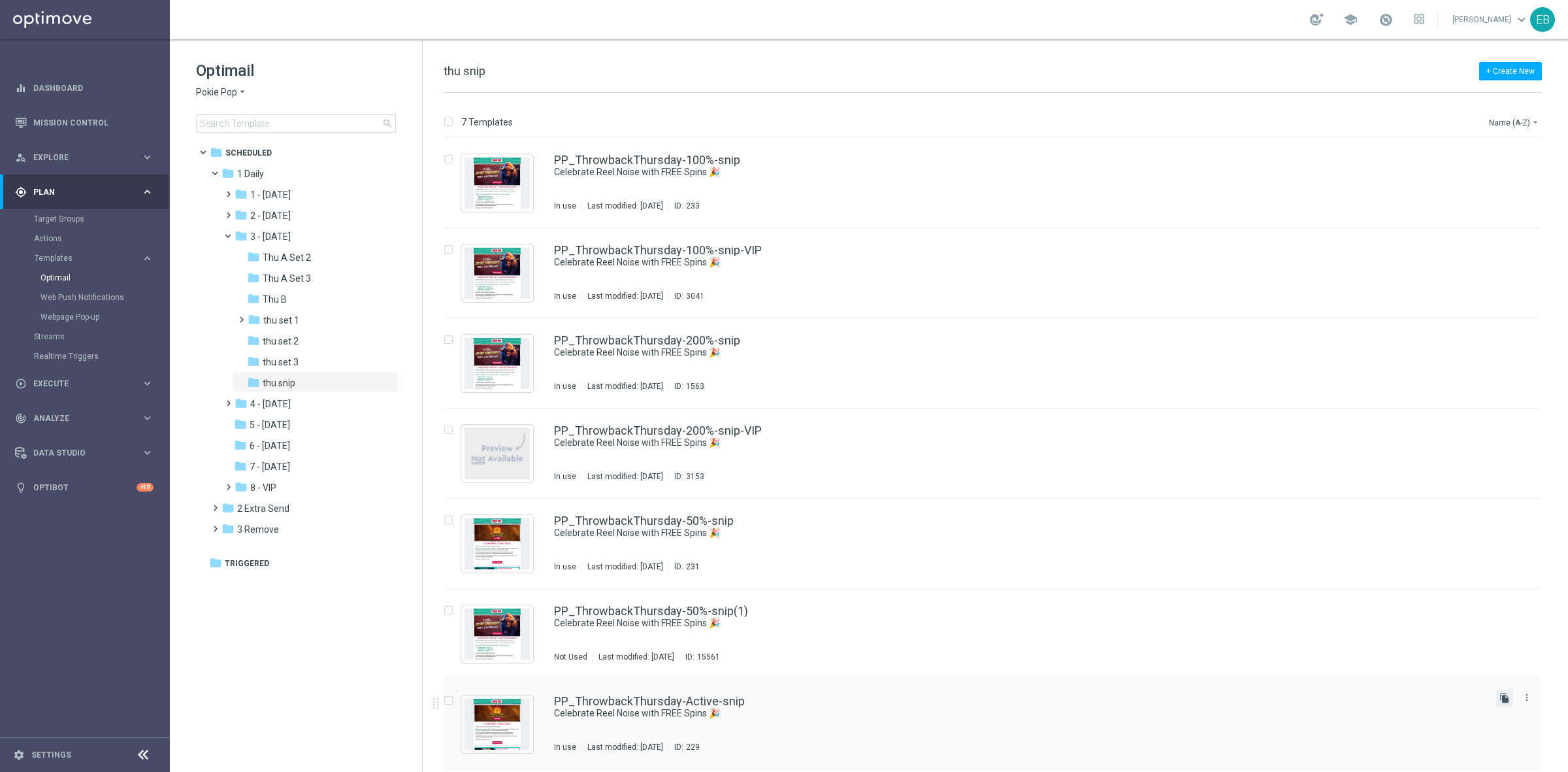
click at [1506, 697] on icon "file_copy" at bounding box center [1505, 698] width 11 height 11
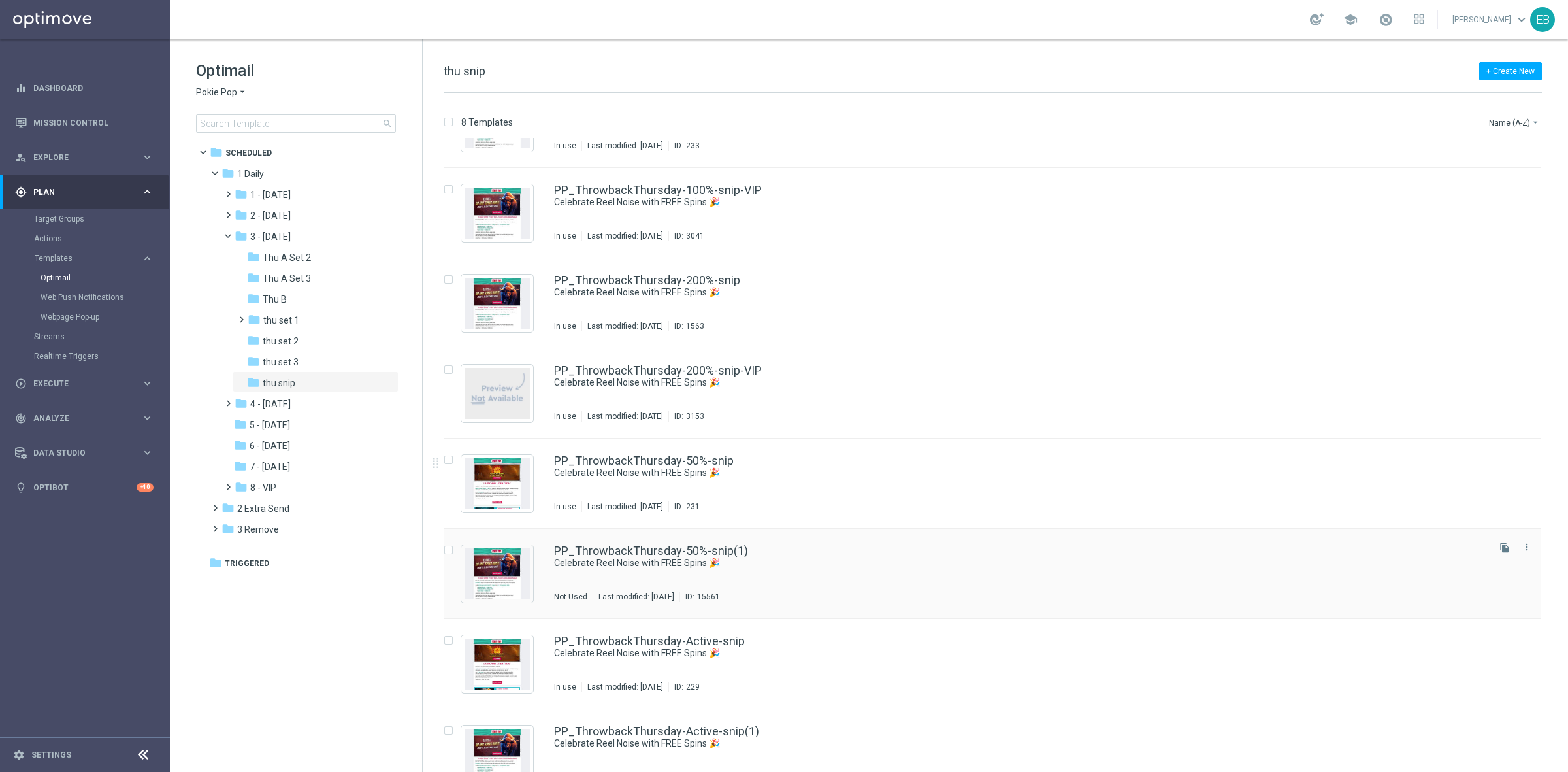
scroll to position [87, 0]
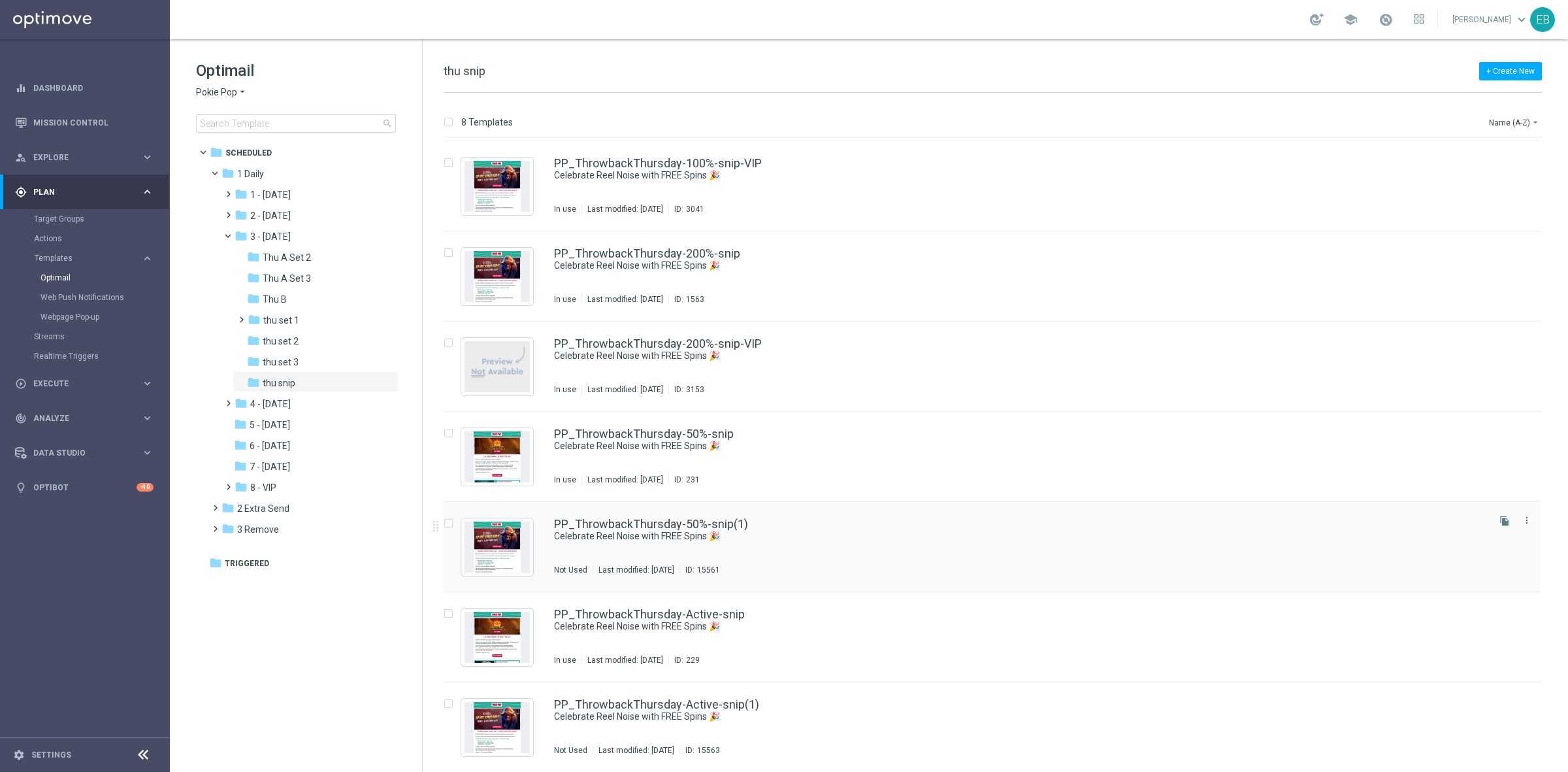
click at [965, 543] on div "PP_ThrowbackThursday-50%-snip(1) Celebrate Reel Noise with FREE Spins 🎉 Not Use…" at bounding box center [1020, 547] width 932 height 57
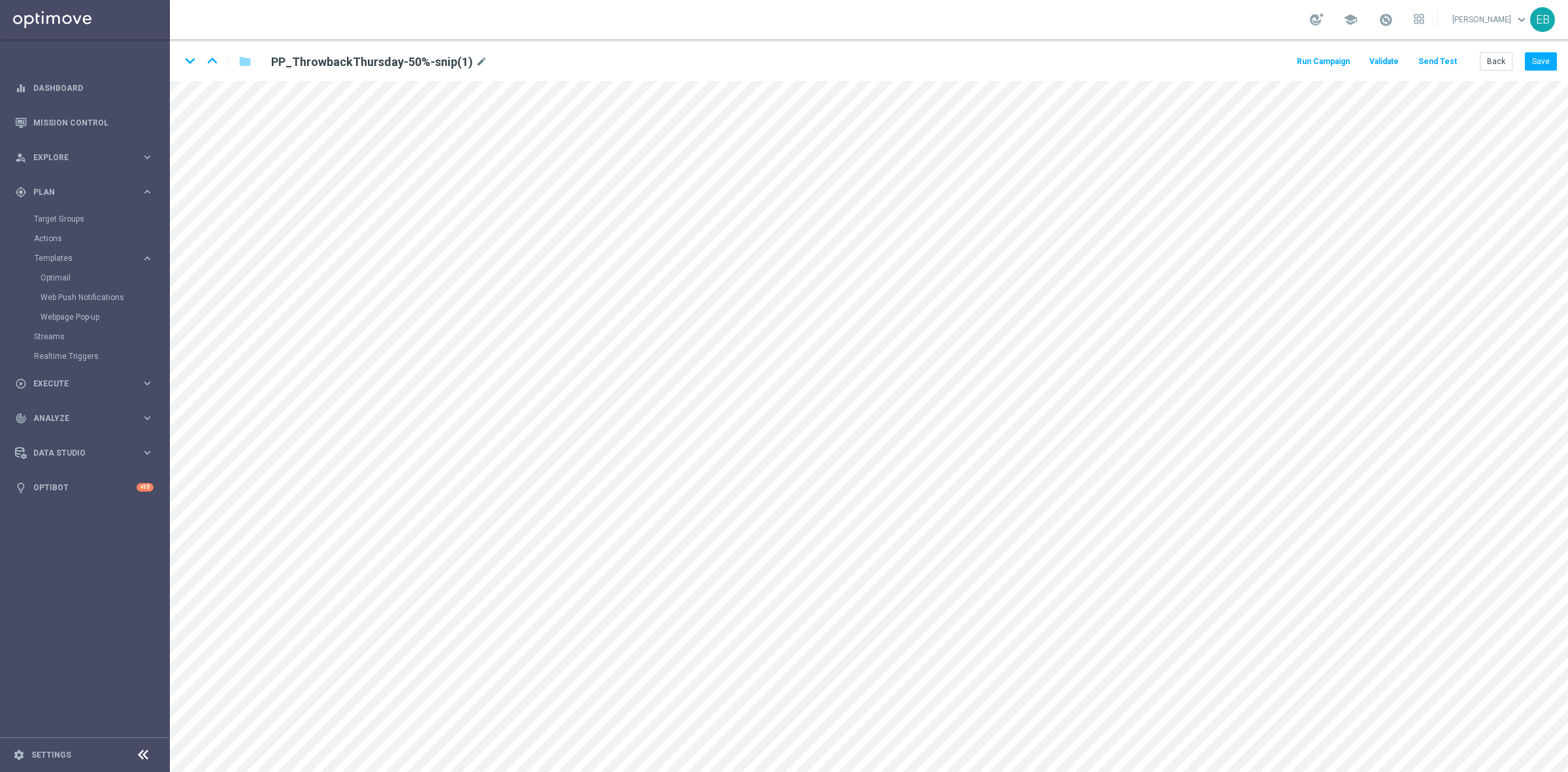
click at [485, 62] on div "PP_ThrowbackThursday-50%-snip(1) mode_edit" at bounding box center [423, 61] width 324 height 18
click at [481, 62] on icon "mode_edit" at bounding box center [481, 62] width 11 height 15
click at [463, 63] on input "PP_ThrowbackThursday-50%-snip(1)" at bounding box center [423, 61] width 324 height 18
type input "PP_ThrowbackThursday-50%-snip-VIP"
click at [1549, 62] on button "Save" at bounding box center [1540, 61] width 32 height 18
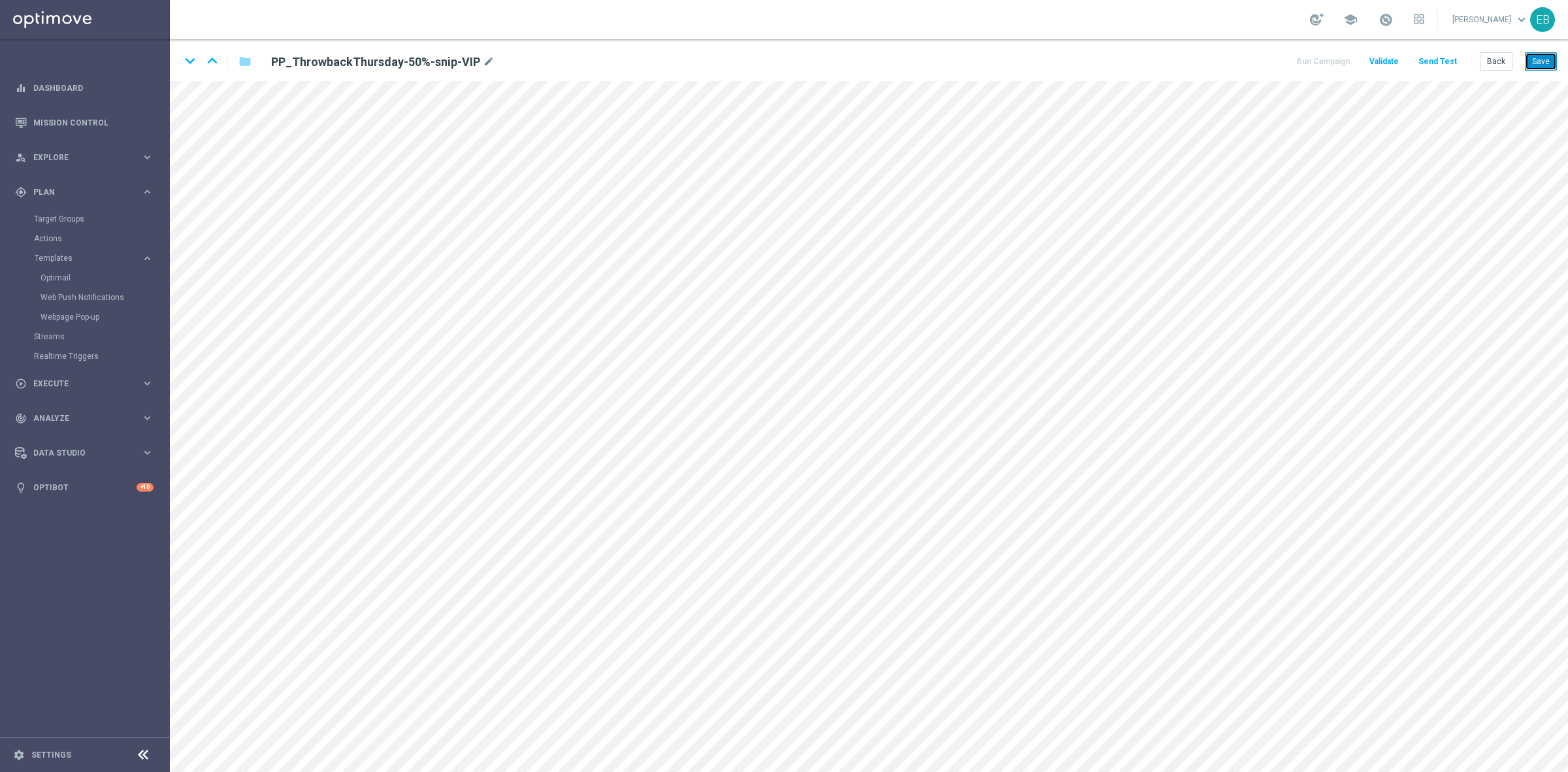
click at [1548, 58] on button "Save" at bounding box center [1540, 61] width 32 height 18
click at [1542, 61] on button "Save" at bounding box center [1540, 61] width 32 height 18
click at [1488, 59] on button "Back" at bounding box center [1496, 61] width 33 height 18
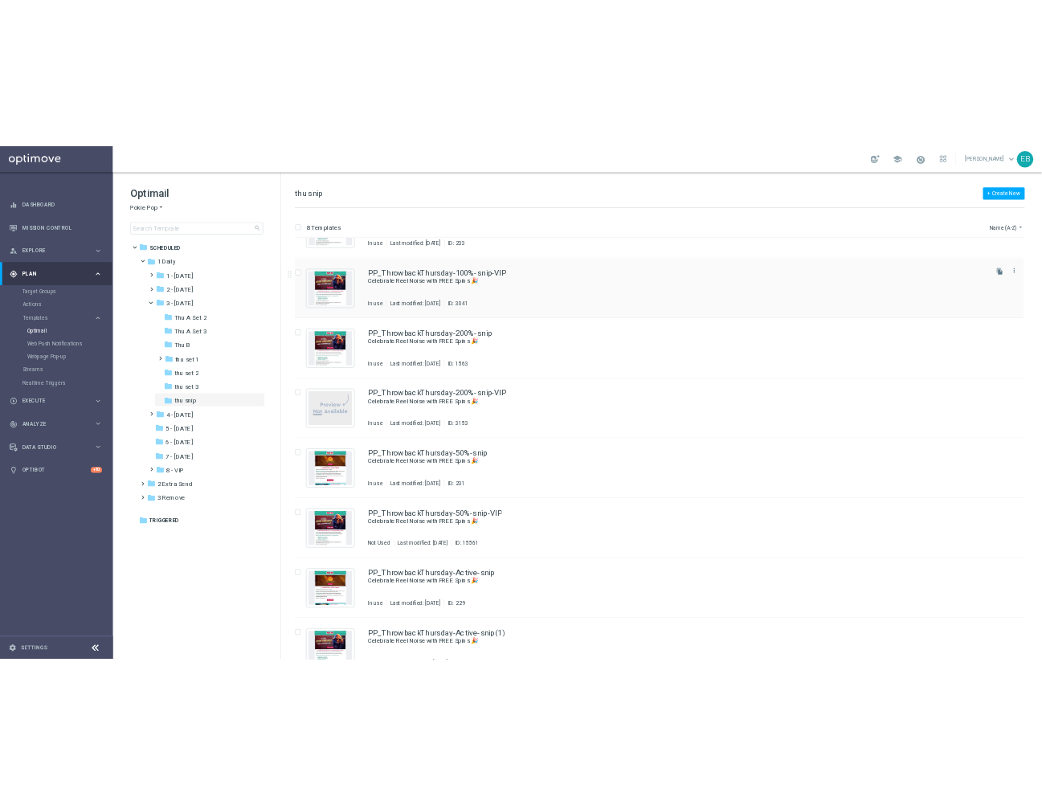
scroll to position [107, 0]
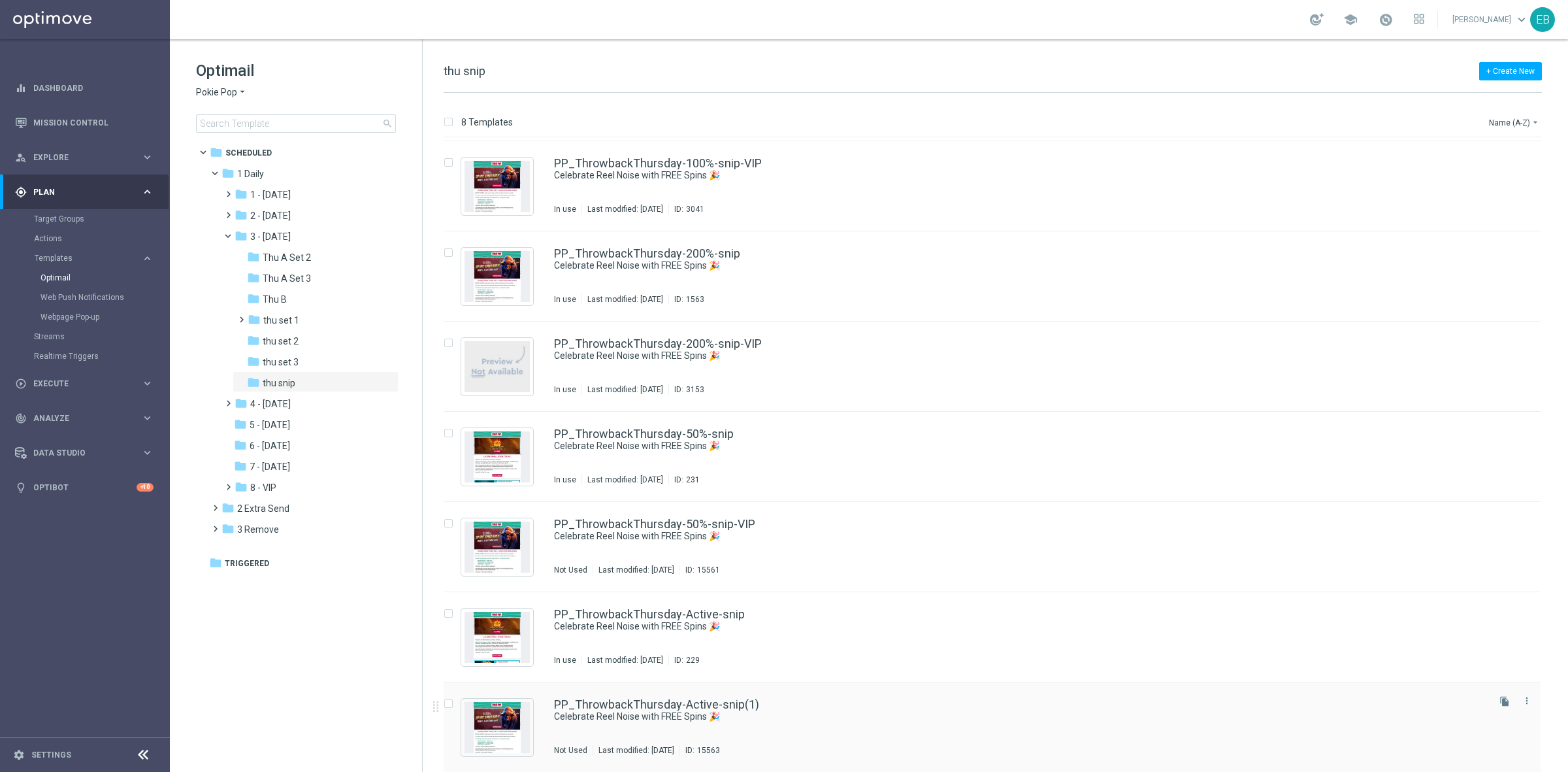
click at [823, 695] on div "PP_ThrowbackThursday-Active-snip(1) Celebrate Reel Noise with FREE Spins 🎉 Not …" at bounding box center [992, 727] width 1097 height 90
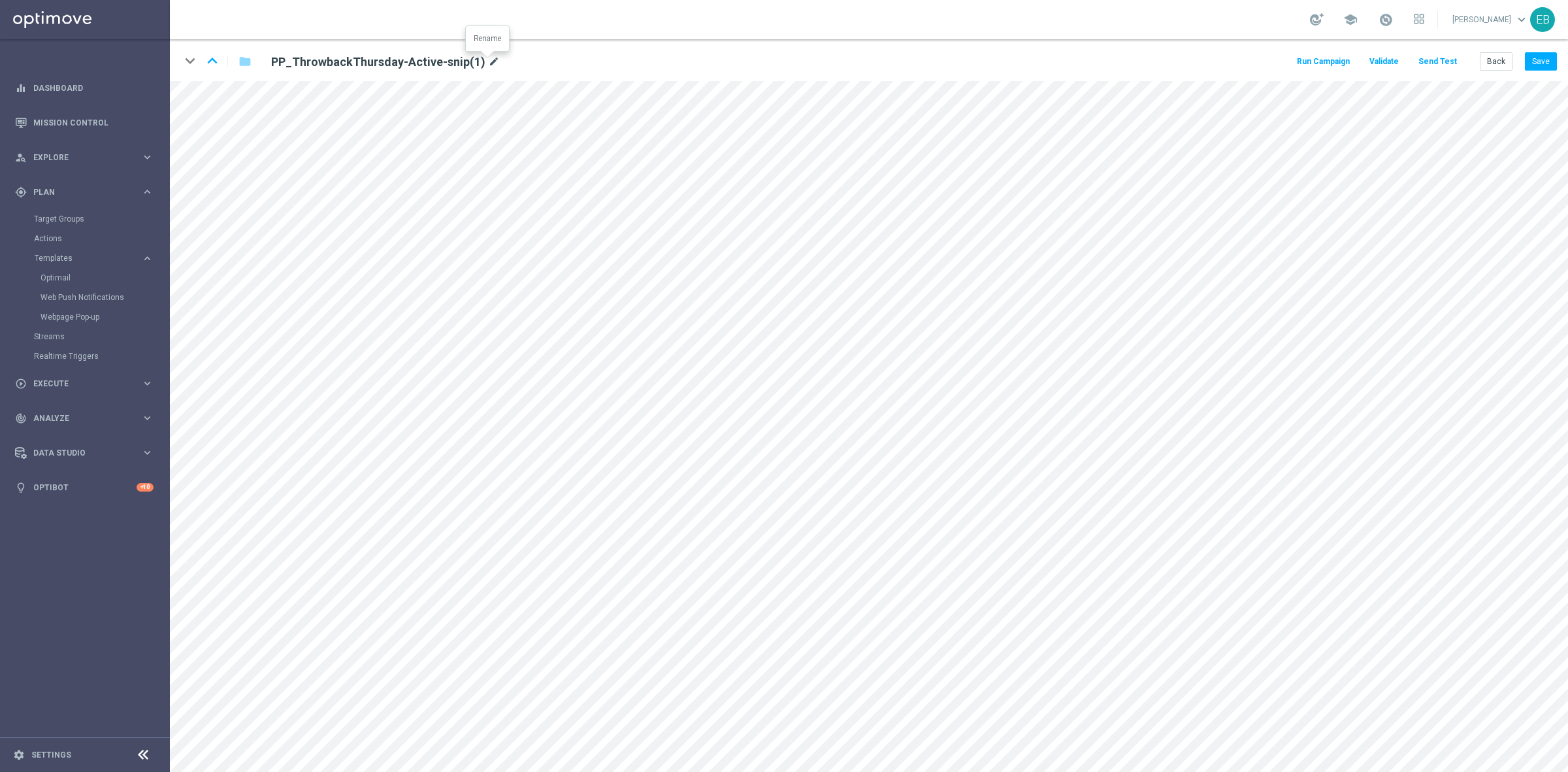
click at [488, 61] on icon "mode_edit" at bounding box center [494, 62] width 11 height 15
click at [477, 59] on input "PP_ThrowbackThursday-Active-snip(1)" at bounding box center [423, 61] width 324 height 18
type input "PP_ThrowbackThursday-Active-snip-VIP"
click at [1547, 60] on button "Save" at bounding box center [1540, 61] width 32 height 18
click at [1539, 66] on button "Save" at bounding box center [1540, 61] width 32 height 18
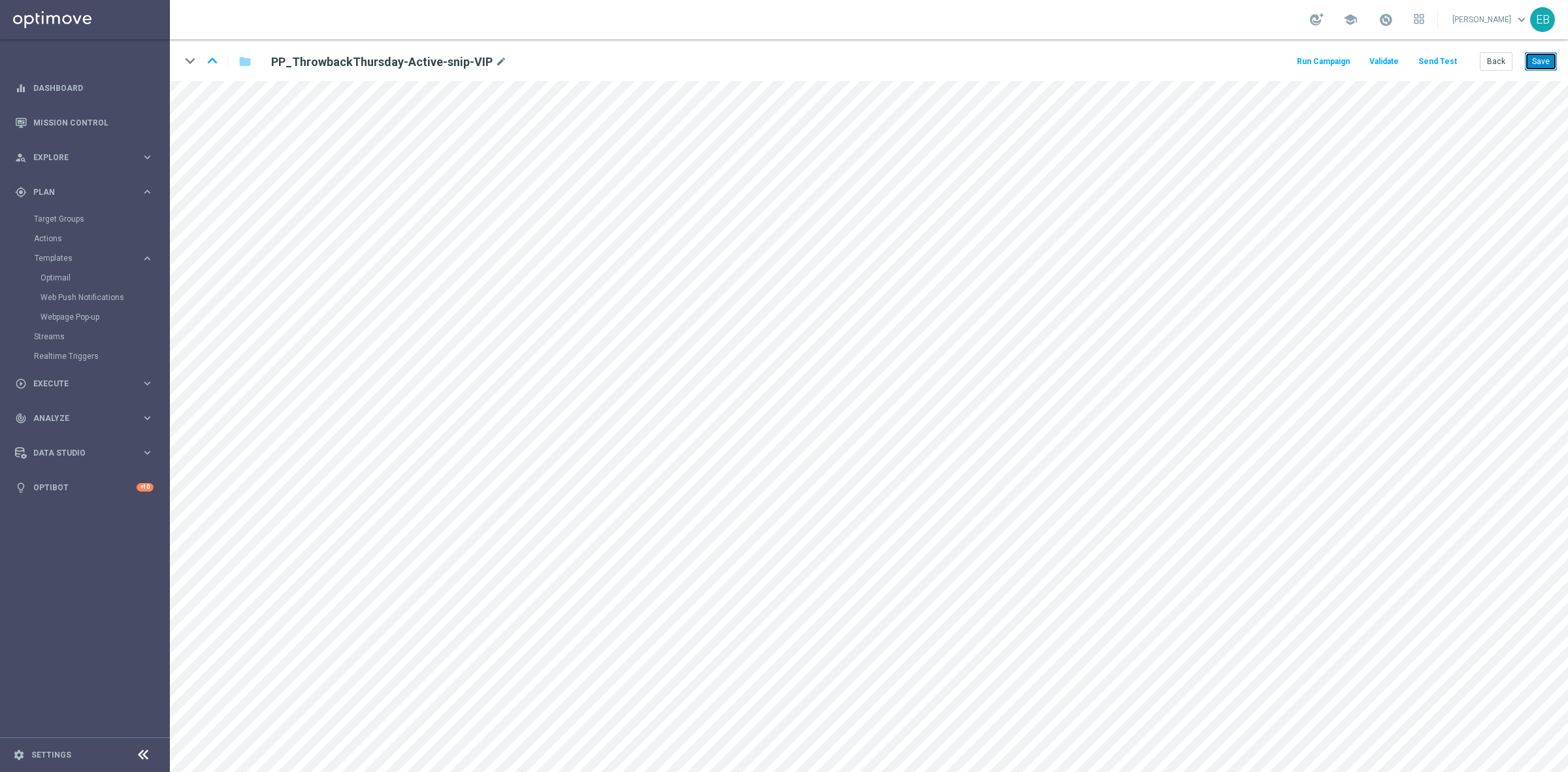
click at [1549, 61] on button "Save" at bounding box center [1540, 61] width 32 height 18
click at [1557, 55] on div "keyboard_arrow_down keyboard_arrow_up folder PP_ThrowbackThursday-Active-snip-V…" at bounding box center [869, 59] width 1399 height 41
click at [1531, 57] on button "Save" at bounding box center [1540, 61] width 32 height 18
click at [1538, 59] on button "Save" at bounding box center [1540, 61] width 32 height 18
click at [1439, 62] on button "Send Test" at bounding box center [1438, 62] width 42 height 18
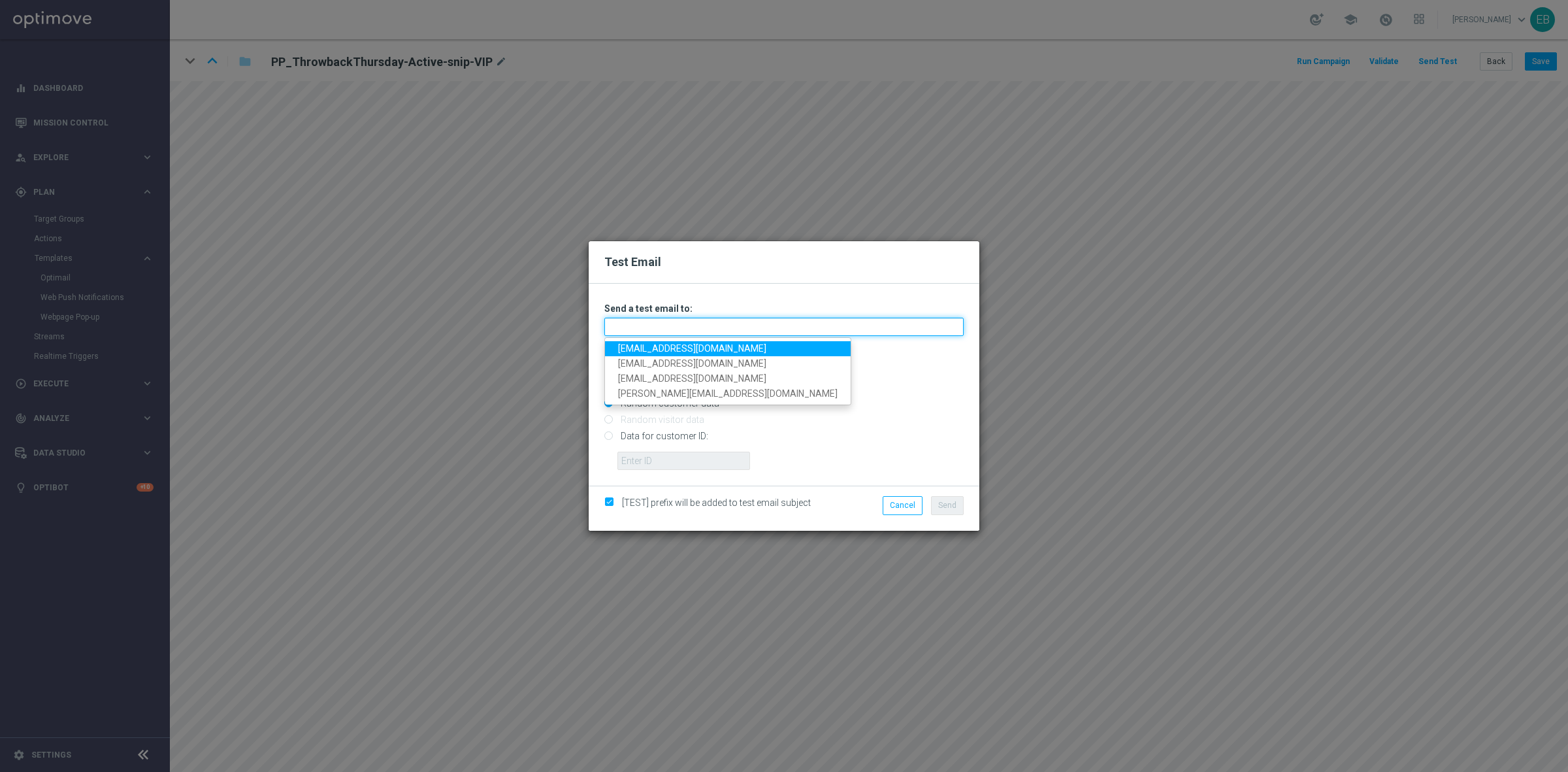
click at [613, 328] on input "text" at bounding box center [784, 327] width 359 height 18
click at [614, 348] on link "[EMAIL_ADDRESS][DOMAIN_NAME]" at bounding box center [728, 348] width 246 height 15
type input "[EMAIL_ADDRESS][DOMAIN_NAME]"
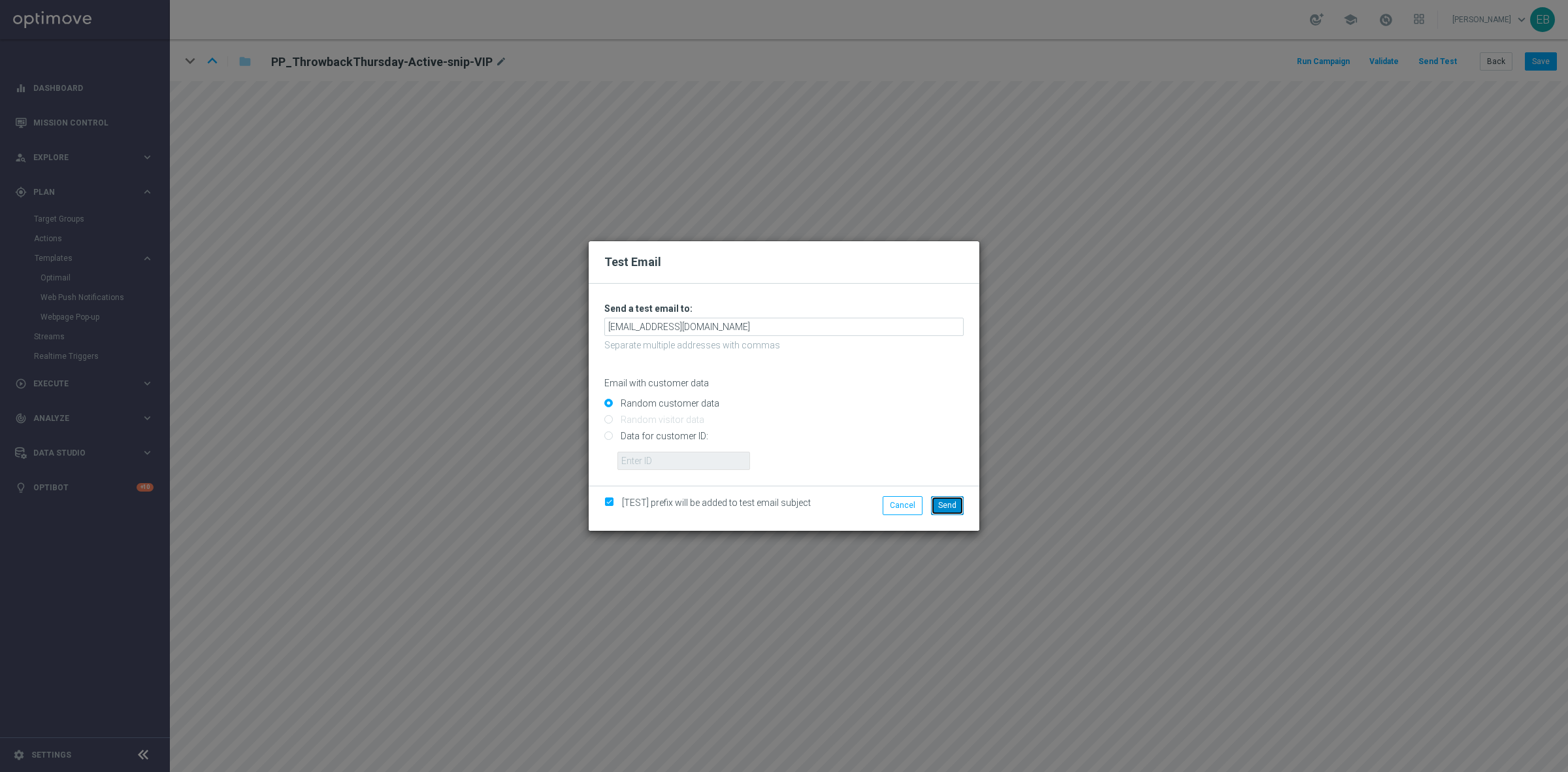
click at [948, 497] on button "Send" at bounding box center [947, 505] width 33 height 18
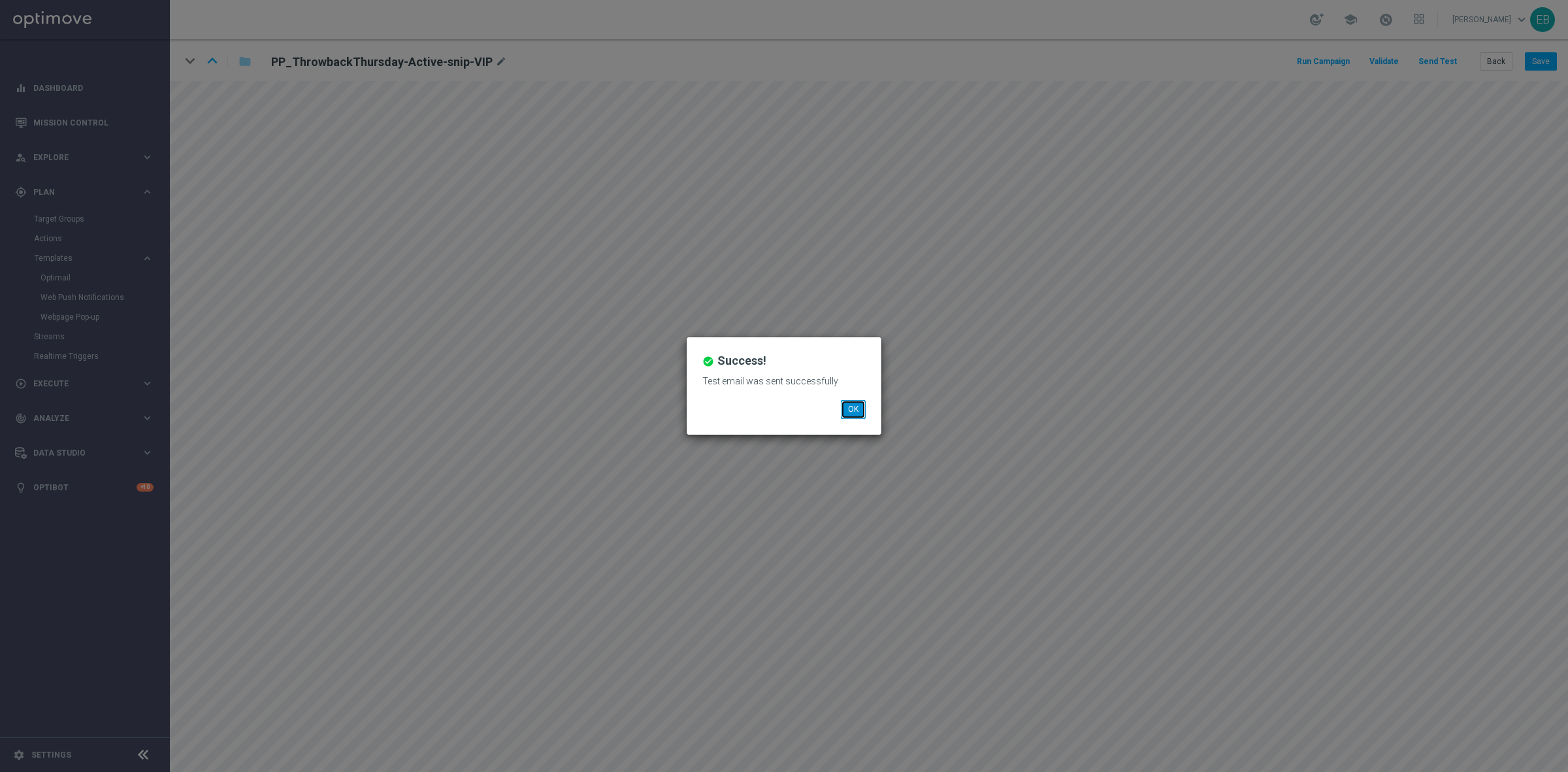
click at [854, 403] on button "OK" at bounding box center [853, 409] width 25 height 18
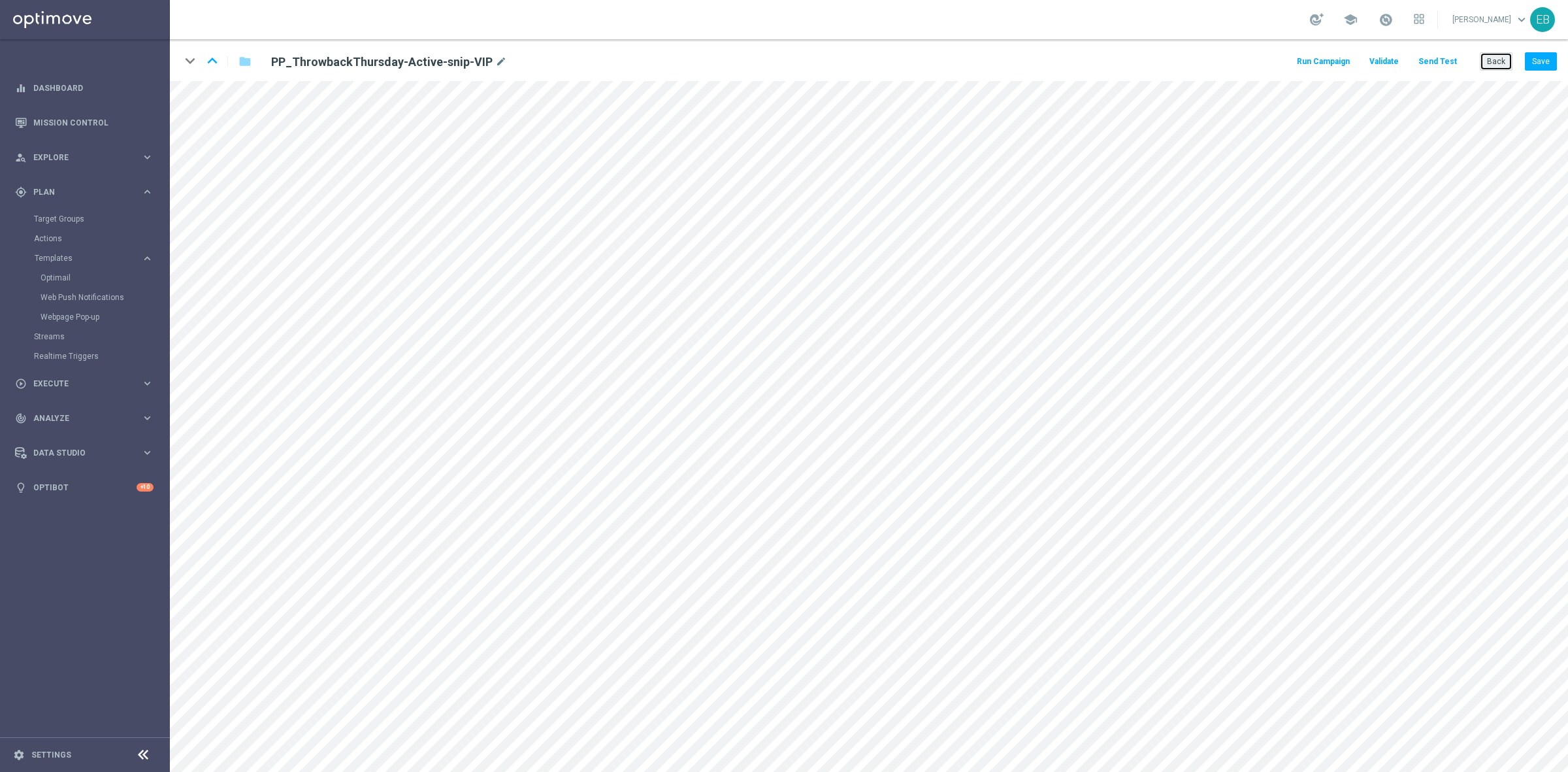
click at [1492, 57] on button "Back" at bounding box center [1496, 61] width 33 height 18
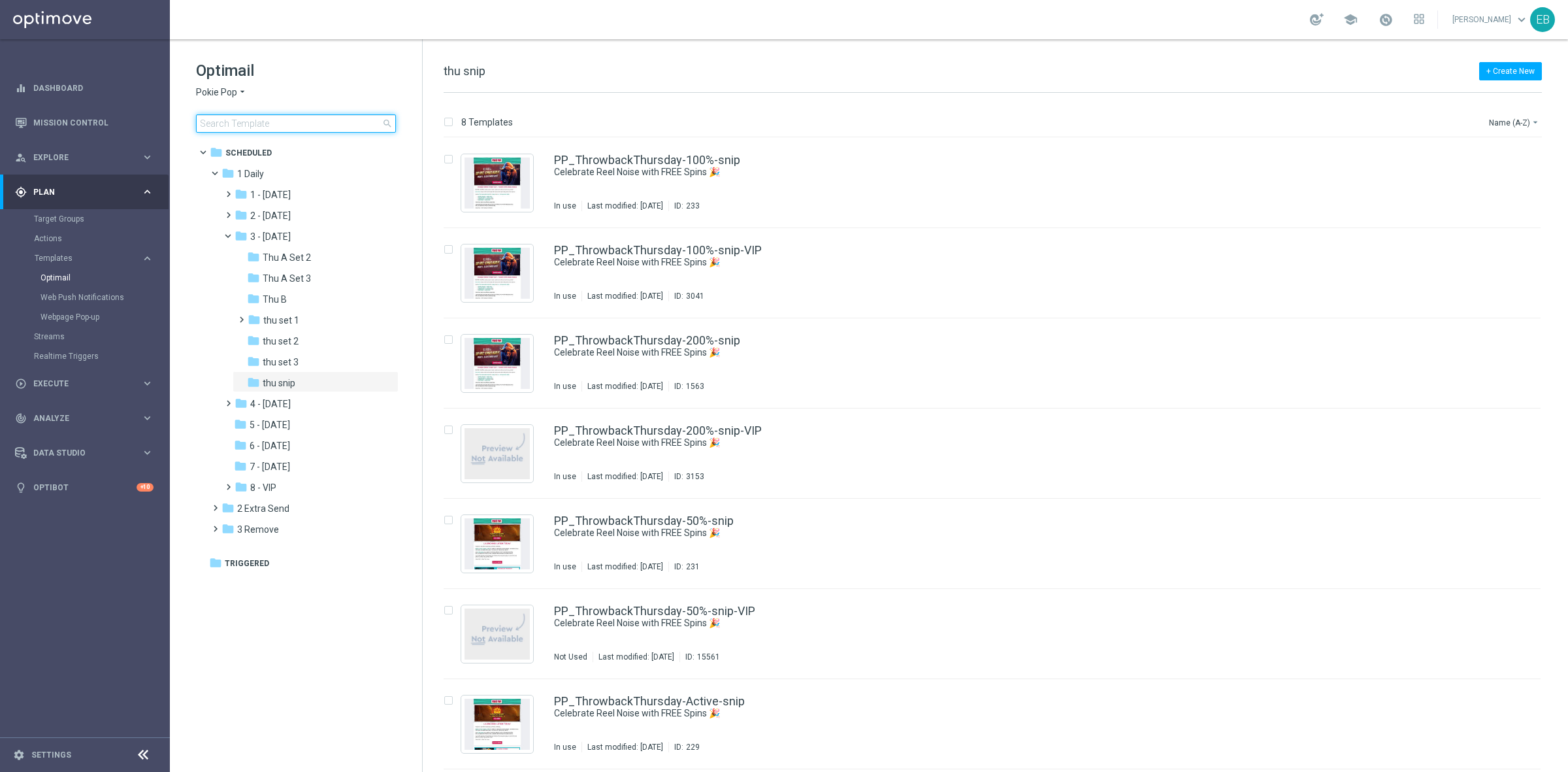
click at [234, 124] on input at bounding box center [296, 124] width 200 height 18
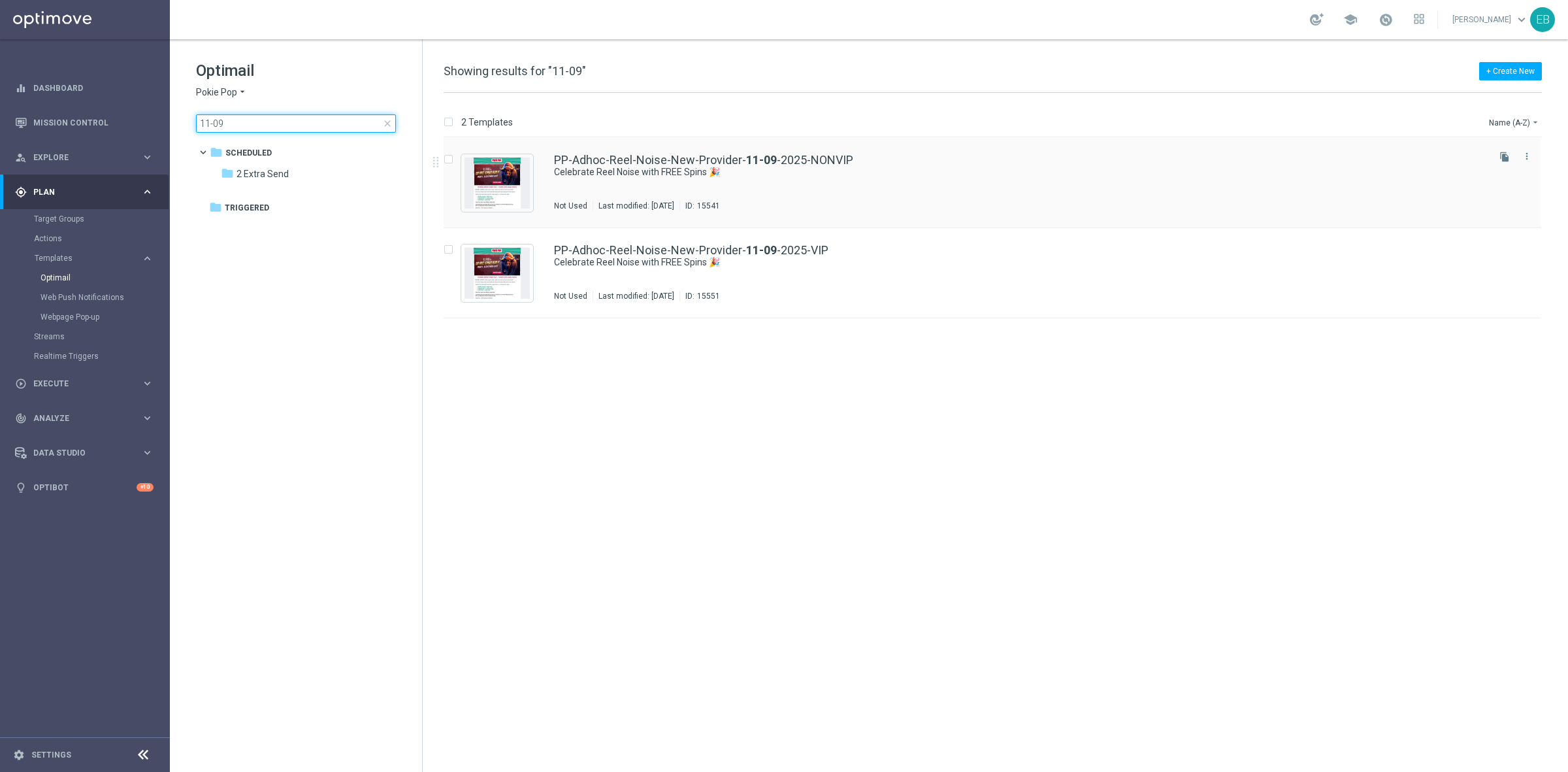
type input "11-09"
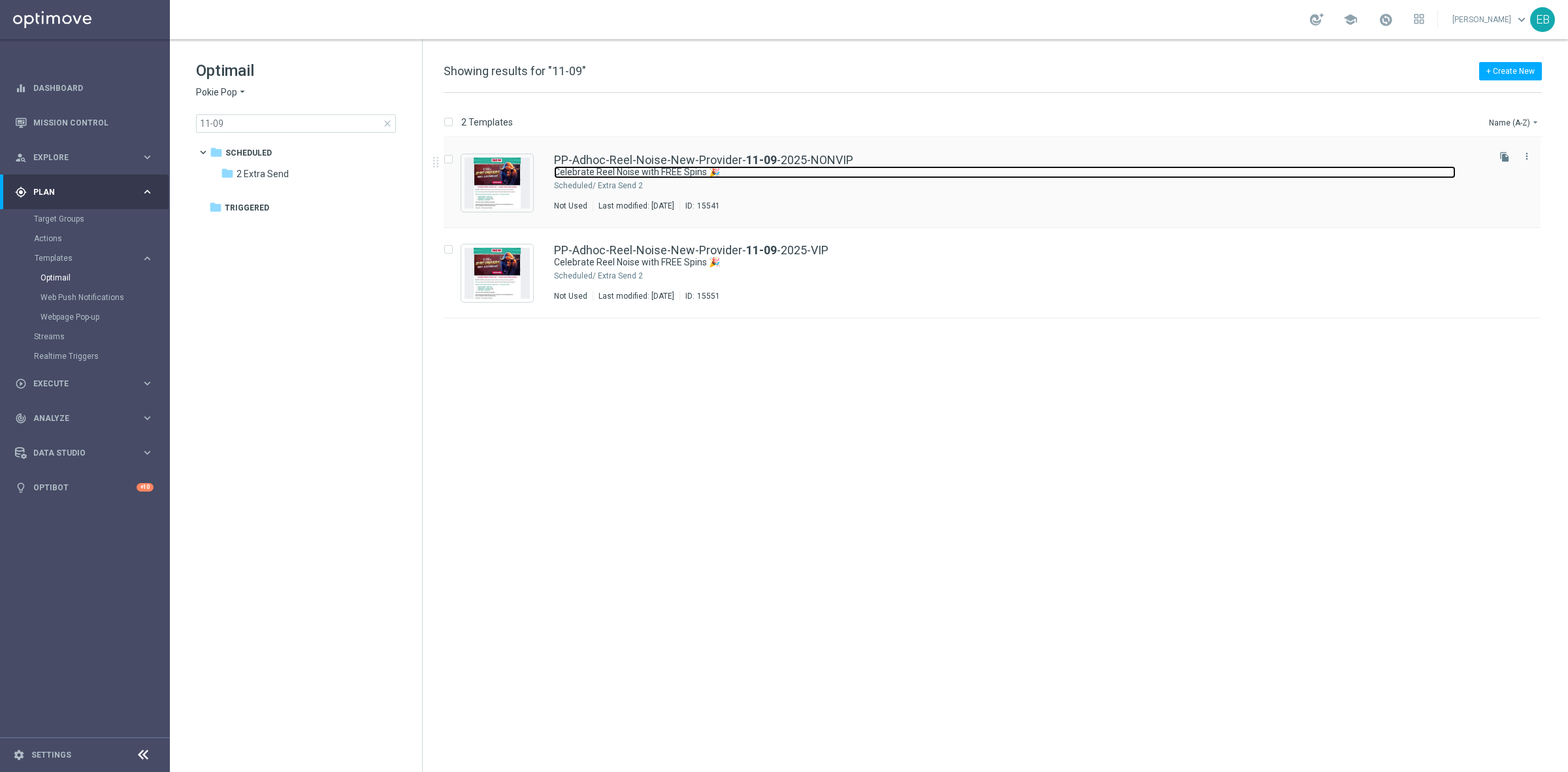
click at [913, 175] on link "Celebrate Reel Noise with FREE Spins 🎉" at bounding box center [1004, 172] width 902 height 12
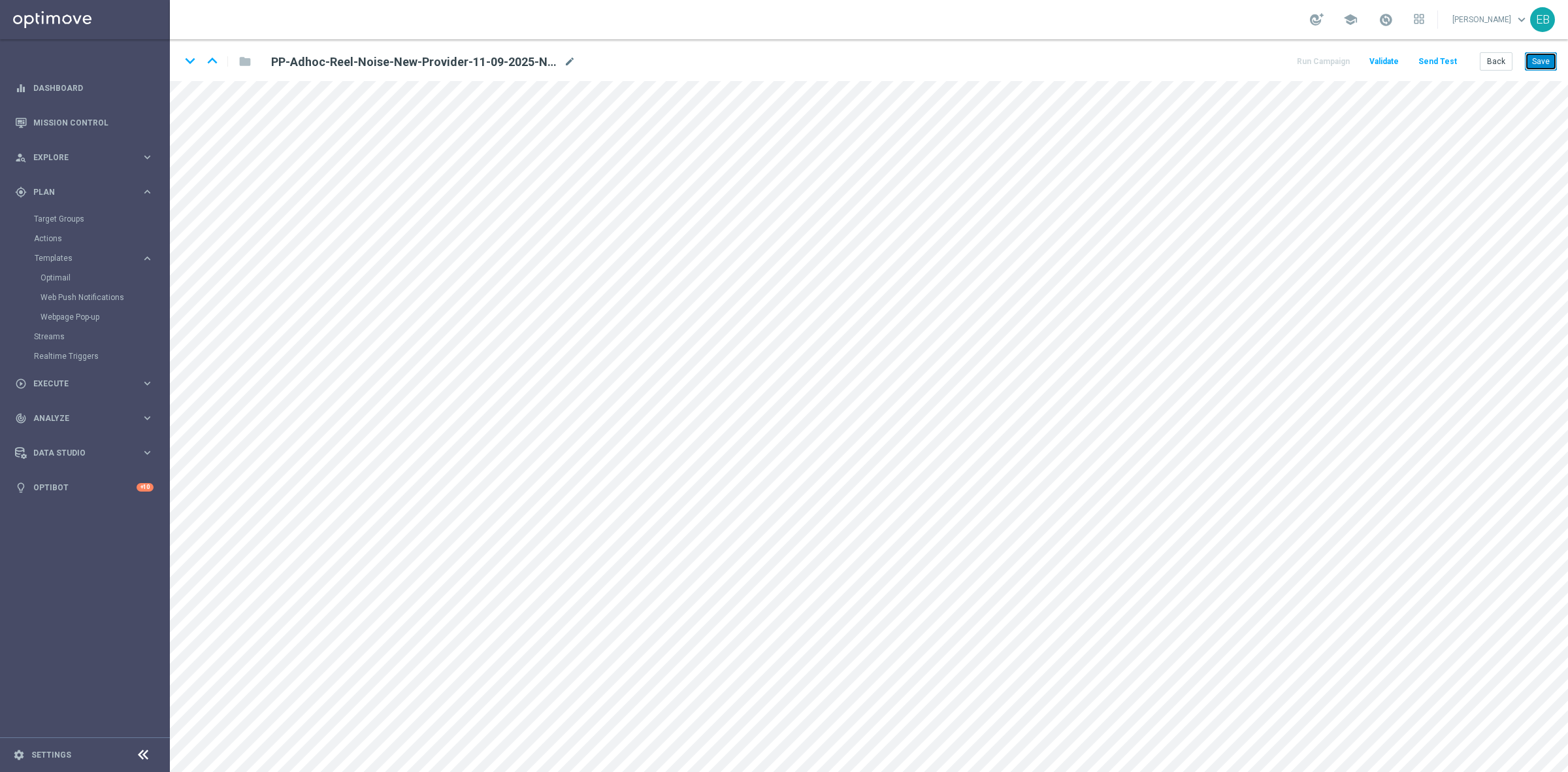
click at [1545, 55] on button "Save" at bounding box center [1540, 61] width 32 height 18
click at [1442, 64] on button "Send Test" at bounding box center [1438, 62] width 42 height 18
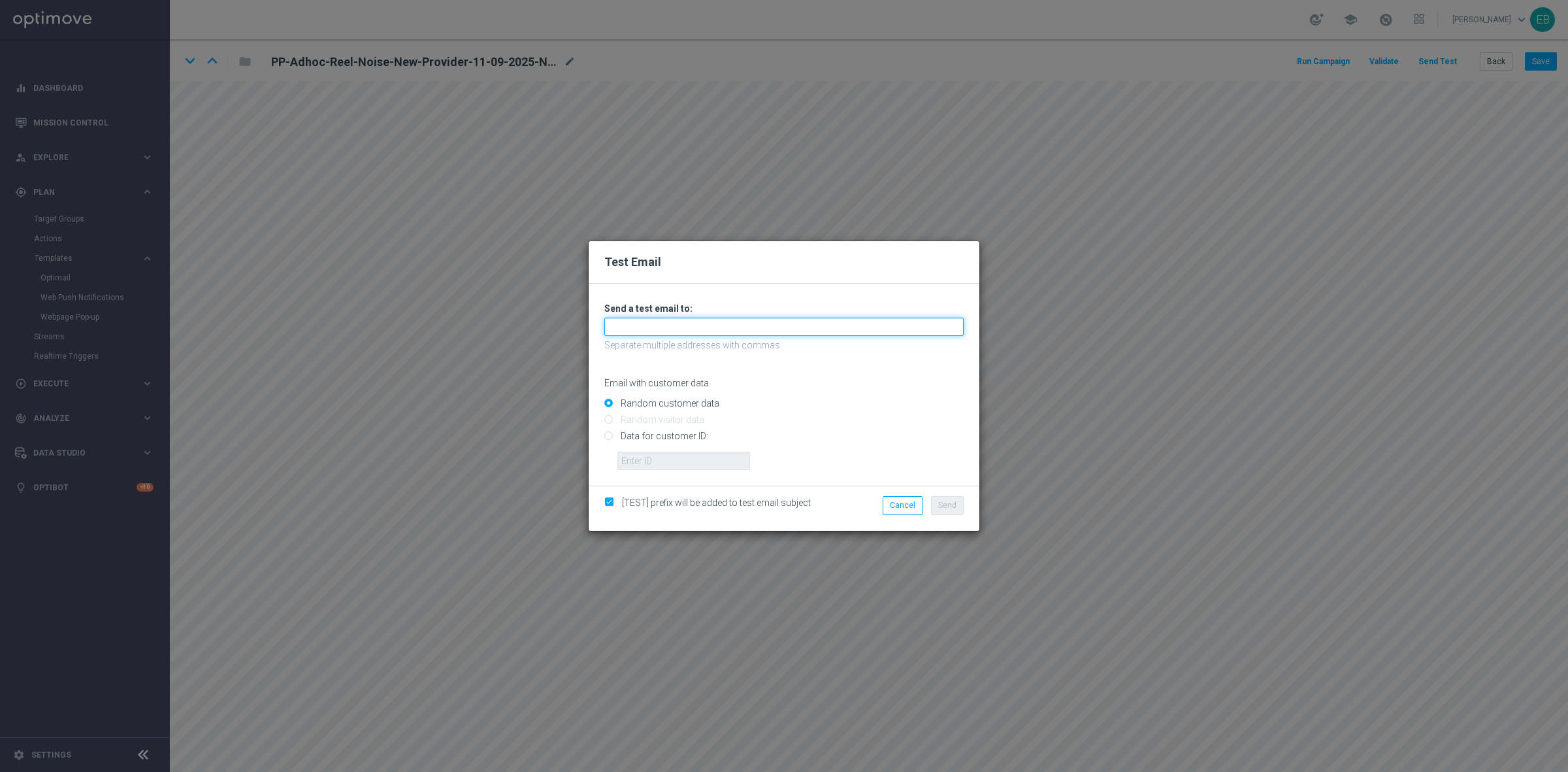
click at [646, 324] on input "text" at bounding box center [784, 327] width 359 height 18
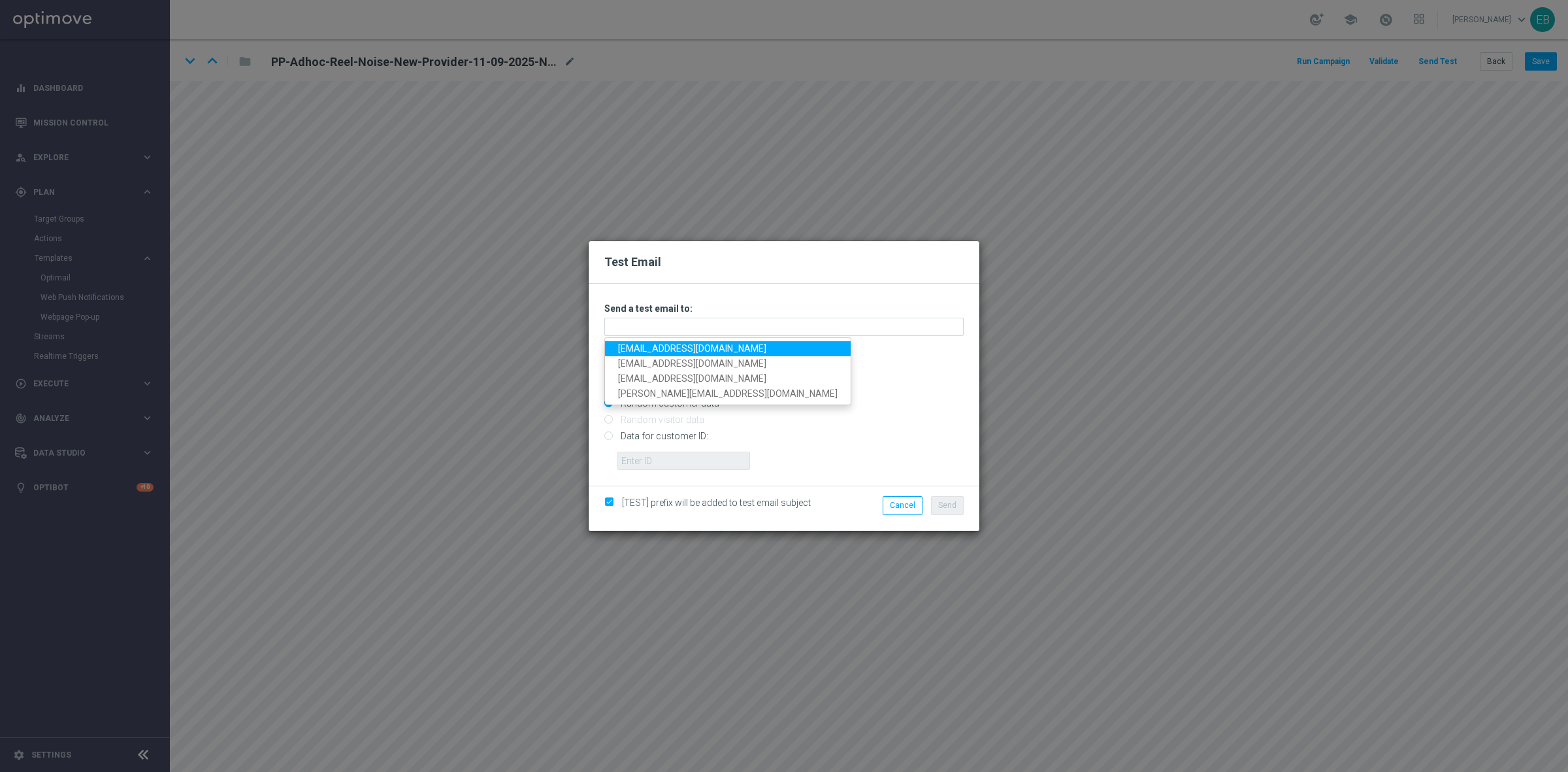
click at [626, 344] on link "[EMAIL_ADDRESS][DOMAIN_NAME]" at bounding box center [728, 348] width 246 height 15
type input "[EMAIL_ADDRESS][DOMAIN_NAME]"
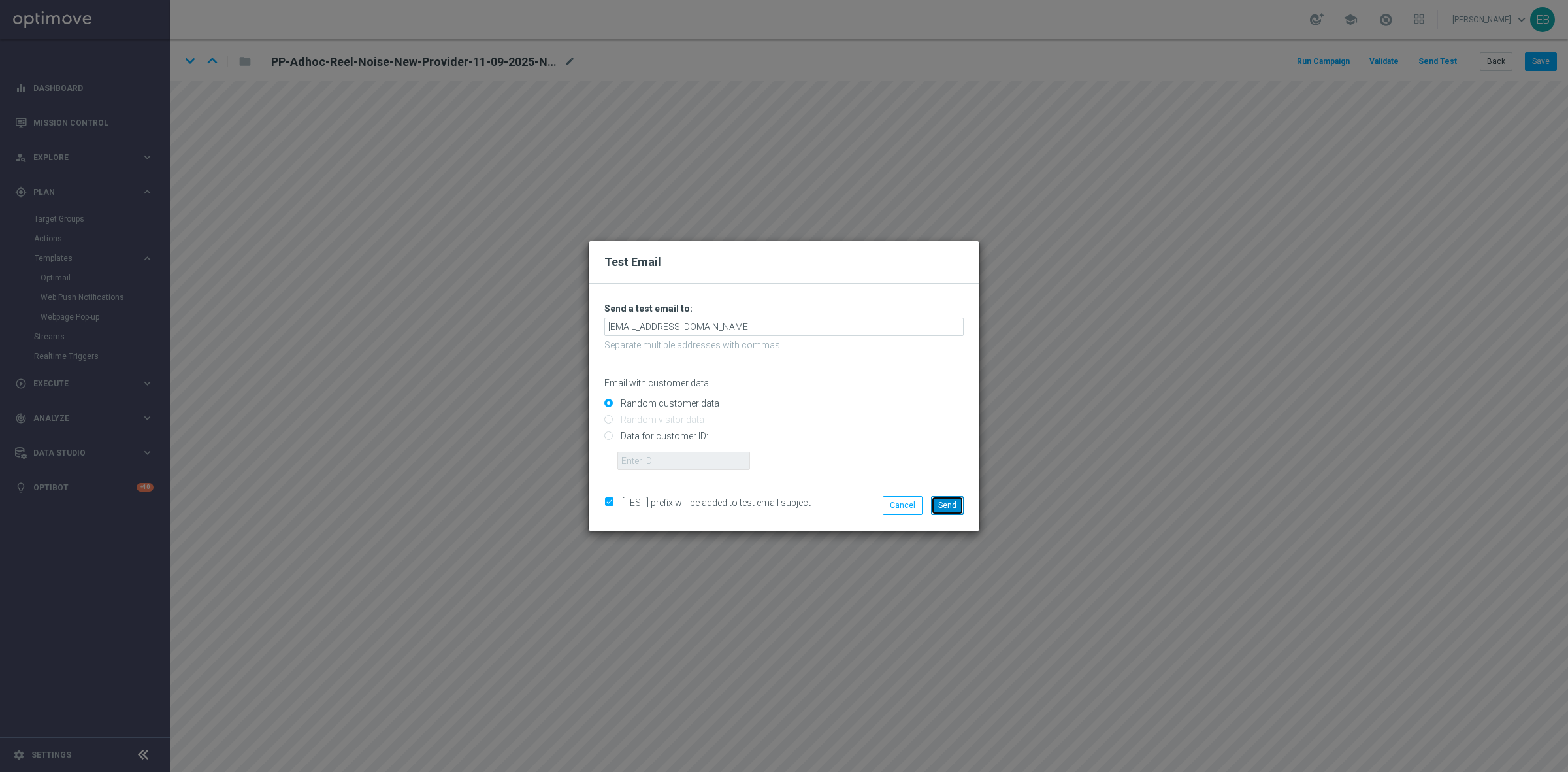
click at [936, 501] on button "Send" at bounding box center [947, 505] width 33 height 18
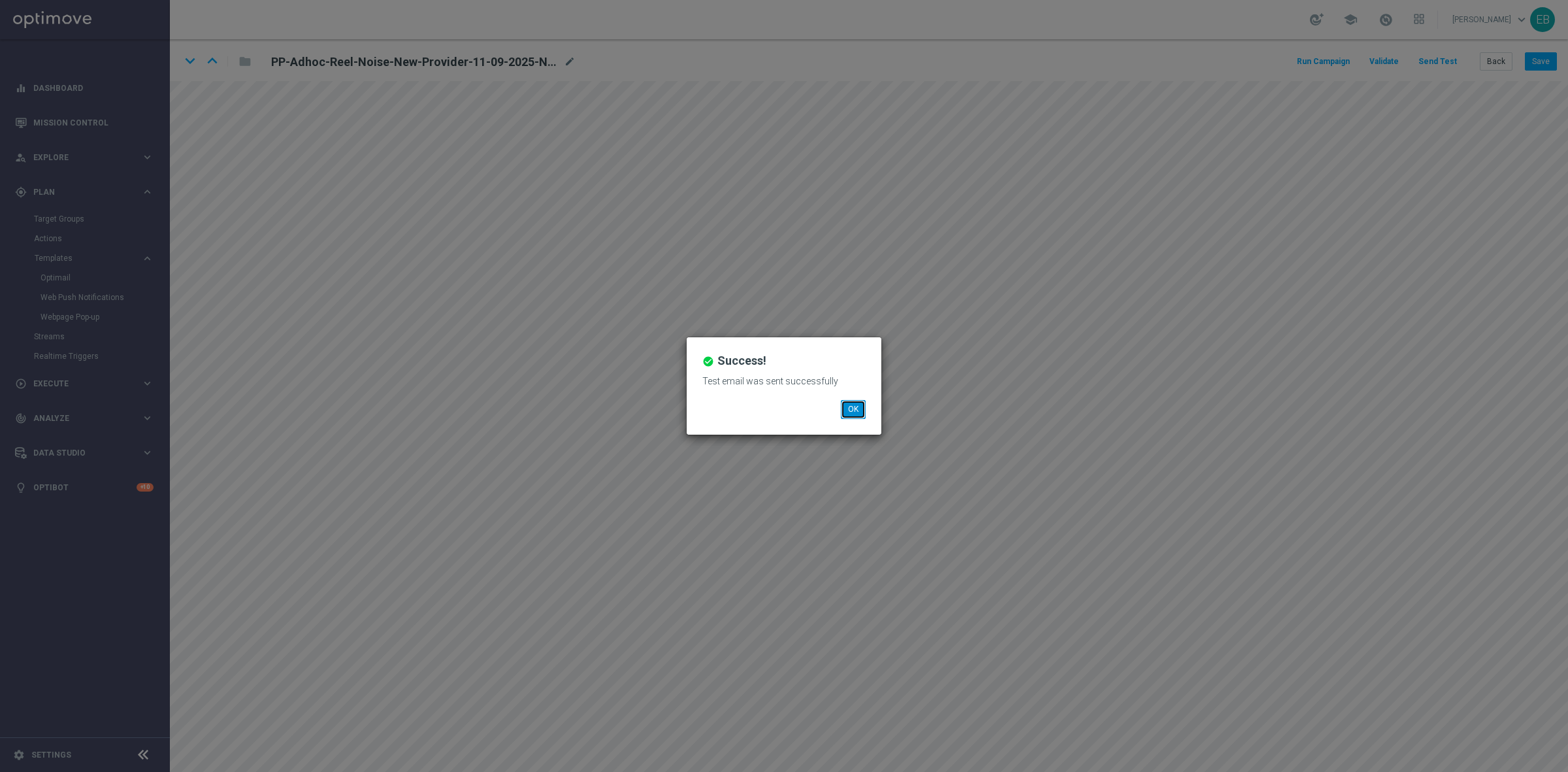
click at [847, 417] on button "OK" at bounding box center [853, 409] width 25 height 18
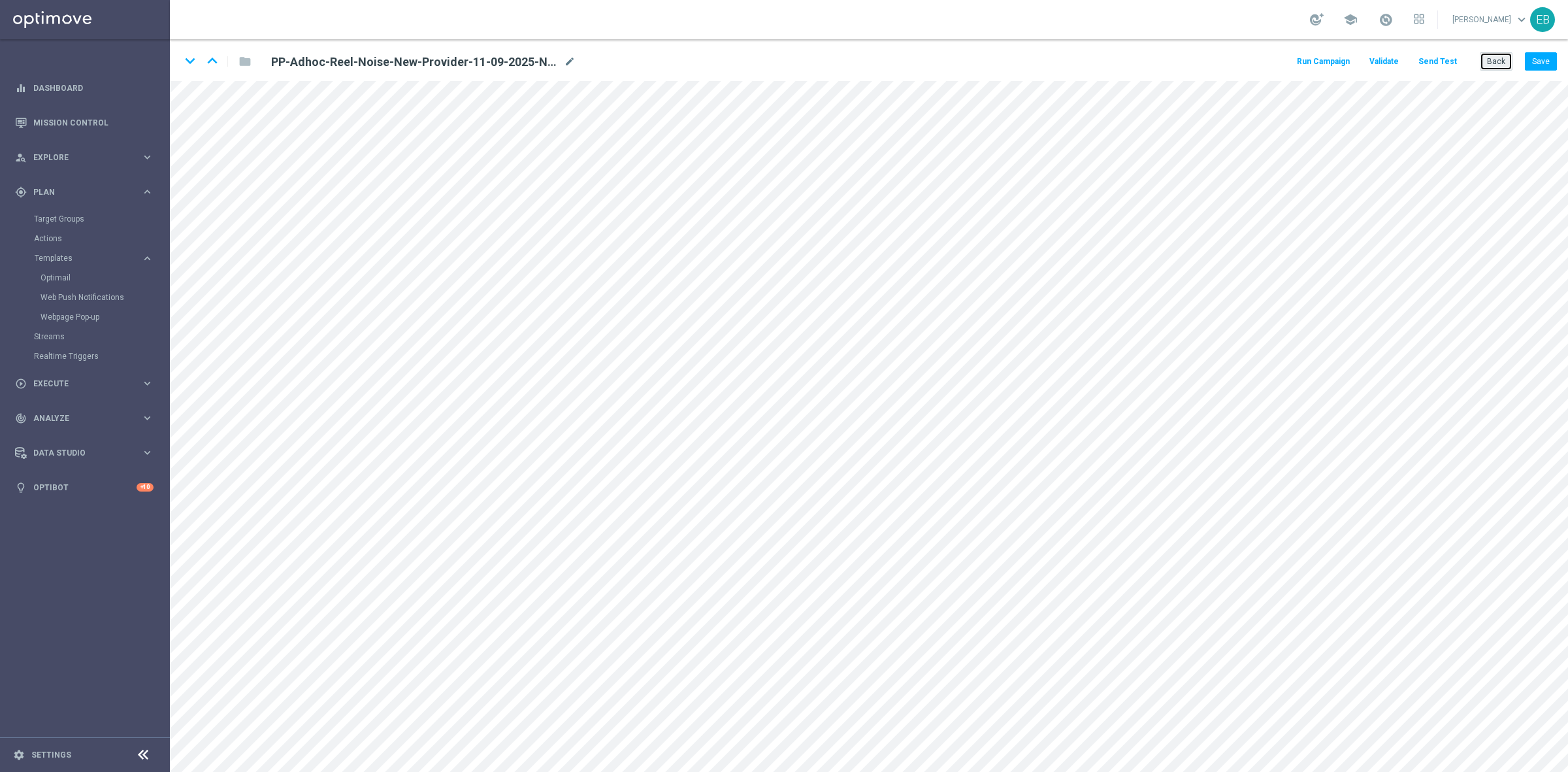
click at [1494, 60] on button "Back" at bounding box center [1496, 61] width 33 height 18
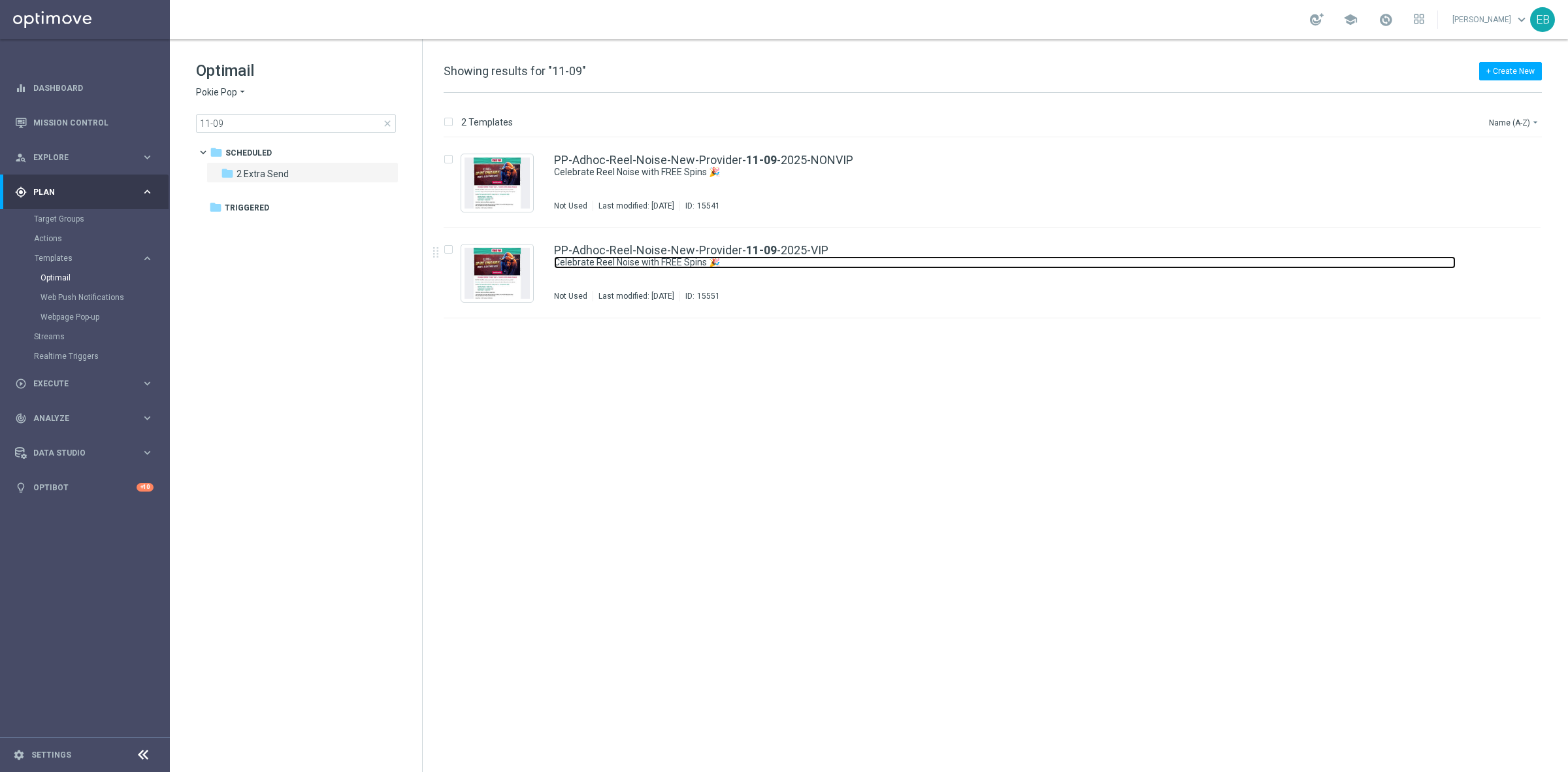
drag, startPoint x: 869, startPoint y: 265, endPoint x: 795, endPoint y: 259, distance: 74.2
click at [869, 265] on link "Celebrate Reel Noise with FREE Spins 🎉" at bounding box center [1004, 262] width 902 height 12
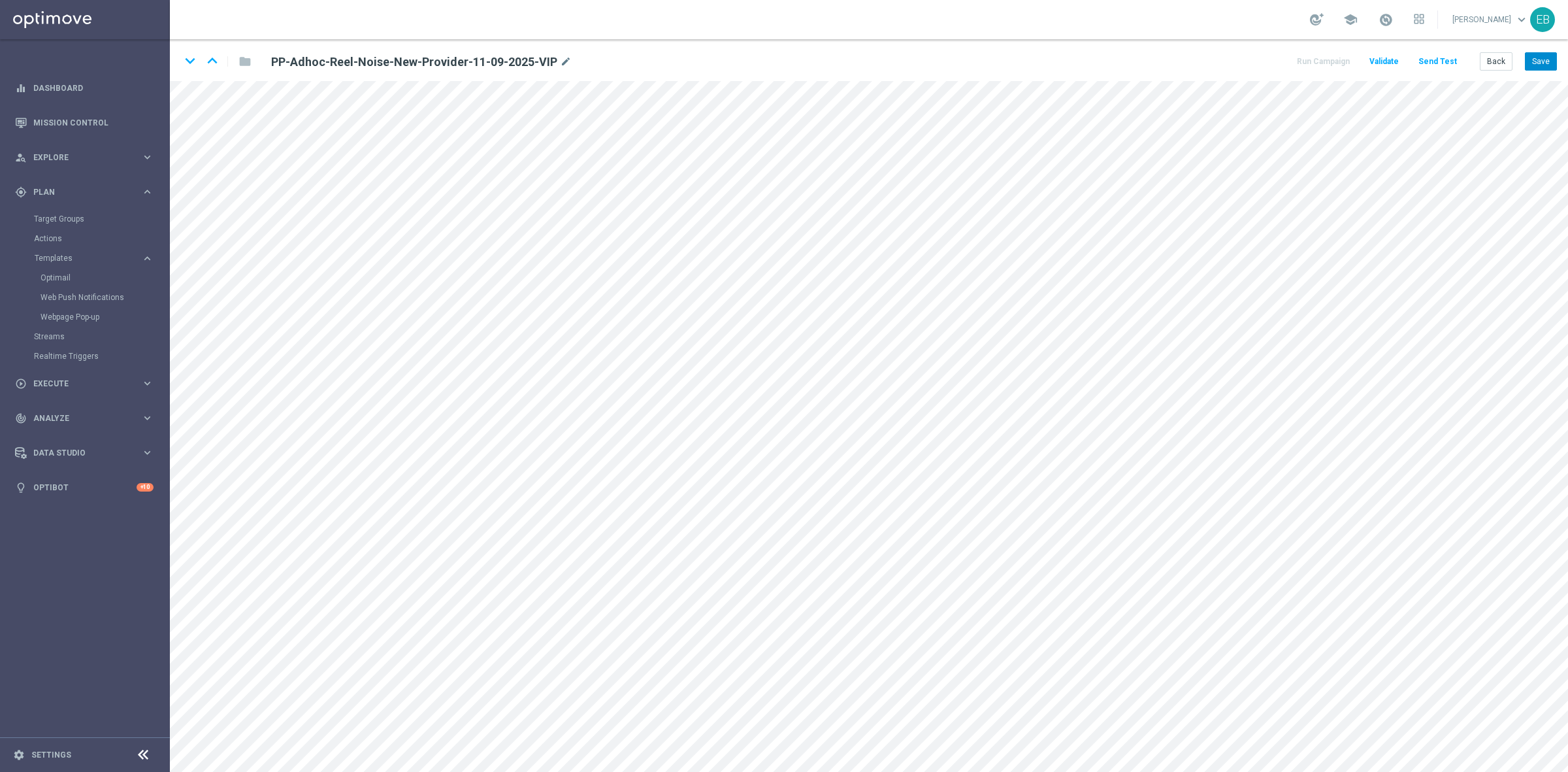
click at [1542, 56] on div "keyboard_arrow_down keyboard_arrow_up folder PP-Adhoc-Reel-Noise-New-Provider-1…" at bounding box center [869, 59] width 1399 height 41
click at [1542, 56] on button "Save" at bounding box center [1540, 61] width 32 height 18
